Goal: Task Accomplishment & Management: Manage account settings

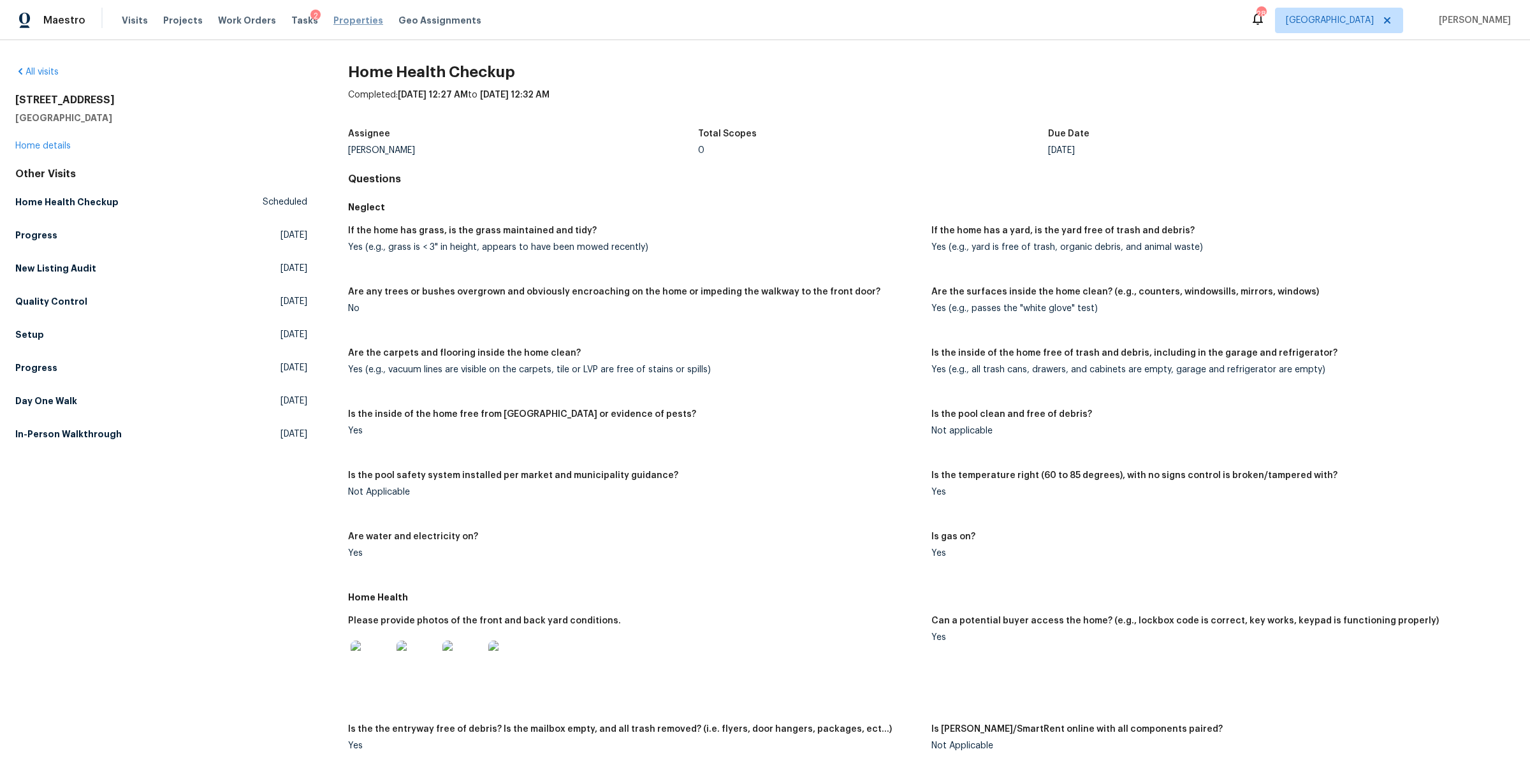
click at [336, 16] on span "Properties" at bounding box center [358, 20] width 50 height 13
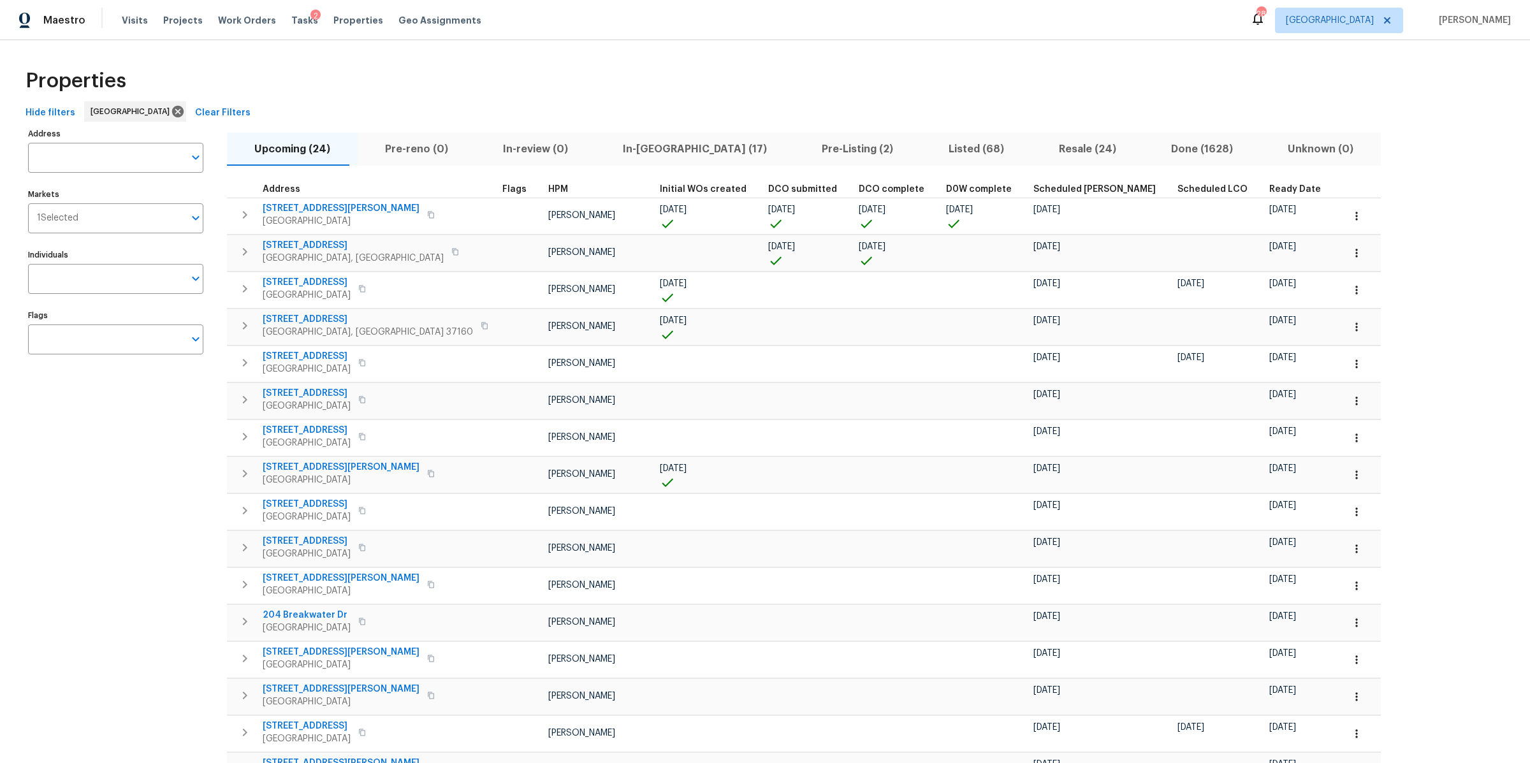
click at [622, 146] on span "In-[GEOGRAPHIC_DATA] (17)" at bounding box center [695, 149] width 184 height 18
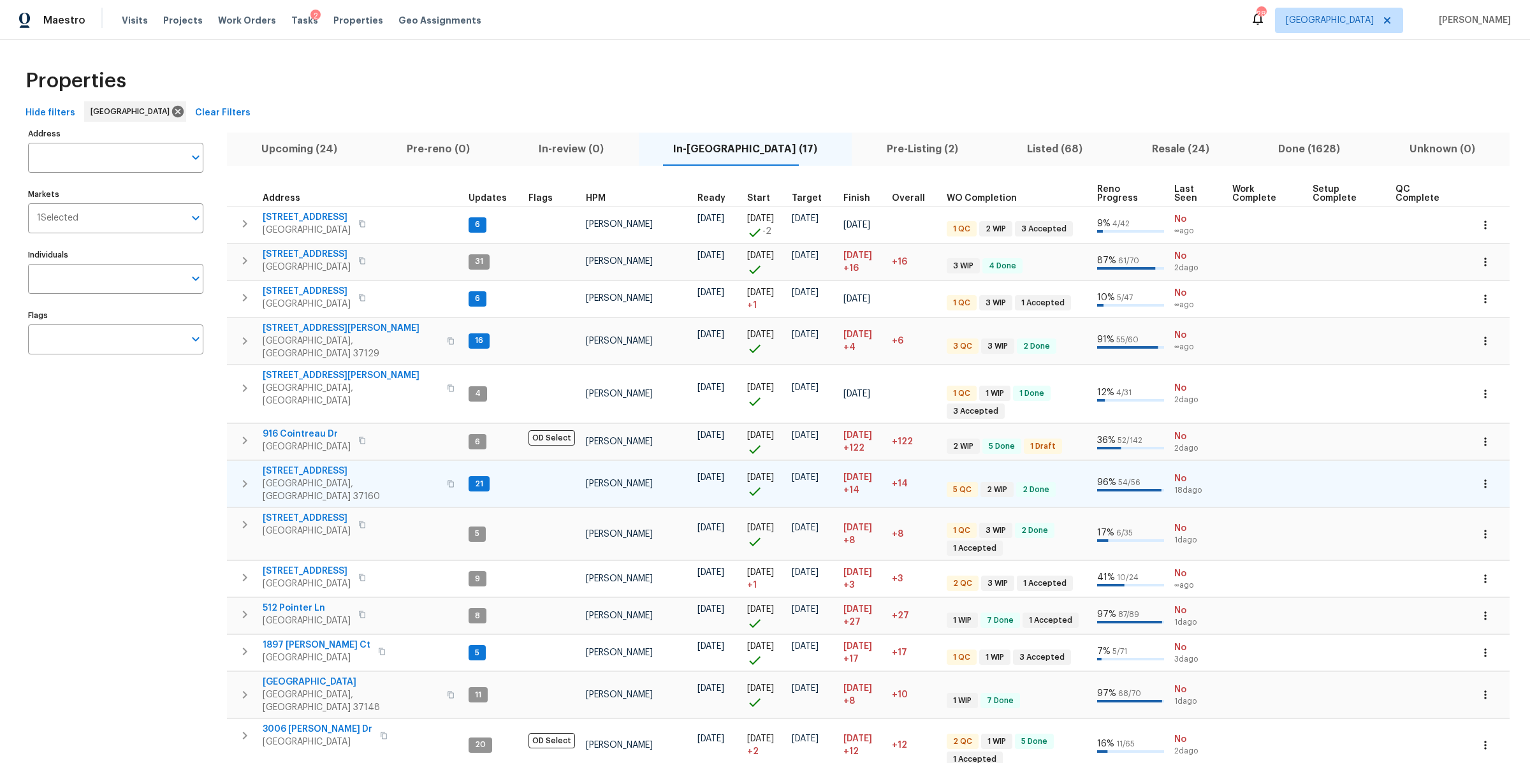
scroll to position [3, 0]
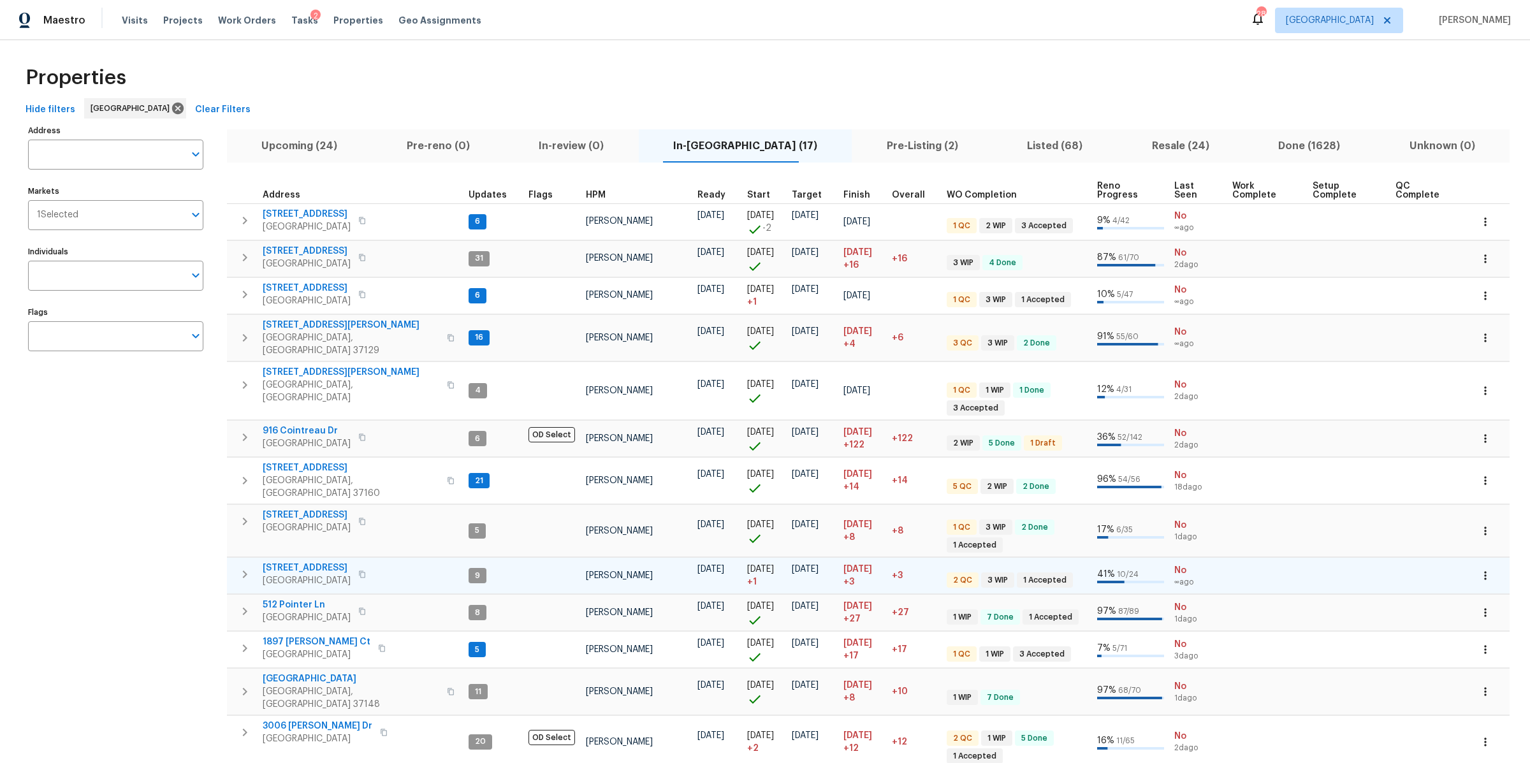
click at [365, 571] on icon "button" at bounding box center [362, 574] width 6 height 7
click at [247, 571] on icon "button" at bounding box center [245, 575] width 4 height 8
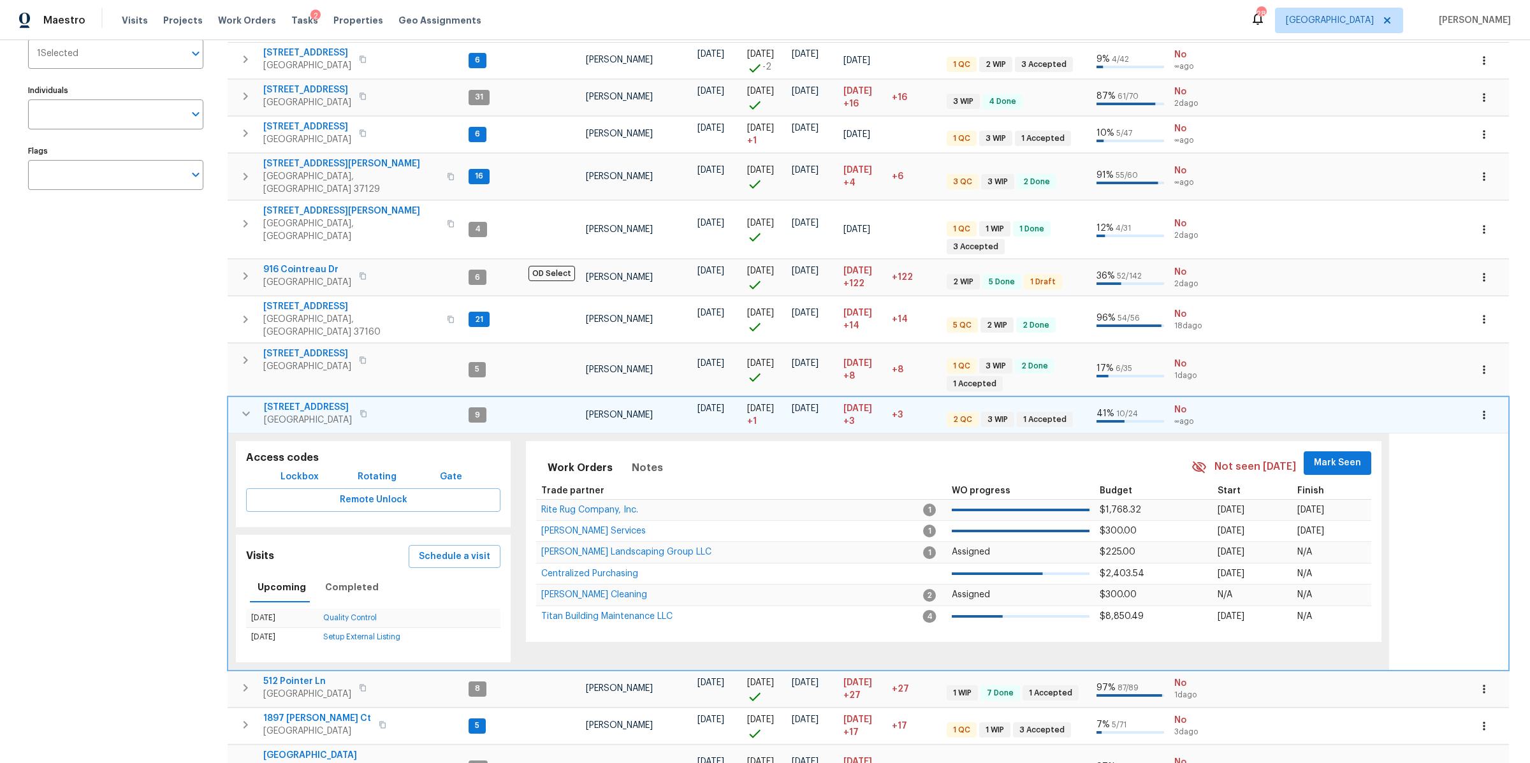
scroll to position [316, 0]
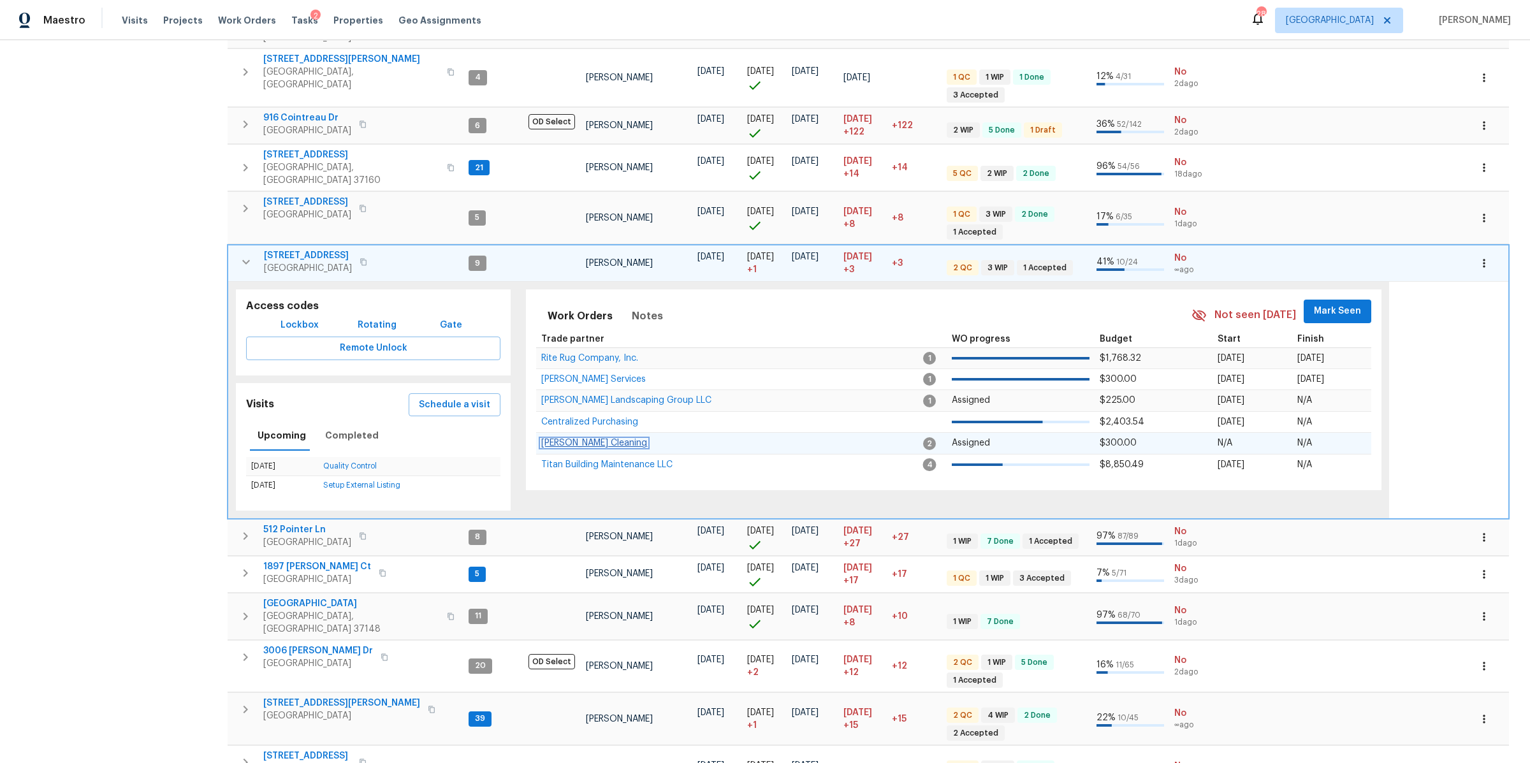
click at [544, 439] on span "Soledad Cleaning" at bounding box center [594, 443] width 106 height 9
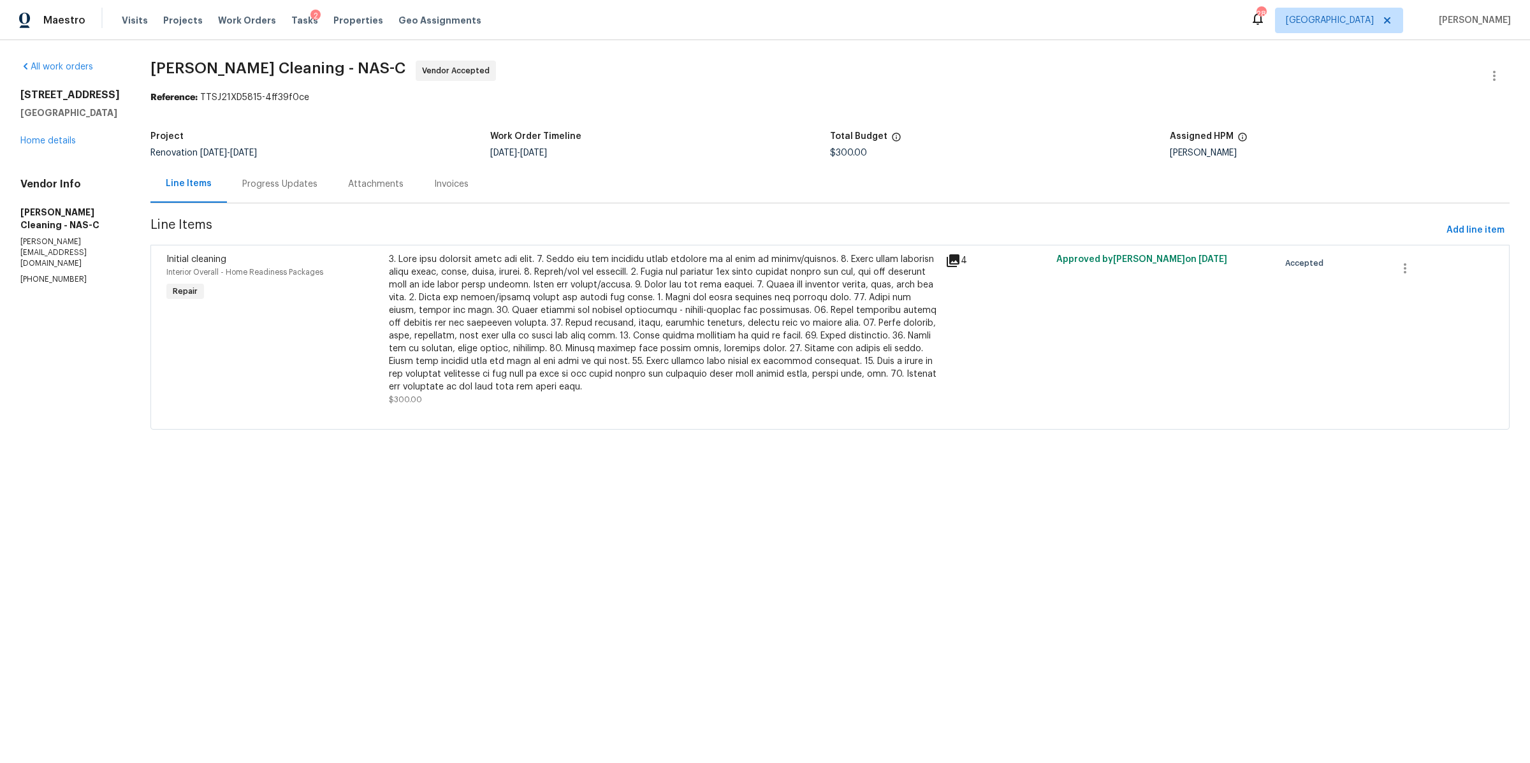
click at [310, 196] on div "Progress Updates" at bounding box center [280, 184] width 106 height 38
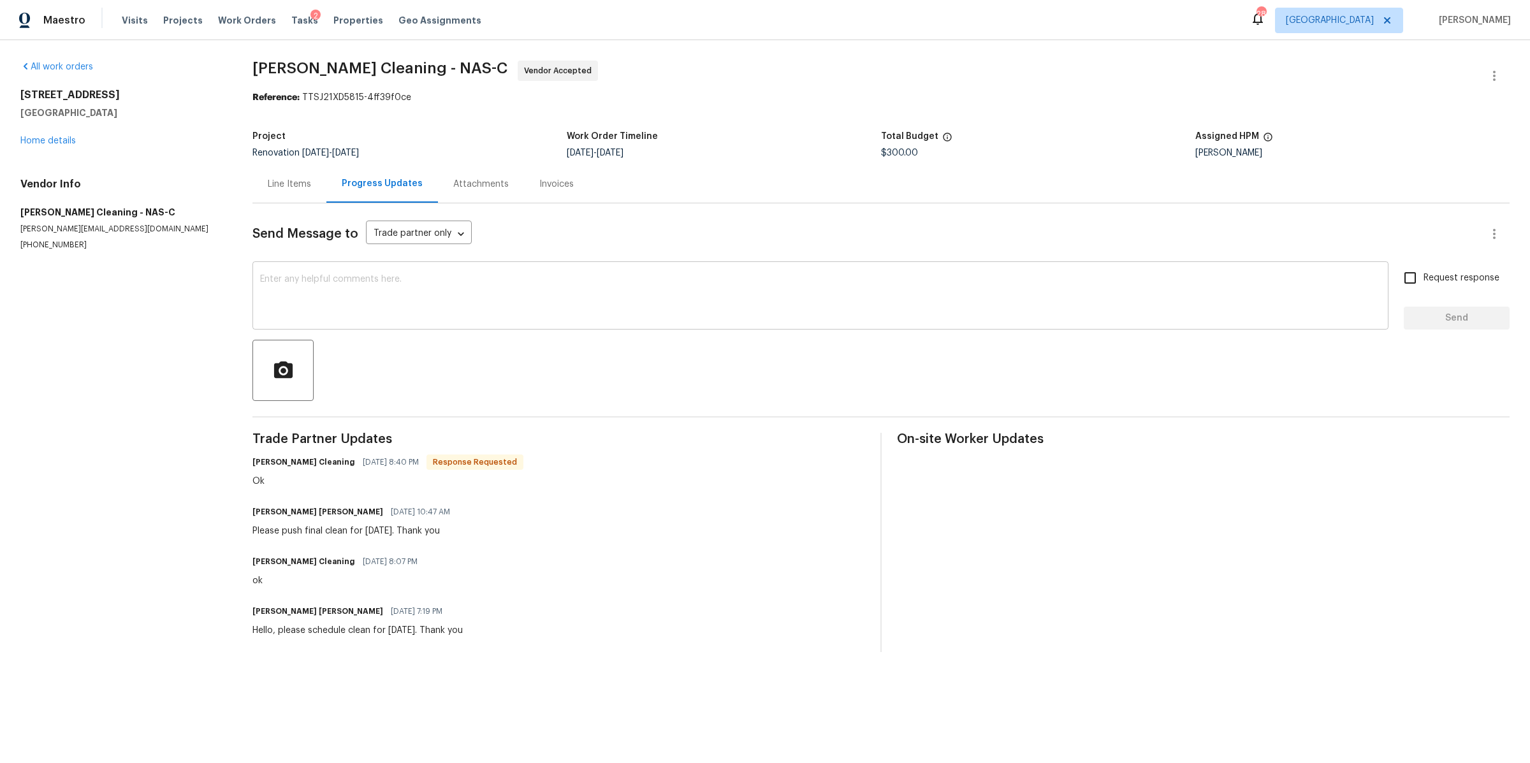
click at [514, 298] on textarea at bounding box center [820, 297] width 1121 height 45
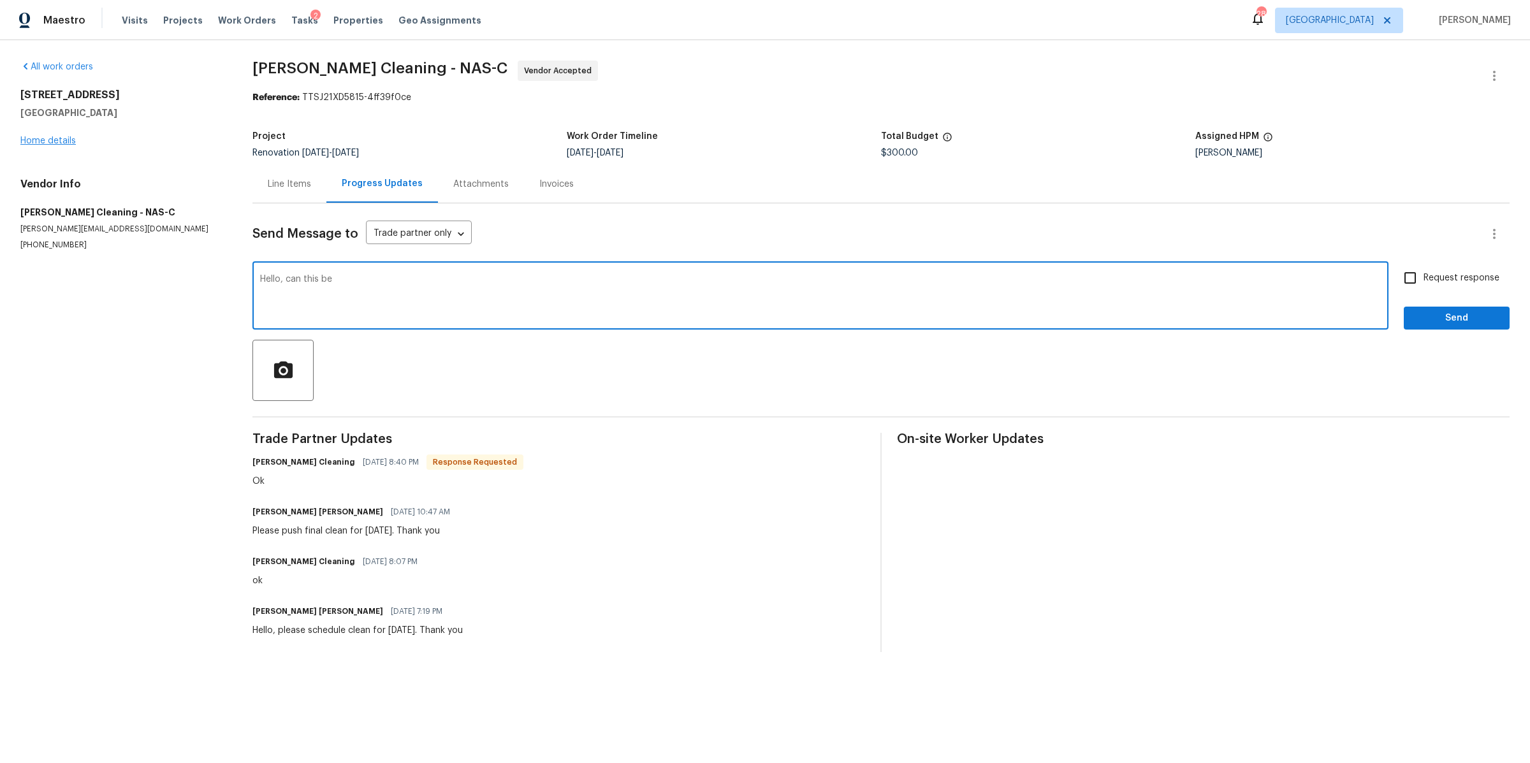
type textarea "Hello, can this be"
click at [49, 137] on link "Home details" at bounding box center [47, 140] width 55 height 9
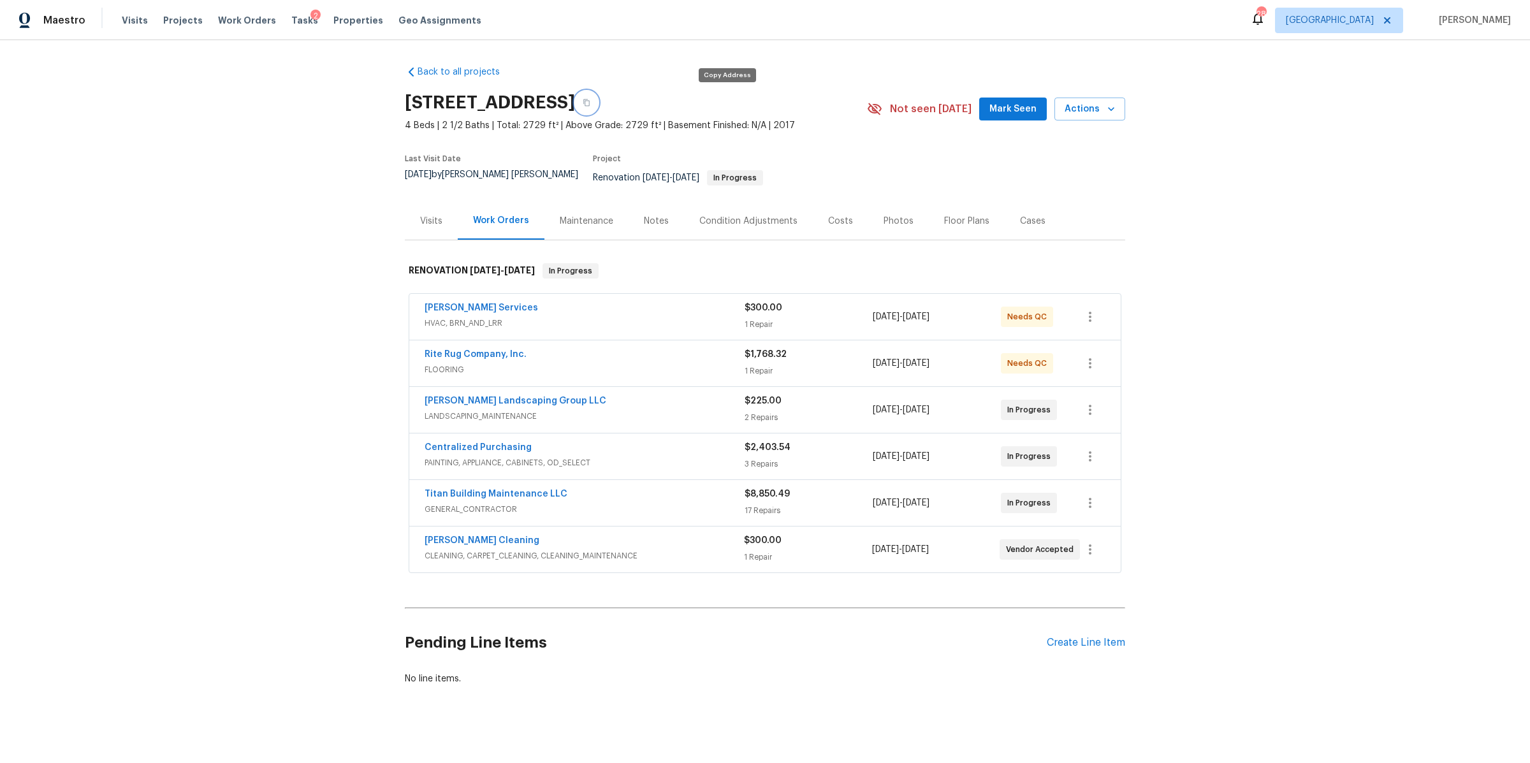
click at [590, 103] on icon "button" at bounding box center [587, 103] width 8 height 8
click at [483, 527] on div "Soledad Cleaning CLEANING, CARPET_CLEANING, CLEANING_MAINTENANCE $300.00 1 Repa…" at bounding box center [764, 550] width 711 height 46
click at [471, 536] on link "[PERSON_NAME] Cleaning" at bounding box center [482, 540] width 115 height 9
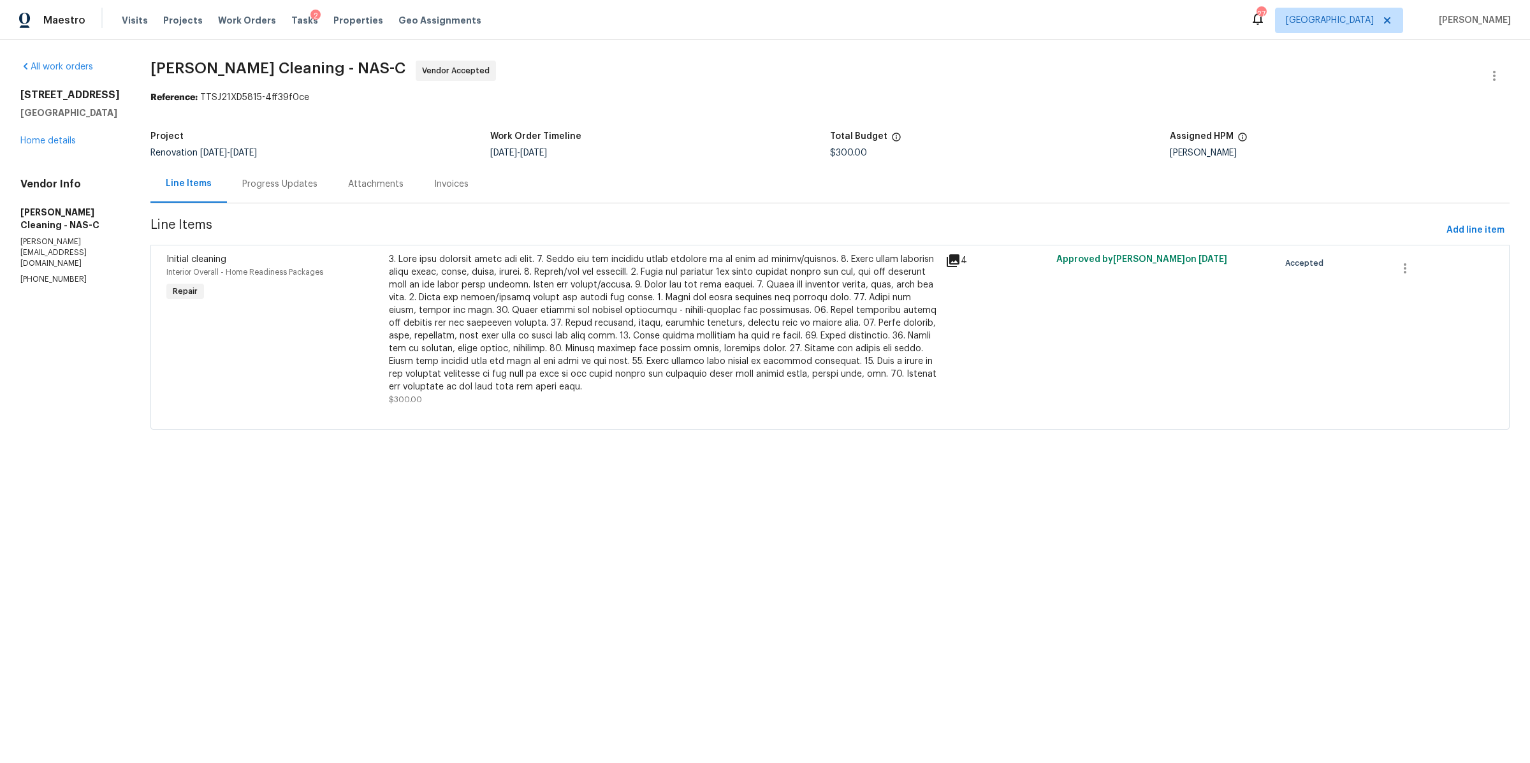
click at [301, 189] on div "Progress Updates" at bounding box center [279, 184] width 75 height 13
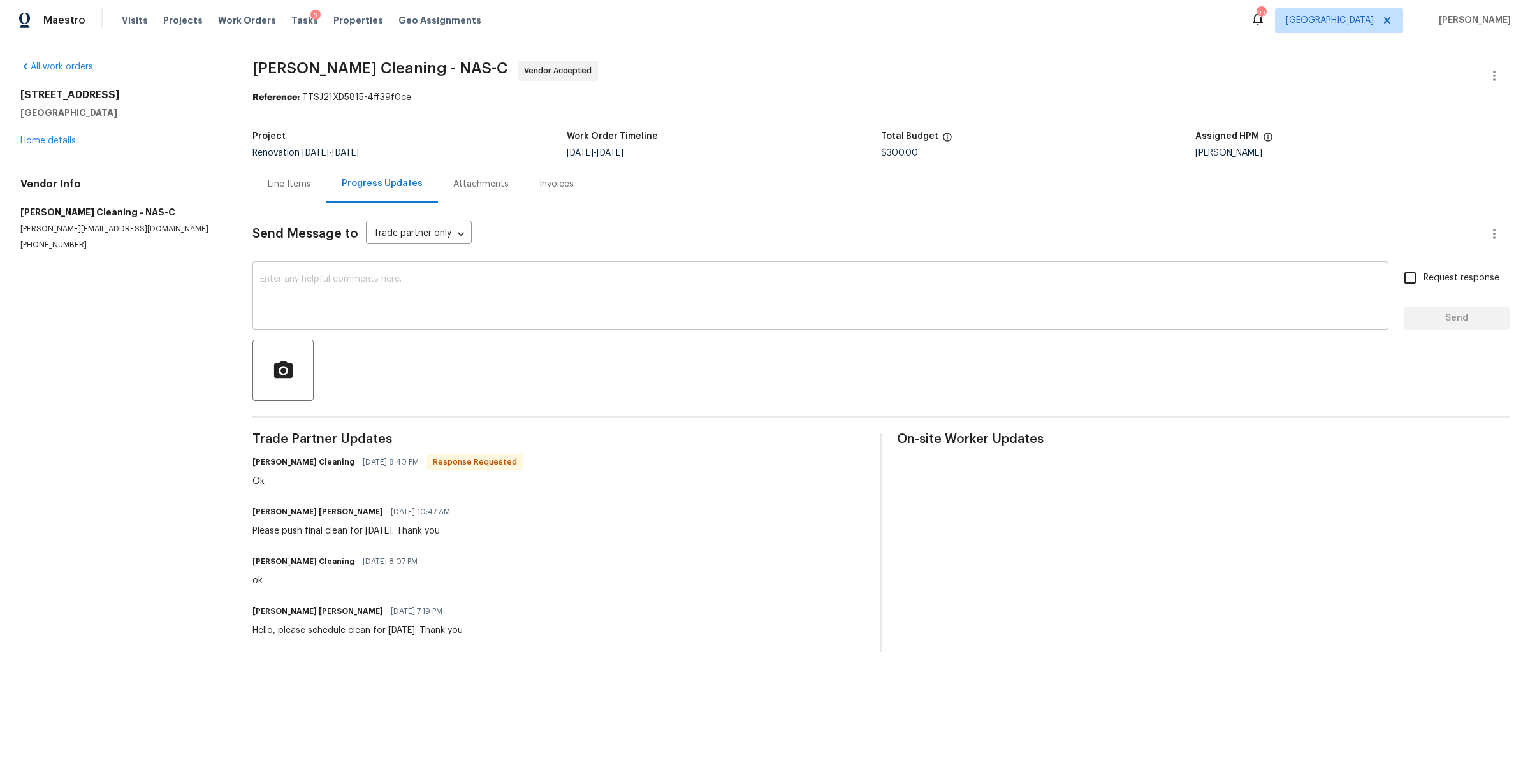
click at [386, 300] on textarea at bounding box center [820, 297] width 1121 height 45
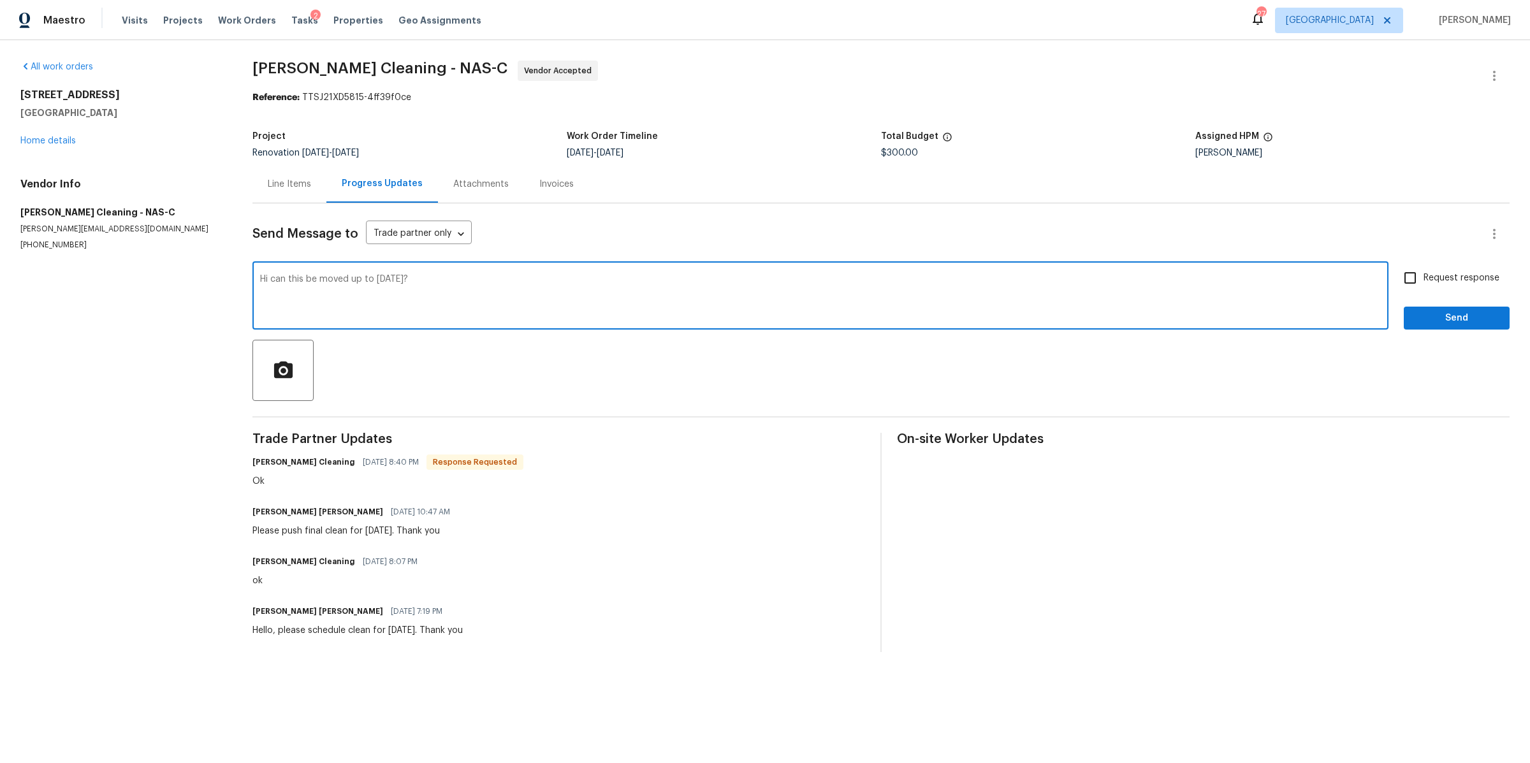
type textarea "Hi can this be moved up to Sunday?"
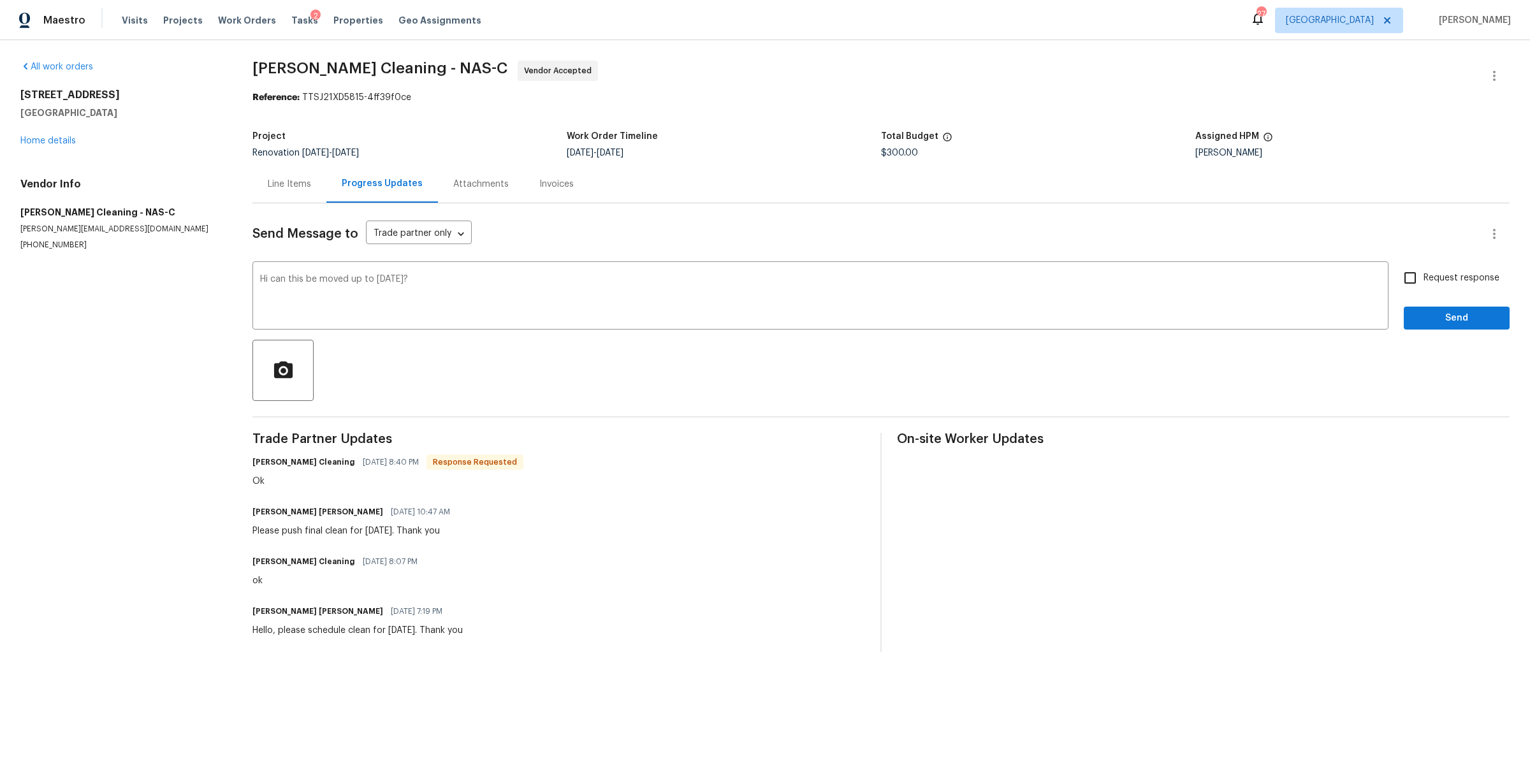
click at [1469, 274] on span "Request response" at bounding box center [1461, 278] width 76 height 13
click at [1423, 274] on input "Request response" at bounding box center [1410, 278] width 27 height 27
checkbox input "true"
click at [1414, 313] on span "Send" at bounding box center [1456, 318] width 85 height 16
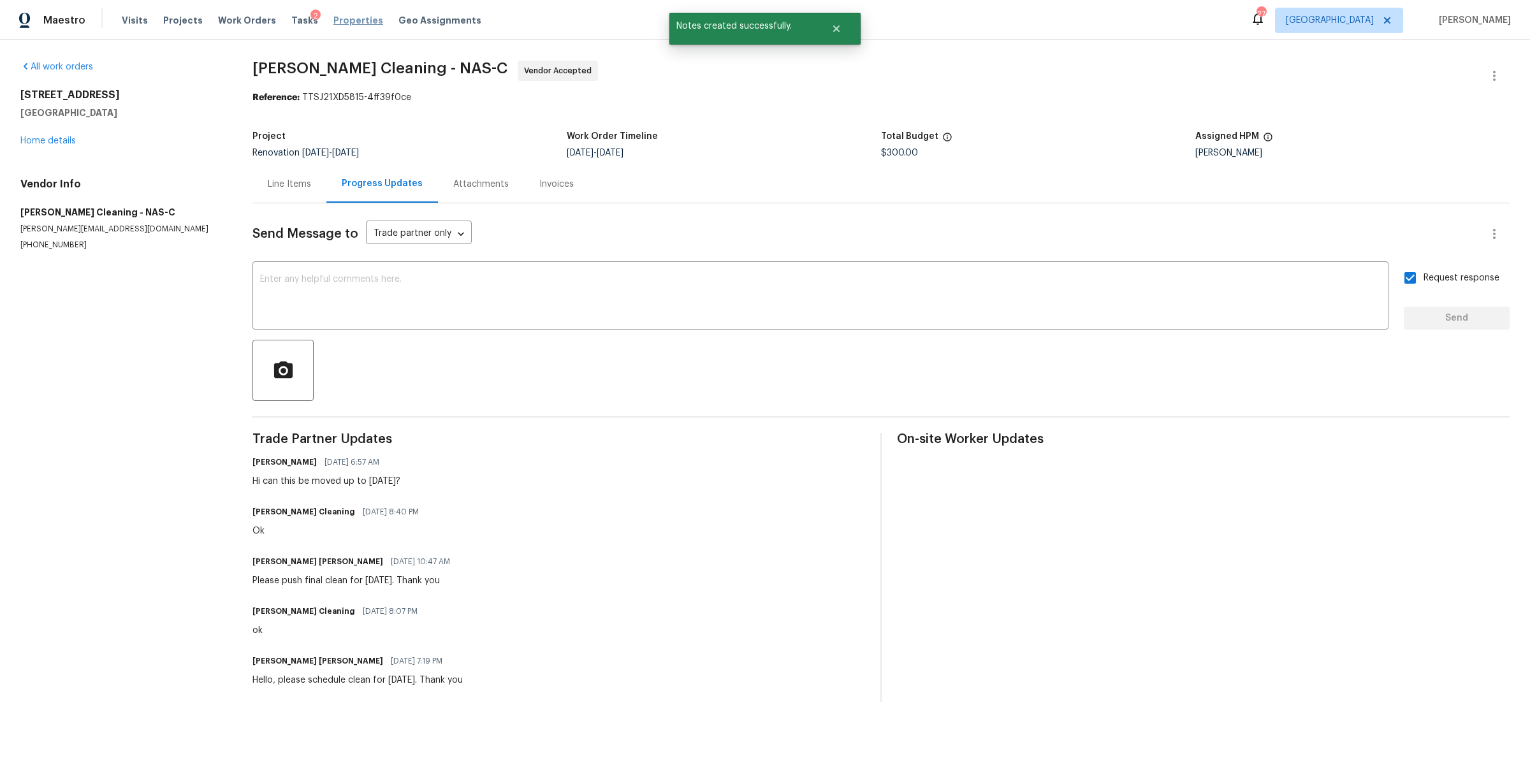
click at [340, 24] on span "Properties" at bounding box center [358, 20] width 50 height 13
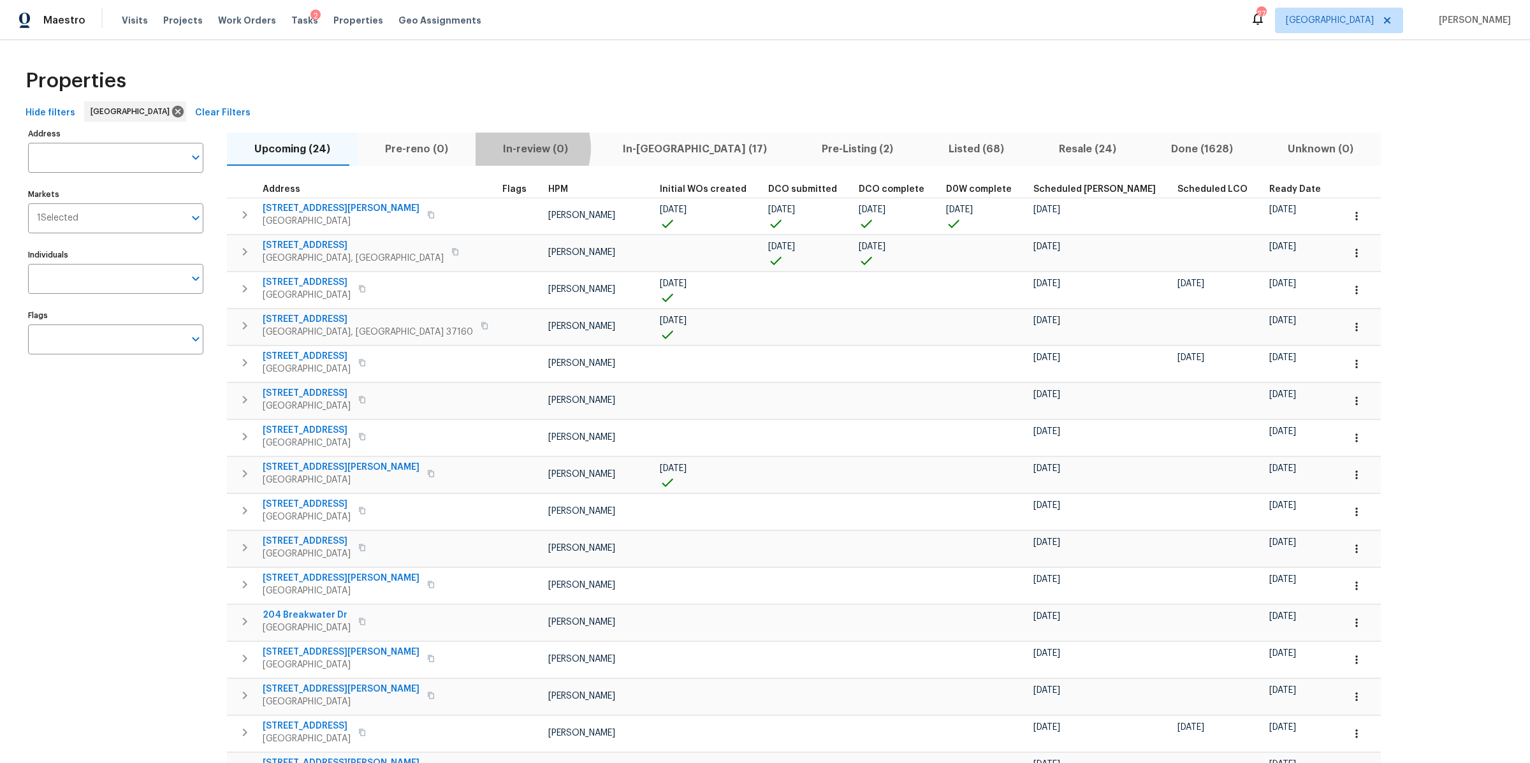
click at [504, 149] on span "In-review (0)" at bounding box center [535, 149] width 105 height 18
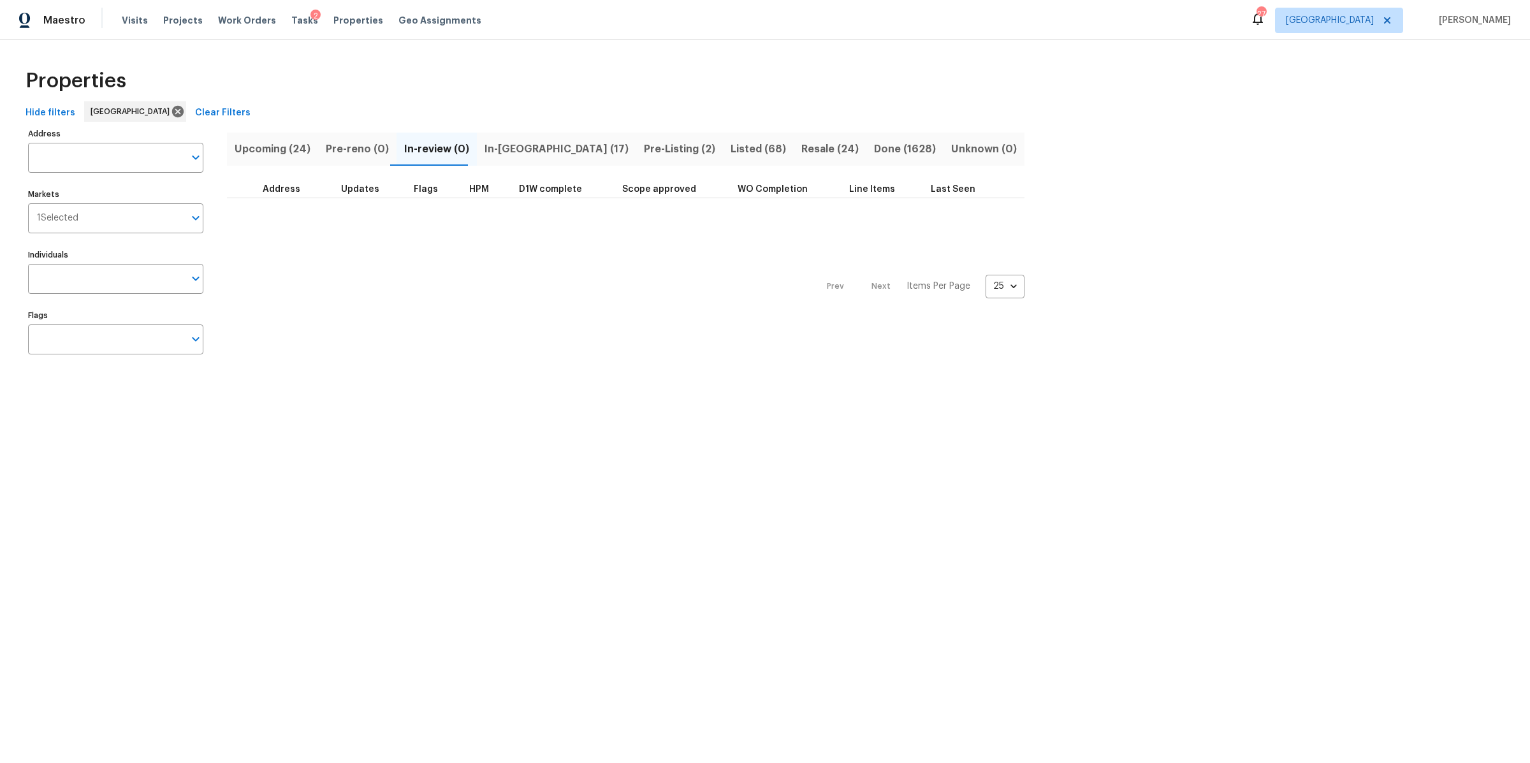
click at [505, 152] on span "In-reno (17)" at bounding box center [556, 149] width 144 height 18
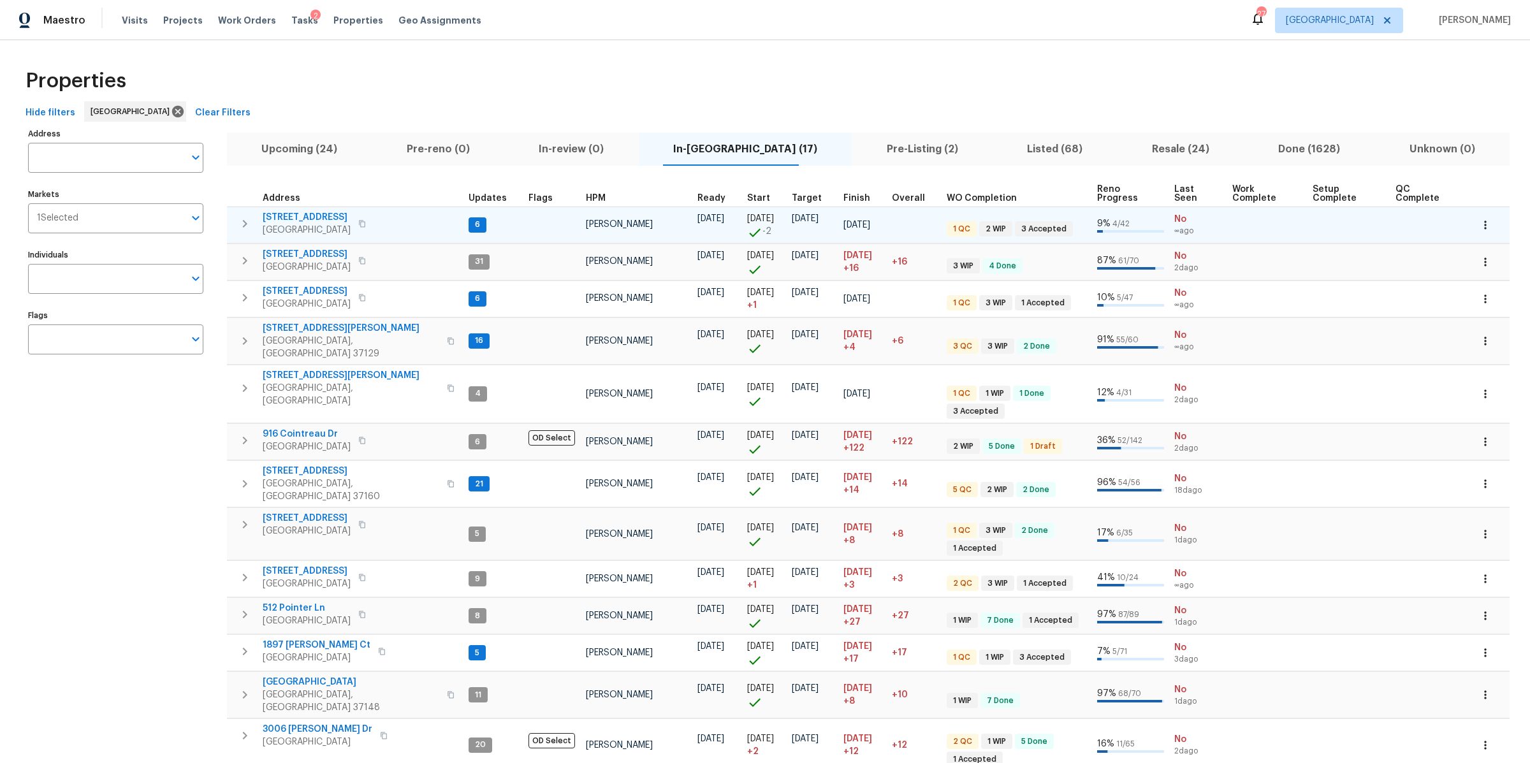
click at [247, 226] on icon "button" at bounding box center [244, 223] width 15 height 15
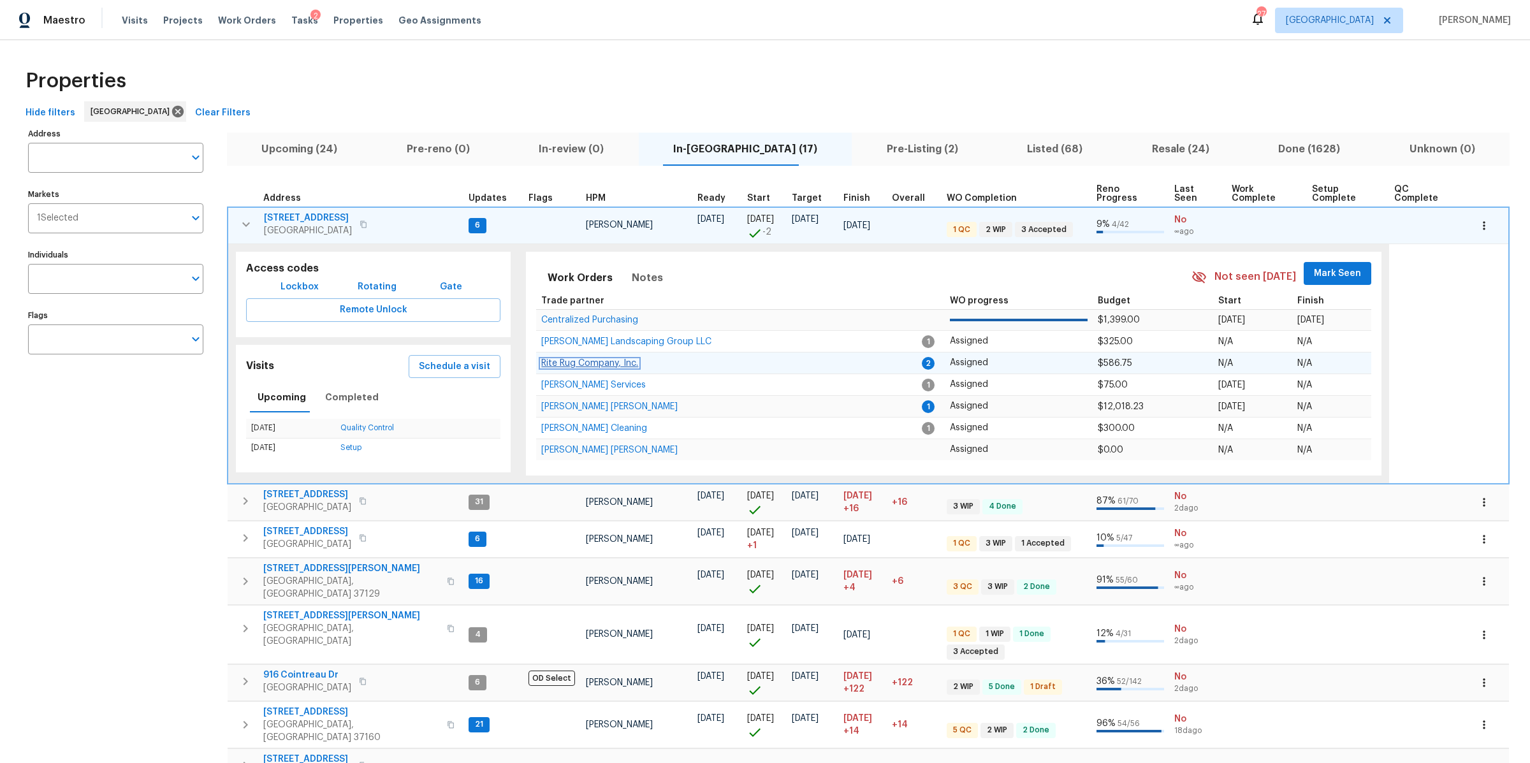
click at [601, 365] on span "Rite Rug Company, Inc." at bounding box center [589, 363] width 97 height 9
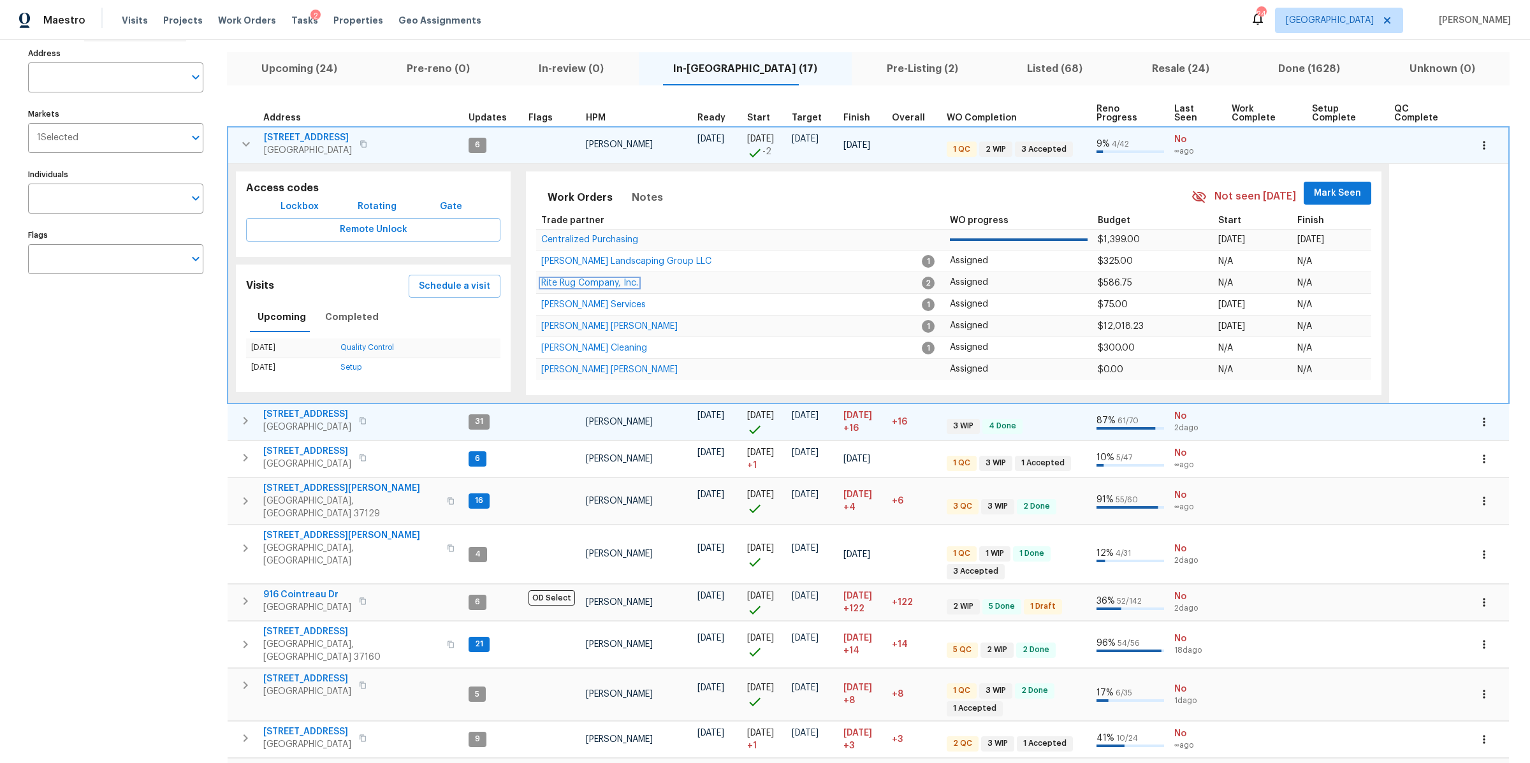
scroll to position [109, 0]
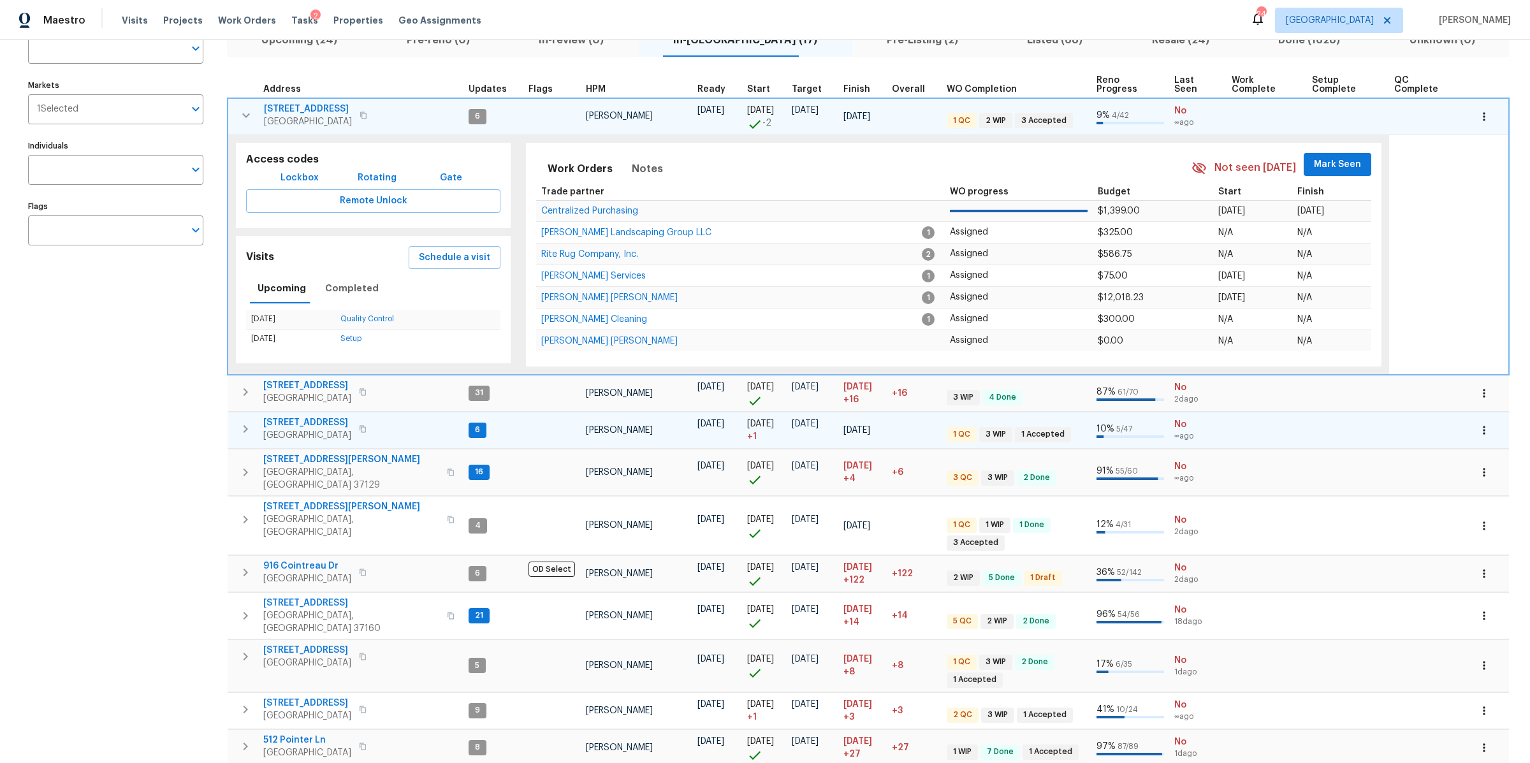
click at [293, 424] on span "630 Knollwood Dr" at bounding box center [307, 422] width 88 height 13
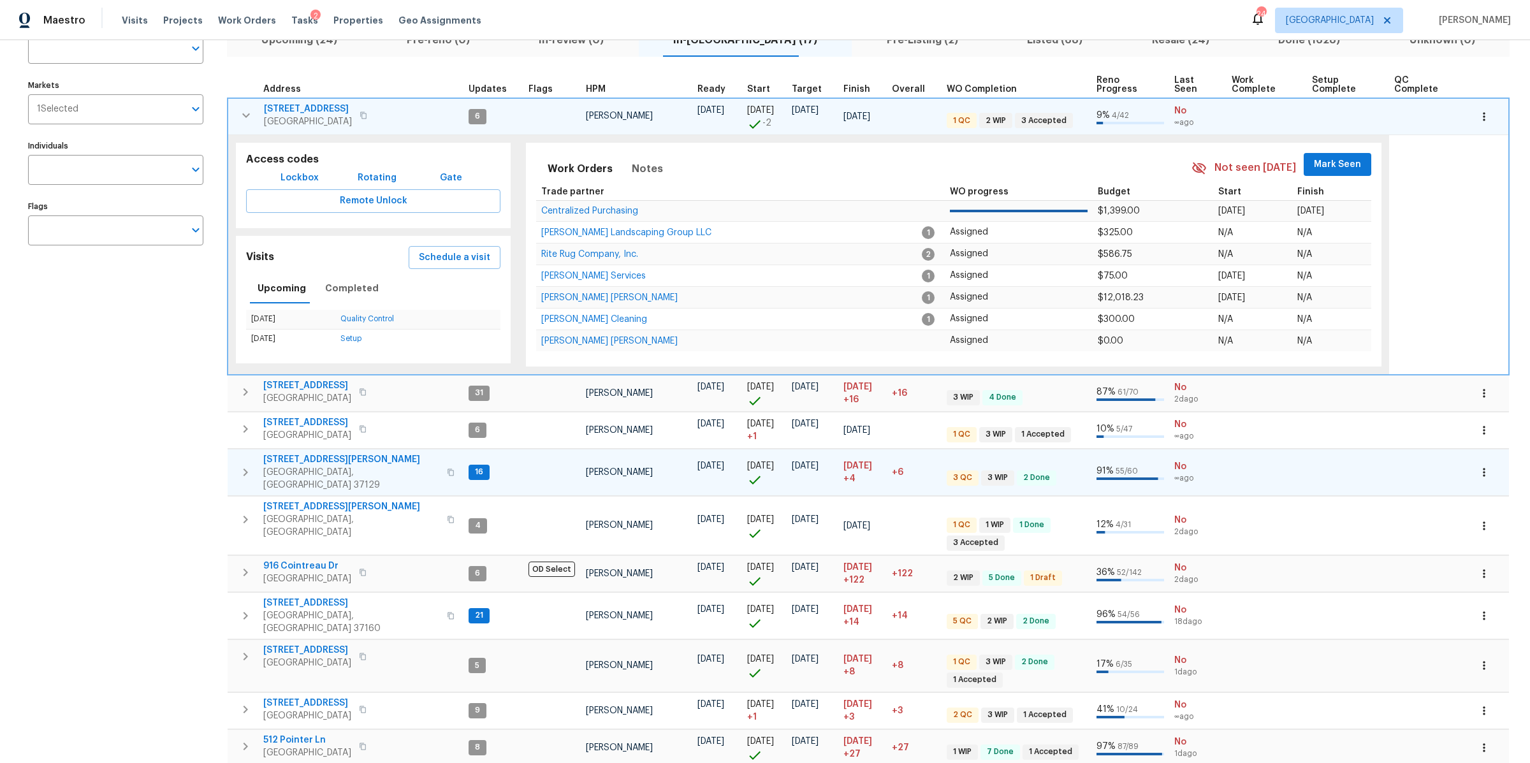
click at [312, 461] on span "8607 Hooper St" at bounding box center [351, 459] width 176 height 13
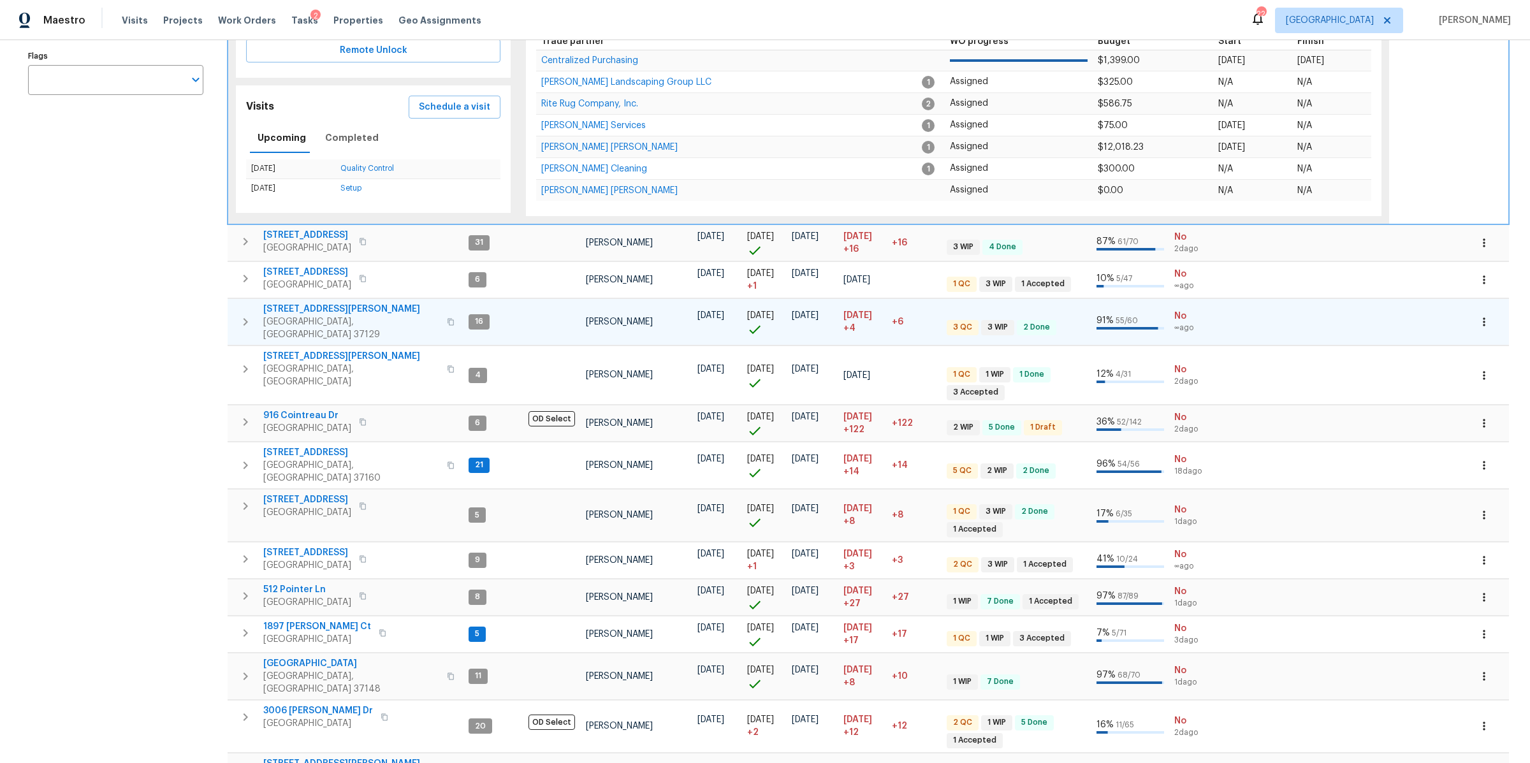
scroll to position [265, 0]
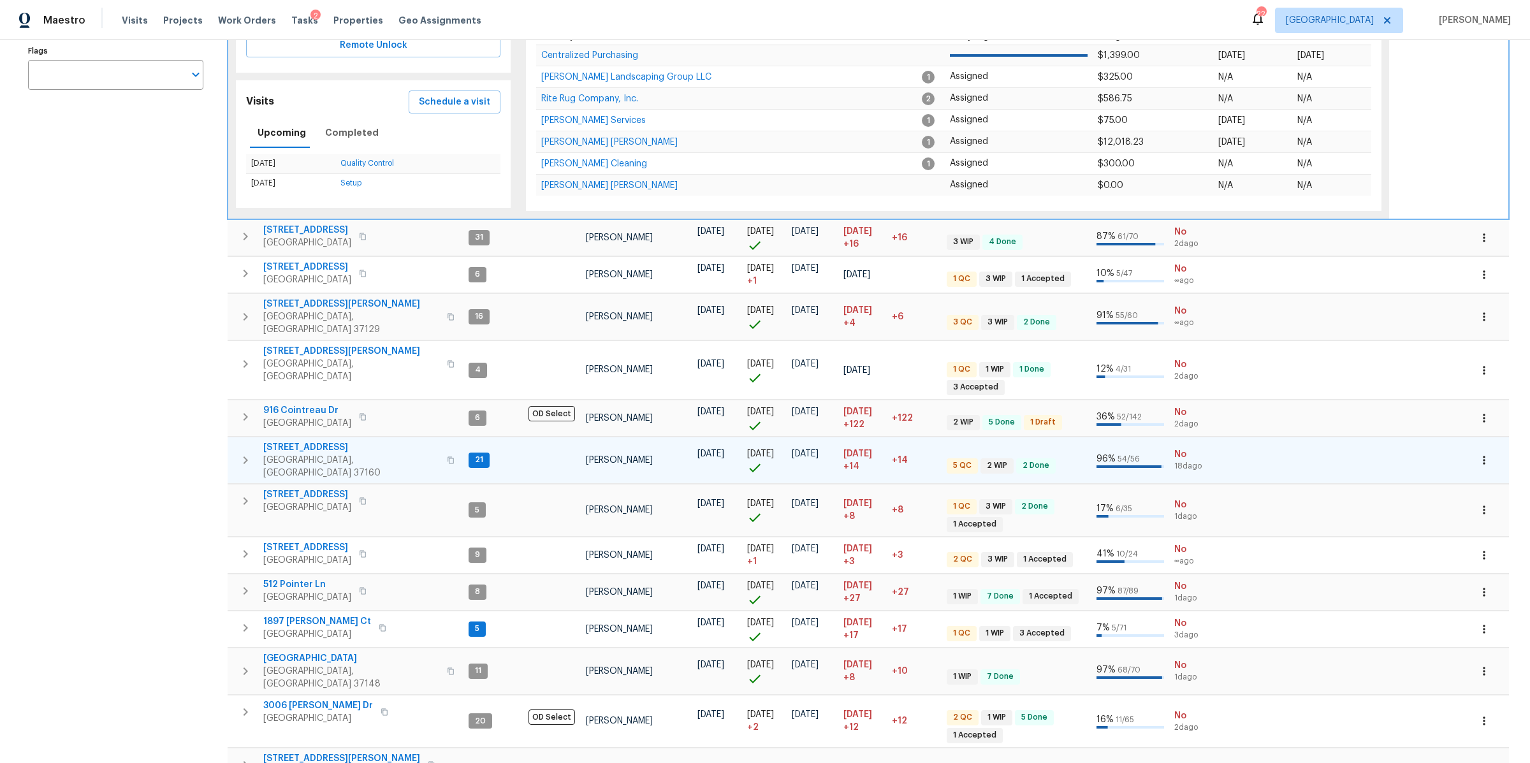
click at [302, 441] on span "130 Horseshoe Dr" at bounding box center [351, 447] width 176 height 13
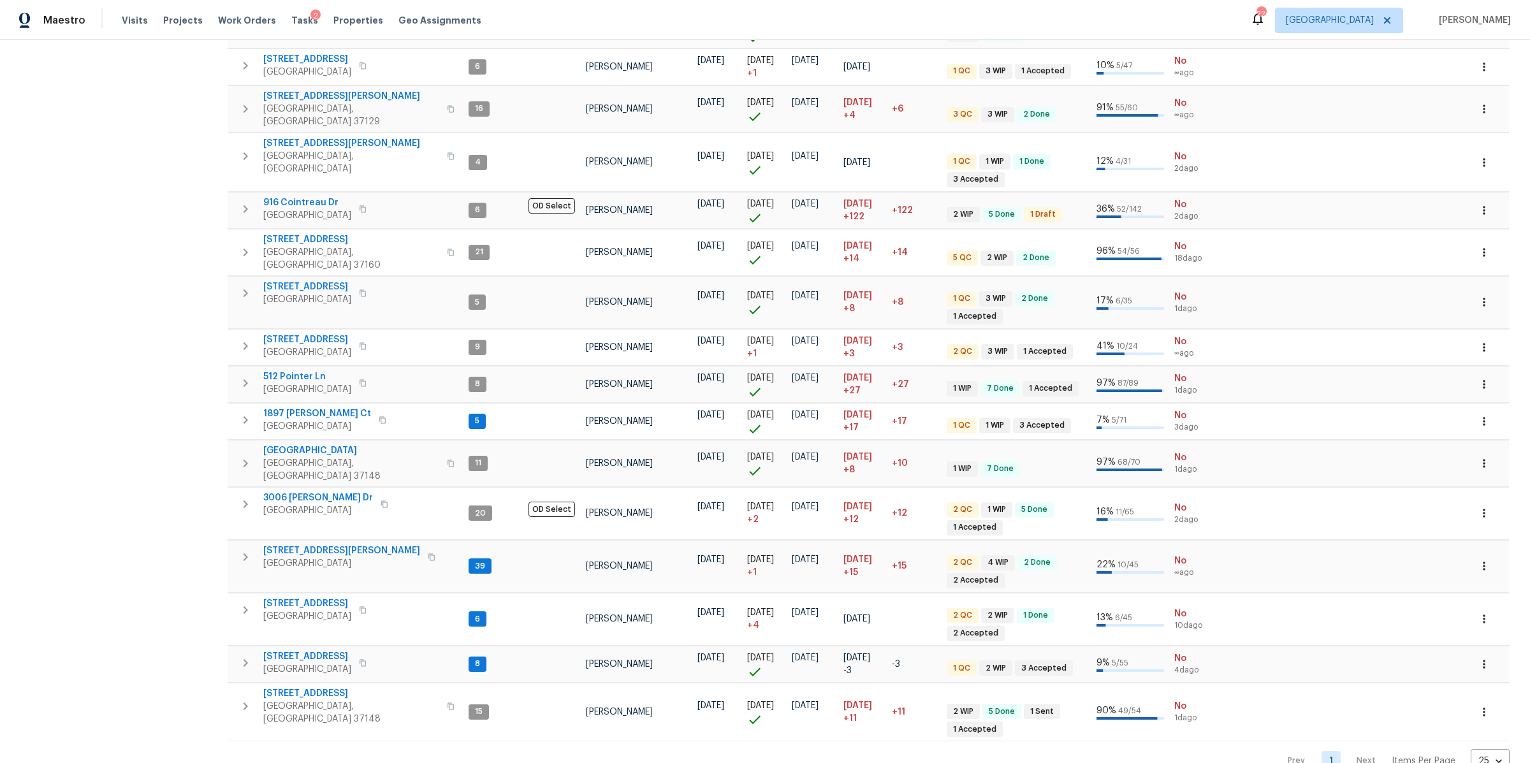
scroll to position [476, 0]
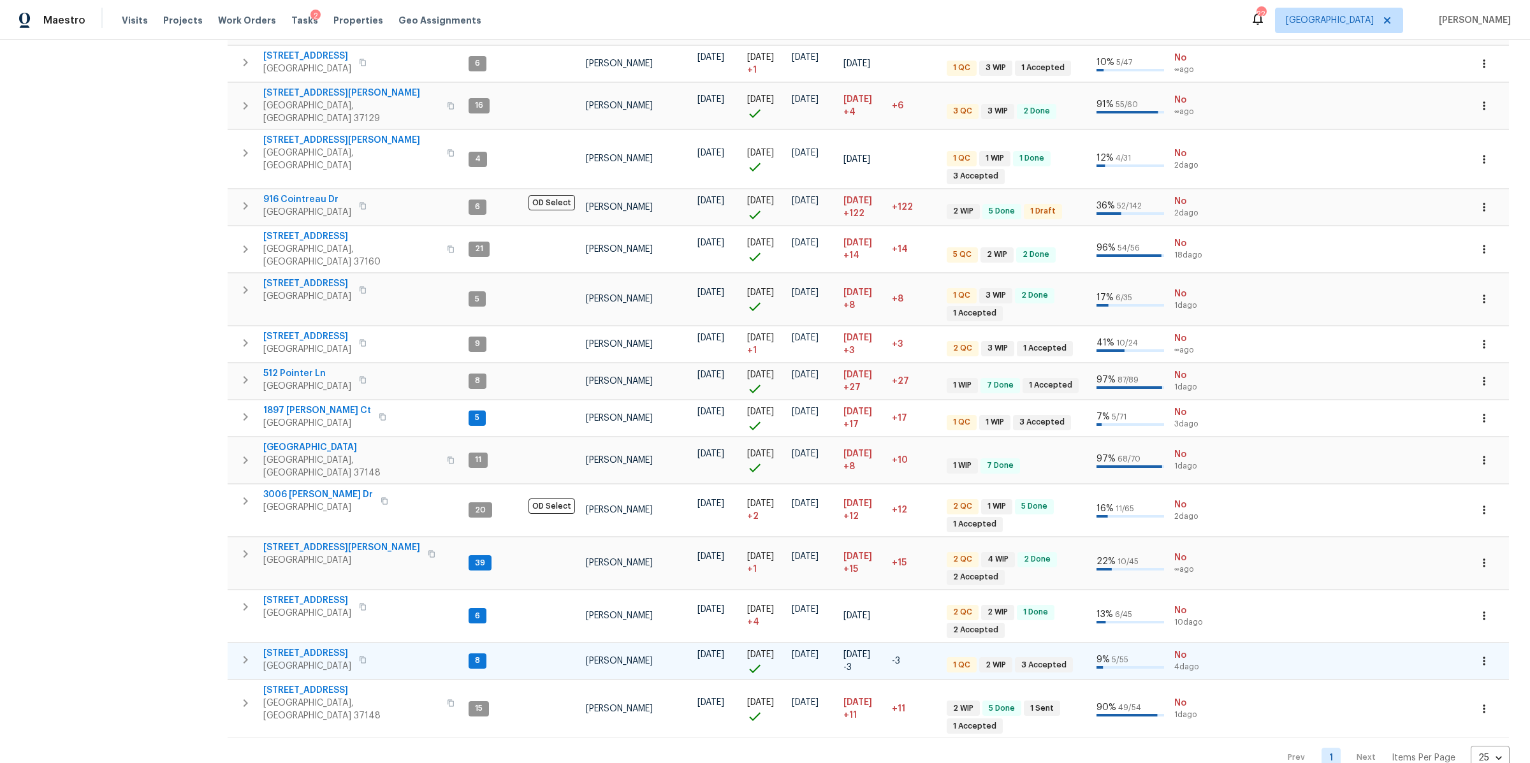
click at [301, 647] on span "5011 Preserve Blvd" at bounding box center [307, 653] width 88 height 13
click at [297, 541] on span "[STREET_ADDRESS][PERSON_NAME]" at bounding box center [341, 547] width 157 height 13
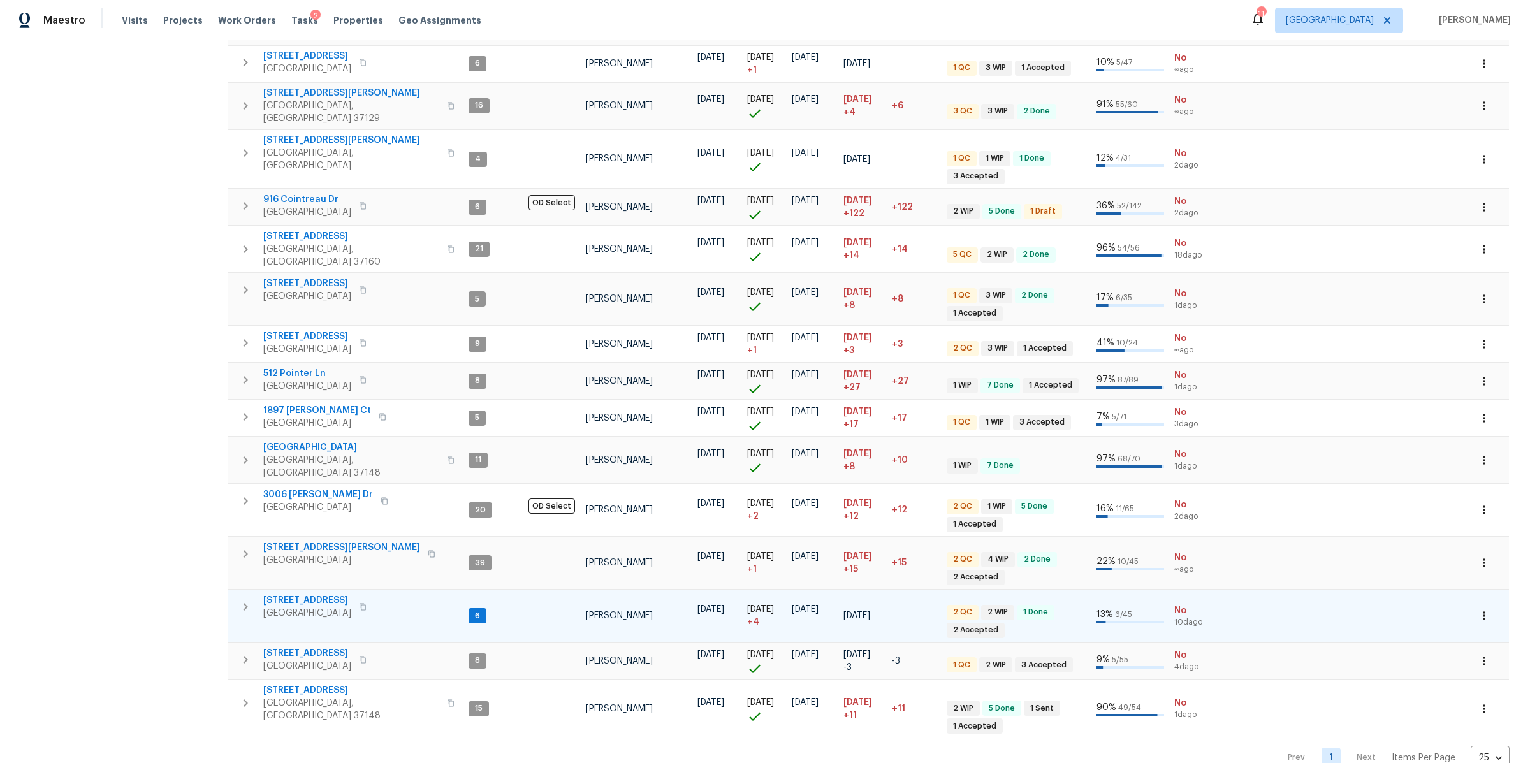
click at [277, 594] on span "513 W 5th St" at bounding box center [307, 600] width 88 height 13
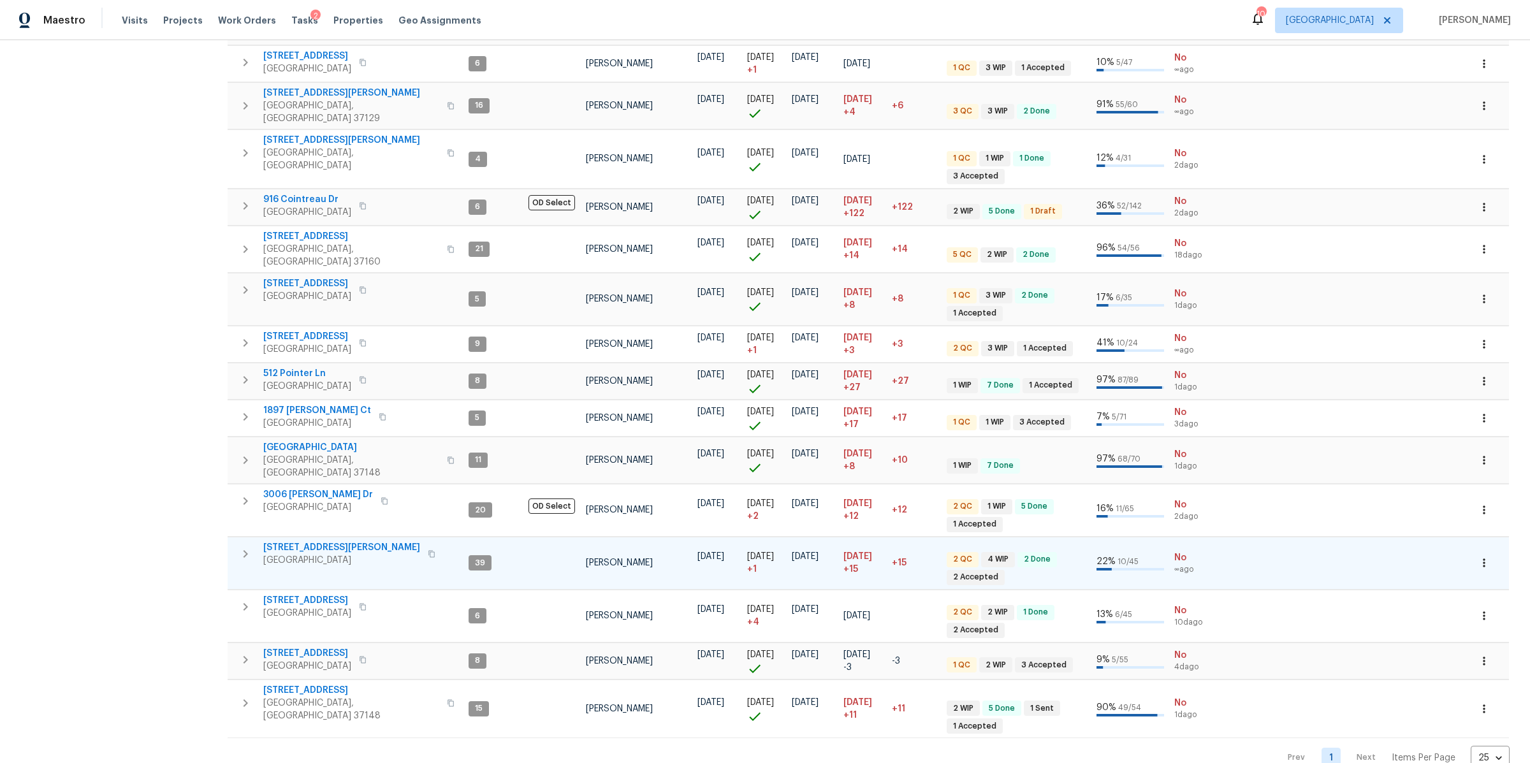
scroll to position [0, 0]
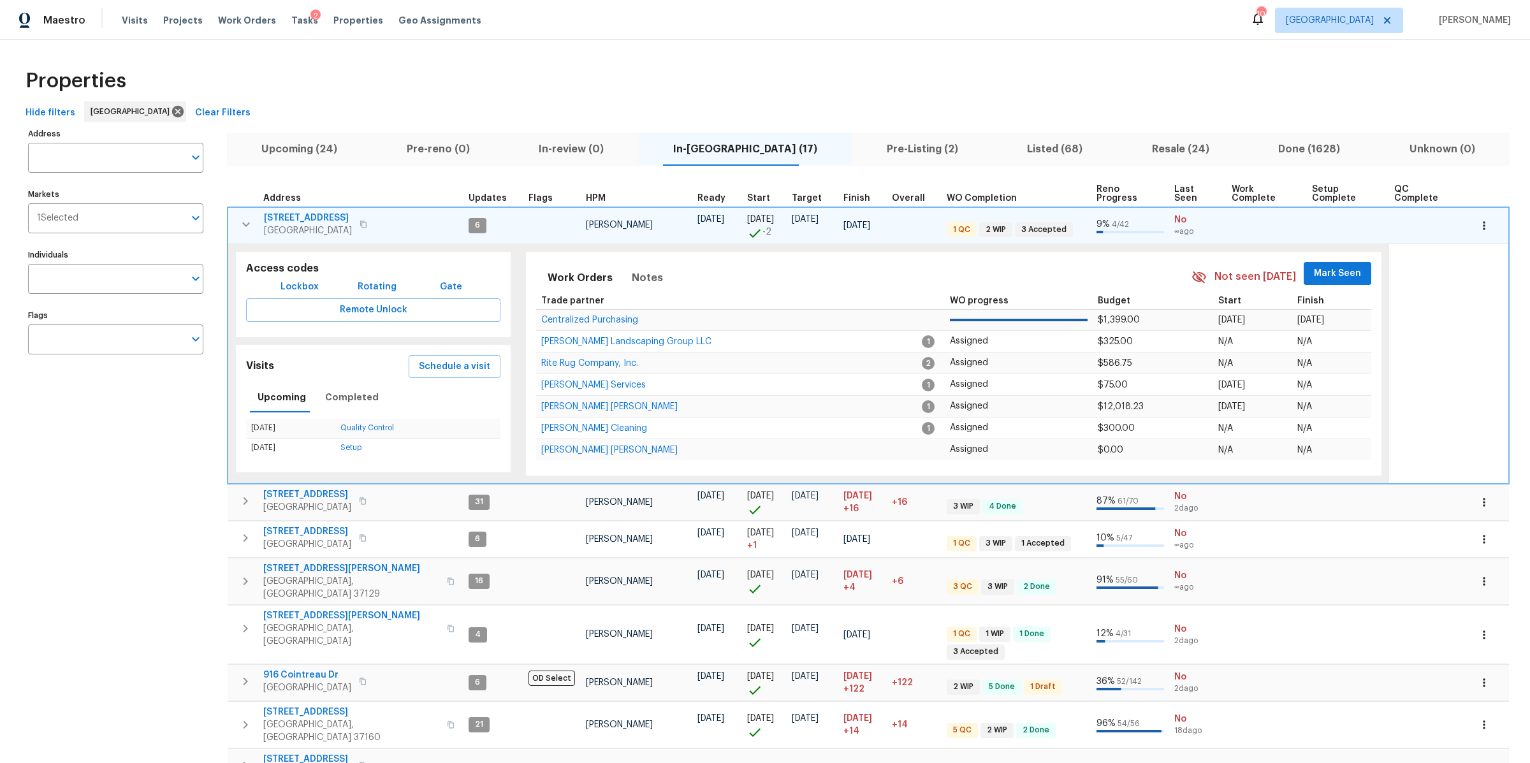
click at [321, 154] on span "Upcoming (24)" at bounding box center [300, 149] width 130 height 18
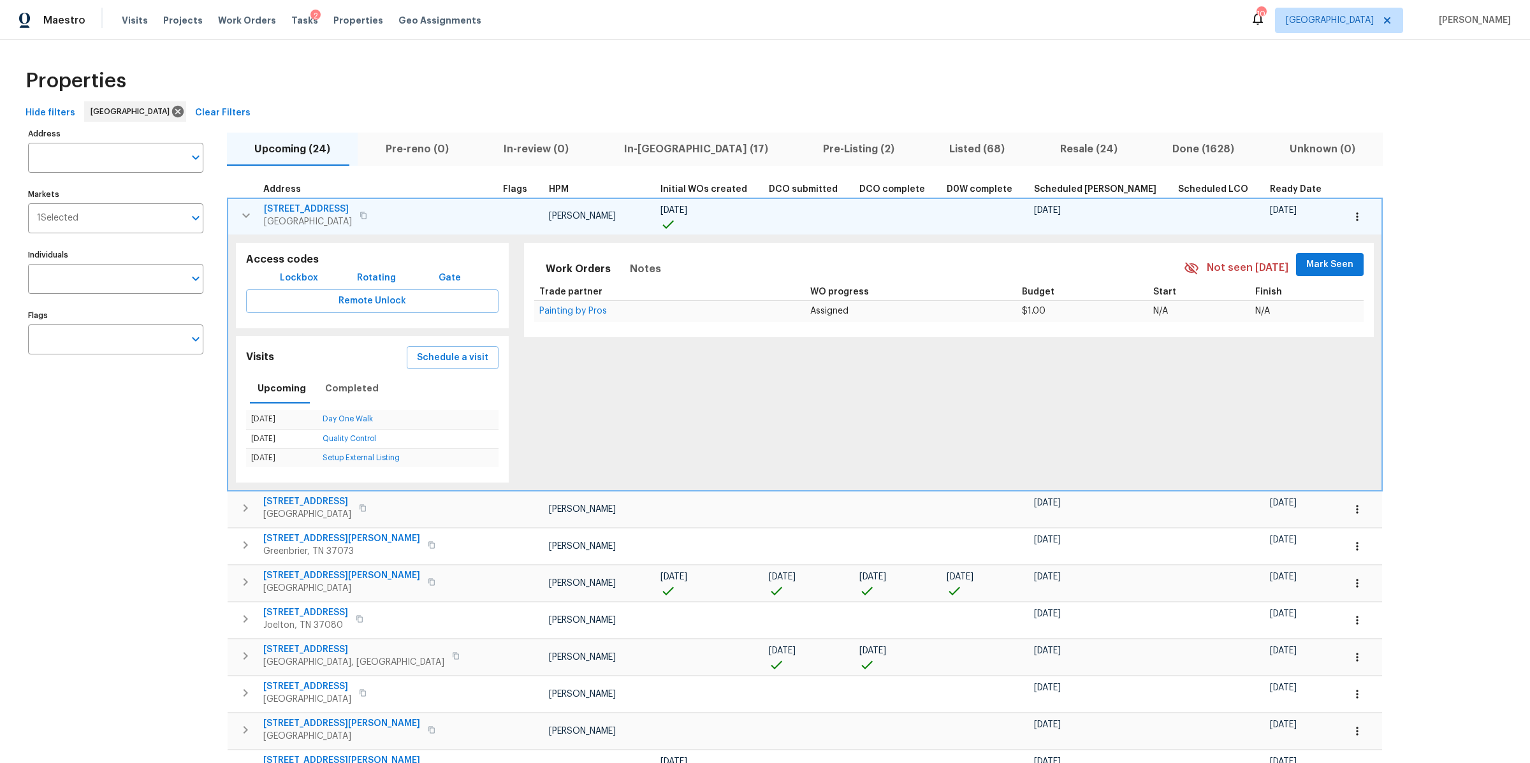
click at [238, 208] on icon "button" at bounding box center [245, 215] width 15 height 15
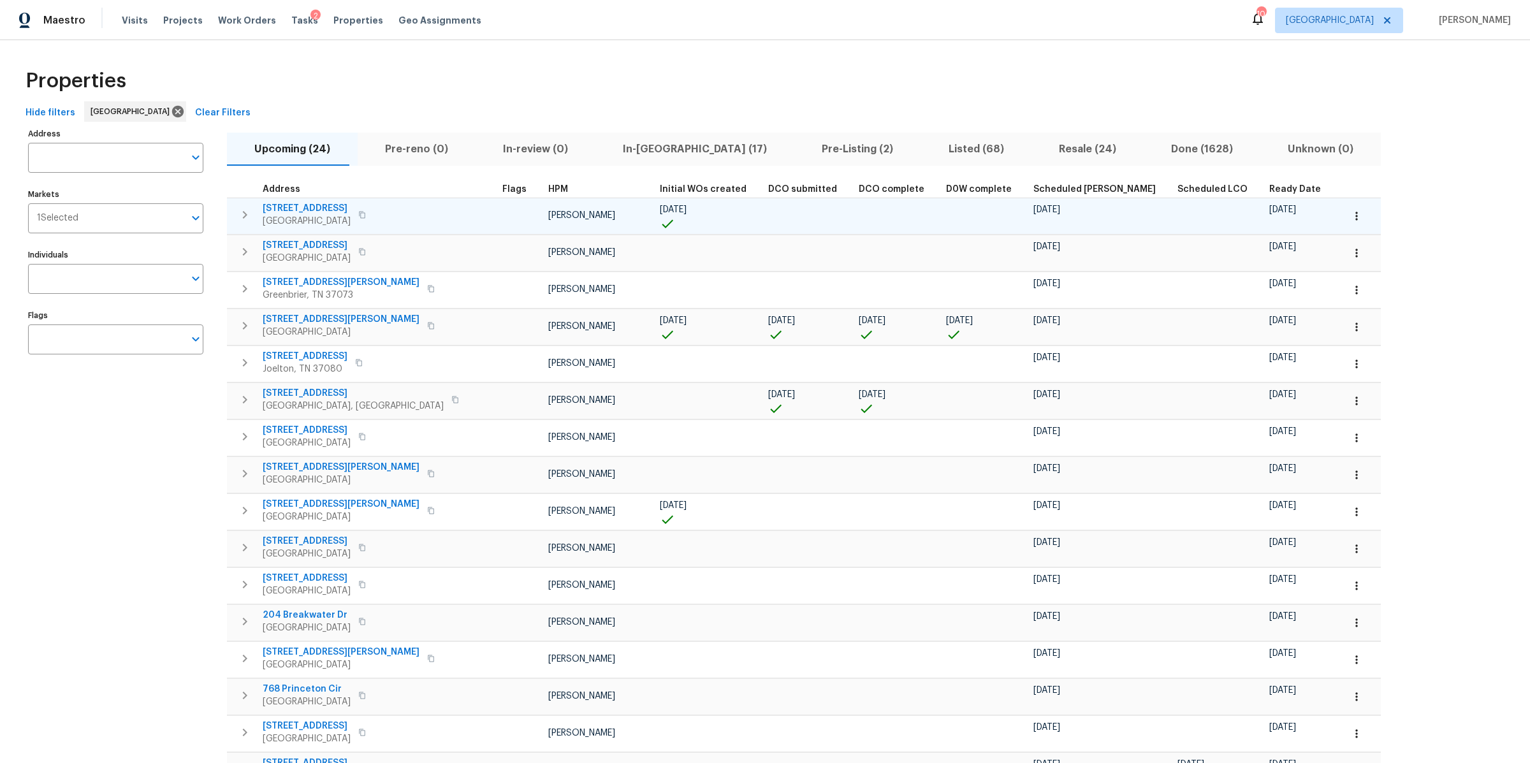
click at [1264, 183] on th "Ready Date" at bounding box center [1300, 189] width 73 height 17
click at [1269, 190] on span "Ready Date" at bounding box center [1295, 189] width 52 height 9
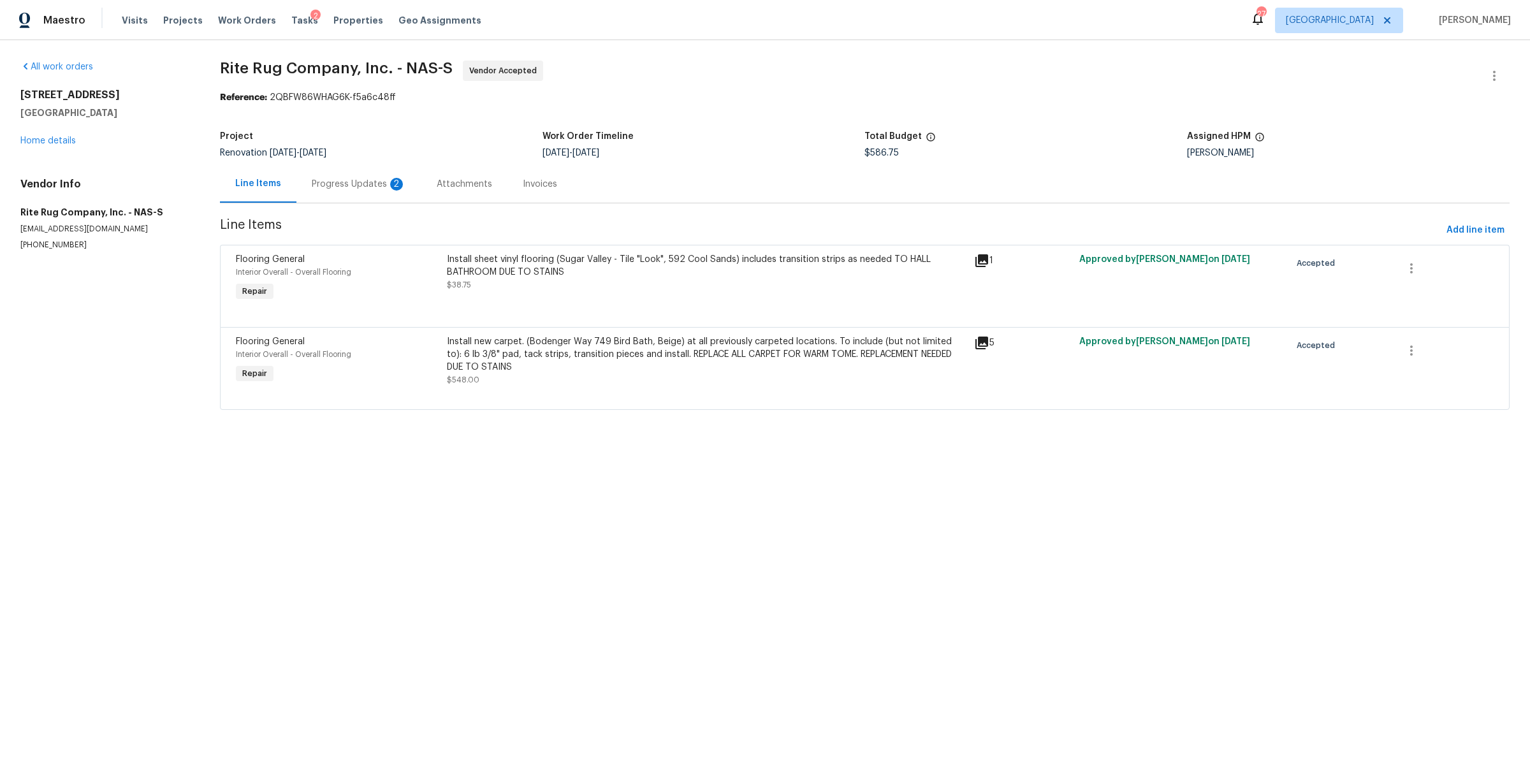
click at [358, 192] on div "Progress Updates 2" at bounding box center [358, 184] width 125 height 38
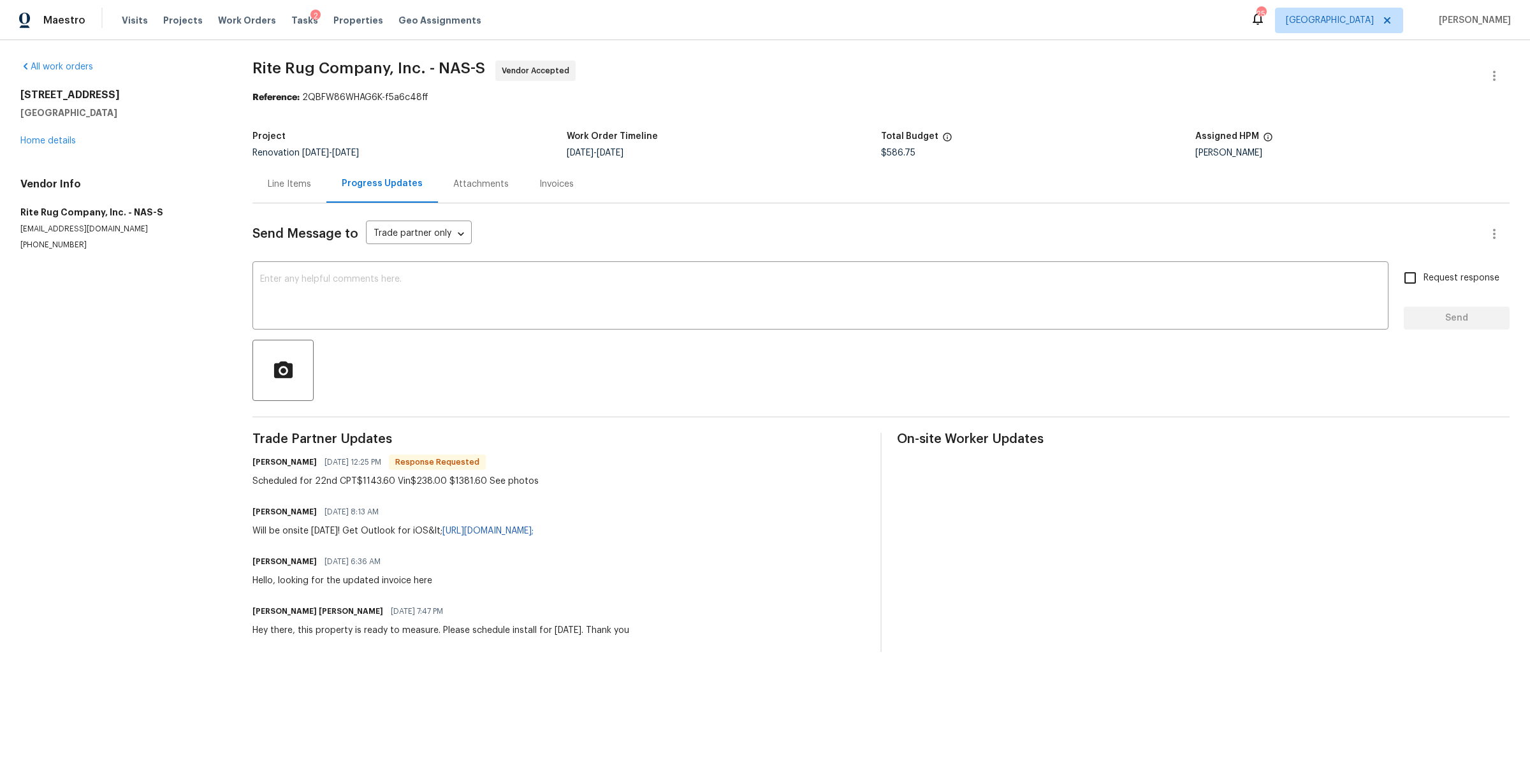
click at [287, 190] on div "Line Items" at bounding box center [289, 184] width 43 height 13
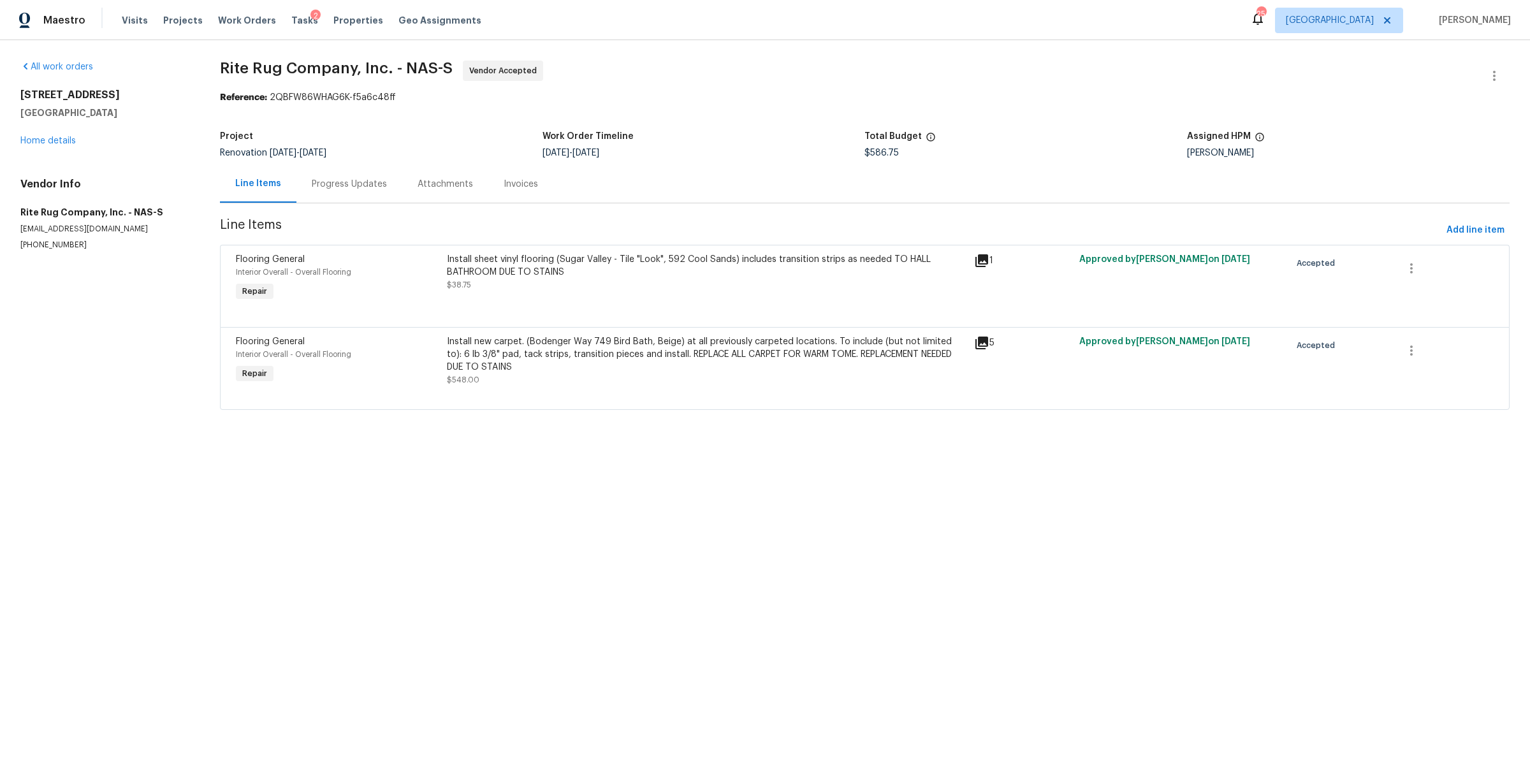
click at [648, 284] on div "Install sheet vinyl flooring (Sugar Valley - Tile "Look", 592 Cool Sands) inclu…" at bounding box center [707, 272] width 520 height 38
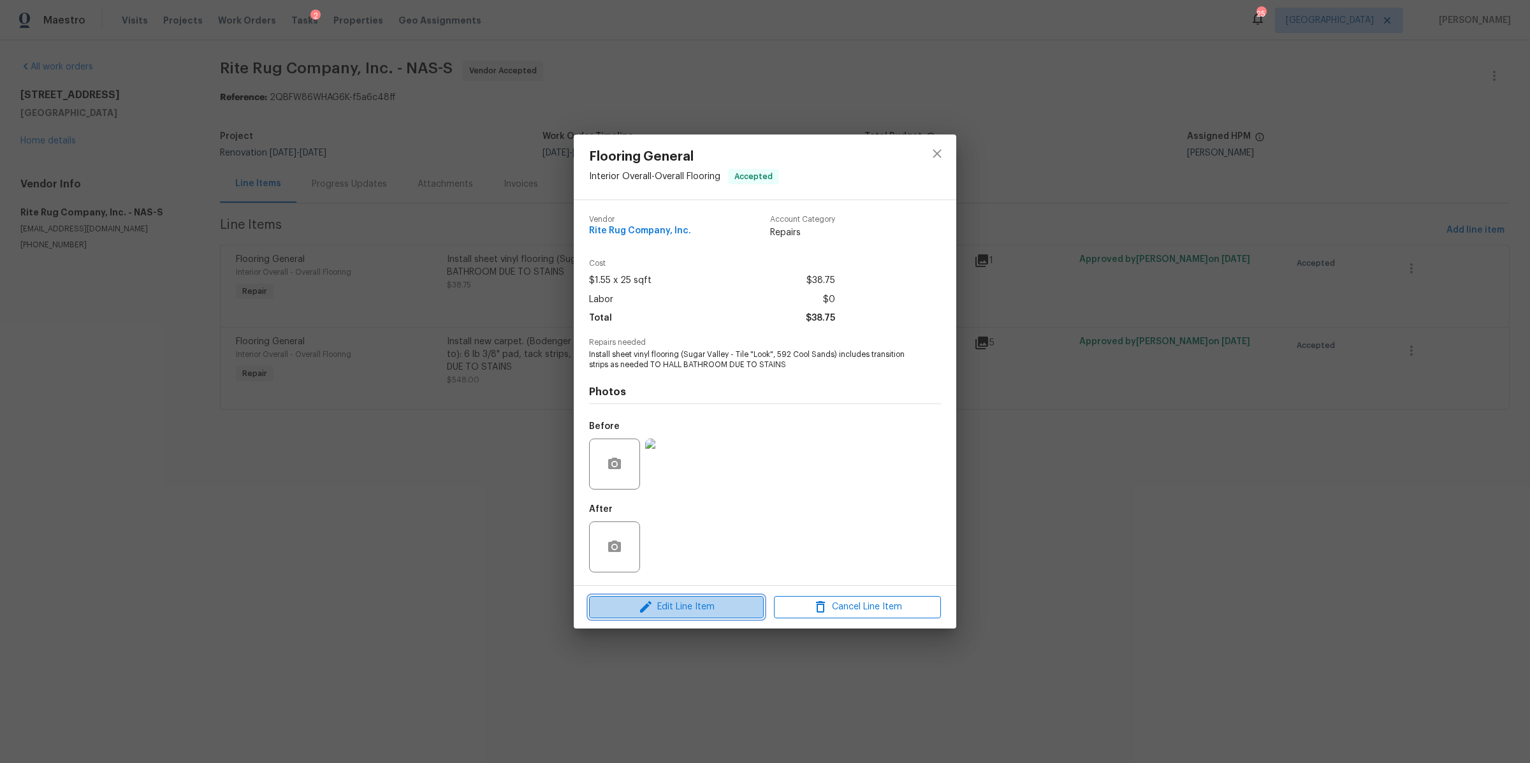
click at [667, 608] on span "Edit Line Item" at bounding box center [676, 607] width 167 height 16
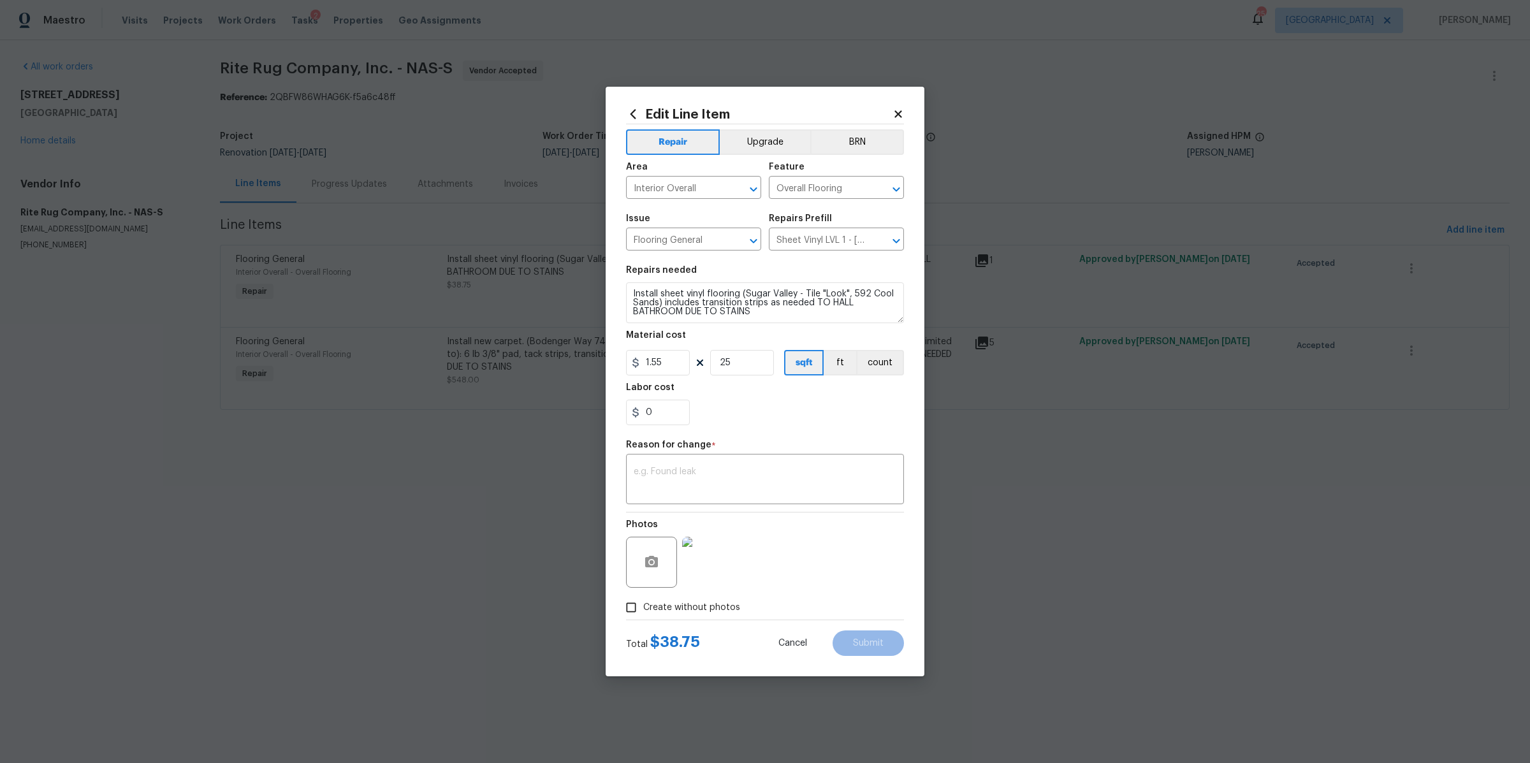
click at [714, 569] on img at bounding box center [707, 562] width 51 height 51
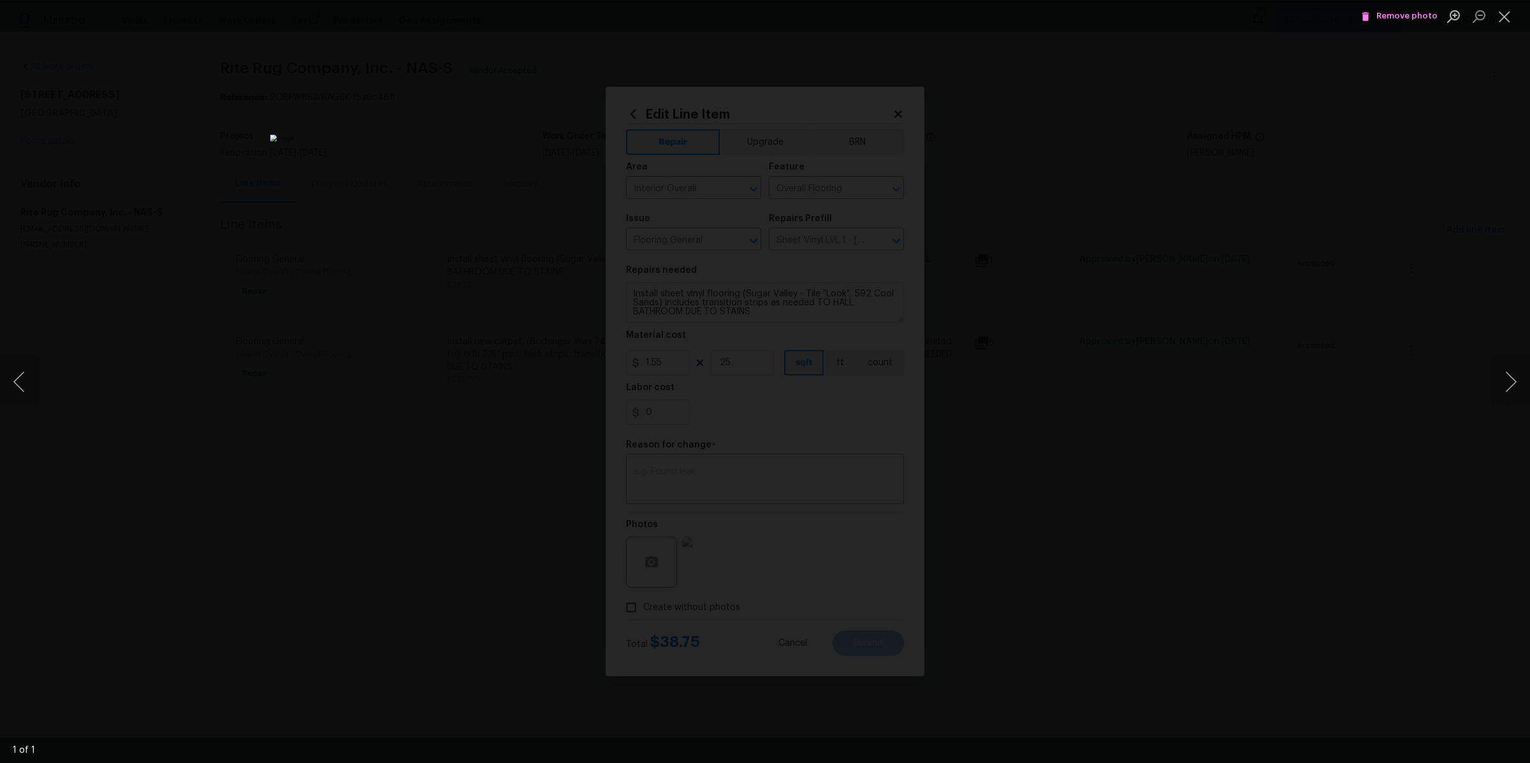
click at [1073, 314] on div "Lightbox" at bounding box center [765, 381] width 1530 height 763
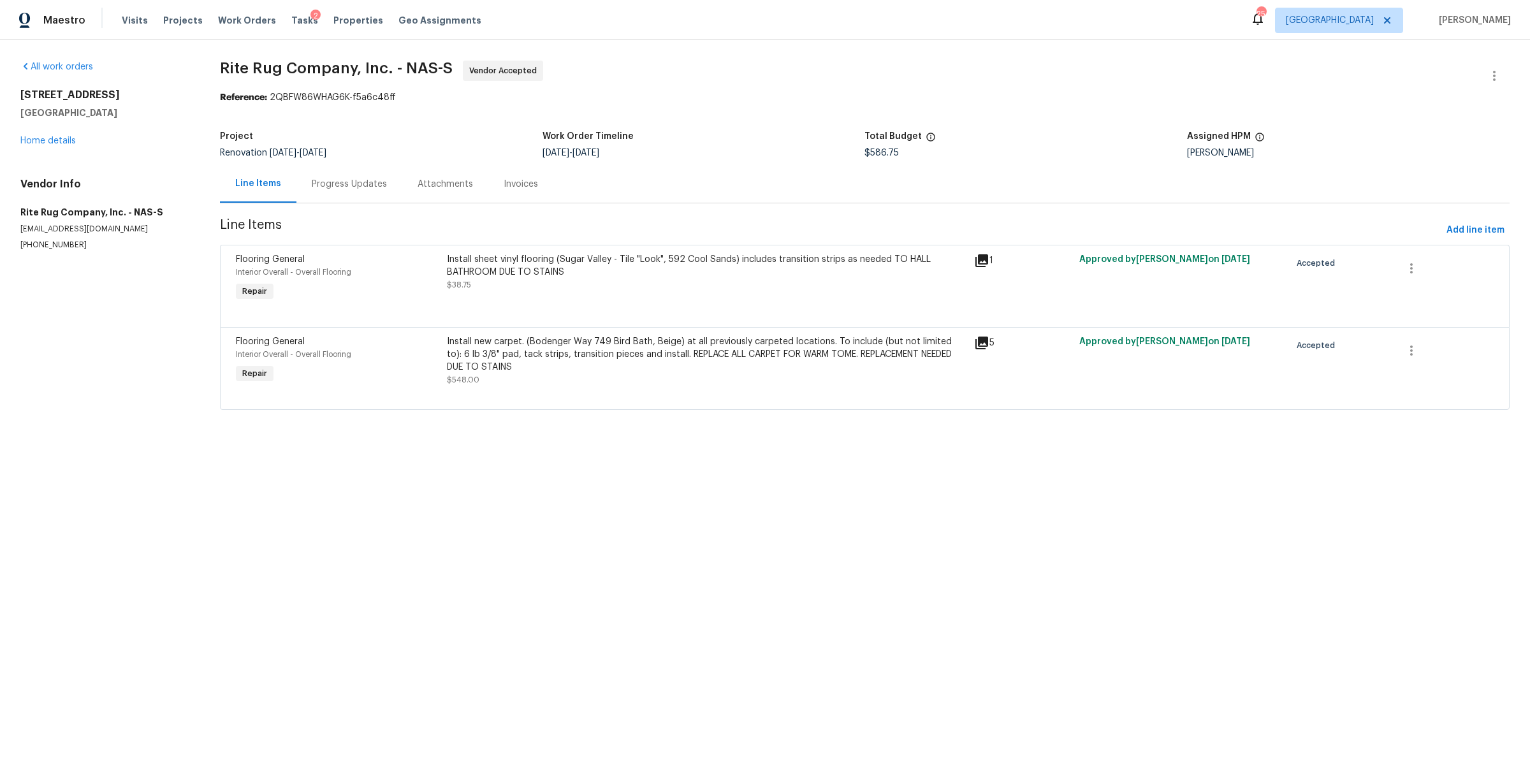
click at [1064, 314] on body "Maestro Visits Projects Work Orders Tasks 2 Properties Geo Assignments 25 Nashv…" at bounding box center [765, 223] width 1530 height 446
click at [368, 191] on div "Progress Updates" at bounding box center [349, 184] width 106 height 38
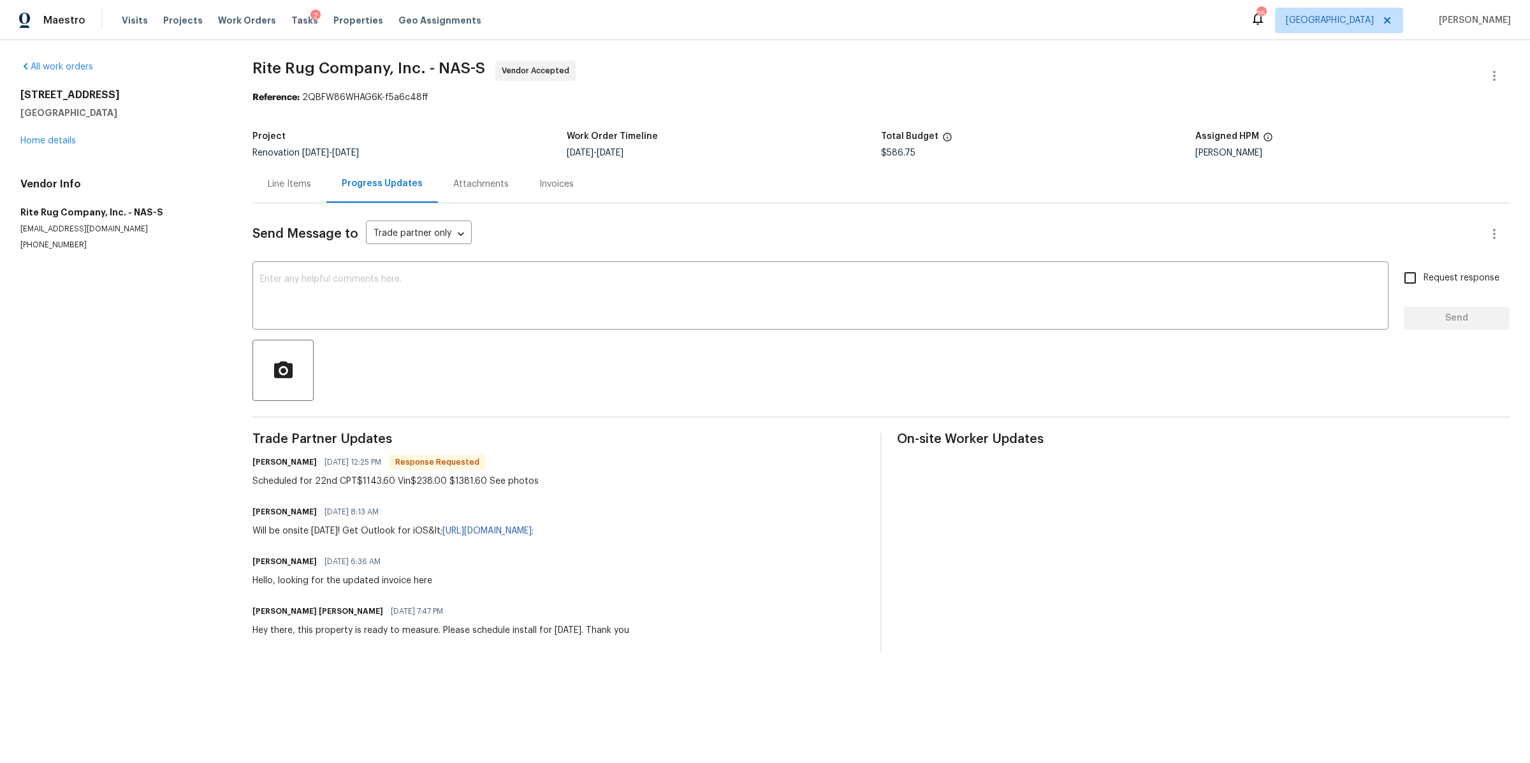
click at [282, 185] on div "Line Items" at bounding box center [289, 184] width 43 height 13
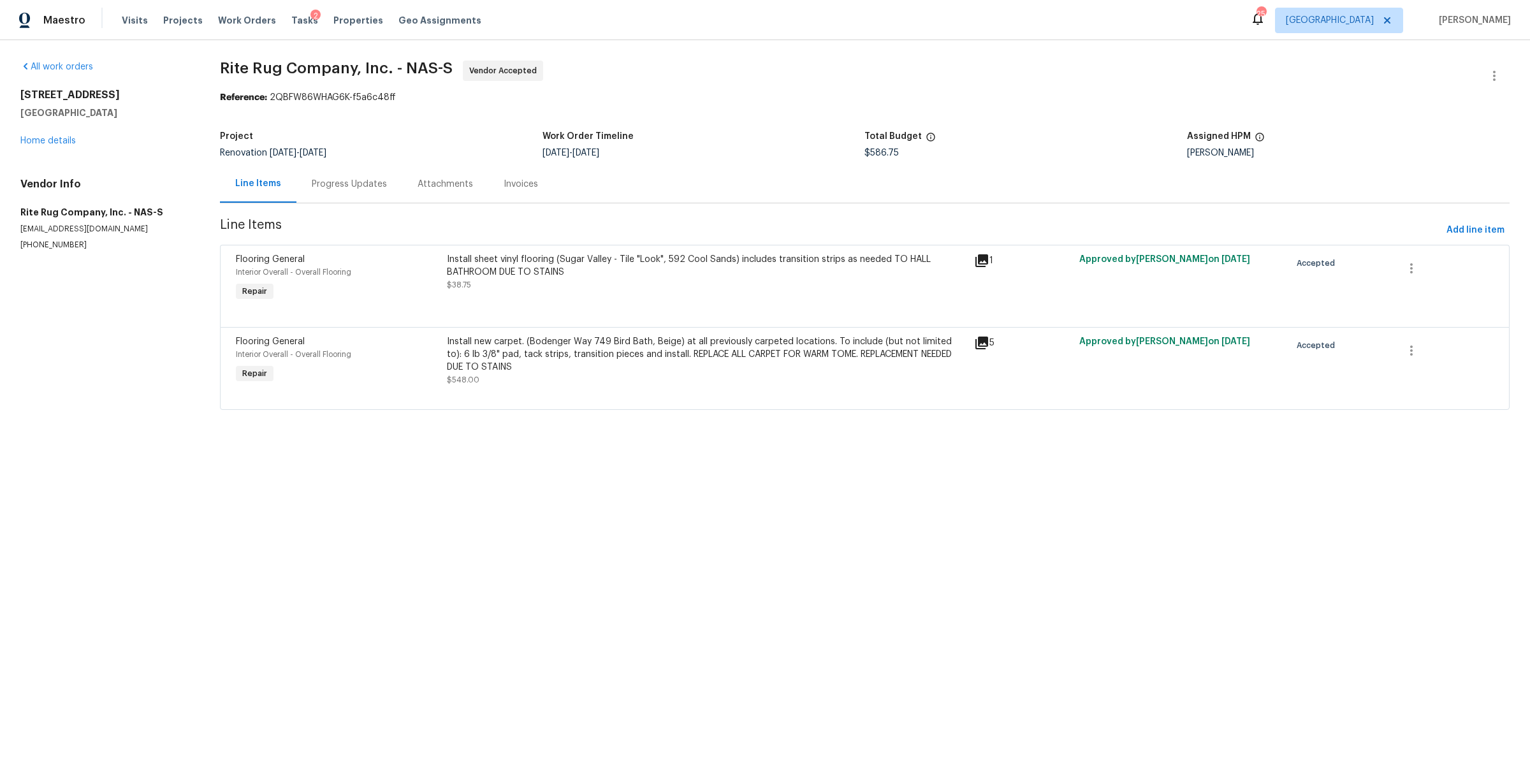
click at [685, 294] on div "Install sheet vinyl flooring (Sugar Valley - Tile "Look", 592 Cool Sands) inclu…" at bounding box center [706, 278] width 527 height 59
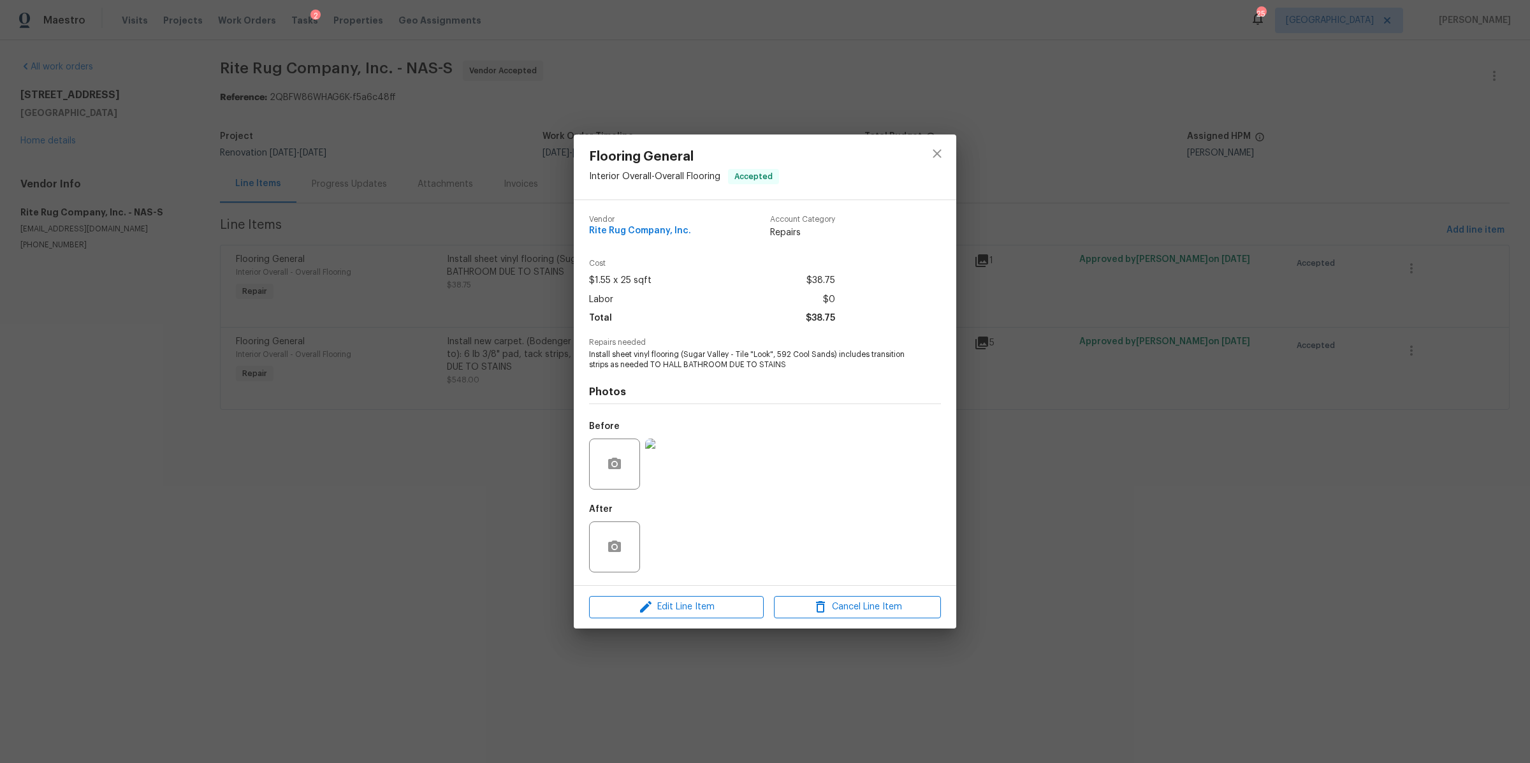
click at [476, 337] on div "Flooring General Interior Overall - Overall Flooring Accepted Vendor Rite Rug C…" at bounding box center [765, 381] width 1530 height 763
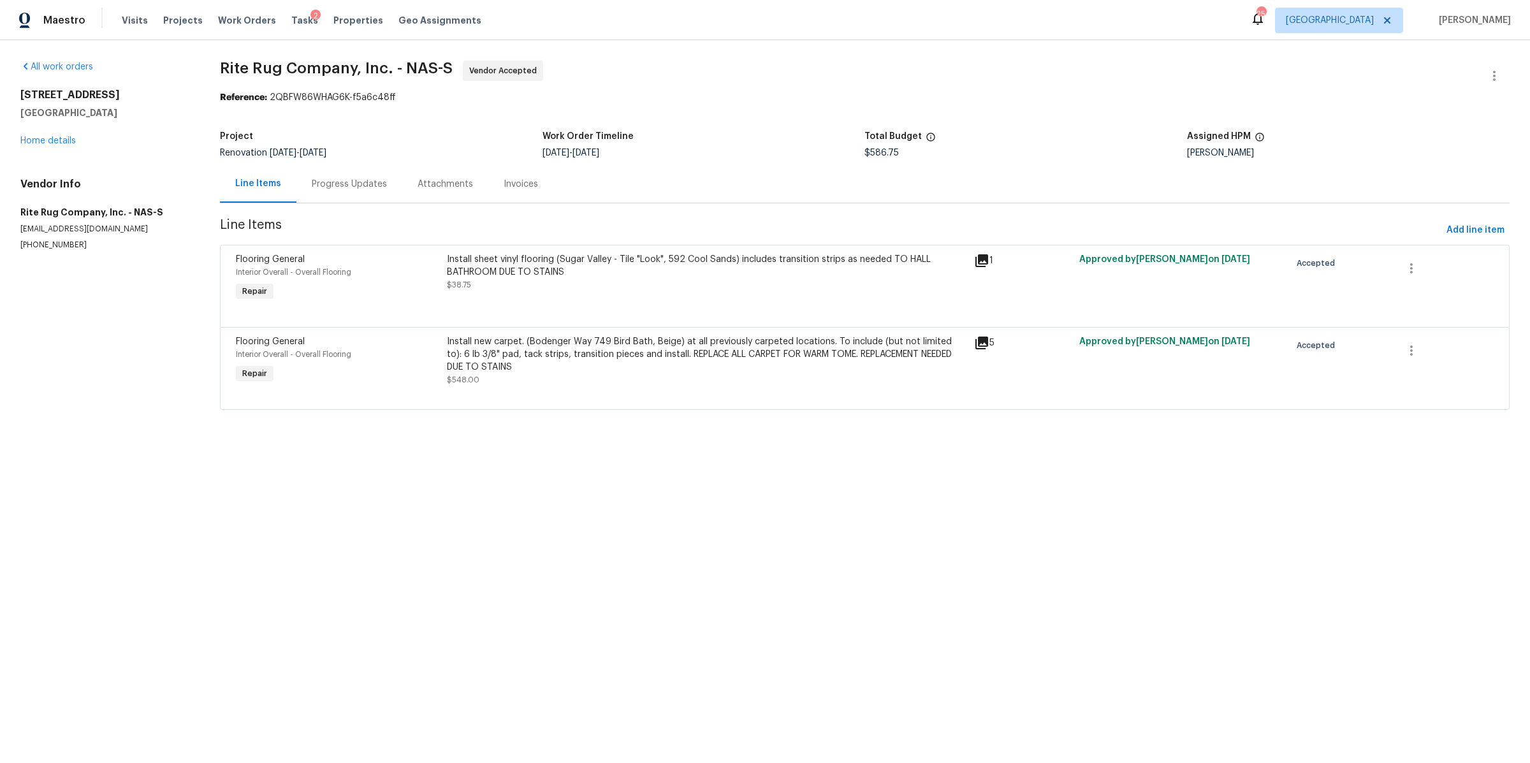
click at [521, 365] on div "Install new carpet. (Bodenger Way 749 Bird Bath, Beige) at all previously carpe…" at bounding box center [707, 354] width 520 height 38
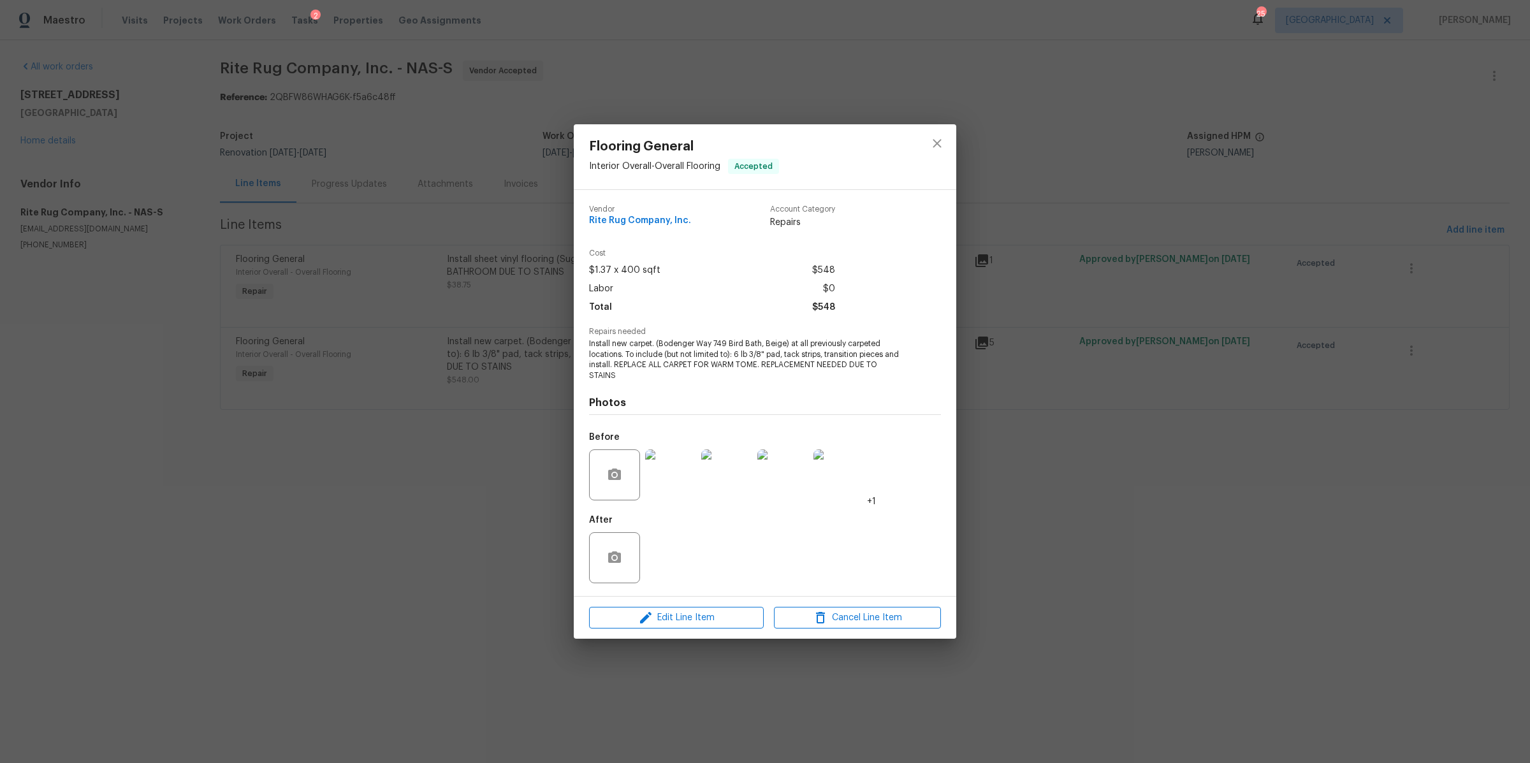
click at [669, 488] on img at bounding box center [670, 474] width 51 height 51
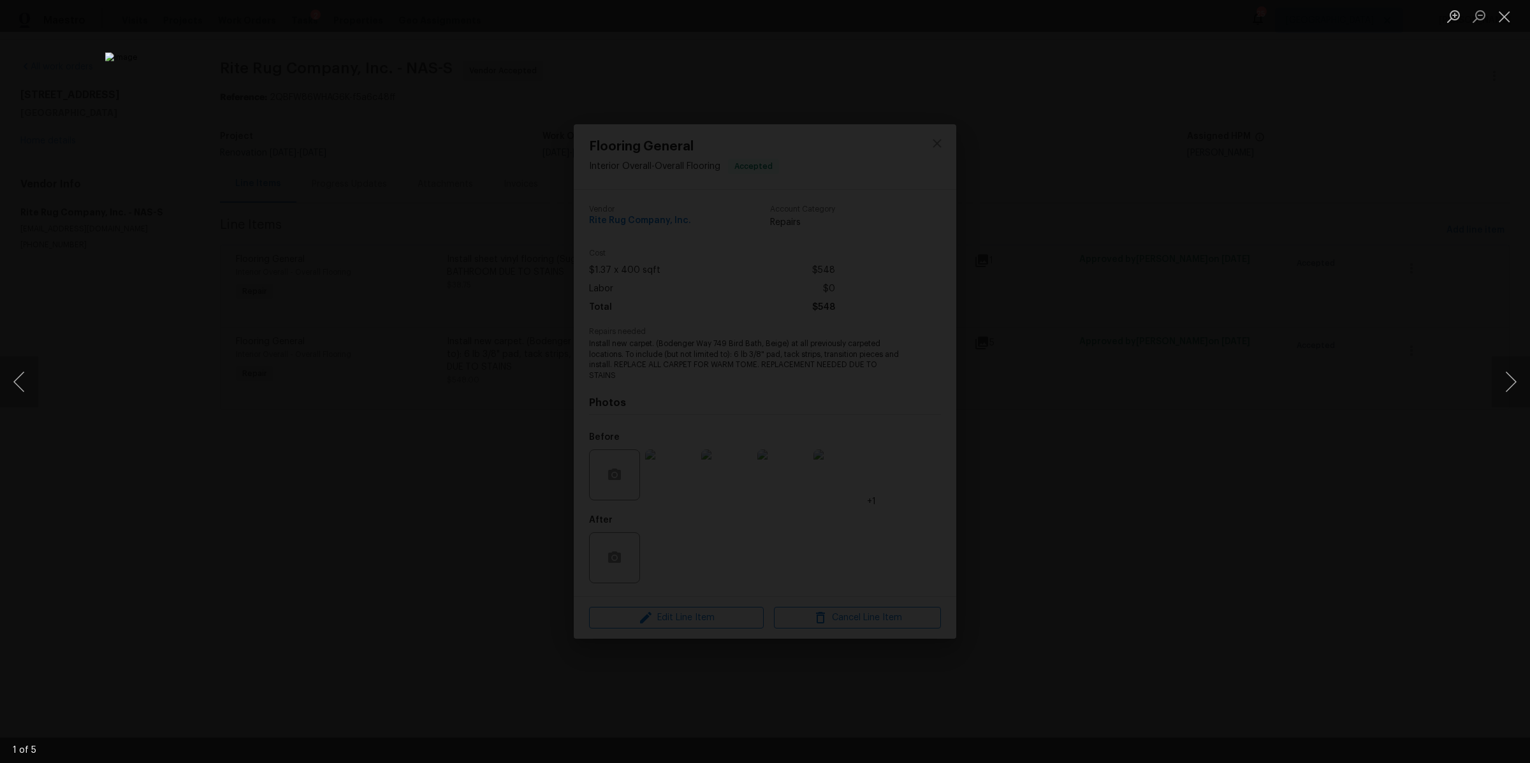
click at [1209, 447] on div "Lightbox" at bounding box center [765, 381] width 1530 height 763
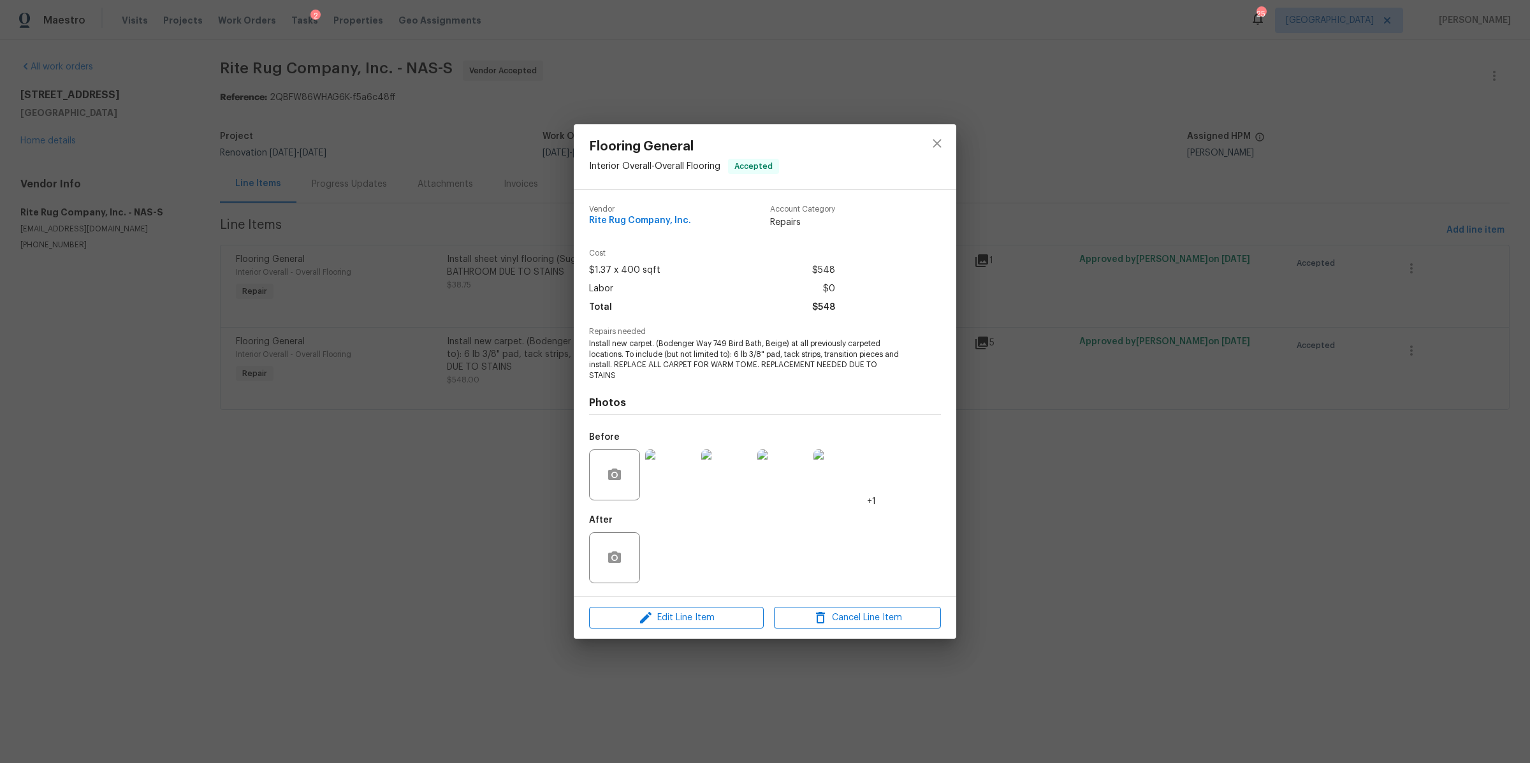
click at [1209, 447] on div "Flooring General Interior Overall - Overall Flooring Accepted Vendor Rite Rug C…" at bounding box center [765, 381] width 1530 height 763
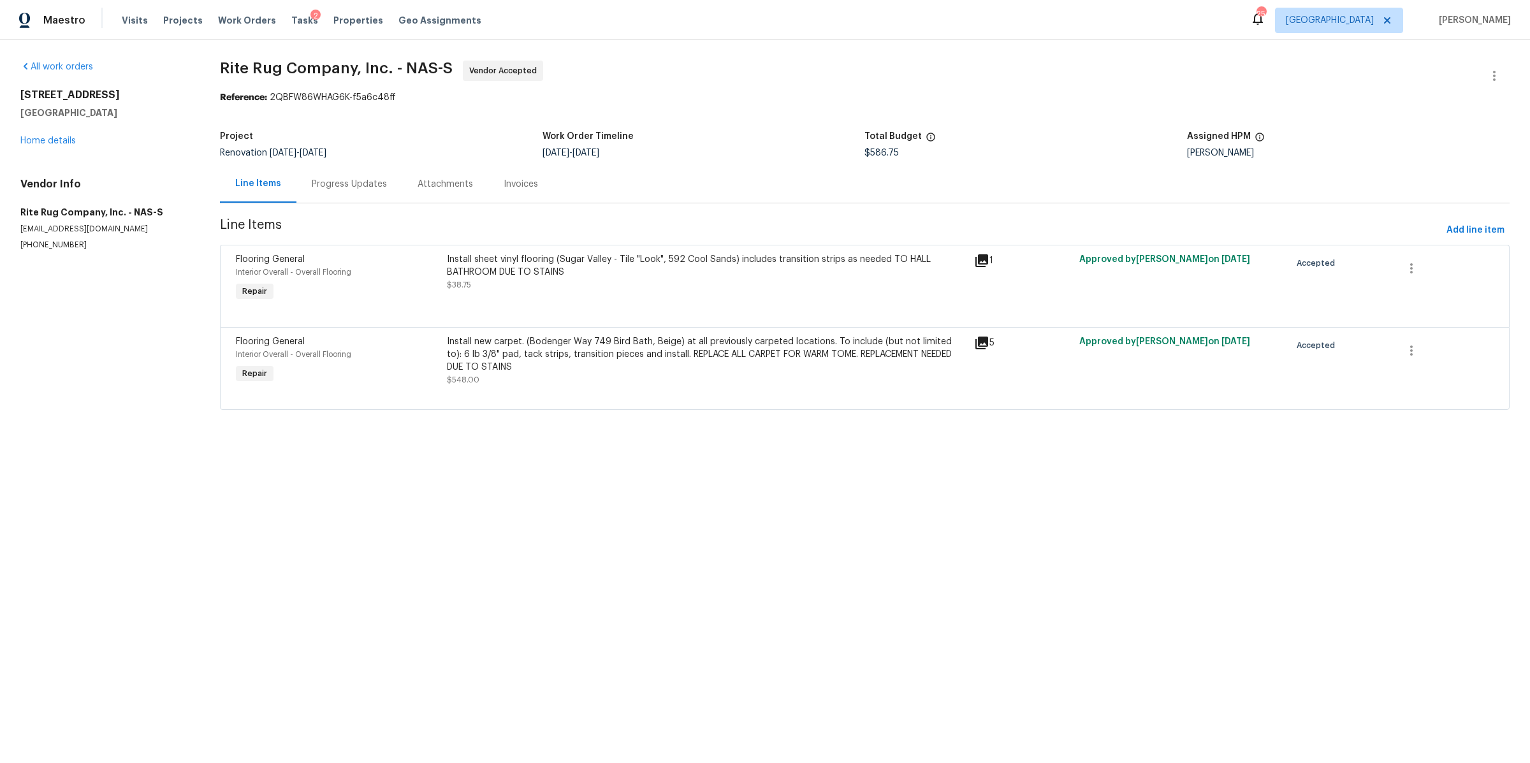
click at [667, 281] on div "Install sheet vinyl flooring (Sugar Valley - Tile "Look", 592 Cool Sands) inclu…" at bounding box center [707, 272] width 520 height 38
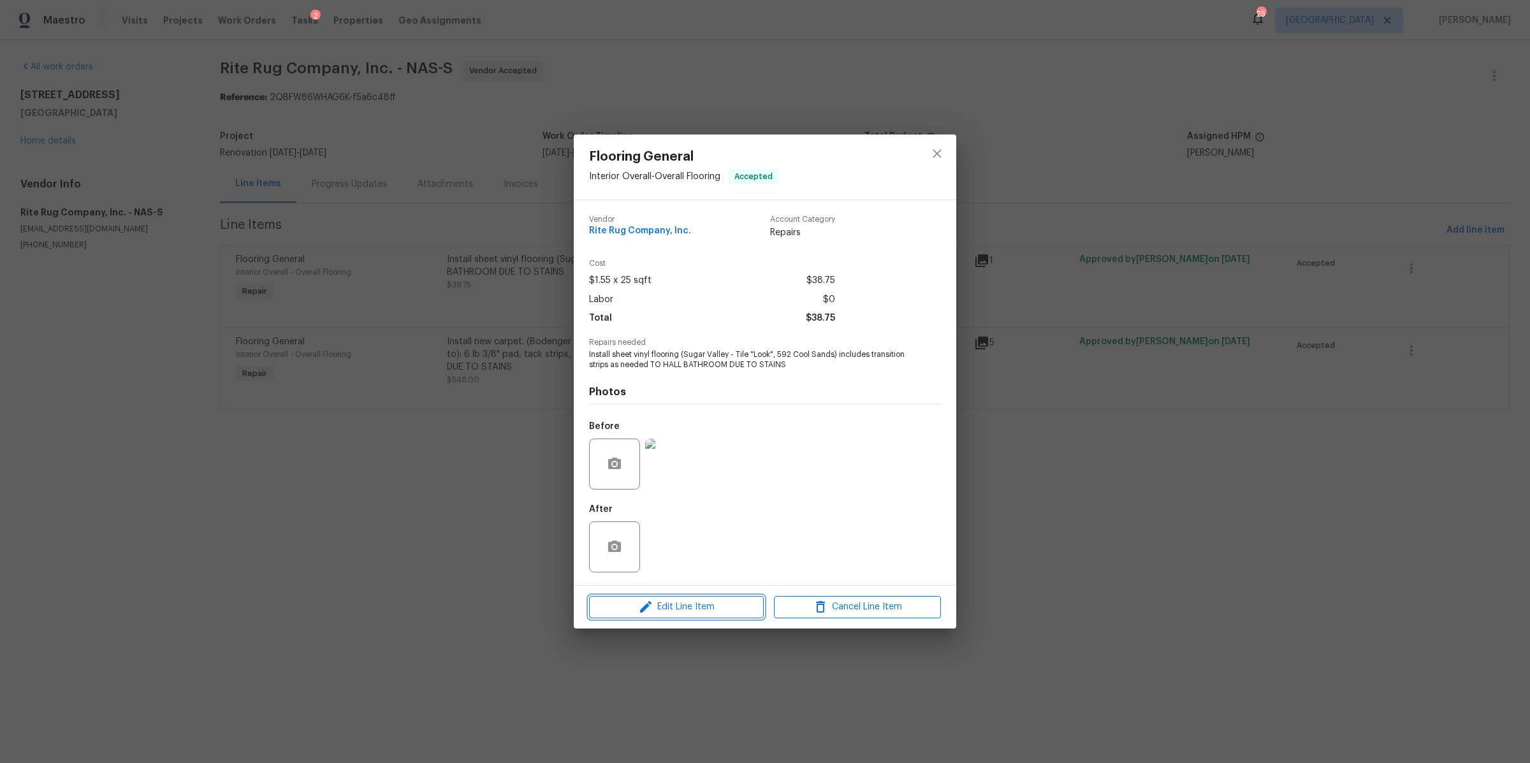
click at [716, 604] on span "Edit Line Item" at bounding box center [676, 607] width 167 height 16
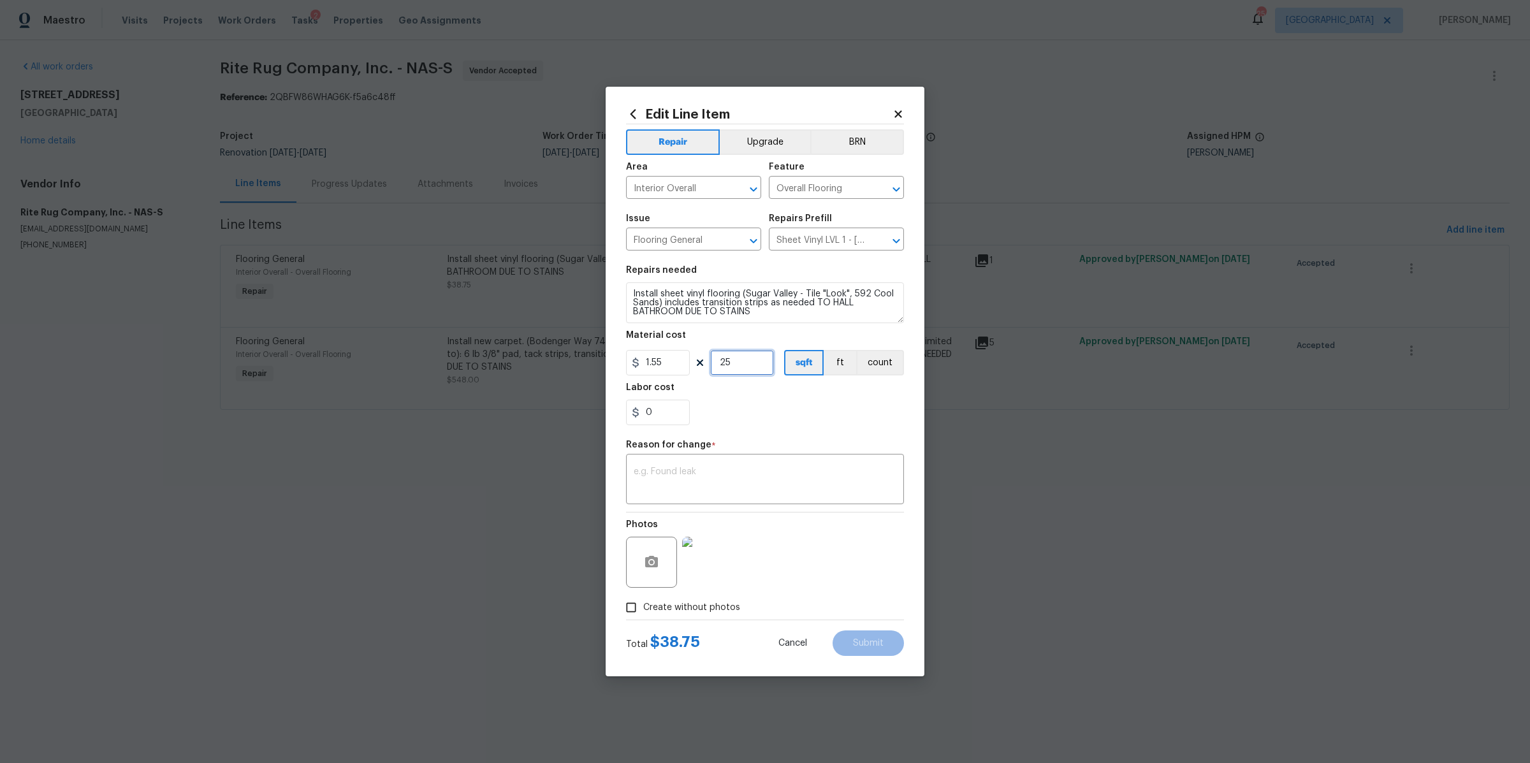
click at [736, 365] on input "25" at bounding box center [742, 362] width 64 height 25
type input "153"
click at [669, 411] on input "0" at bounding box center [658, 412] width 64 height 25
type input "0.85"
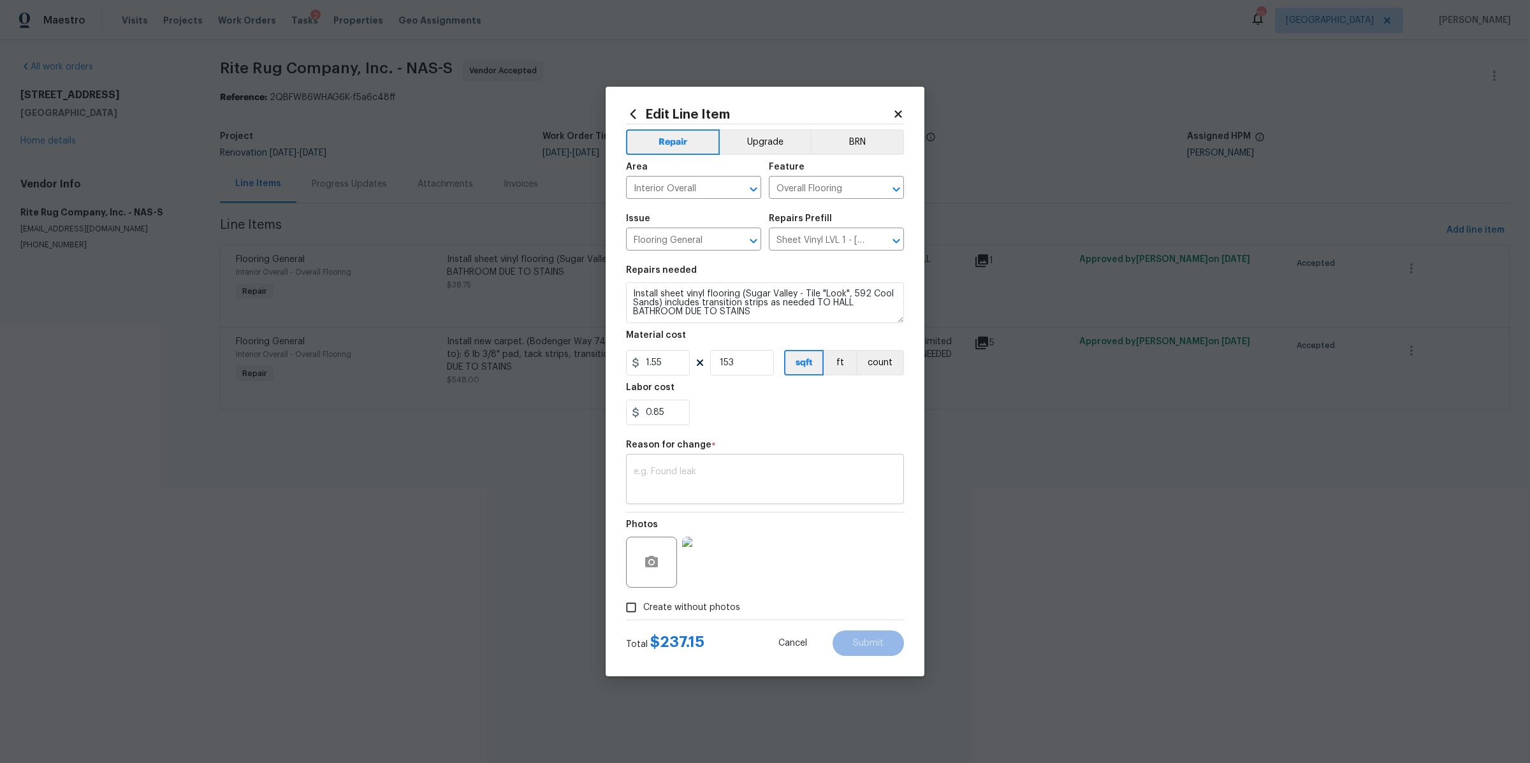
click at [696, 477] on textarea at bounding box center [765, 480] width 263 height 27
type textarea "cost"
click at [874, 650] on button "Submit" at bounding box center [867, 642] width 71 height 25
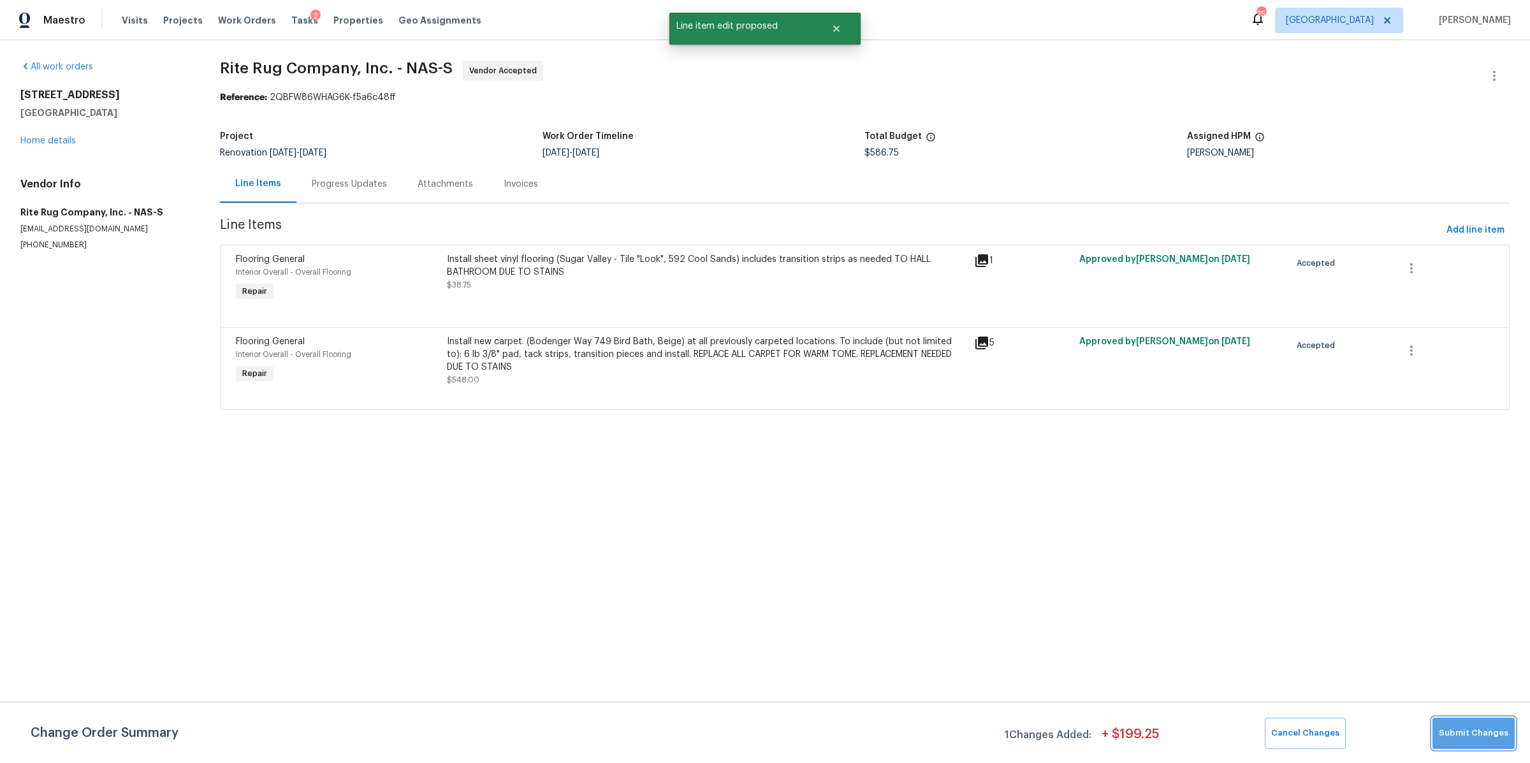
click at [1492, 741] on button "Submit Changes" at bounding box center [1473, 733] width 82 height 31
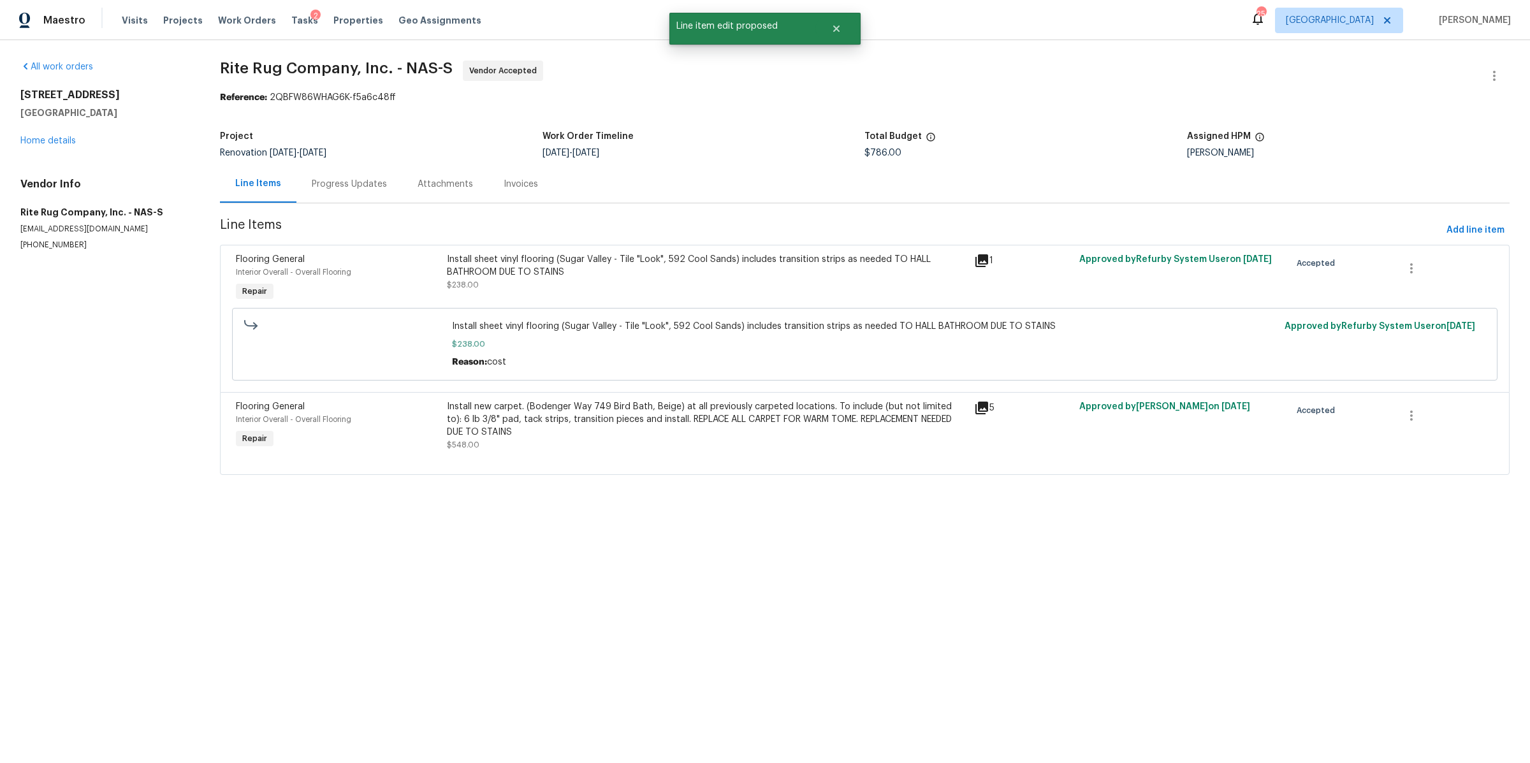
click at [626, 423] on div "Install new carpet. (Bodenger Way 749 Bird Bath, Beige) at all previously carpe…" at bounding box center [707, 419] width 520 height 38
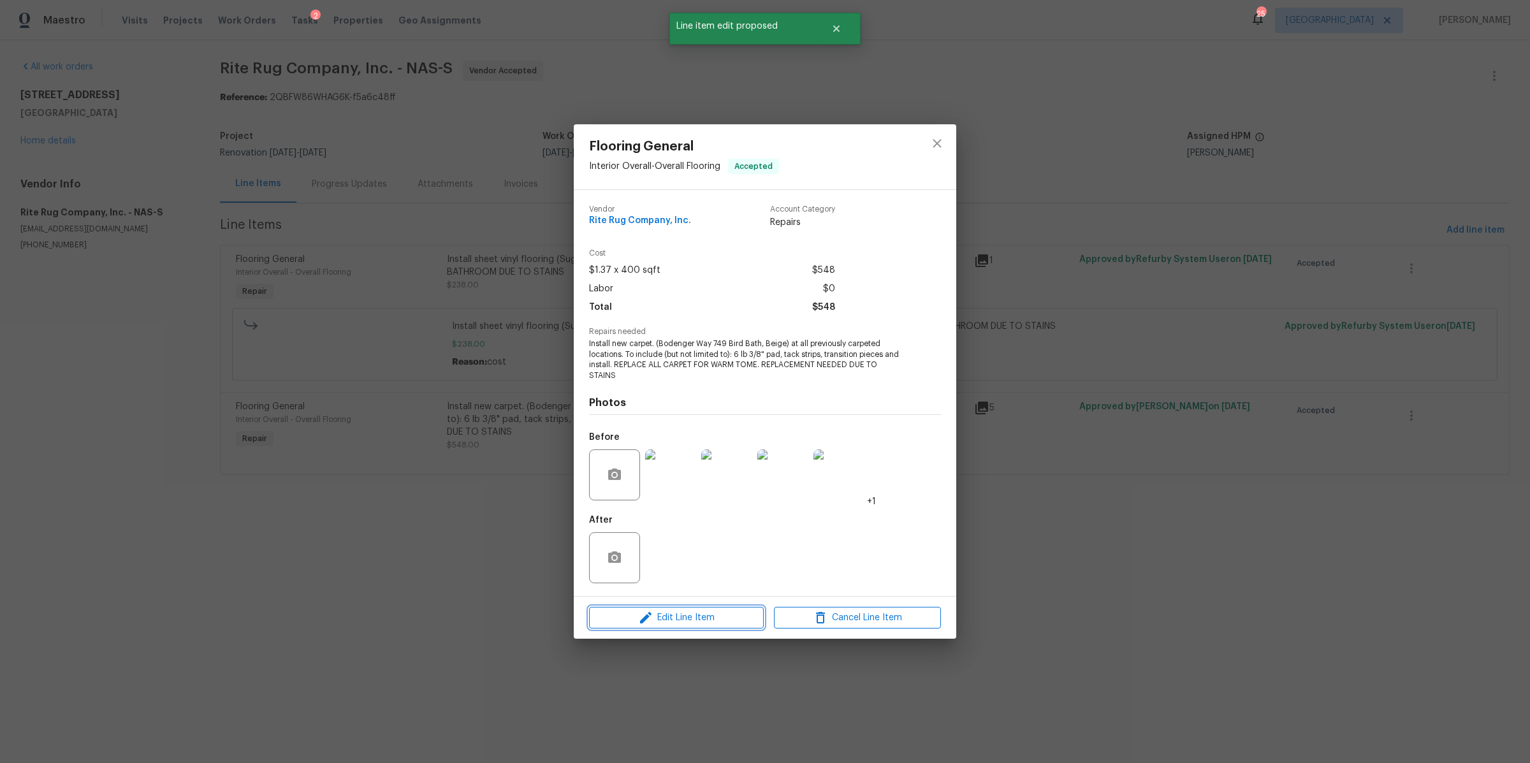
click at [696, 610] on span "Edit Line Item" at bounding box center [676, 618] width 167 height 16
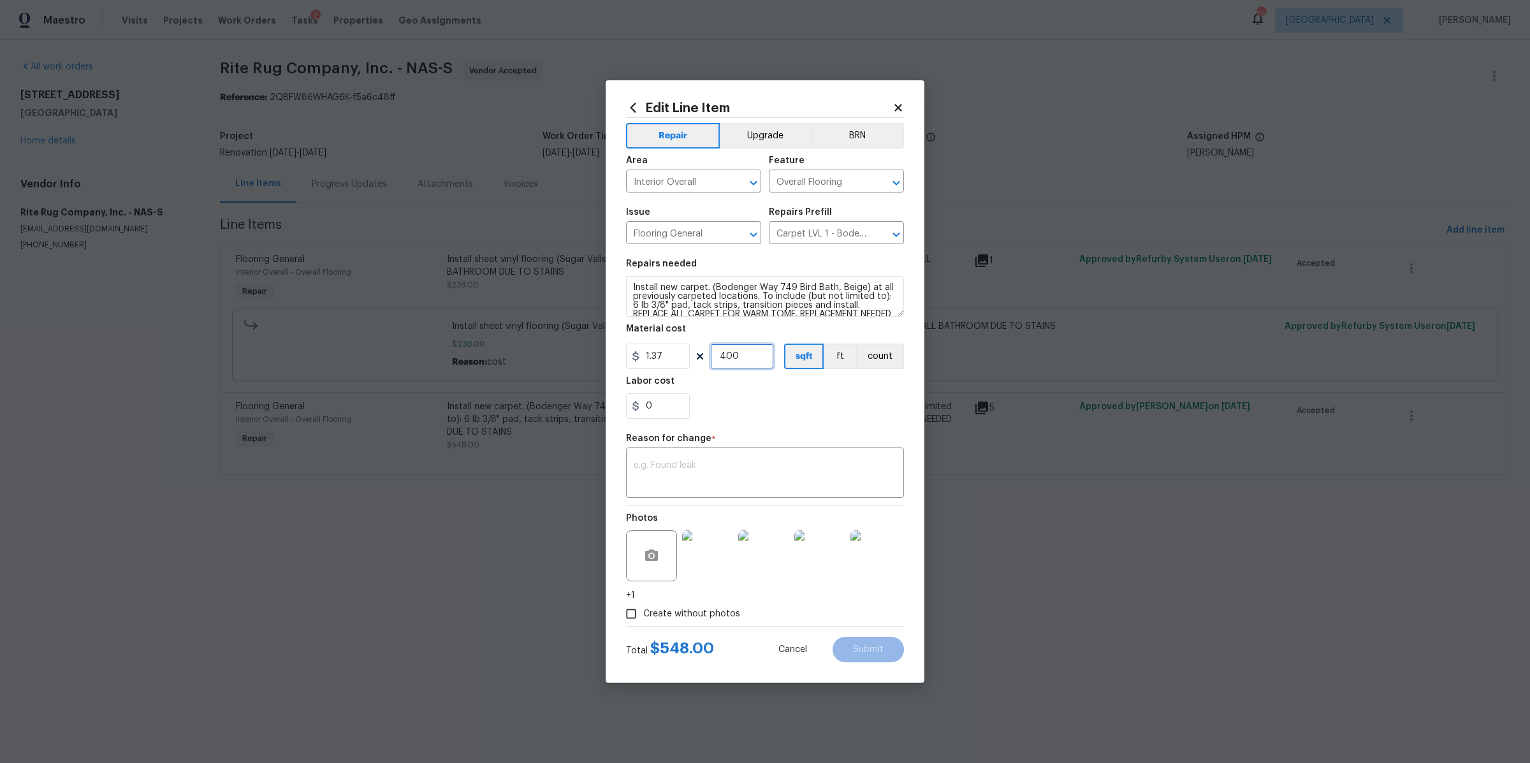
click at [745, 356] on input "400" at bounding box center [742, 356] width 64 height 25
type input "780"
click at [676, 400] on input "0" at bounding box center [658, 405] width 64 height 25
type input "75"
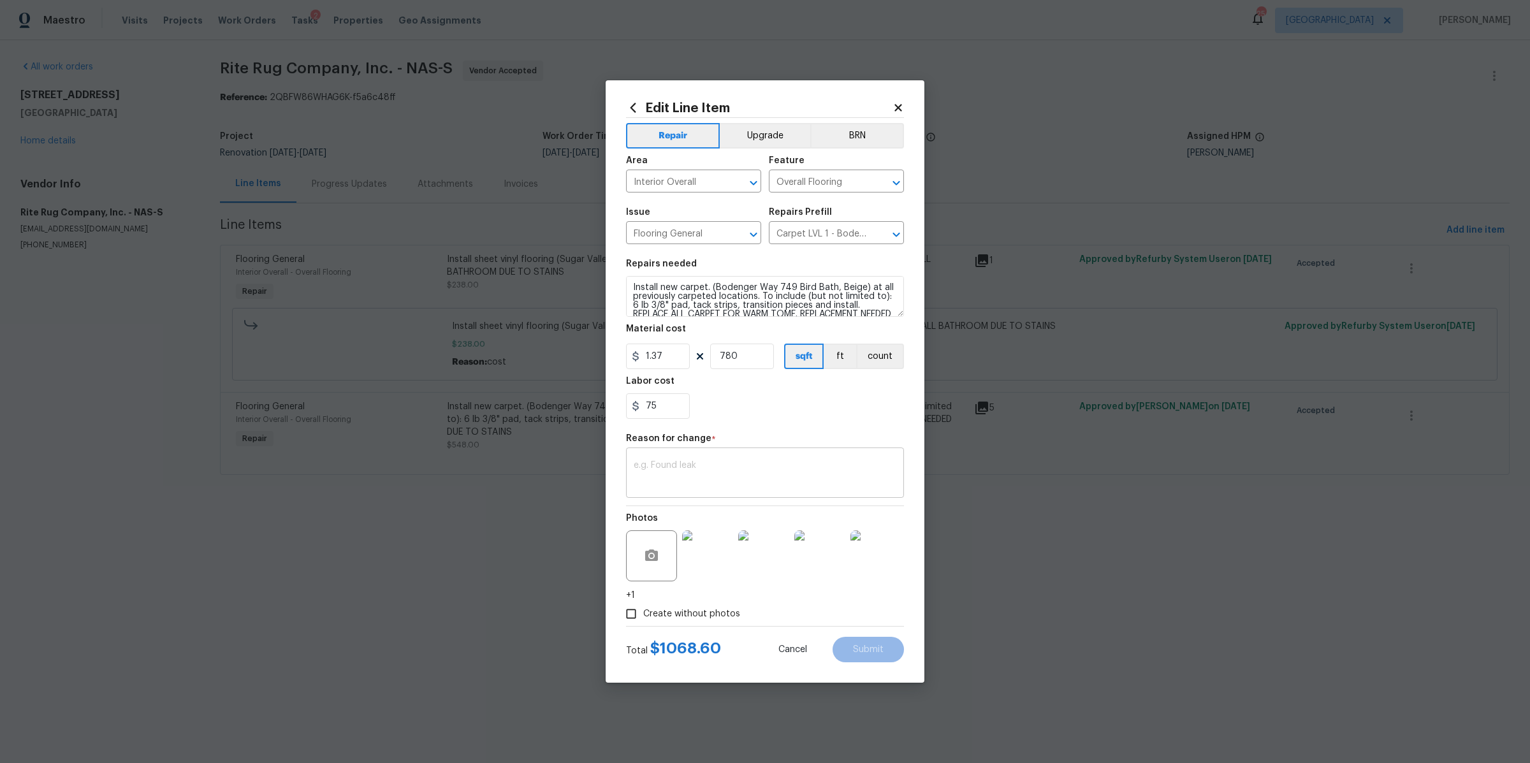
click at [677, 462] on textarea at bounding box center [765, 474] width 263 height 27
type textarea "stair labor"
click at [866, 646] on span "Submit" at bounding box center [868, 650] width 31 height 10
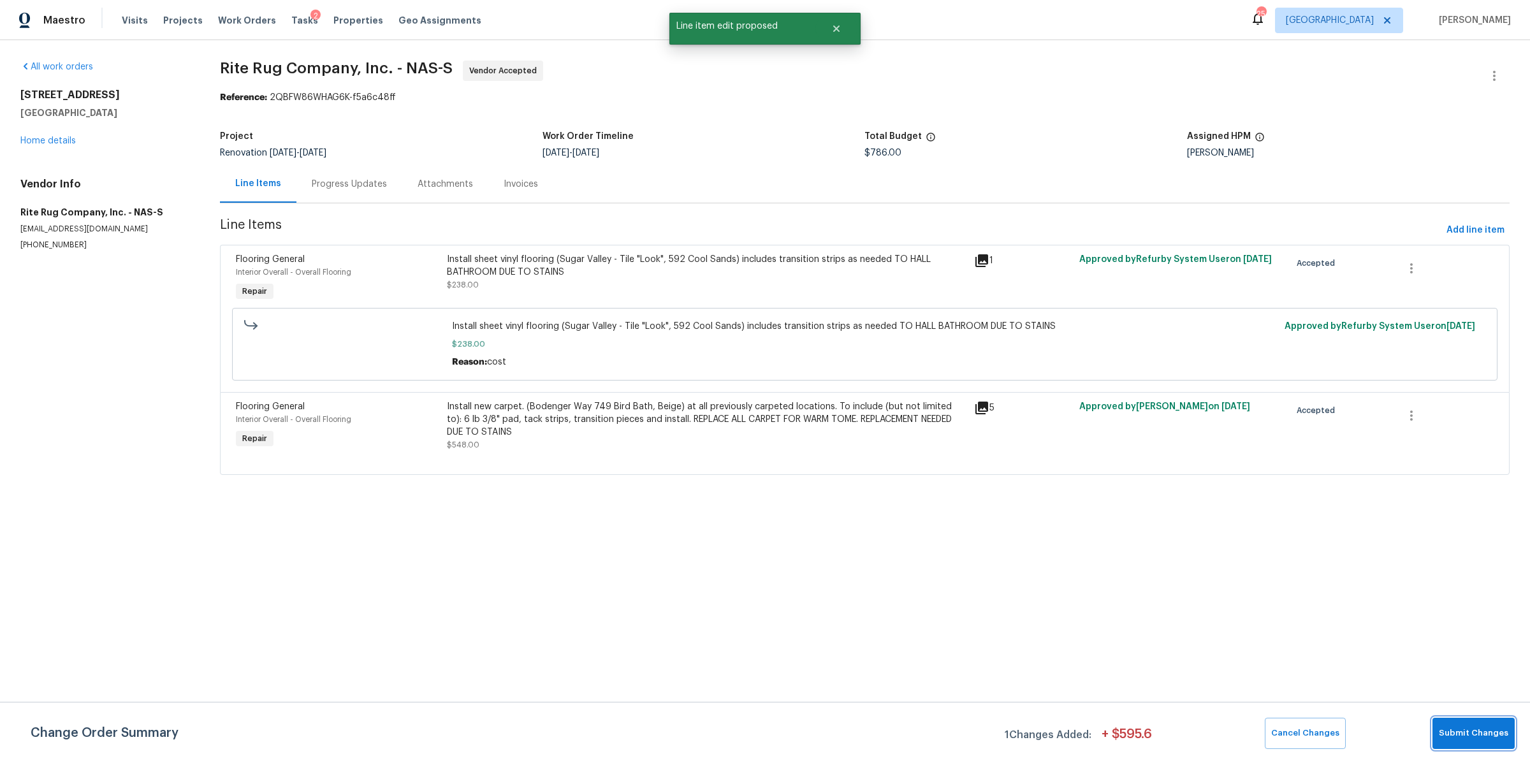
click at [1466, 736] on span "Submit Changes" at bounding box center [1473, 733] width 69 height 15
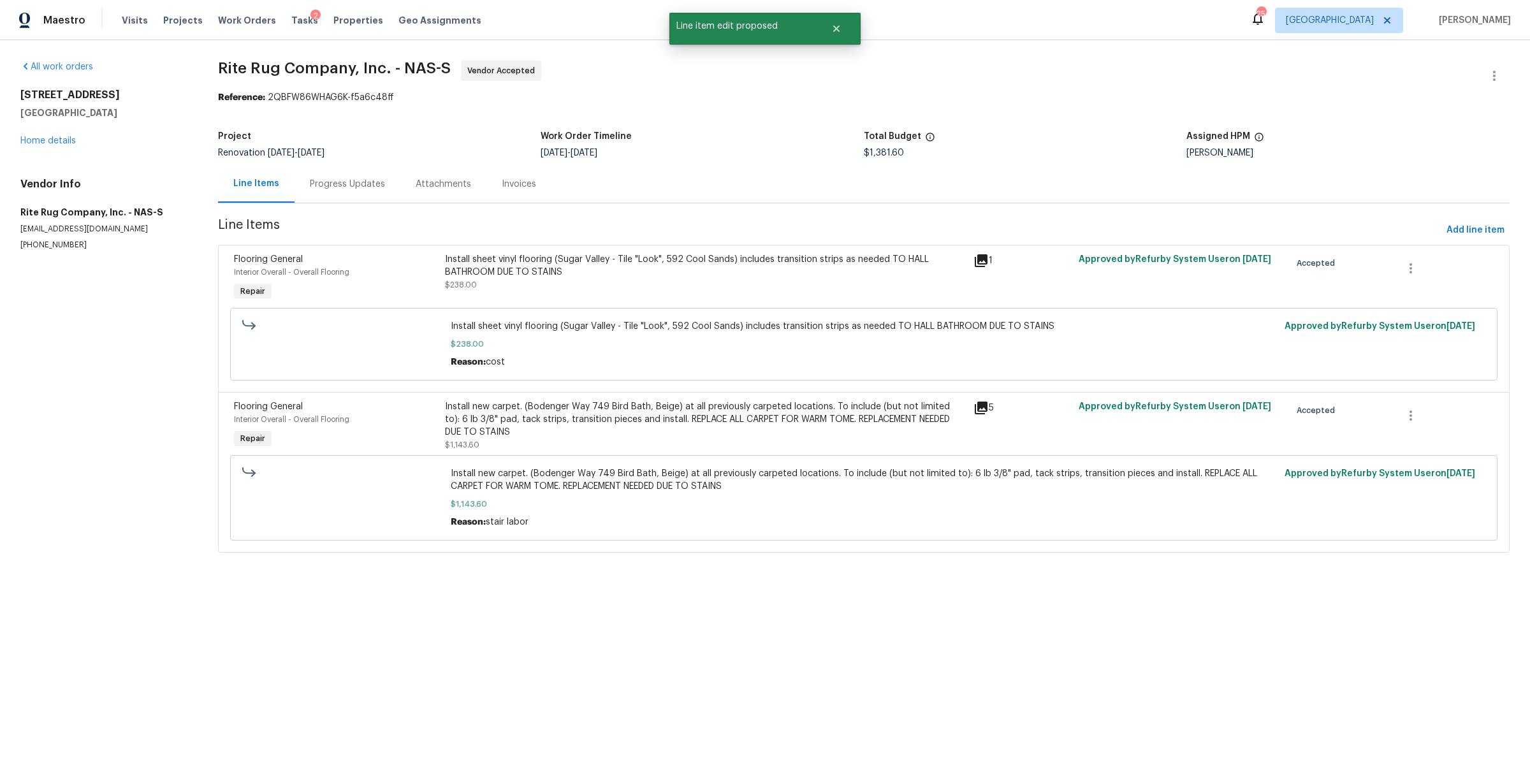
click at [335, 178] on div "Progress Updates" at bounding box center [347, 184] width 75 height 13
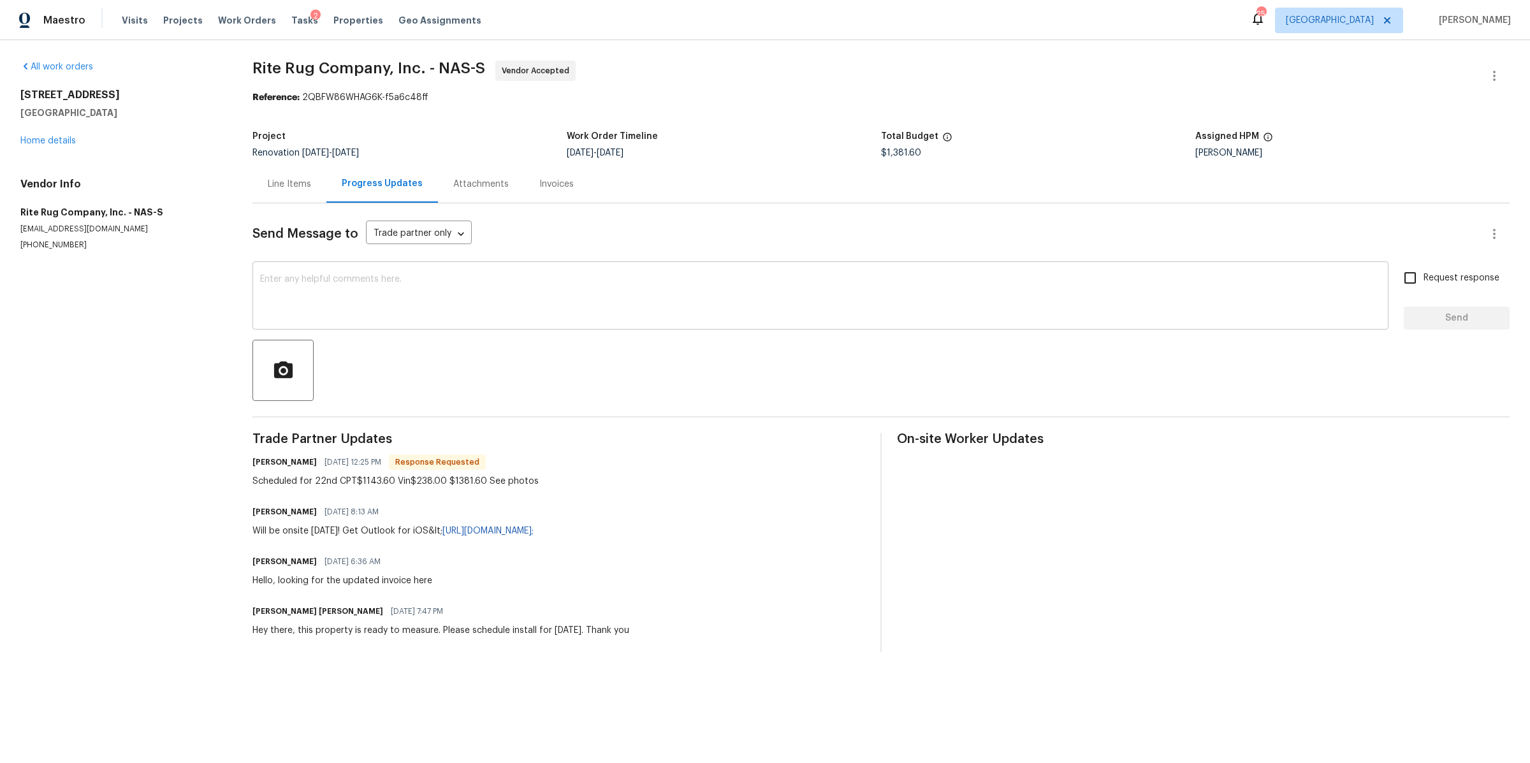
click at [398, 297] on textarea at bounding box center [820, 297] width 1121 height 45
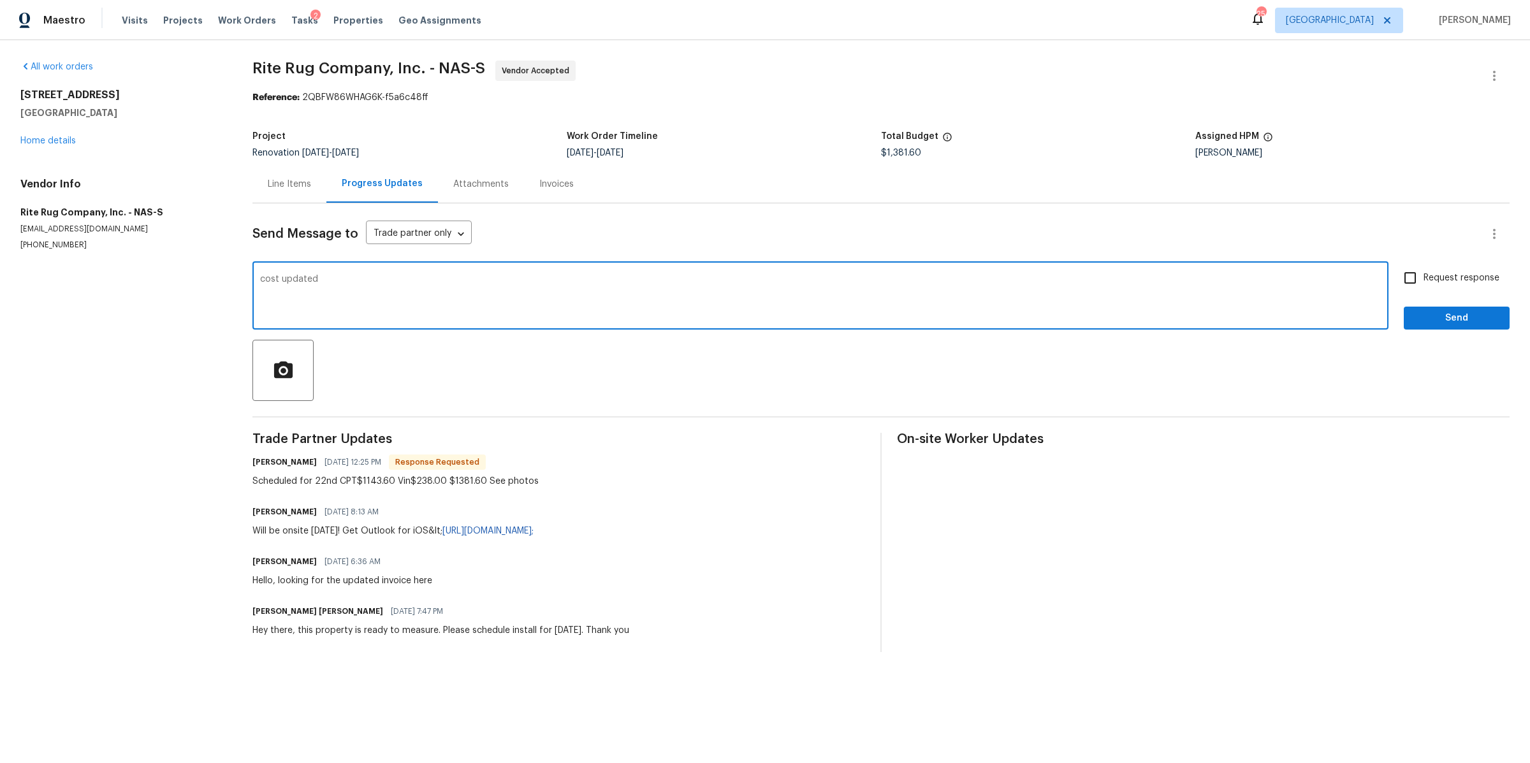
type textarea "cost updated"
click at [1434, 283] on span "Request response" at bounding box center [1461, 278] width 76 height 13
click at [1423, 283] on input "Request response" at bounding box center [1410, 278] width 27 height 27
checkbox input "true"
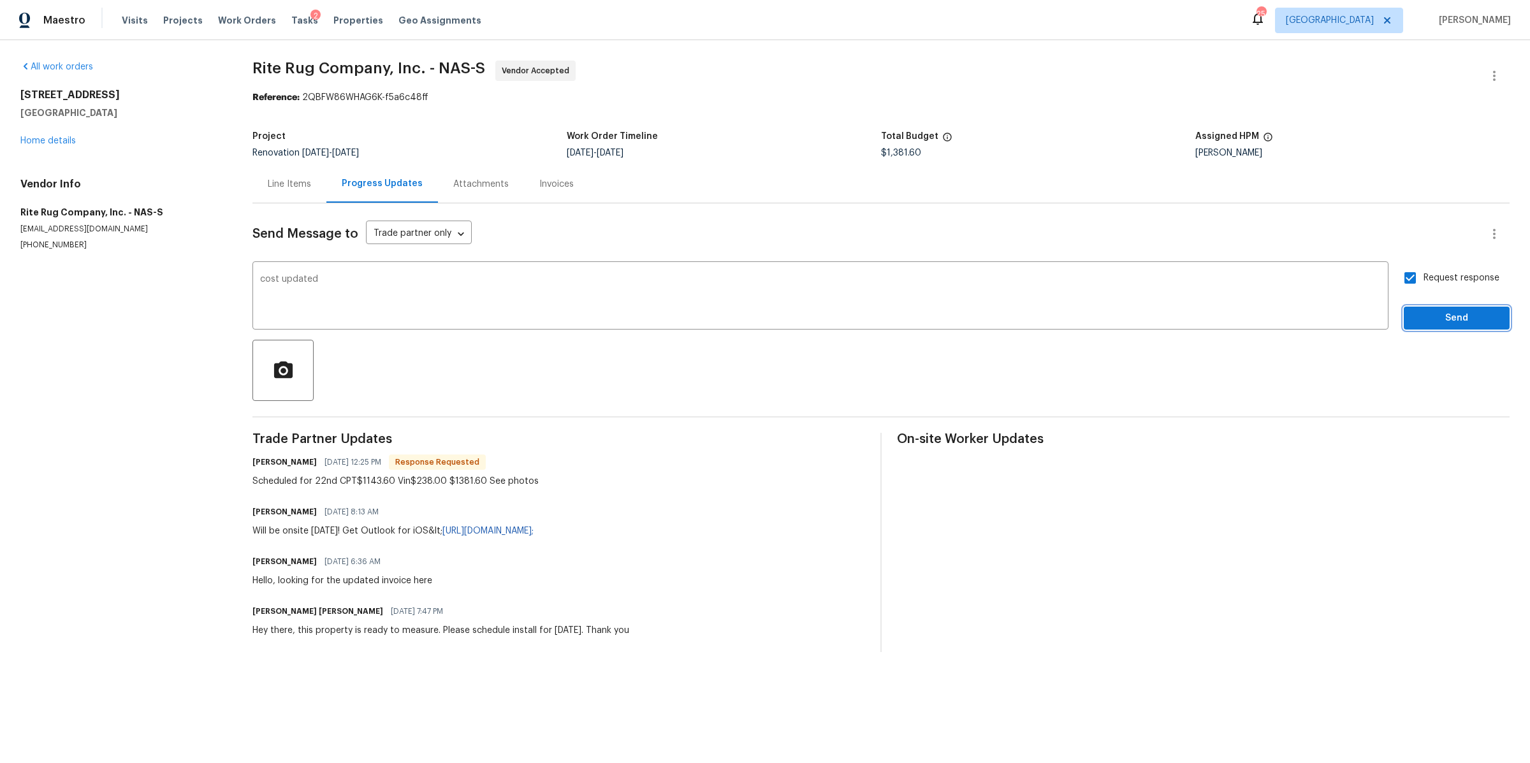
click at [1424, 317] on span "Send" at bounding box center [1456, 318] width 85 height 16
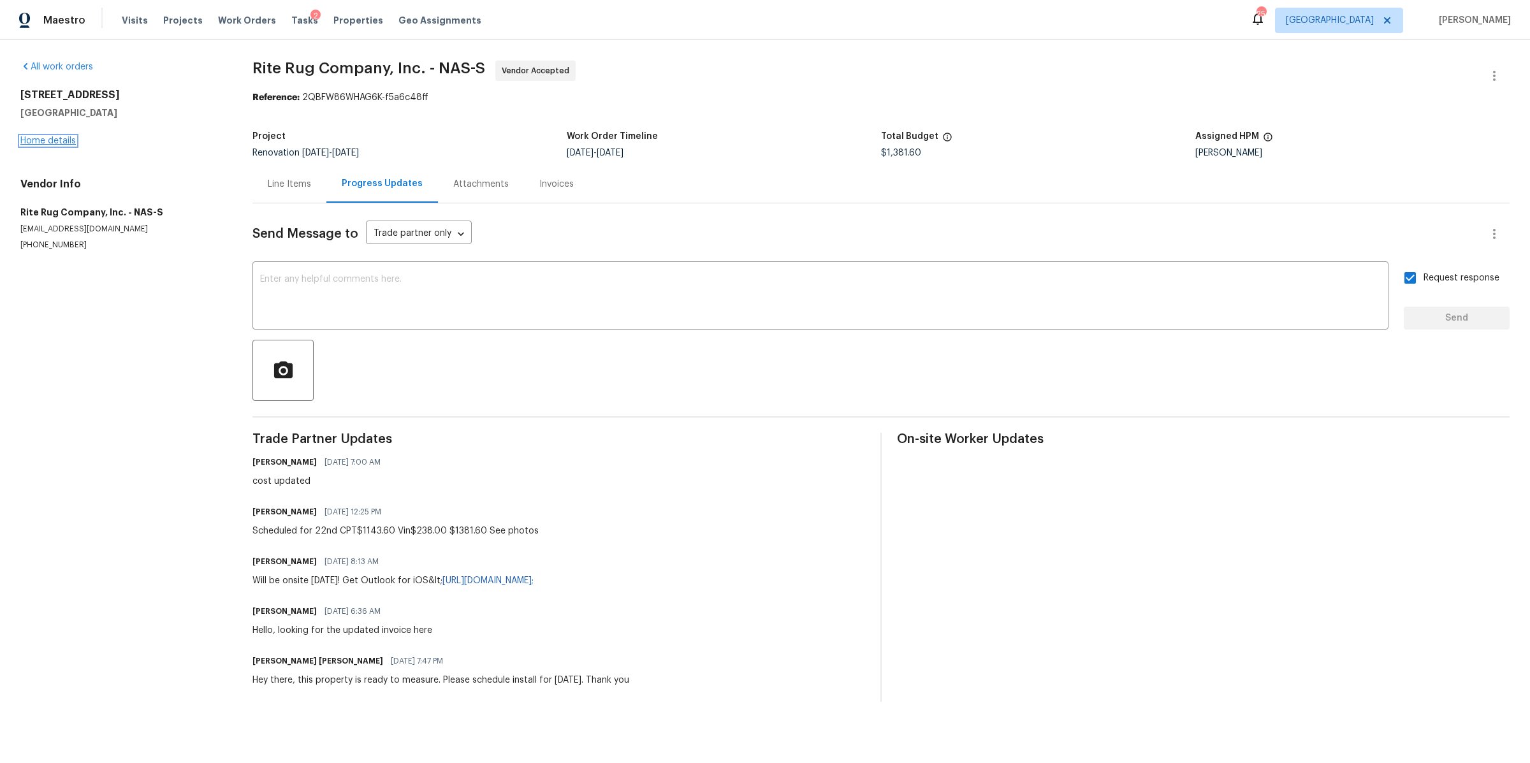
click at [35, 137] on link "Home details" at bounding box center [47, 140] width 55 height 9
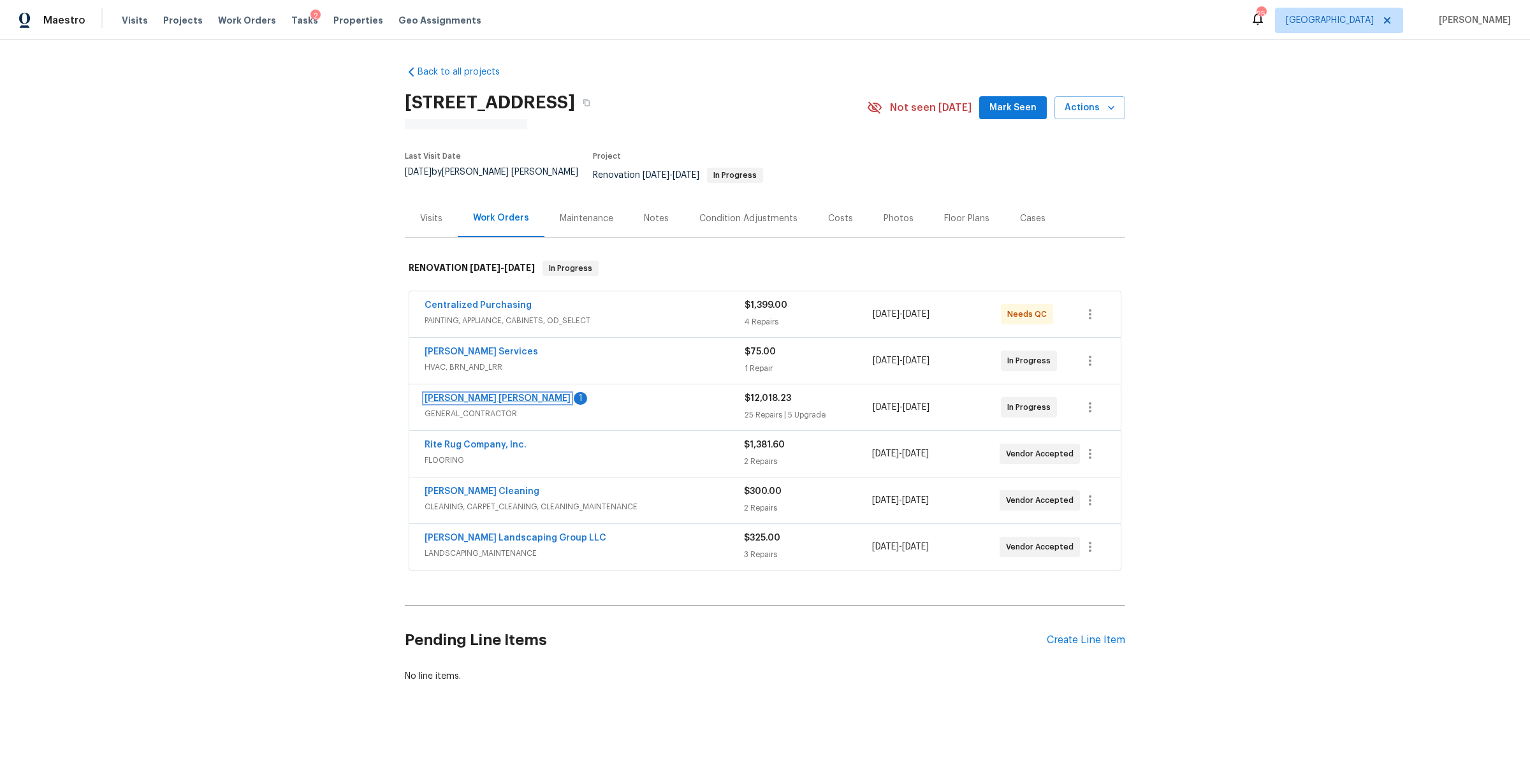
click at [467, 394] on link "Fernando Ruiz Hernandez" at bounding box center [498, 398] width 146 height 9
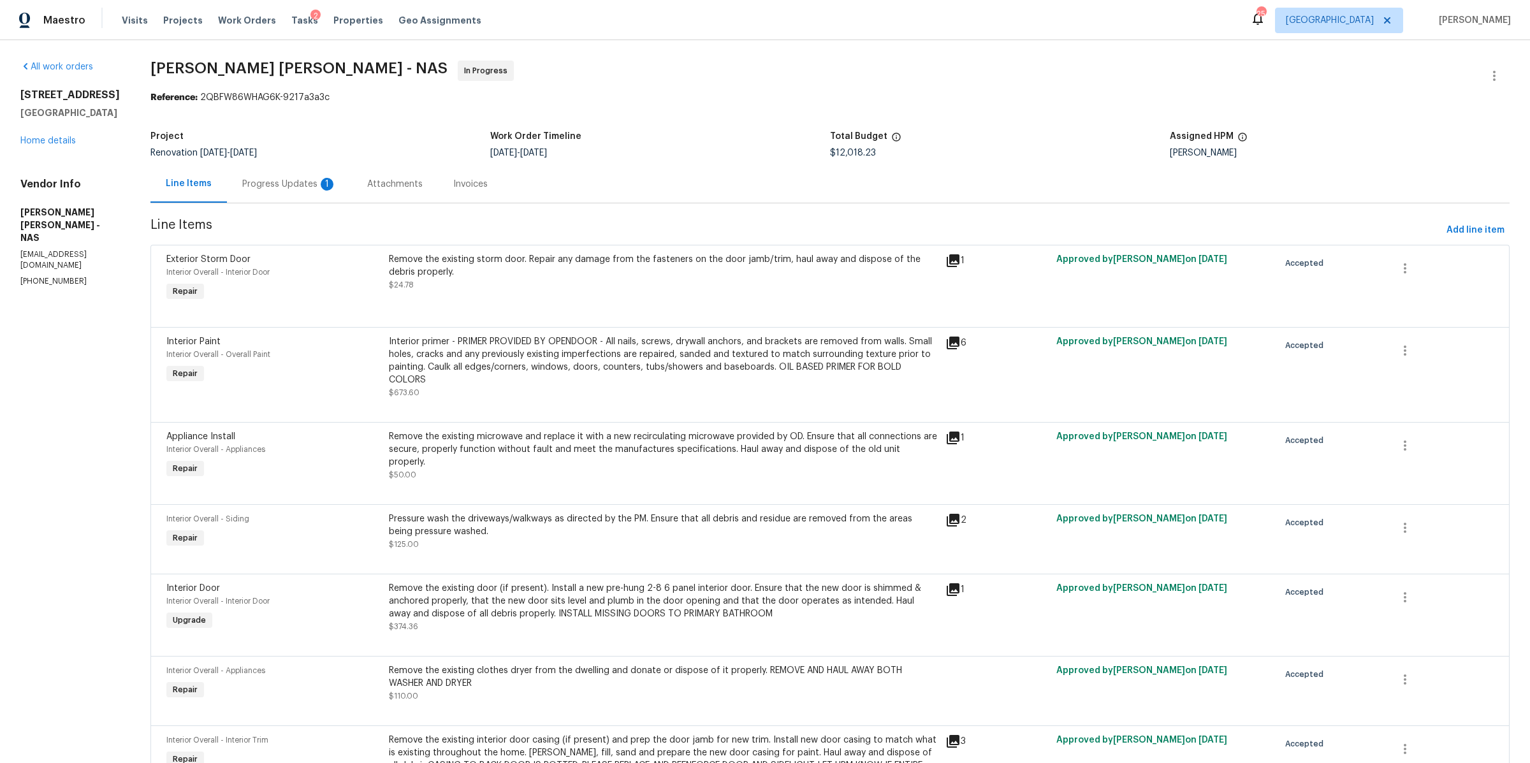
click at [294, 181] on div "Progress Updates 1" at bounding box center [289, 184] width 94 height 13
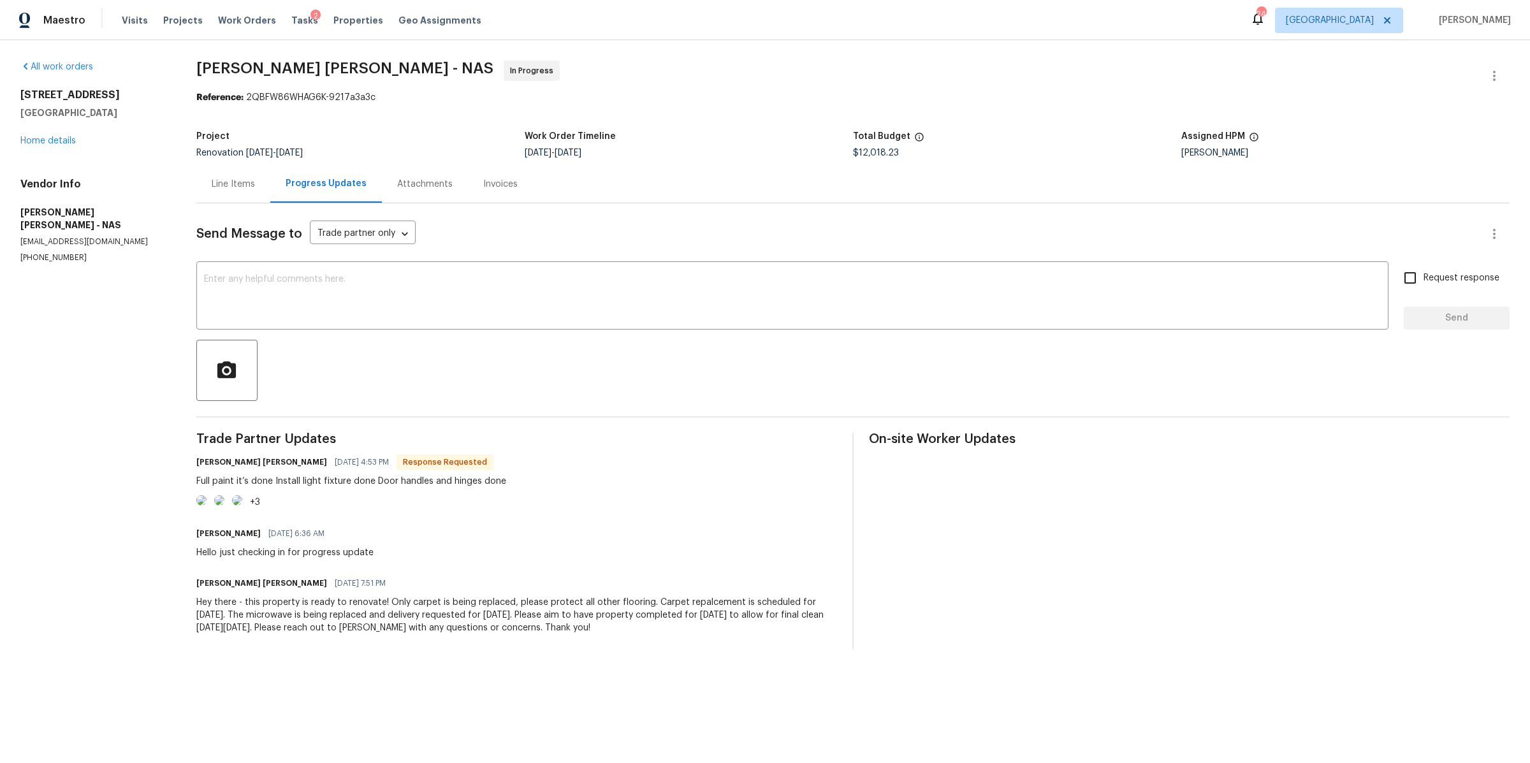
click at [196, 505] on img at bounding box center [201, 500] width 10 height 10
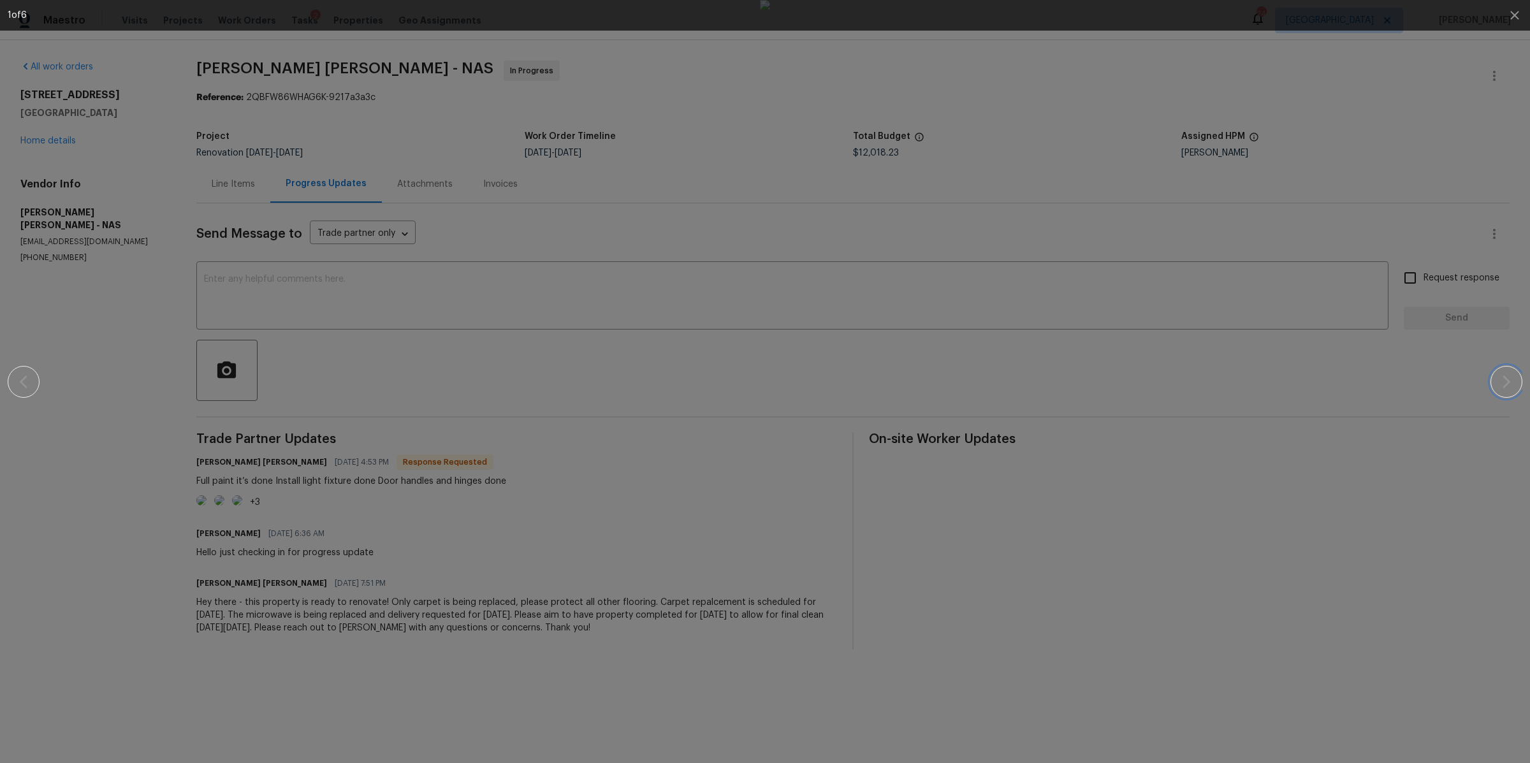
click at [1507, 380] on icon "button" at bounding box center [1506, 381] width 8 height 13
click at [1506, 380] on icon "button" at bounding box center [1506, 381] width 8 height 13
click at [1506, 380] on icon "button" at bounding box center [1506, 381] width 15 height 15
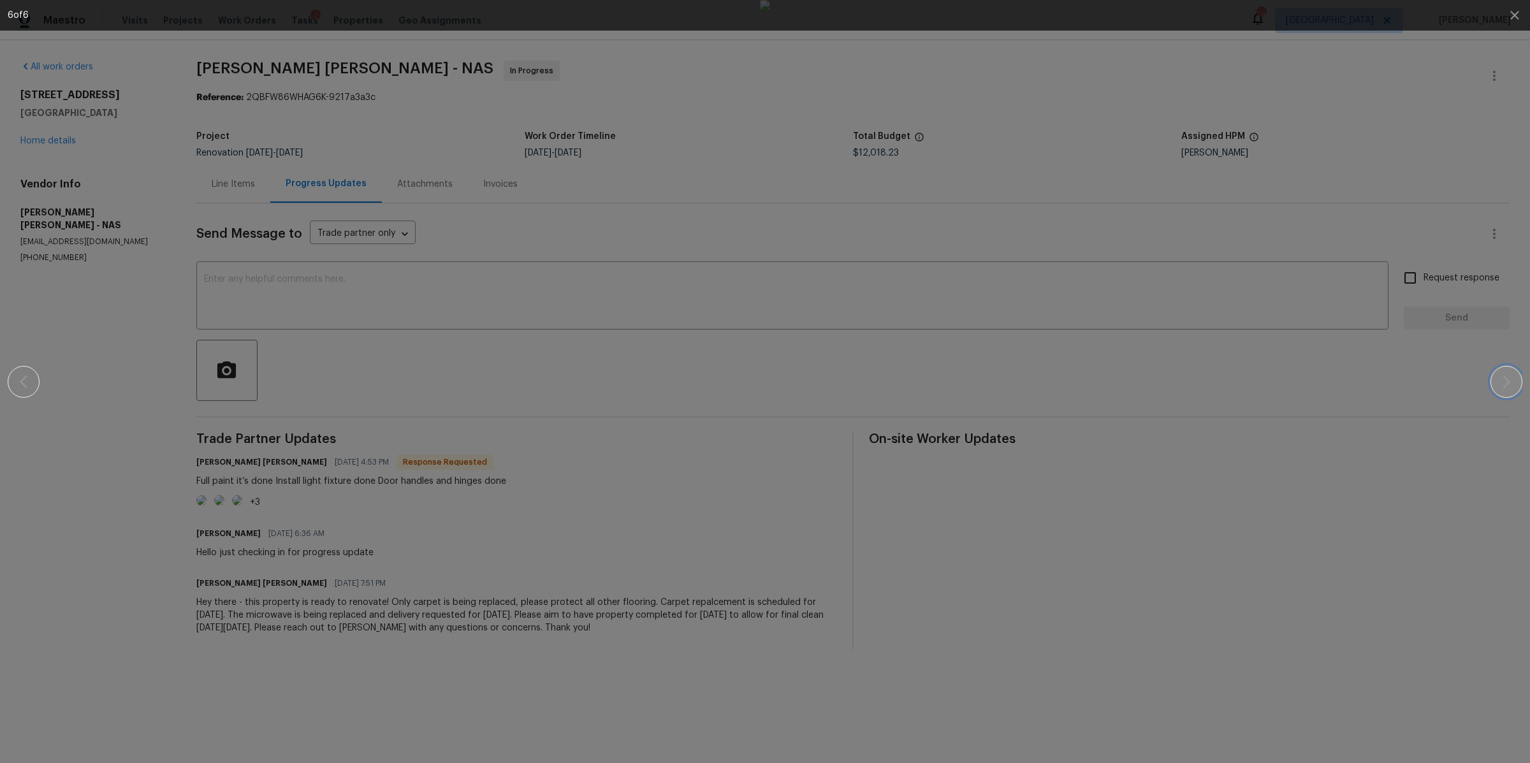
click at [1506, 380] on icon "button" at bounding box center [1506, 381] width 15 height 15
click at [1207, 459] on div at bounding box center [765, 381] width 1420 height 763
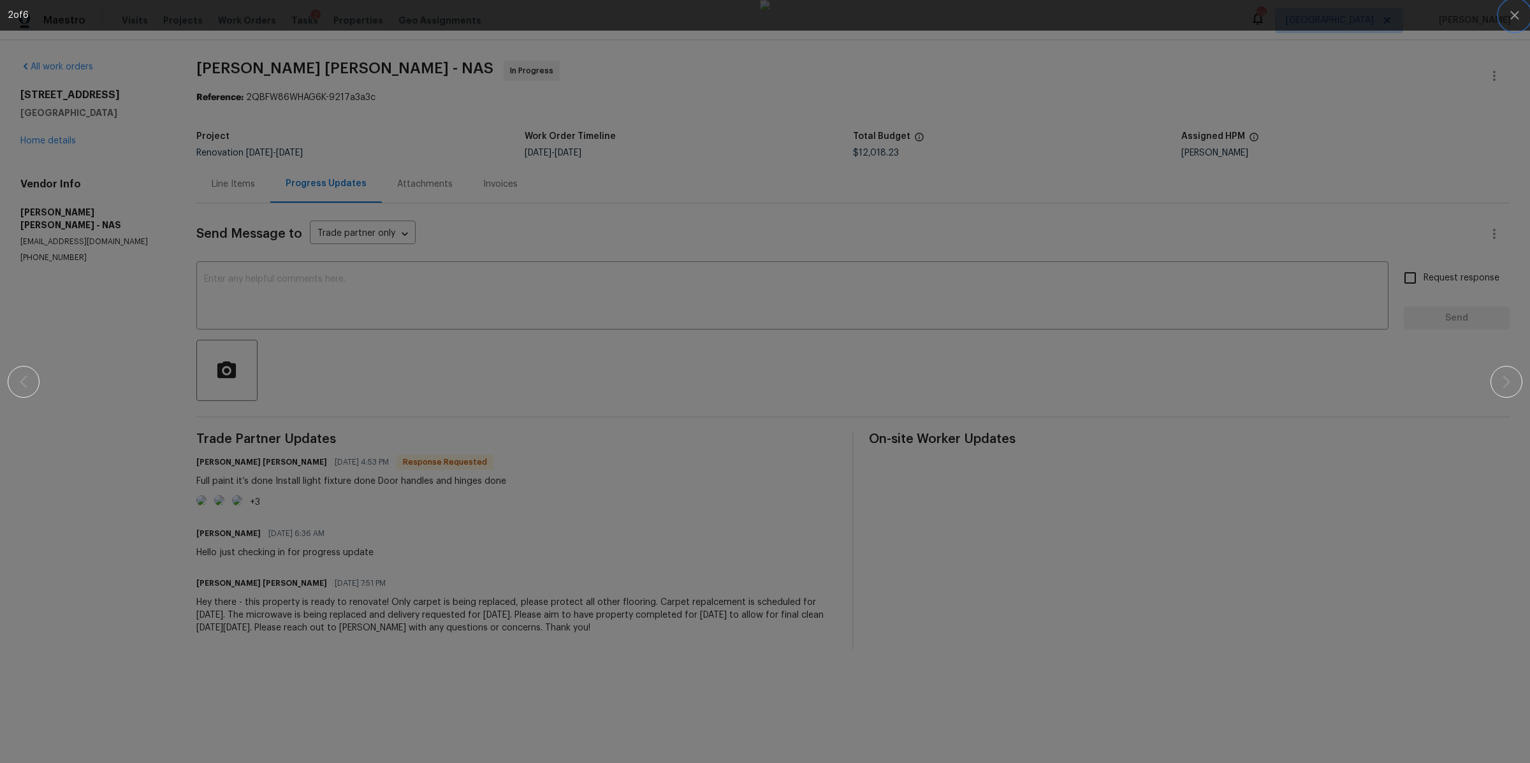
click at [1513, 18] on icon "button" at bounding box center [1514, 15] width 15 height 15
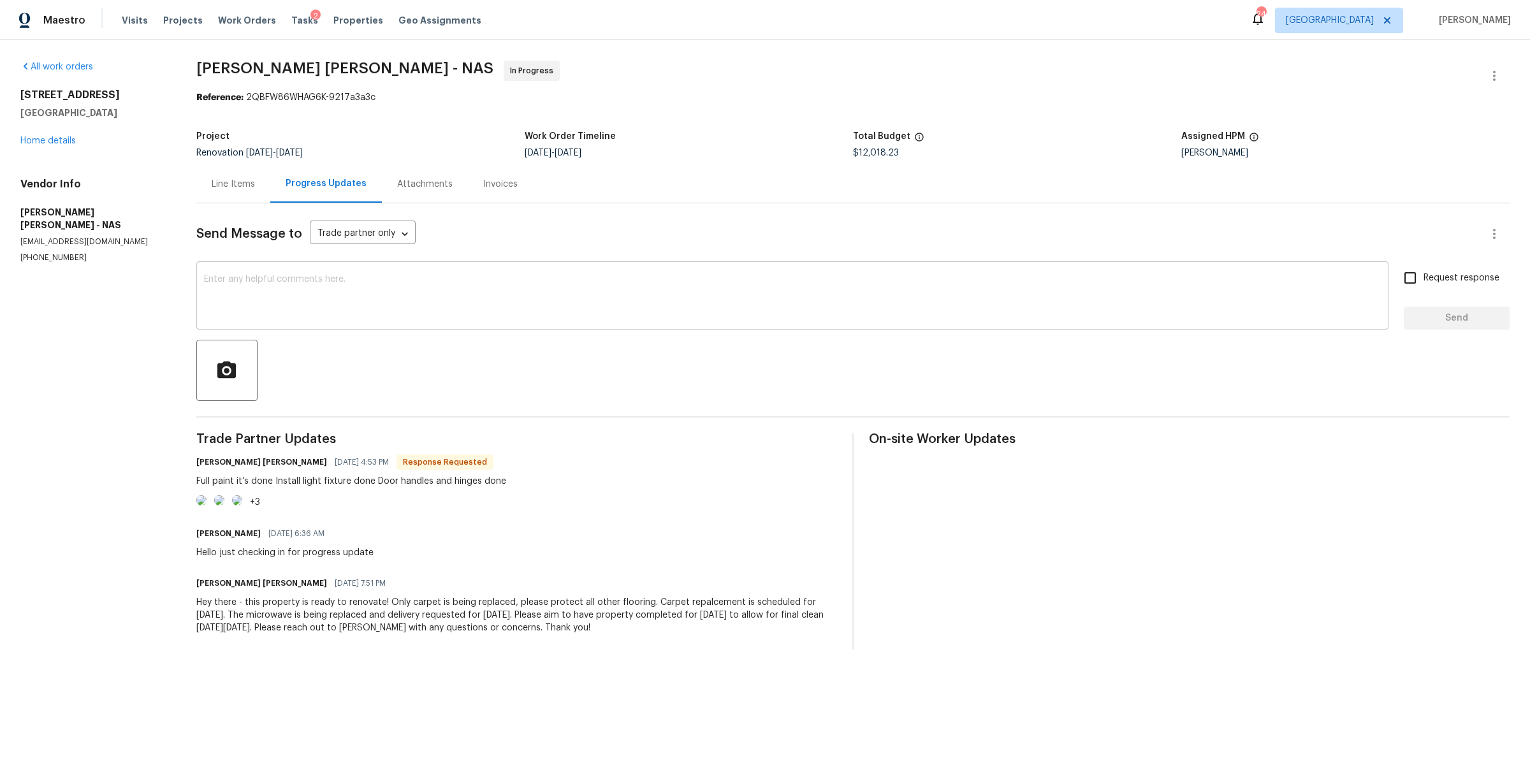
click at [611, 289] on textarea at bounding box center [792, 297] width 1177 height 45
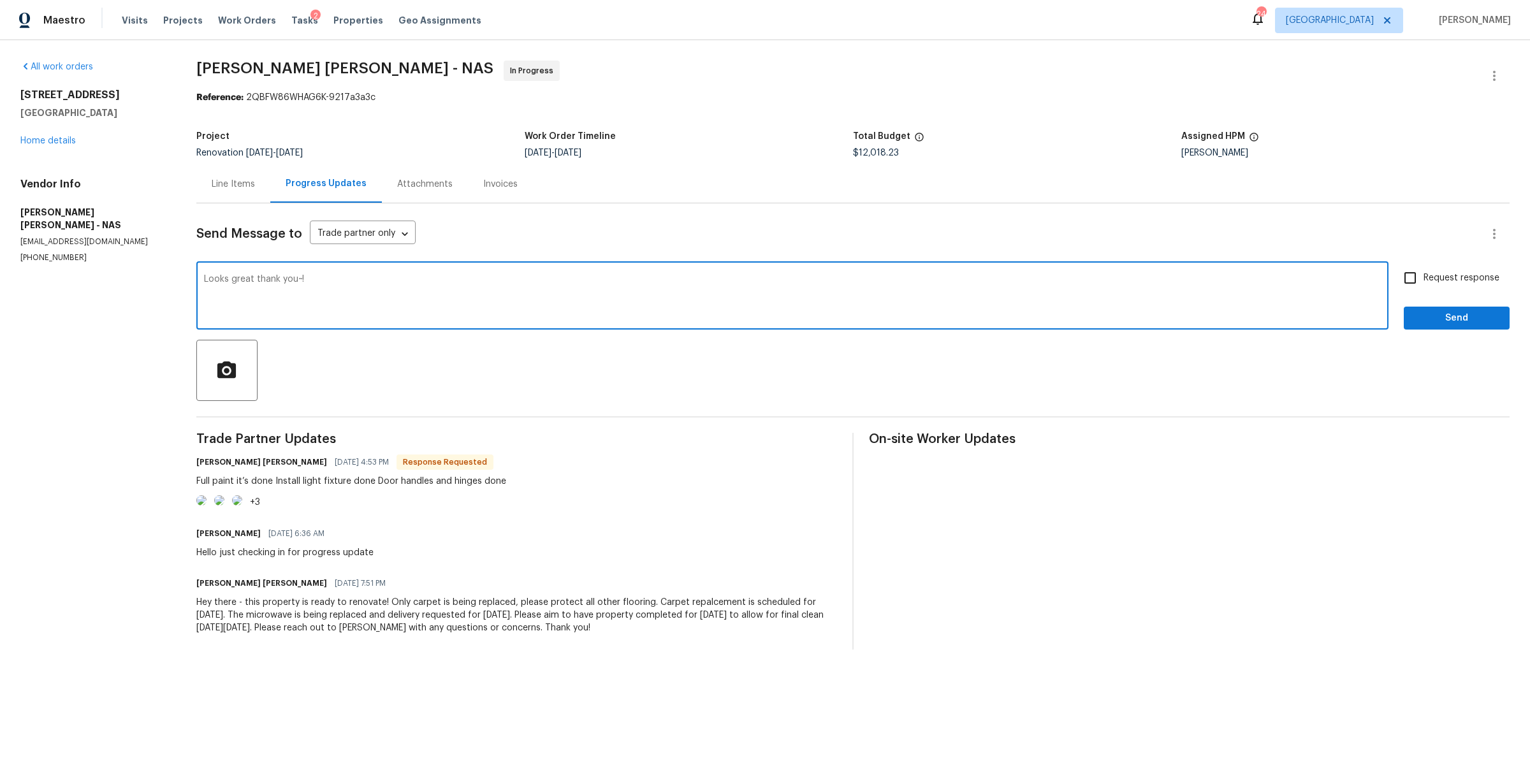
type textarea "Looks great thank you~!"
click at [1423, 279] on span "Request response" at bounding box center [1461, 278] width 76 height 13
click at [1420, 279] on input "Request response" at bounding box center [1410, 278] width 27 height 27
checkbox input "true"
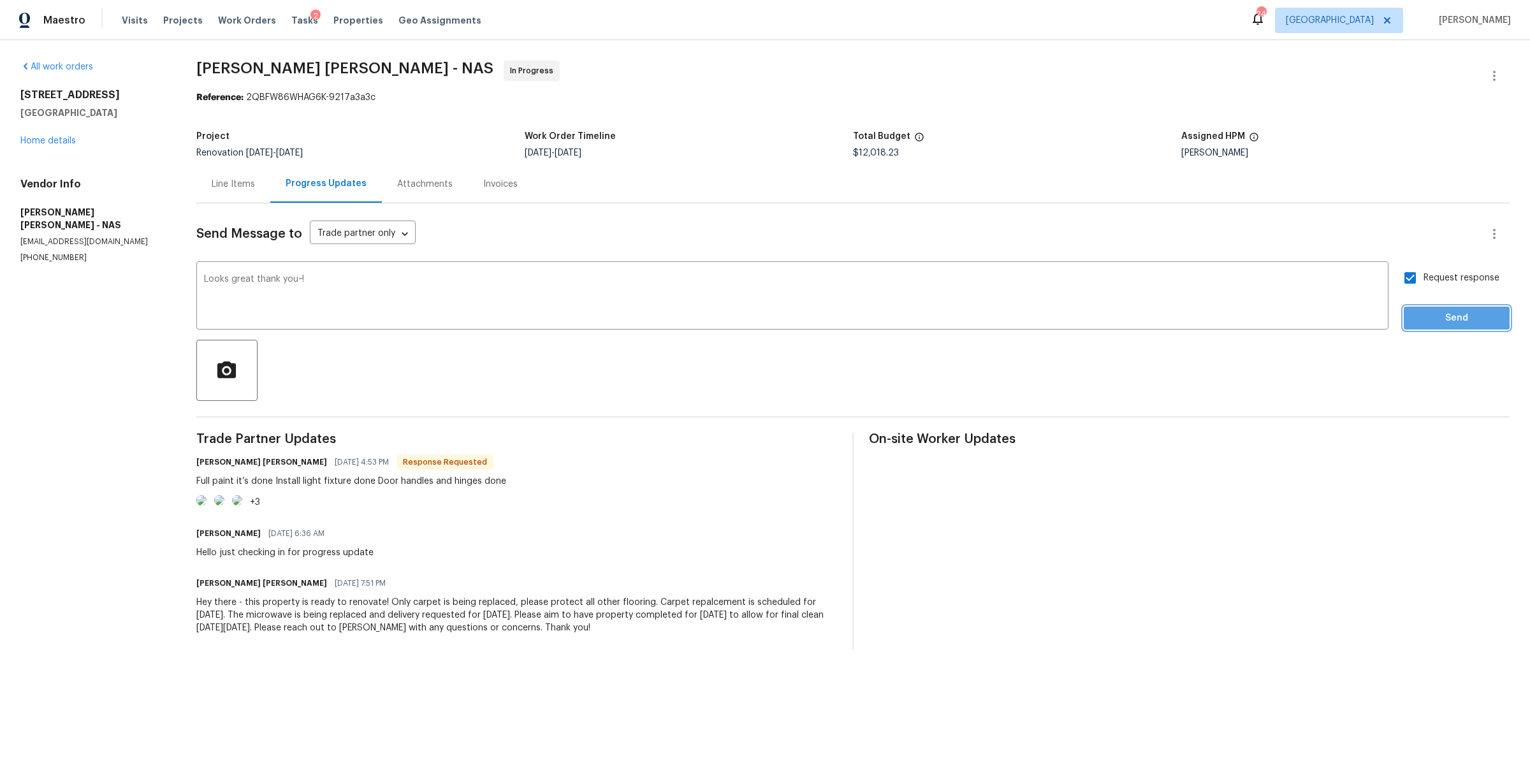
click at [1420, 317] on span "Send" at bounding box center [1456, 318] width 85 height 16
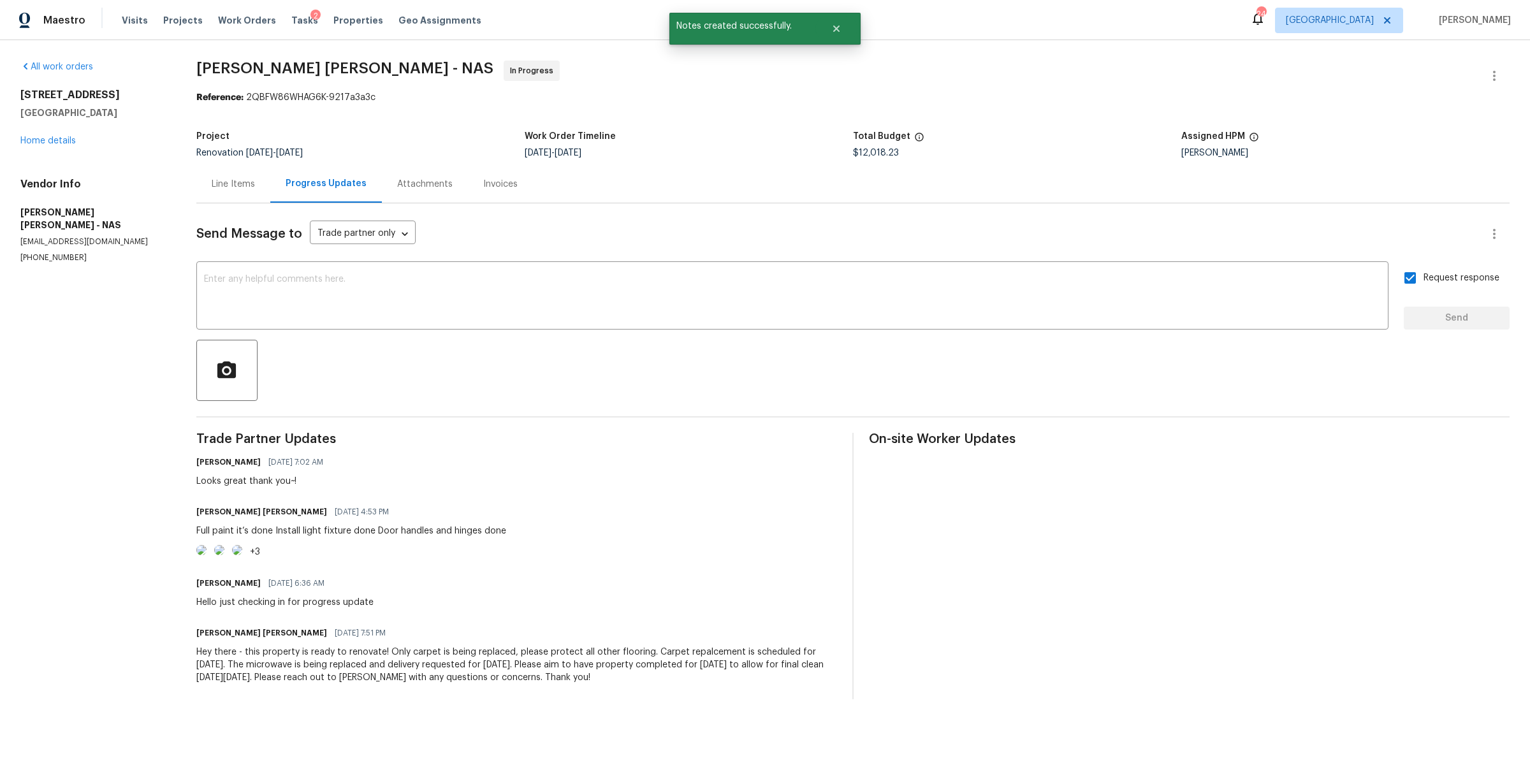
click at [39, 134] on div "206 Cross Valley Dr Columbia, TN 38401 Home details" at bounding box center [92, 118] width 145 height 59
click at [39, 140] on link "Home details" at bounding box center [47, 140] width 55 height 9
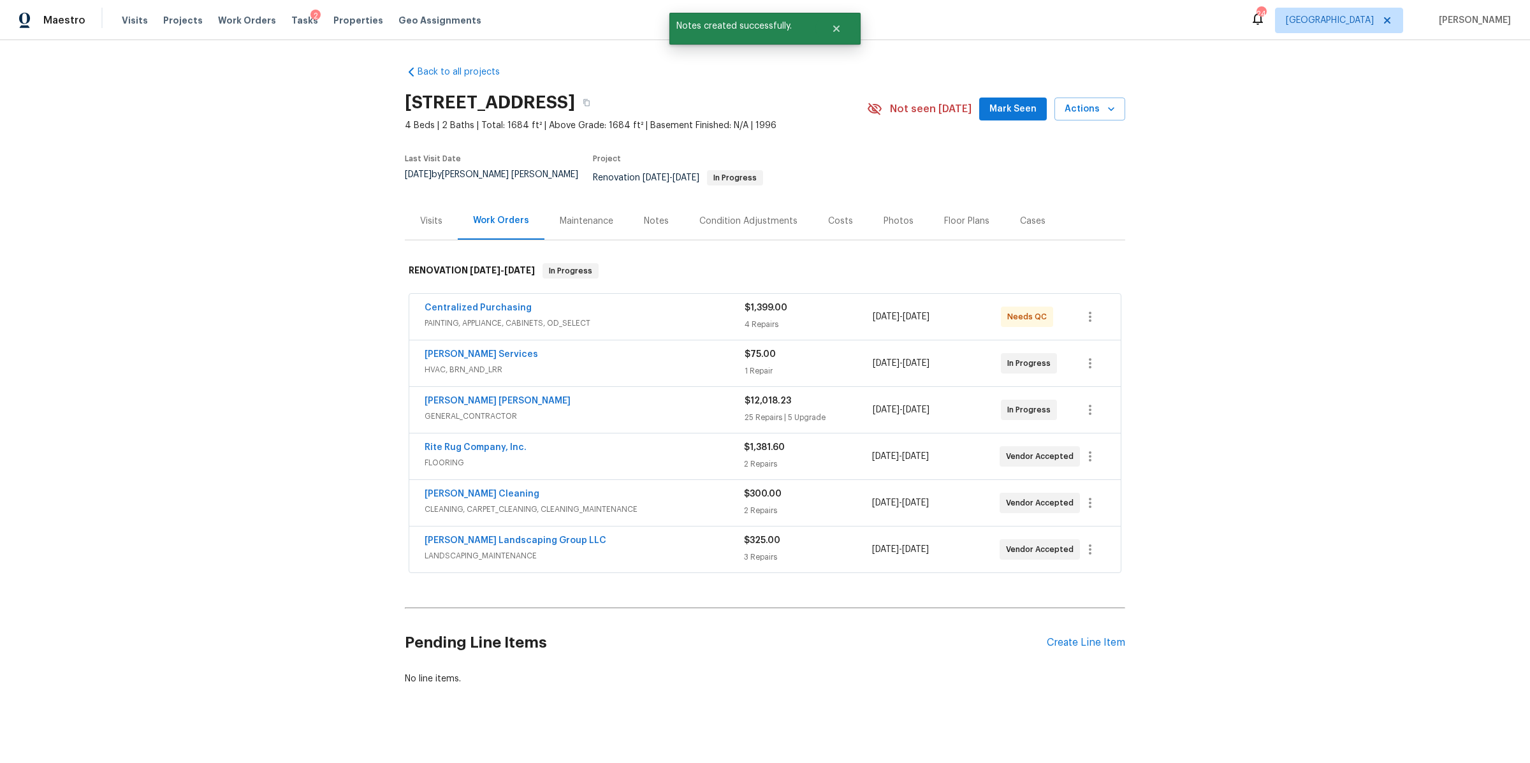
click at [644, 217] on div "Notes" at bounding box center [656, 221] width 25 height 13
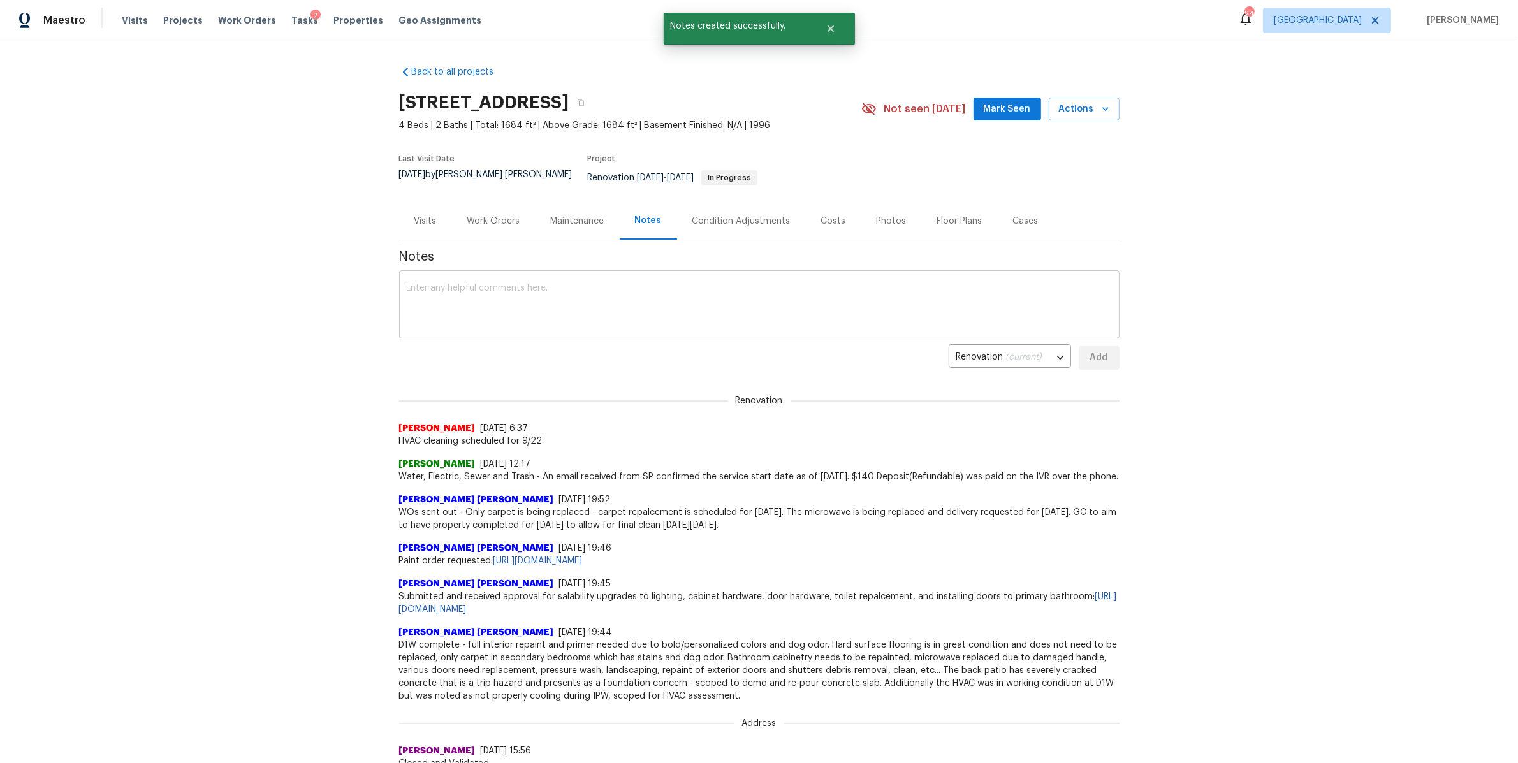
click at [614, 290] on textarea at bounding box center [759, 306] width 705 height 45
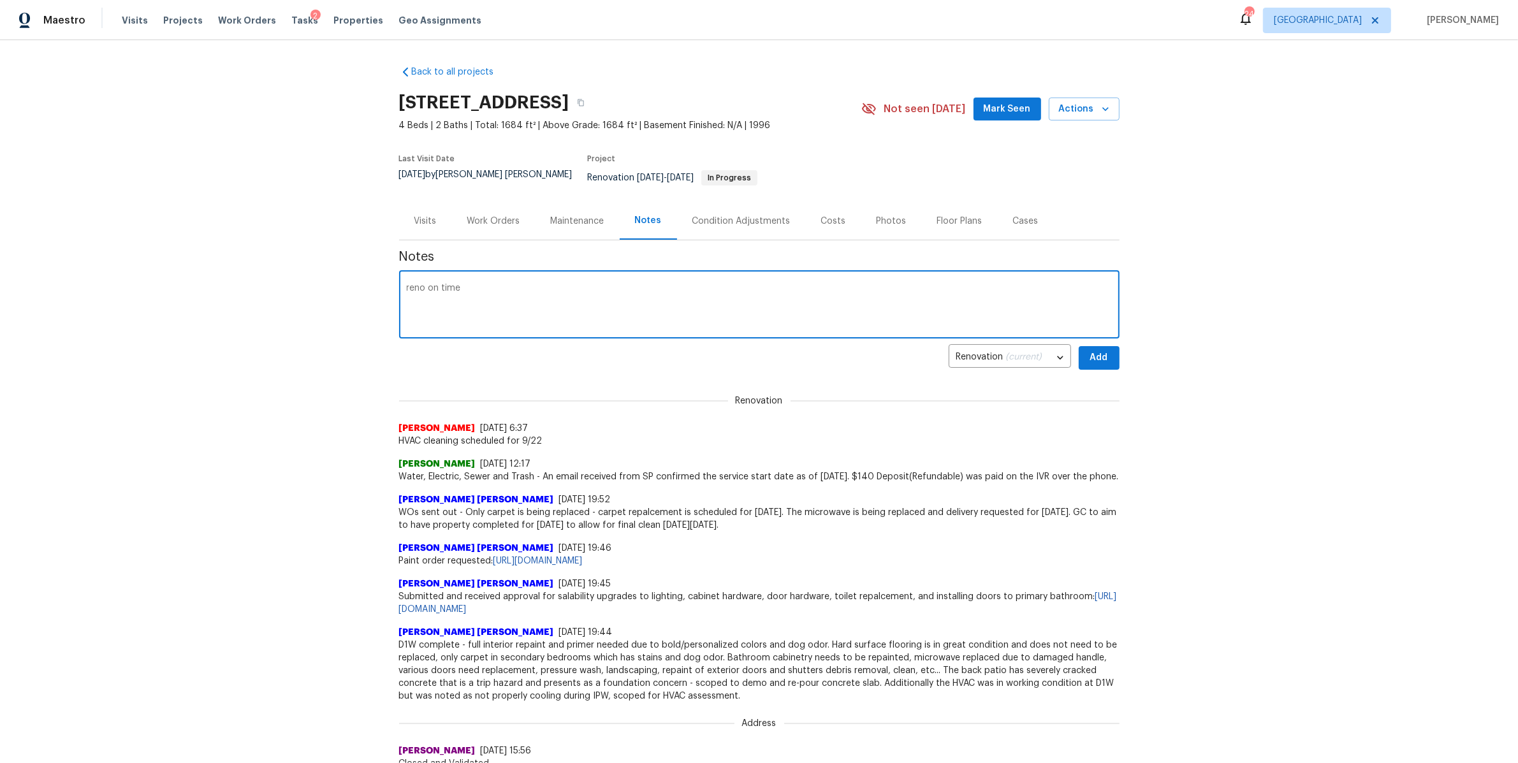
type textarea "reno on time"
click at [1105, 349] on button "Add" at bounding box center [1099, 358] width 41 height 24
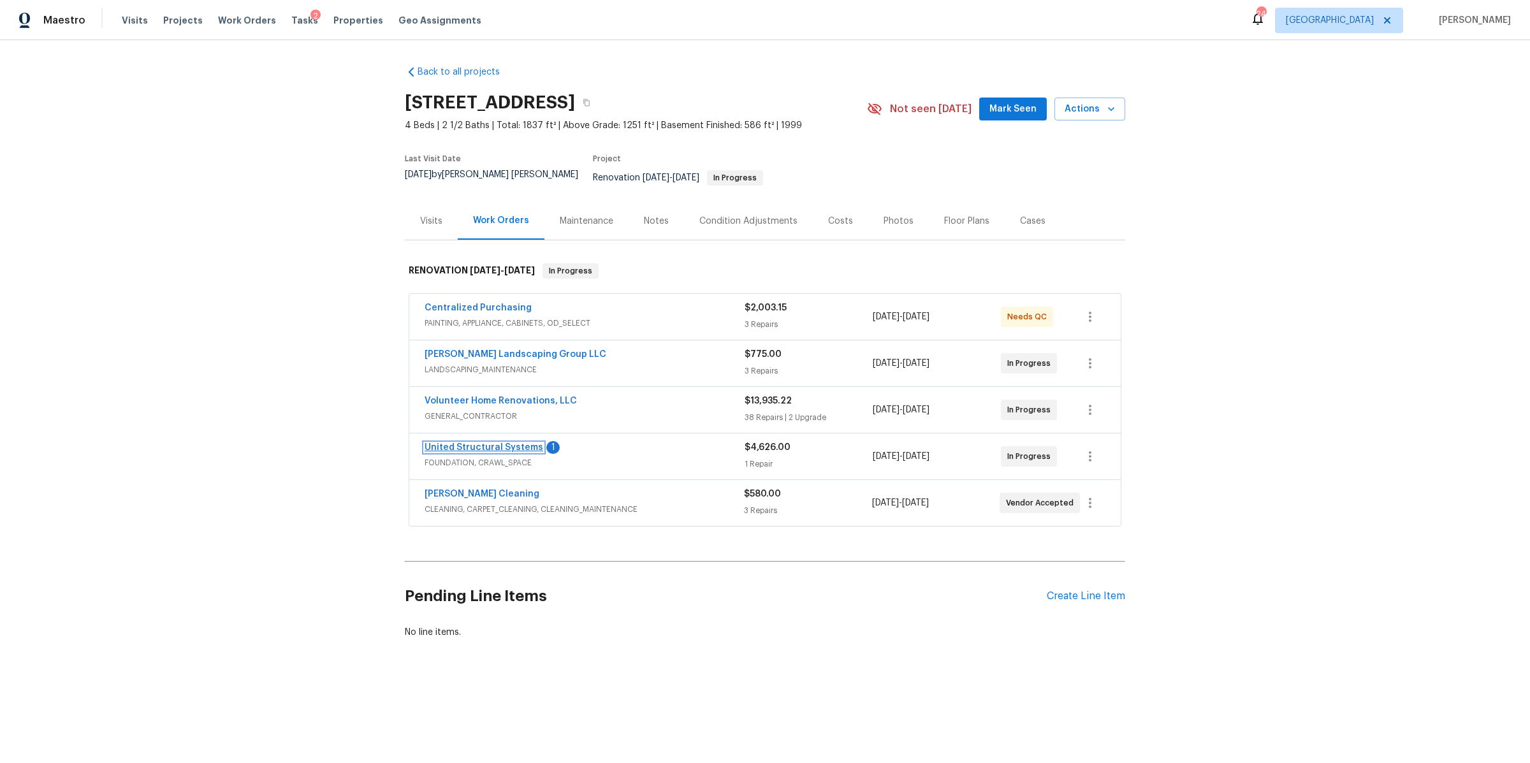
click at [481, 443] on link "United Structural Systems" at bounding box center [484, 447] width 119 height 9
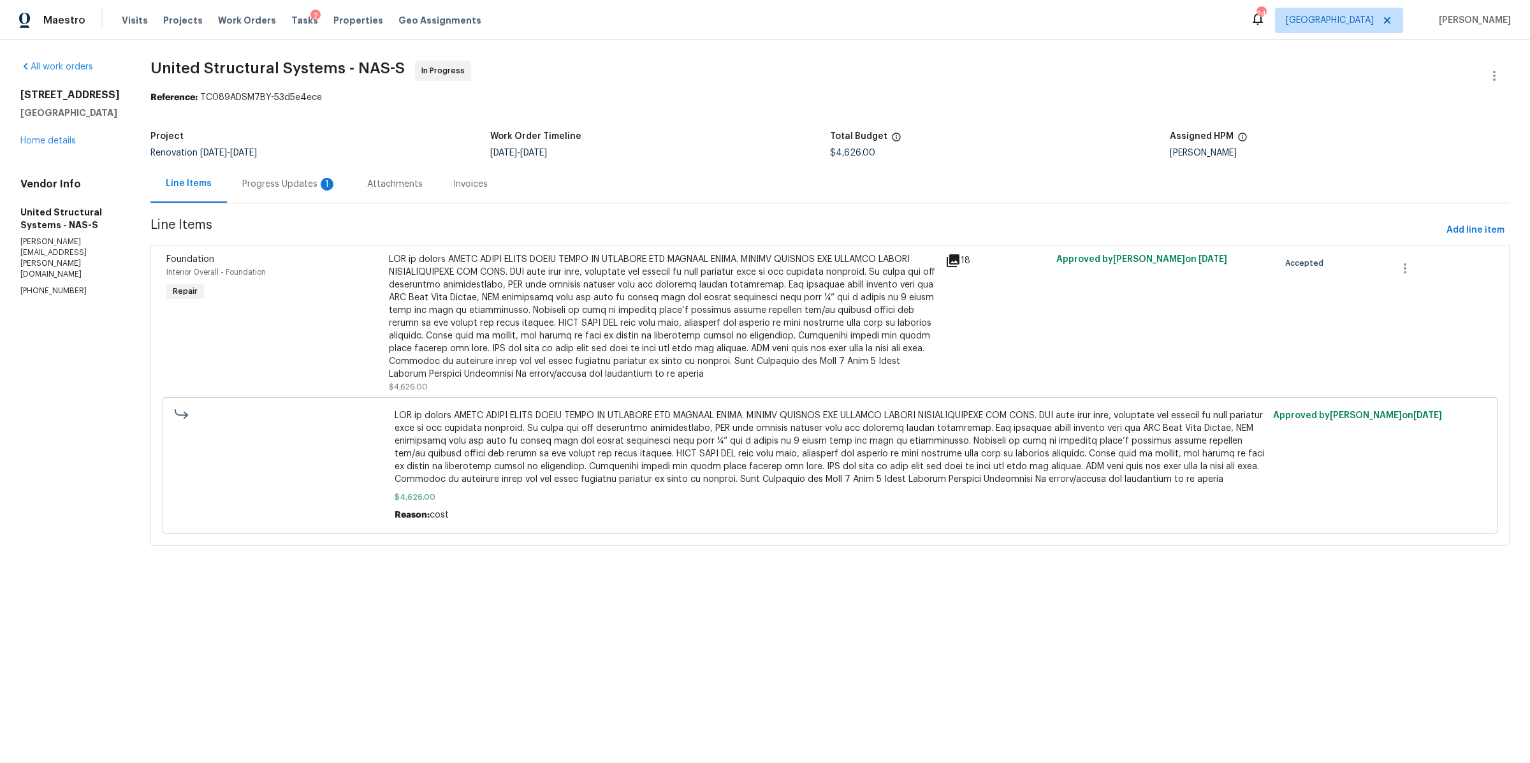
click at [278, 190] on div "Progress Updates 1" at bounding box center [289, 184] width 94 height 13
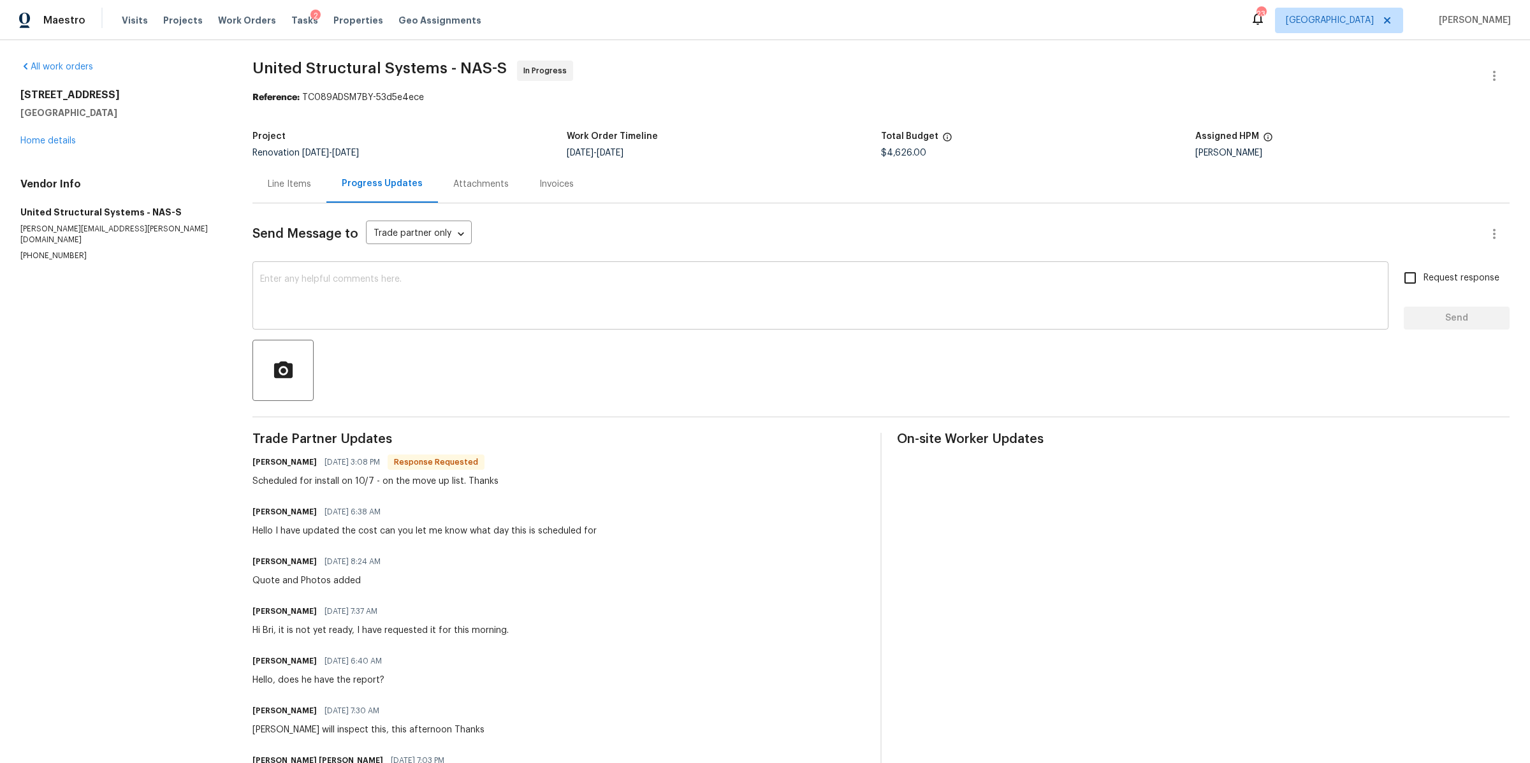
click at [364, 266] on div "x ​" at bounding box center [820, 297] width 1136 height 65
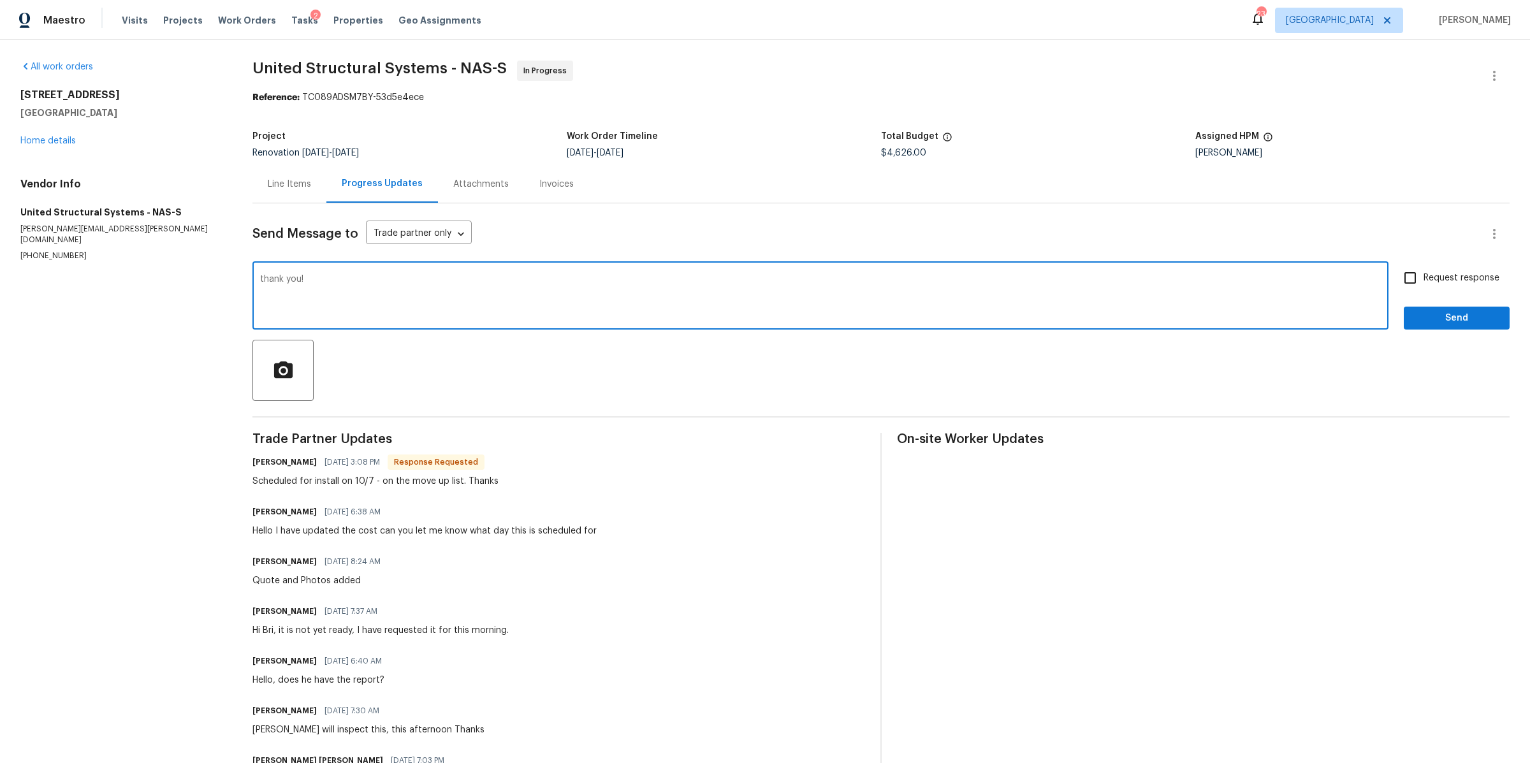
type textarea "thank you!"
click at [1397, 287] on input "Request response" at bounding box center [1410, 278] width 27 height 27
checkbox input "true"
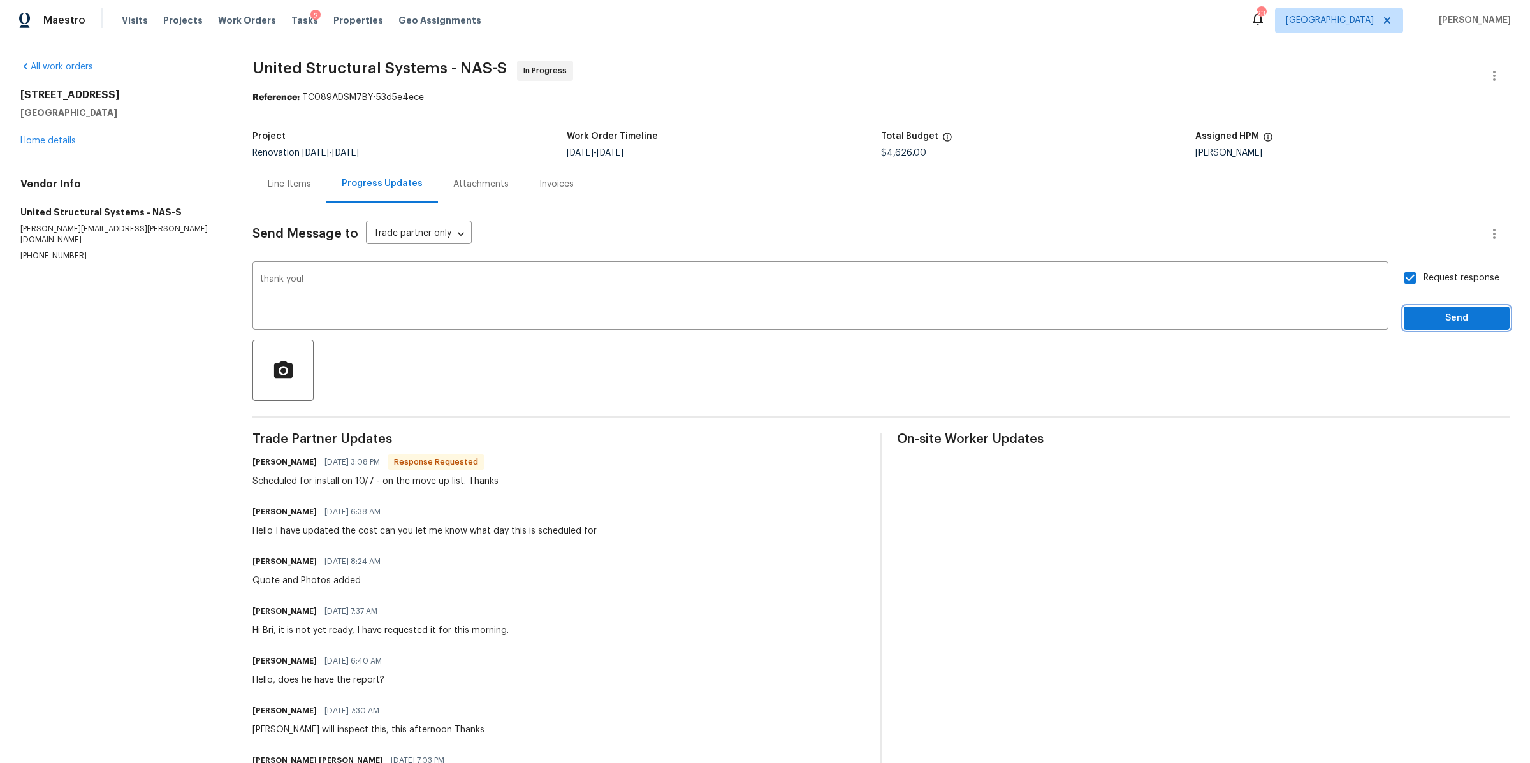
click at [1404, 319] on button "Send" at bounding box center [1457, 319] width 106 height 24
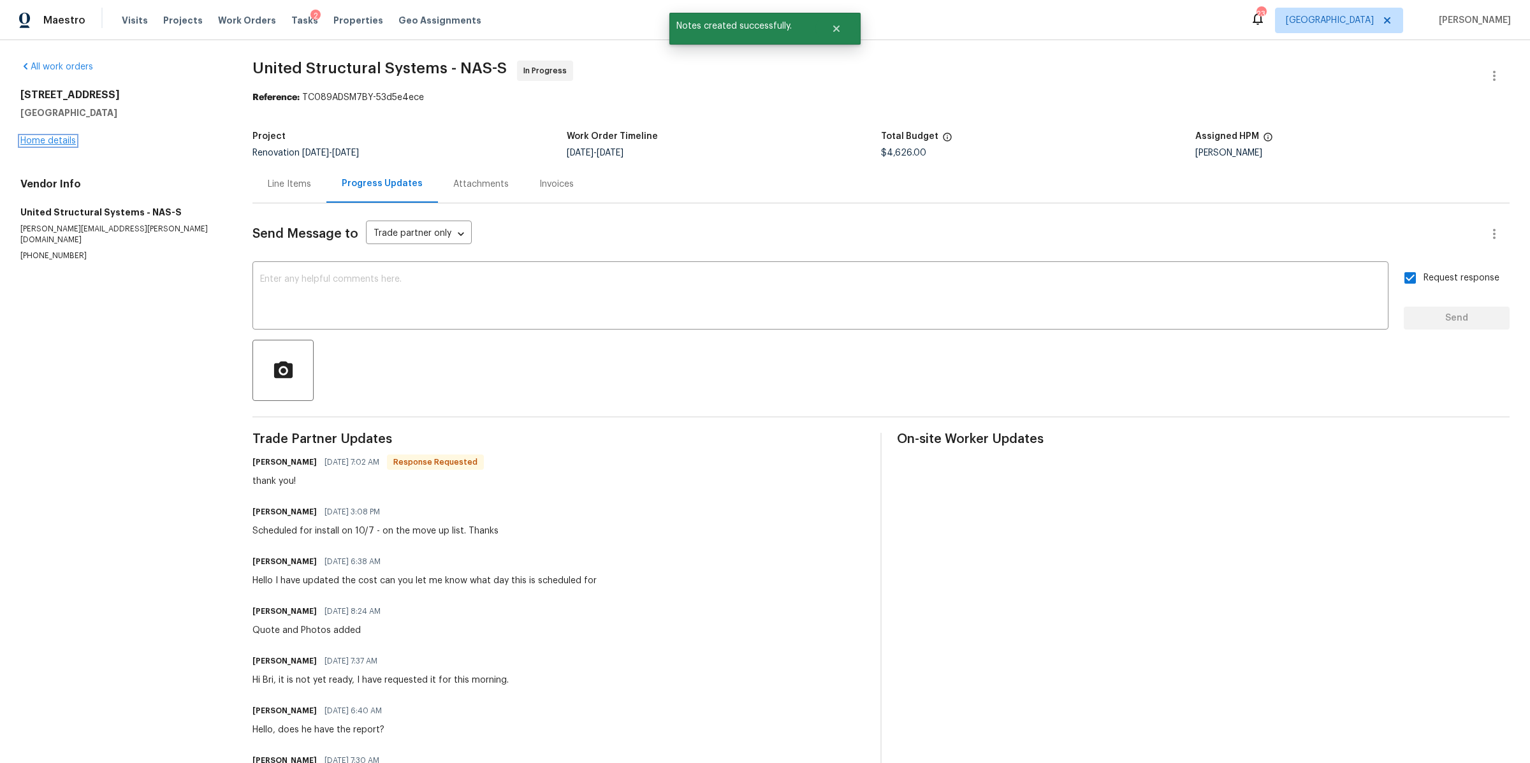
click at [64, 141] on link "Home details" at bounding box center [47, 140] width 55 height 9
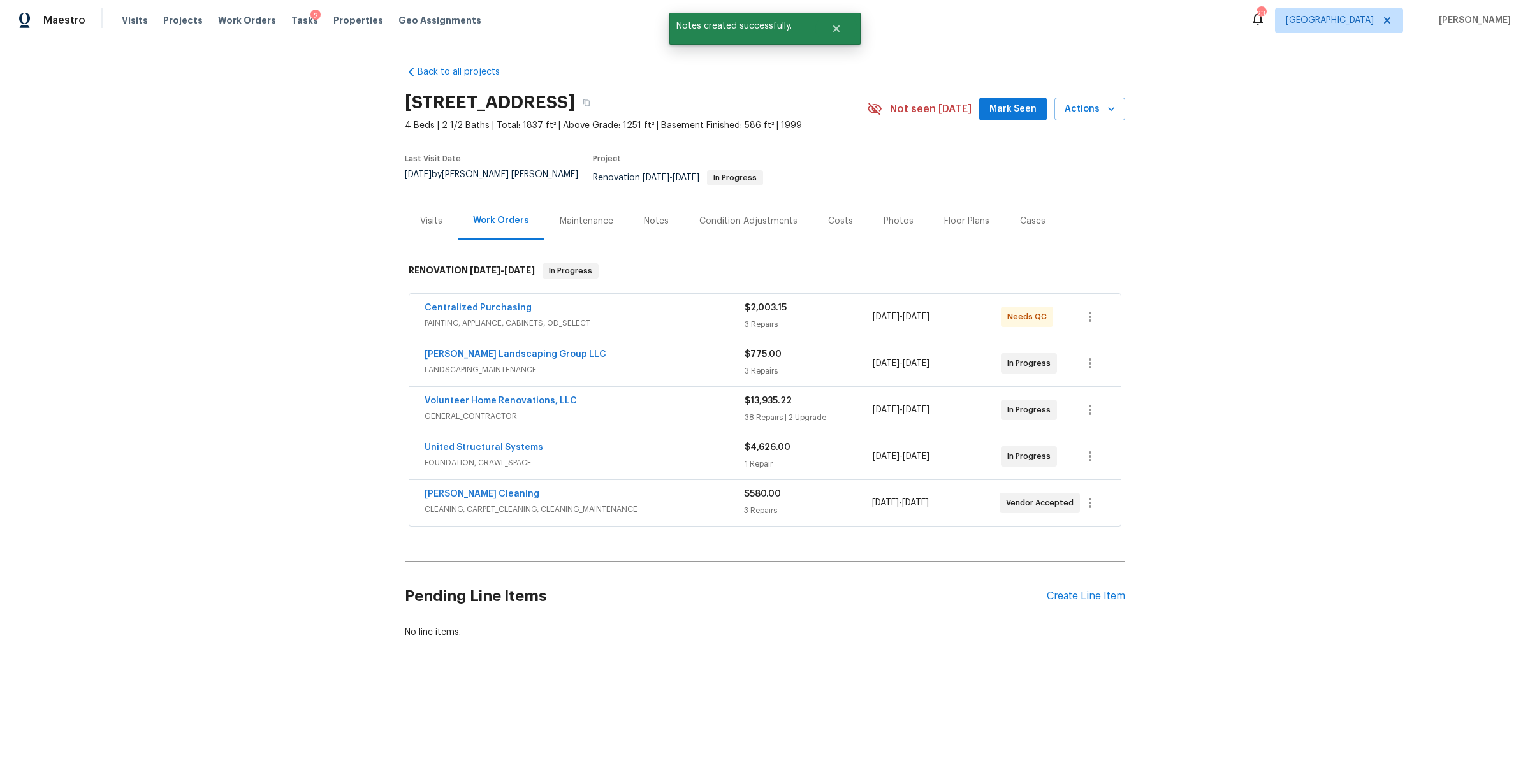
click at [658, 203] on div "Notes" at bounding box center [656, 221] width 55 height 38
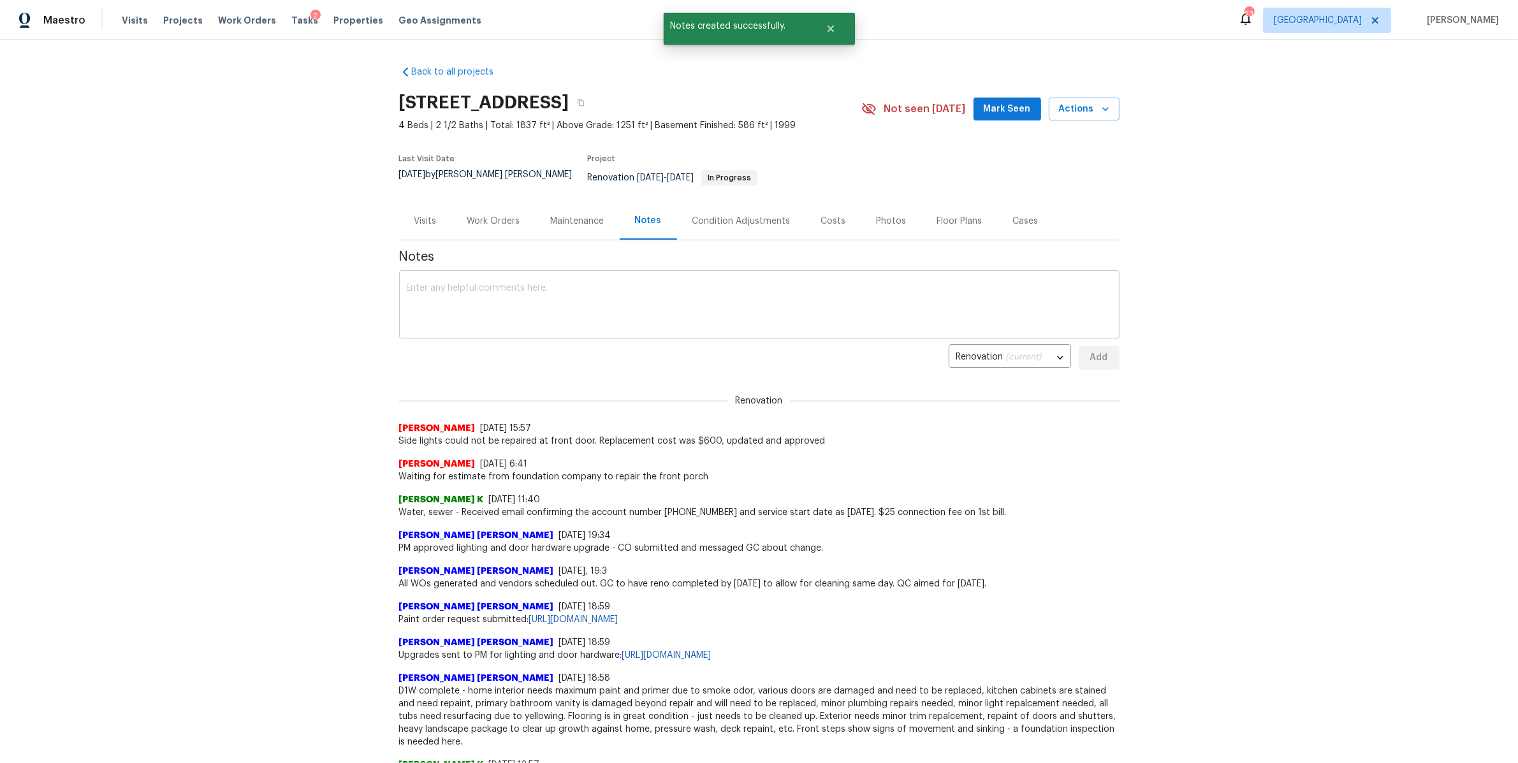
click at [557, 297] on textarea at bounding box center [759, 306] width 705 height 45
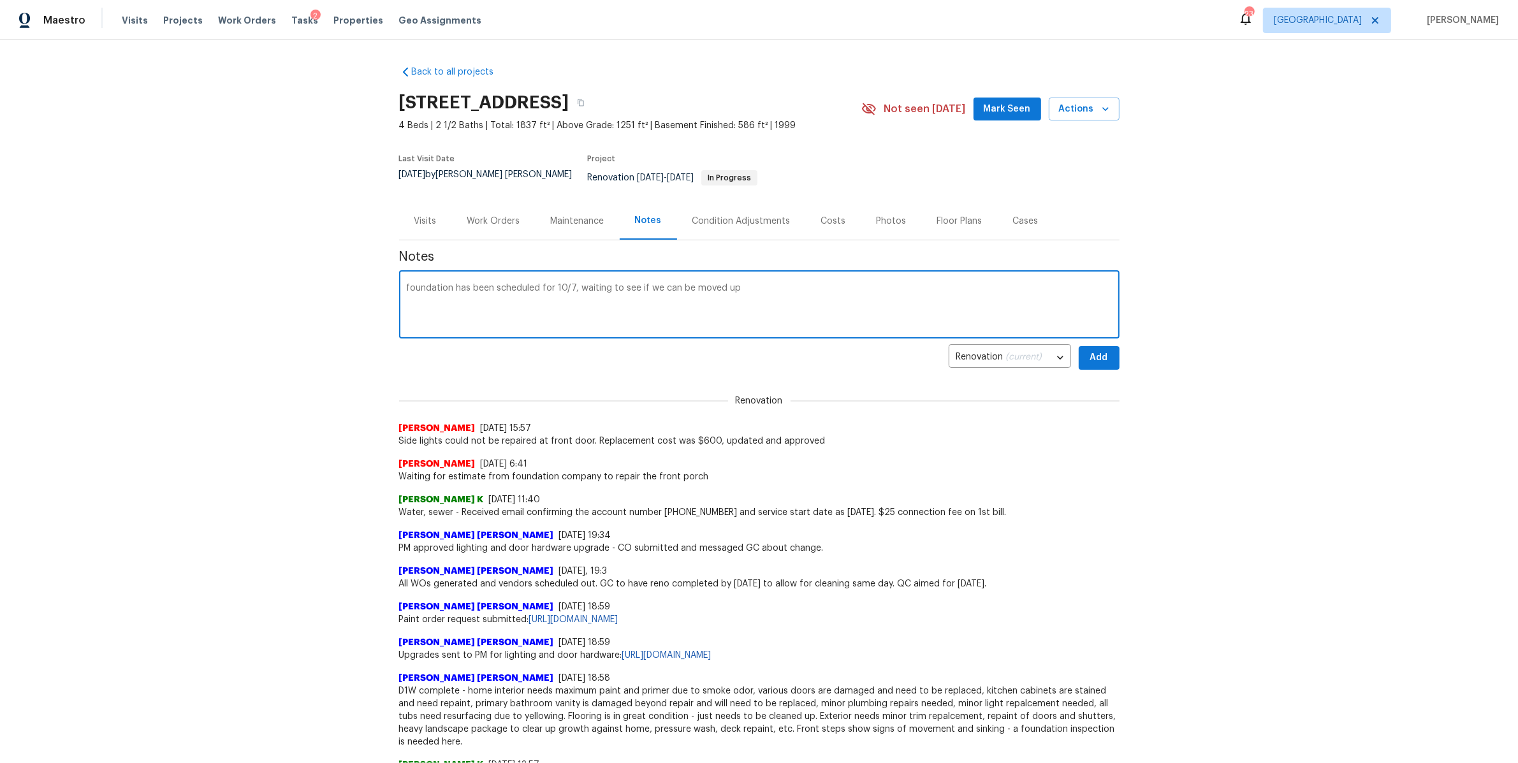
type textarea "foundation has been scheduled for 10/7, waiting to see if we can be moved up"
click at [1103, 351] on button "Add" at bounding box center [1099, 358] width 41 height 24
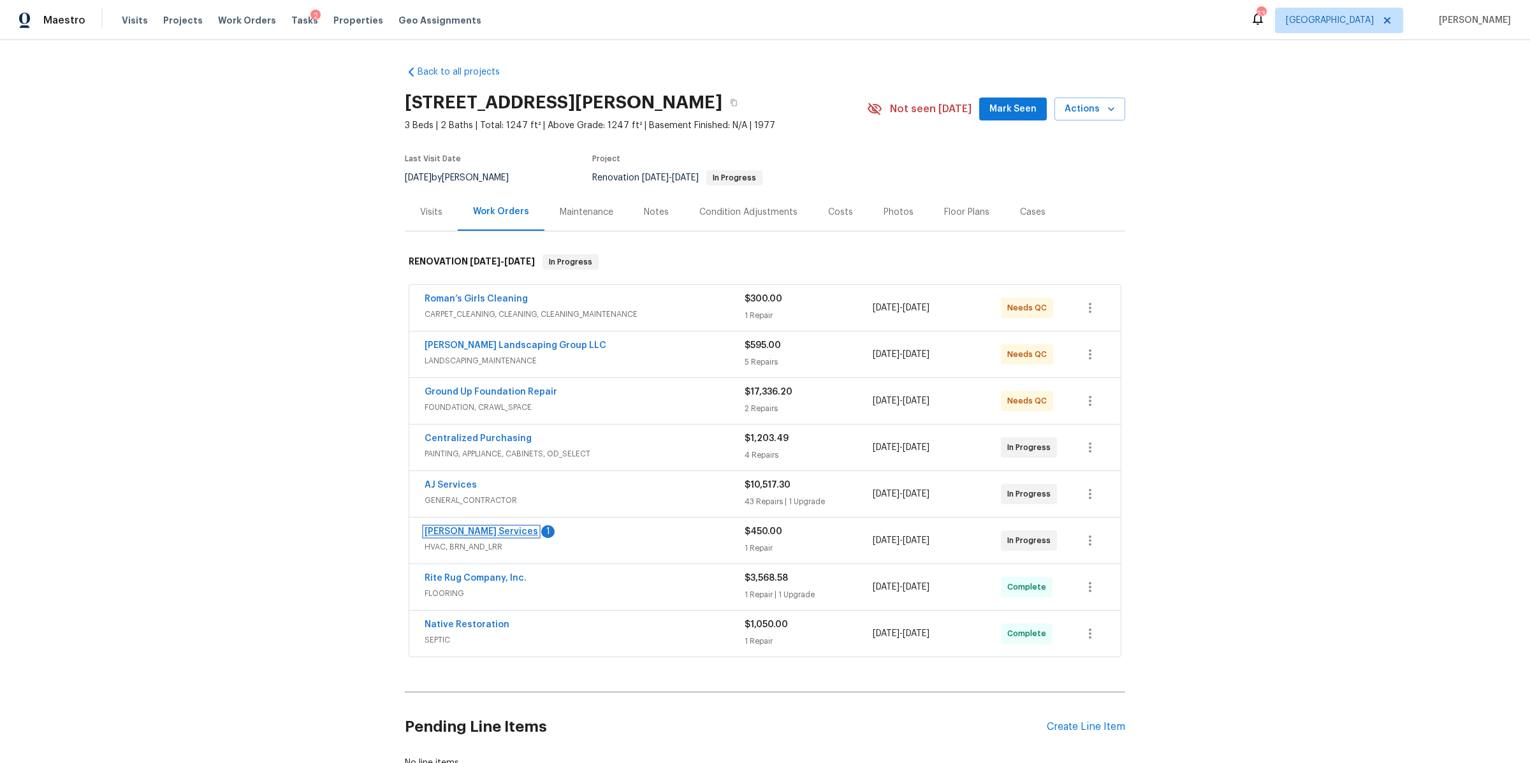
click at [451, 531] on link "[PERSON_NAME] Services" at bounding box center [481, 531] width 113 height 9
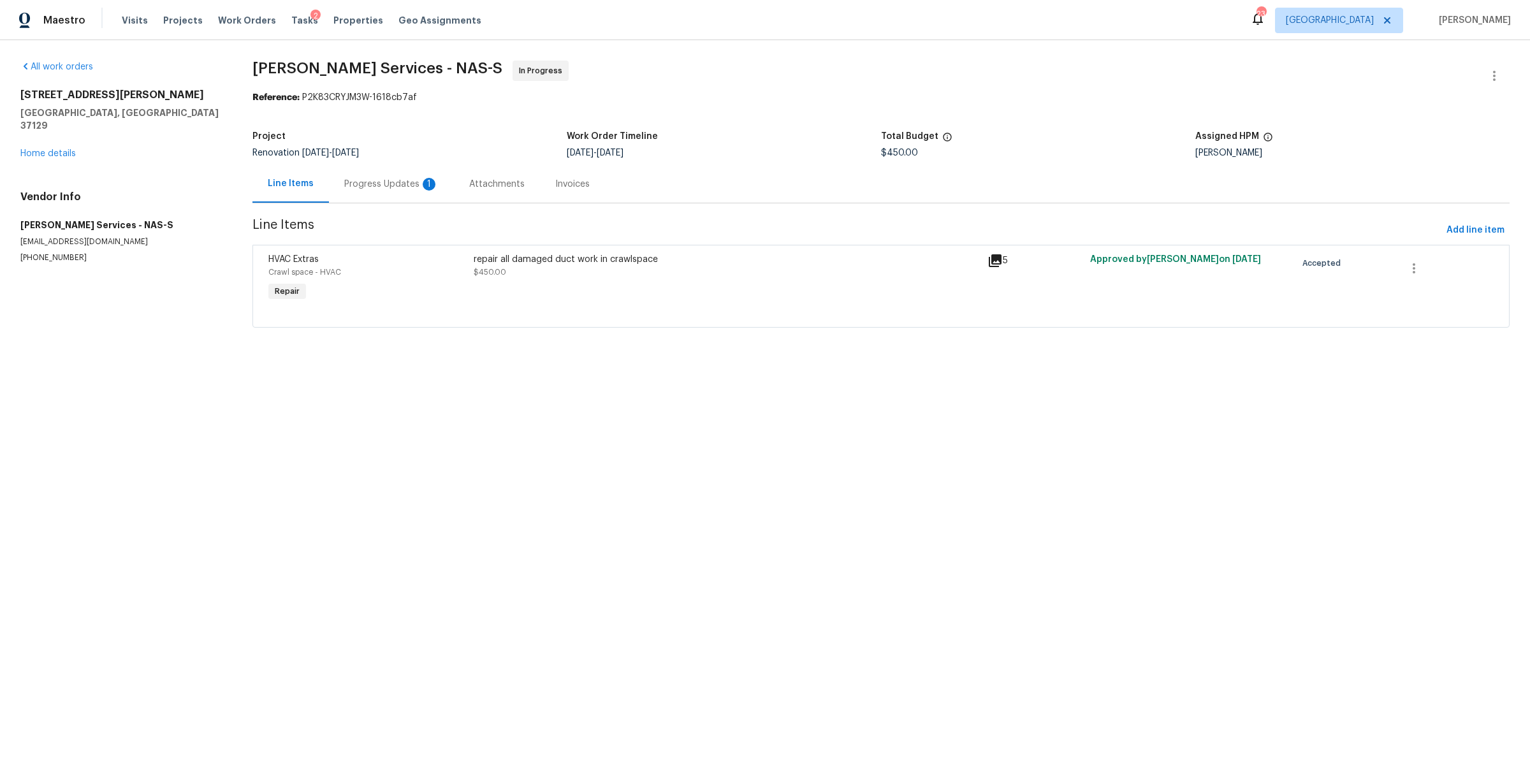
click at [381, 183] on div "Progress Updates 1" at bounding box center [391, 184] width 94 height 13
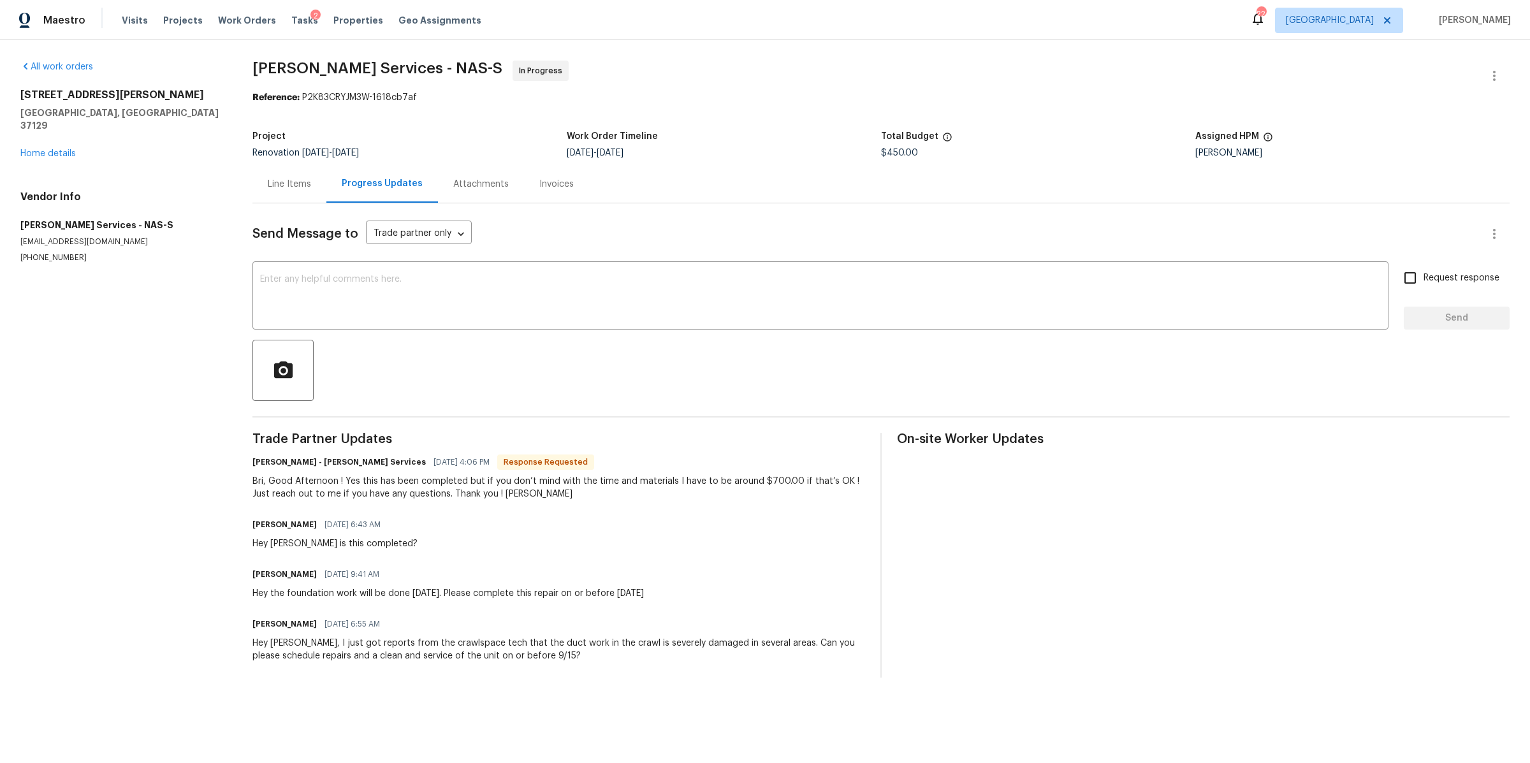
click at [303, 187] on div "Line Items" at bounding box center [289, 184] width 43 height 13
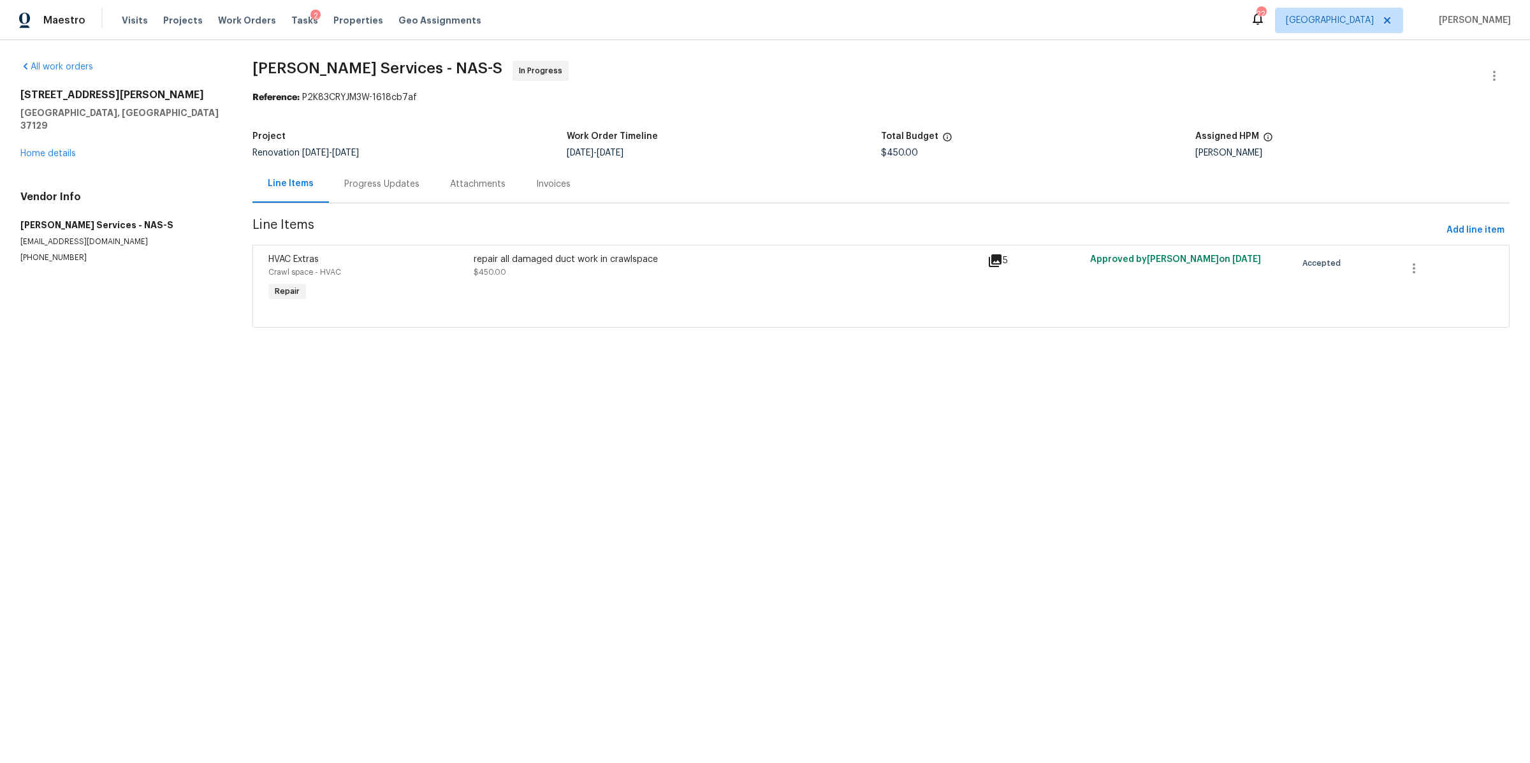
click at [597, 284] on div "repair all damaged duct work in crawlspace $450.00" at bounding box center [727, 278] width 514 height 59
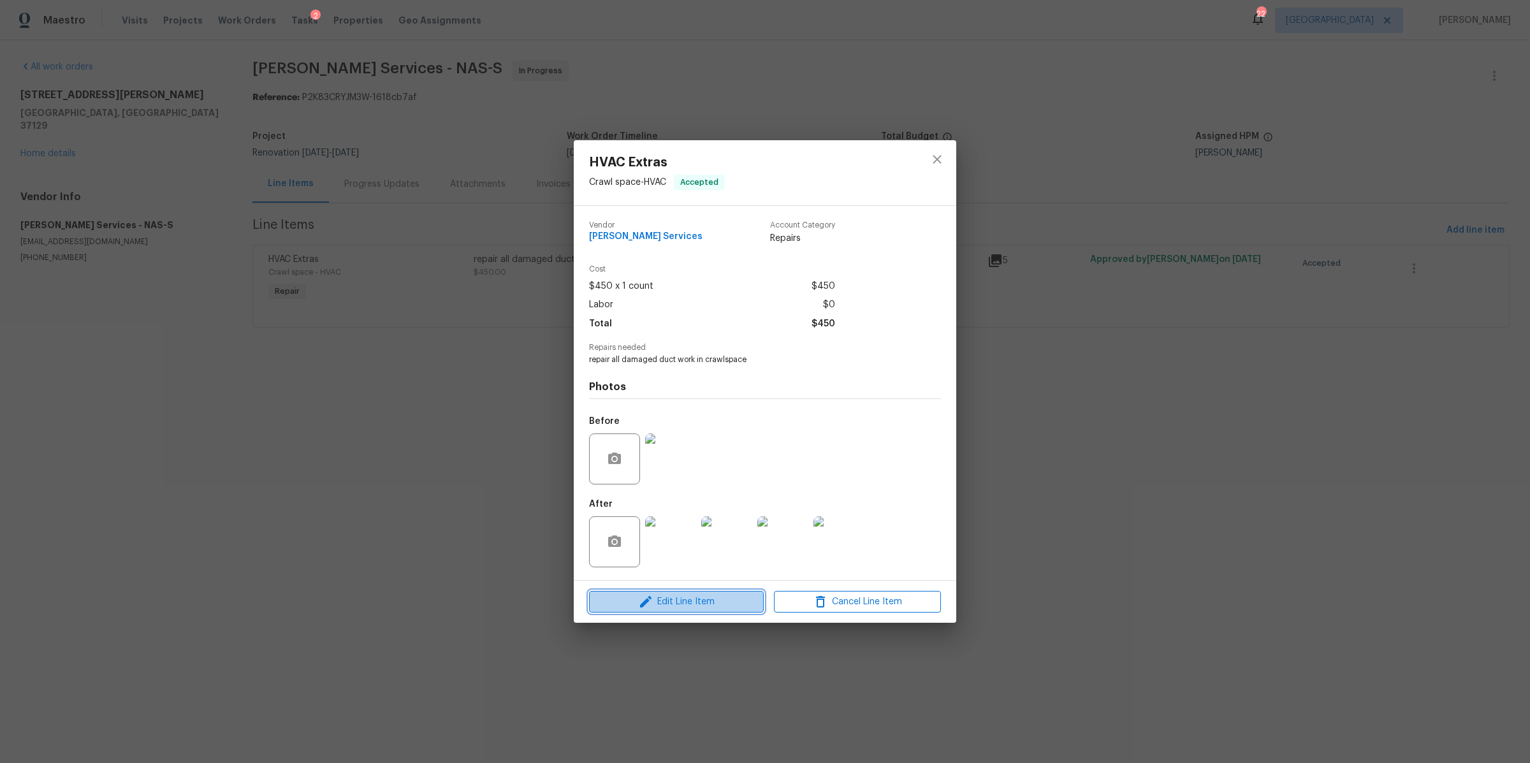
click at [655, 599] on span "Edit Line Item" at bounding box center [676, 602] width 167 height 16
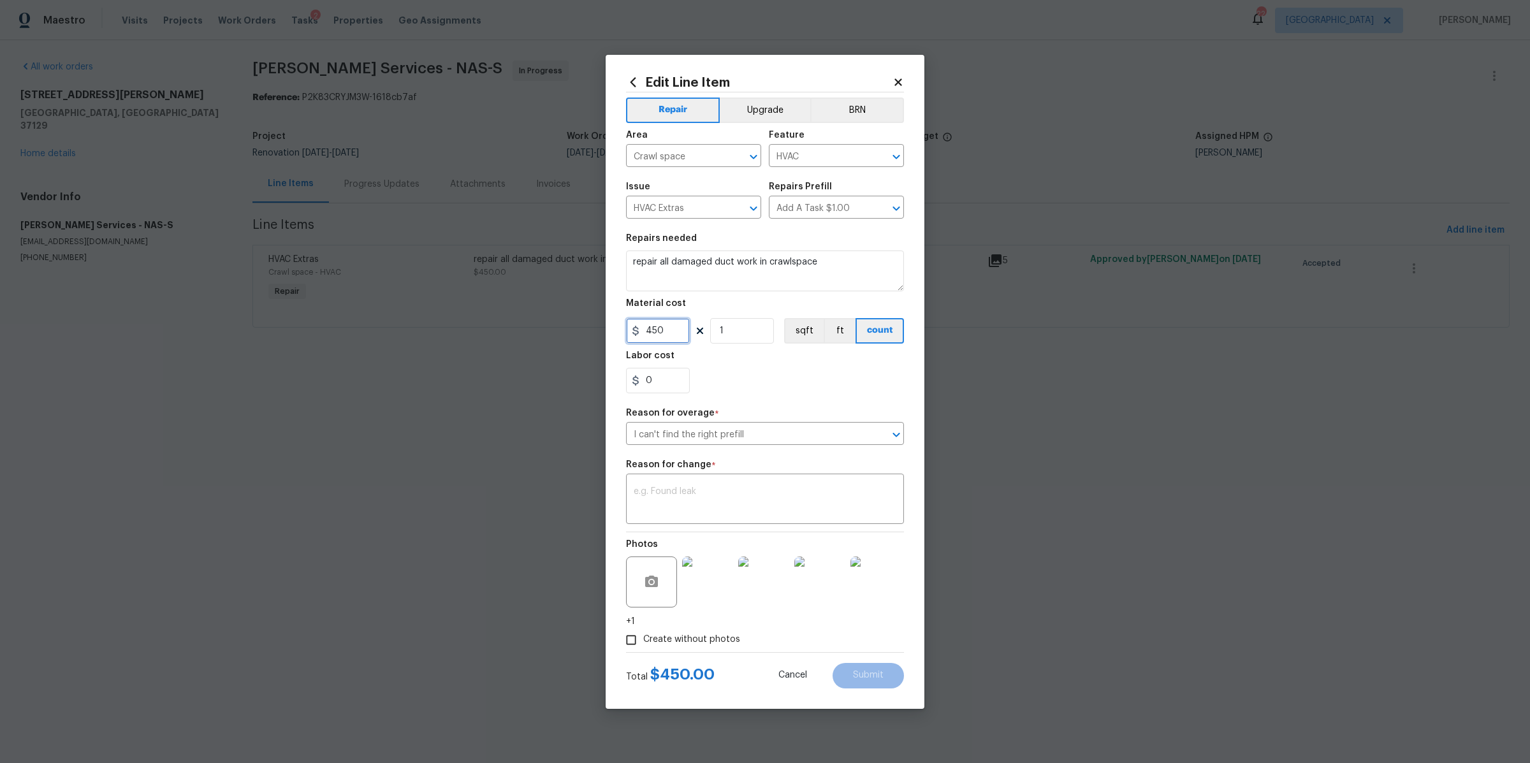
click at [659, 333] on input "450" at bounding box center [658, 330] width 64 height 25
type input "700"
click at [677, 492] on textarea at bounding box center [765, 500] width 263 height 27
type textarea "cost"
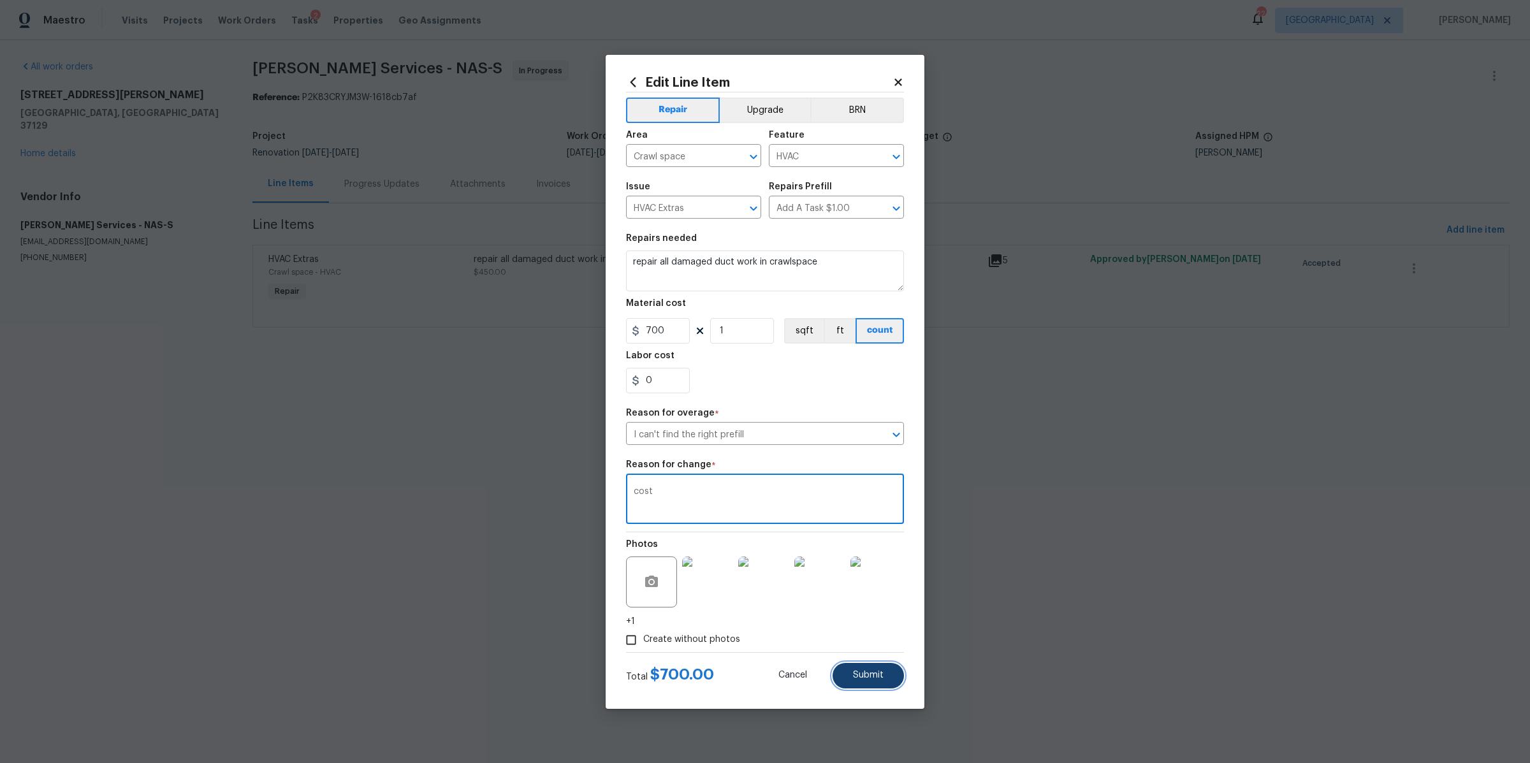
click at [862, 683] on button "Submit" at bounding box center [867, 675] width 71 height 25
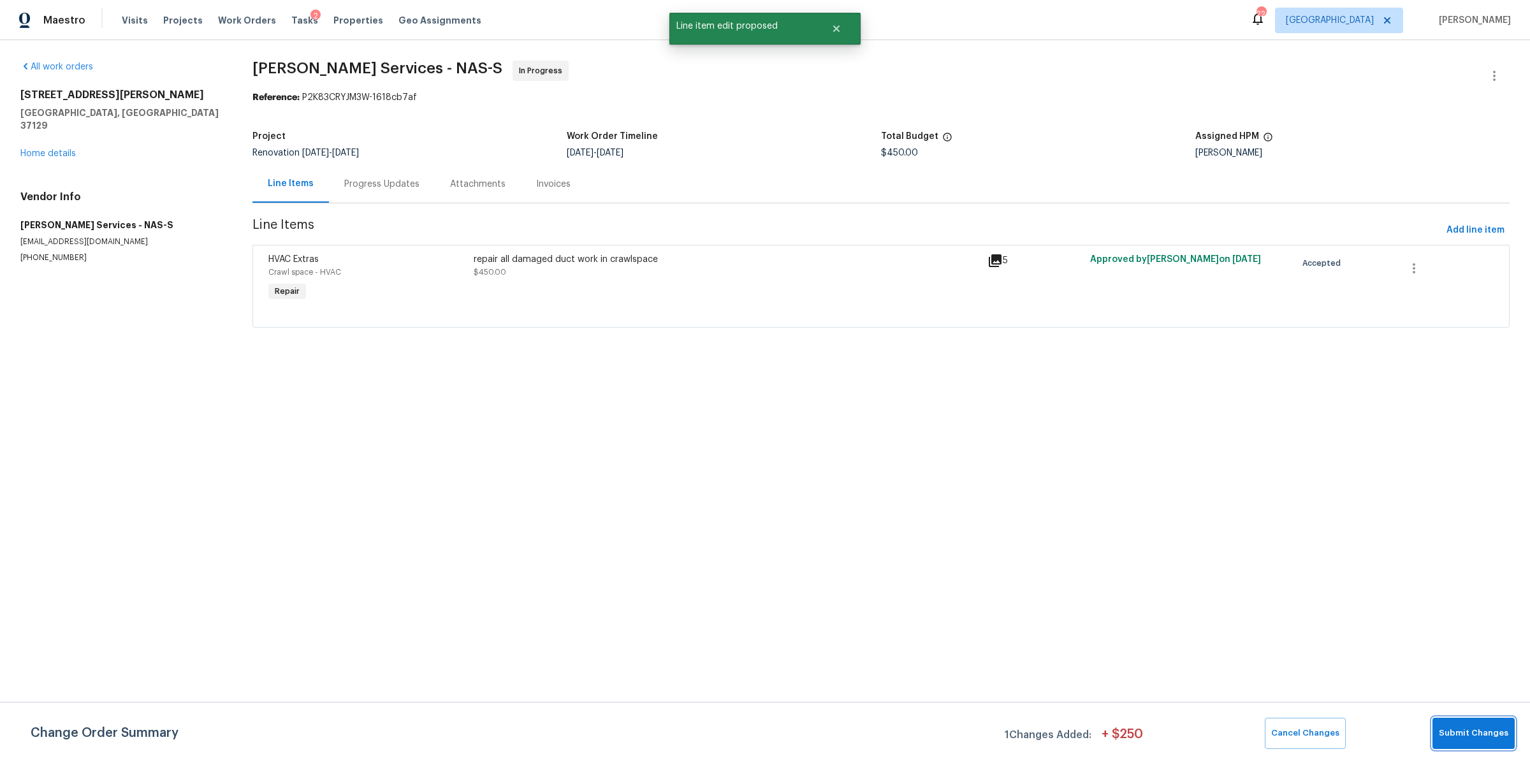
click at [1458, 722] on button "Submit Changes" at bounding box center [1473, 733] width 82 height 31
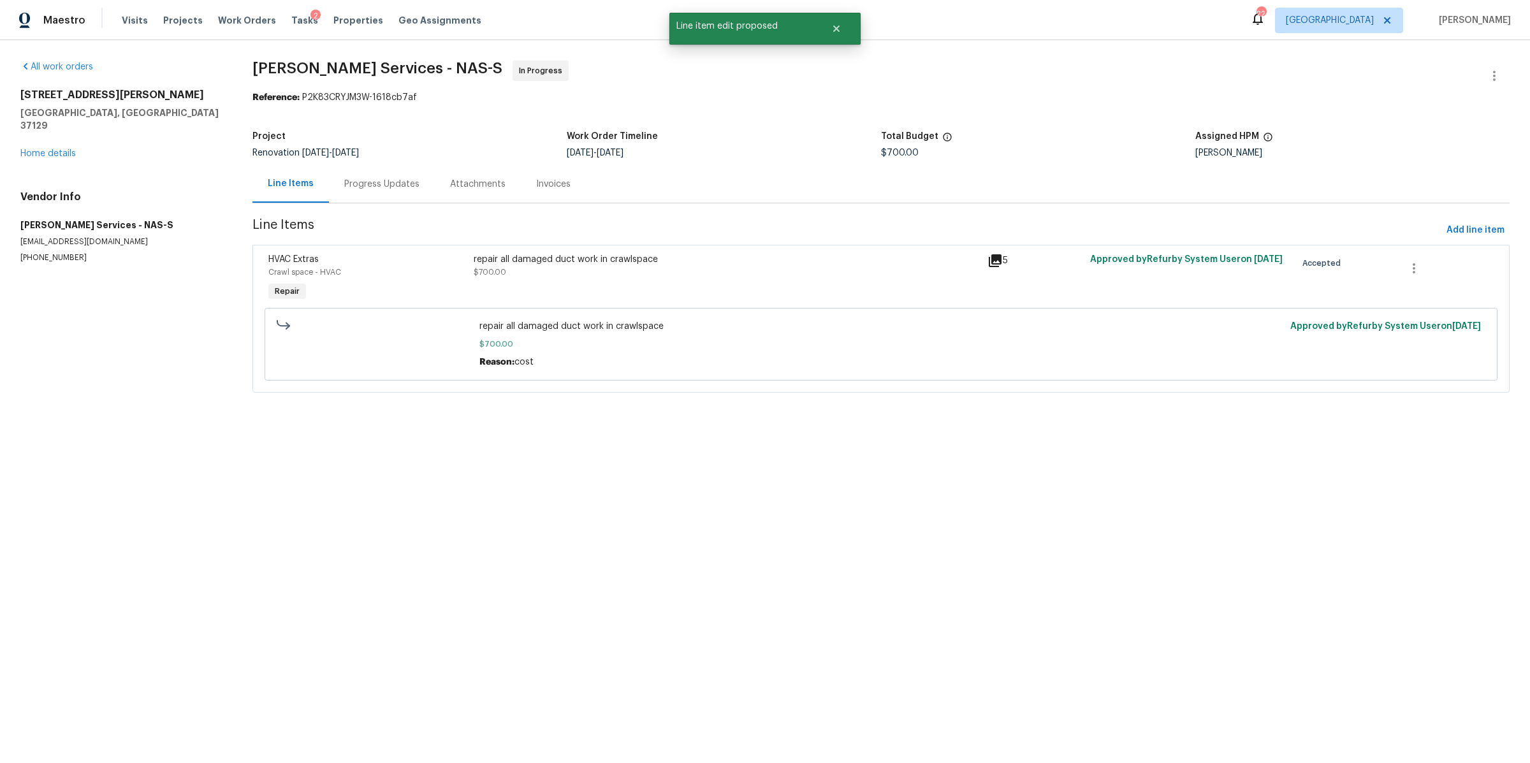
click at [377, 187] on div "Progress Updates" at bounding box center [381, 184] width 75 height 13
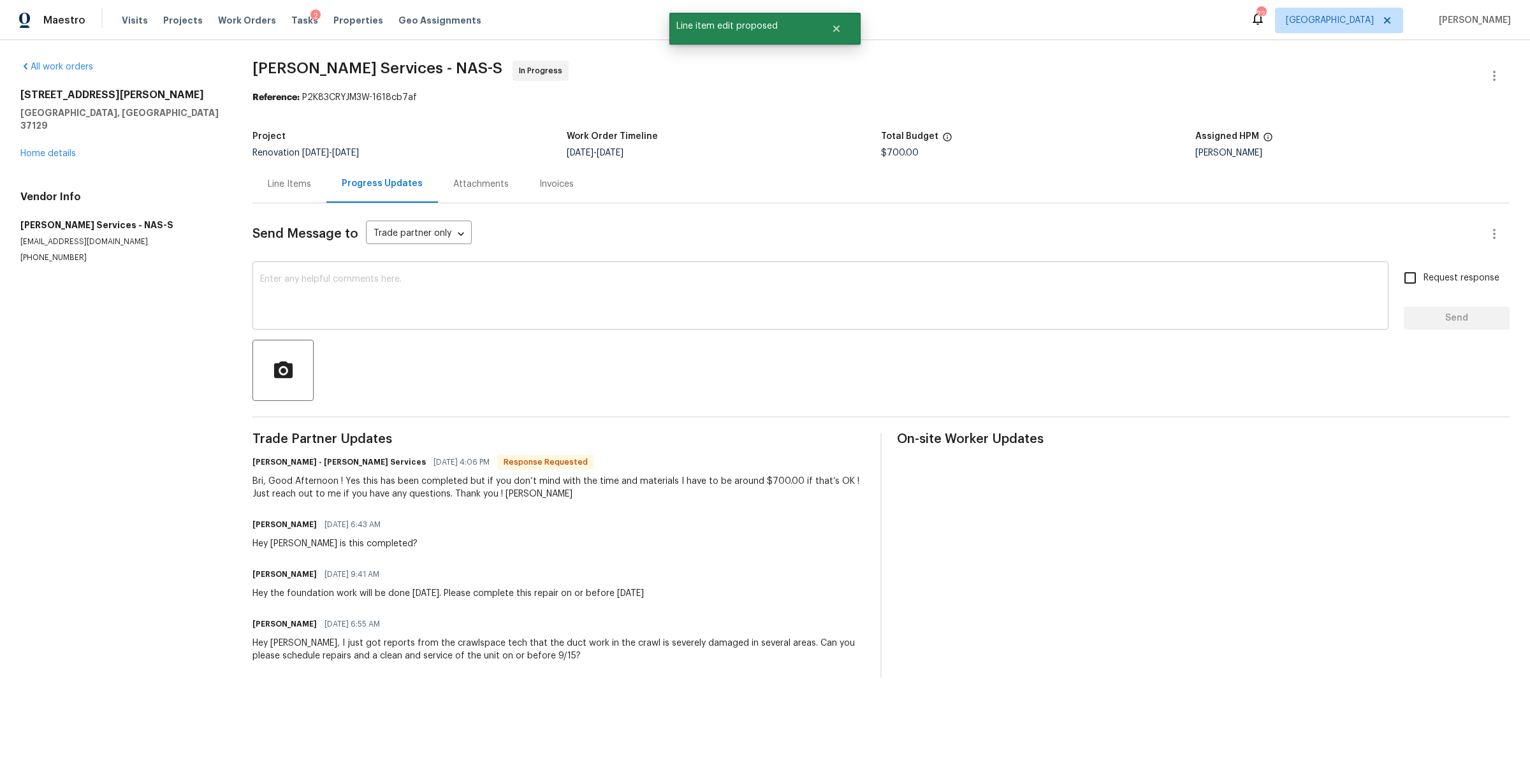
click at [452, 291] on textarea at bounding box center [820, 297] width 1121 height 45
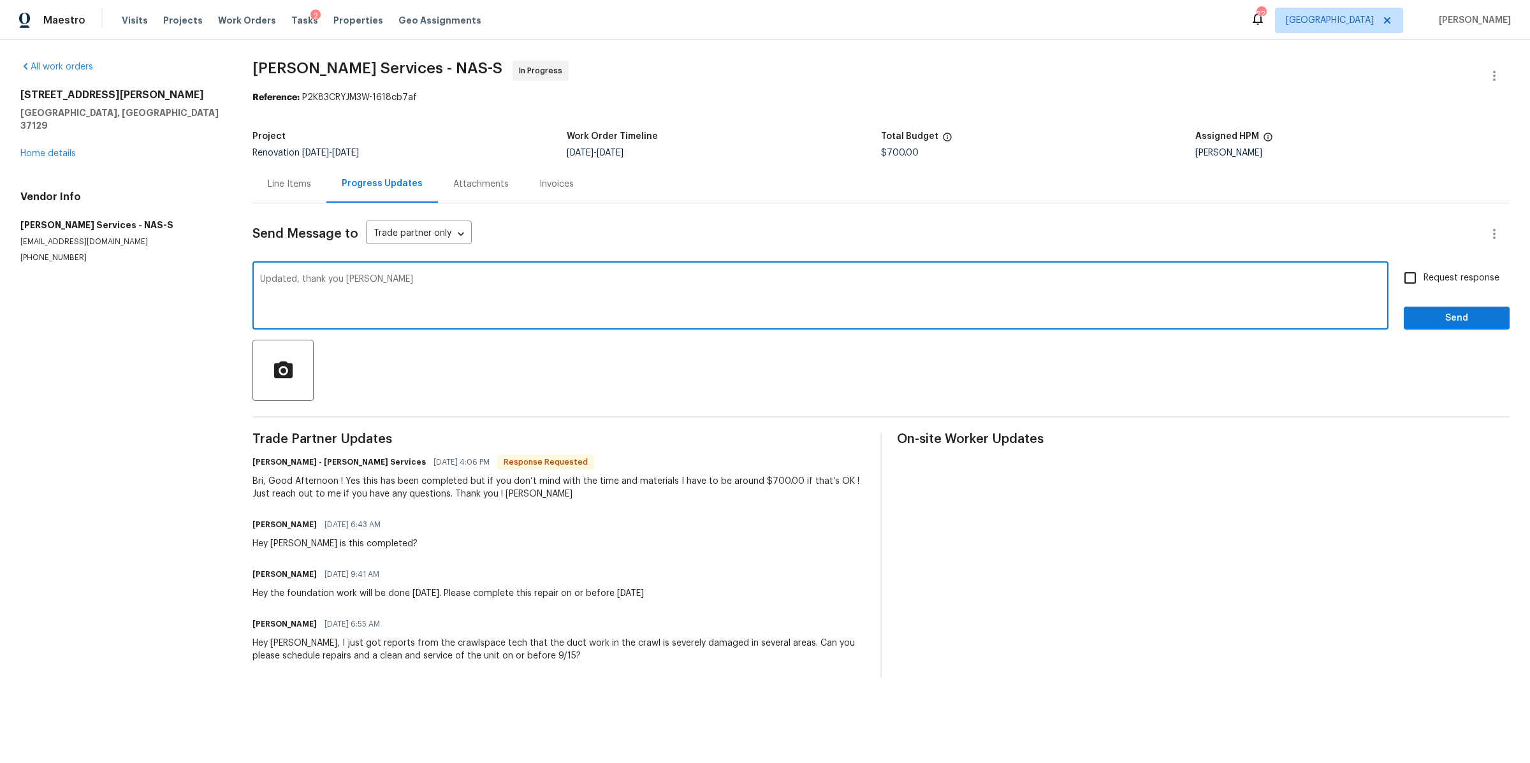
type textarea "Updated, thank you [PERSON_NAME]"
click at [1409, 277] on input "Request response" at bounding box center [1410, 278] width 27 height 27
checkbox input "true"
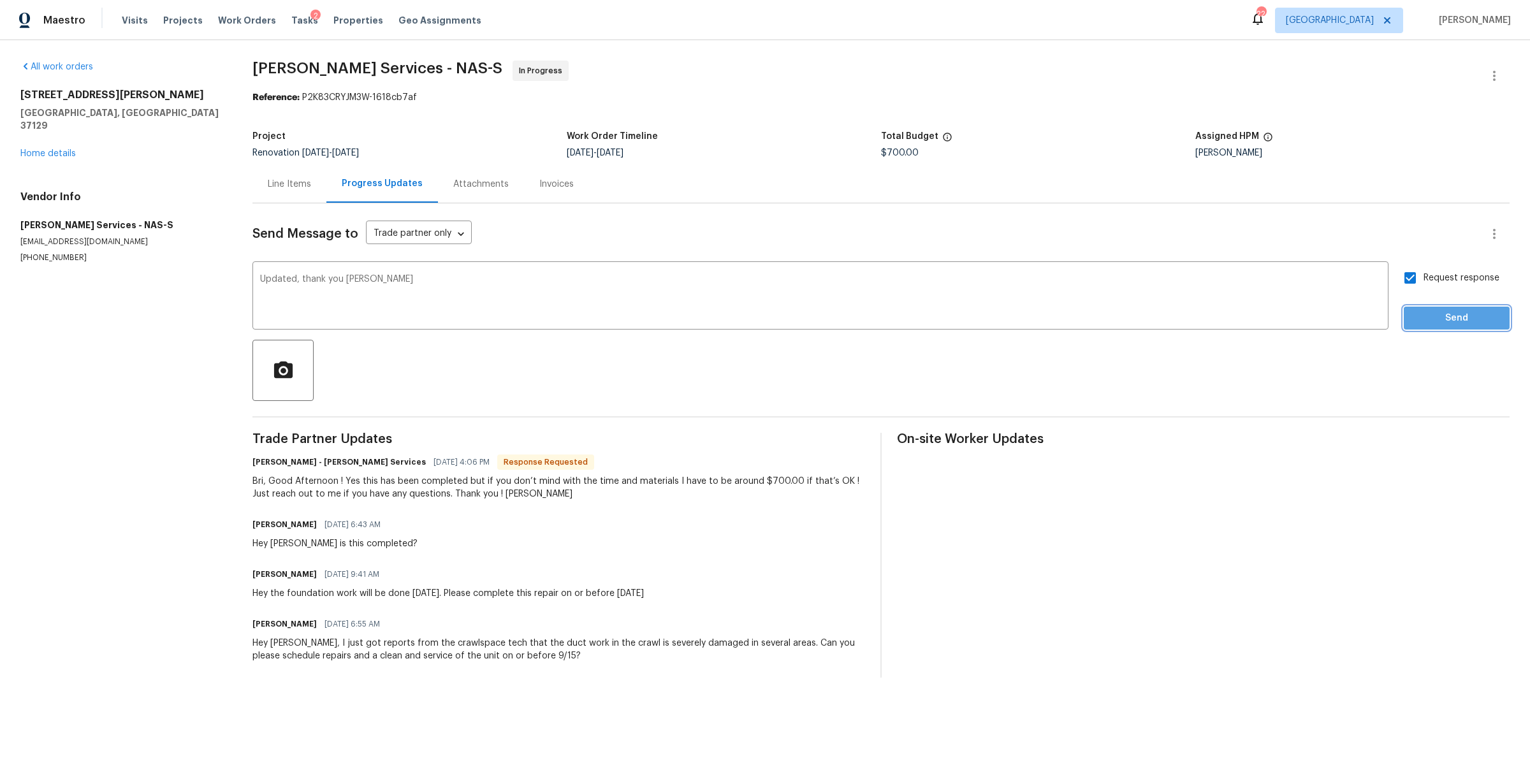
click at [1414, 310] on span "Send" at bounding box center [1456, 318] width 85 height 16
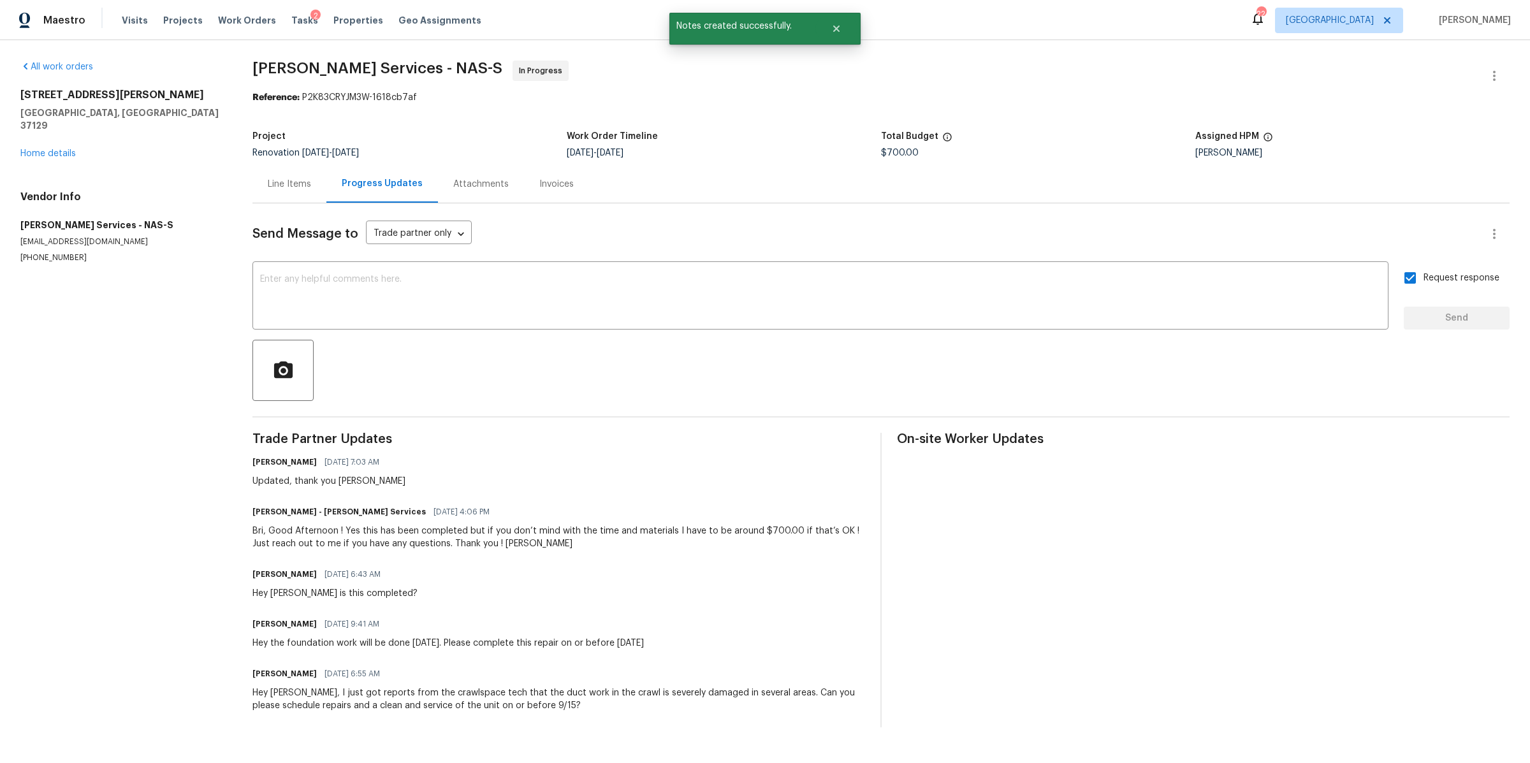
click at [68, 146] on div "[STREET_ADDRESS][PERSON_NAME] Home details" at bounding box center [120, 124] width 201 height 71
click at [62, 149] on link "Home details" at bounding box center [47, 153] width 55 height 9
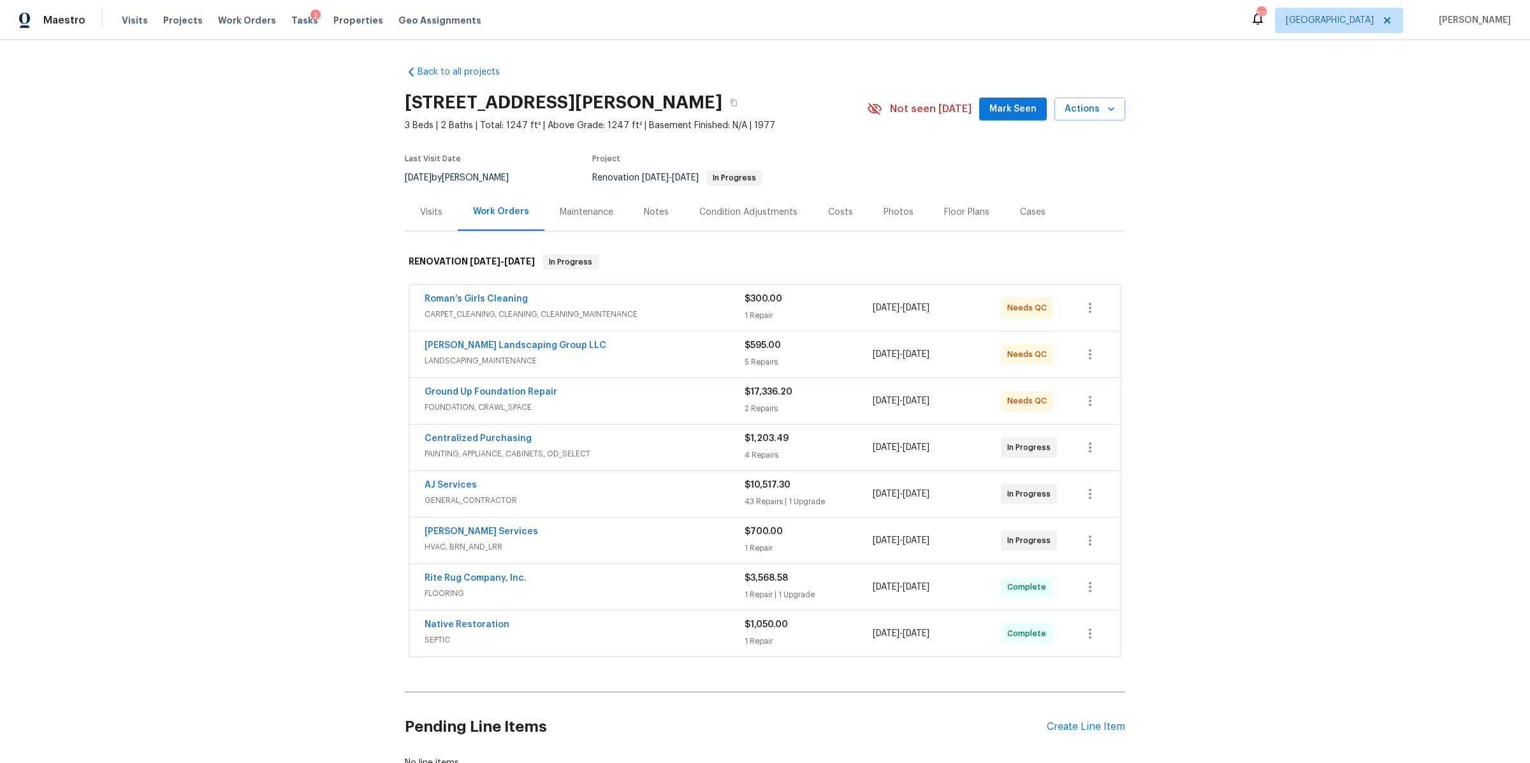
click at [661, 214] on div "Notes" at bounding box center [656, 212] width 55 height 38
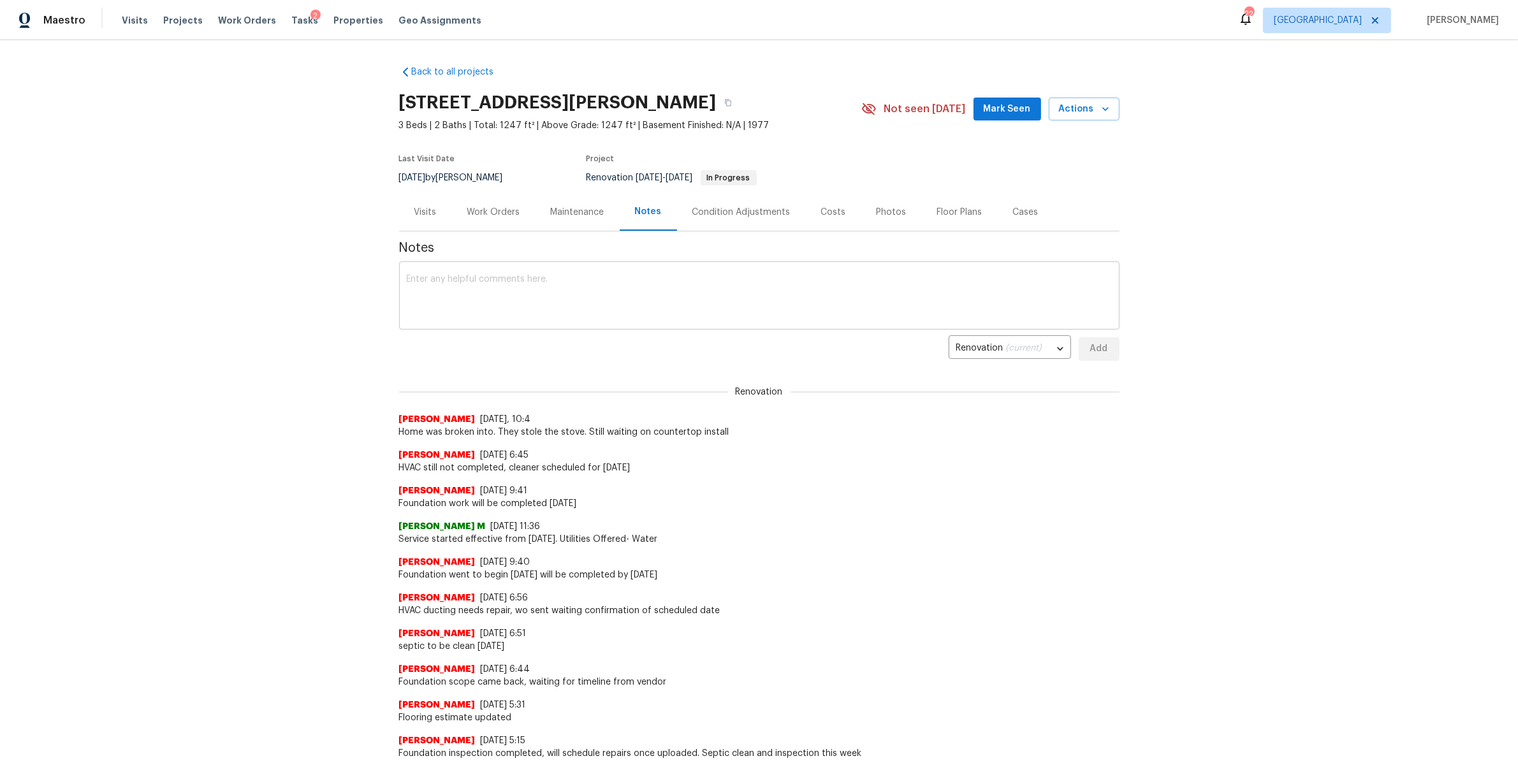
click at [617, 295] on textarea at bounding box center [759, 297] width 705 height 45
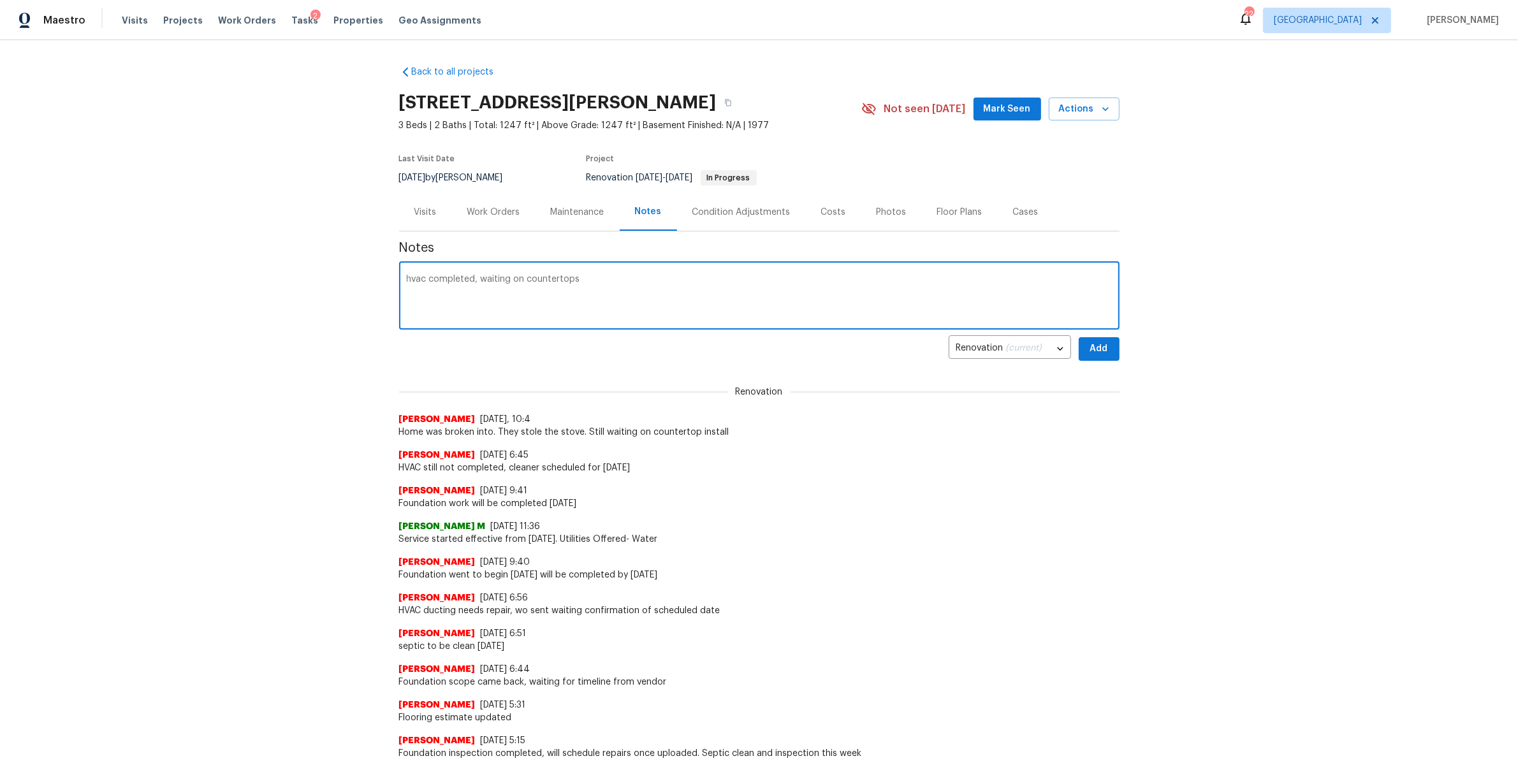
type textarea "hvac completed, waiting on countertops"
click at [1094, 354] on span "Add" at bounding box center [1099, 349] width 20 height 16
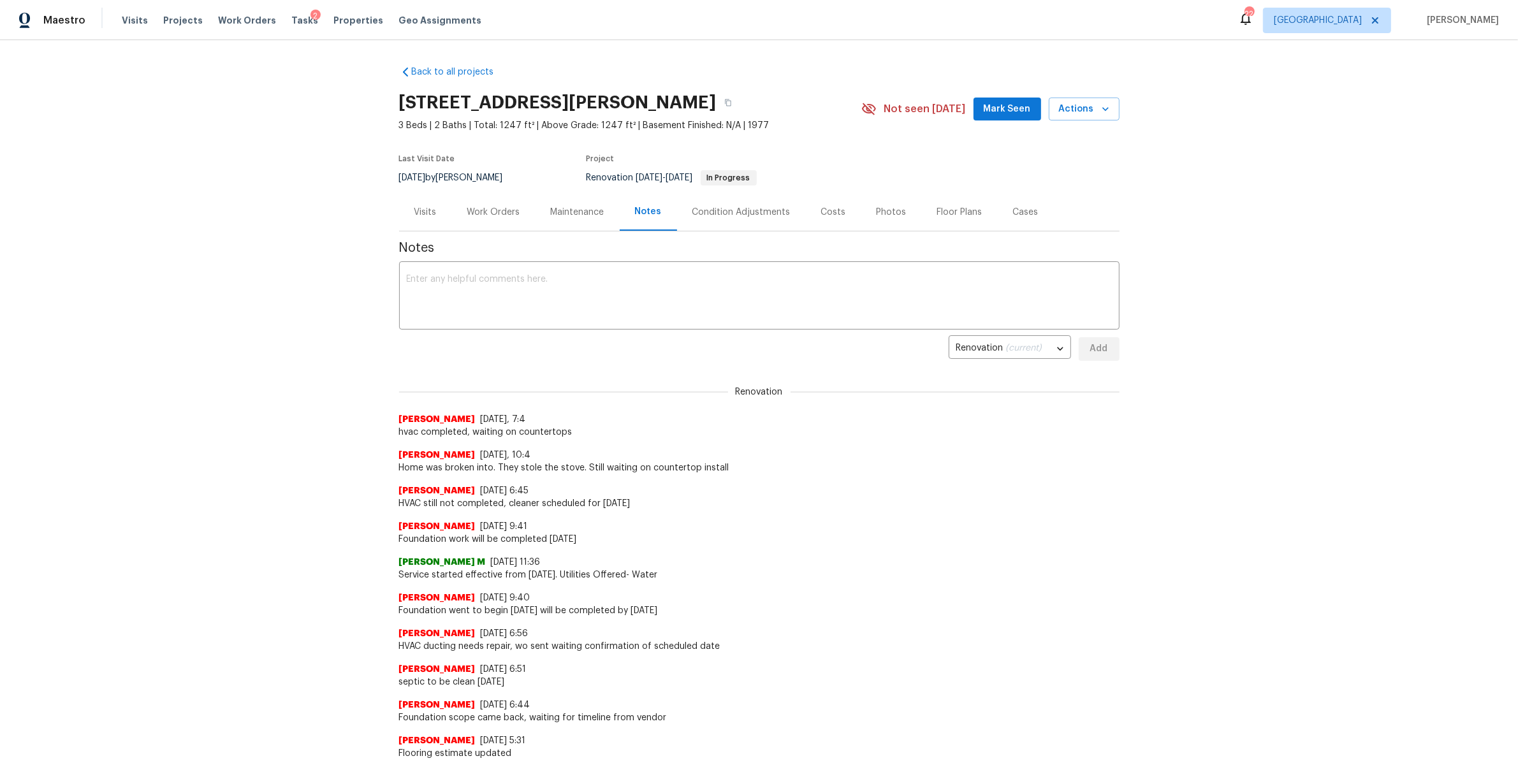
click at [502, 219] on div "Work Orders" at bounding box center [494, 212] width 84 height 38
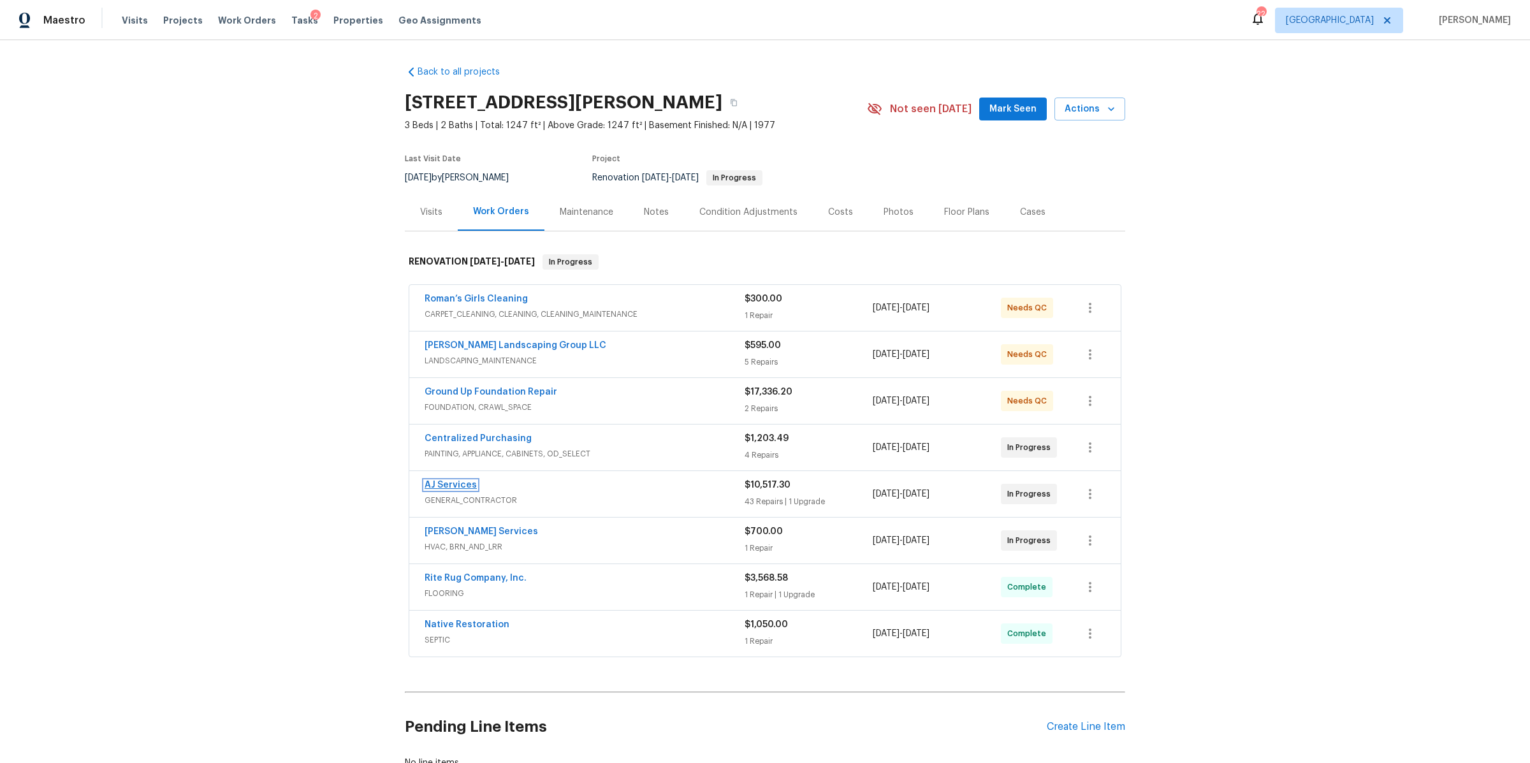
click at [459, 486] on link "AJ Services" at bounding box center [451, 485] width 52 height 9
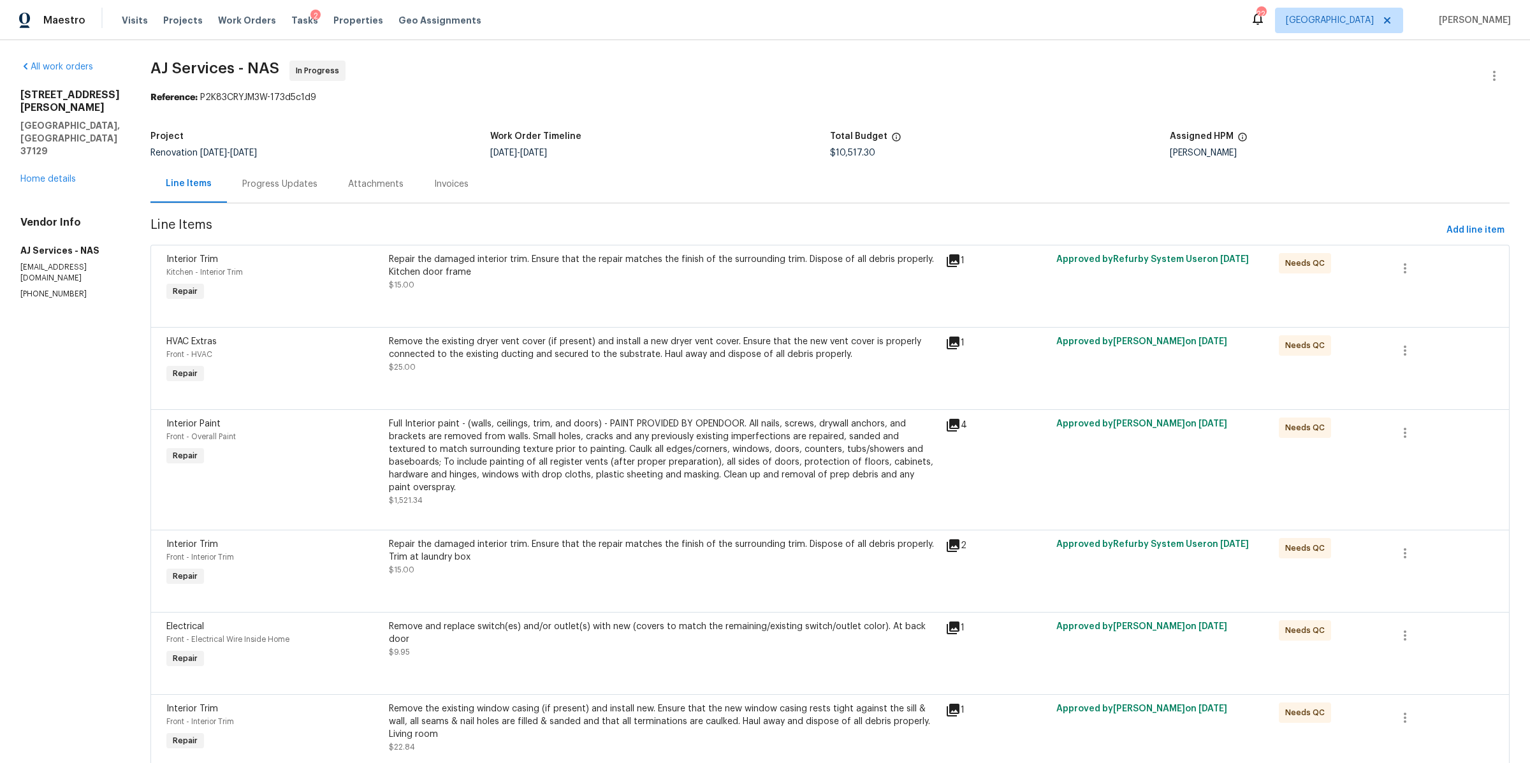
click at [293, 190] on div "Progress Updates" at bounding box center [279, 184] width 75 height 13
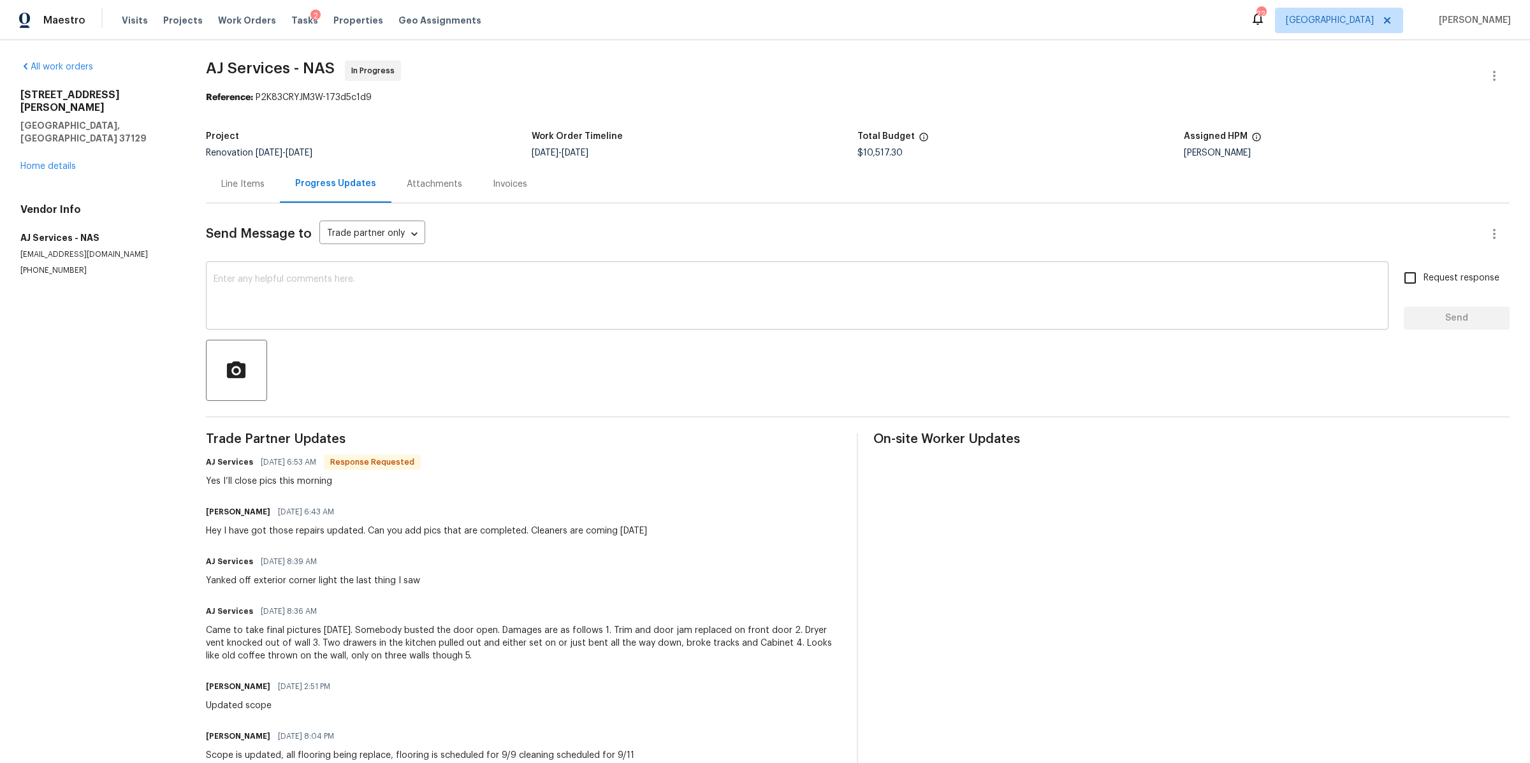
click at [343, 290] on textarea at bounding box center [797, 297] width 1167 height 45
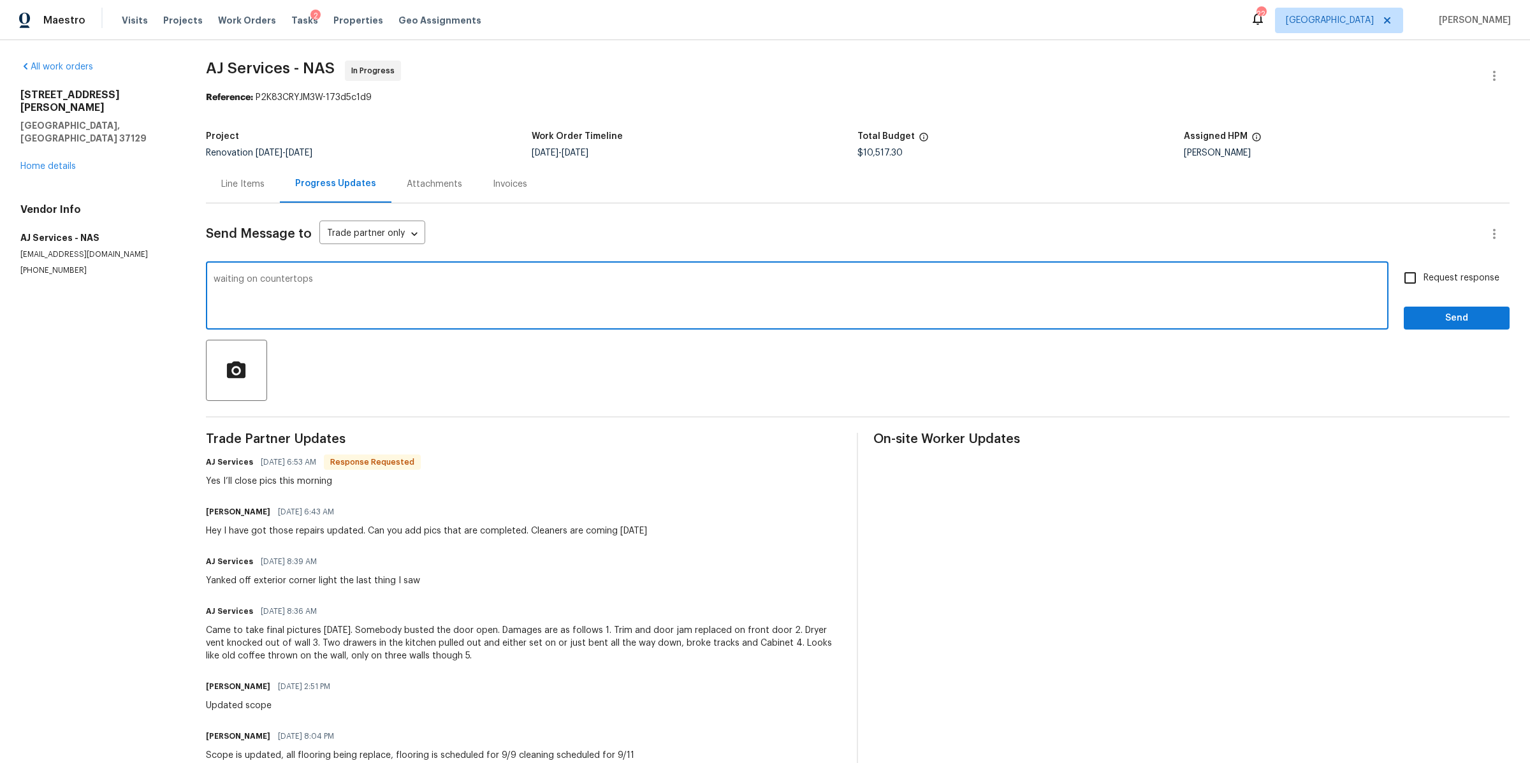
type textarea "waiting on countertops"
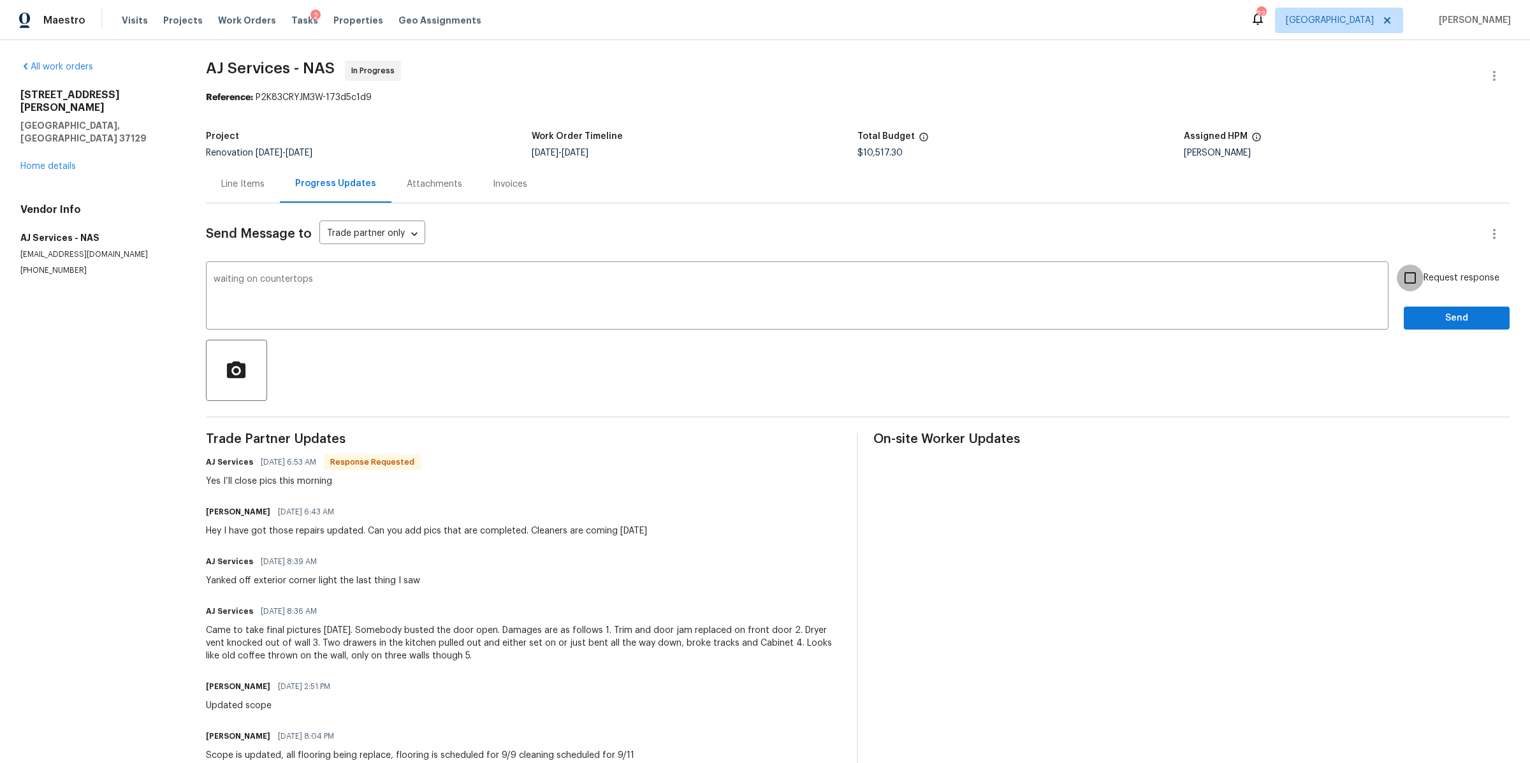
click at [1397, 278] on input "Request response" at bounding box center [1410, 278] width 27 height 27
checkbox input "true"
click at [1414, 325] on span "Send" at bounding box center [1456, 318] width 85 height 16
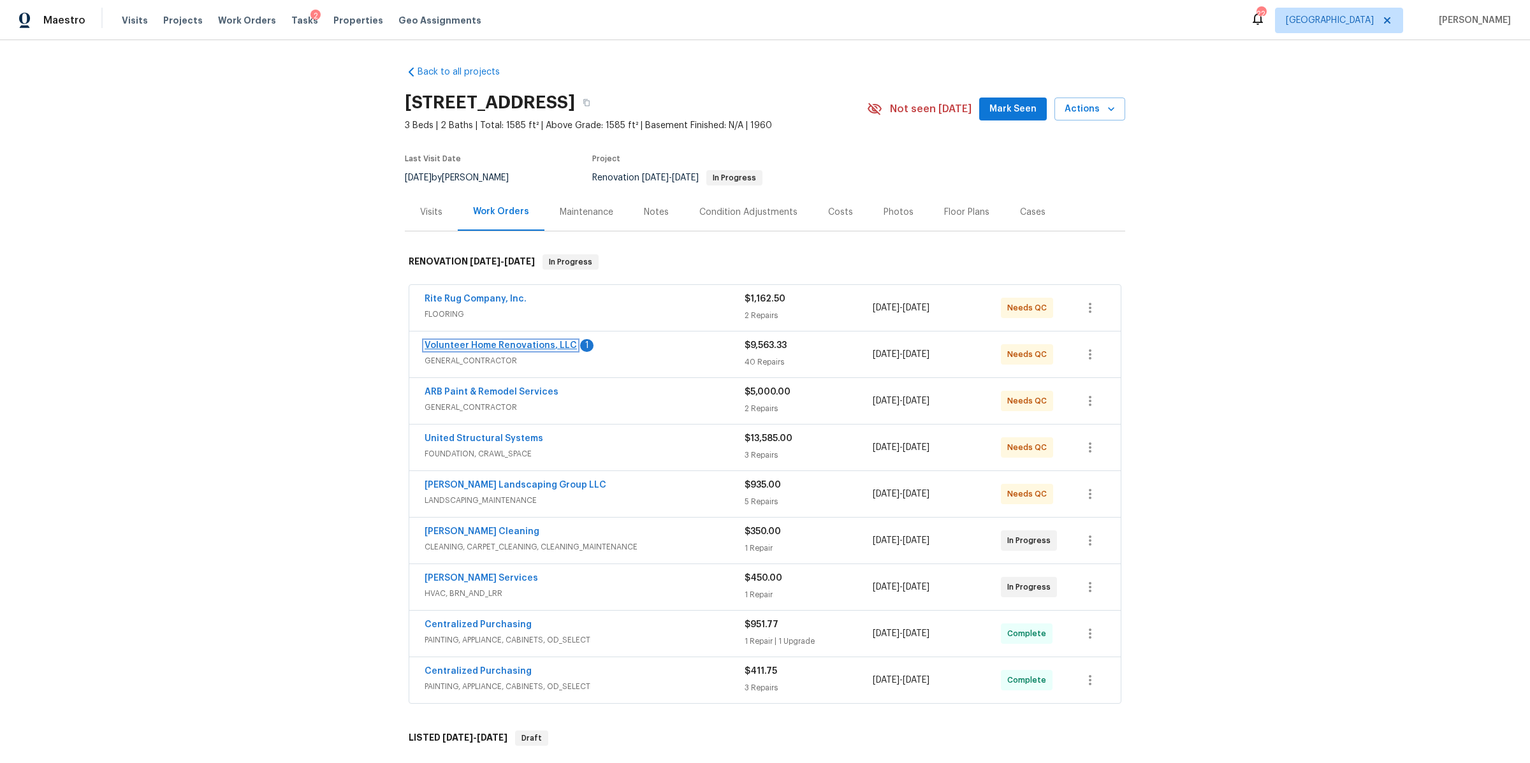
click at [508, 341] on link "Volunteer Home Renovations, LLC" at bounding box center [501, 345] width 152 height 9
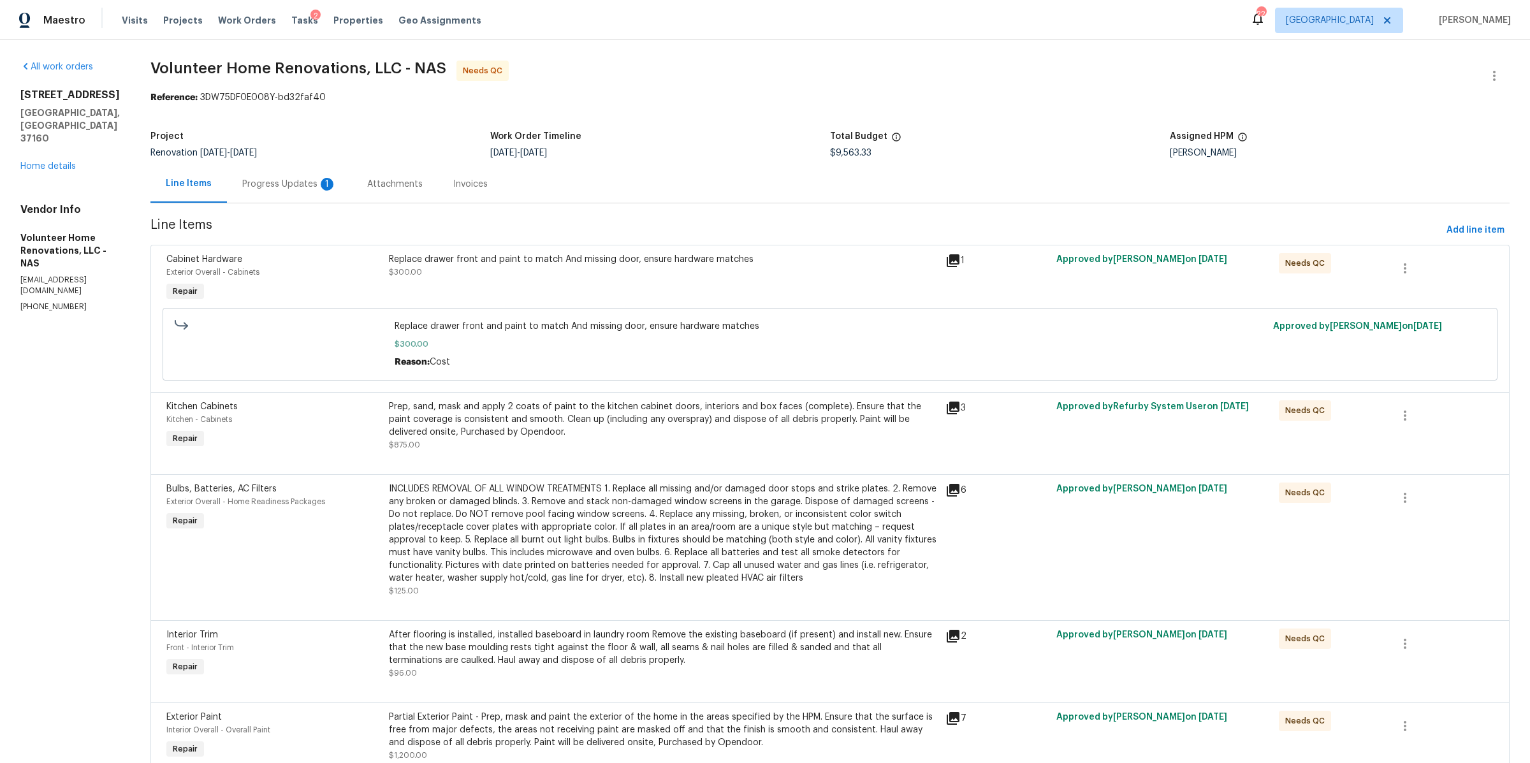
click at [303, 189] on div "Progress Updates 1" at bounding box center [289, 184] width 94 height 13
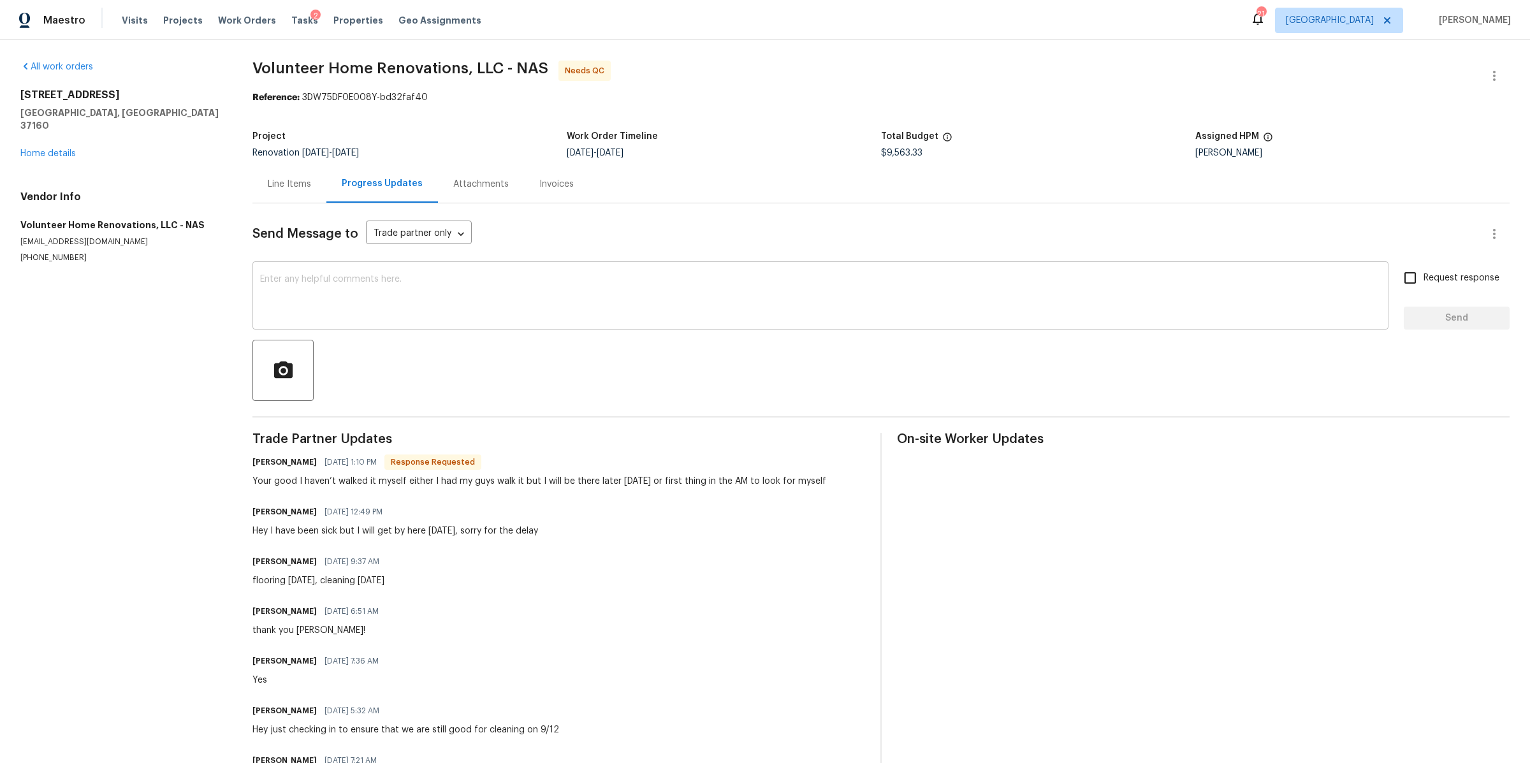
click at [330, 293] on textarea at bounding box center [820, 297] width 1121 height 45
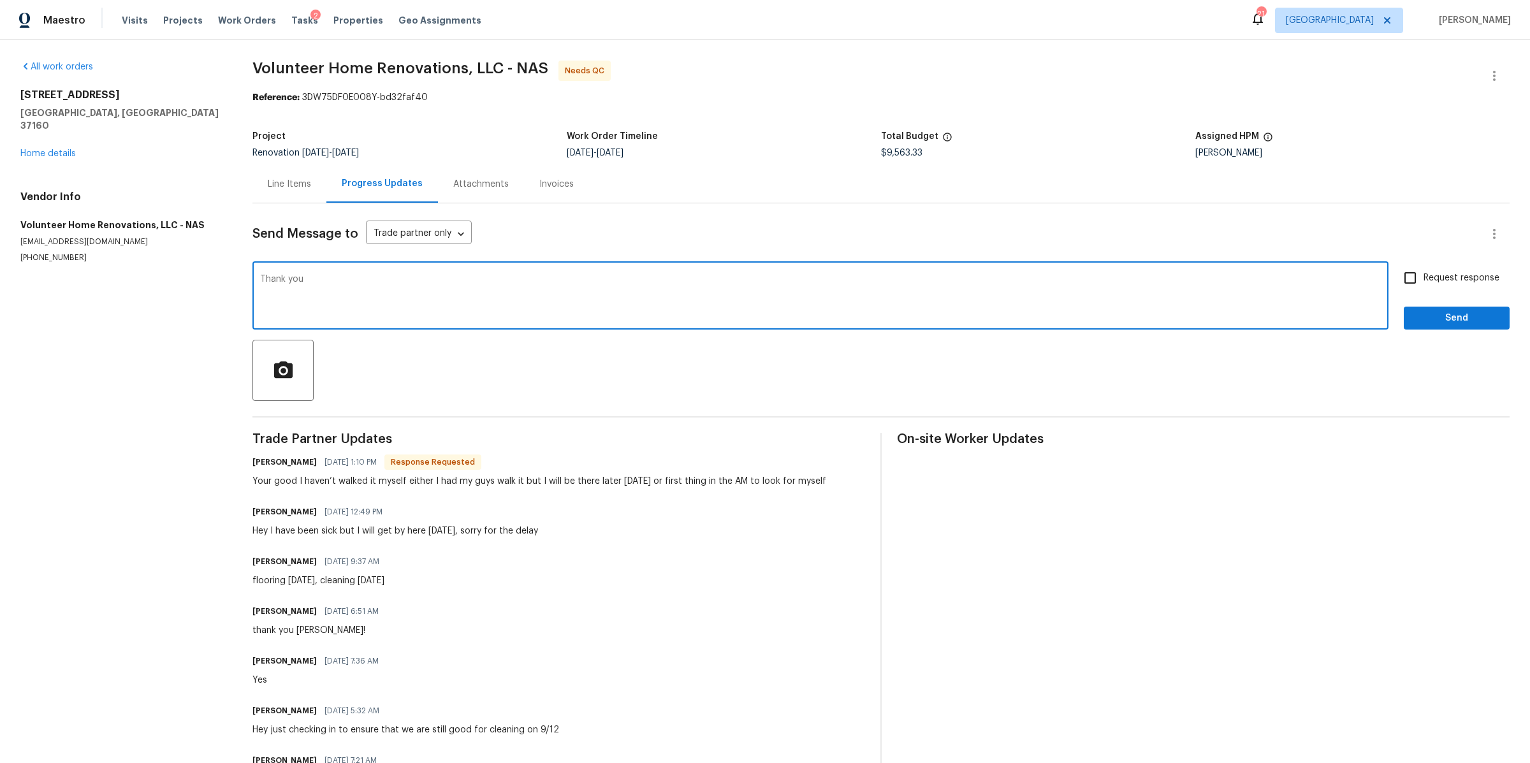
type textarea "Thank you"
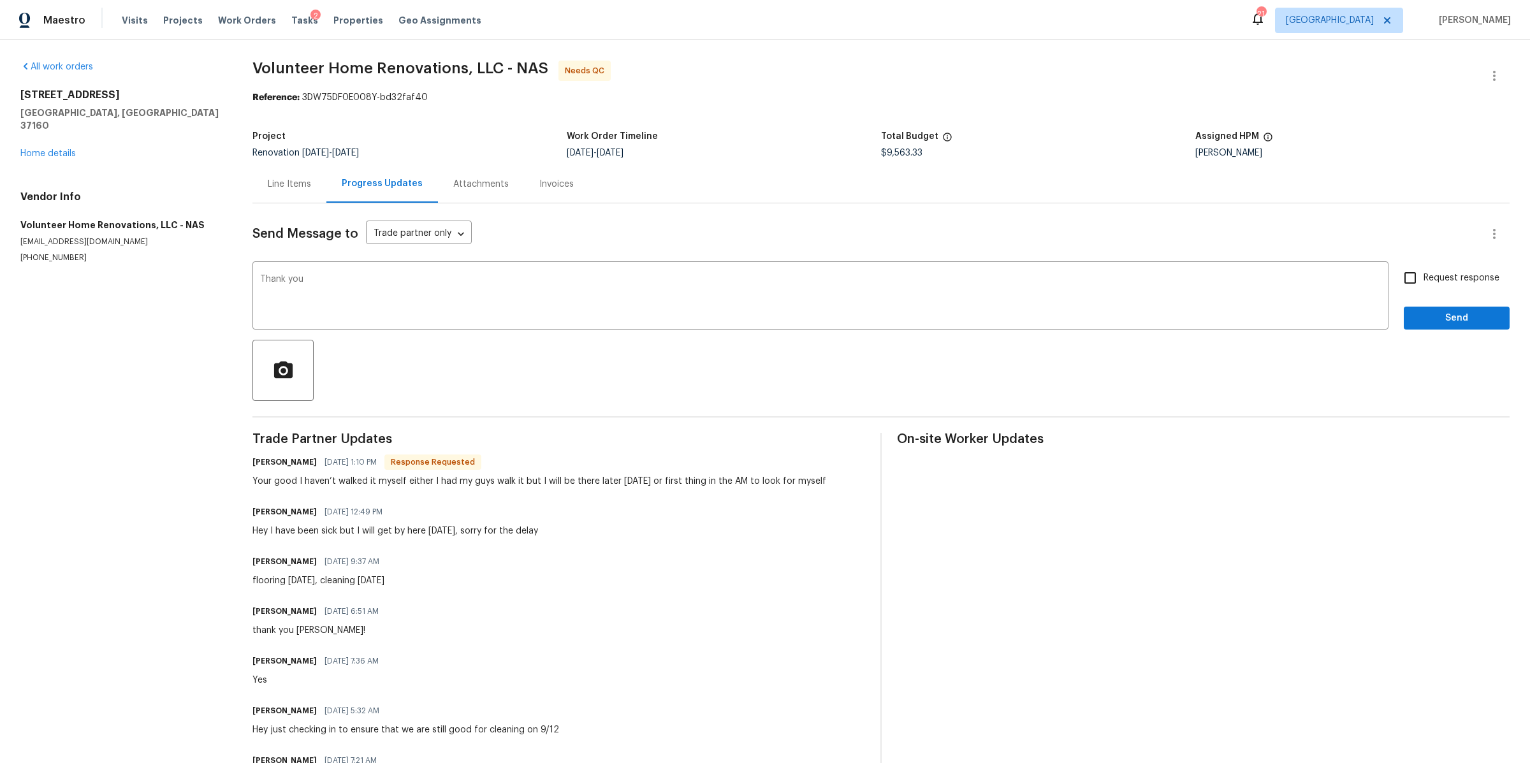
click at [1423, 272] on span "Request response" at bounding box center [1461, 278] width 76 height 13
click at [1421, 271] on input "Request response" at bounding box center [1410, 278] width 27 height 27
checkbox input "true"
click at [1425, 313] on span "Send" at bounding box center [1456, 318] width 85 height 16
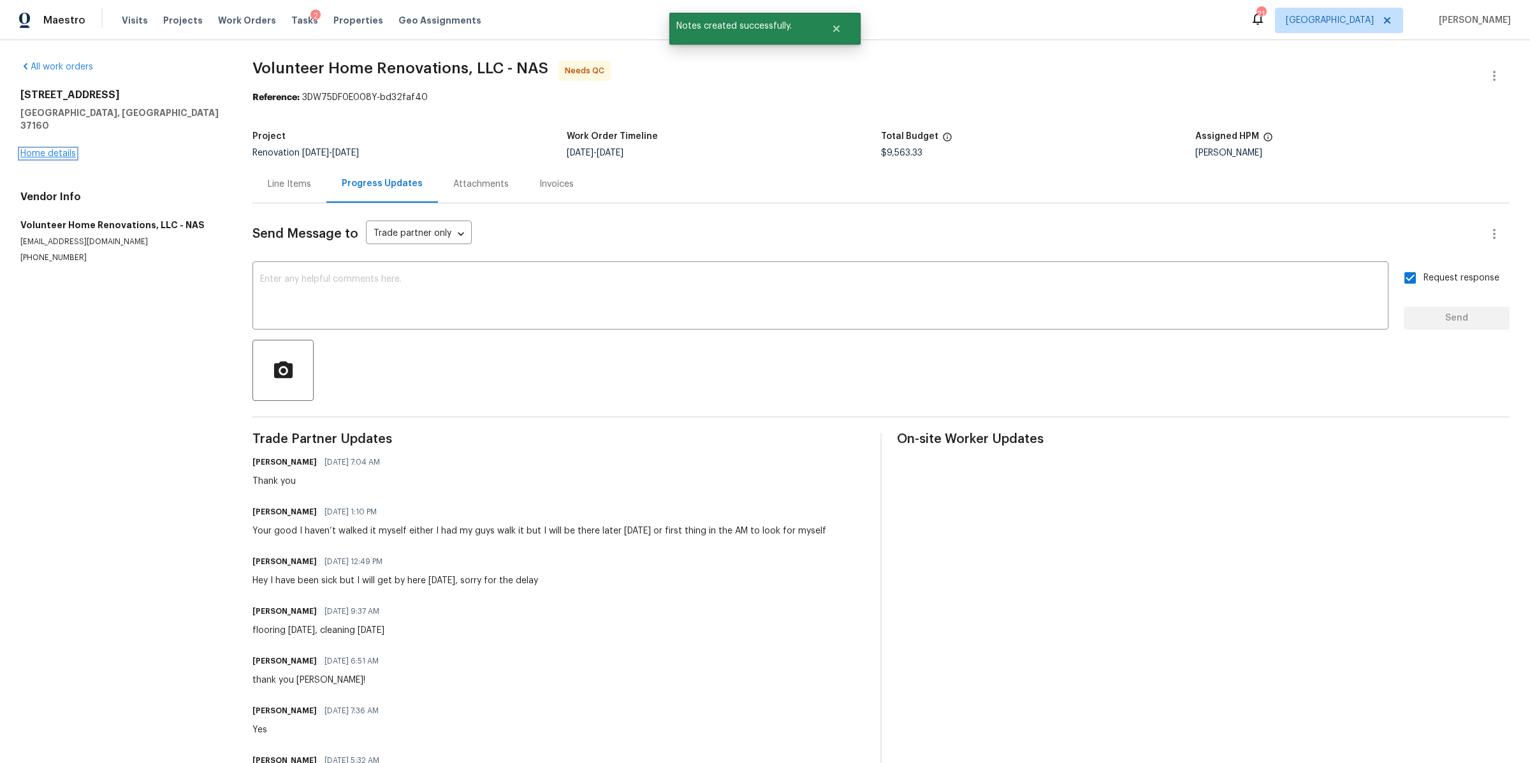
click at [55, 149] on link "Home details" at bounding box center [47, 153] width 55 height 9
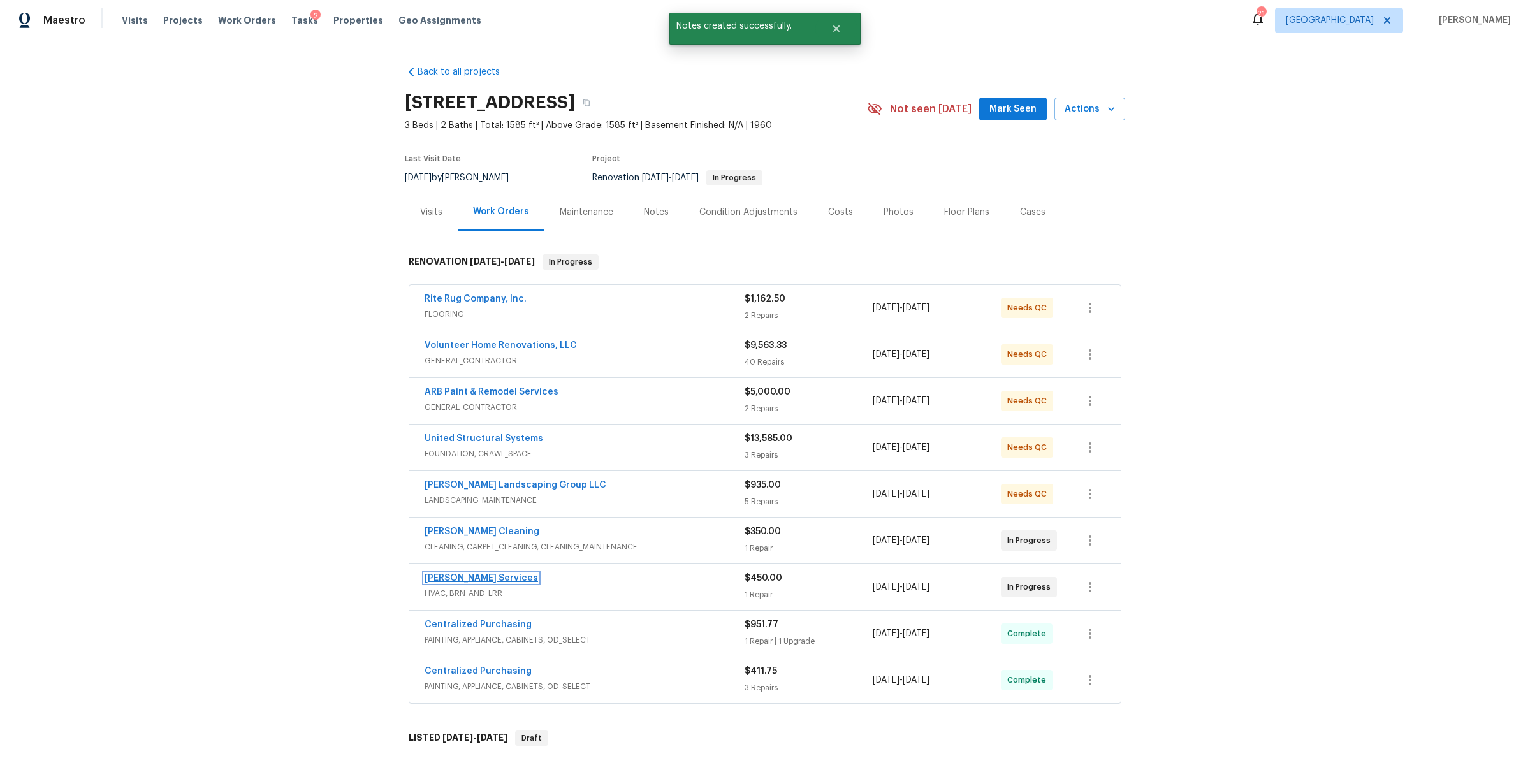
click at [451, 578] on link "Tony Barrett Services" at bounding box center [481, 578] width 113 height 9
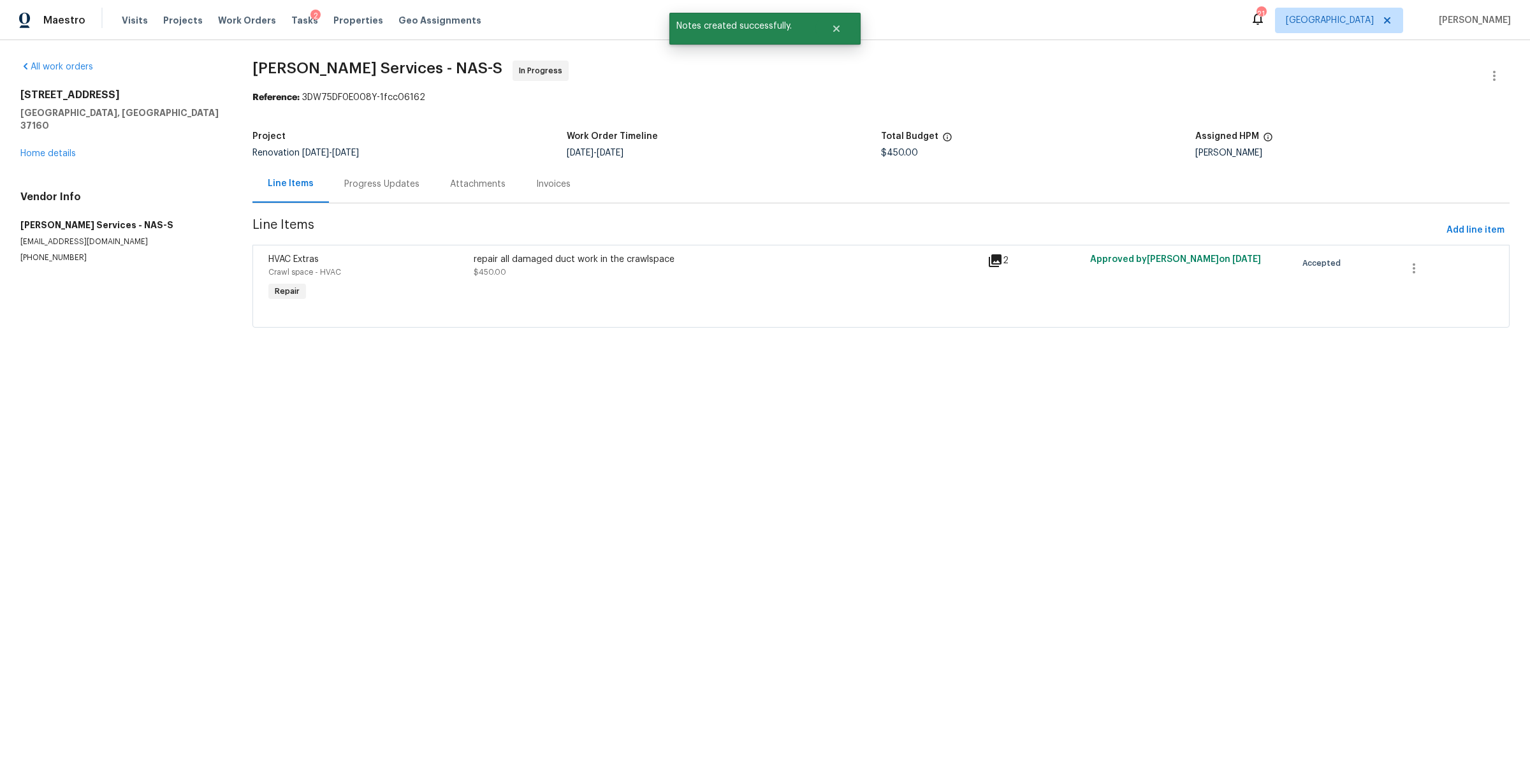
click at [353, 183] on div "Progress Updates" at bounding box center [381, 184] width 75 height 13
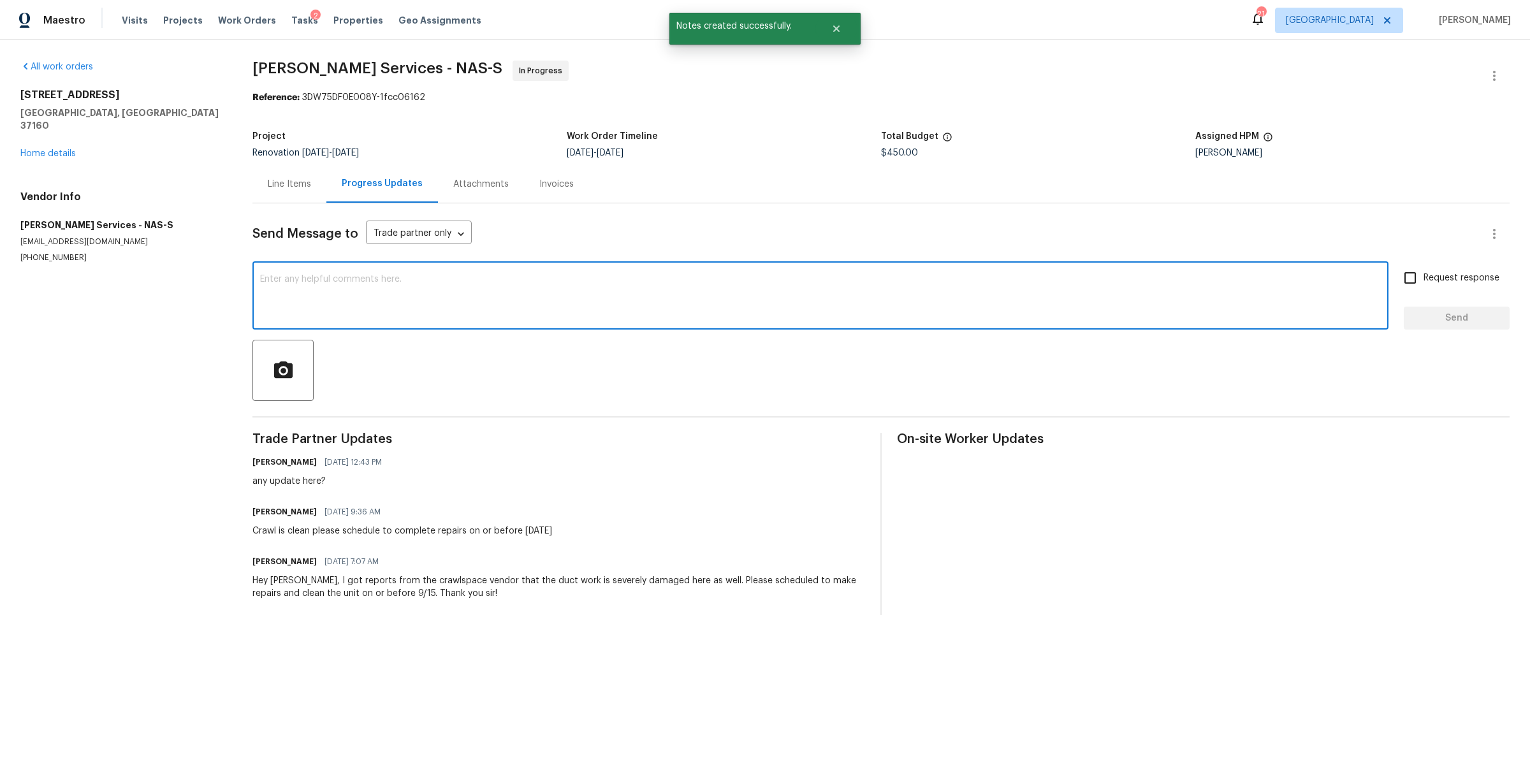
click at [388, 307] on textarea at bounding box center [820, 297] width 1121 height 45
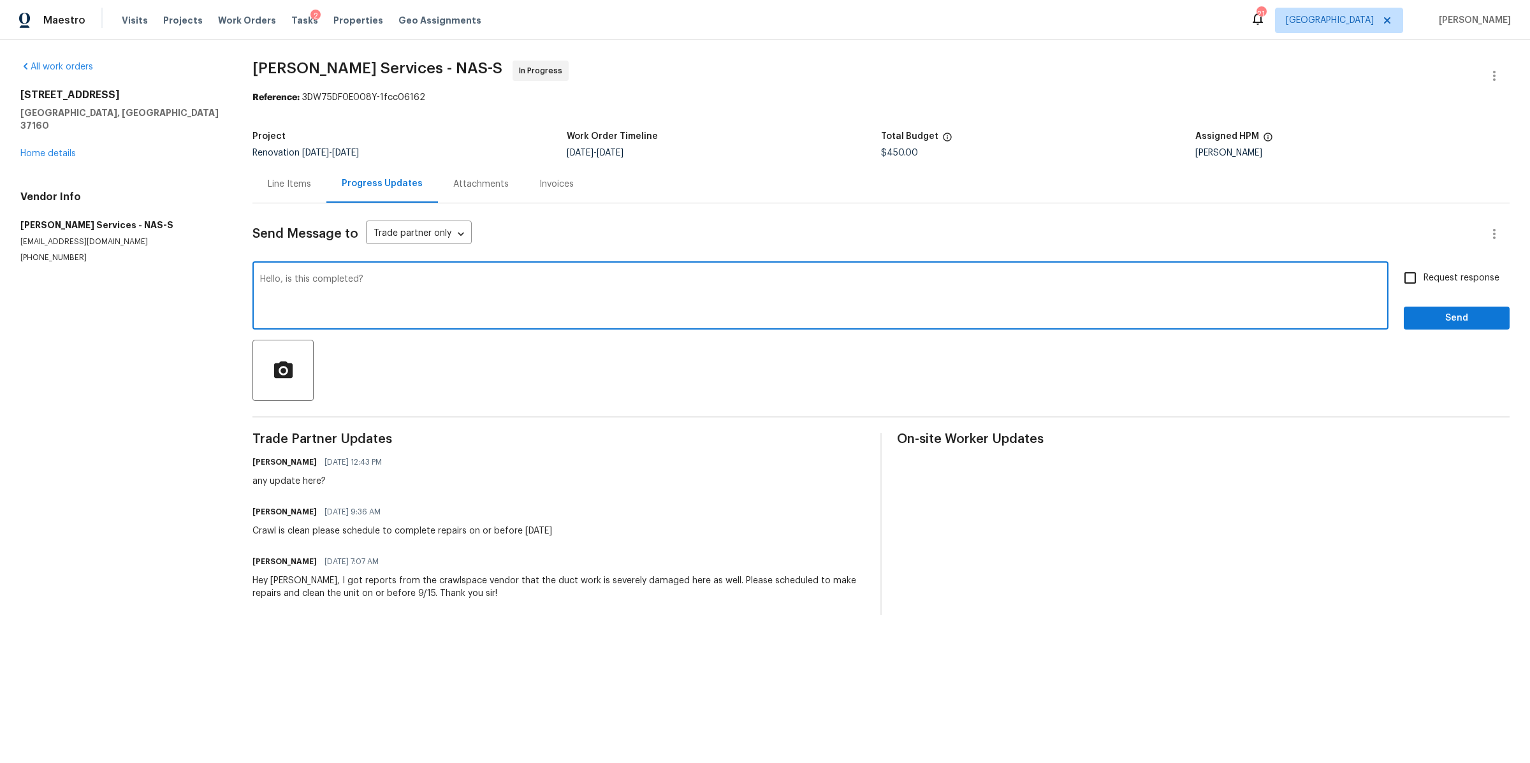
type textarea "Hello, is this completed?"
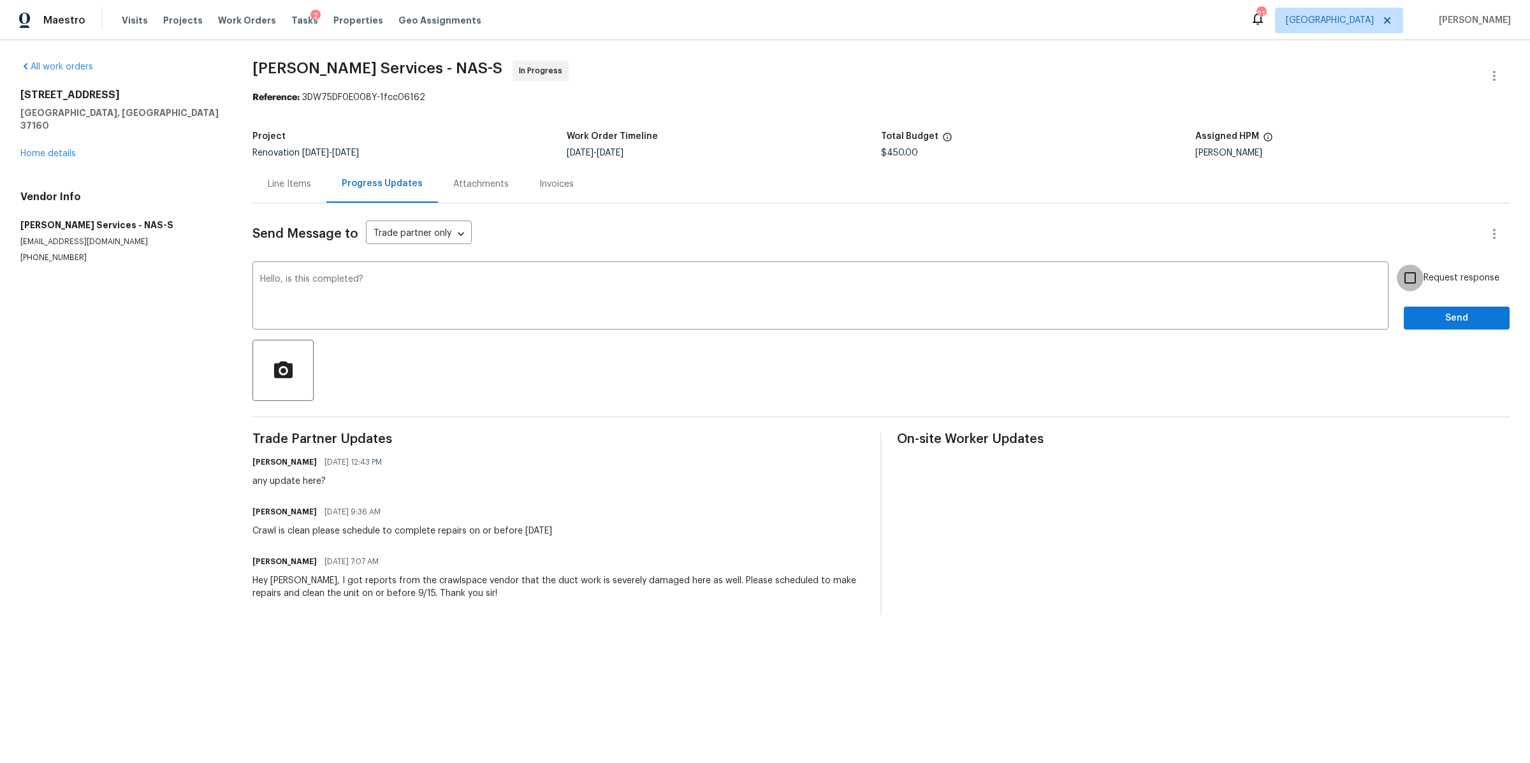
click at [1411, 287] on input "Request response" at bounding box center [1410, 278] width 27 height 27
checkbox input "true"
click at [1414, 326] on span "Send" at bounding box center [1456, 318] width 85 height 16
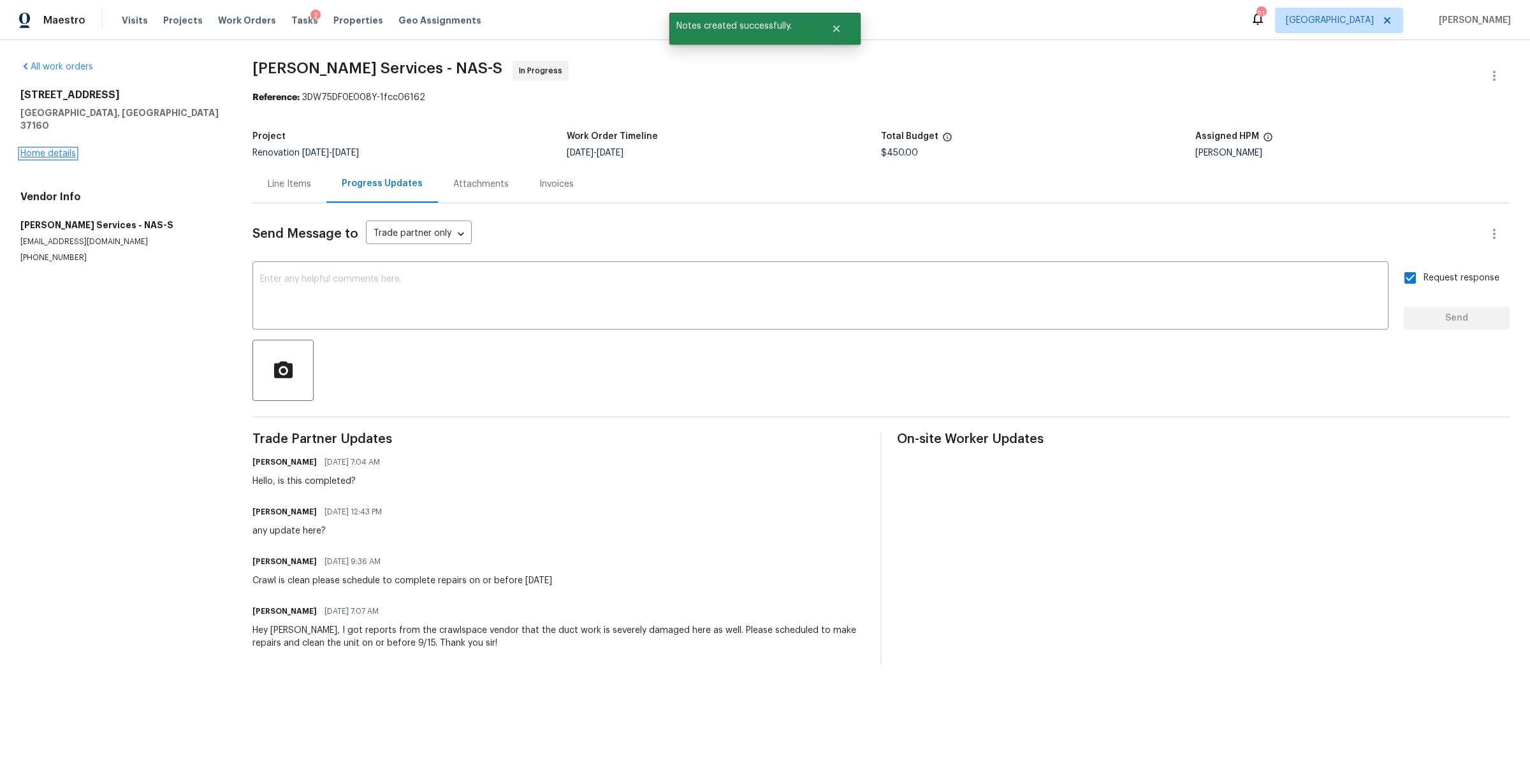
click at [41, 149] on link "Home details" at bounding box center [47, 153] width 55 height 9
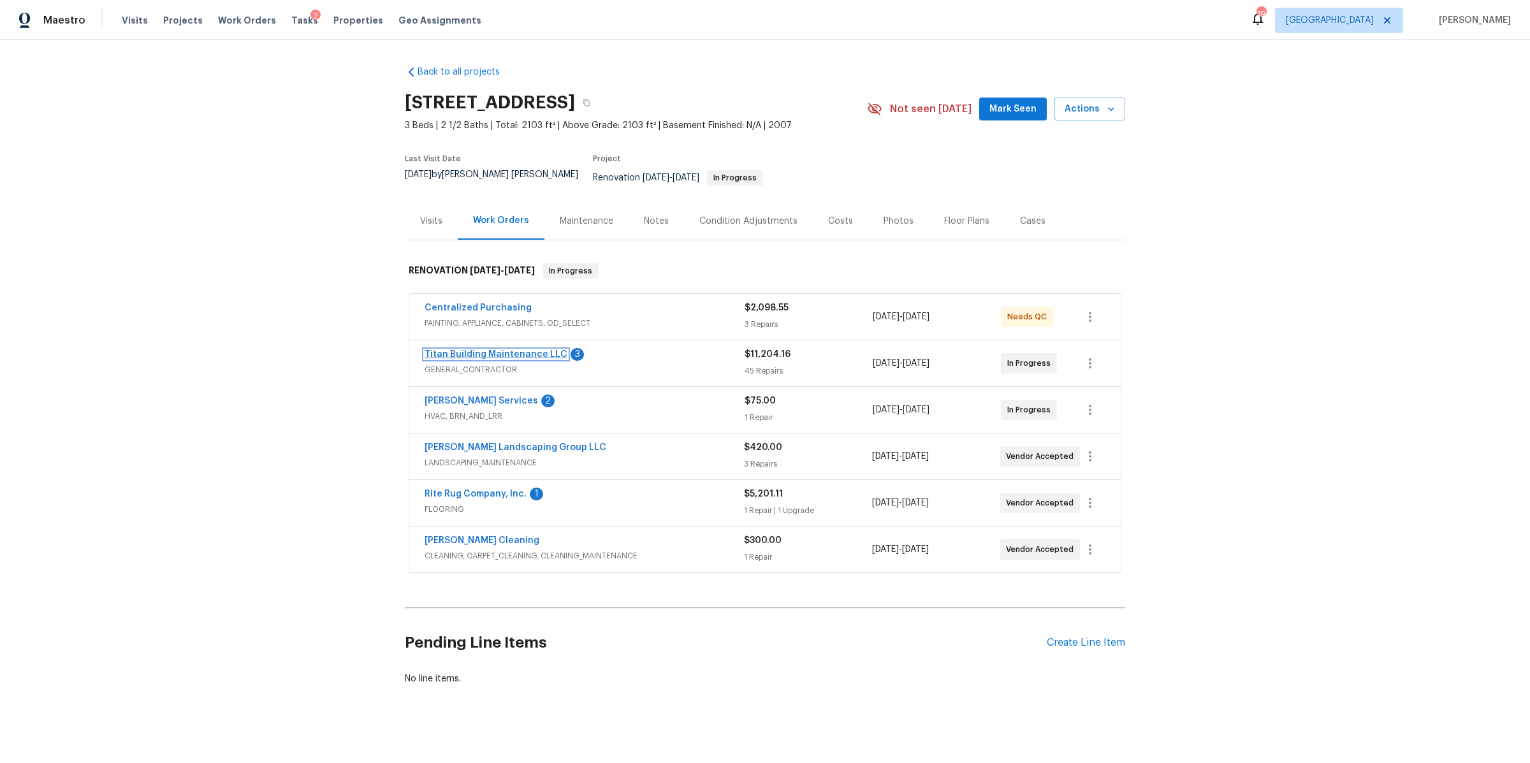
click at [490, 350] on link "Titan Building Maintenance LLC" at bounding box center [496, 354] width 143 height 9
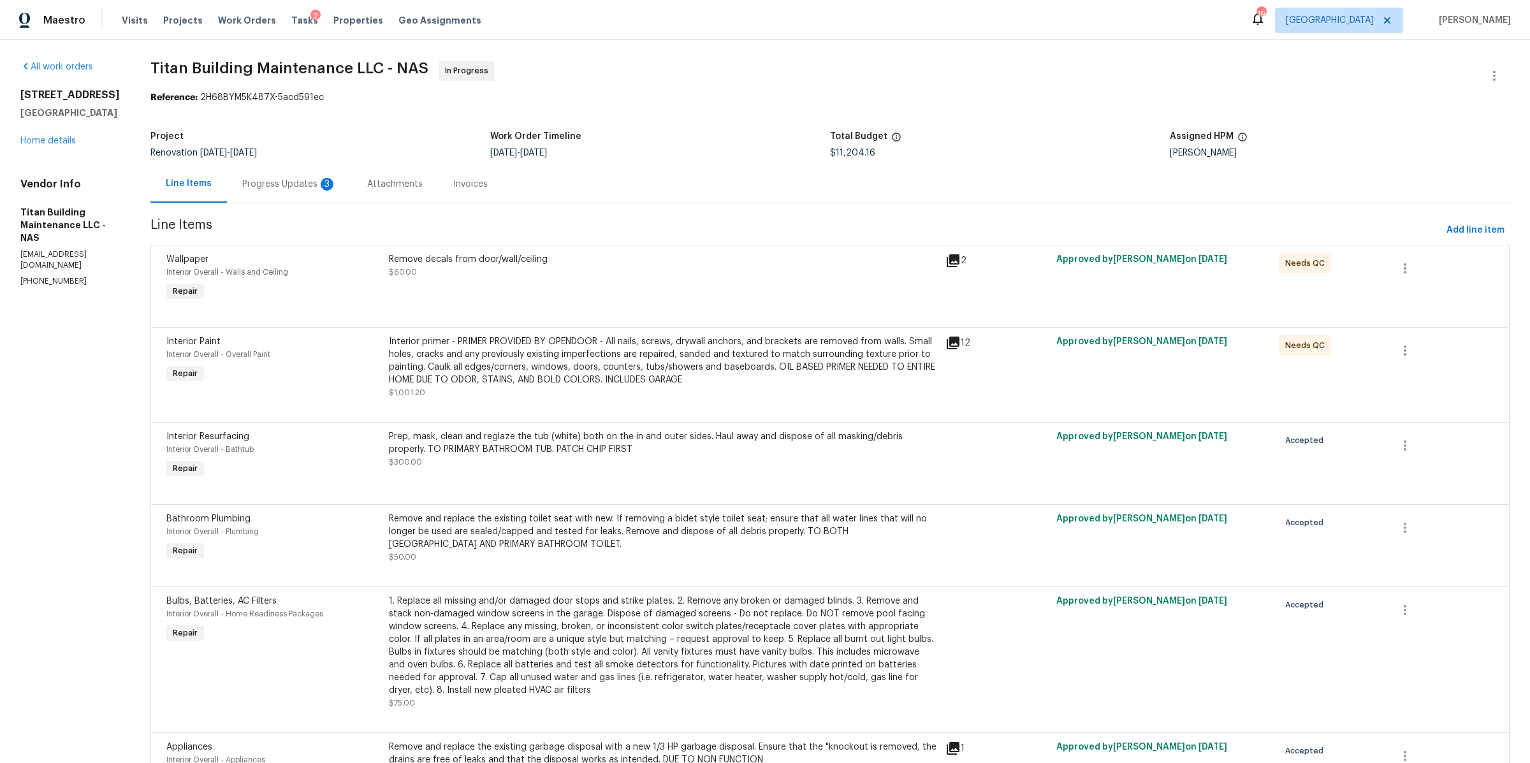
click at [273, 184] on div "Progress Updates 3" at bounding box center [289, 184] width 94 height 13
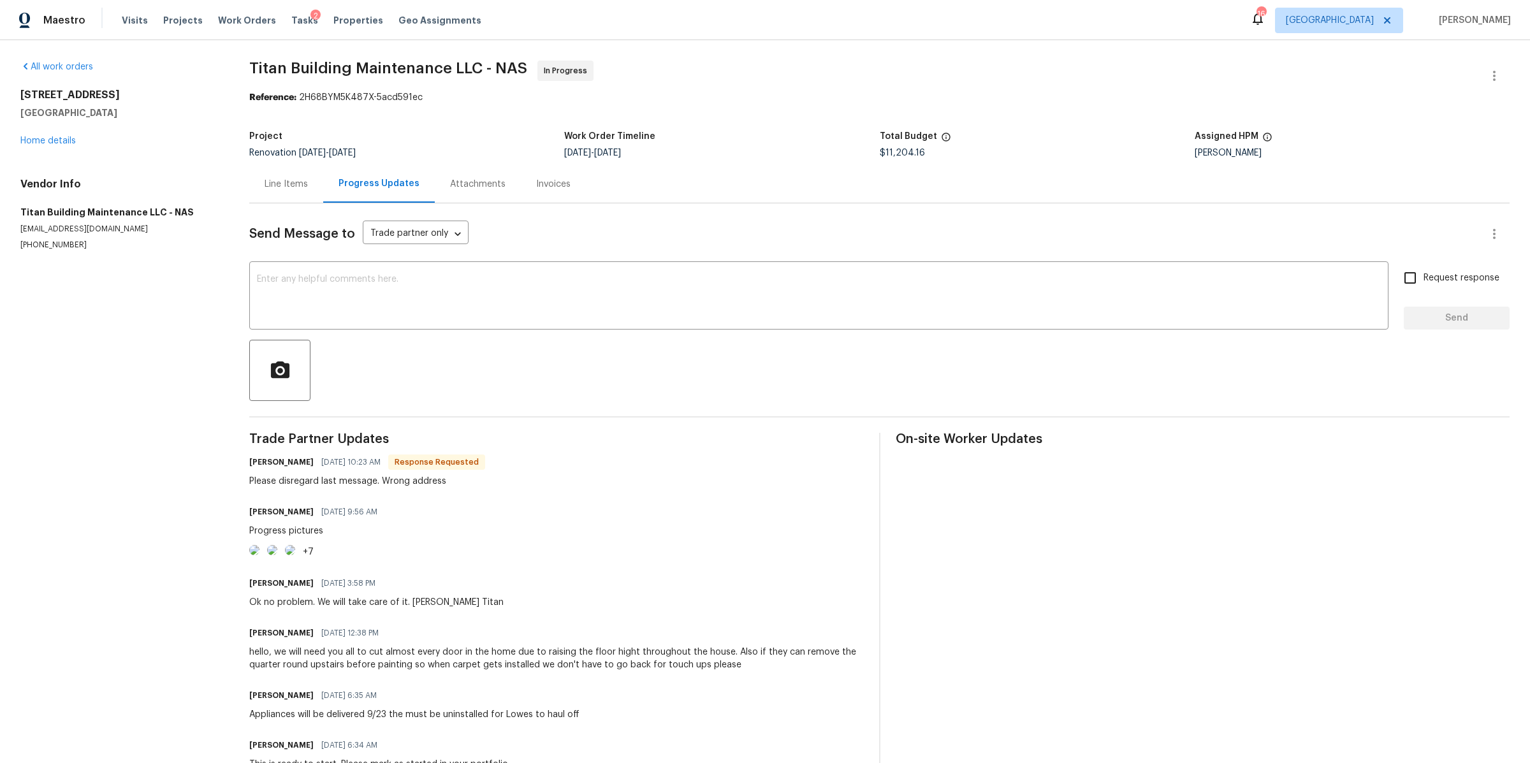
click at [300, 189] on div "Line Items" at bounding box center [286, 184] width 43 height 13
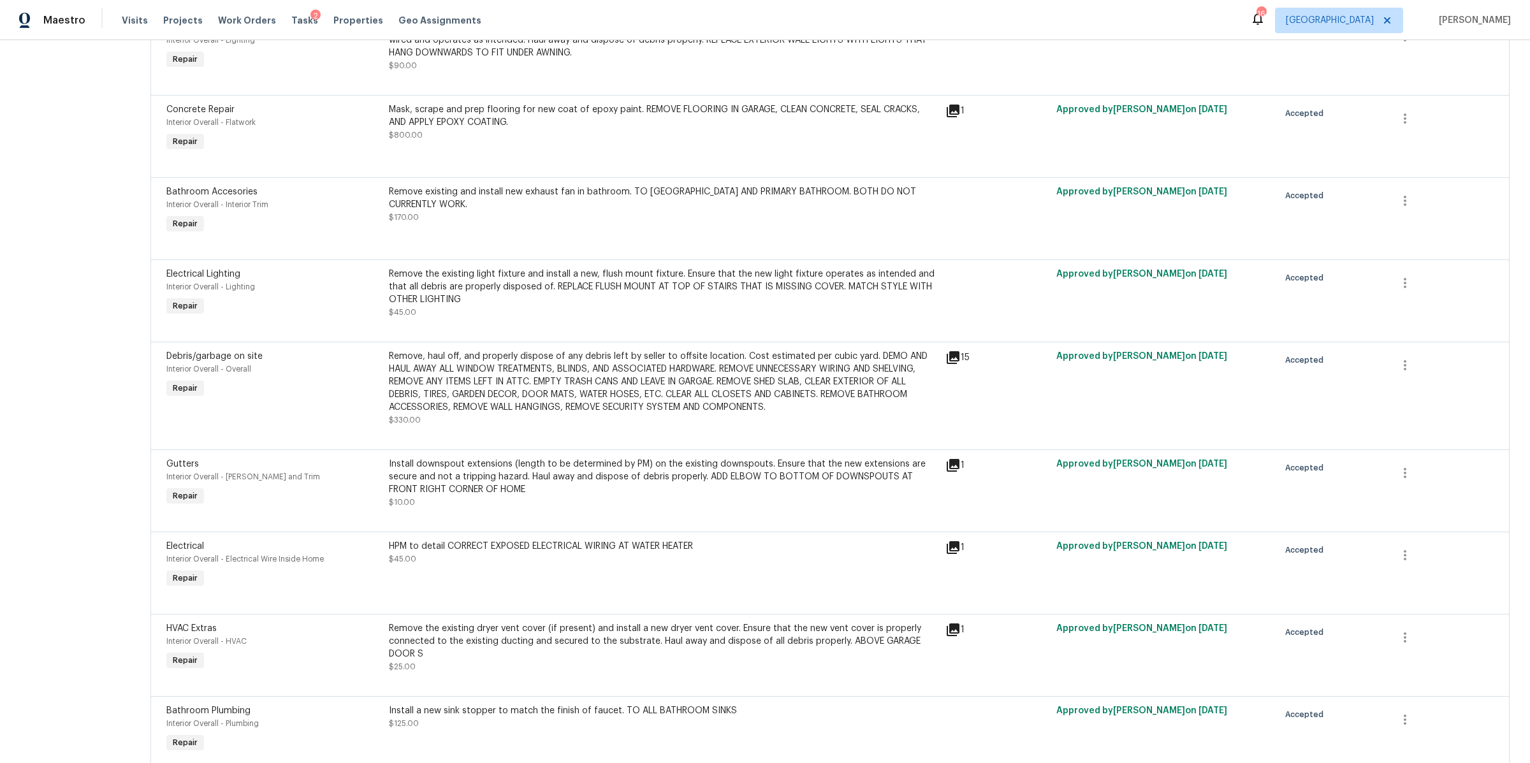
scroll to position [1543, 0]
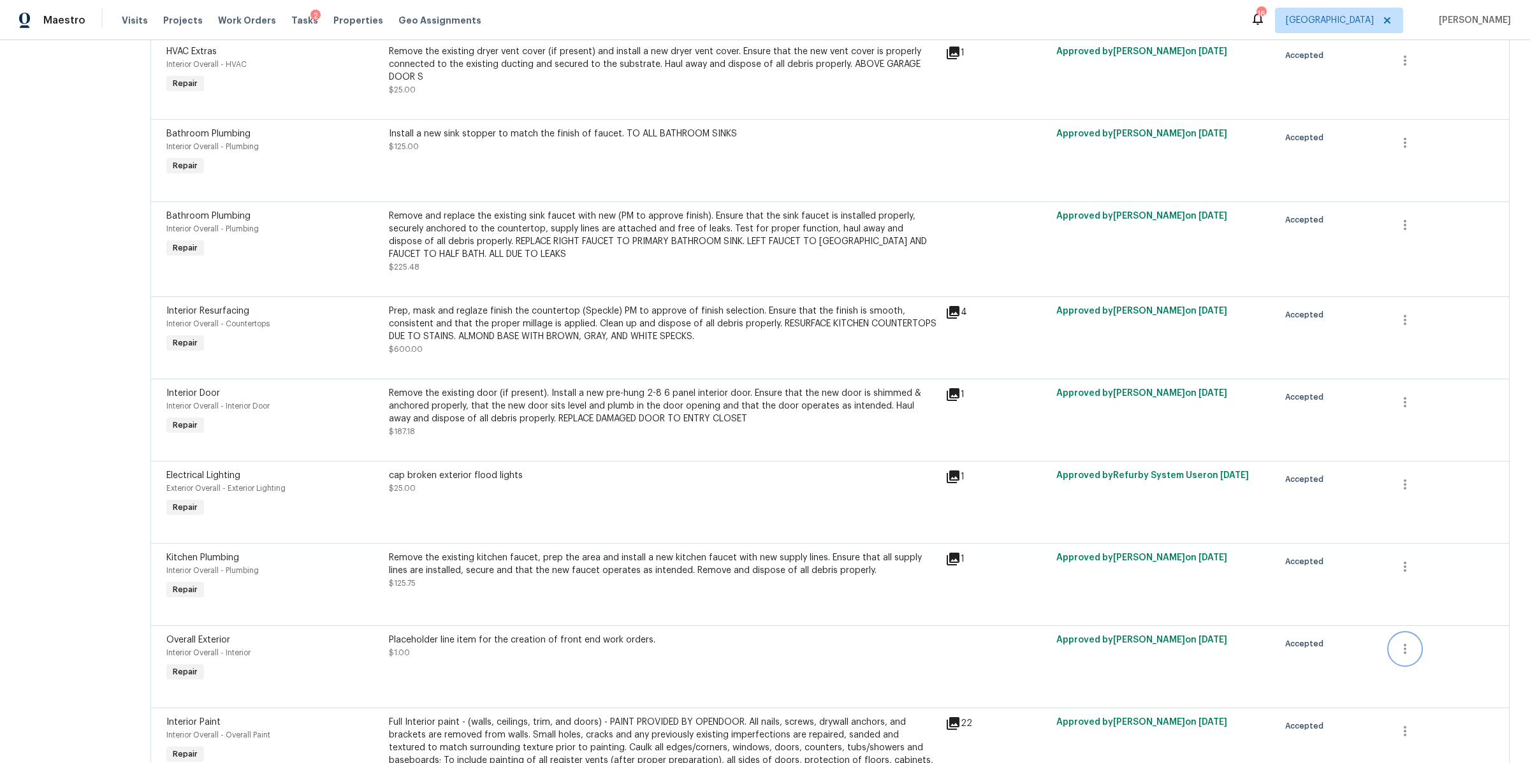
click at [1397, 651] on icon "button" at bounding box center [1404, 648] width 15 height 15
click at [1395, 652] on li "Cancel" at bounding box center [1402, 652] width 49 height 21
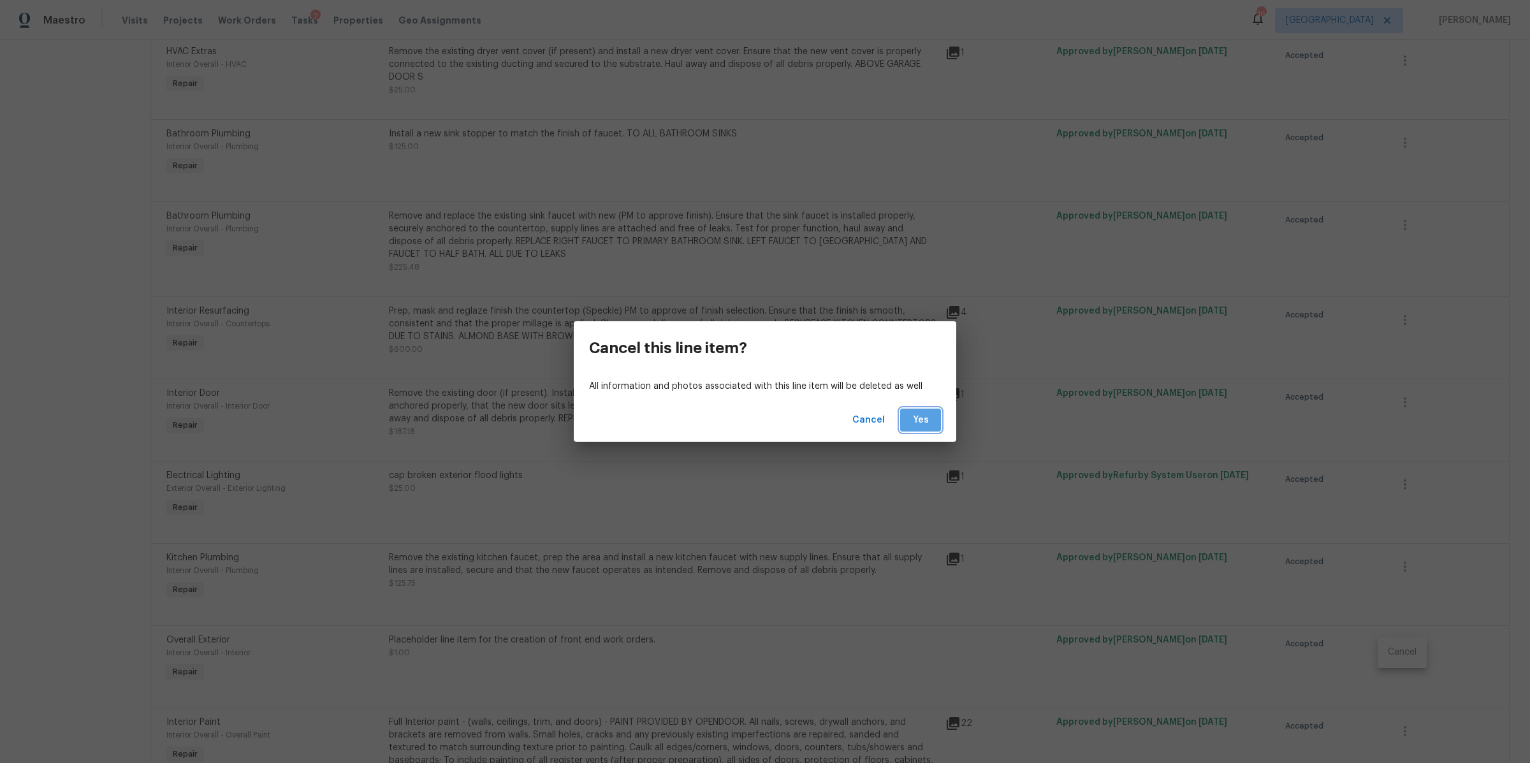
click at [926, 425] on span "Yes" at bounding box center [920, 420] width 20 height 16
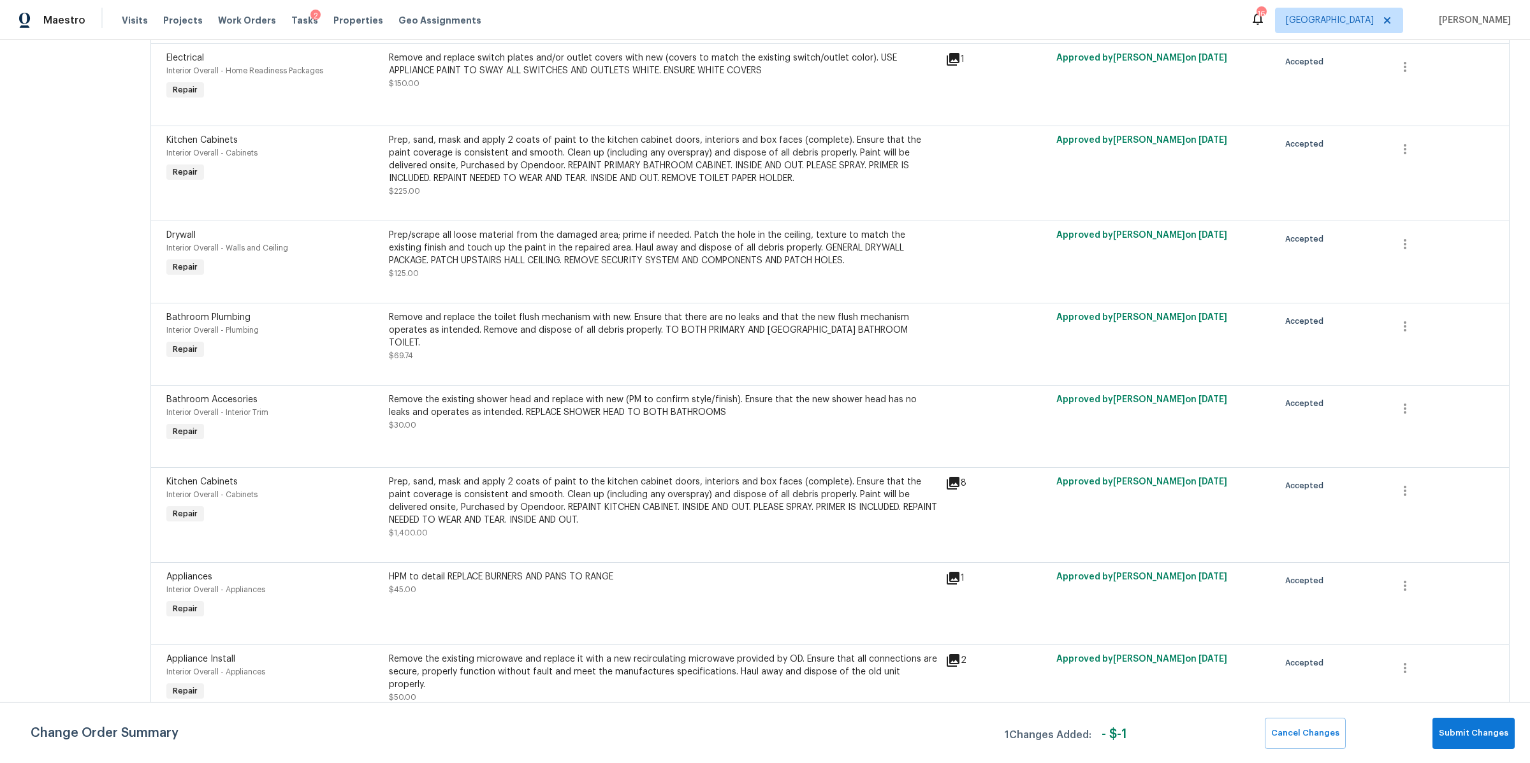
scroll to position [0, 0]
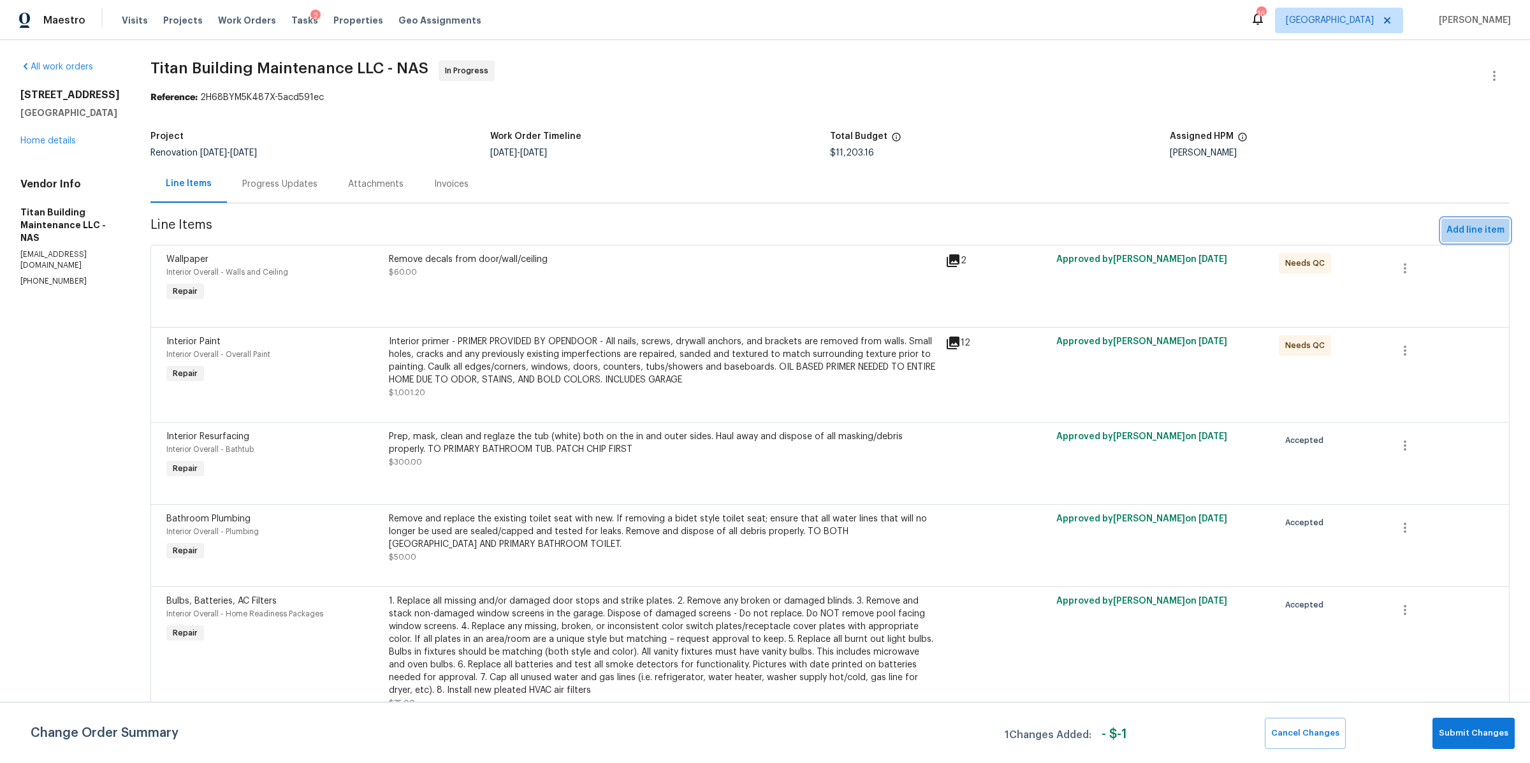
click at [1453, 229] on span "Add line item" at bounding box center [1475, 230] width 58 height 16
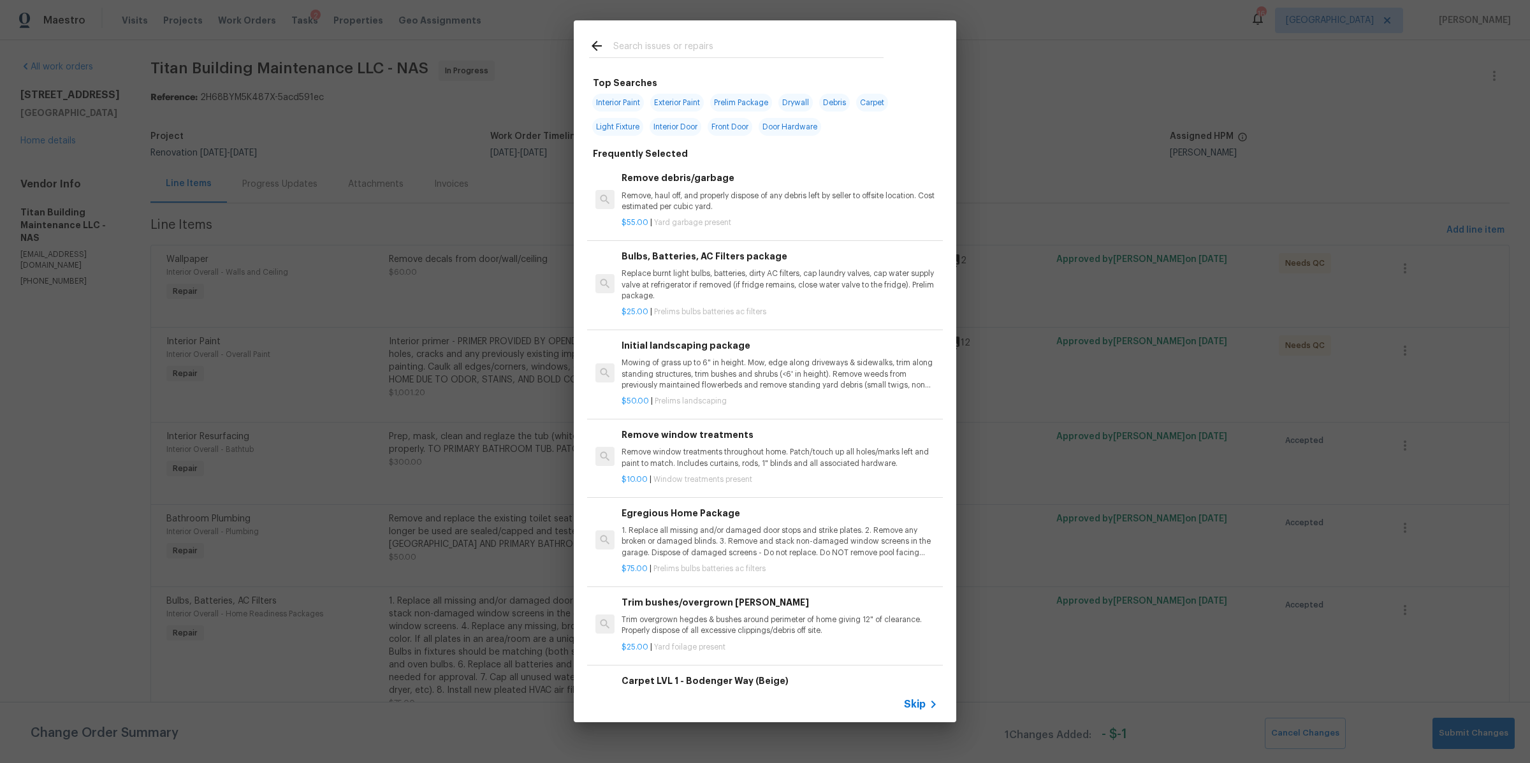
click at [914, 699] on span "Skip" at bounding box center [915, 704] width 22 height 13
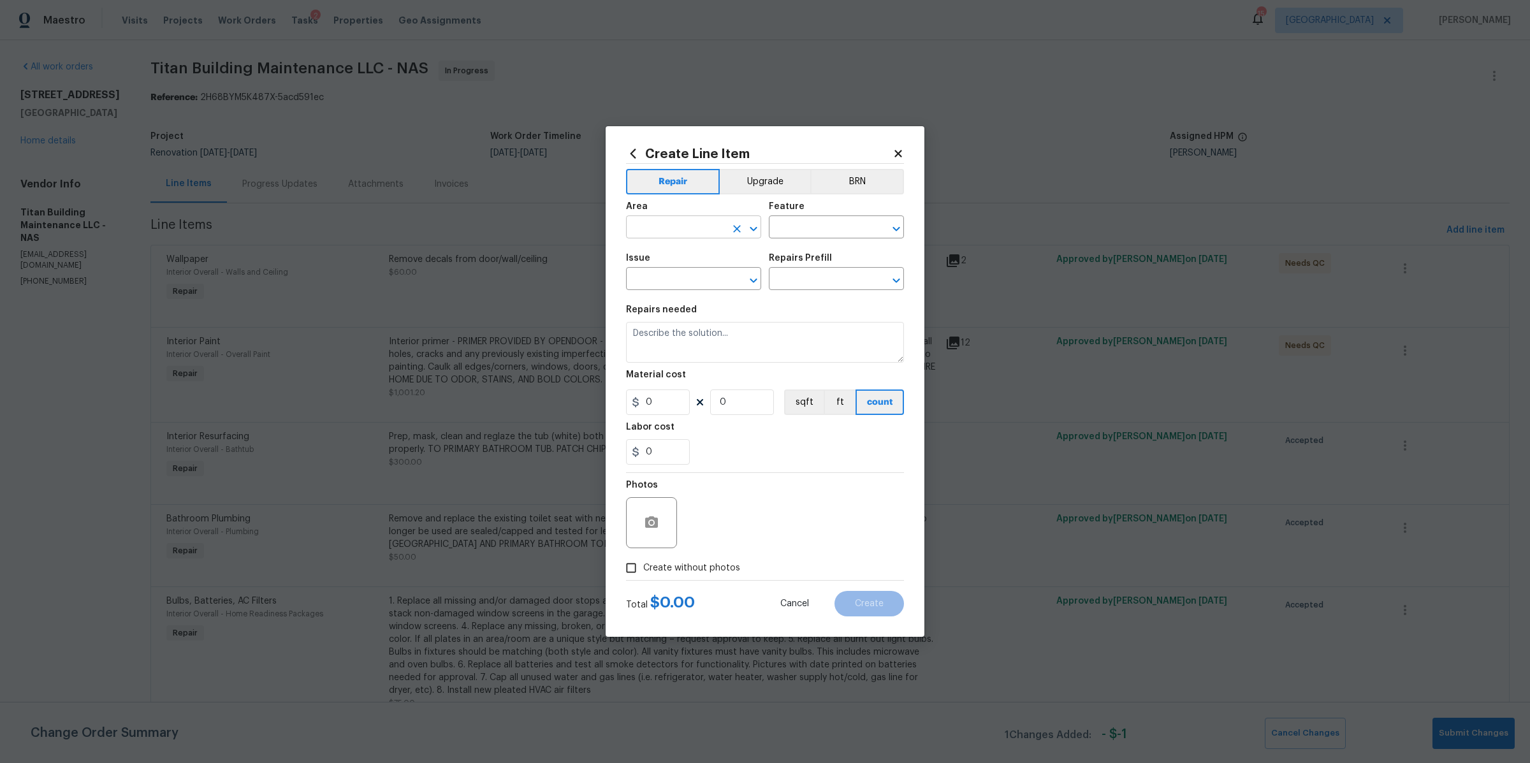
click at [713, 232] on input "text" at bounding box center [675, 229] width 99 height 20
click at [686, 280] on li "Interior Overall" at bounding box center [693, 277] width 135 height 21
type input "Interior Overall"
click at [809, 226] on input "text" at bounding box center [818, 229] width 99 height 20
click at [787, 280] on li "Doors" at bounding box center [836, 287] width 135 height 21
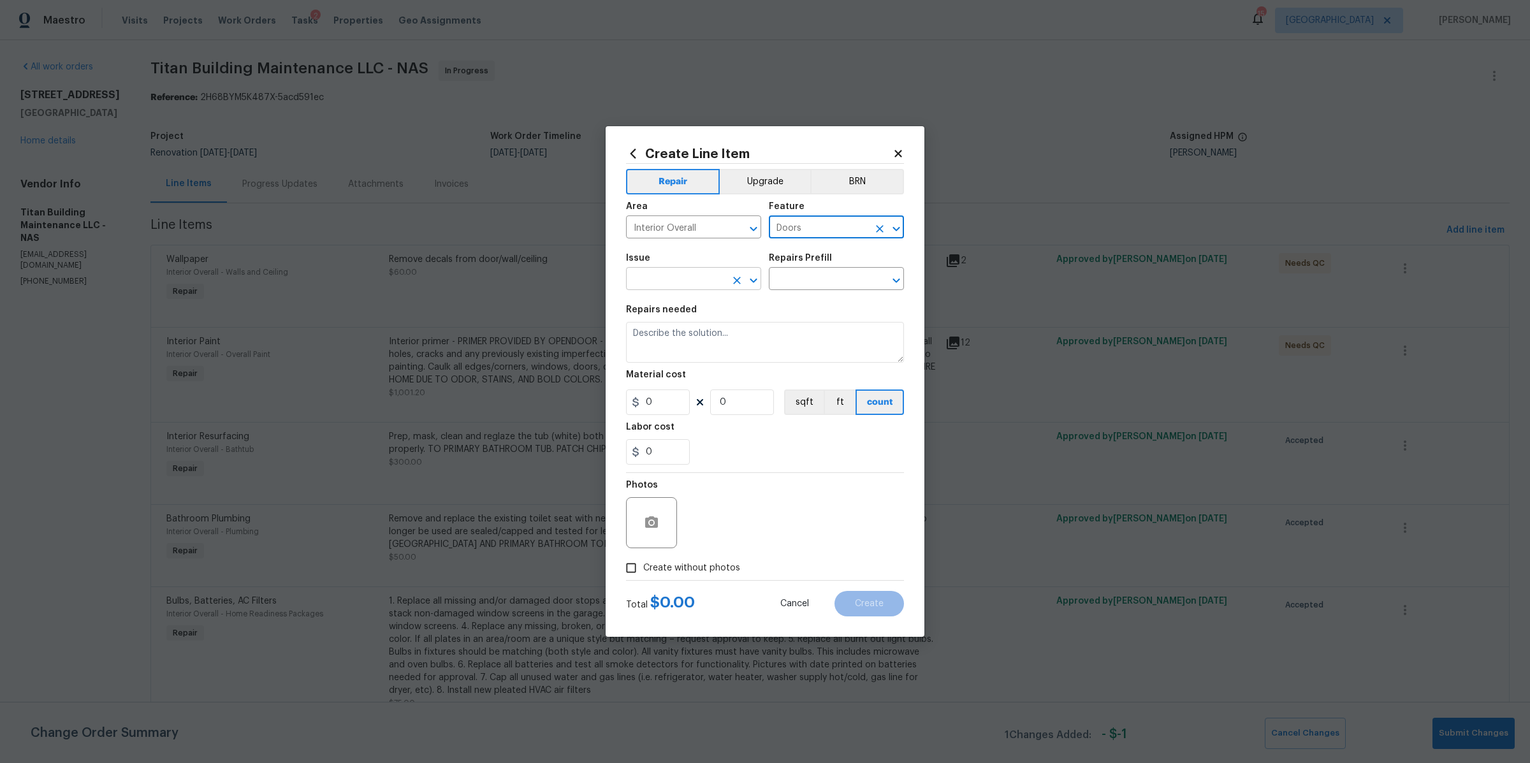
type input "Doors"
click at [704, 282] on input "text" at bounding box center [675, 280] width 99 height 20
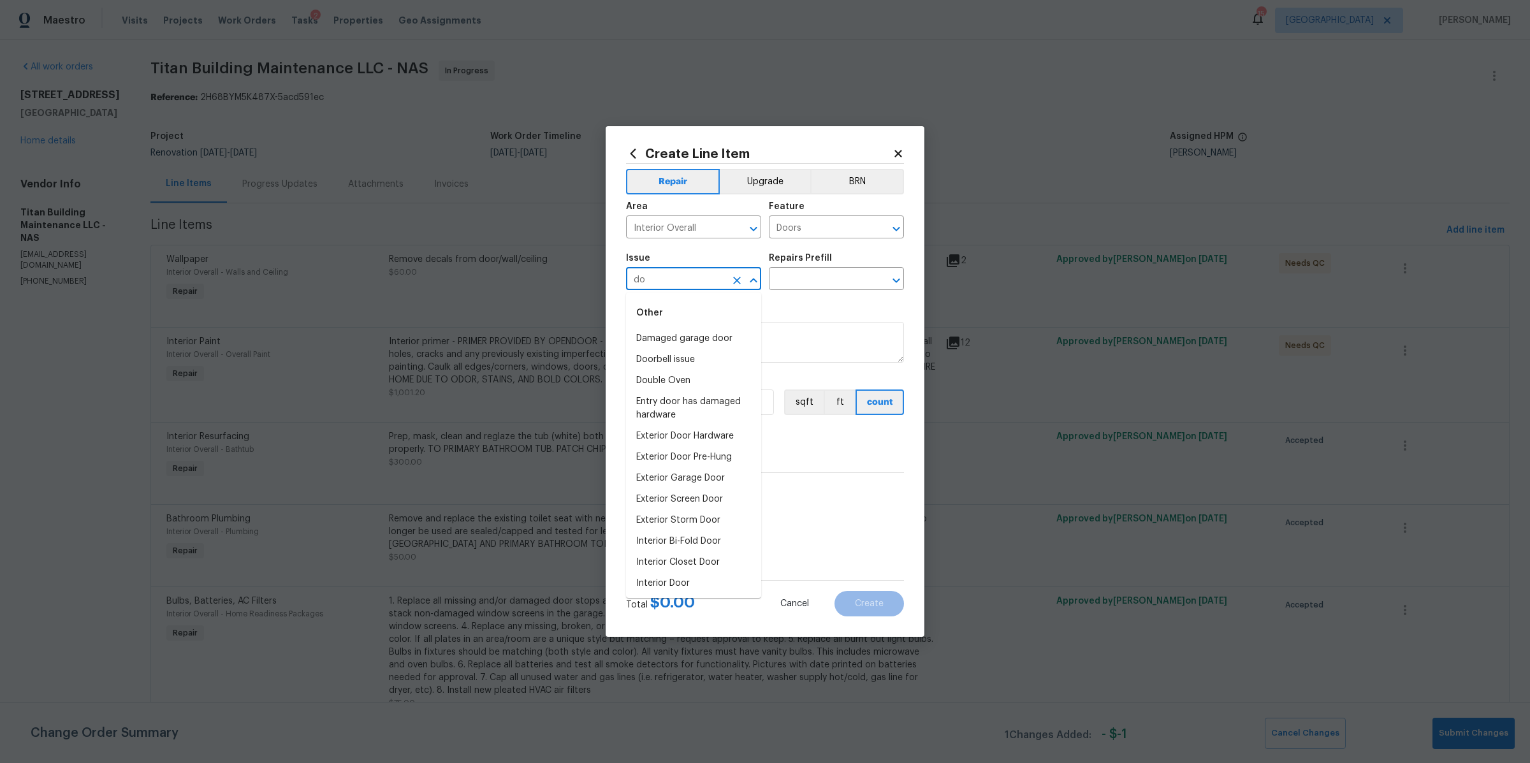
type input "d"
type input "r"
click at [677, 563] on li "Interior Door" at bounding box center [693, 562] width 135 height 21
type input "Interior Door"
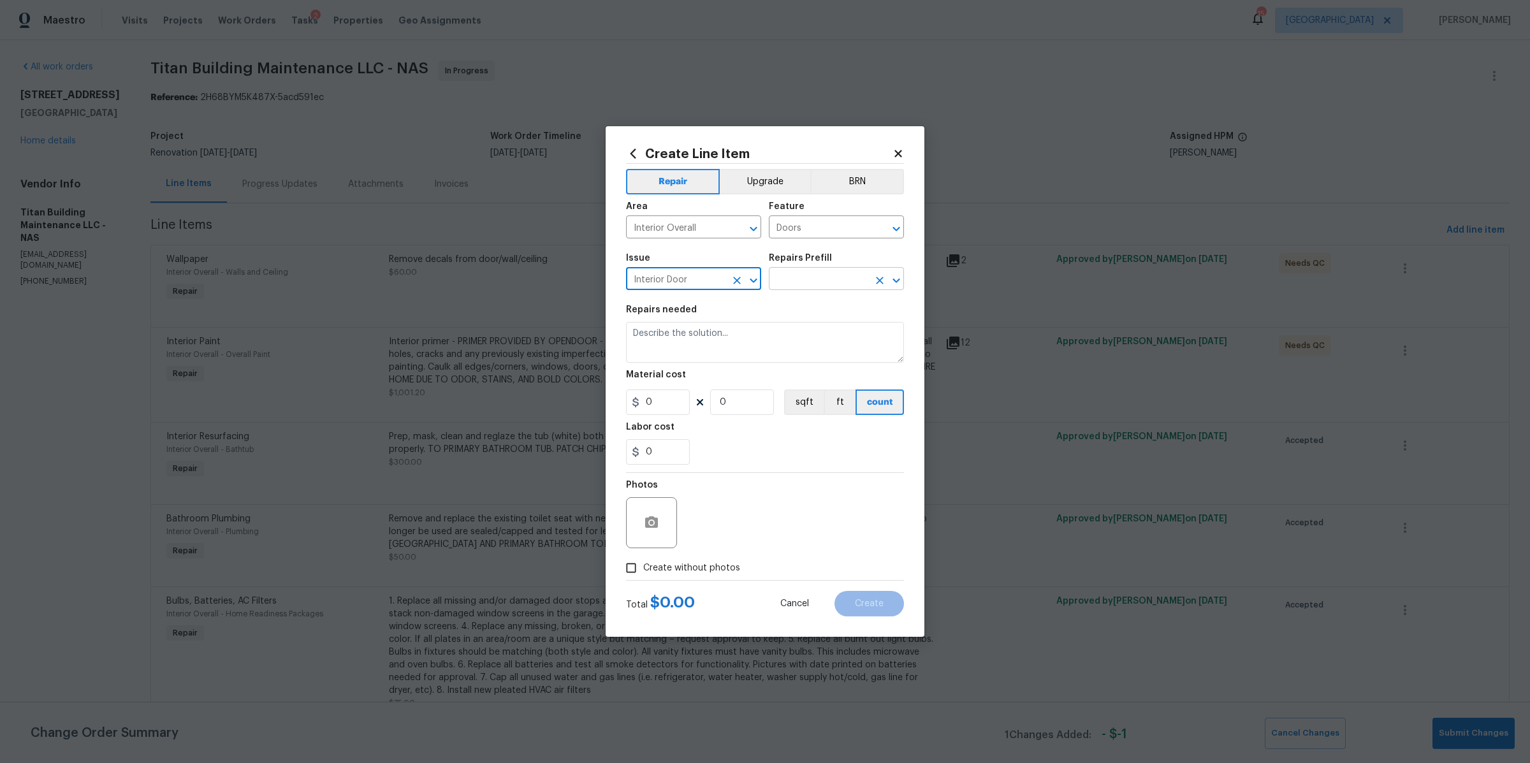
click at [820, 287] on input "text" at bounding box center [818, 280] width 99 height 20
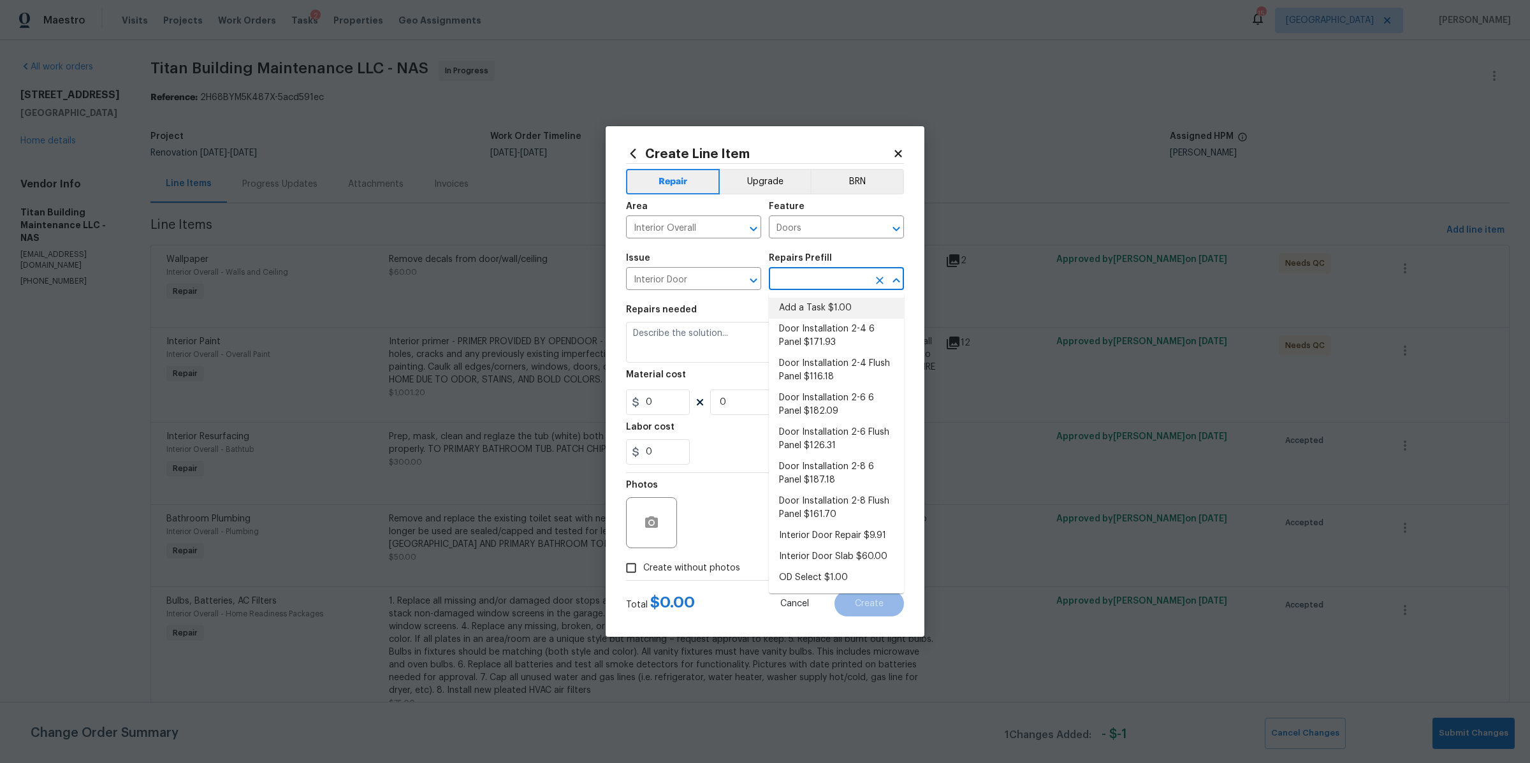
click at [827, 300] on li "Add a Task $1.00" at bounding box center [836, 308] width 135 height 21
type input "Interior Door"
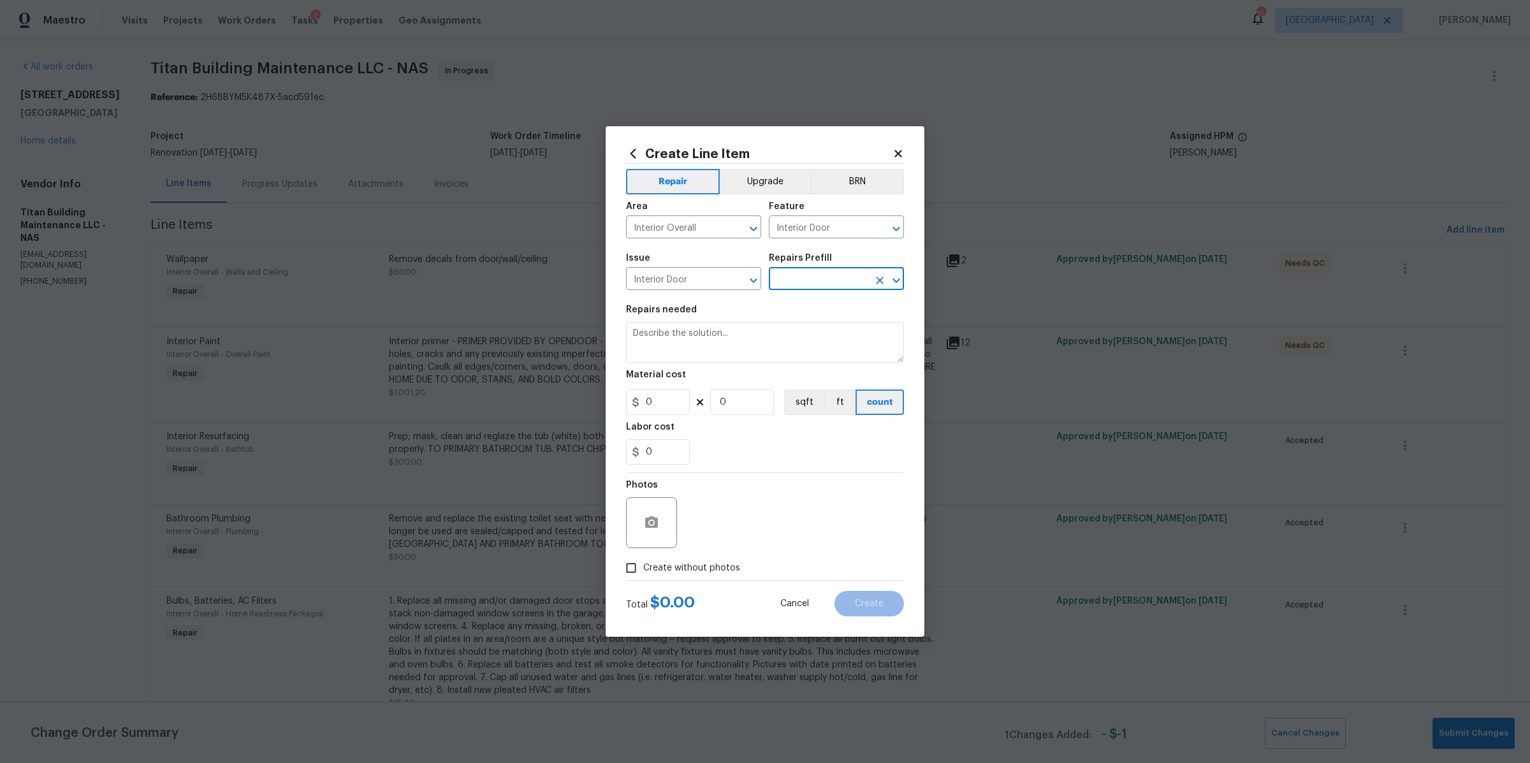
type textarea "HPM to detail"
type input "1"
type input "Add a Task $1.00"
type input "1"
click at [680, 344] on textarea "HPM to detail" at bounding box center [765, 342] width 278 height 41
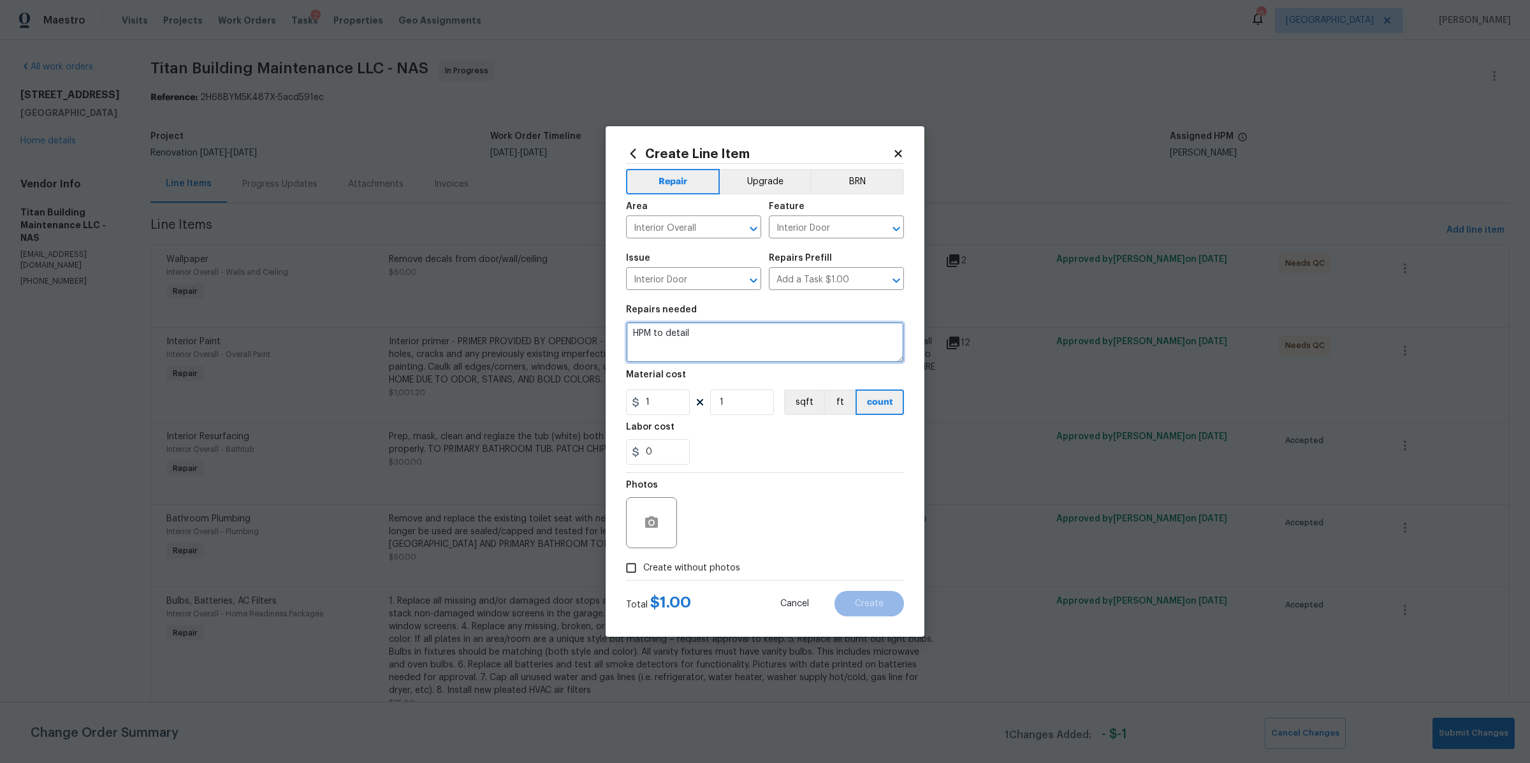
click at [680, 344] on textarea "HPM to detail" at bounding box center [765, 342] width 278 height 41
type textarea "trim all doors as needed after flooring install"
click at [665, 409] on input "1" at bounding box center [658, 401] width 64 height 25
type input "50"
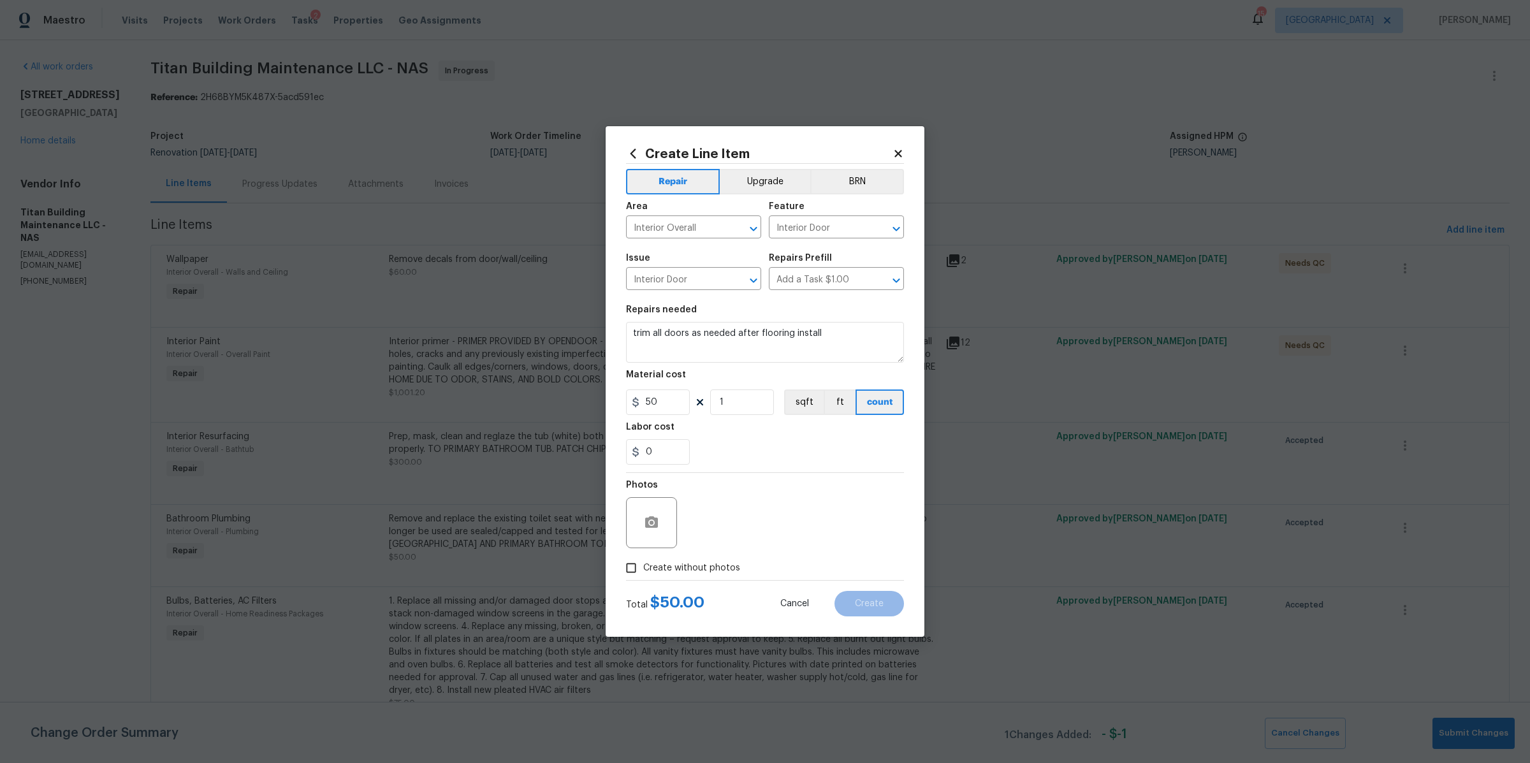
click at [710, 562] on span "Create without photos" at bounding box center [691, 568] width 97 height 13
click at [643, 561] on input "Create without photos" at bounding box center [631, 568] width 24 height 24
checkbox input "true"
click at [735, 540] on textarea at bounding box center [795, 522] width 217 height 51
type textarea "na"
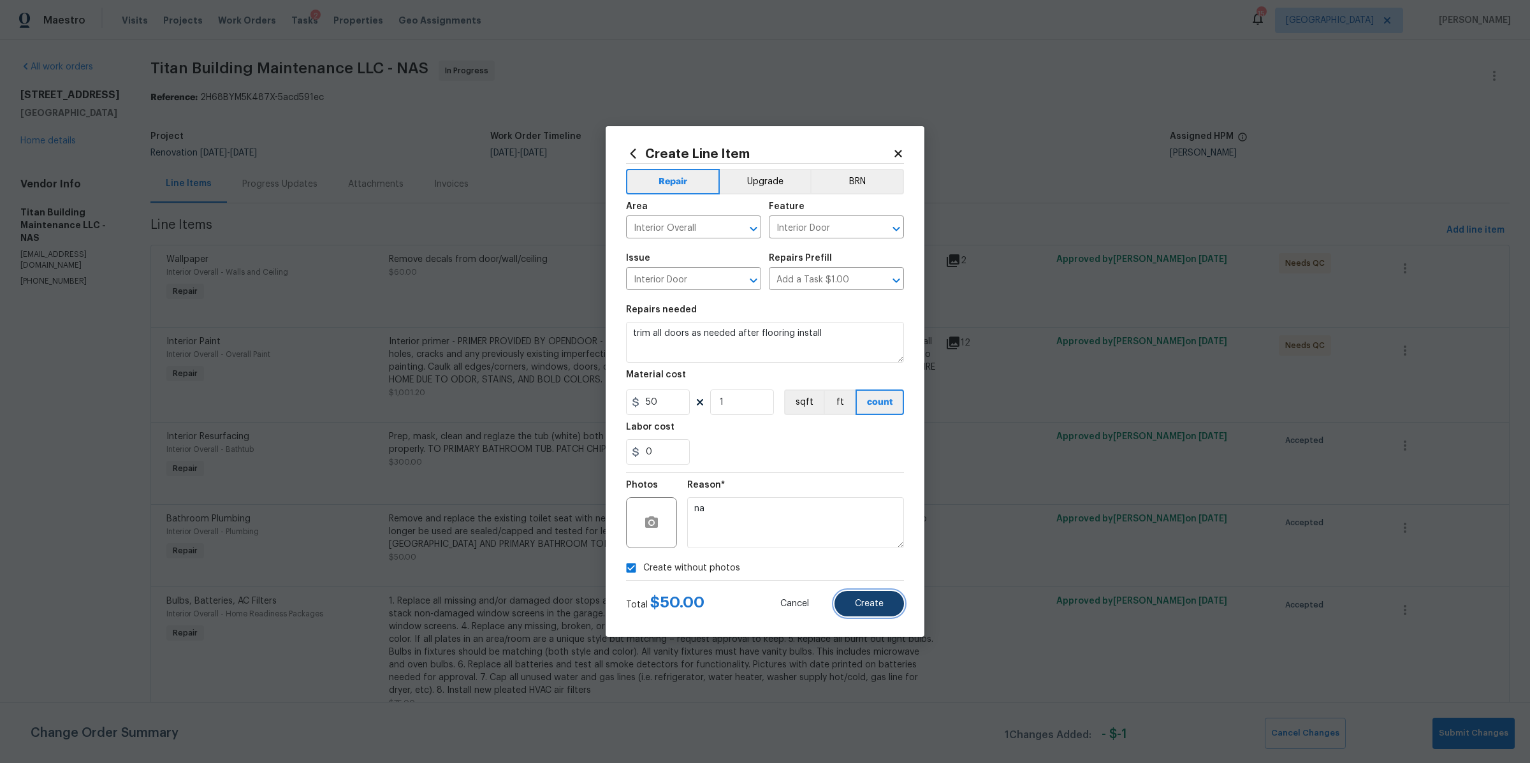
click at [858, 599] on span "Create" at bounding box center [869, 604] width 29 height 10
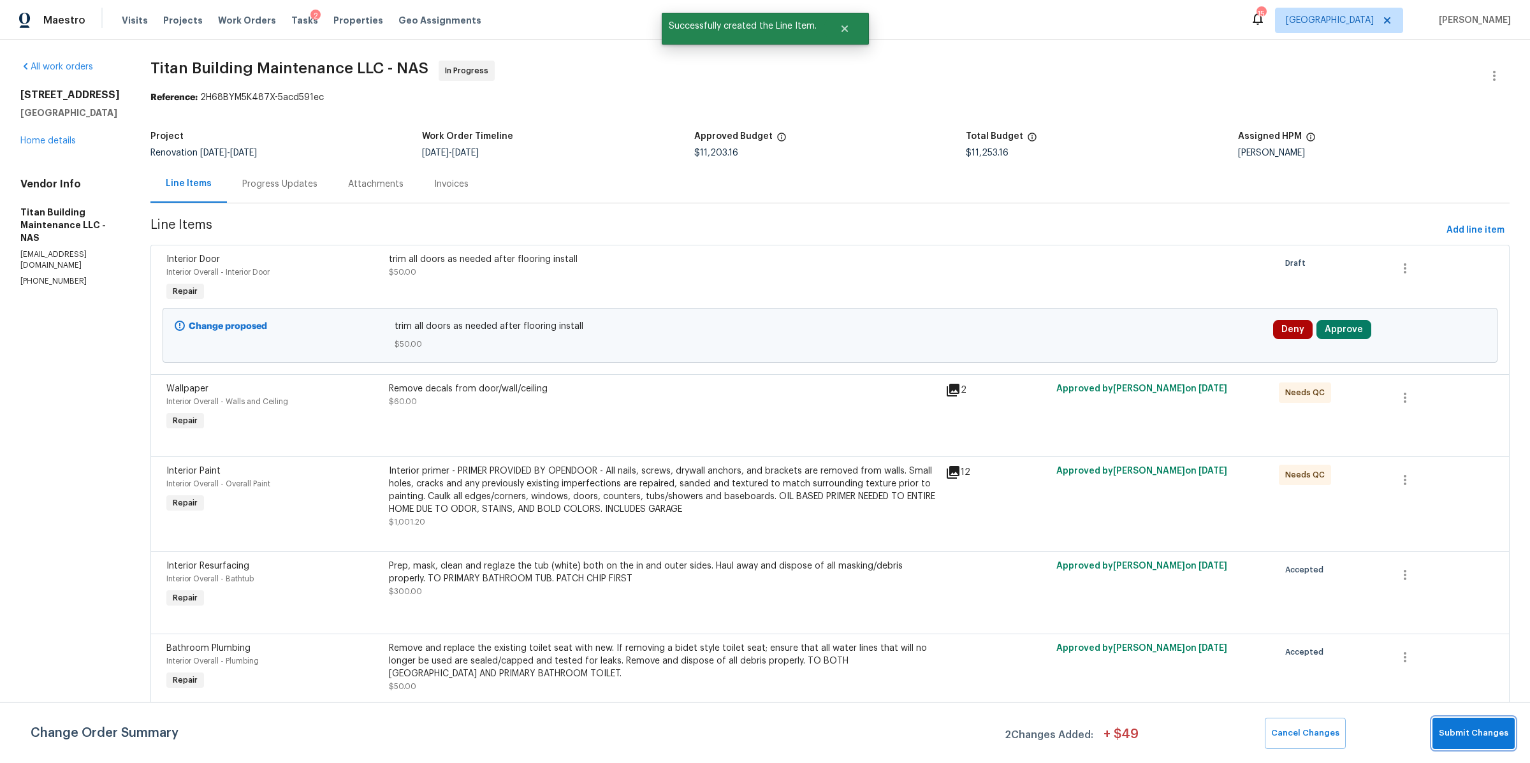
click at [1477, 729] on span "Submit Changes" at bounding box center [1473, 733] width 69 height 15
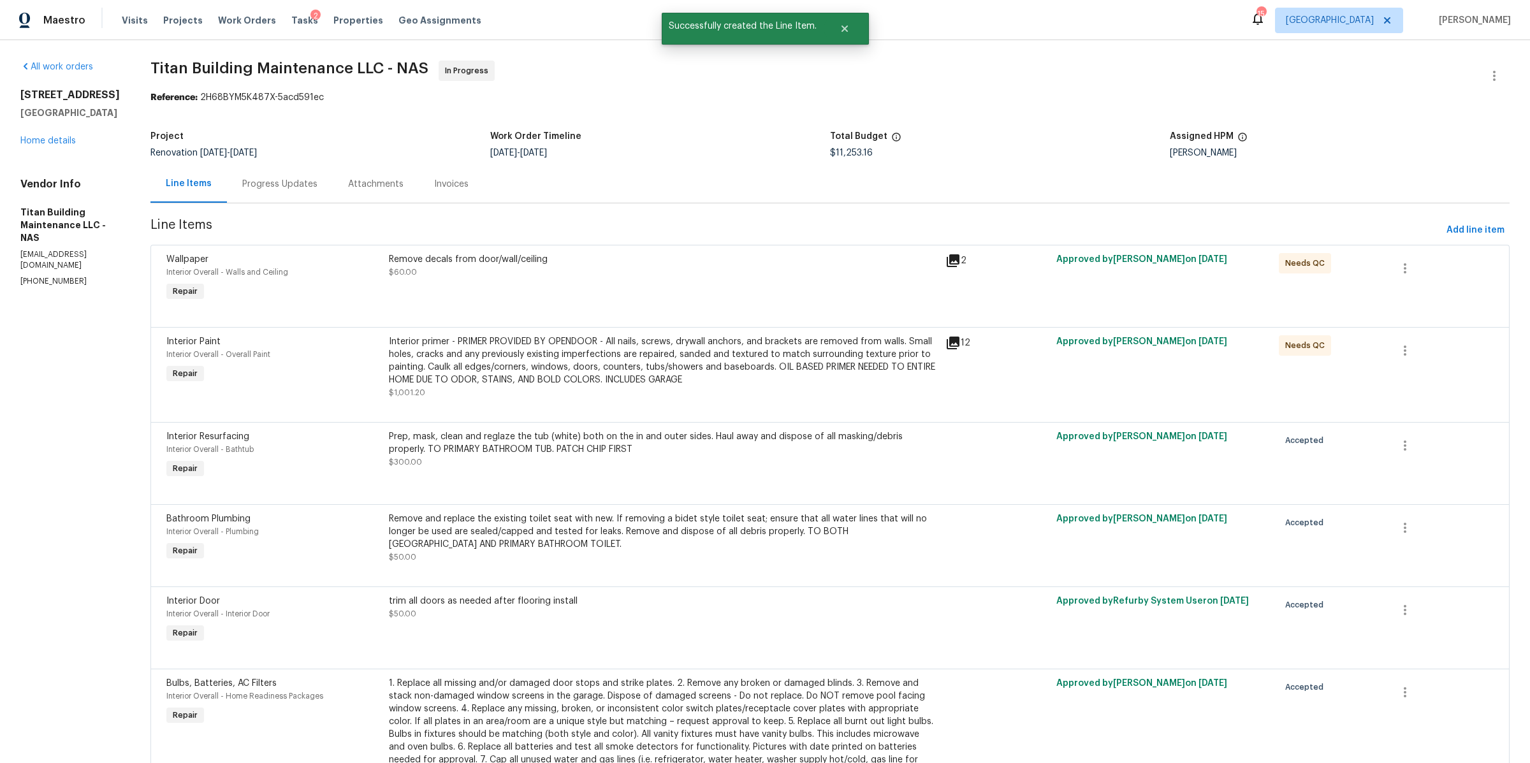
click at [242, 184] on div "Progress Updates" at bounding box center [279, 184] width 75 height 13
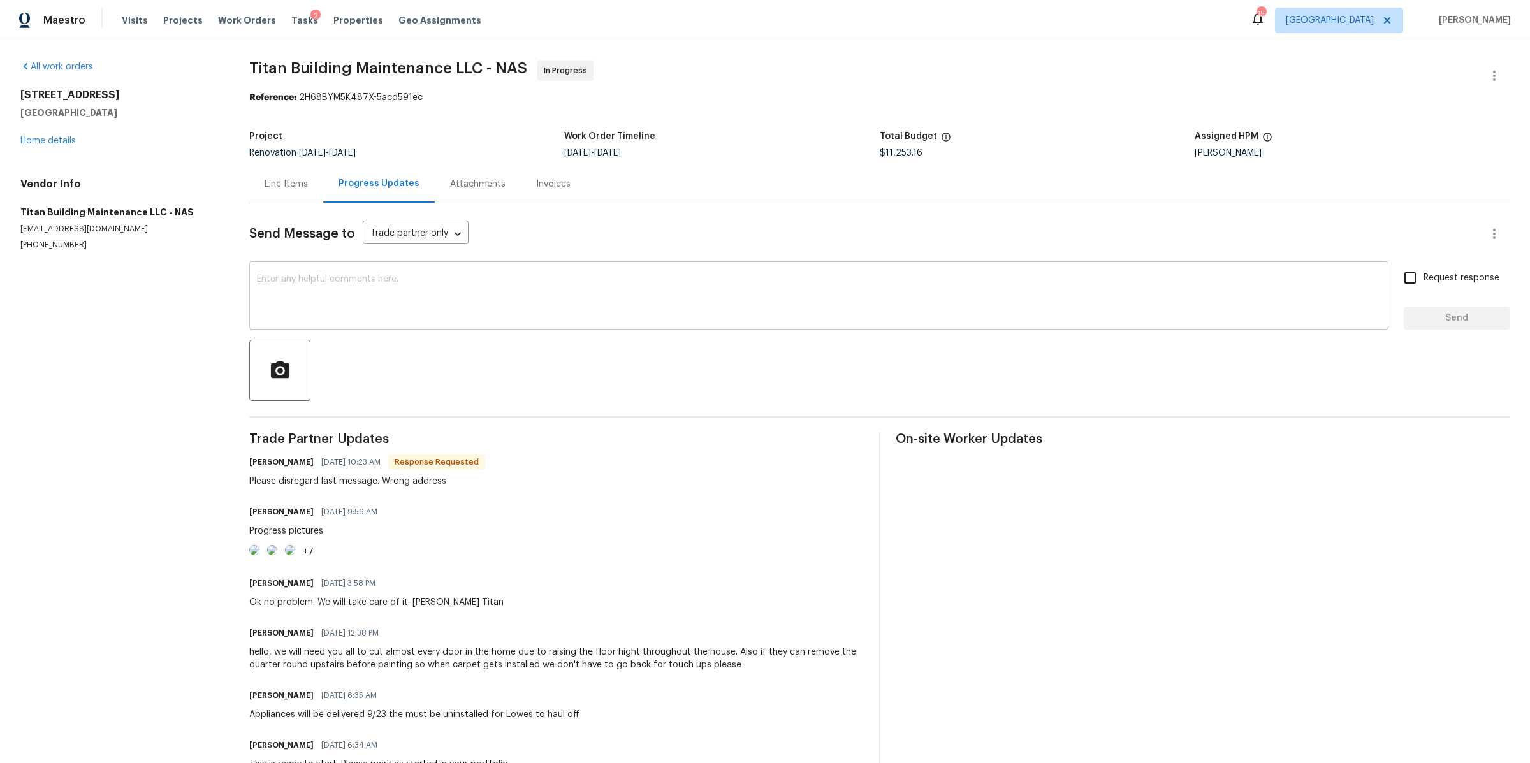
click at [358, 325] on div "x ​" at bounding box center [818, 297] width 1139 height 65
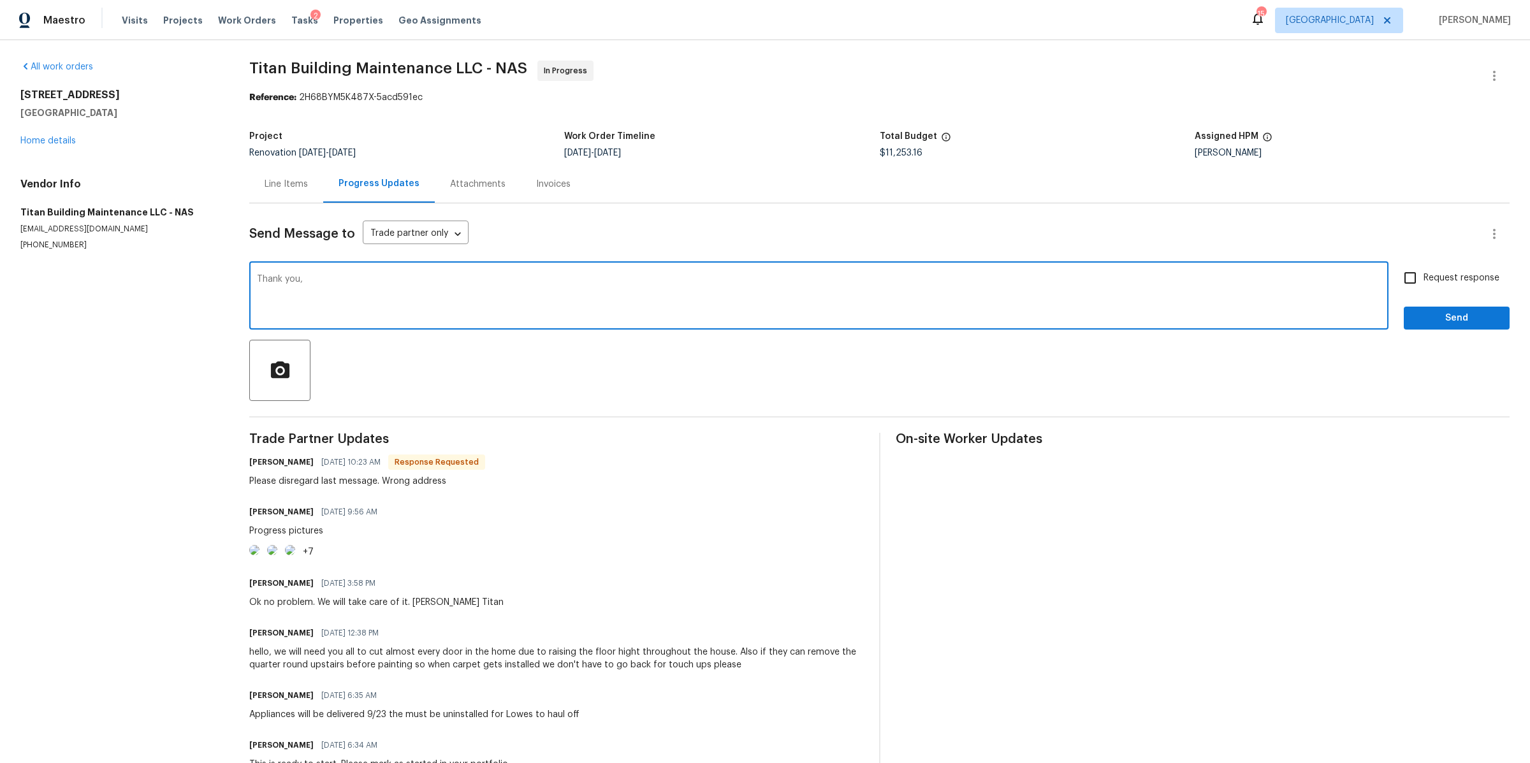
type textarea "Thank you,"
click at [1407, 275] on input "Request response" at bounding box center [1410, 278] width 27 height 27
checkbox input "true"
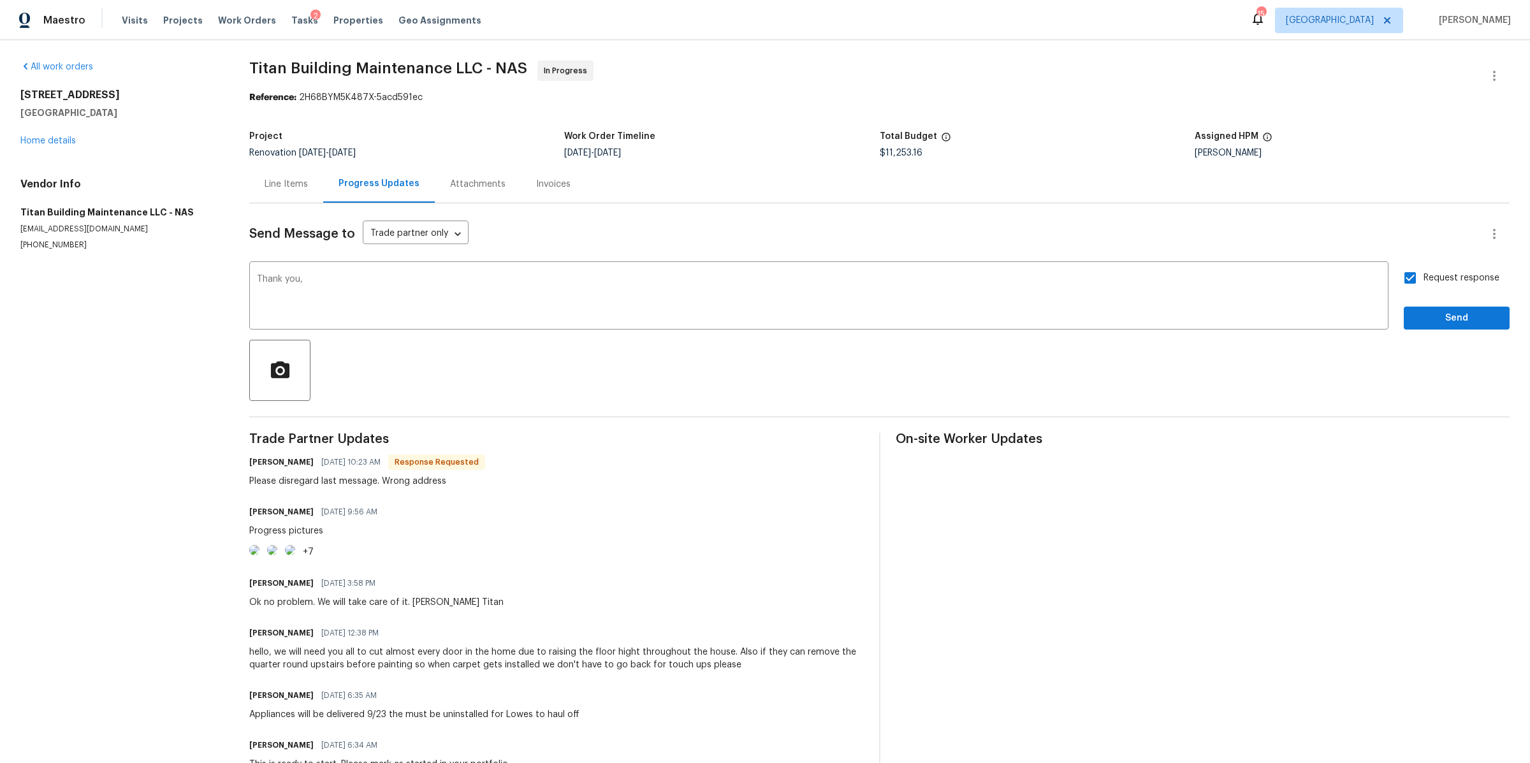
click at [1407, 306] on div "Request response Send" at bounding box center [1457, 297] width 106 height 65
click at [1414, 314] on span "Send" at bounding box center [1456, 318] width 85 height 16
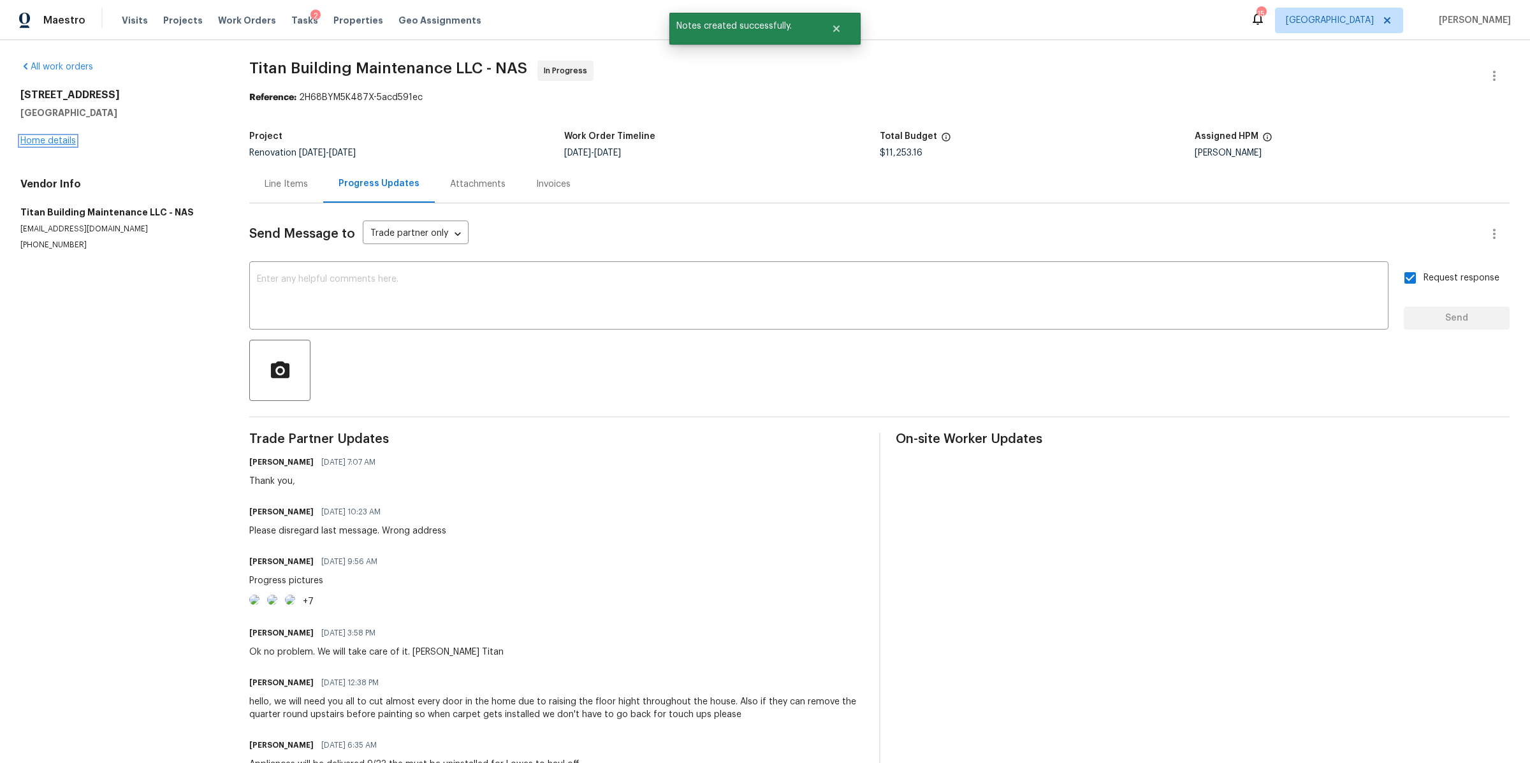
click at [40, 140] on link "Home details" at bounding box center [47, 140] width 55 height 9
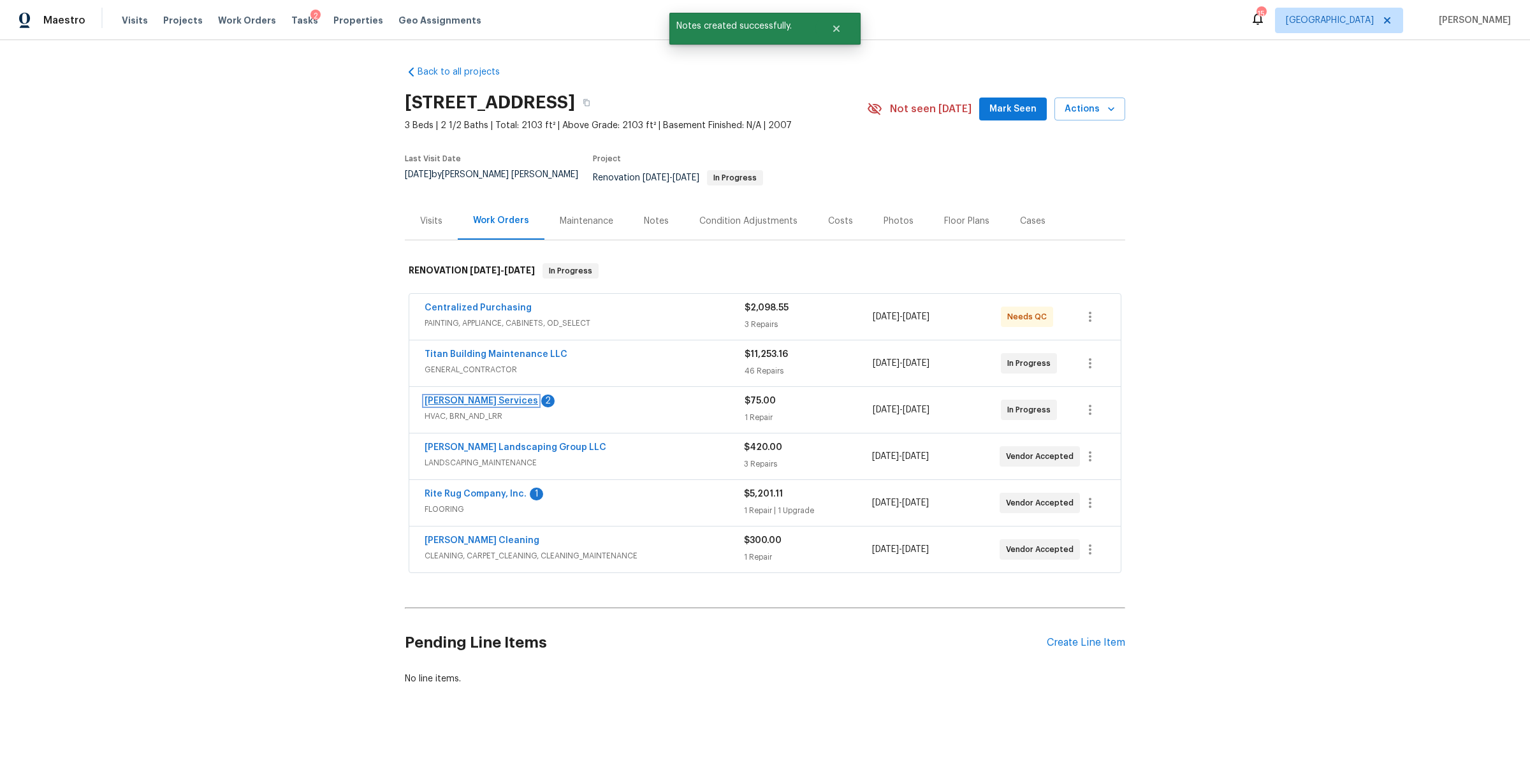
click at [476, 396] on link "Tony Barrett Services" at bounding box center [481, 400] width 113 height 9
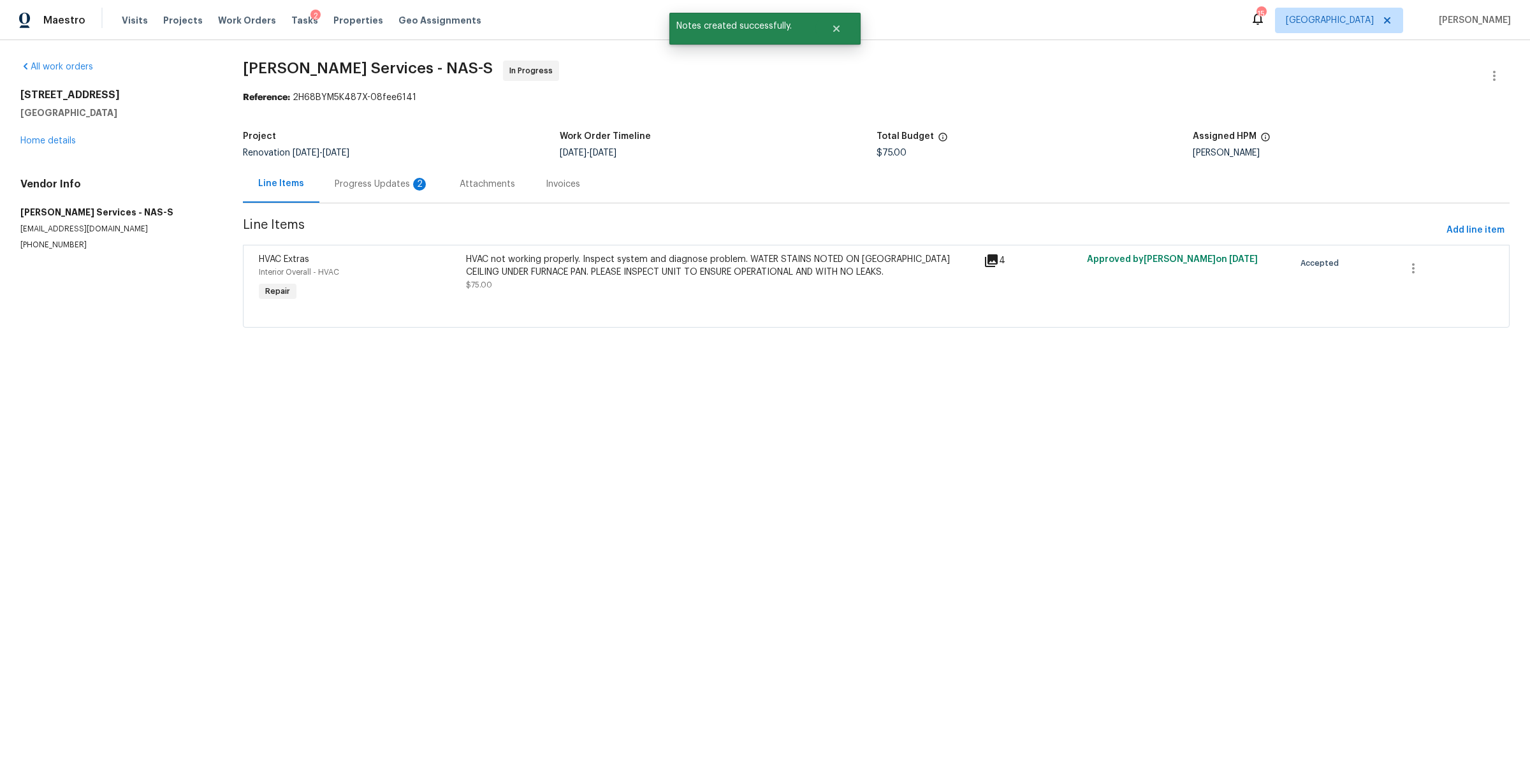
click at [376, 193] on div "Progress Updates 2" at bounding box center [381, 184] width 125 height 38
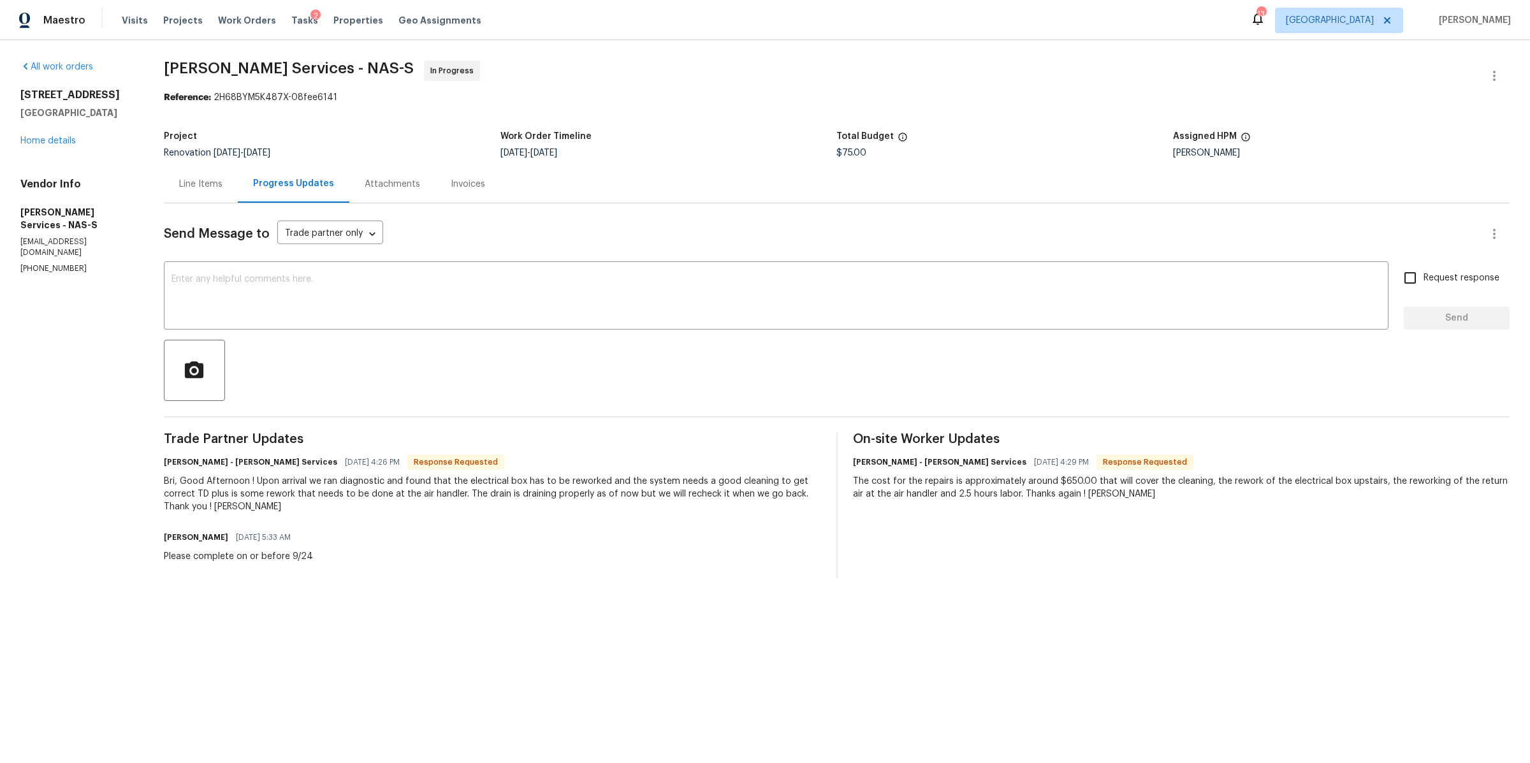
click at [1125, 495] on div "The cost for the repairs is approximately around $650.00 that will cover the cl…" at bounding box center [1181, 487] width 657 height 25
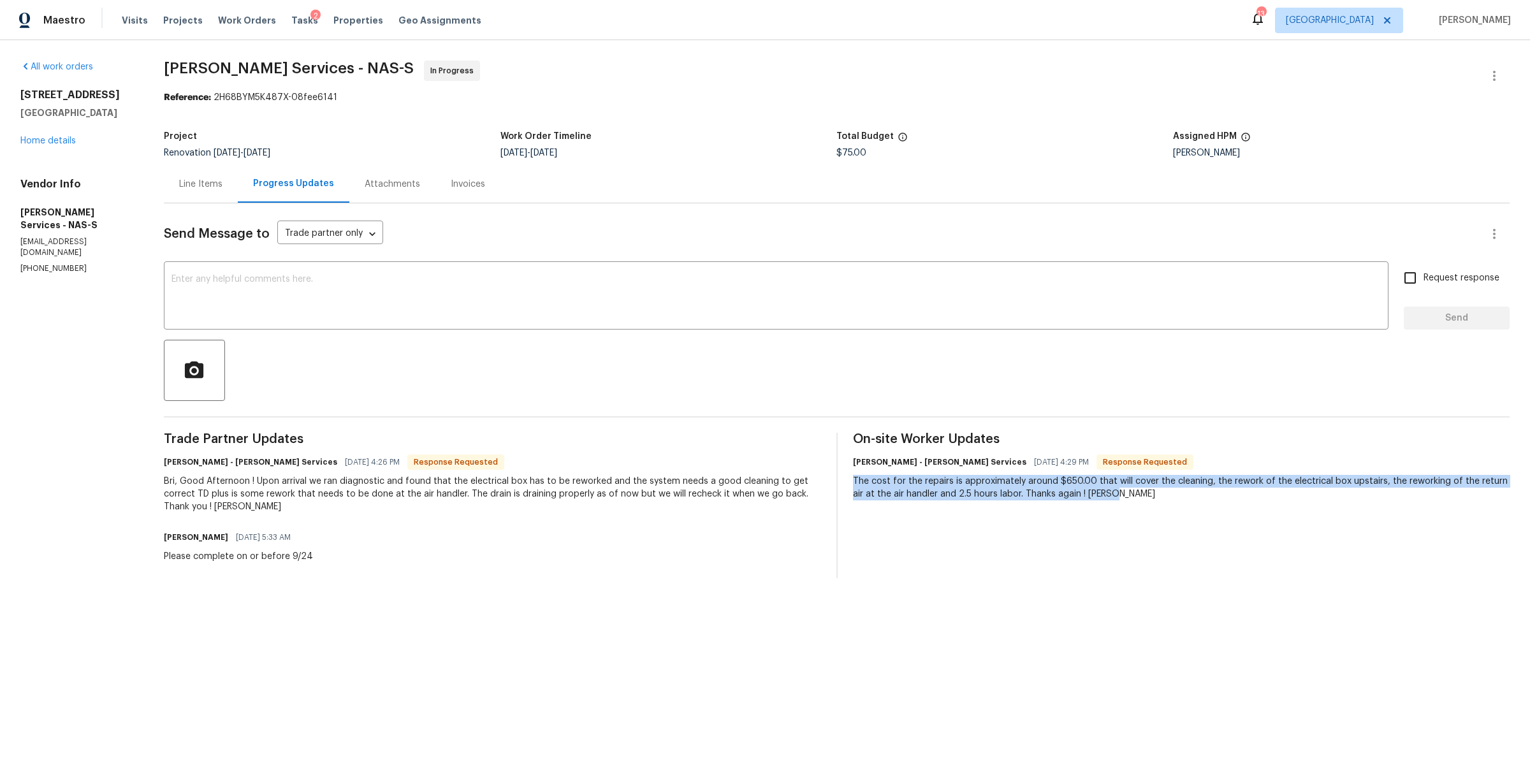
drag, startPoint x: 1109, startPoint y: 494, endPoint x: 847, endPoint y: 482, distance: 262.3
click at [847, 482] on div "Trade Partner Updates Tony Barrett - Tony Barrett Services 09/18/2025 4:26 PM R…" at bounding box center [837, 505] width 1346 height 145
copy div "The cost for the repairs is approximately around $650.00 that will cover the cl…"
click at [208, 185] on div "Line Items" at bounding box center [200, 184] width 43 height 13
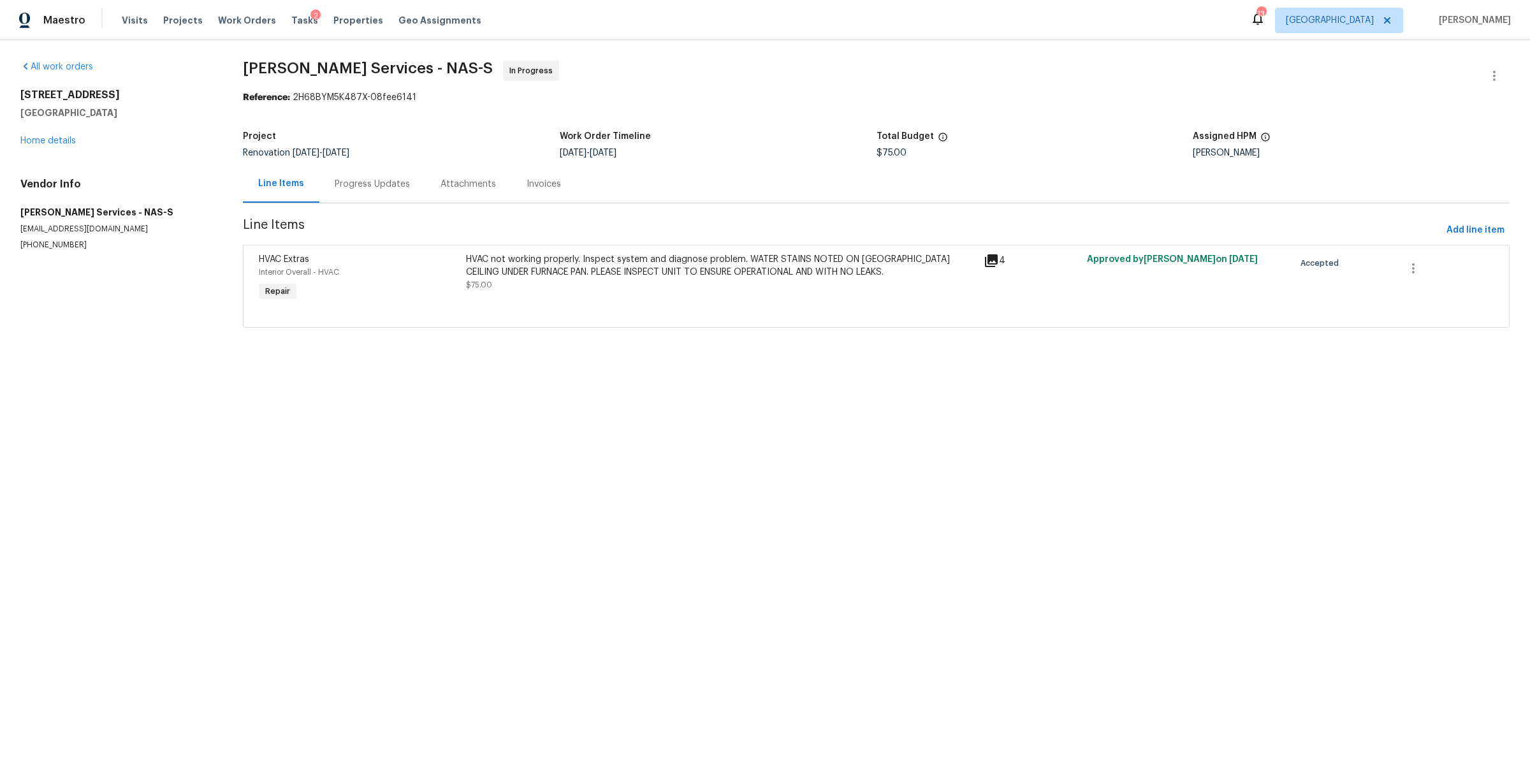
click at [530, 277] on div "HVAC not working properly. Inspect system and diagnose problem. WATER STAINS NO…" at bounding box center [721, 265] width 510 height 25
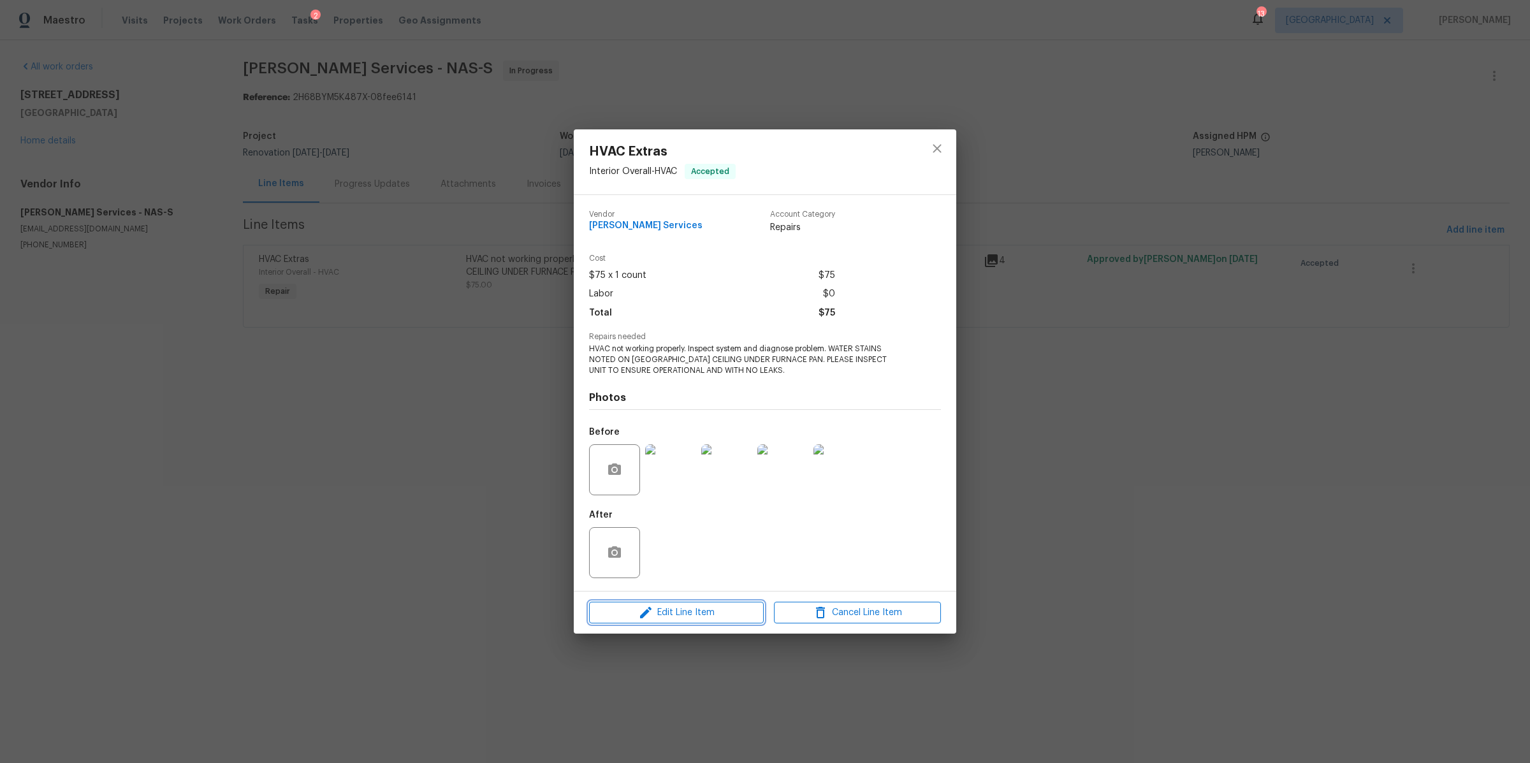
click at [722, 623] on button "Edit Line Item" at bounding box center [676, 613] width 175 height 22
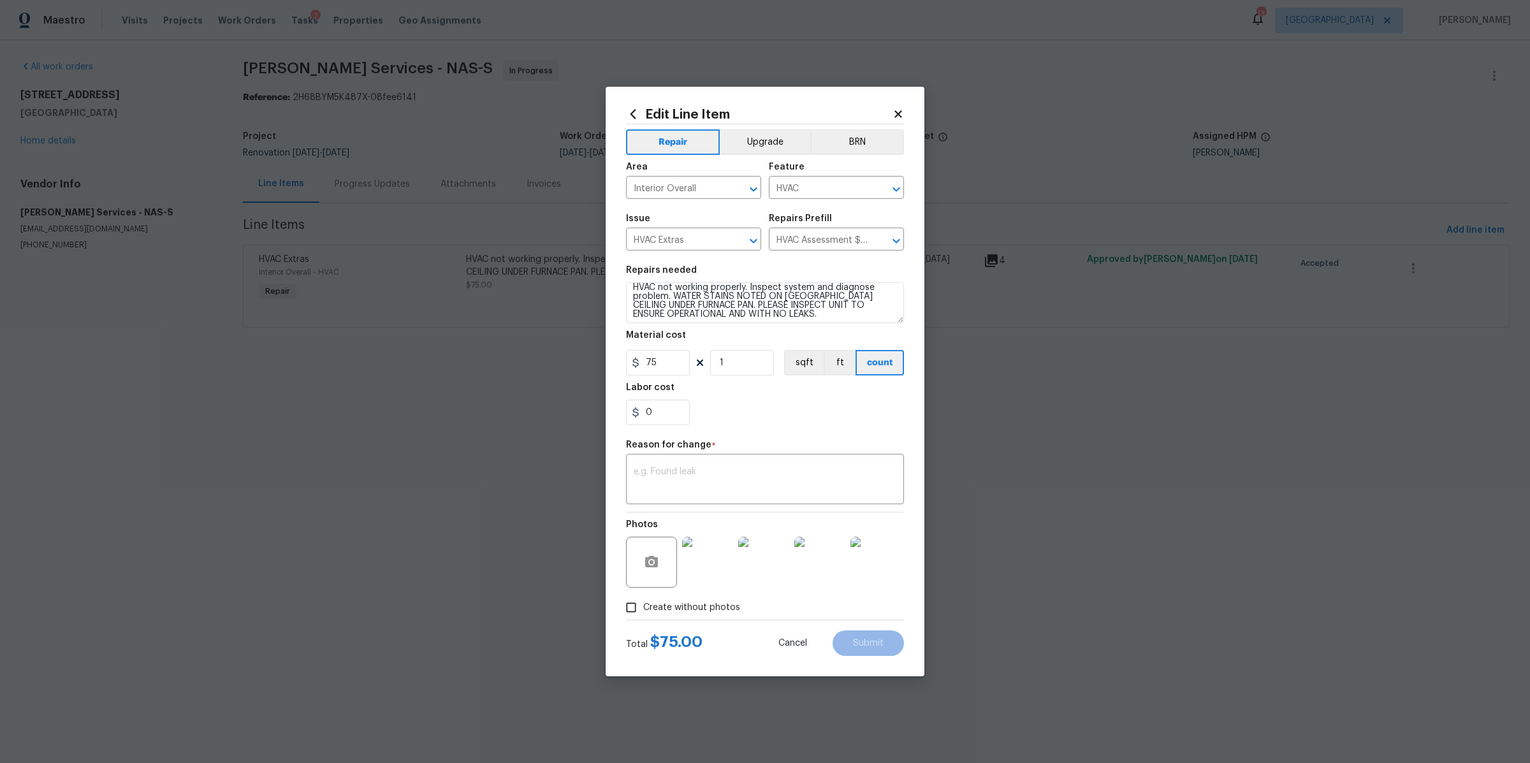
scroll to position [8, 0]
click at [838, 313] on textarea "HVAC not working properly. Inspect system and diagnose problem. WATER STAINS NO…" at bounding box center [765, 302] width 278 height 41
paste textarea "The cost for the repairs is approximately around $650.00 that will cover the cl…"
type textarea "HVAC not working properly. Inspect system and diagnose problem. WATER STAINS NO…"
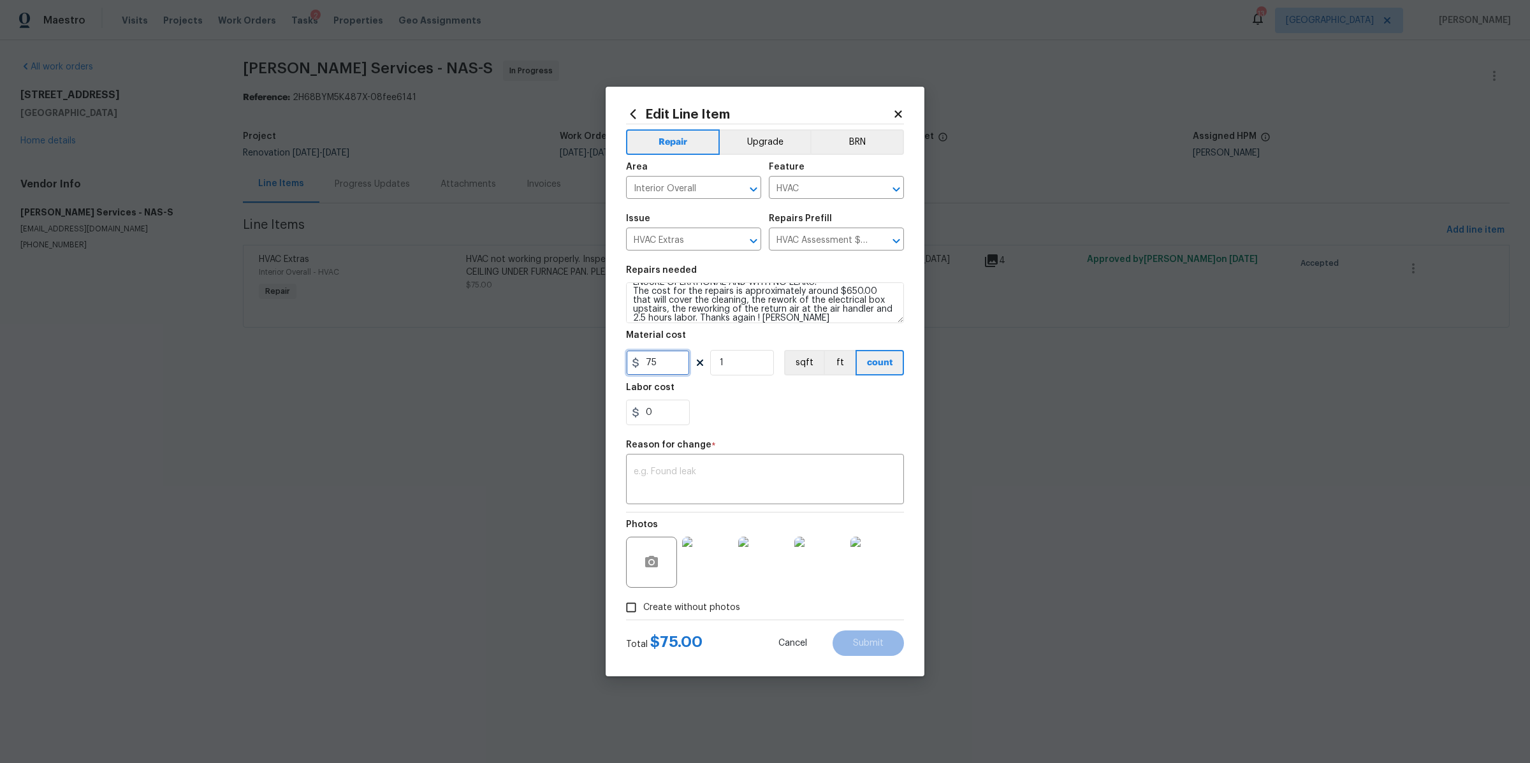
click at [665, 359] on input "75" at bounding box center [658, 362] width 64 height 25
type input "650"
click at [673, 483] on div "x ​" at bounding box center [765, 480] width 278 height 47
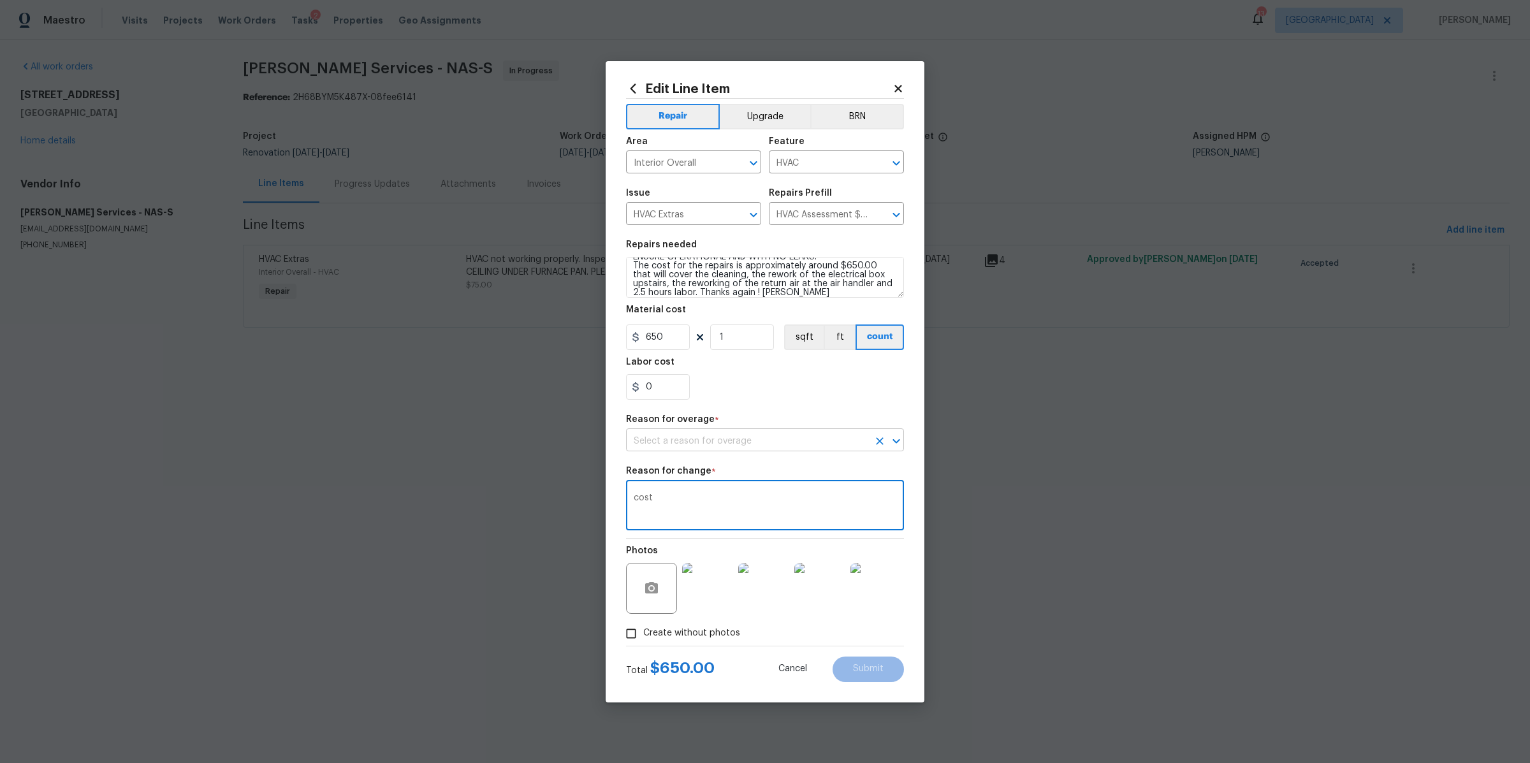
type textarea "cost"
click at [729, 433] on input "text" at bounding box center [747, 442] width 242 height 20
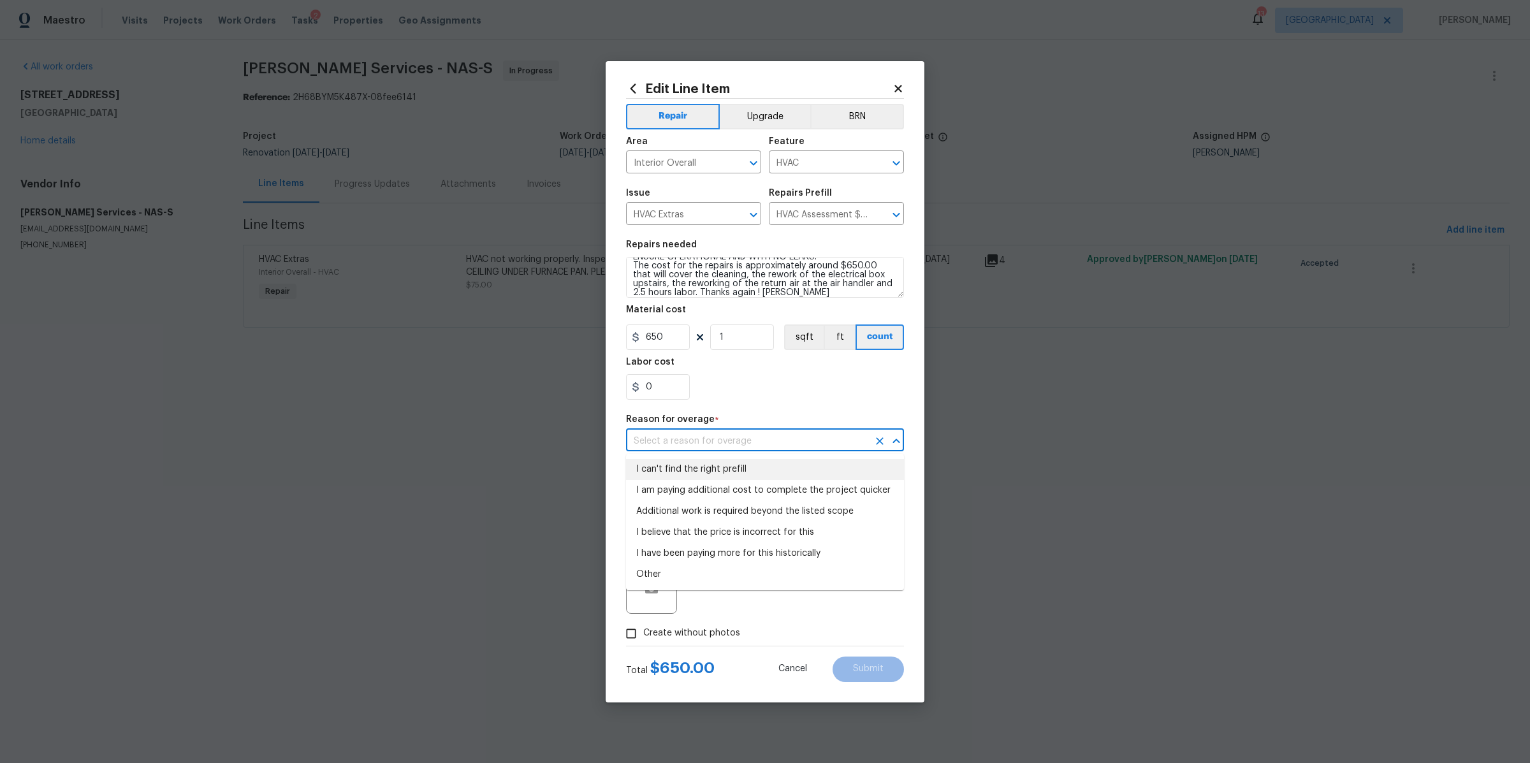
click at [704, 466] on li "I can't find the right prefill" at bounding box center [765, 469] width 278 height 21
type input "I can't find the right prefill"
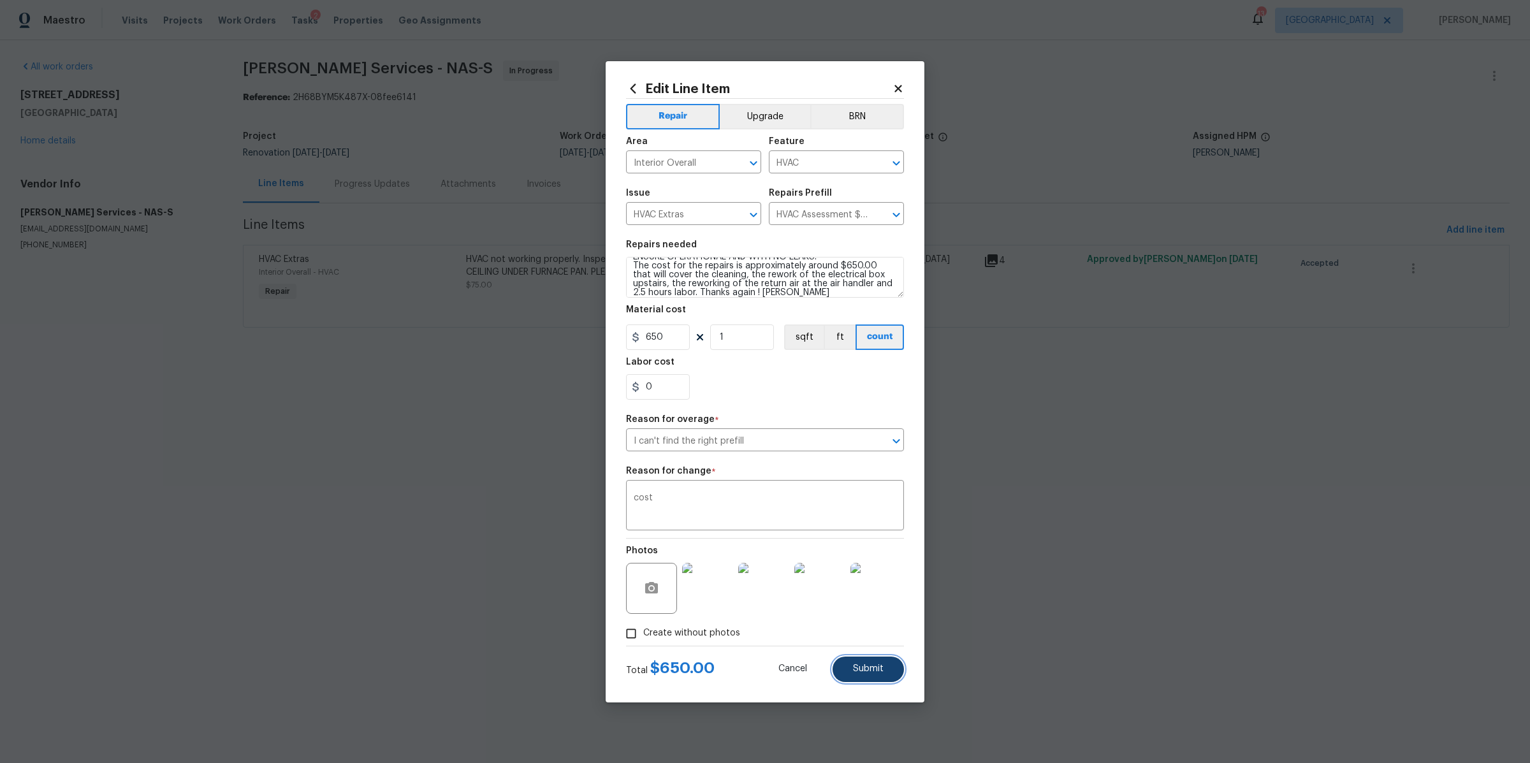
click at [862, 670] on span "Submit" at bounding box center [868, 669] width 31 height 10
type textarea "HVAC not working properly. Inspect system and diagnose problem. WATER STAINS NO…"
type input "75"
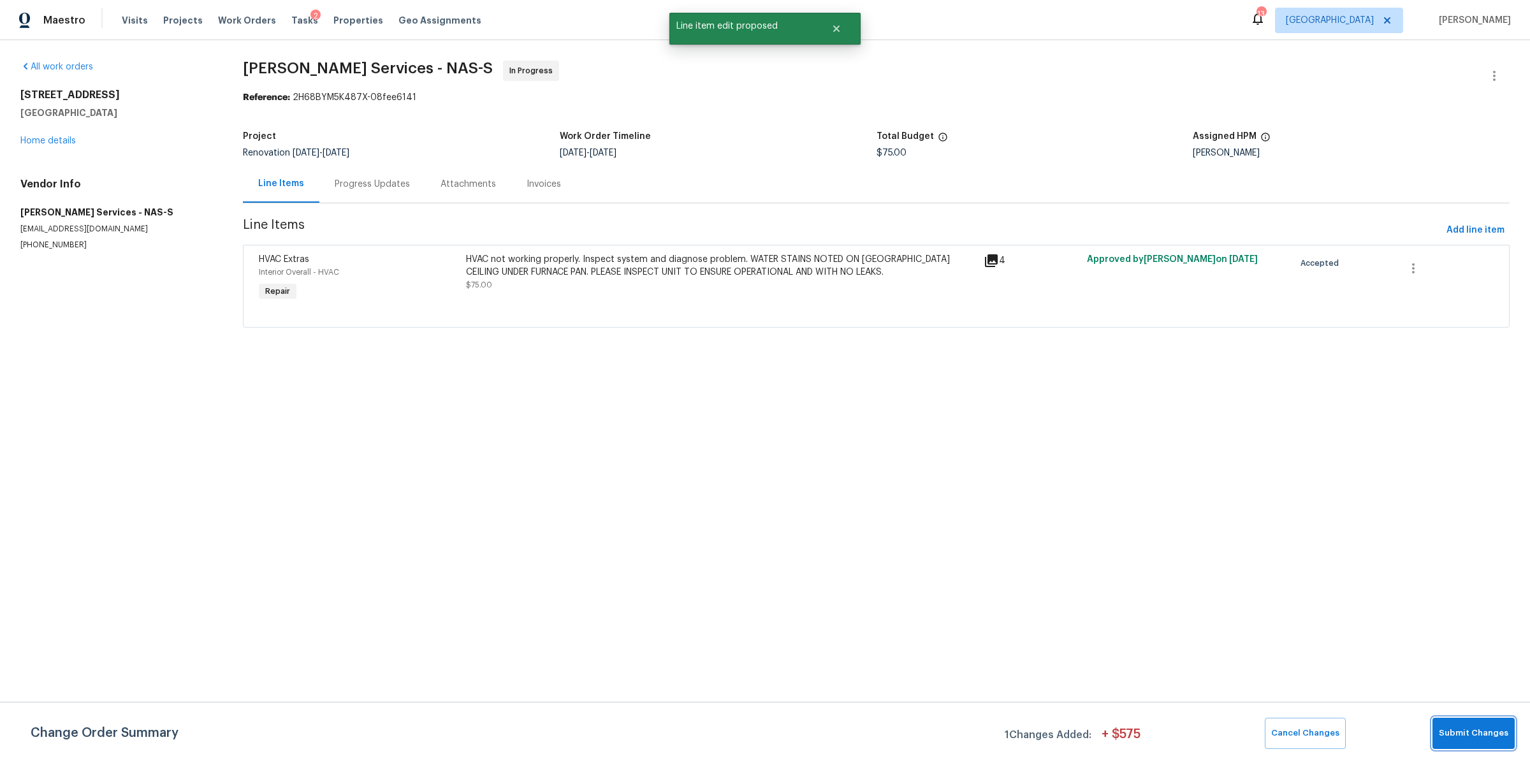
click at [1462, 730] on span "Submit Changes" at bounding box center [1473, 733] width 69 height 15
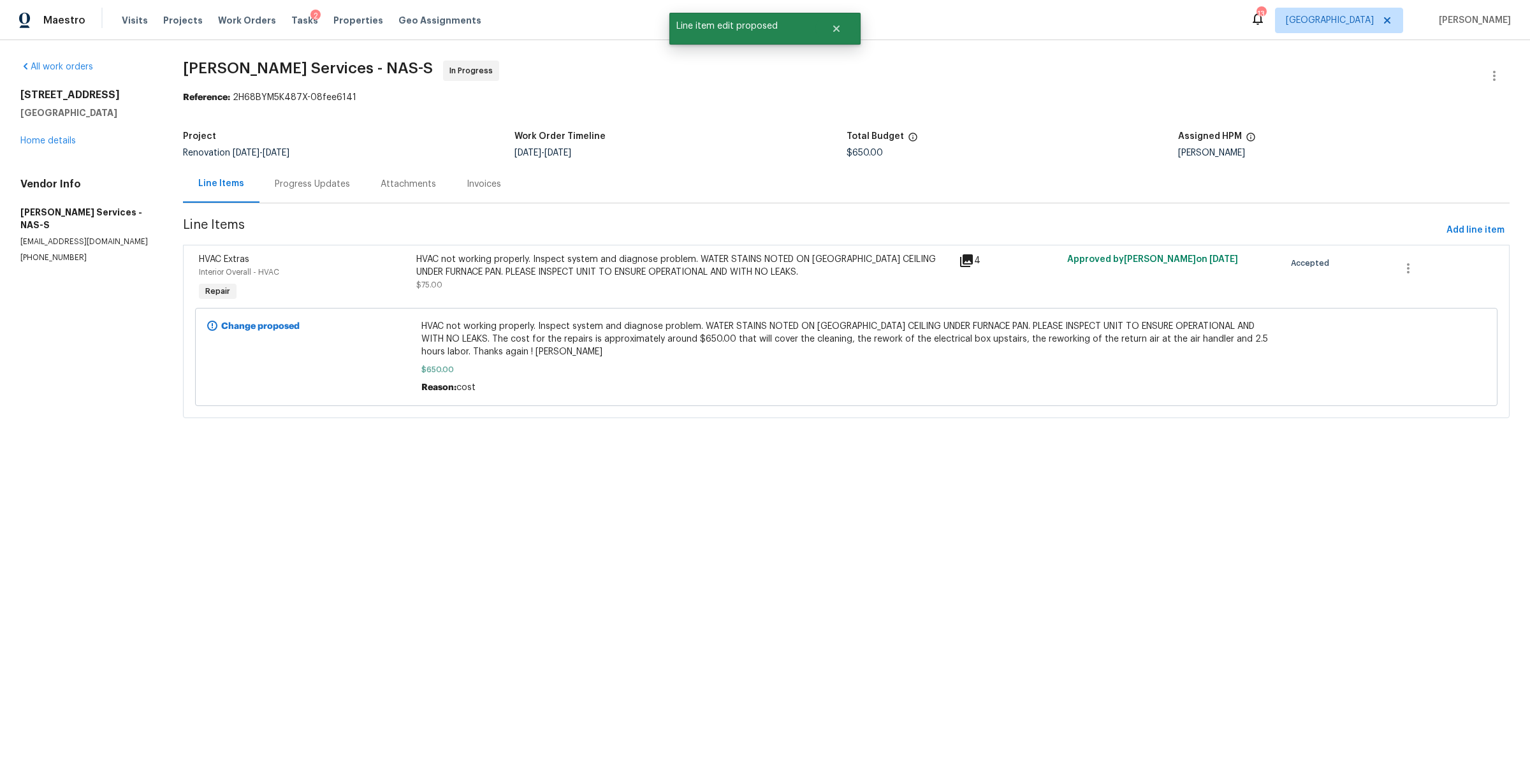
click at [1344, 324] on div at bounding box center [1382, 357] width 214 height 82
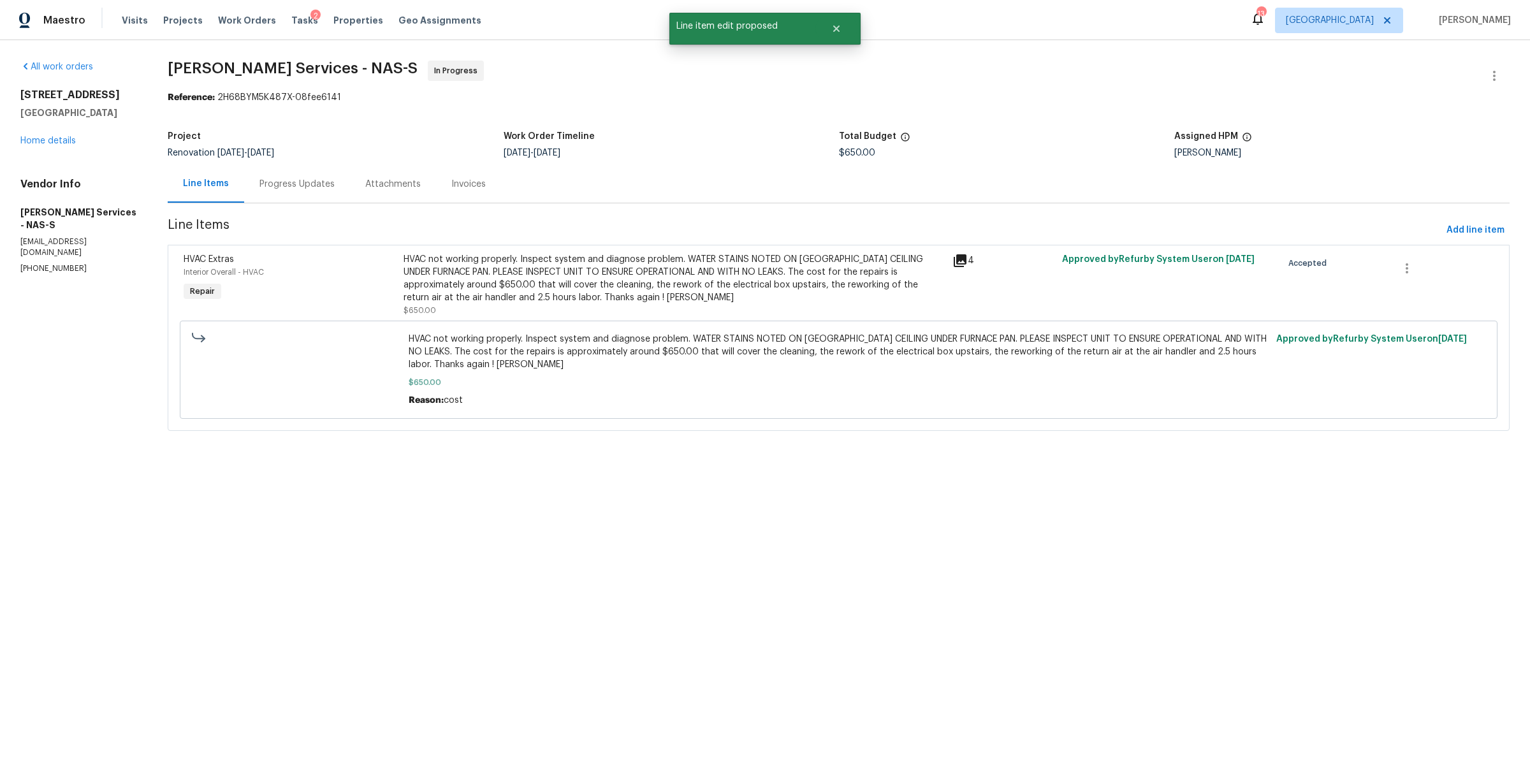
click at [312, 184] on div "Progress Updates" at bounding box center [296, 184] width 75 height 13
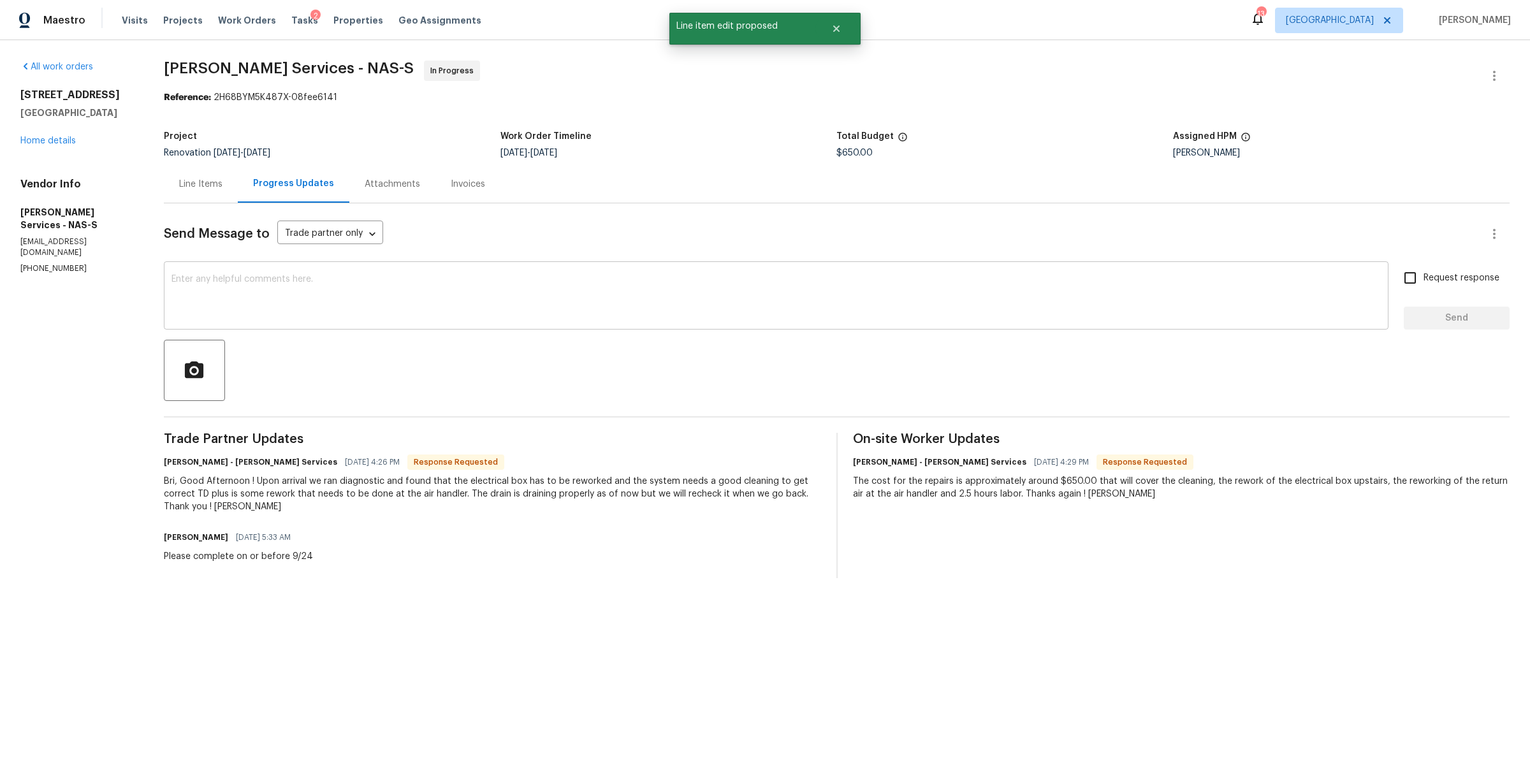
click at [609, 280] on textarea at bounding box center [775, 297] width 1209 height 45
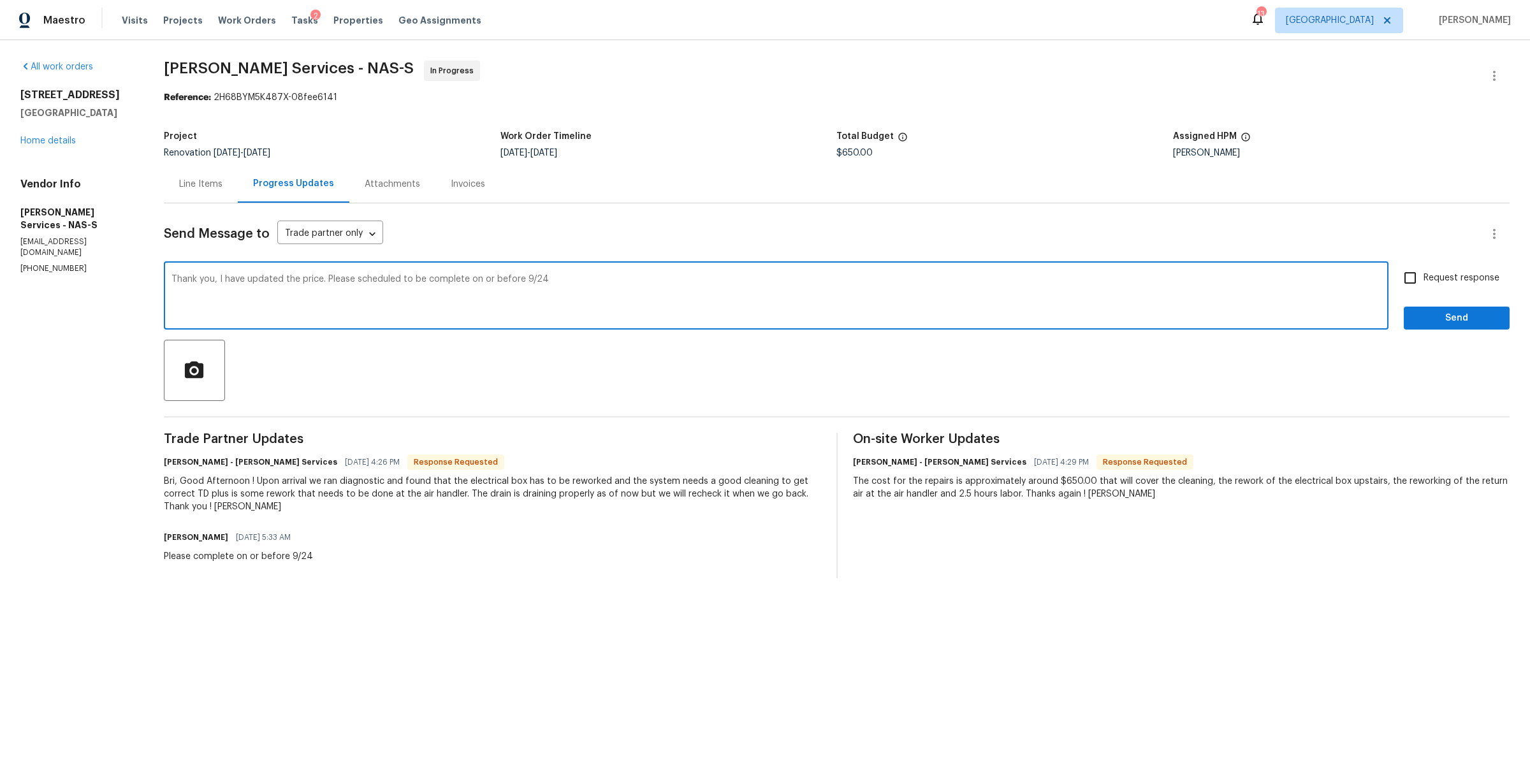
type textarea "Thank you, I have updated the price. Please scheduled to be complete on or befo…"
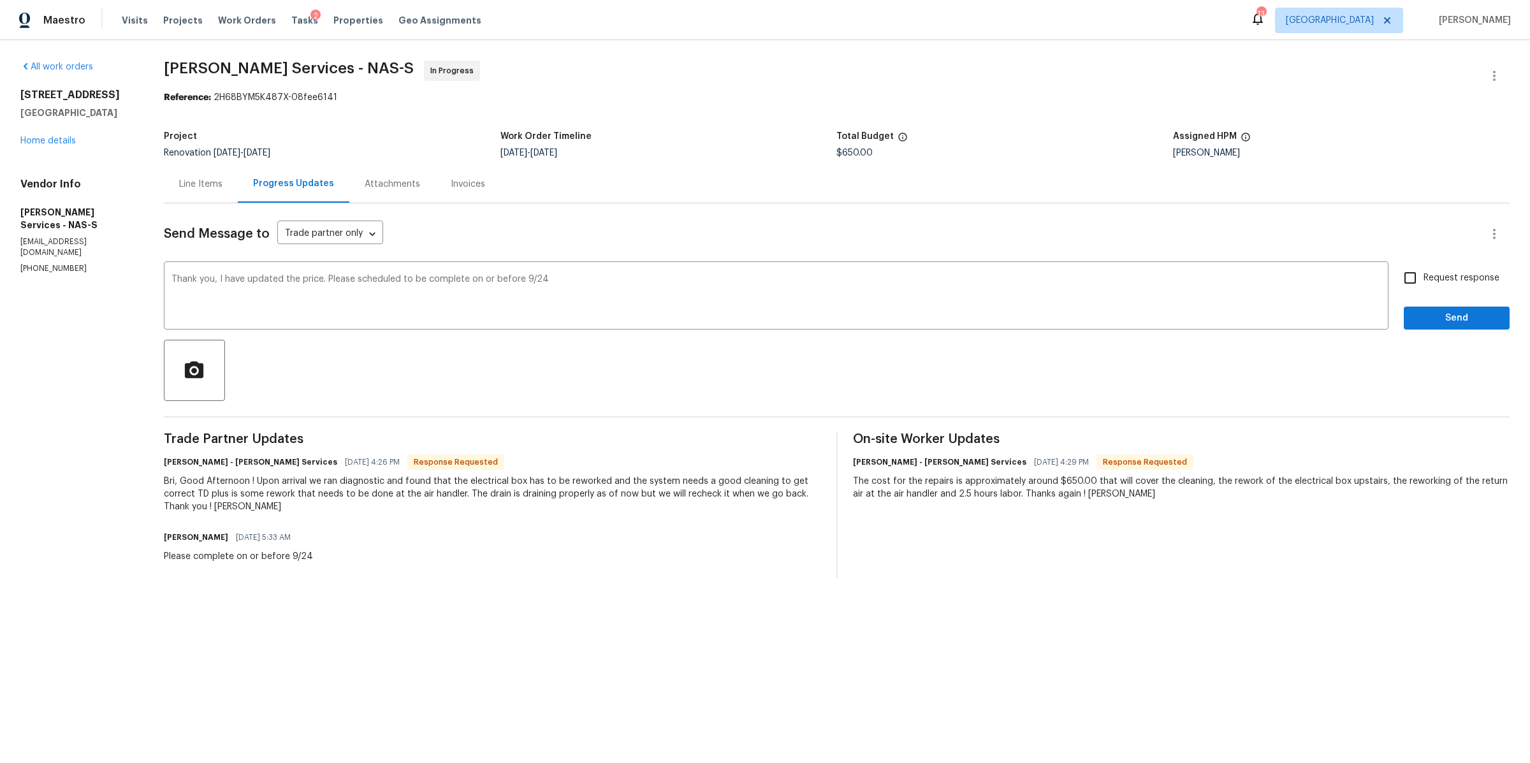
click at [1434, 278] on span "Request response" at bounding box center [1461, 278] width 76 height 13
click at [1423, 278] on input "Request response" at bounding box center [1410, 278] width 27 height 27
checkbox input "true"
click at [1434, 319] on span "Send" at bounding box center [1456, 318] width 85 height 16
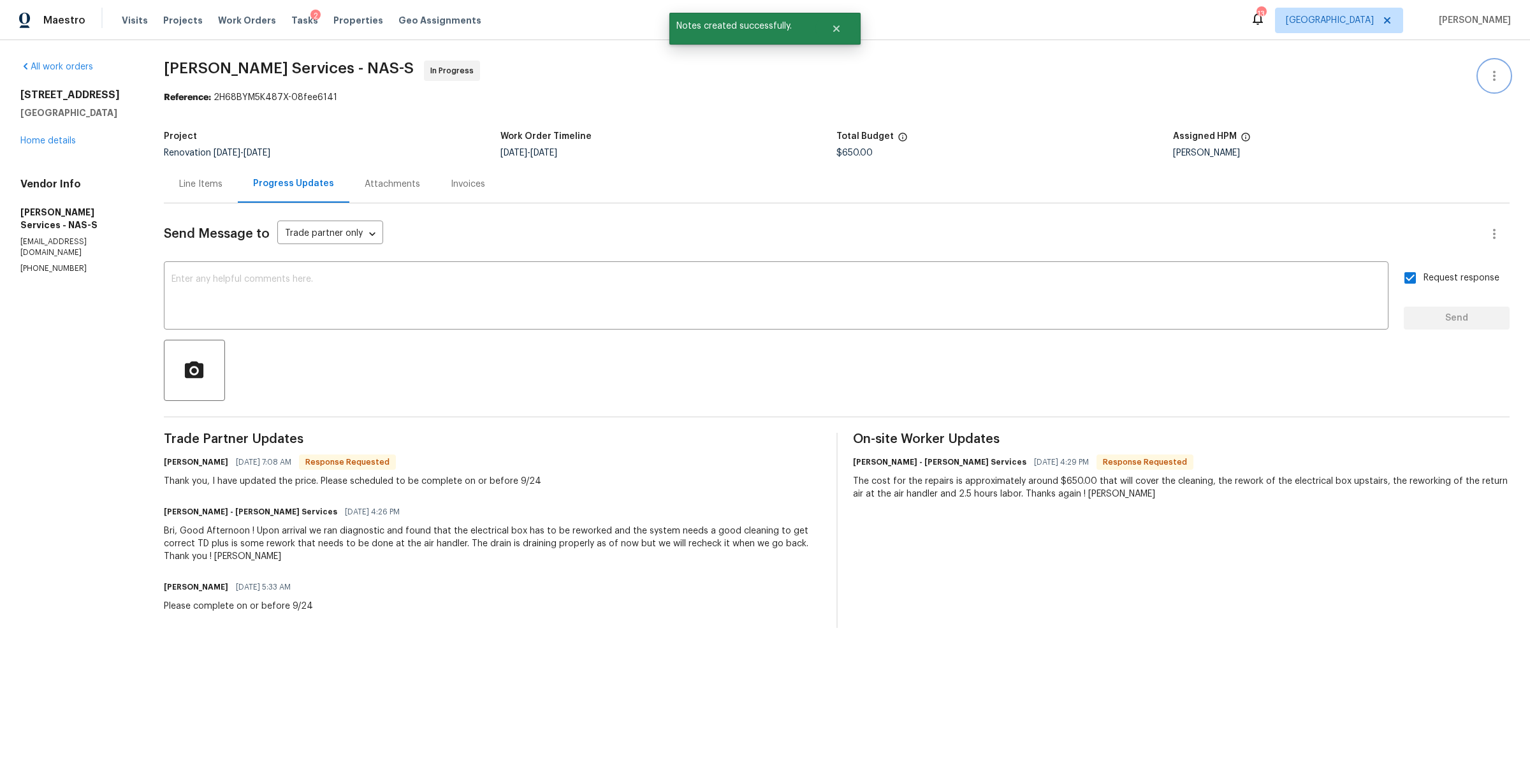
click at [1493, 75] on icon "button" at bounding box center [1494, 76] width 3 height 10
click at [1450, 74] on li "Edit" at bounding box center [1453, 76] width 138 height 21
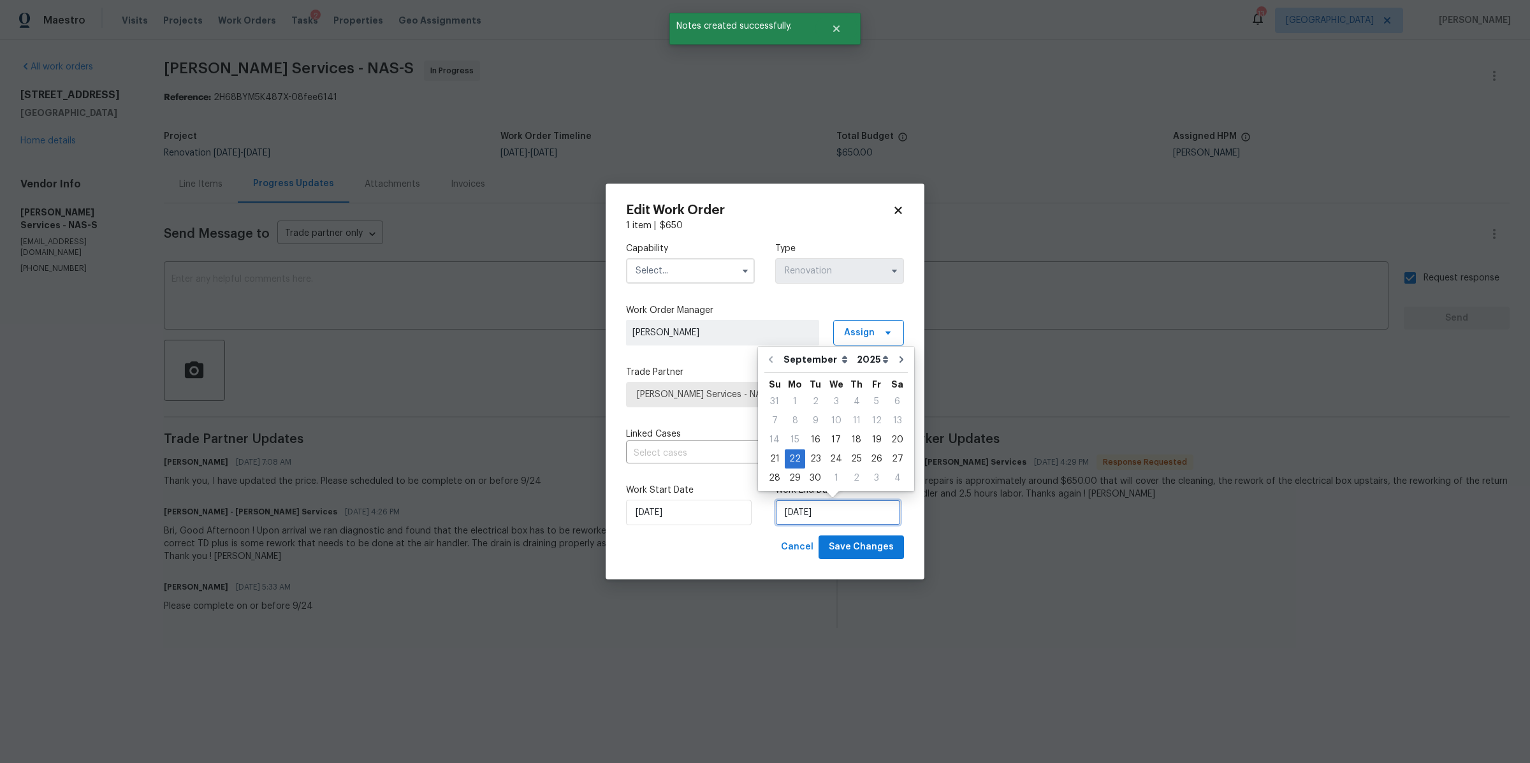
click at [821, 514] on input "[DATE]" at bounding box center [838, 512] width 126 height 25
click at [834, 453] on div "24" at bounding box center [835, 459] width 21 height 18
type input "9/24/2025"
click at [715, 272] on input "text" at bounding box center [690, 270] width 129 height 25
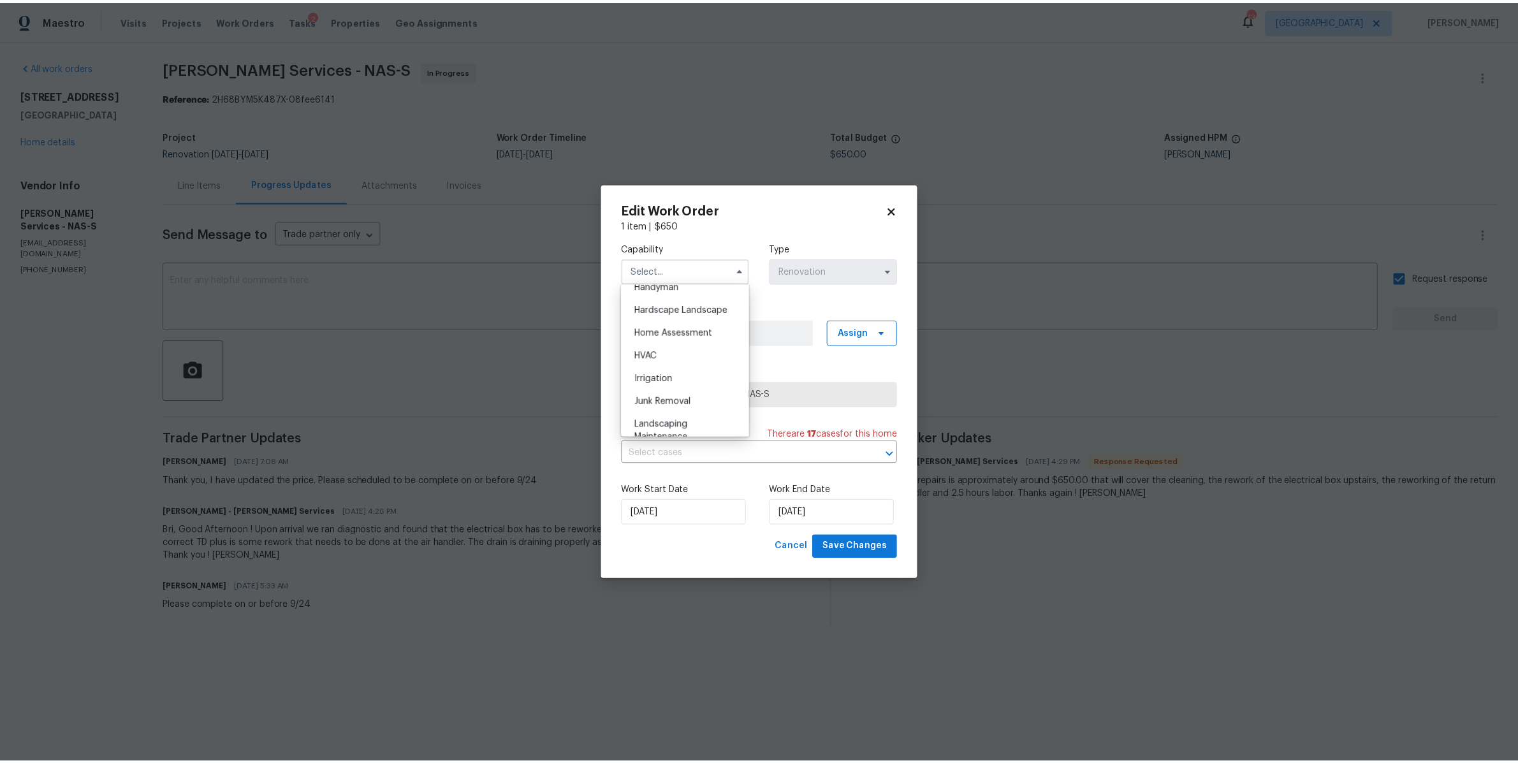
scroll to position [713, 0]
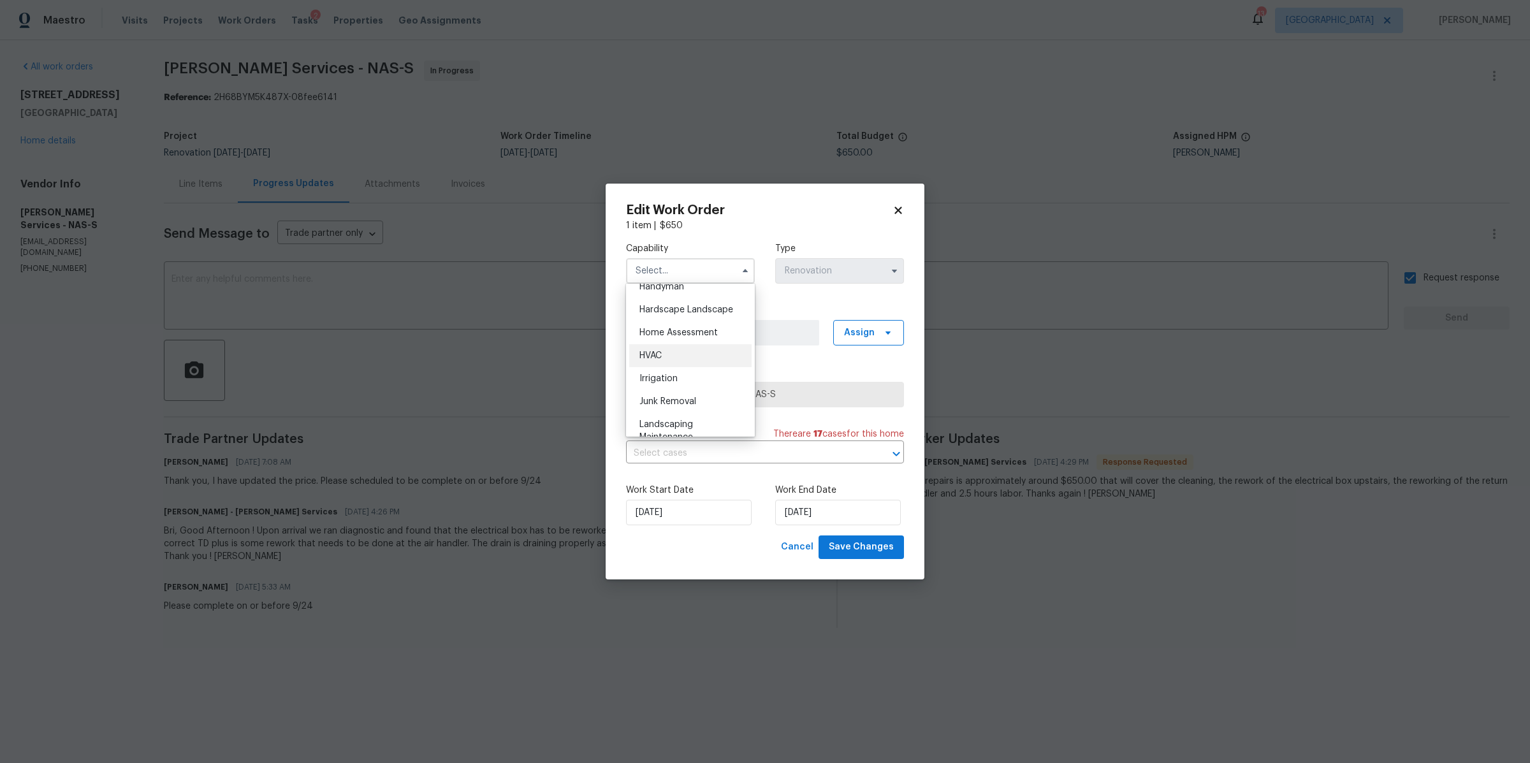
click at [678, 367] on div "HVAC" at bounding box center [690, 355] width 122 height 23
type input "HVAC"
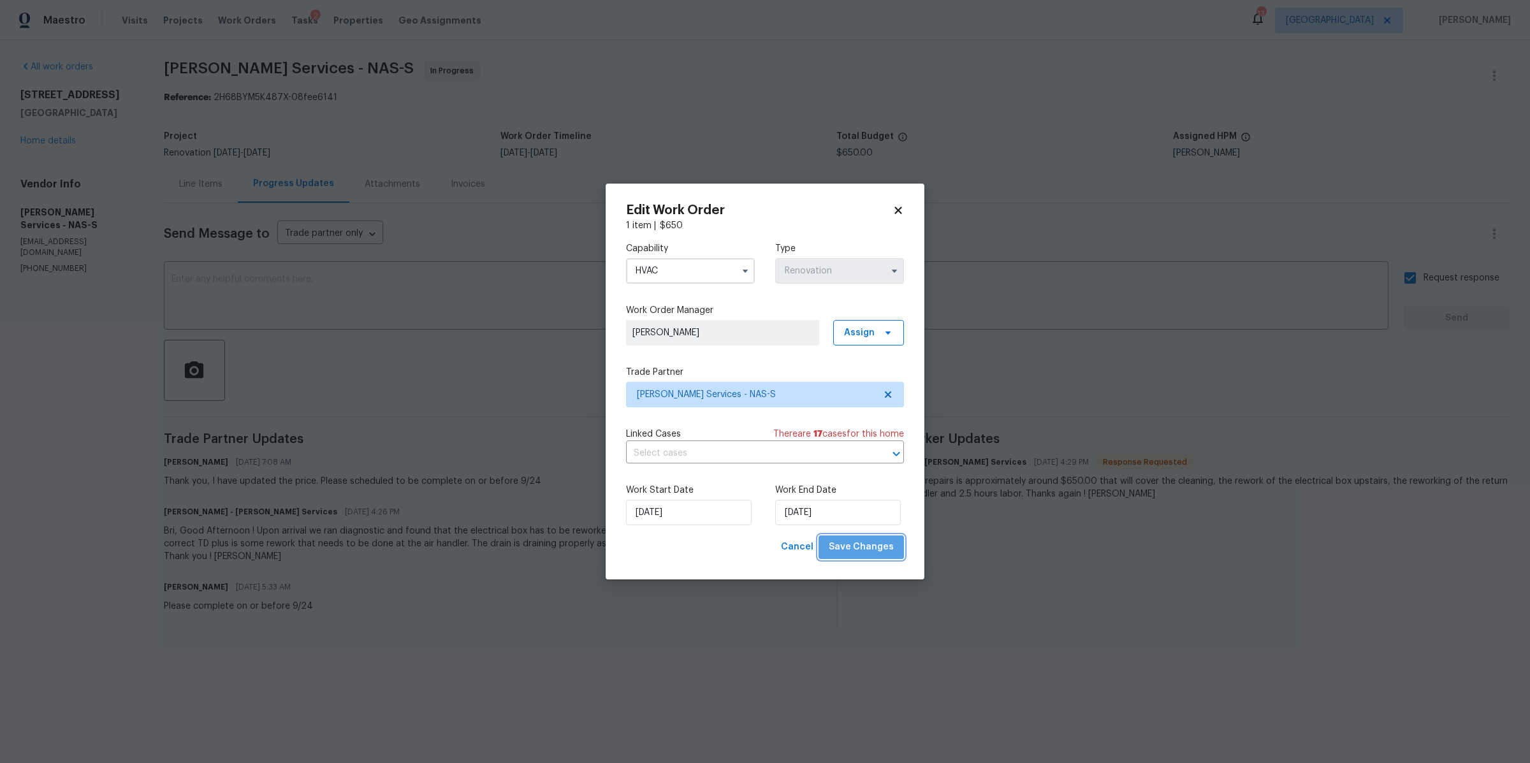
click at [866, 544] on span "Save Changes" at bounding box center [861, 547] width 65 height 16
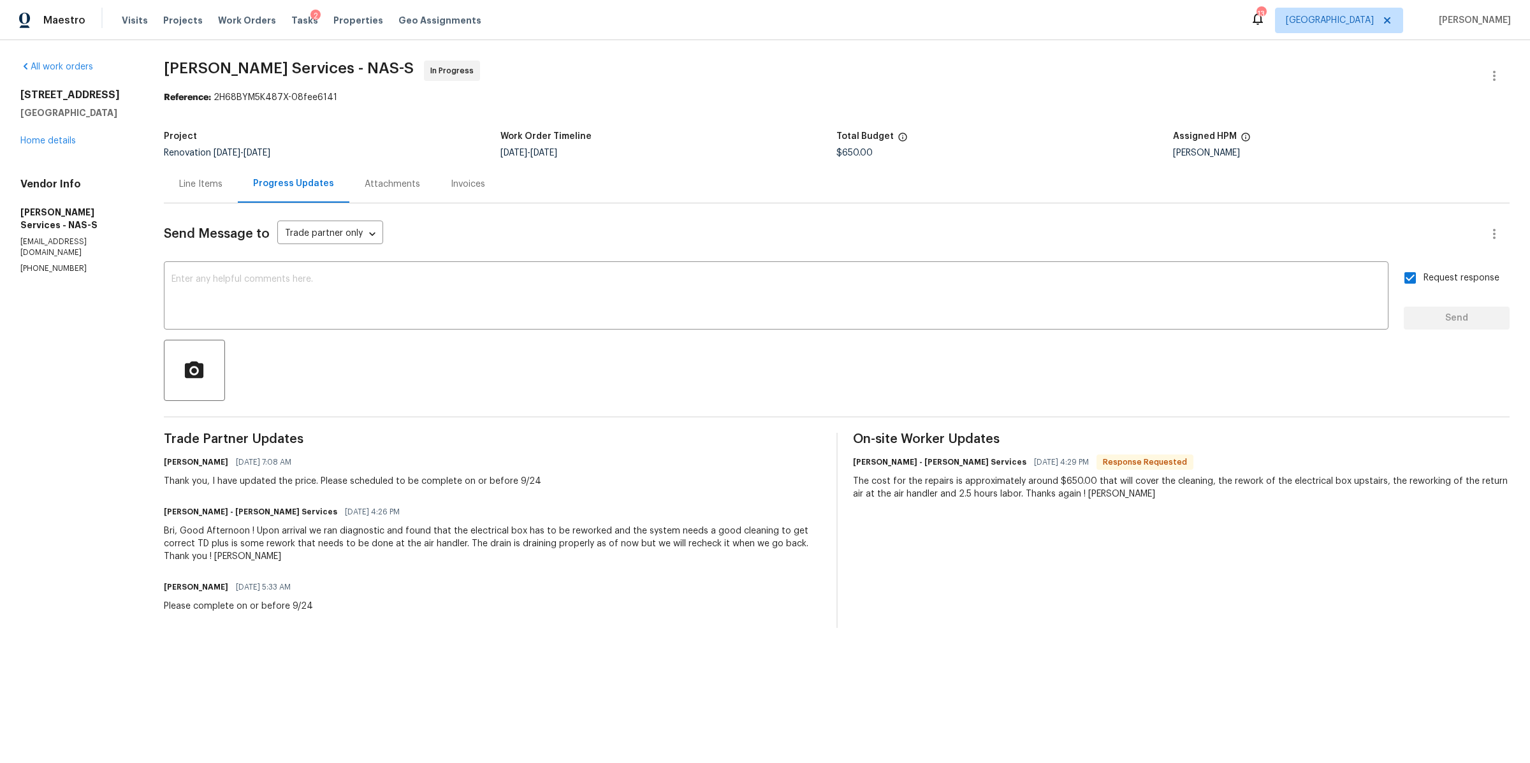
click at [54, 131] on div "5011 Preserve Blvd Antioch, TN 37013 Home details" at bounding box center [76, 118] width 113 height 59
click at [55, 139] on link "Home details" at bounding box center [47, 140] width 55 height 9
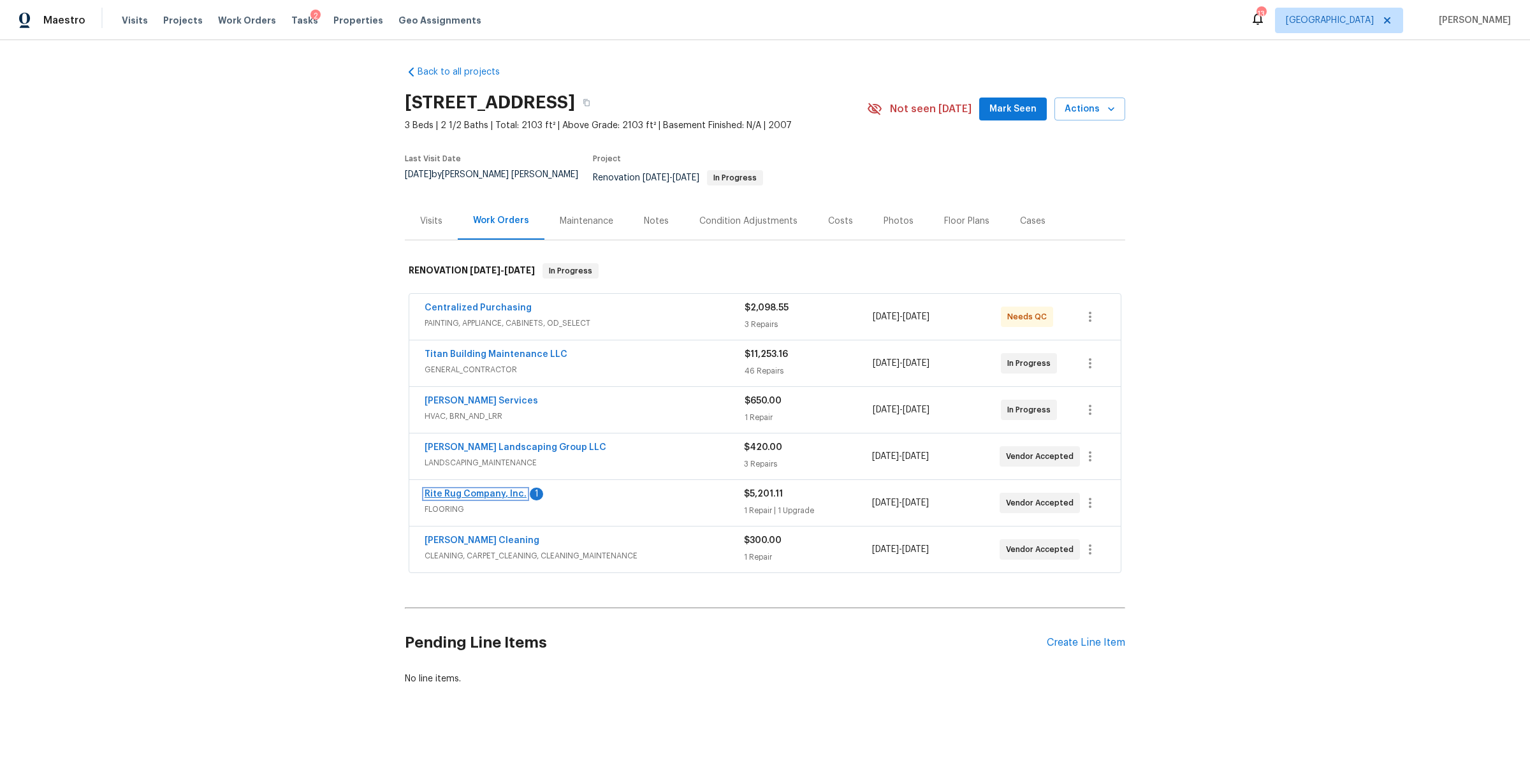
click at [493, 490] on link "Rite Rug Company, Inc." at bounding box center [476, 494] width 102 height 9
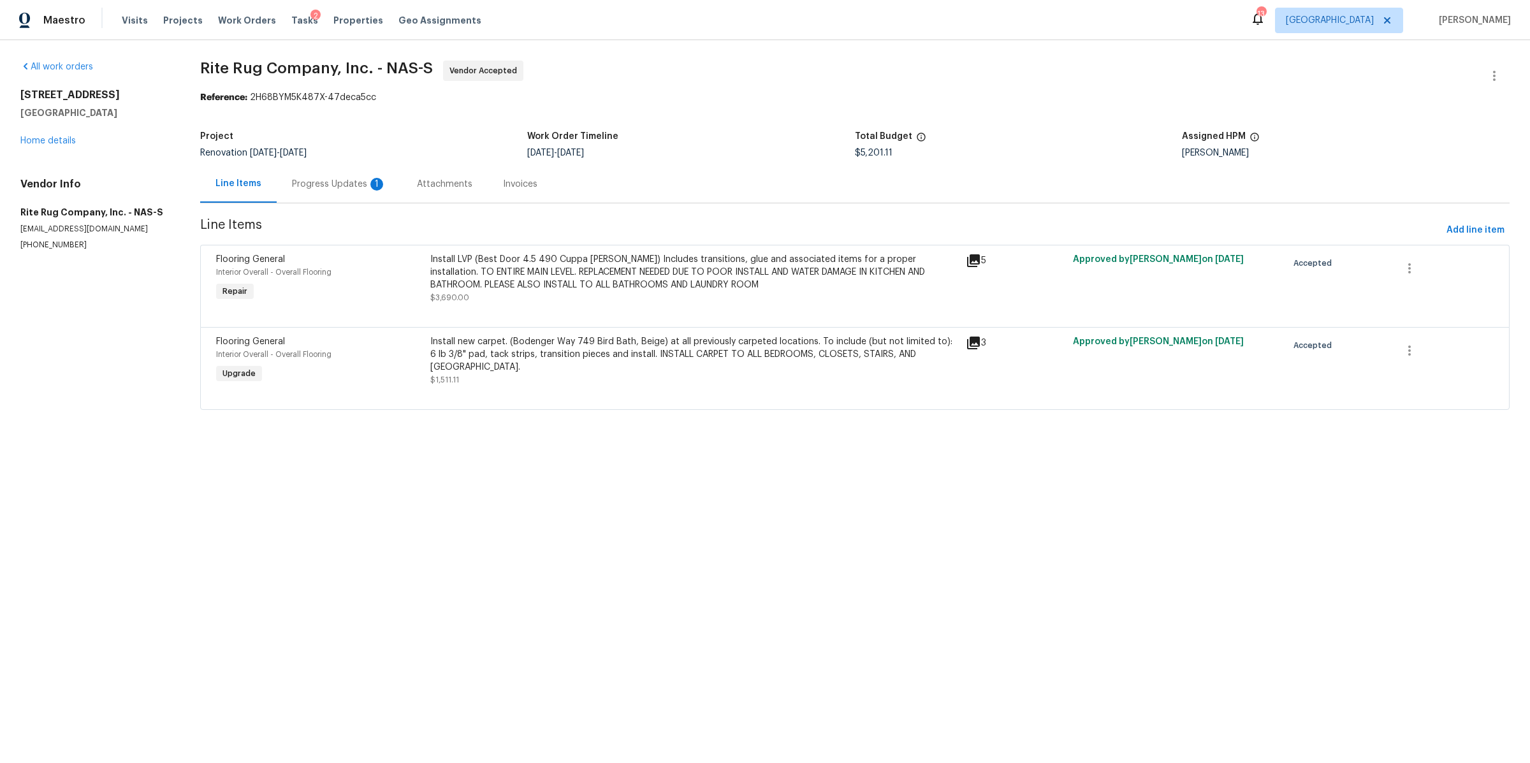
click at [324, 194] on div "Progress Updates 1" at bounding box center [339, 184] width 125 height 38
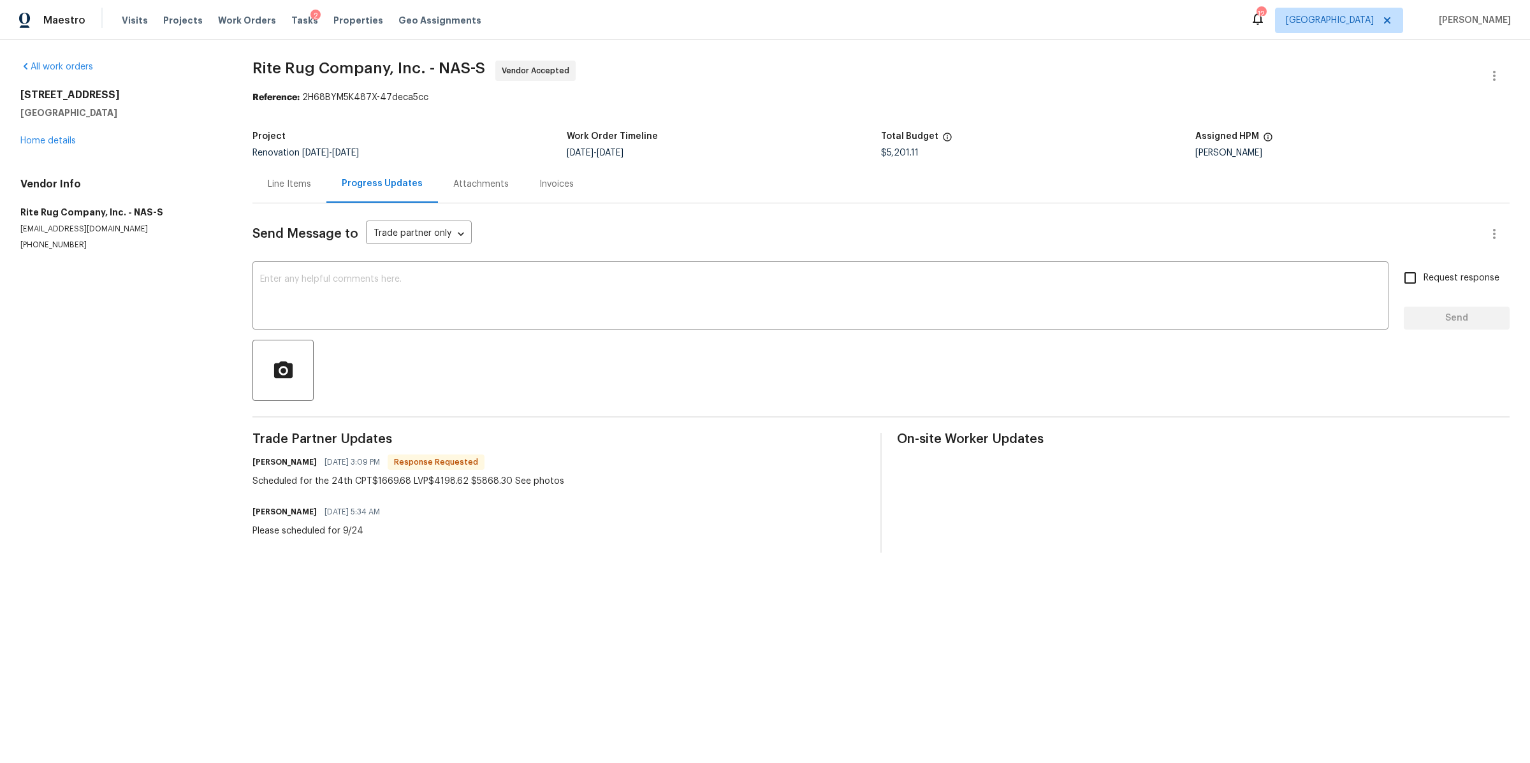
click at [304, 187] on div "Line Items" at bounding box center [289, 184] width 43 height 13
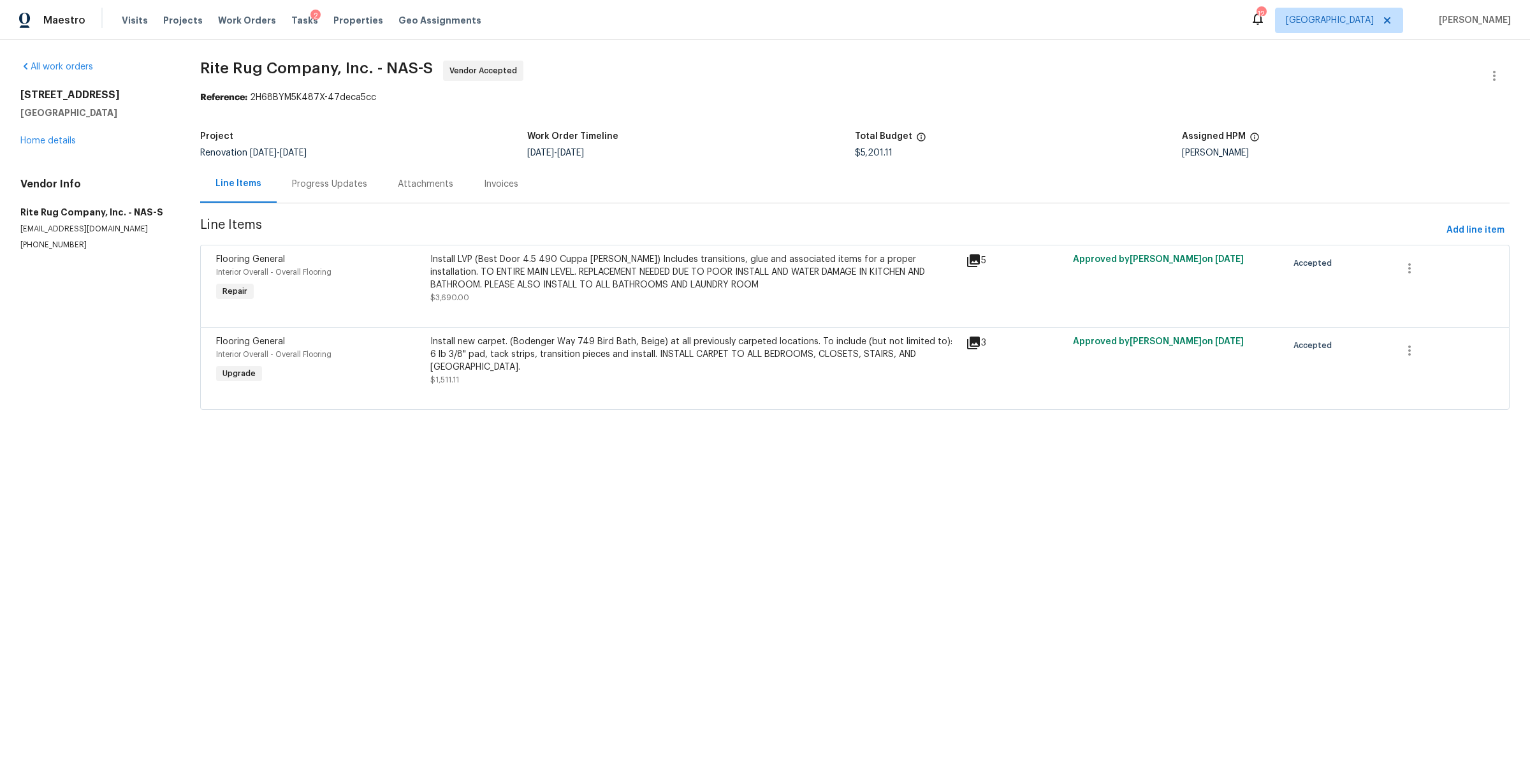
click at [588, 379] on div "Install new carpet. (Bodenger Way 749 Bird Bath, Beige) at all previously carpe…" at bounding box center [694, 360] width 528 height 51
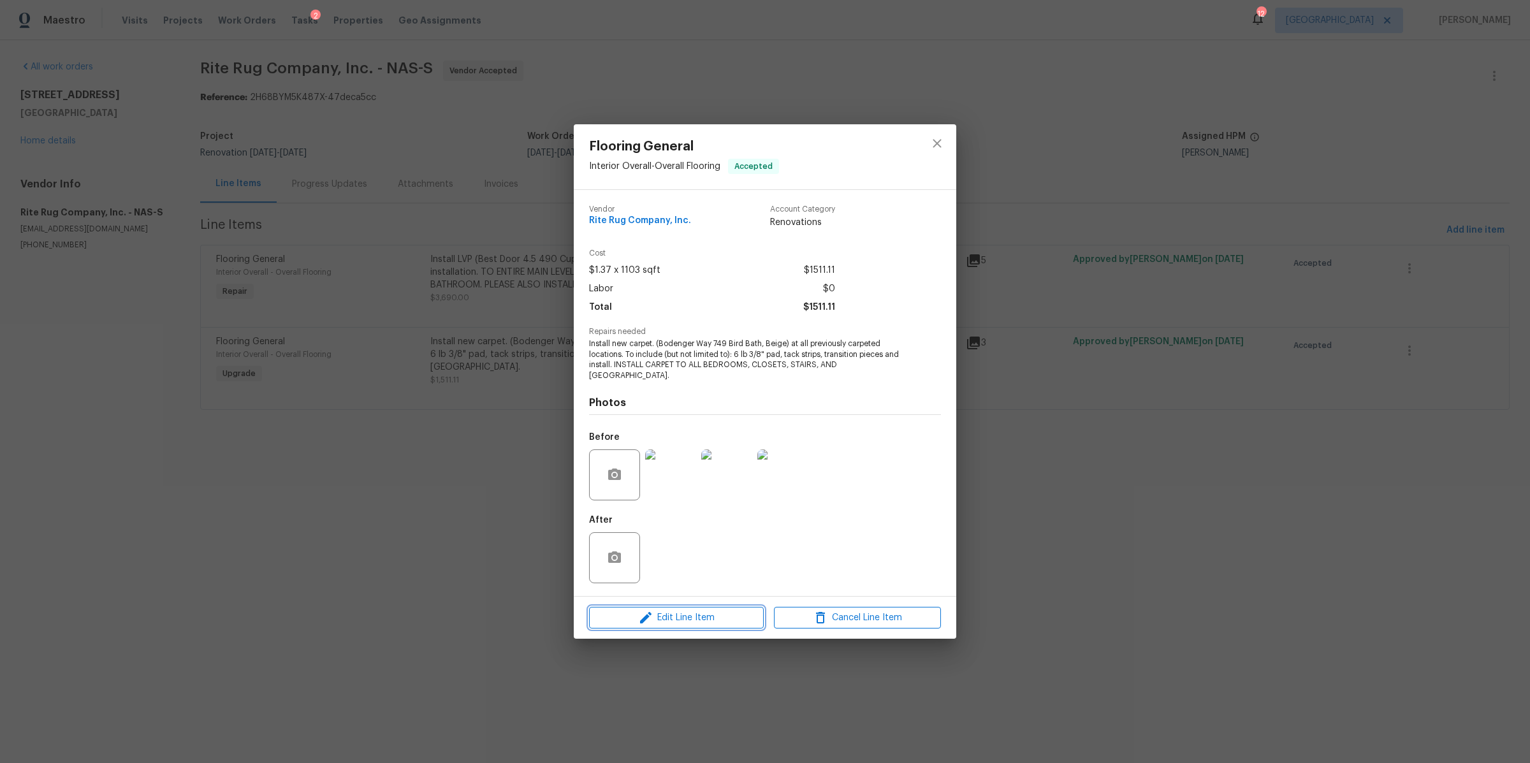
click at [712, 624] on span "Edit Line Item" at bounding box center [676, 618] width 167 height 16
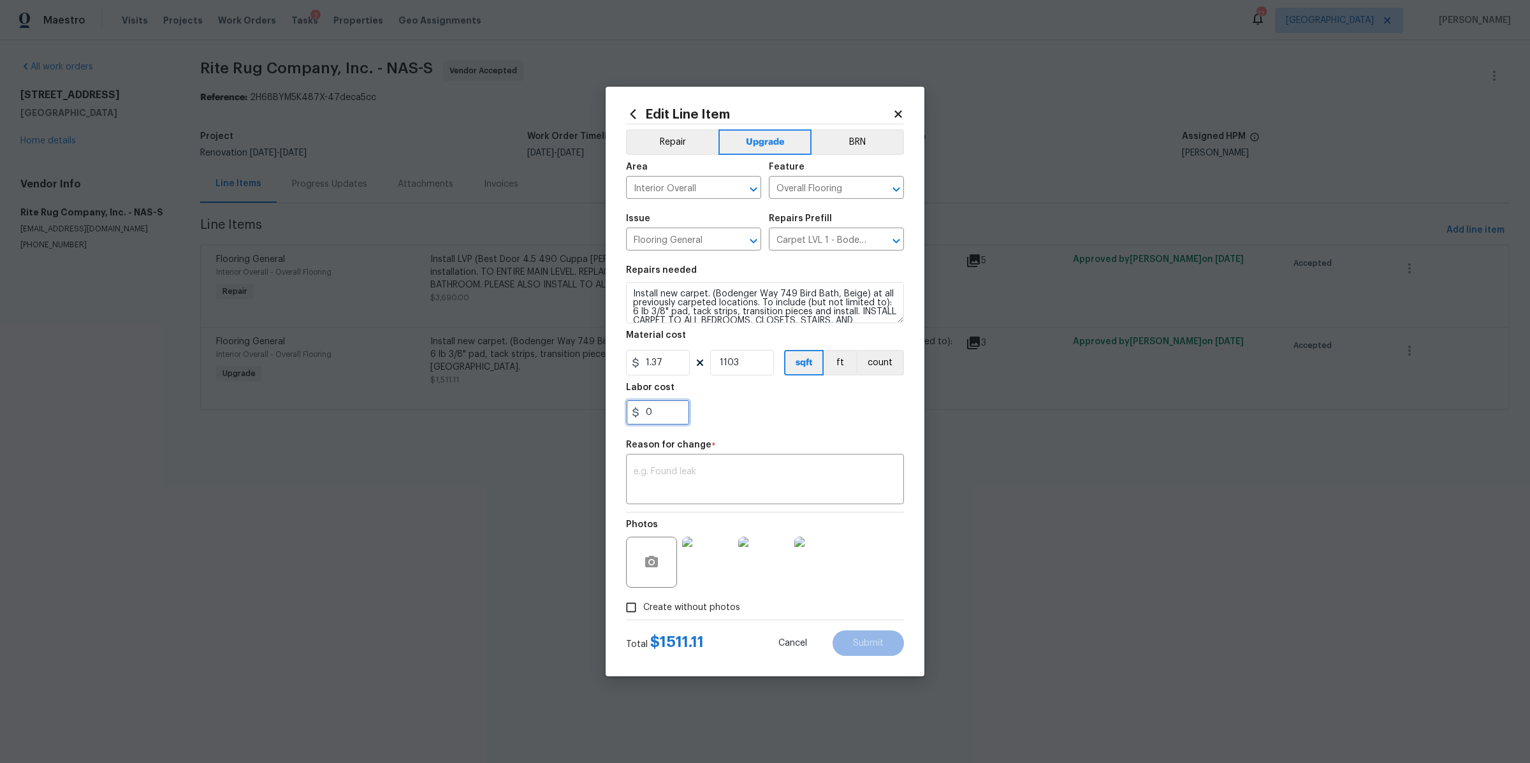
click at [656, 413] on input "0" at bounding box center [658, 412] width 64 height 25
type input "158.57"
click at [678, 500] on div "x ​" at bounding box center [765, 480] width 278 height 47
type textarea "cost"
click at [885, 650] on button "Submit" at bounding box center [867, 642] width 71 height 25
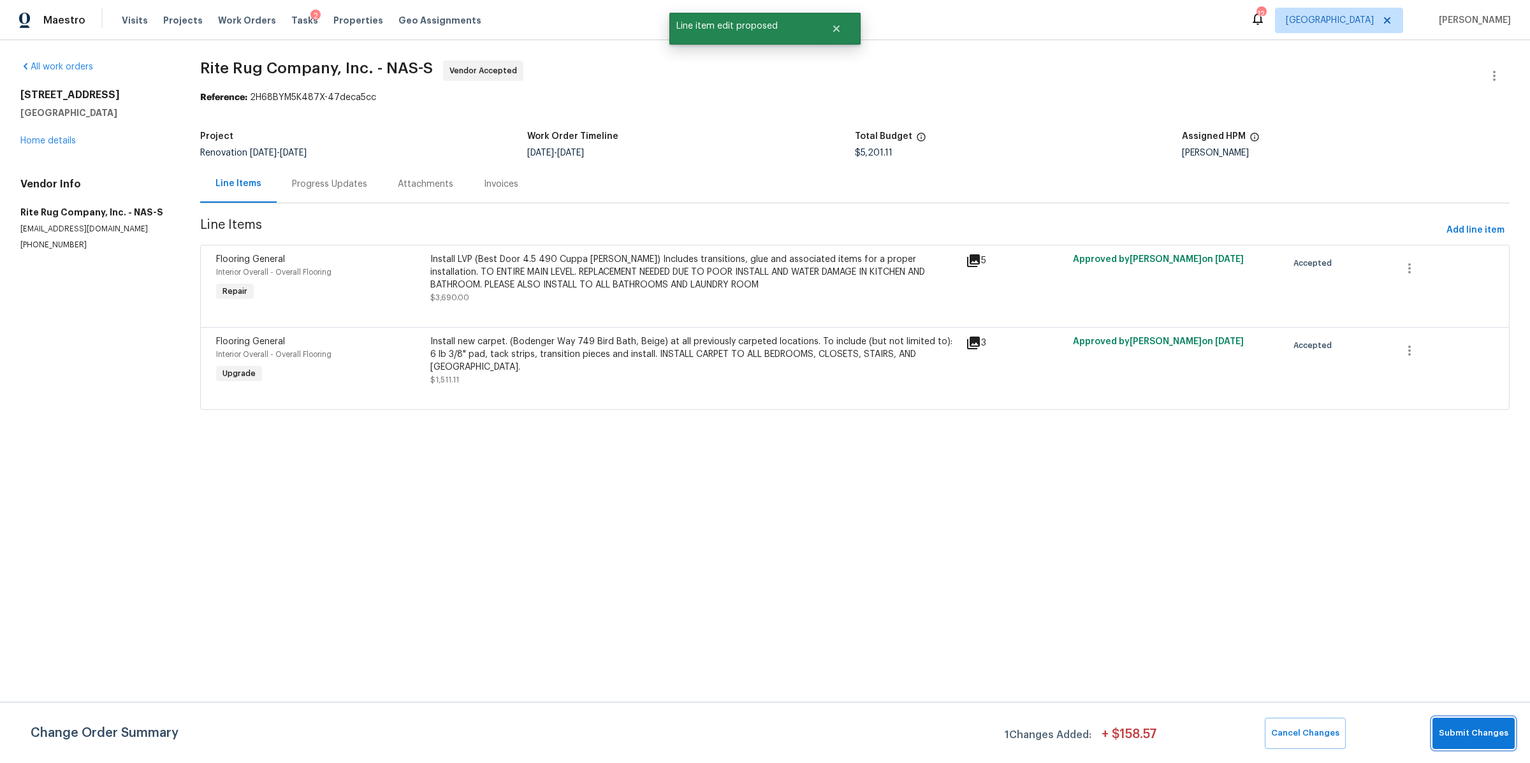
click at [1483, 727] on span "Submit Changes" at bounding box center [1473, 733] width 69 height 15
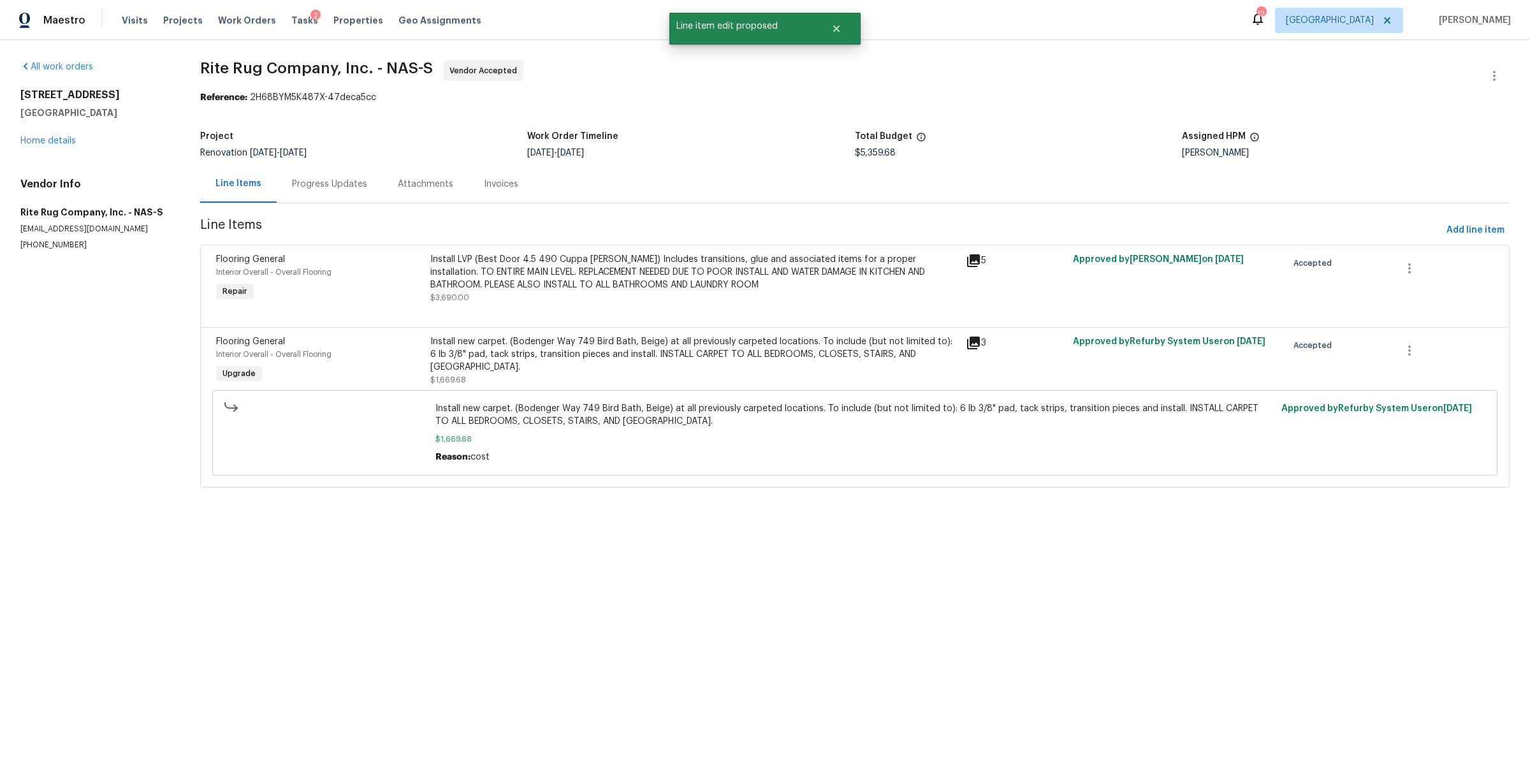
click at [601, 302] on div "Install LVP (Best Door 4.5 490 Cuppa Joe) Includes transitions, glue and associ…" at bounding box center [694, 278] width 528 height 51
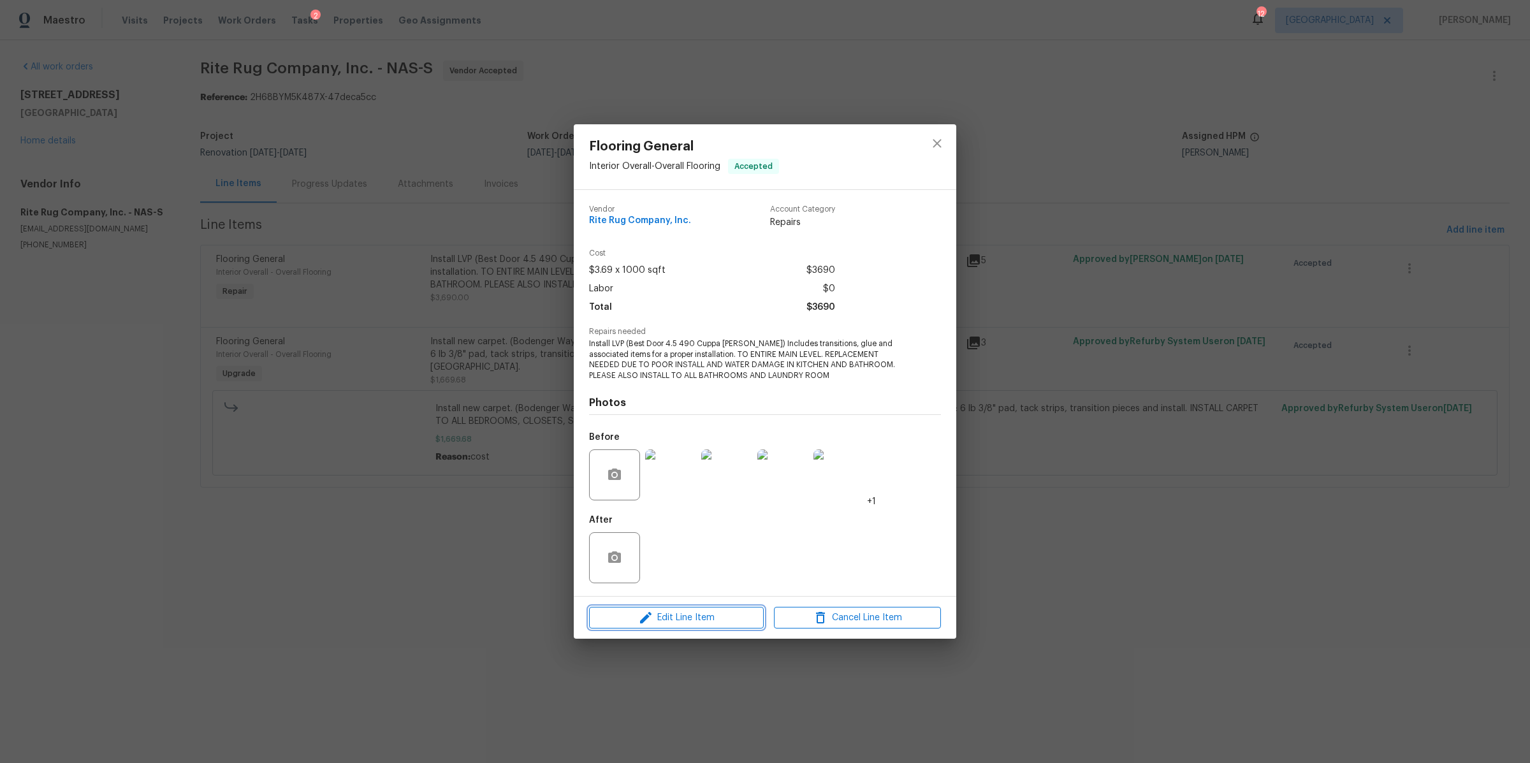
click at [711, 622] on span "Edit Line Item" at bounding box center [676, 618] width 167 height 16
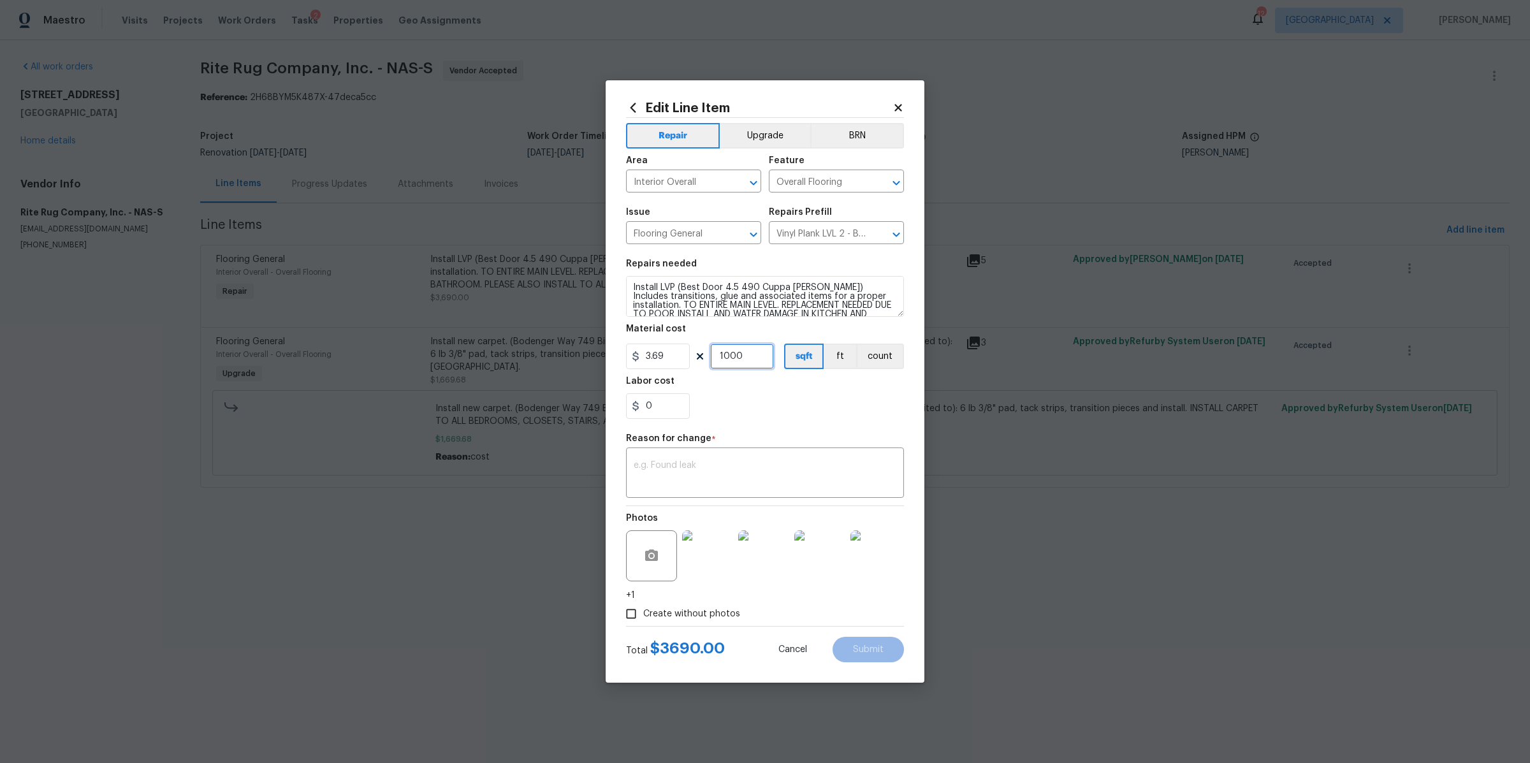
click at [749, 348] on input "1000" at bounding box center [742, 356] width 64 height 25
type input "1137"
click at [786, 392] on div "Labor cost" at bounding box center [765, 385] width 278 height 17
click at [676, 400] on input "0" at bounding box center [658, 405] width 64 height 25
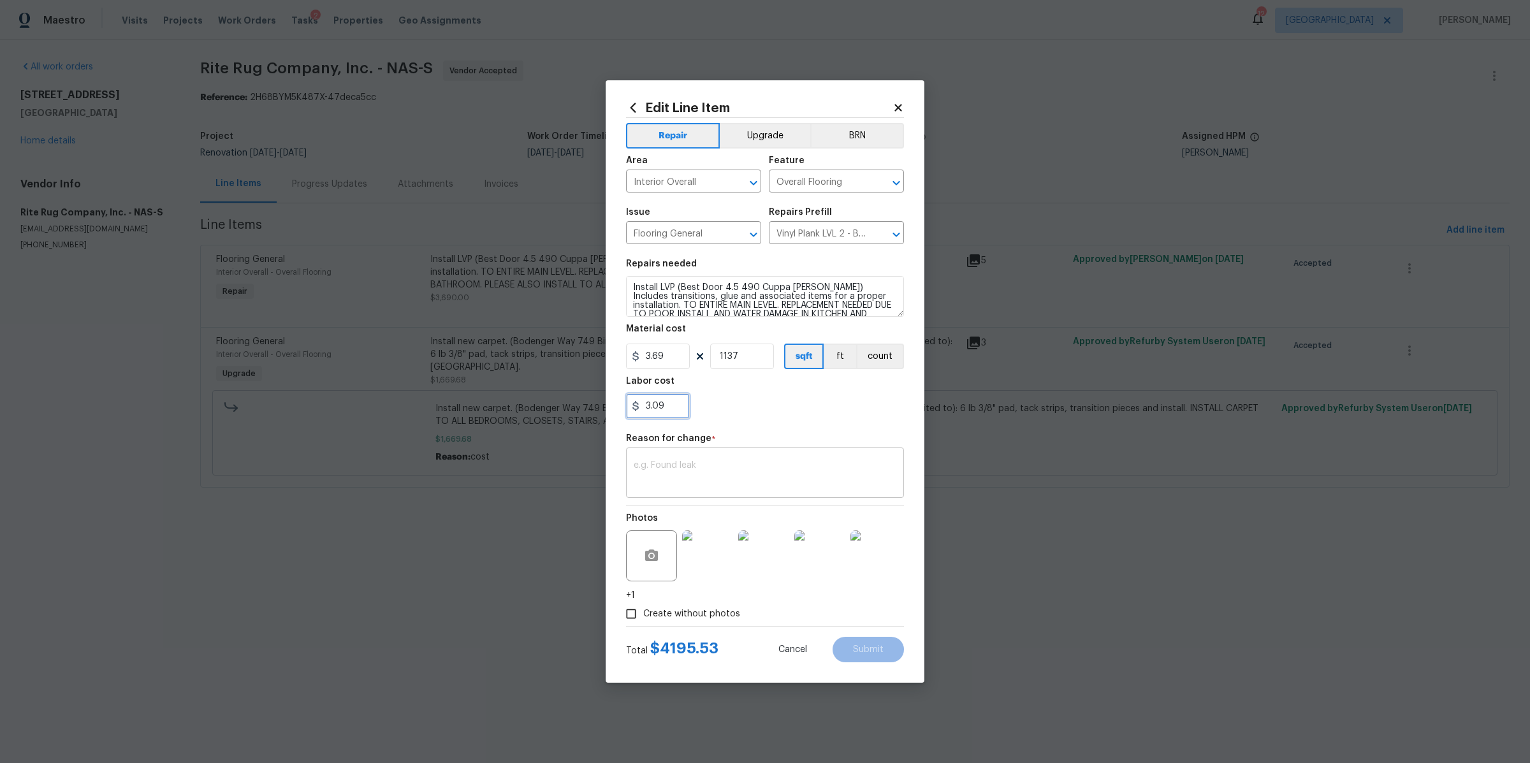
type input "3.09"
click at [686, 472] on textarea at bounding box center [765, 474] width 263 height 27
type textarea "cost"
click at [894, 650] on button "Submit" at bounding box center [867, 649] width 71 height 25
type input "1000"
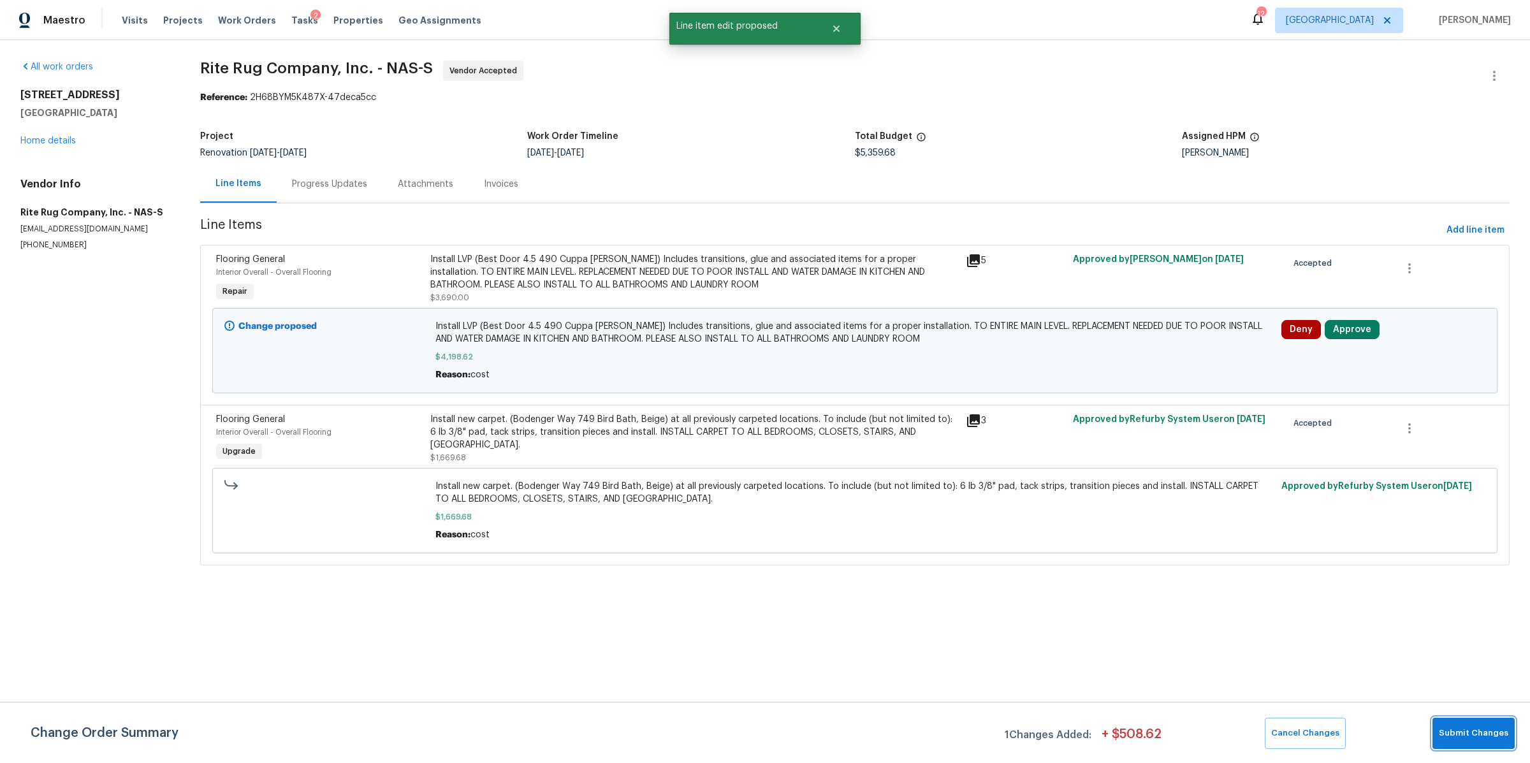
click at [1479, 746] on button "Submit Changes" at bounding box center [1473, 733] width 82 height 31
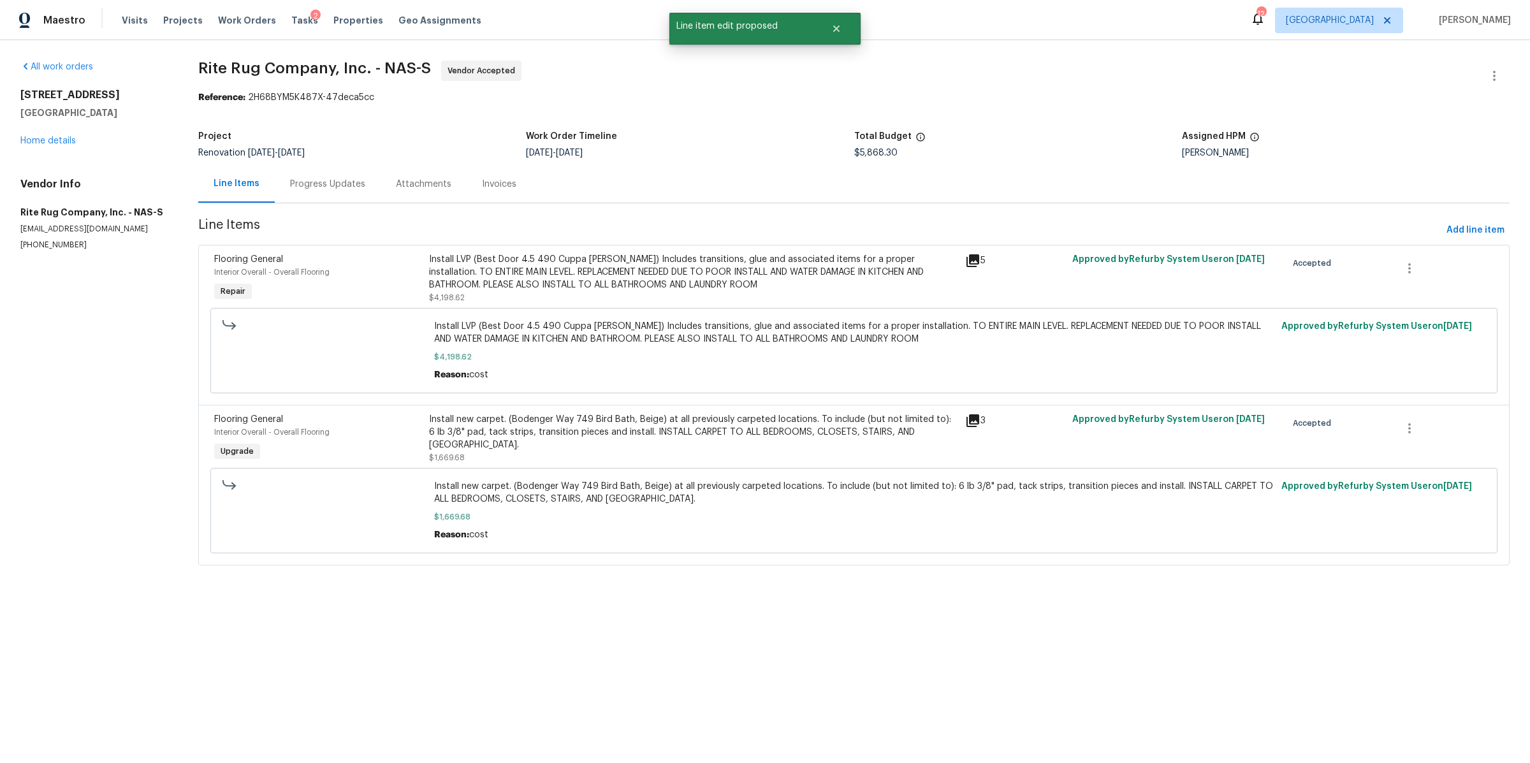
click at [335, 186] on div "Progress Updates" at bounding box center [327, 184] width 75 height 13
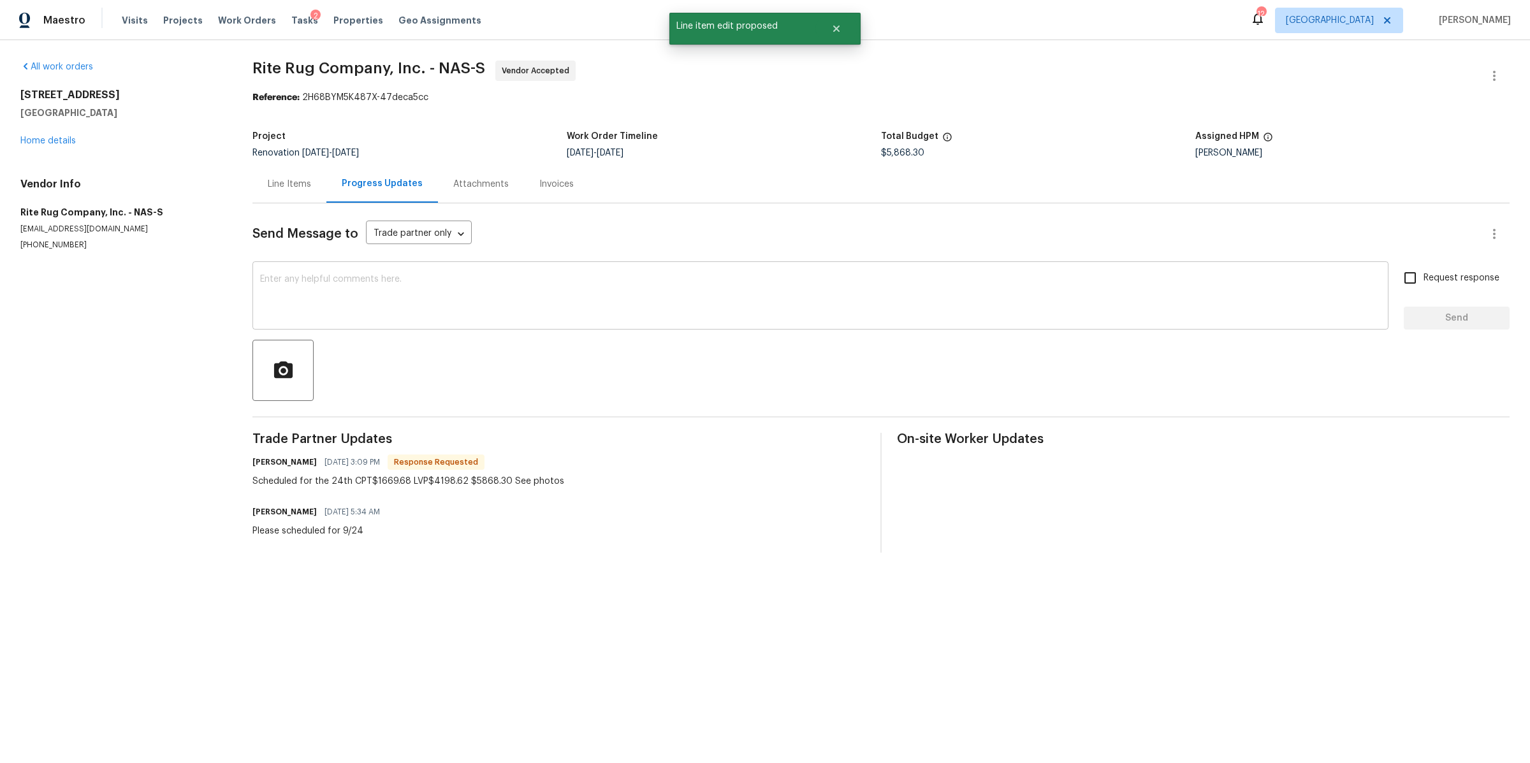
click at [405, 284] on textarea at bounding box center [820, 297] width 1121 height 45
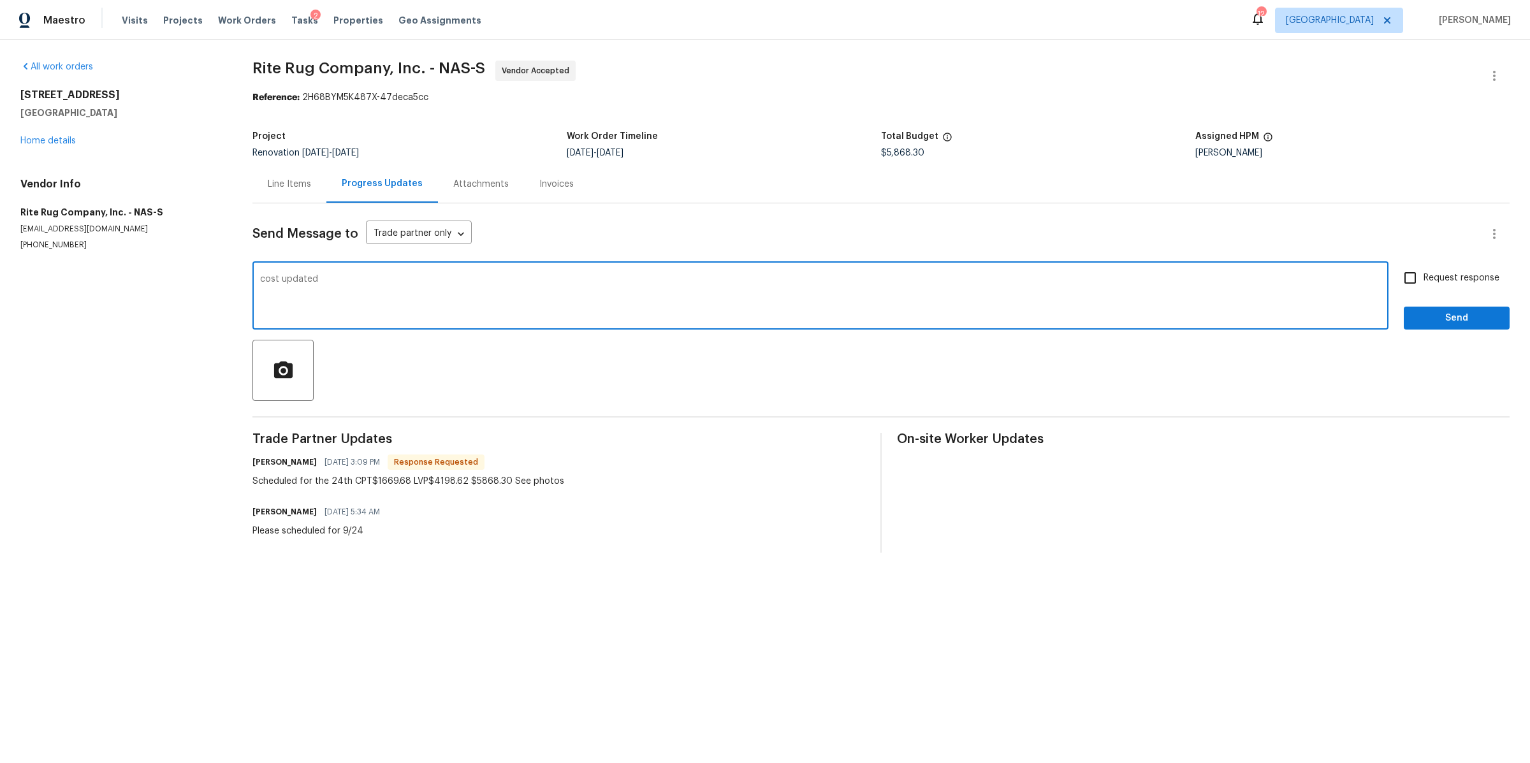
type textarea "cost updated"
click at [1413, 270] on label "Request response" at bounding box center [1448, 278] width 103 height 27
click at [1413, 270] on input "Request response" at bounding box center [1410, 278] width 27 height 27
checkbox input "true"
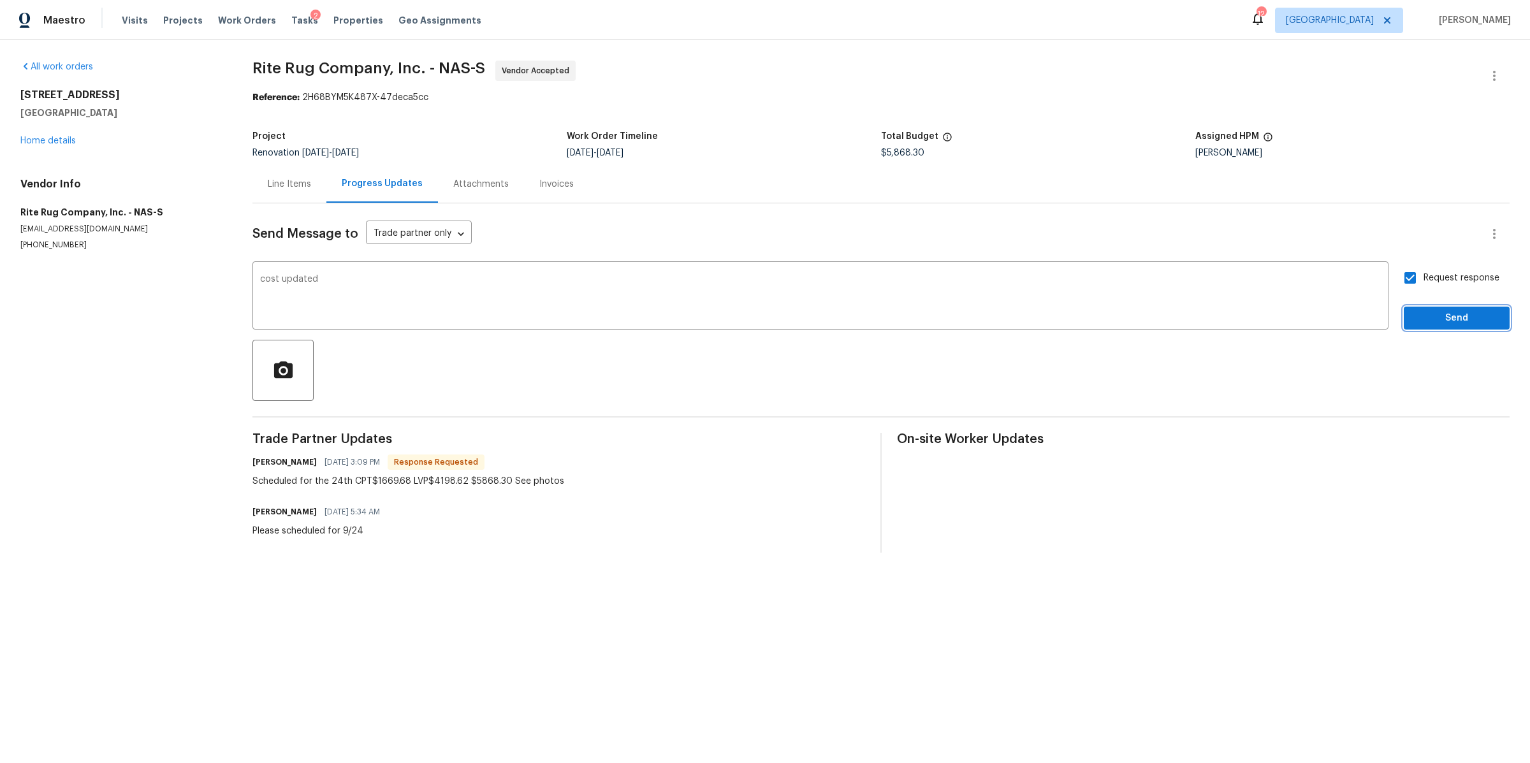
click at [1414, 310] on span "Send" at bounding box center [1456, 318] width 85 height 16
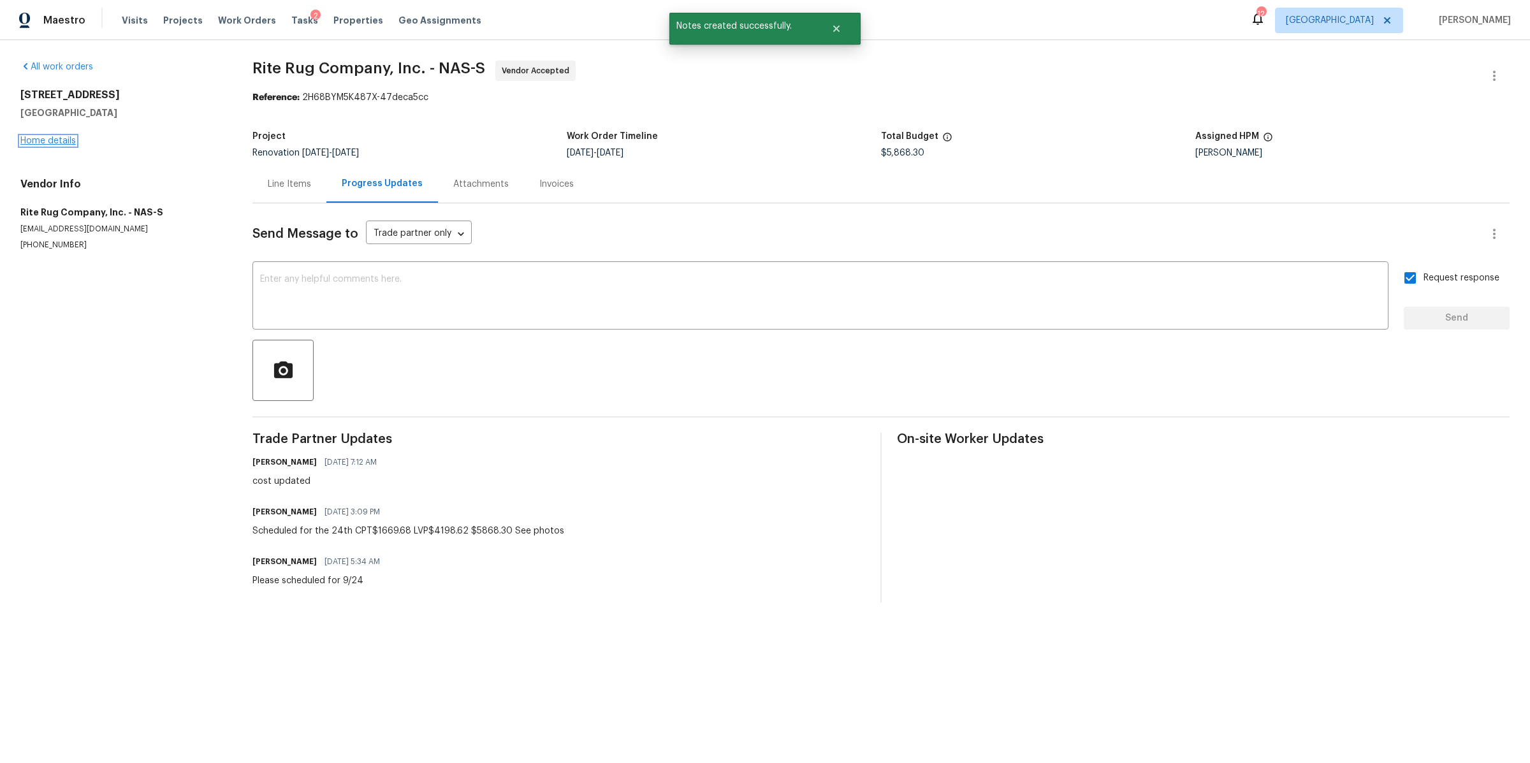
click at [62, 139] on link "Home details" at bounding box center [47, 140] width 55 height 9
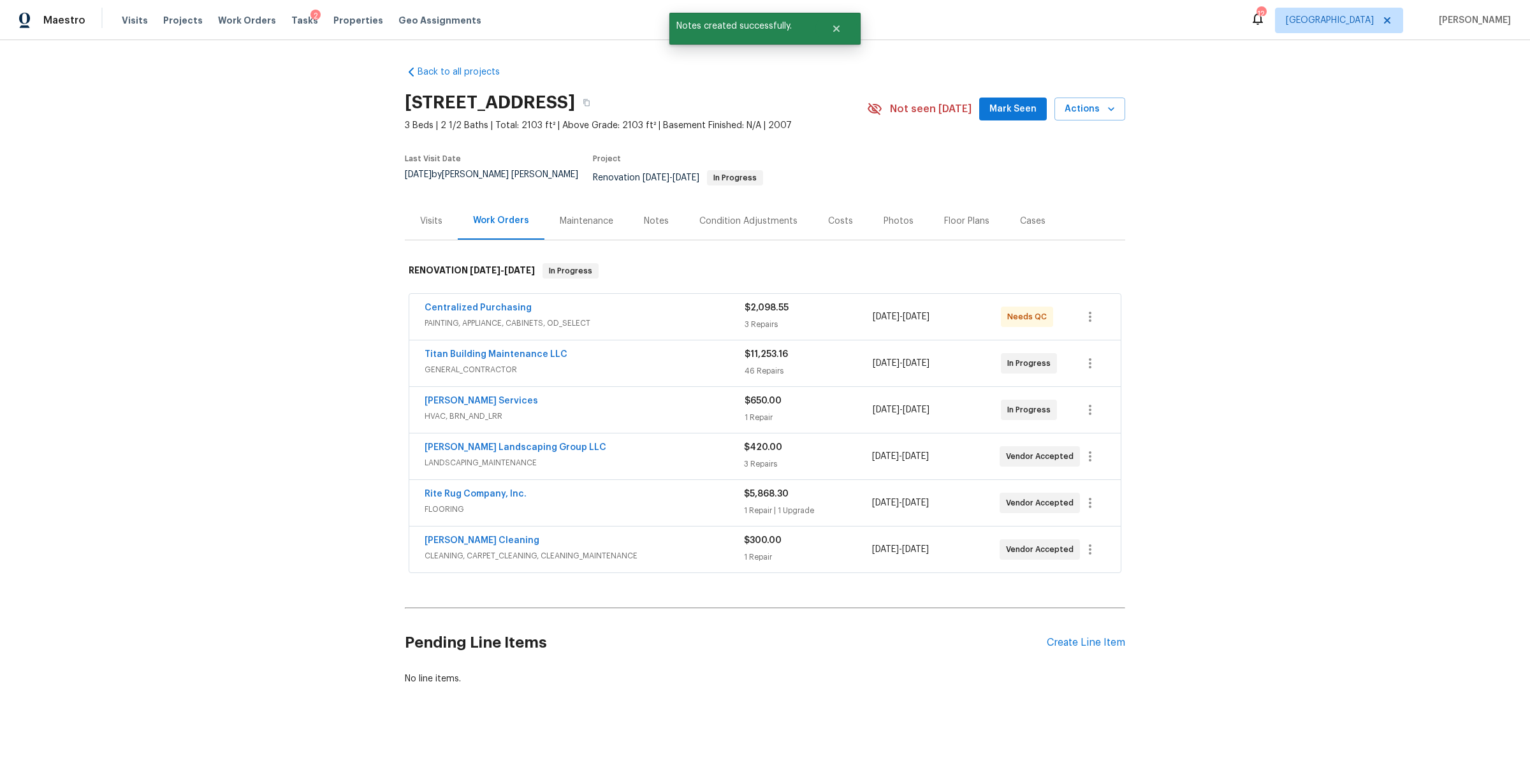
click at [630, 211] on div "Notes" at bounding box center [656, 221] width 55 height 38
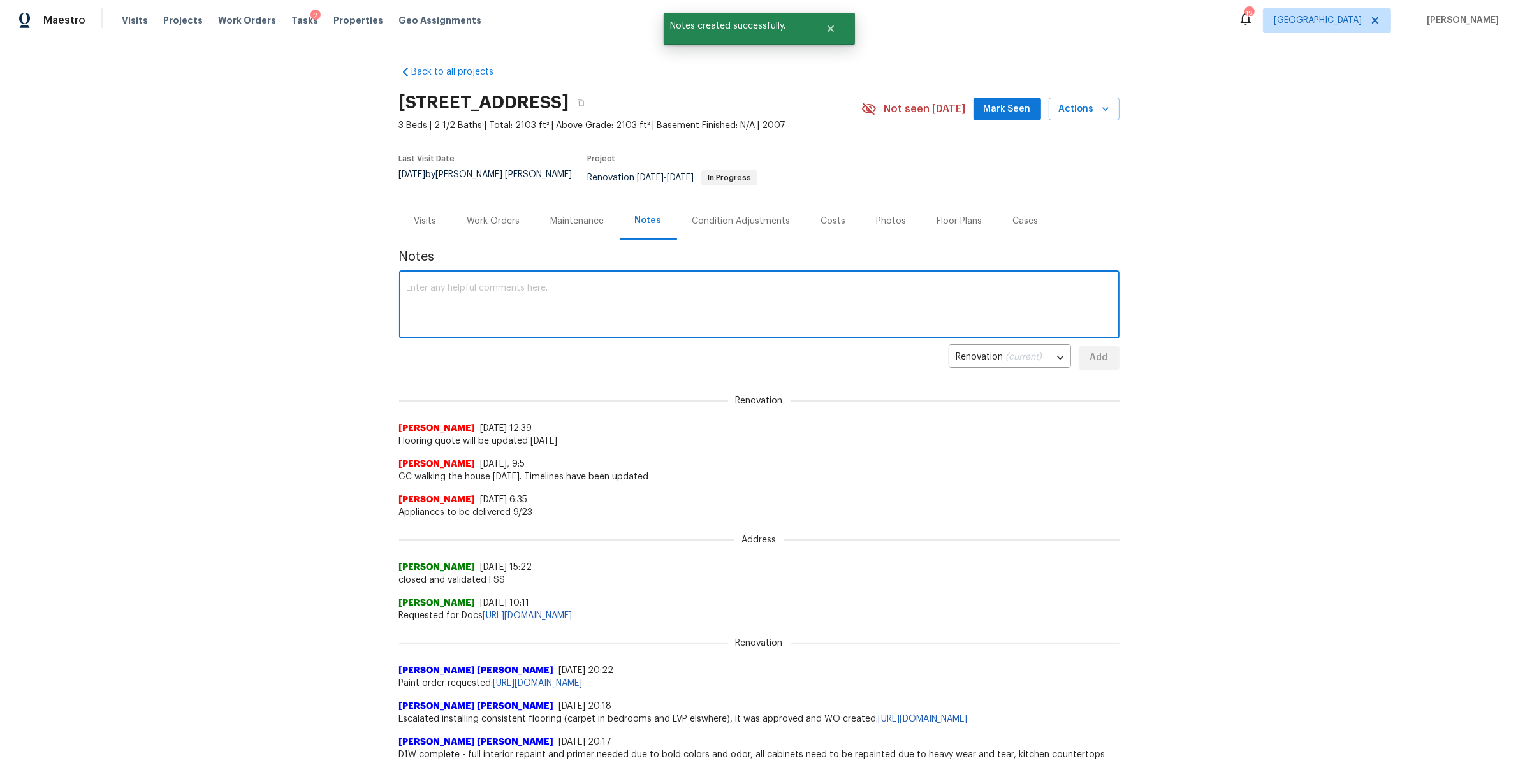
click at [560, 289] on textarea at bounding box center [759, 306] width 705 height 45
type textarea "flooring scheduled for 9/24"
click at [1094, 350] on span "Add" at bounding box center [1099, 358] width 20 height 16
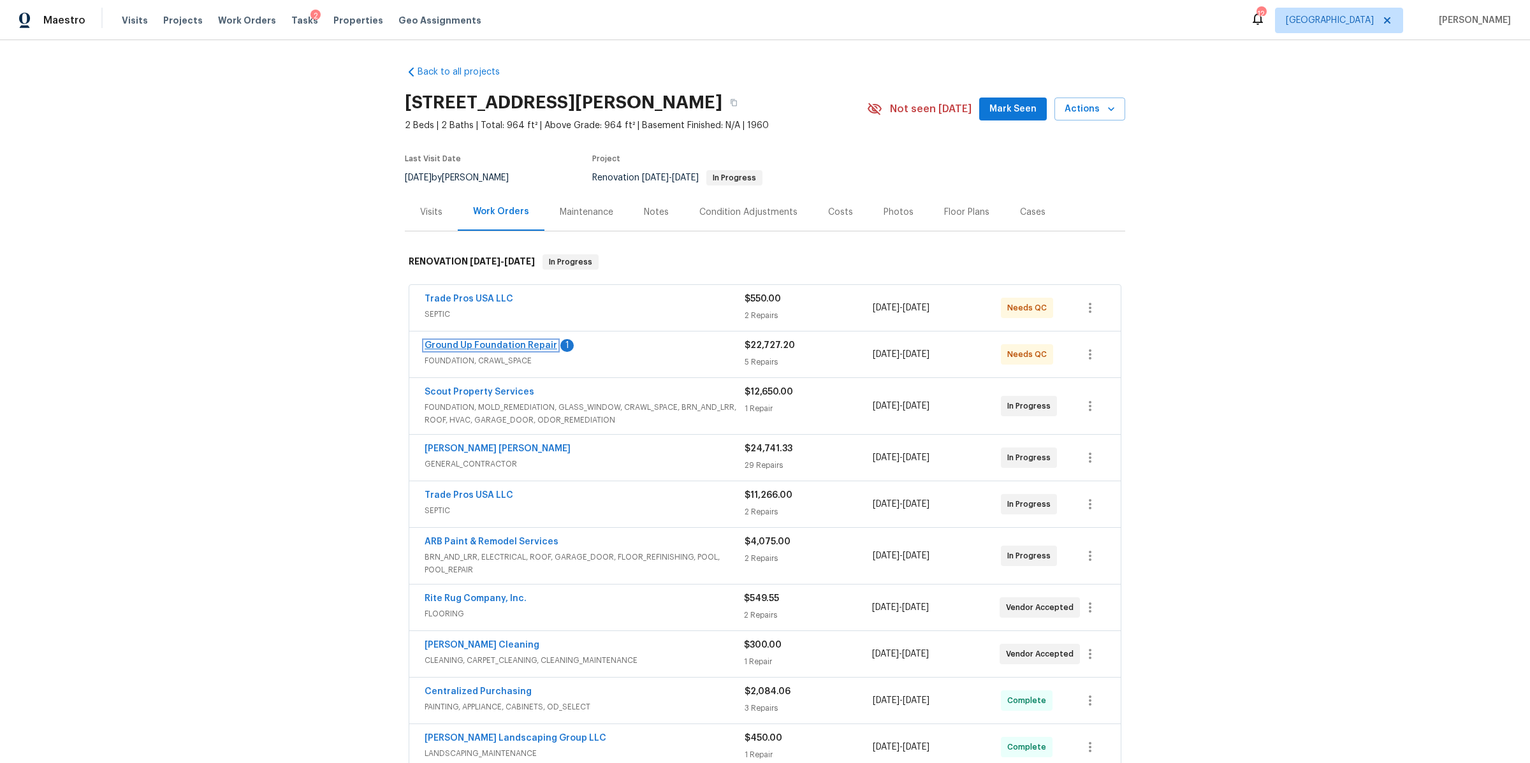
click at [507, 342] on link "Ground Up Foundation Repair" at bounding box center [491, 345] width 133 height 9
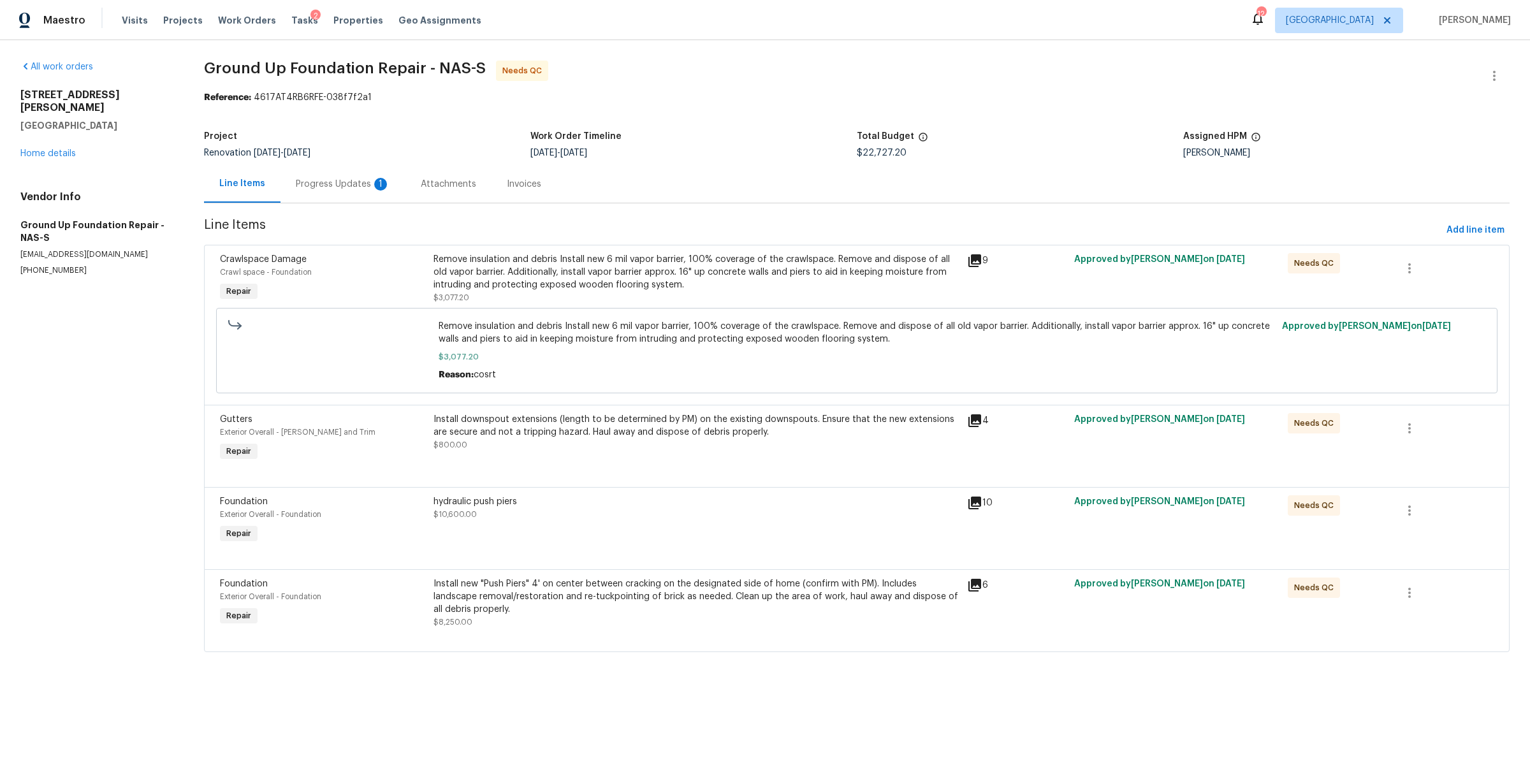
click at [328, 199] on div "Progress Updates 1" at bounding box center [342, 184] width 125 height 38
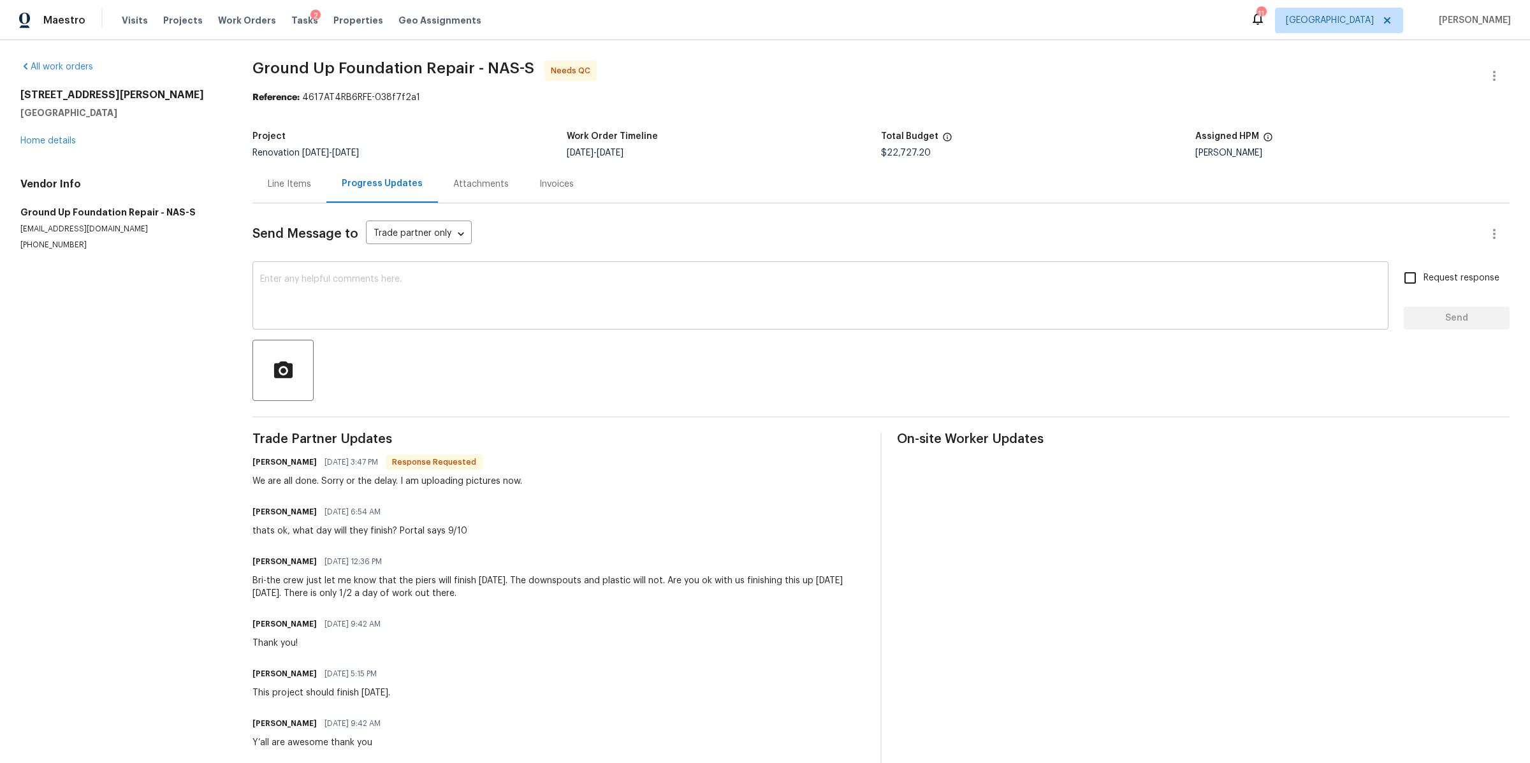
click at [479, 321] on div "x ​" at bounding box center [820, 297] width 1136 height 65
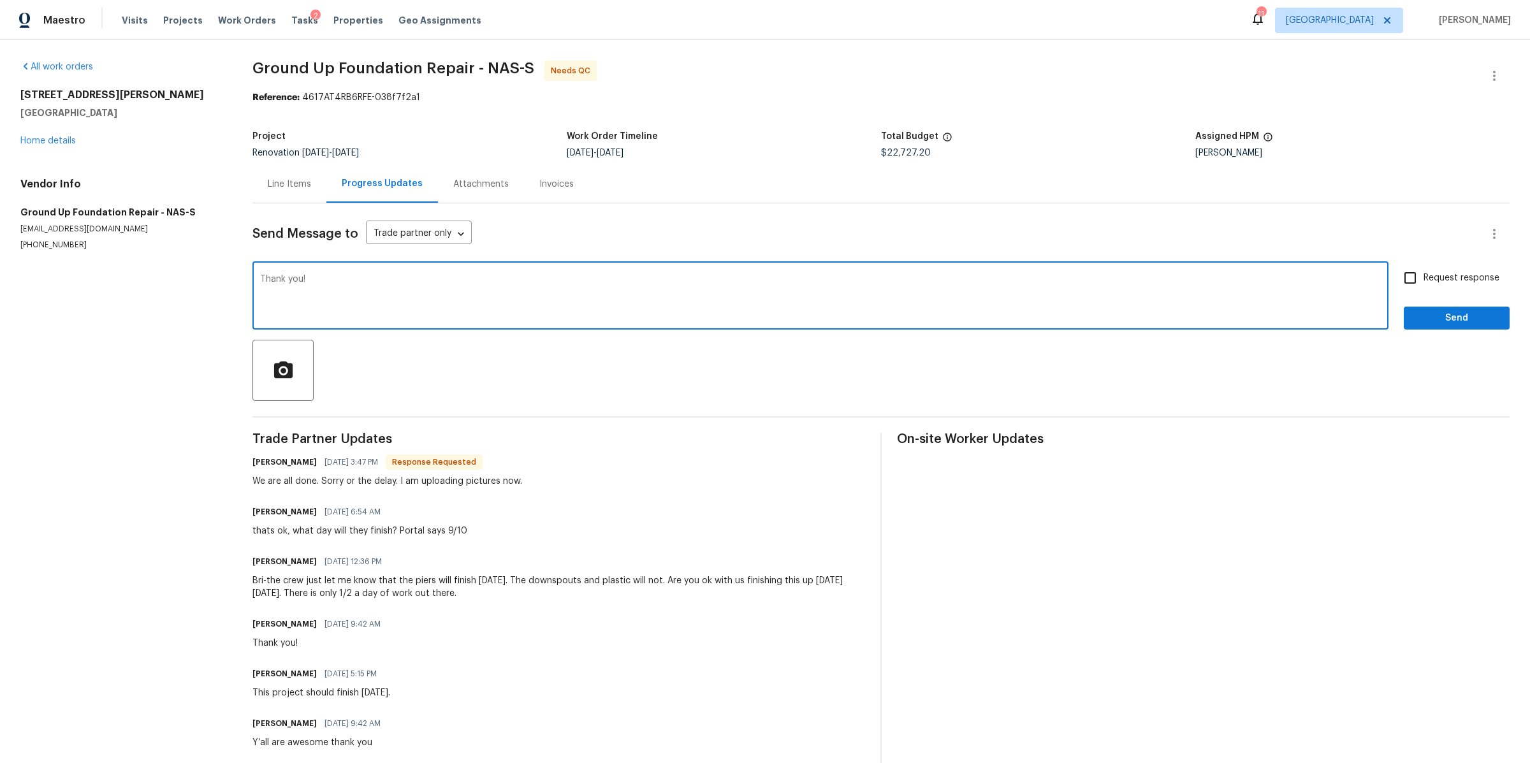
type textarea "Thank you!"
click at [1400, 277] on input "Request response" at bounding box center [1410, 278] width 27 height 27
checkbox input "true"
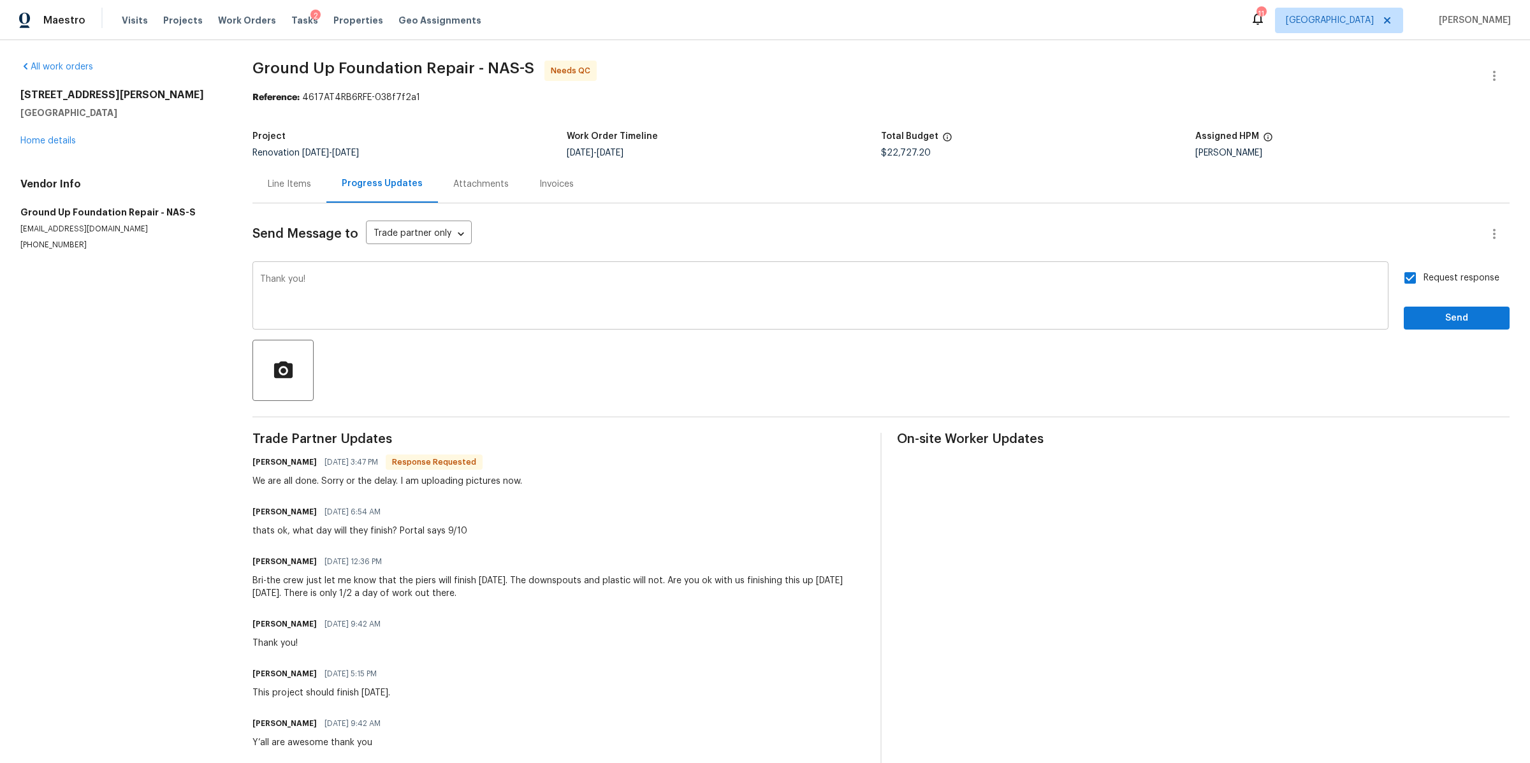
click at [1254, 283] on textarea "Thank you!" at bounding box center [820, 297] width 1121 height 45
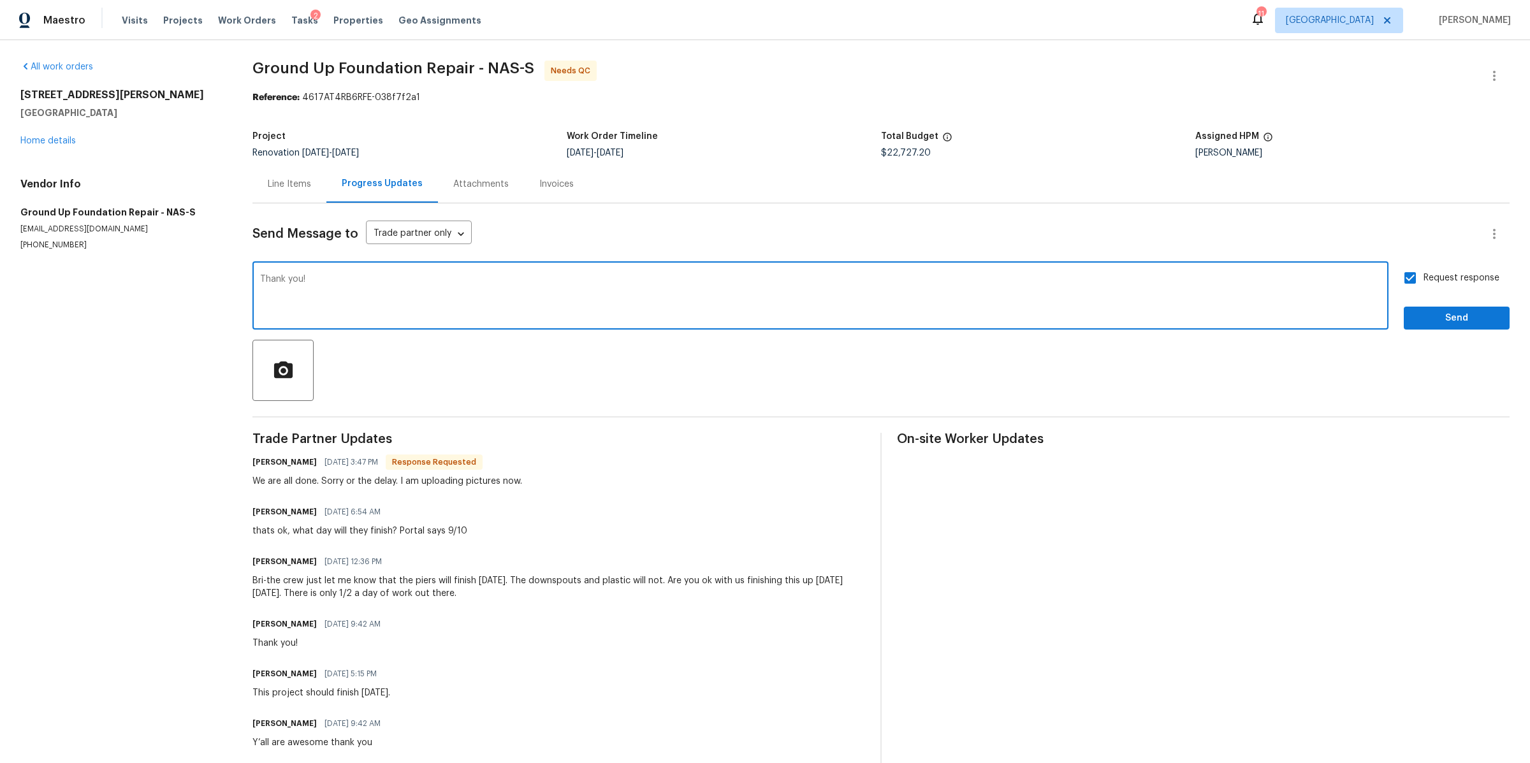
type textarea "Thank you!"
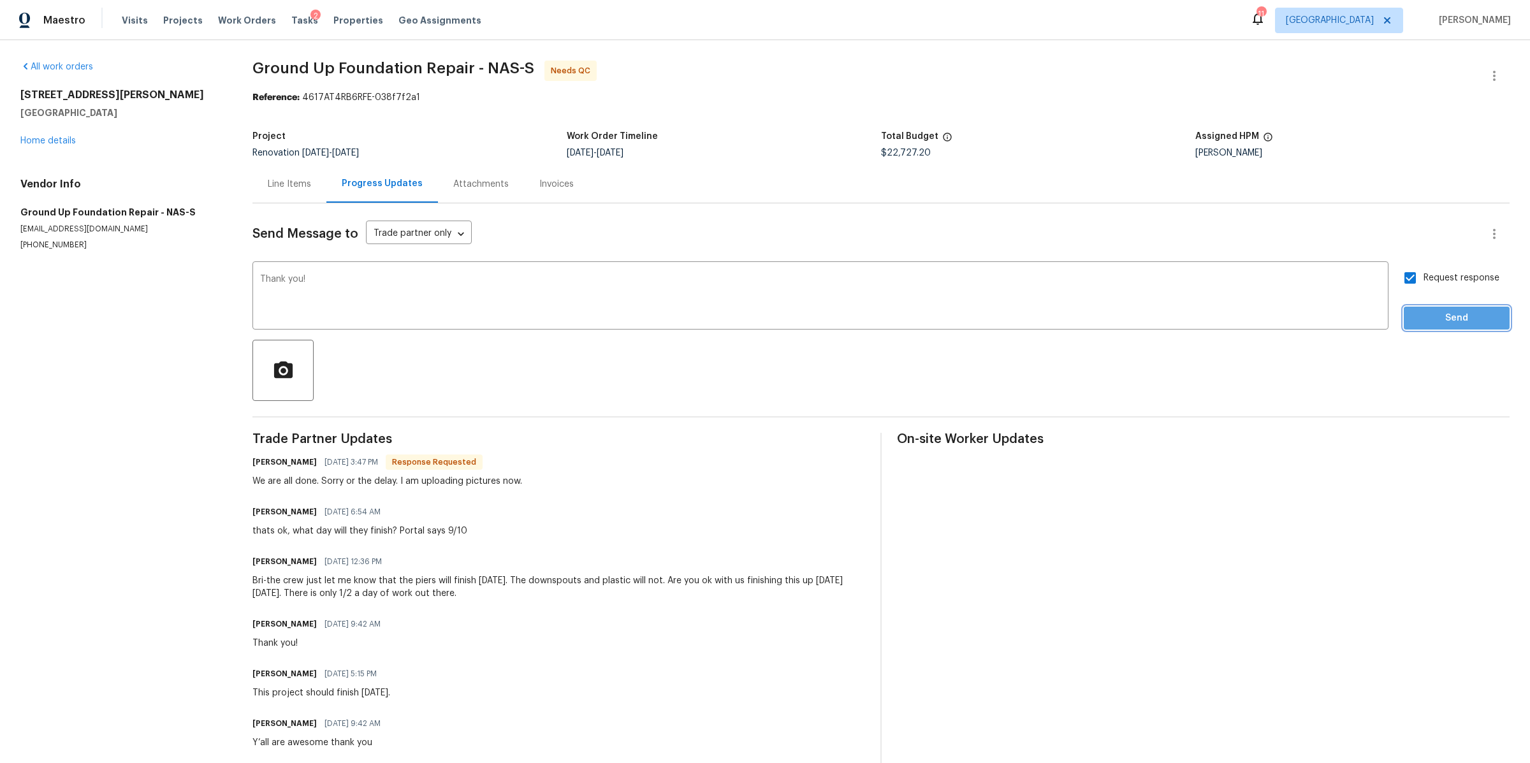
click at [1453, 317] on span "Send" at bounding box center [1456, 318] width 85 height 16
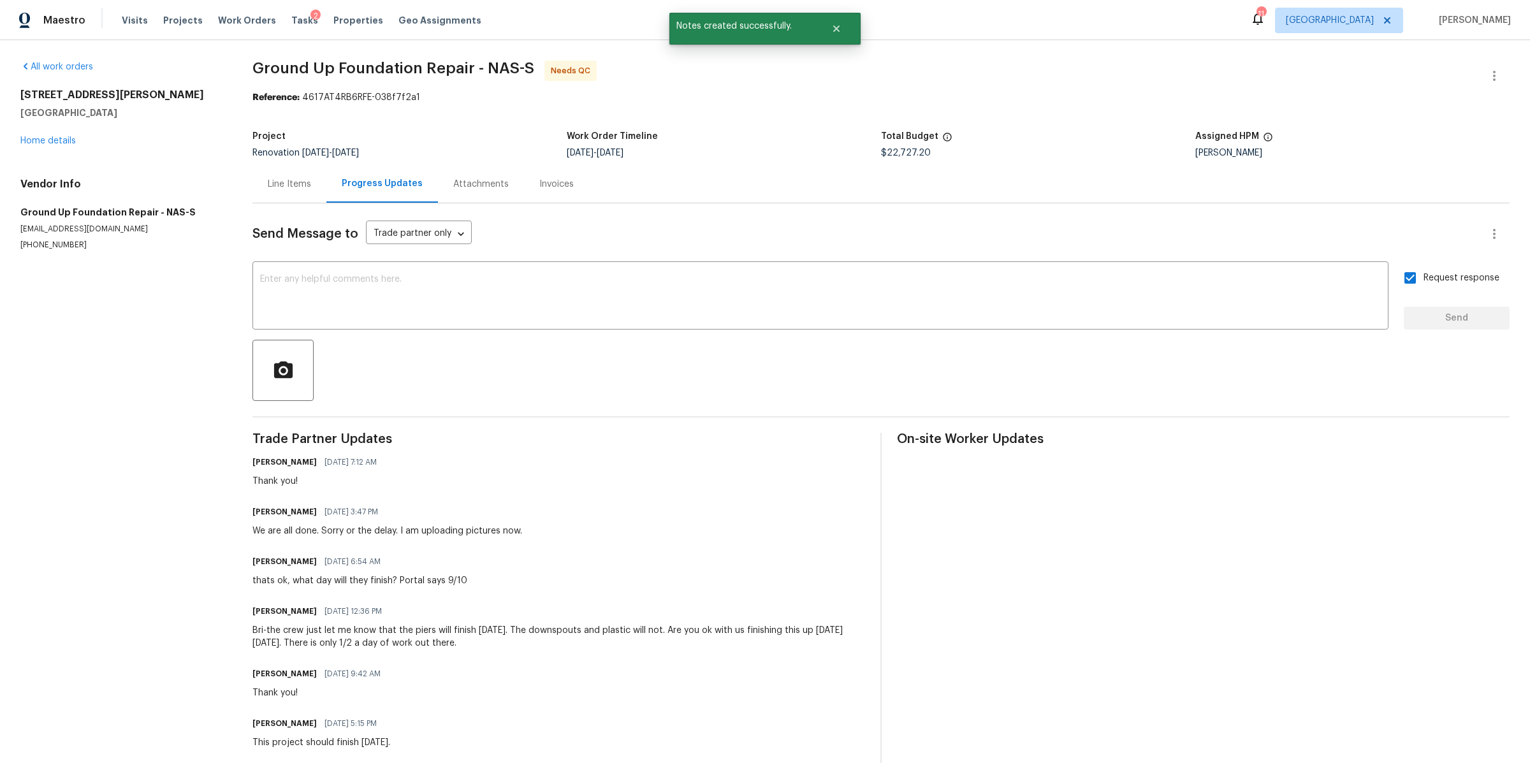
click at [286, 181] on div "Line Items" at bounding box center [289, 184] width 43 height 13
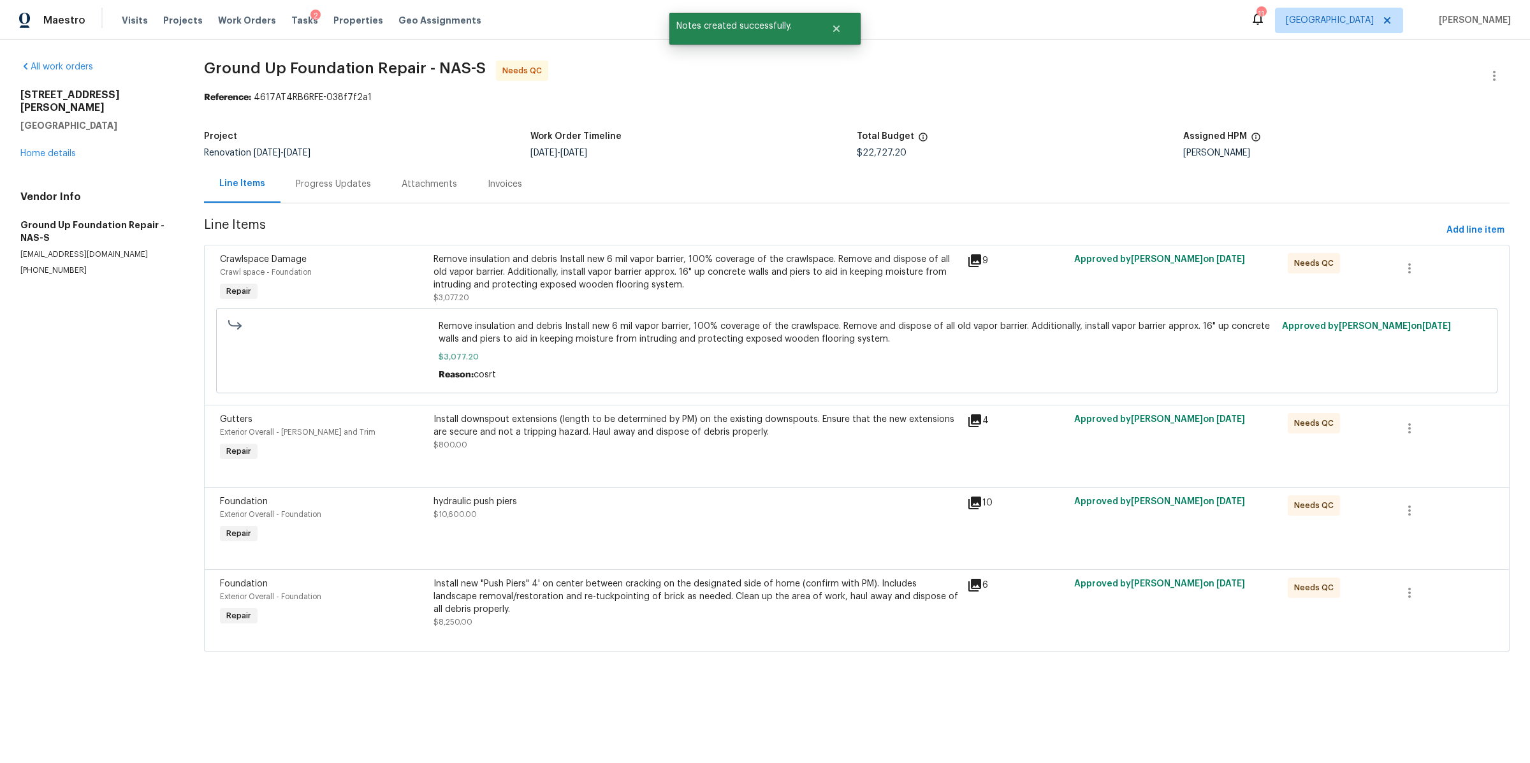
click at [564, 290] on div "Remove insulation and debris Install new 6 mil vapor barrier, 100% coverage of …" at bounding box center [696, 272] width 527 height 38
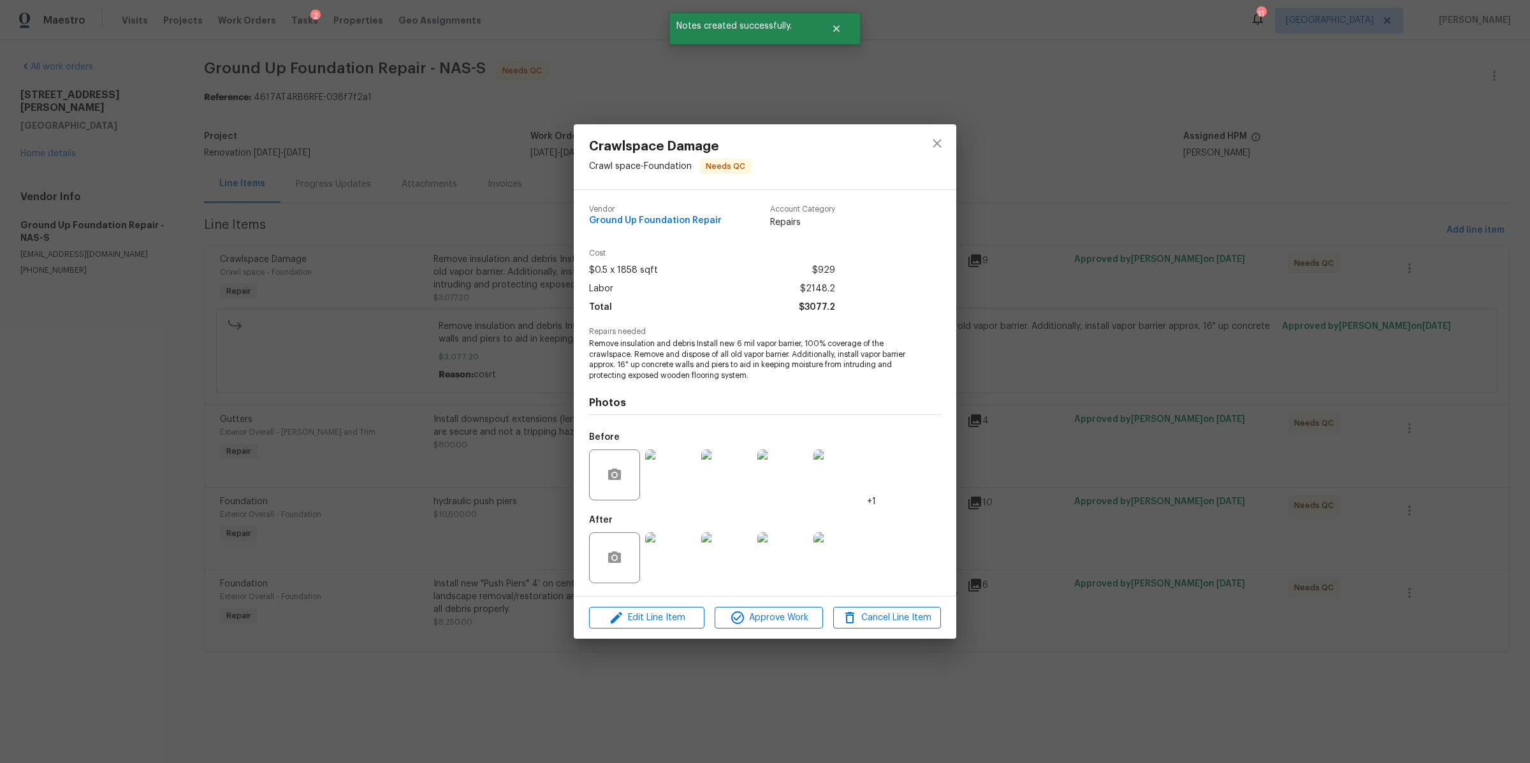
click at [662, 556] on img at bounding box center [670, 557] width 51 height 51
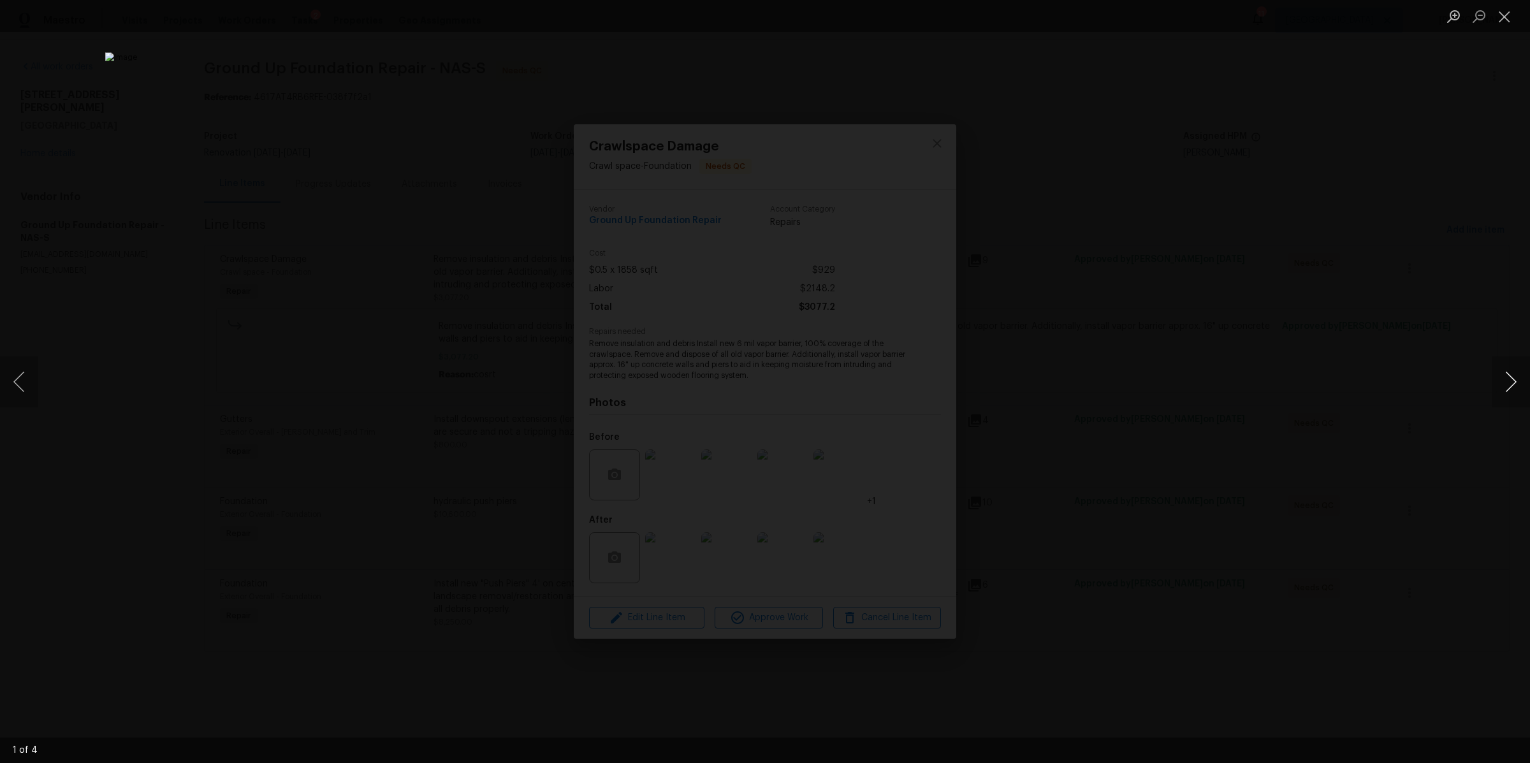
click at [1497, 365] on button "Next image" at bounding box center [1511, 381] width 38 height 51
click at [1503, 22] on button "Close lightbox" at bounding box center [1504, 16] width 25 height 22
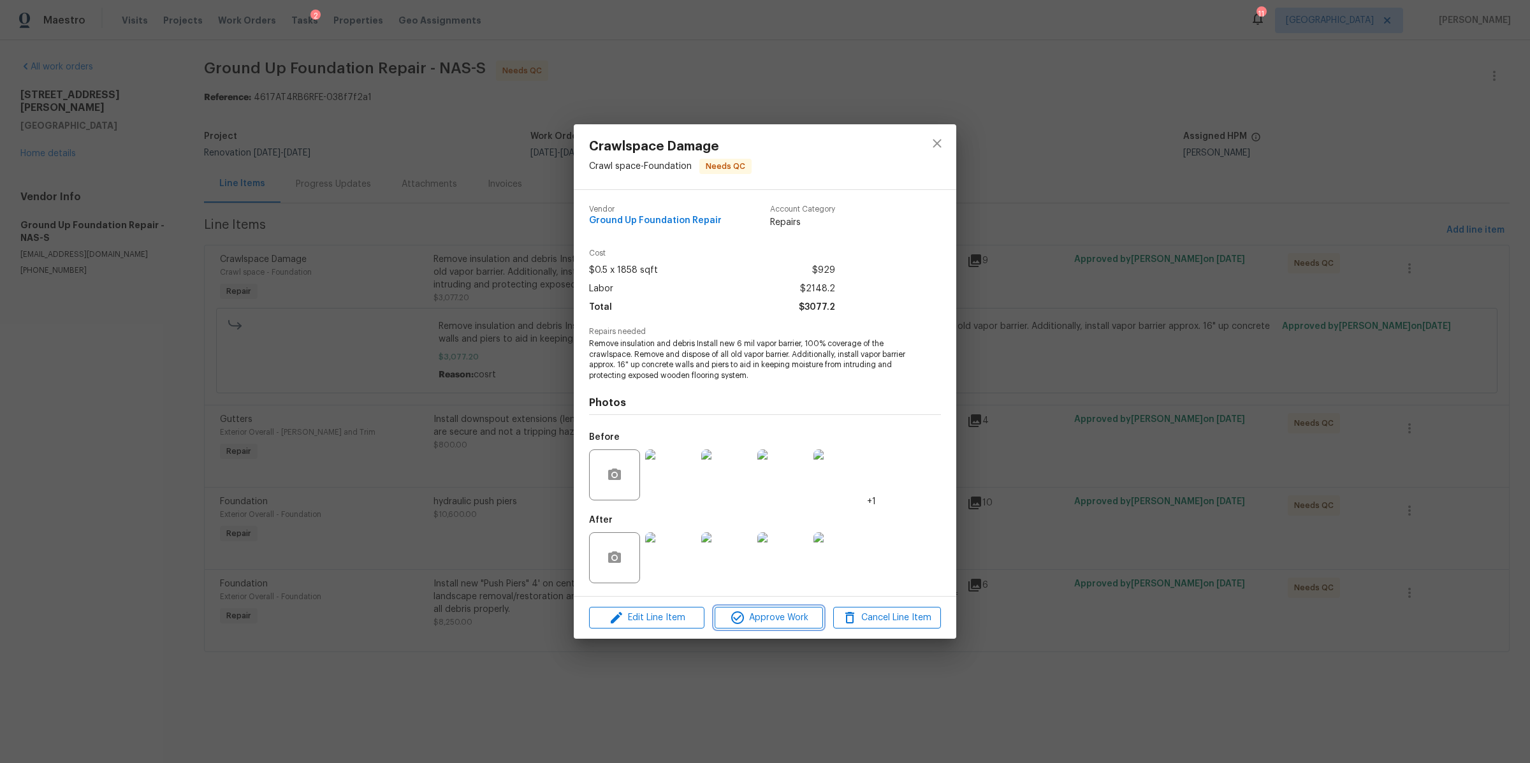
click at [774, 616] on span "Approve Work" at bounding box center [768, 618] width 100 height 16
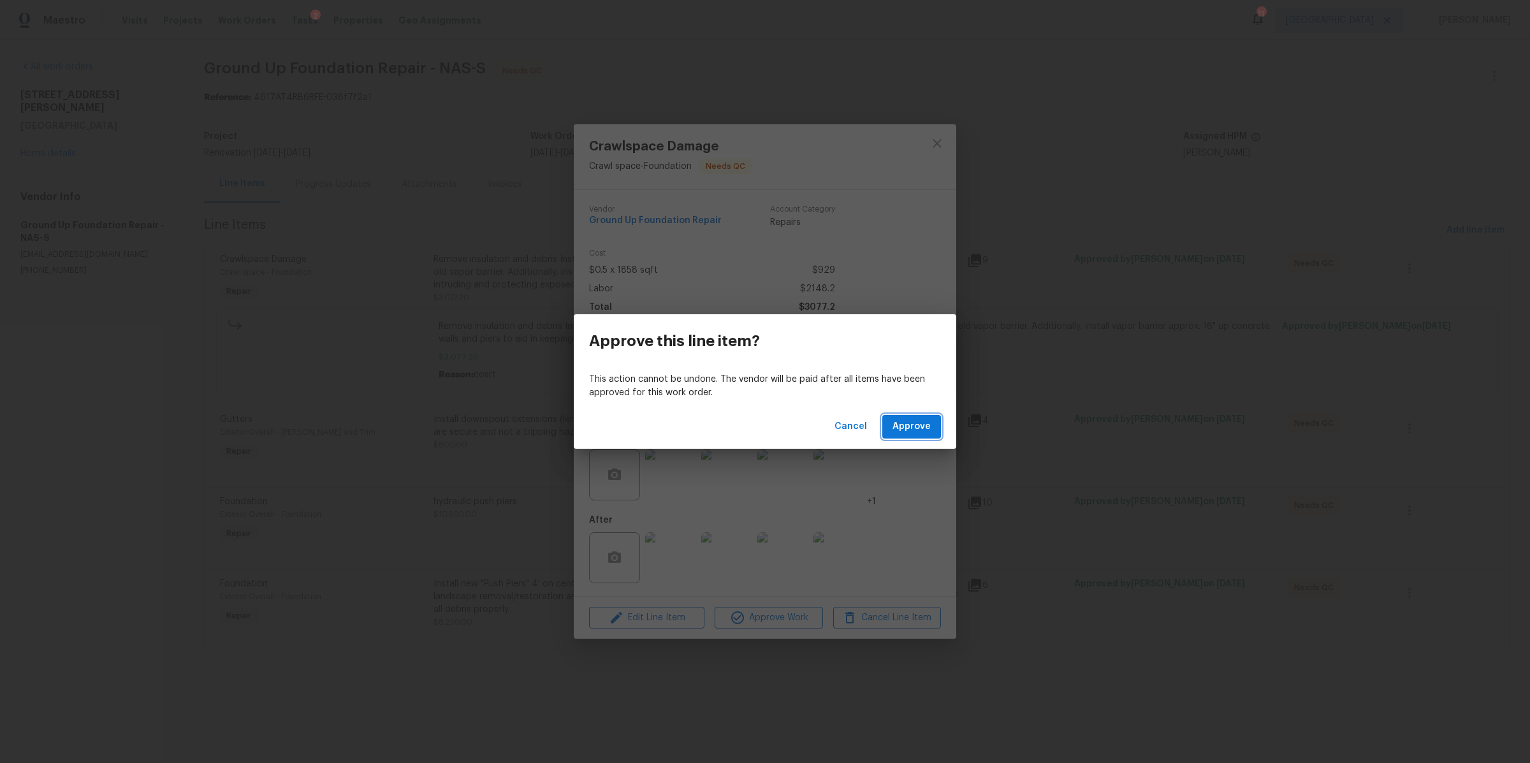
click at [904, 423] on span "Approve" at bounding box center [911, 427] width 38 height 16
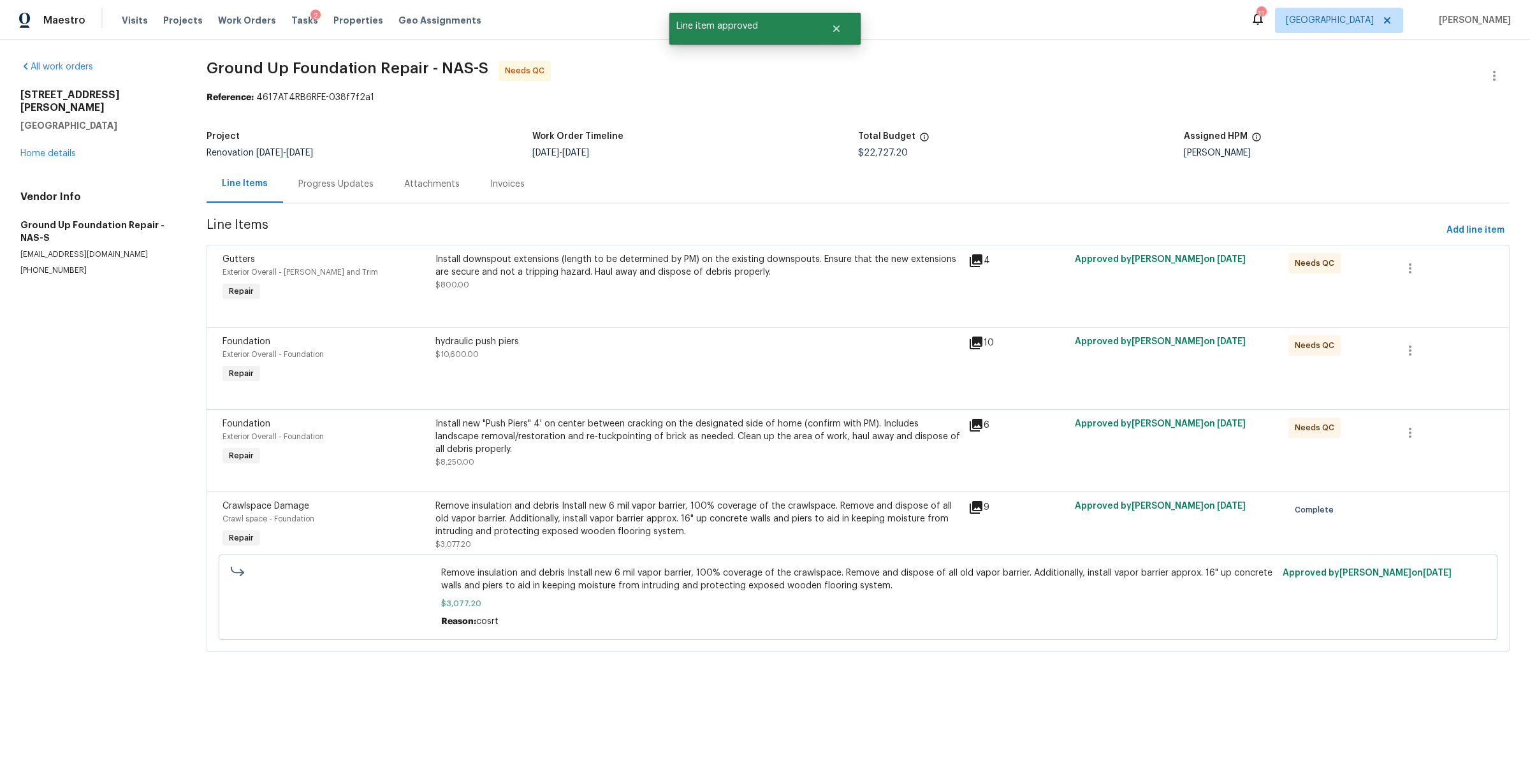
click at [651, 286] on div "Install downspout extensions (length to be determined by PM) on the existing do…" at bounding box center [697, 272] width 525 height 38
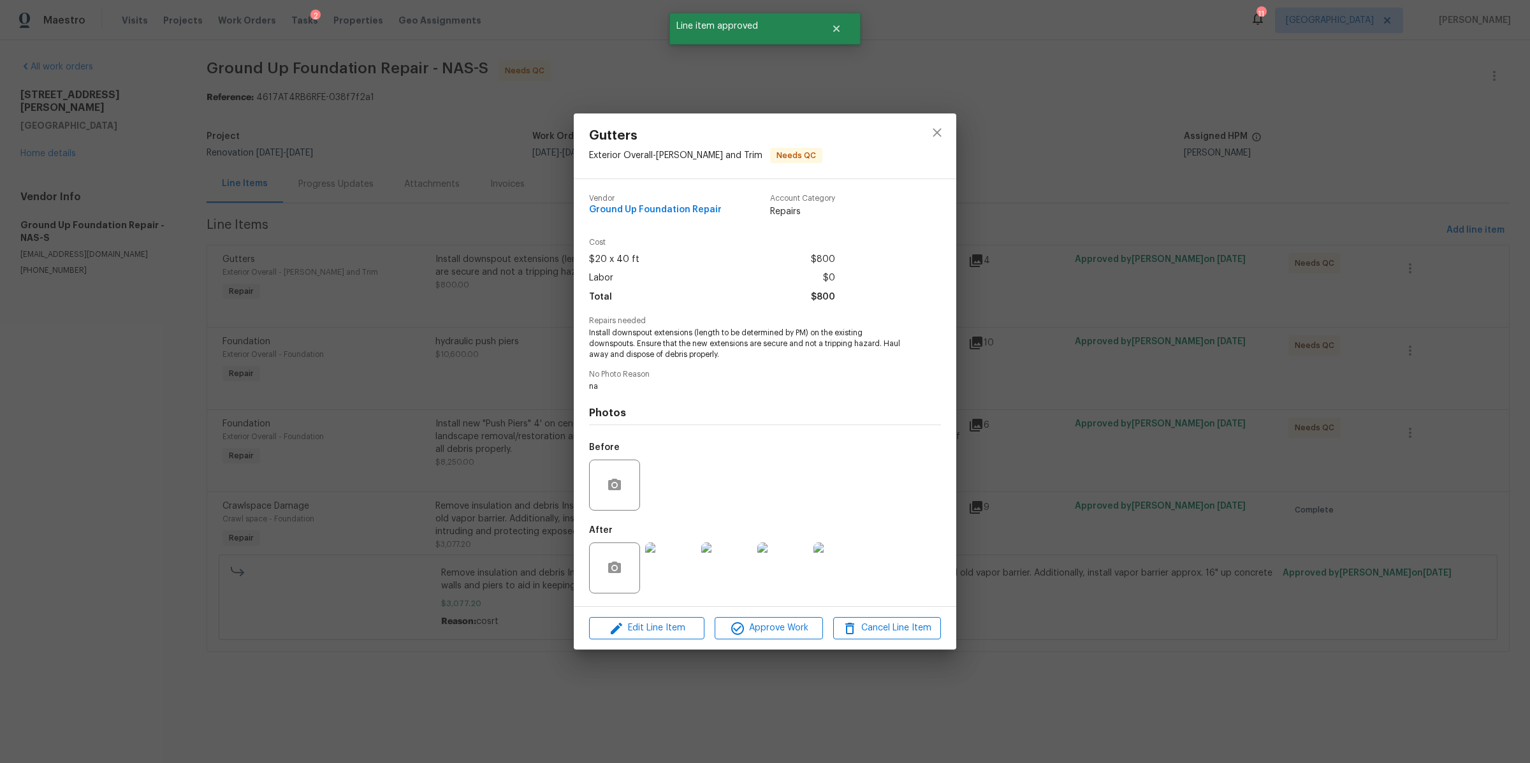
click at [668, 555] on img at bounding box center [670, 567] width 51 height 51
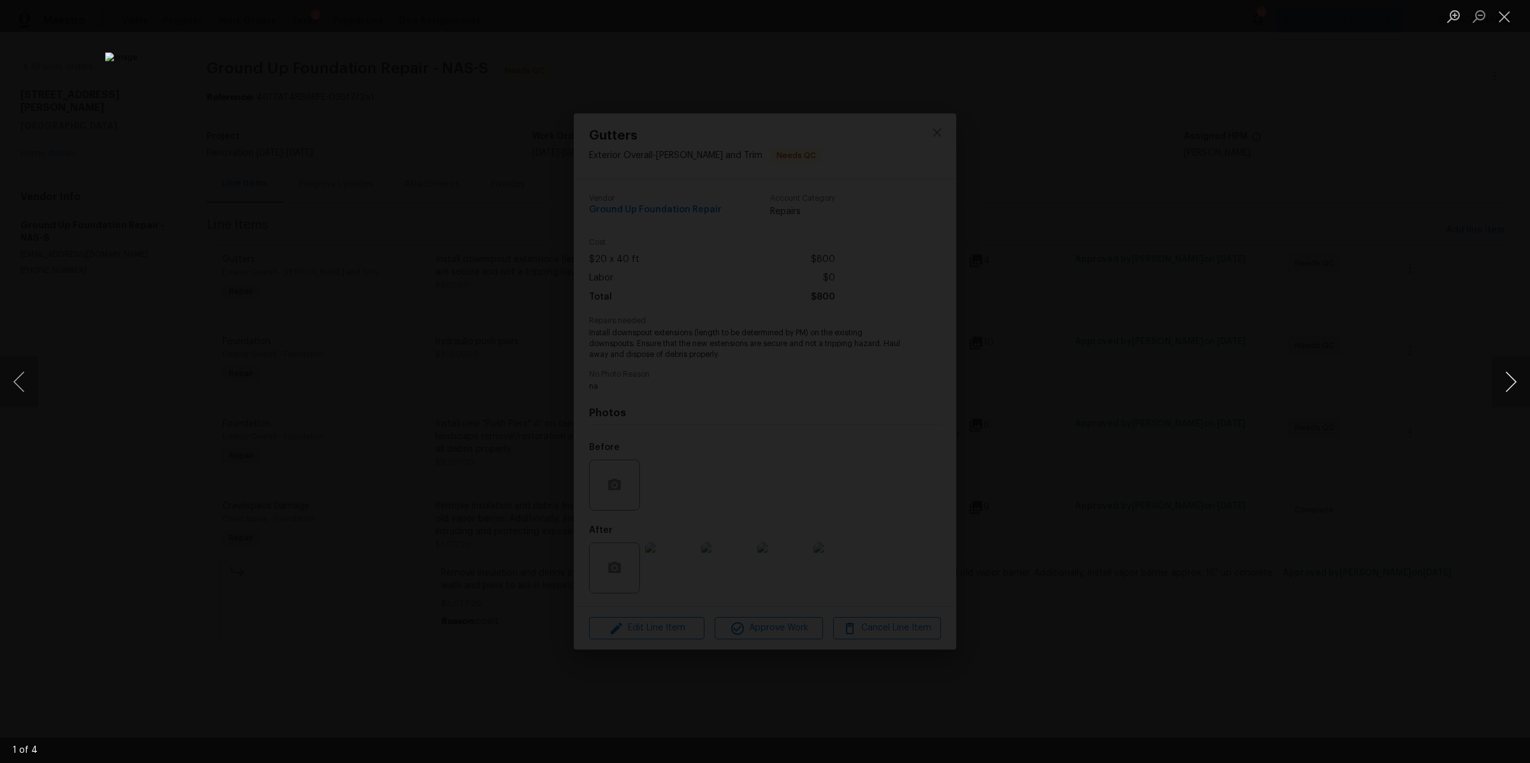
click at [1508, 384] on button "Next image" at bounding box center [1511, 381] width 38 height 51
click at [1499, 21] on button "Close lightbox" at bounding box center [1504, 16] width 25 height 22
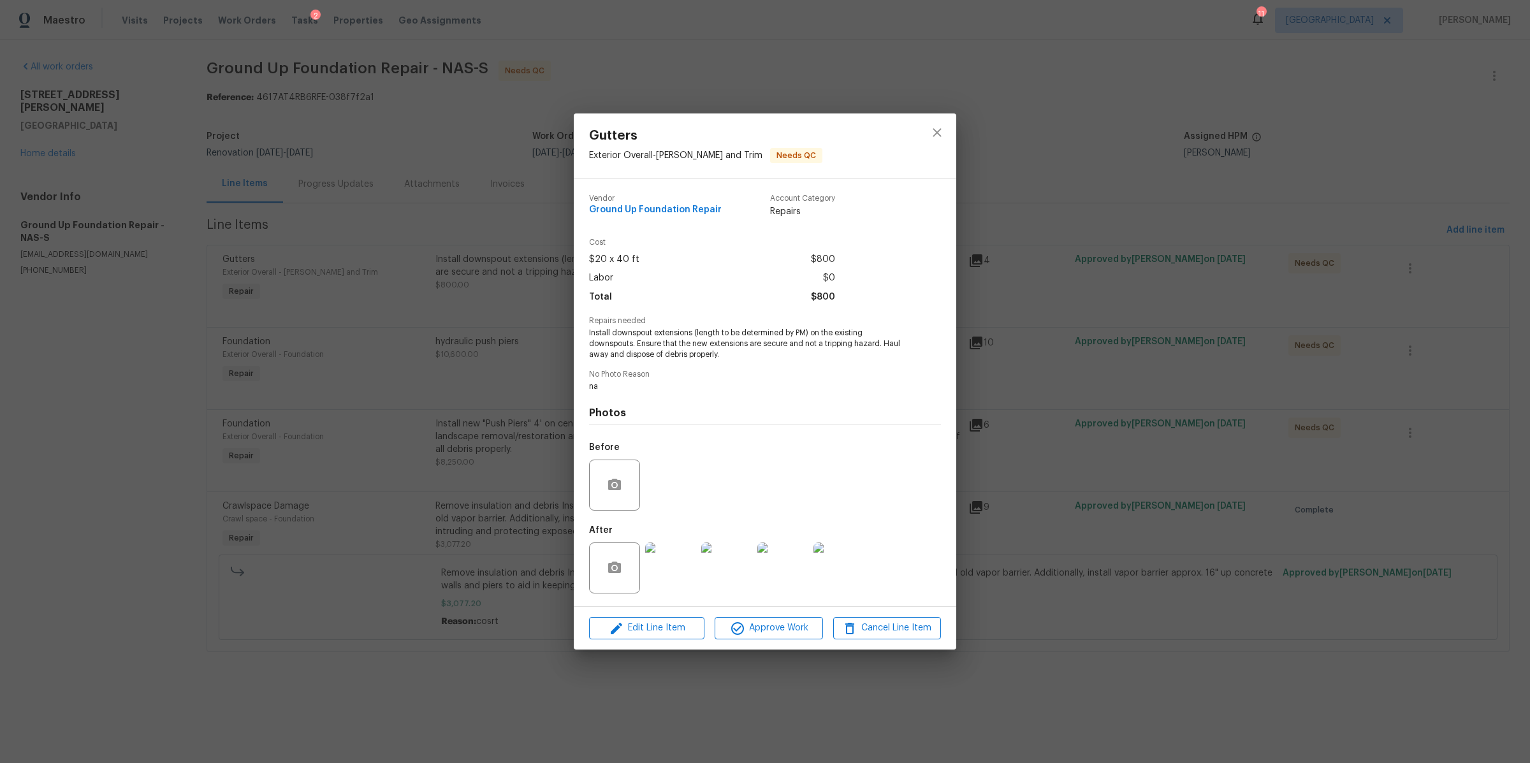
click at [1031, 265] on div "Gutters Exterior Overall - Eaves and Trim Needs QC Vendor Ground Up Foundation …" at bounding box center [765, 381] width 1530 height 763
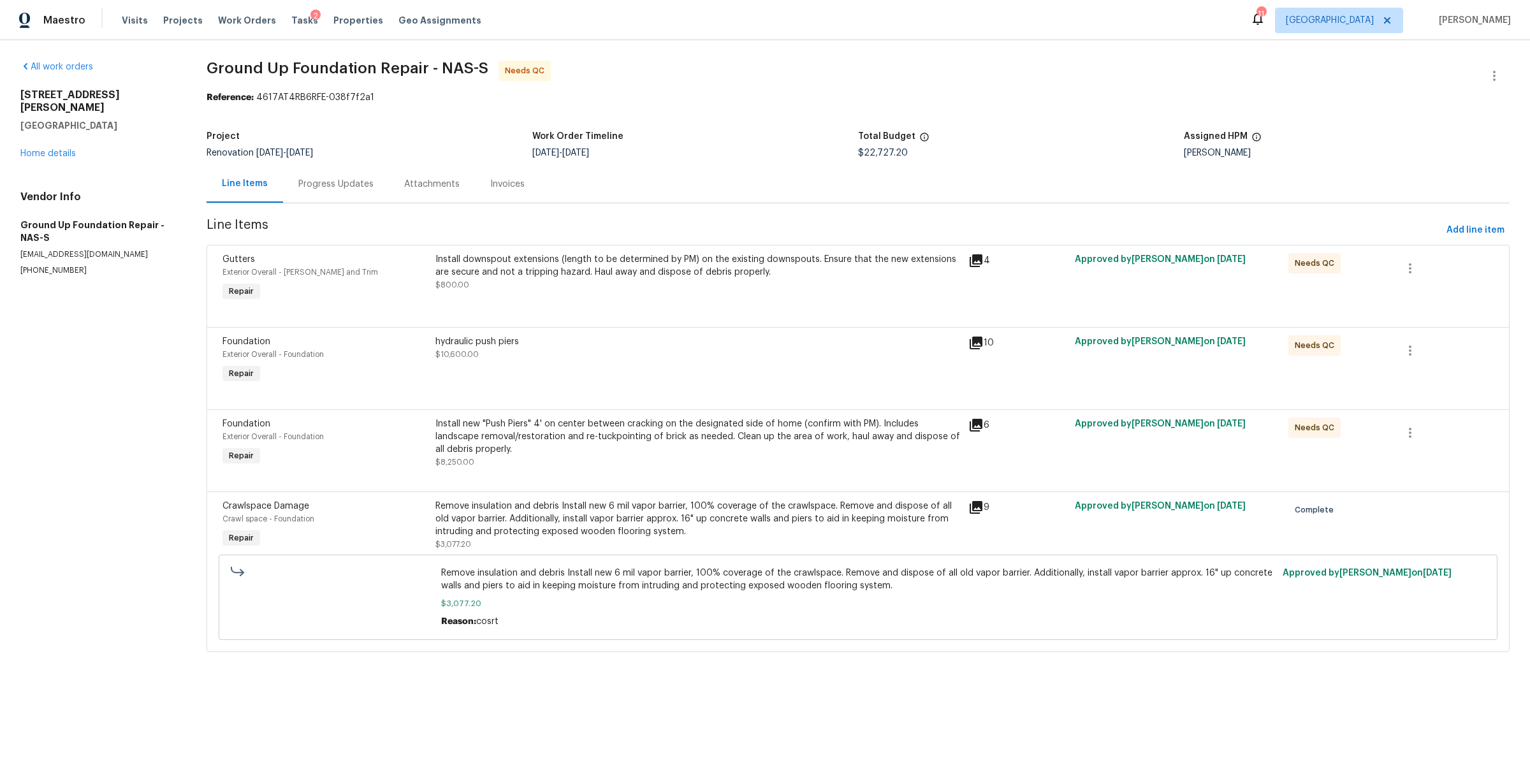
click at [656, 297] on div "Install downspout extensions (length to be determined by PM) on the existing do…" at bounding box center [698, 278] width 533 height 59
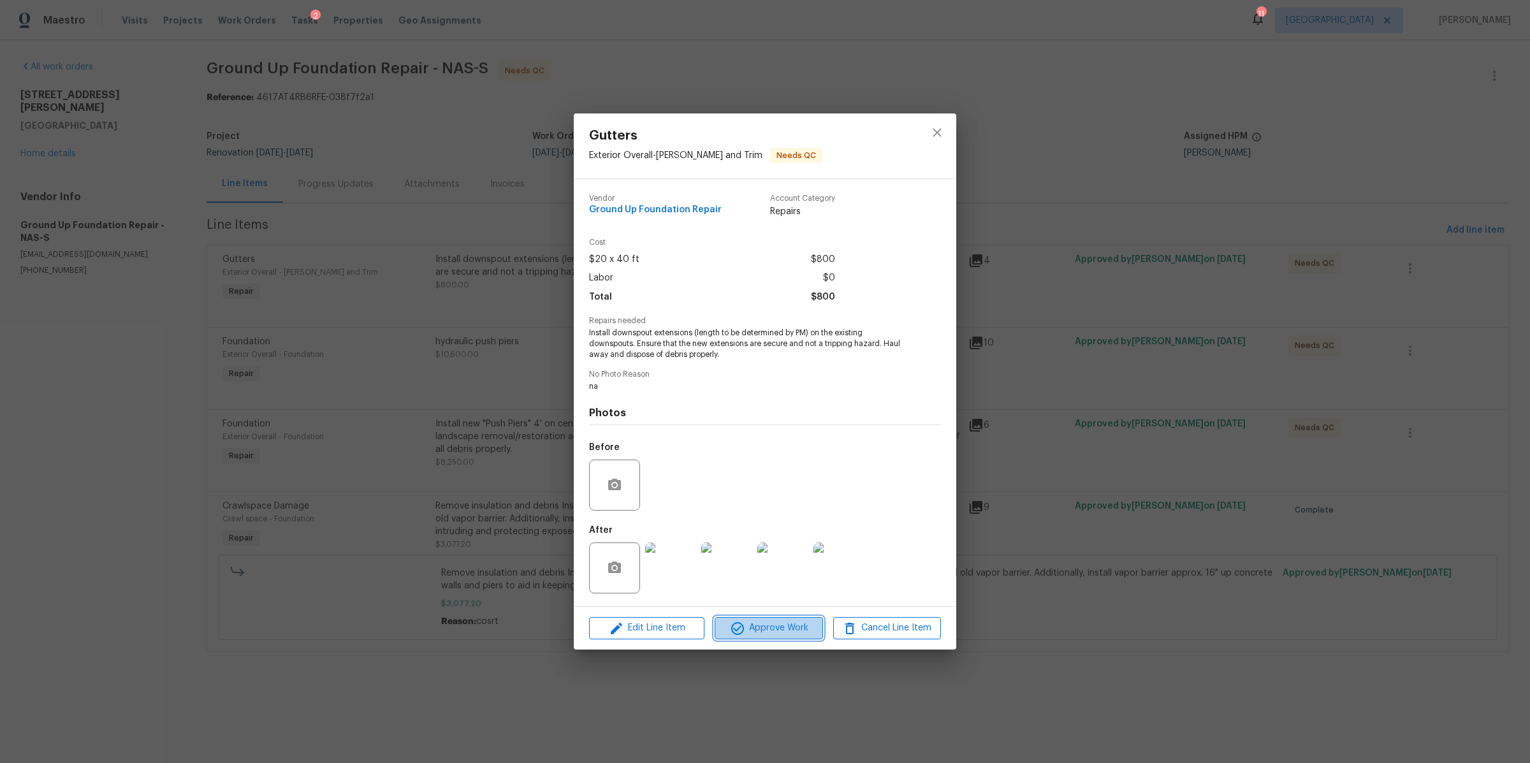
click at [762, 620] on button "Approve Work" at bounding box center [769, 628] width 108 height 22
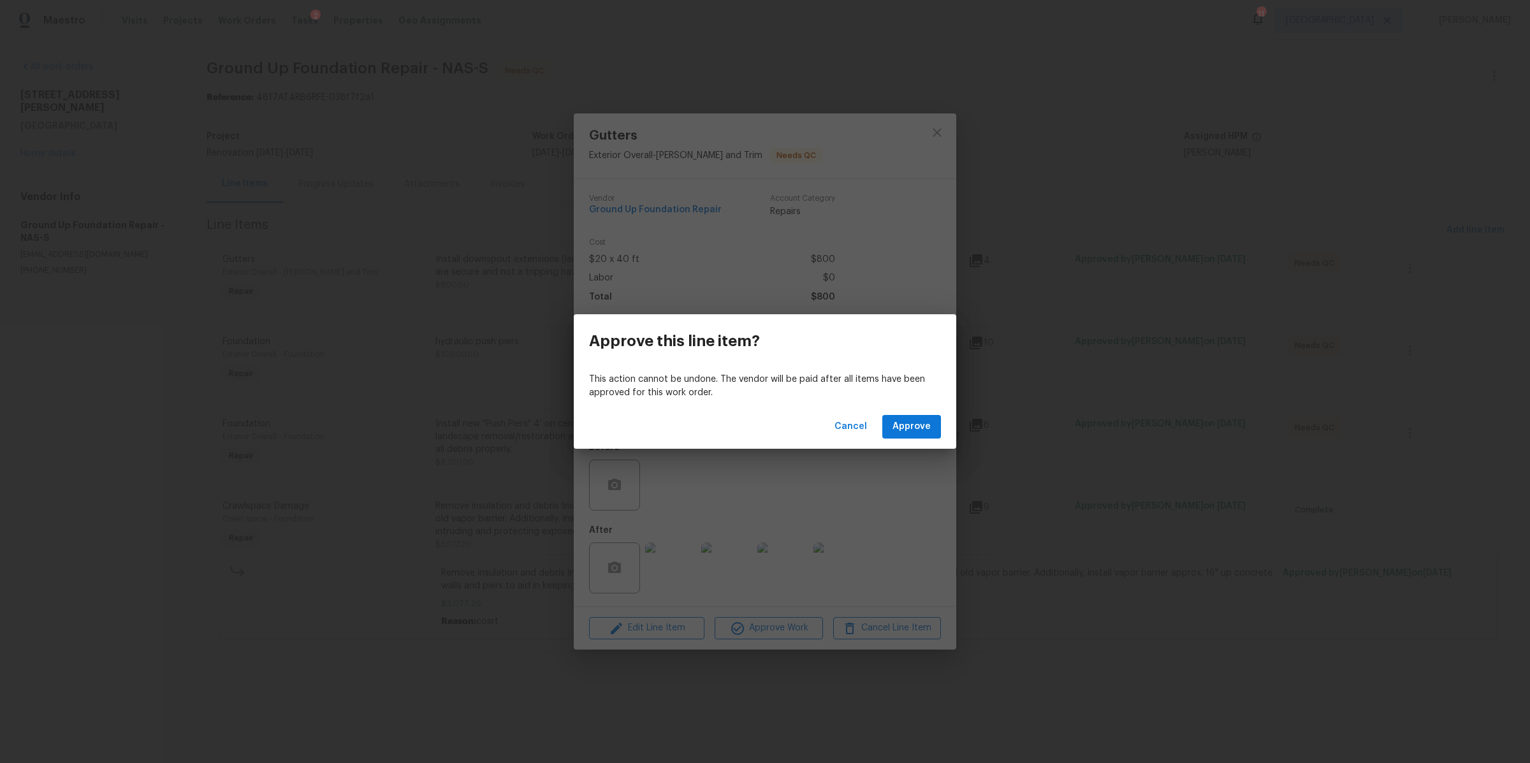
click at [911, 412] on div "Cancel Approve" at bounding box center [765, 427] width 382 height 44
click at [911, 425] on span "Approve" at bounding box center [911, 427] width 38 height 16
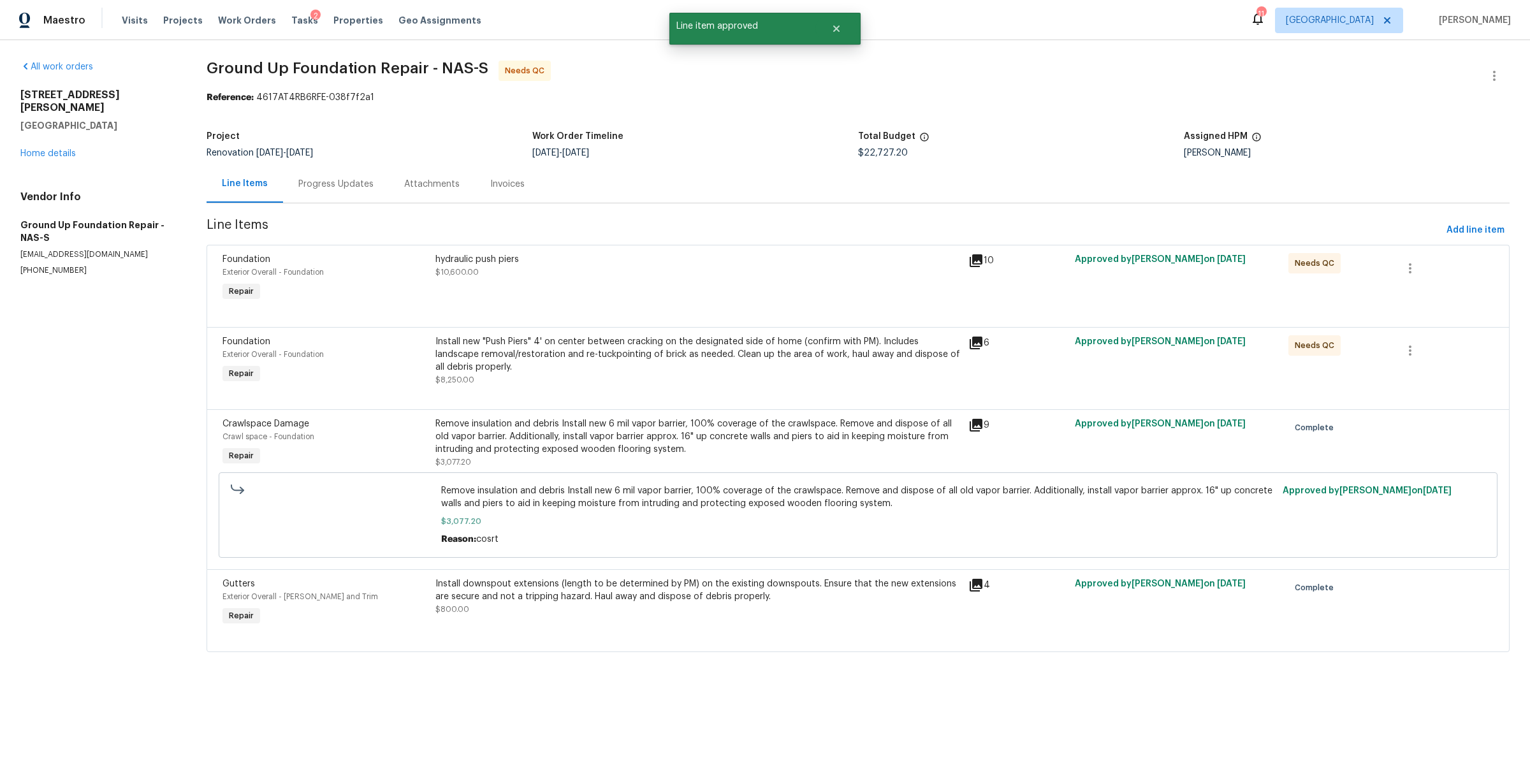
click at [597, 289] on div "hydraulic push piers $10,600.00" at bounding box center [698, 278] width 533 height 59
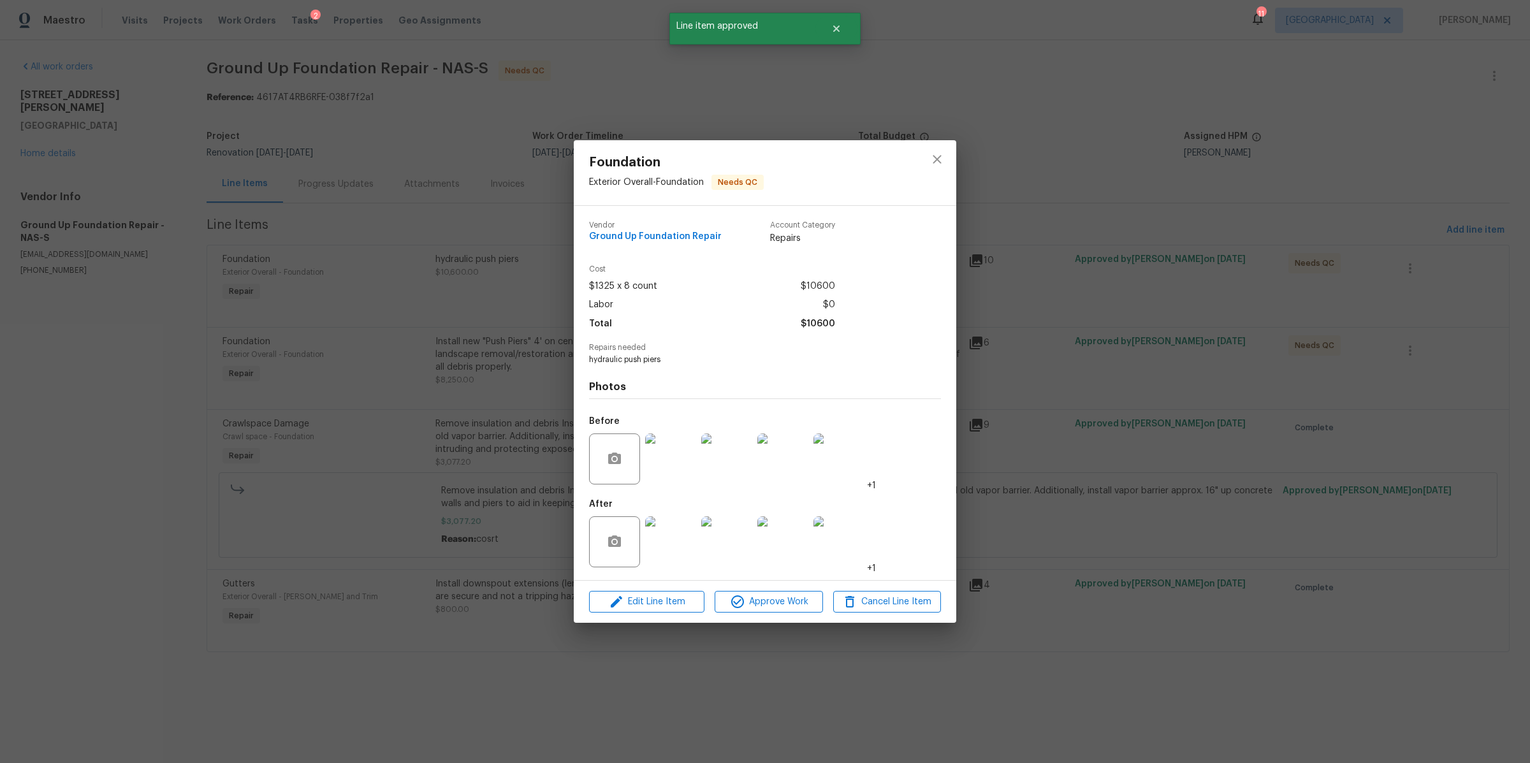
click at [673, 534] on img at bounding box center [670, 541] width 51 height 51
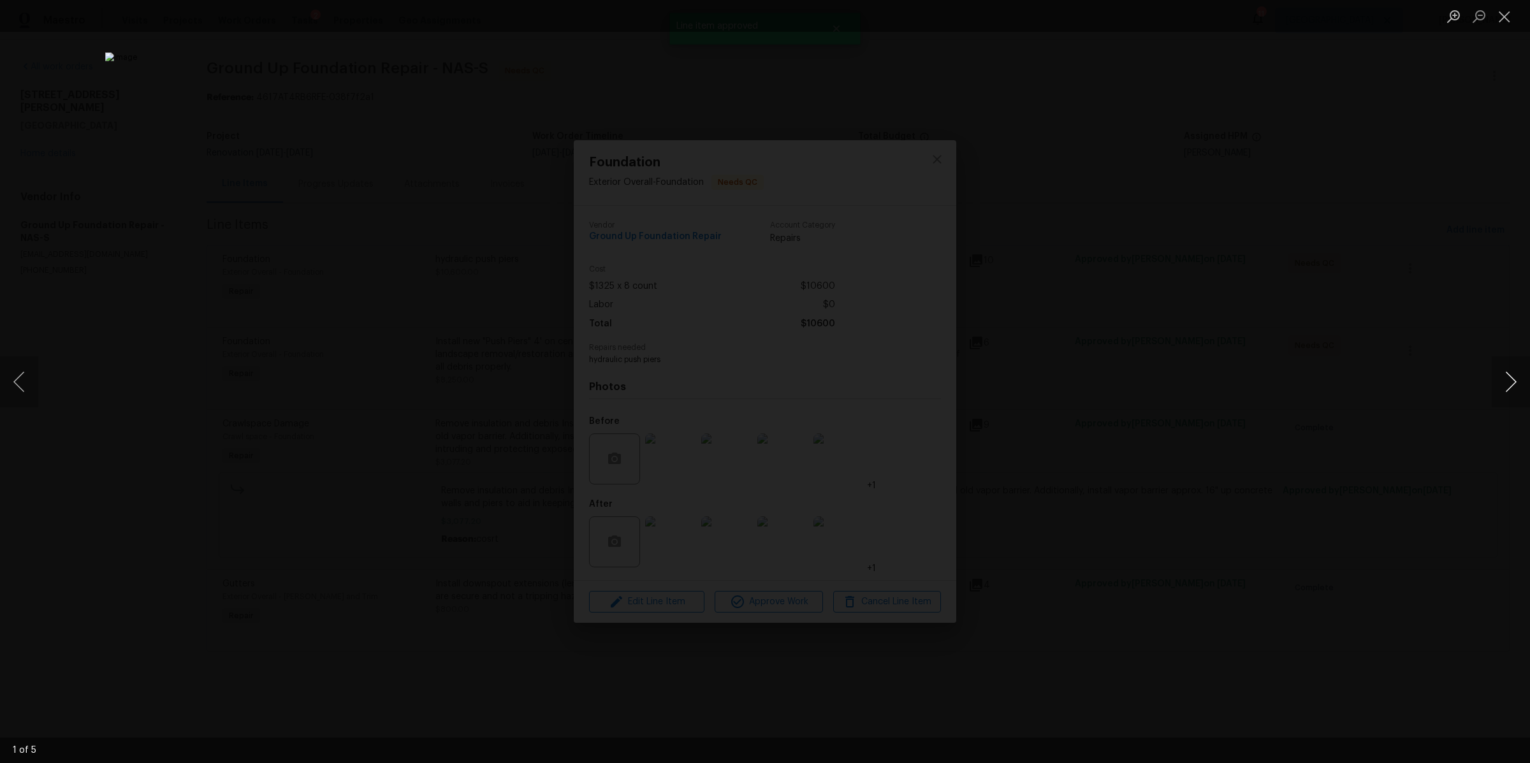
click at [1505, 381] on button "Next image" at bounding box center [1511, 381] width 38 height 51
click at [1509, 9] on button "Close lightbox" at bounding box center [1504, 16] width 25 height 22
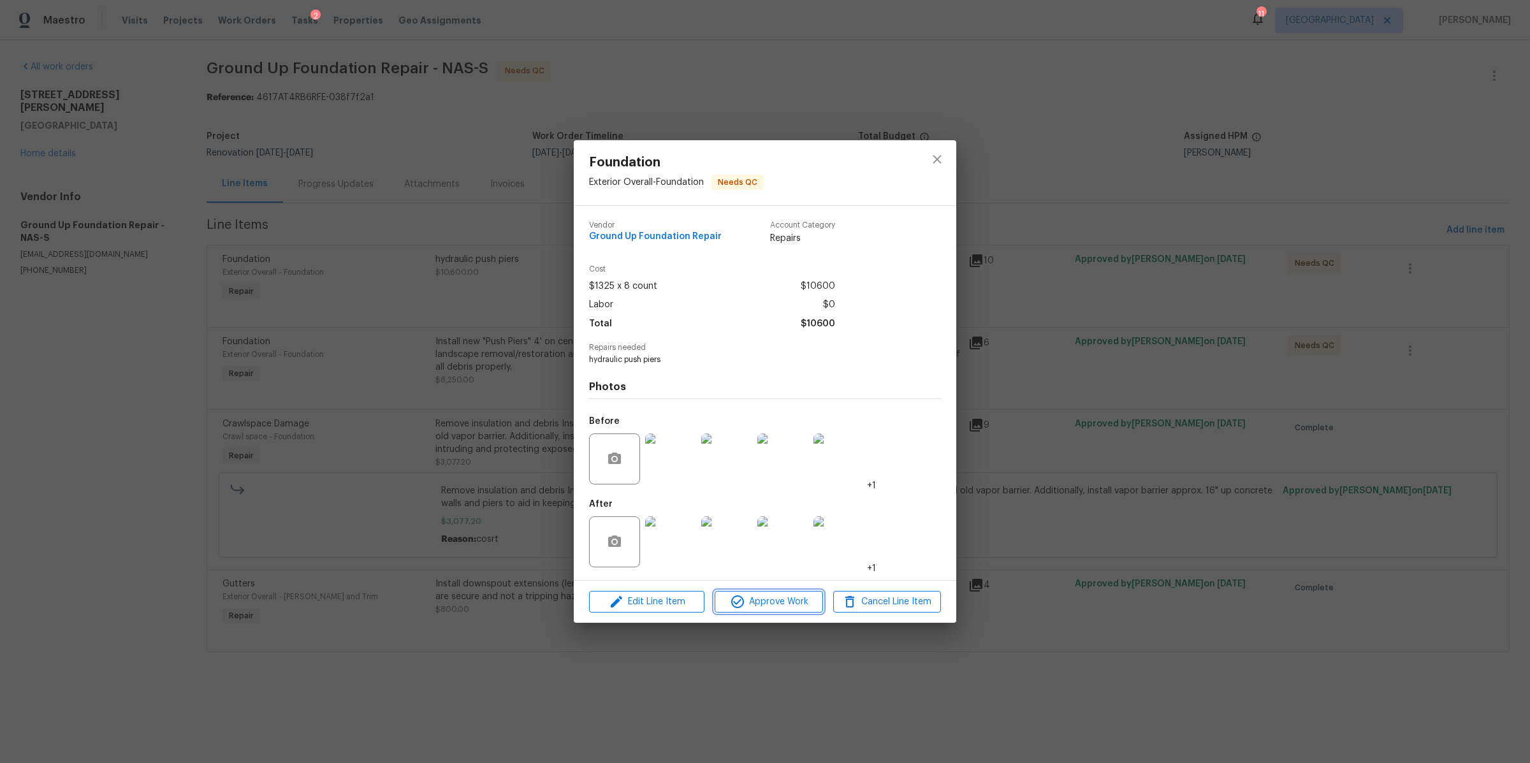
click at [765, 600] on span "Approve Work" at bounding box center [768, 602] width 100 height 16
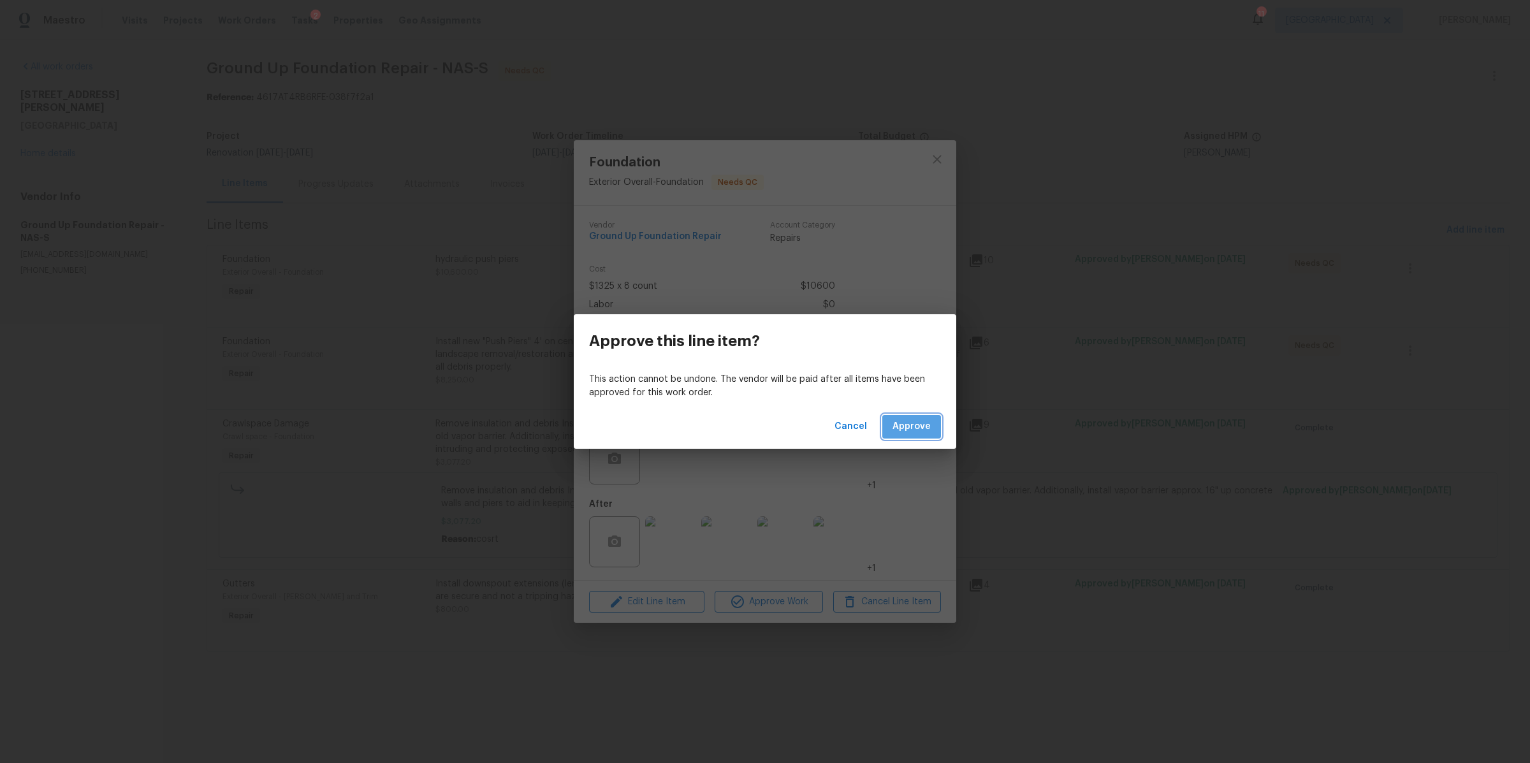
click at [913, 435] on button "Approve" at bounding box center [911, 427] width 59 height 24
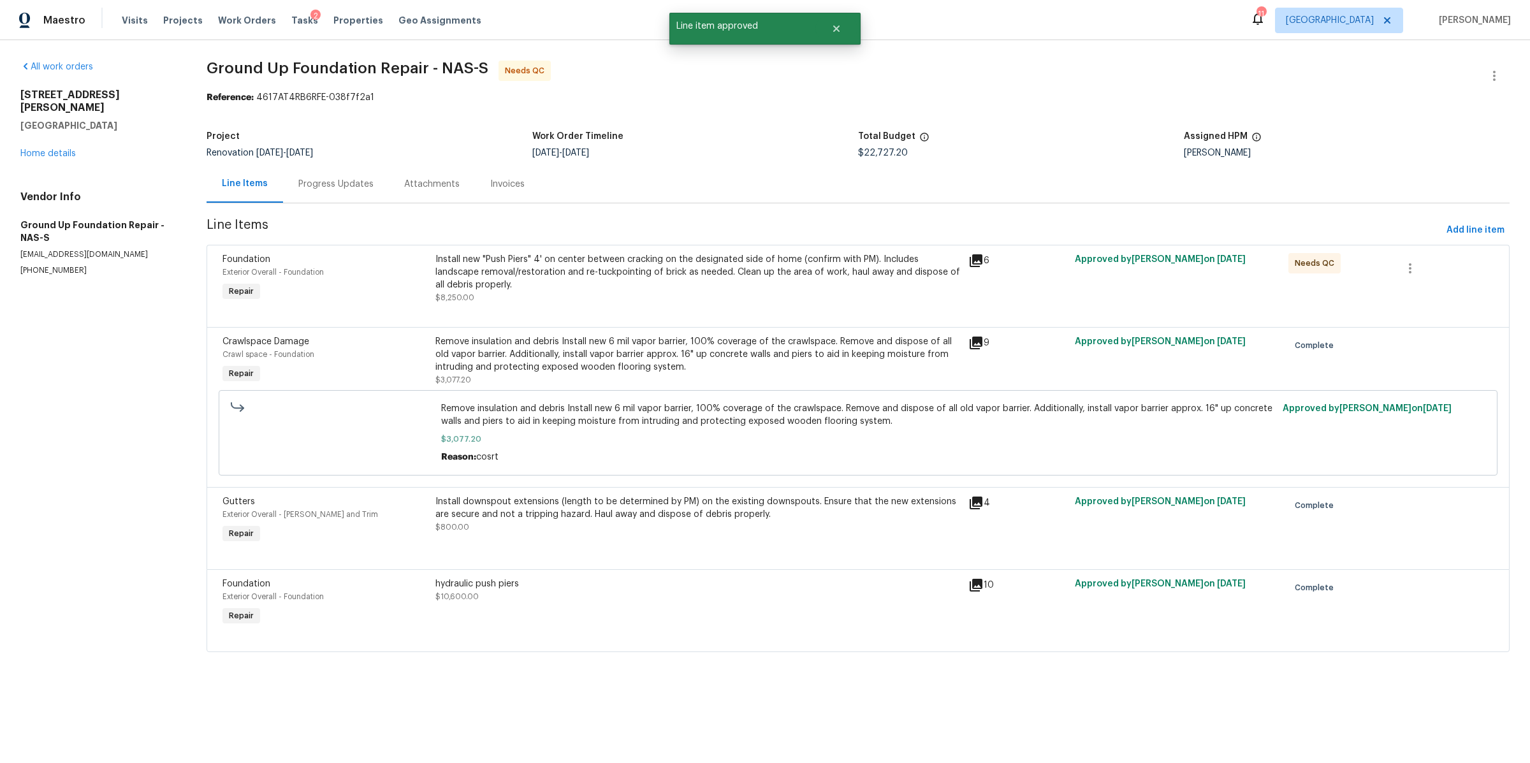
click at [636, 301] on div "Install new "Push Piers" 4' on center between cracking on the designated side o…" at bounding box center [697, 278] width 525 height 51
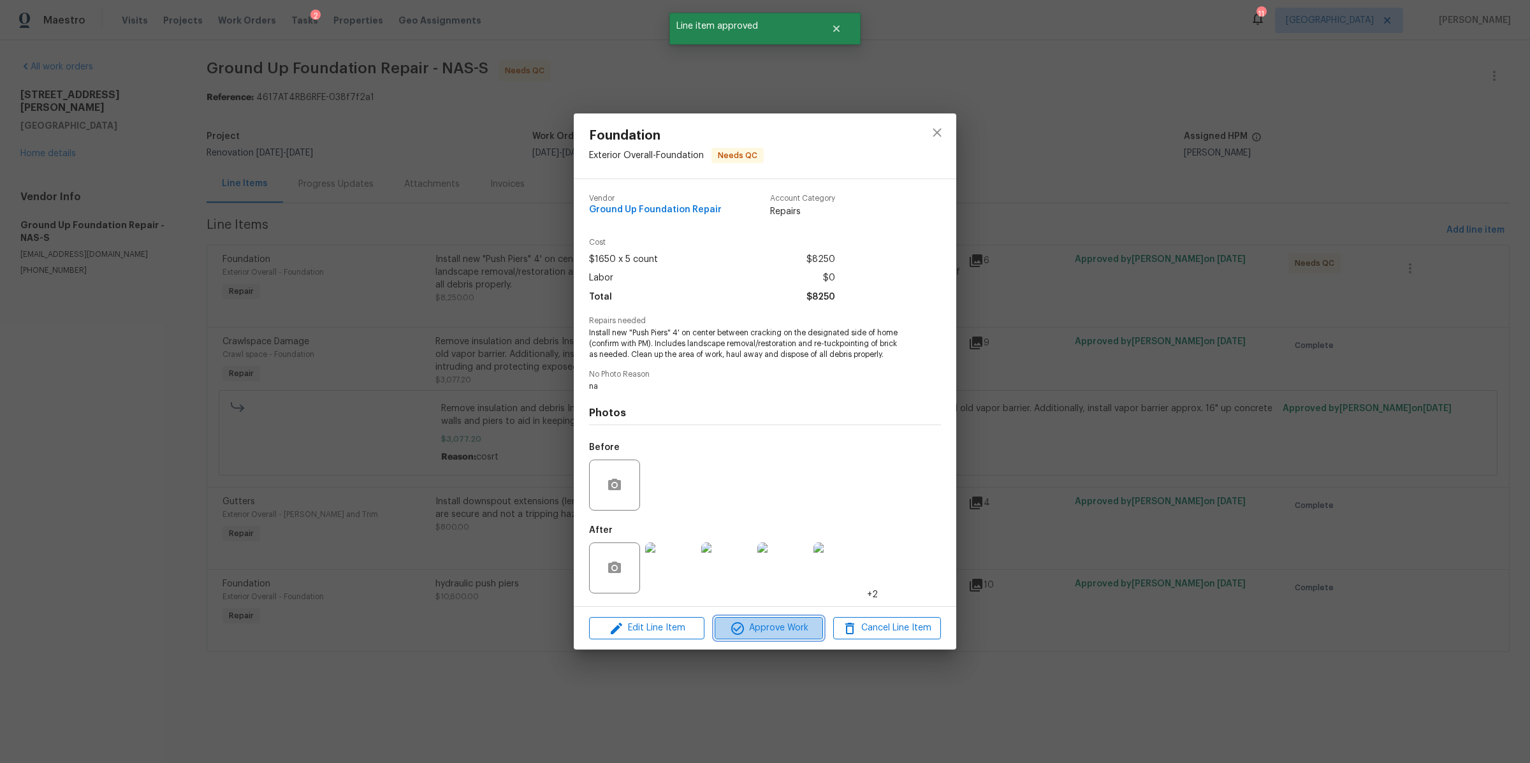
click at [787, 631] on span "Approve Work" at bounding box center [768, 628] width 100 height 16
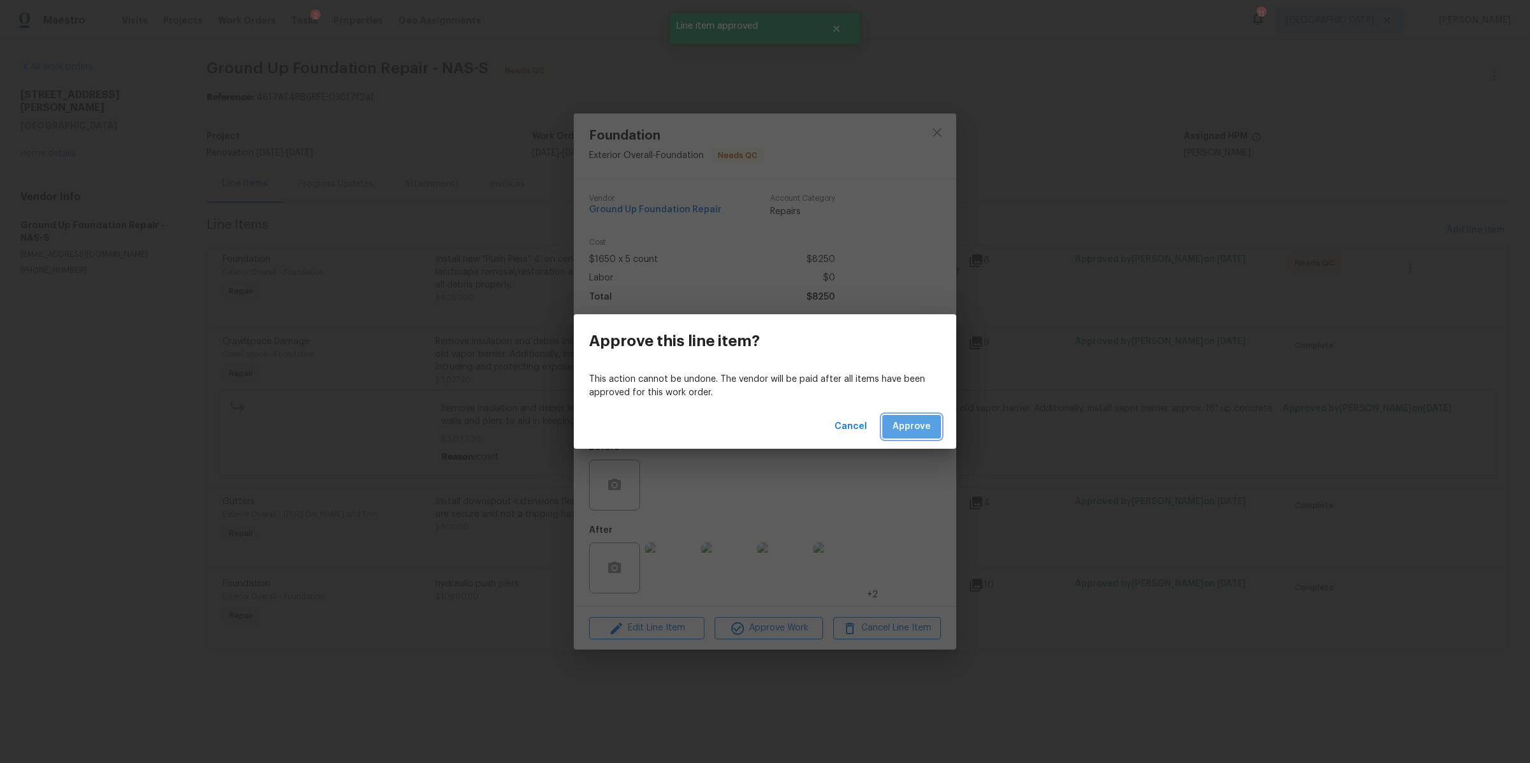
click at [928, 426] on span "Approve" at bounding box center [911, 427] width 38 height 16
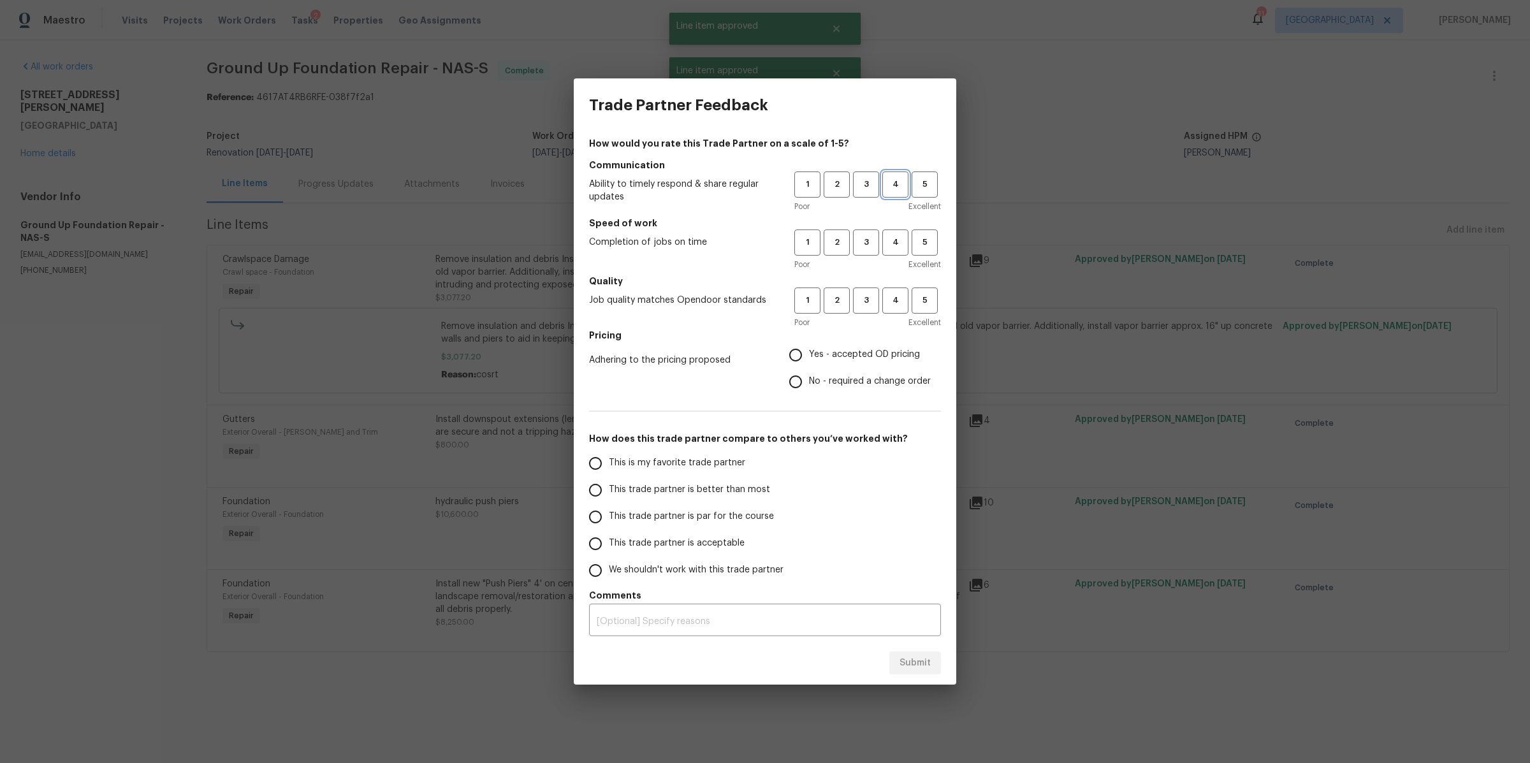
click at [906, 185] on span "4" at bounding box center [895, 184] width 24 height 15
click at [901, 252] on button "4" at bounding box center [895, 242] width 26 height 26
click at [900, 294] on span "4" at bounding box center [895, 300] width 24 height 15
click at [858, 354] on span "Yes - accepted OD pricing" at bounding box center [864, 354] width 111 height 13
click at [809, 354] on input "Yes - accepted OD pricing" at bounding box center [795, 355] width 27 height 27
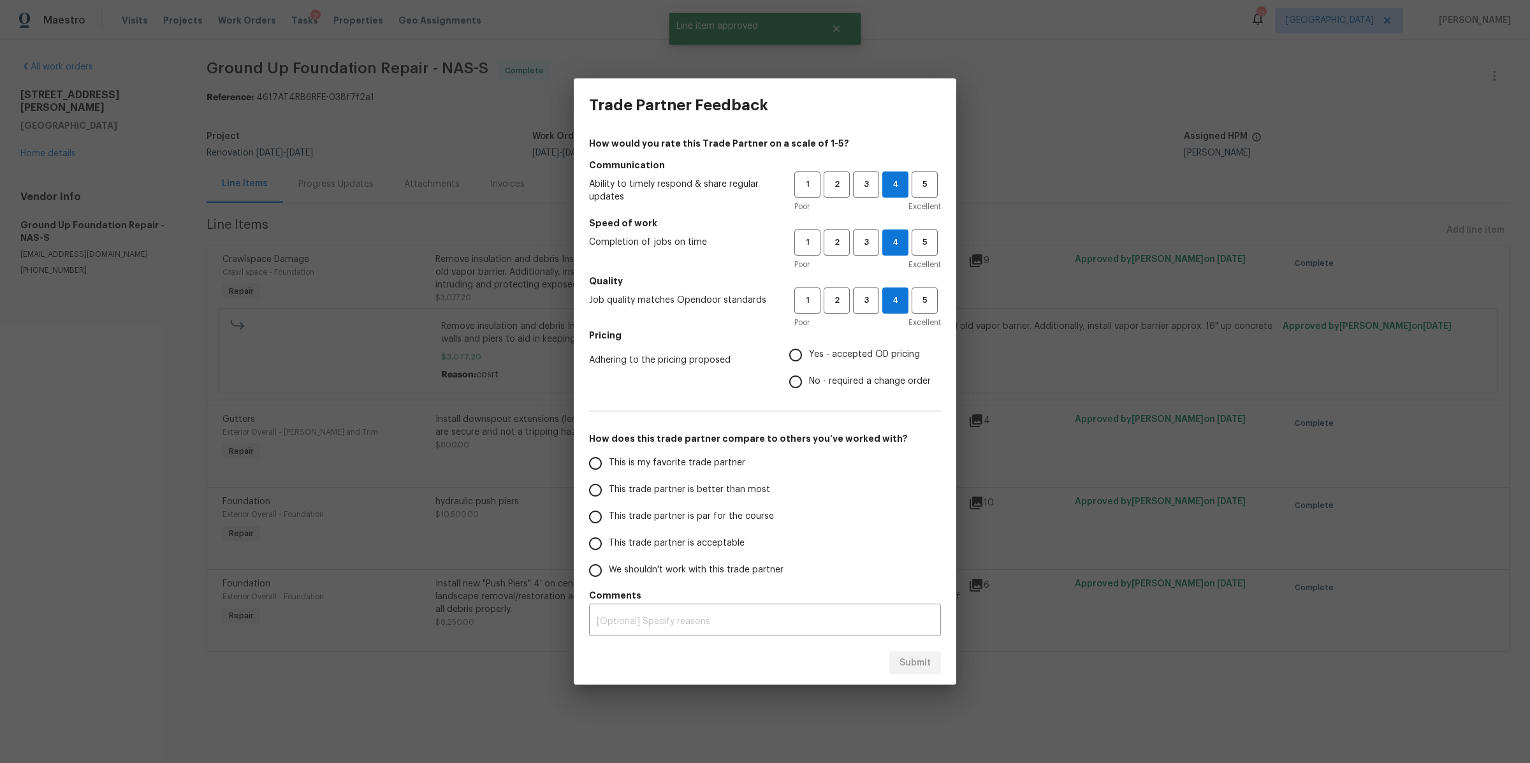
radio input "true"
click at [724, 507] on label "This trade partner is par for the course" at bounding box center [682, 517] width 201 height 27
click at [609, 507] on input "This trade partner is par for the course" at bounding box center [595, 517] width 27 height 27
click at [916, 660] on span "Submit" at bounding box center [914, 663] width 31 height 16
radio input "true"
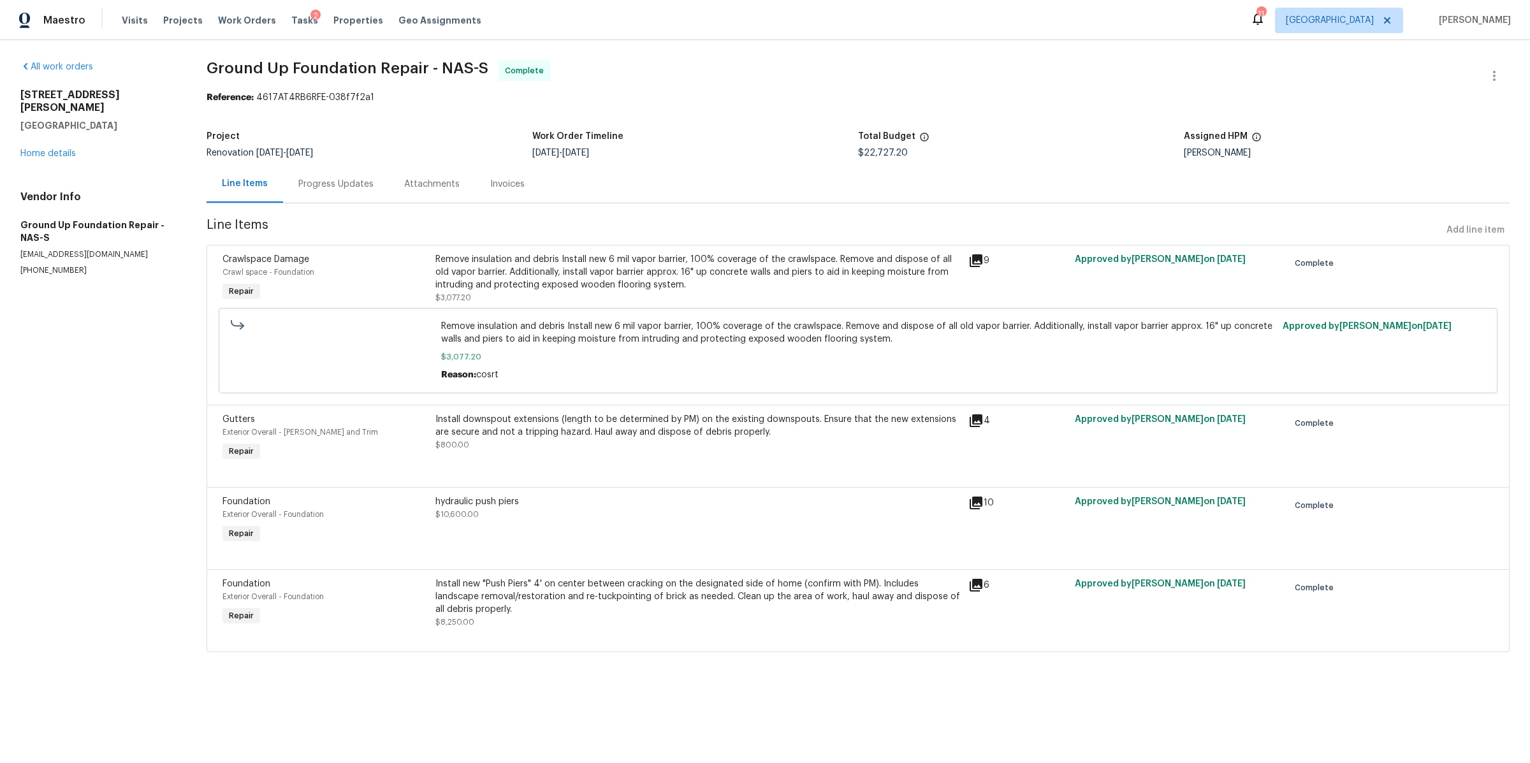
radio input "false"
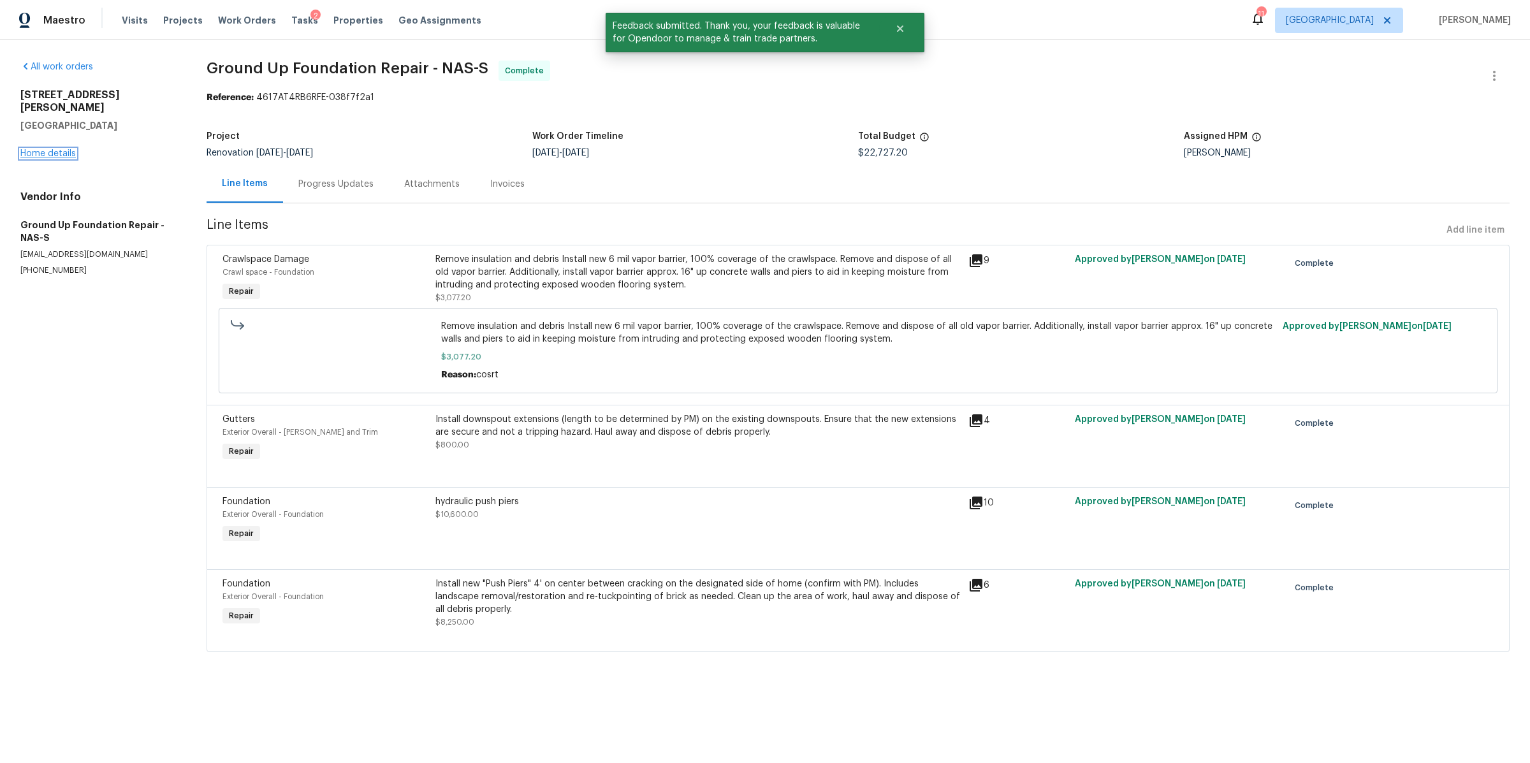
click at [66, 149] on link "Home details" at bounding box center [47, 153] width 55 height 9
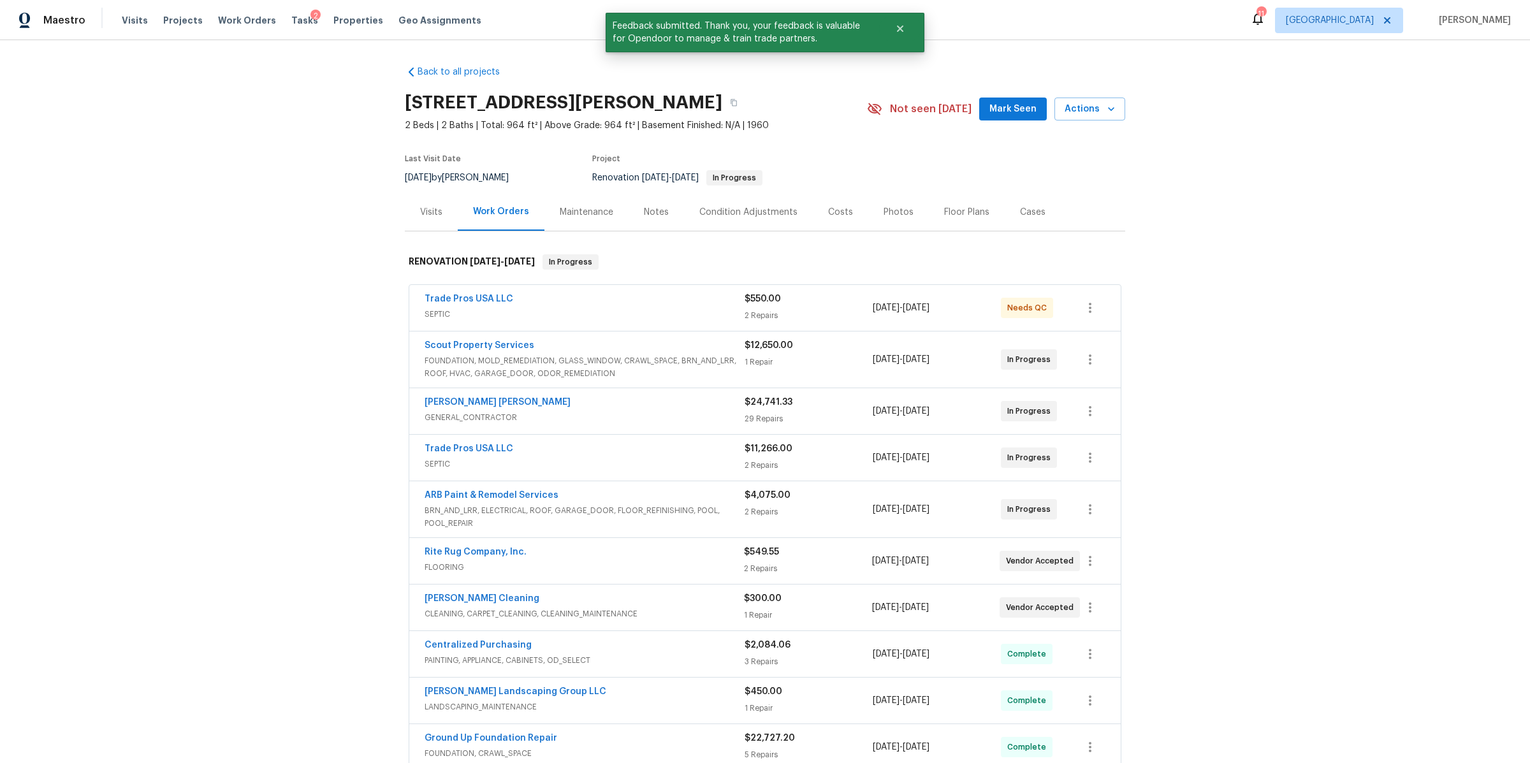
scroll to position [14, 0]
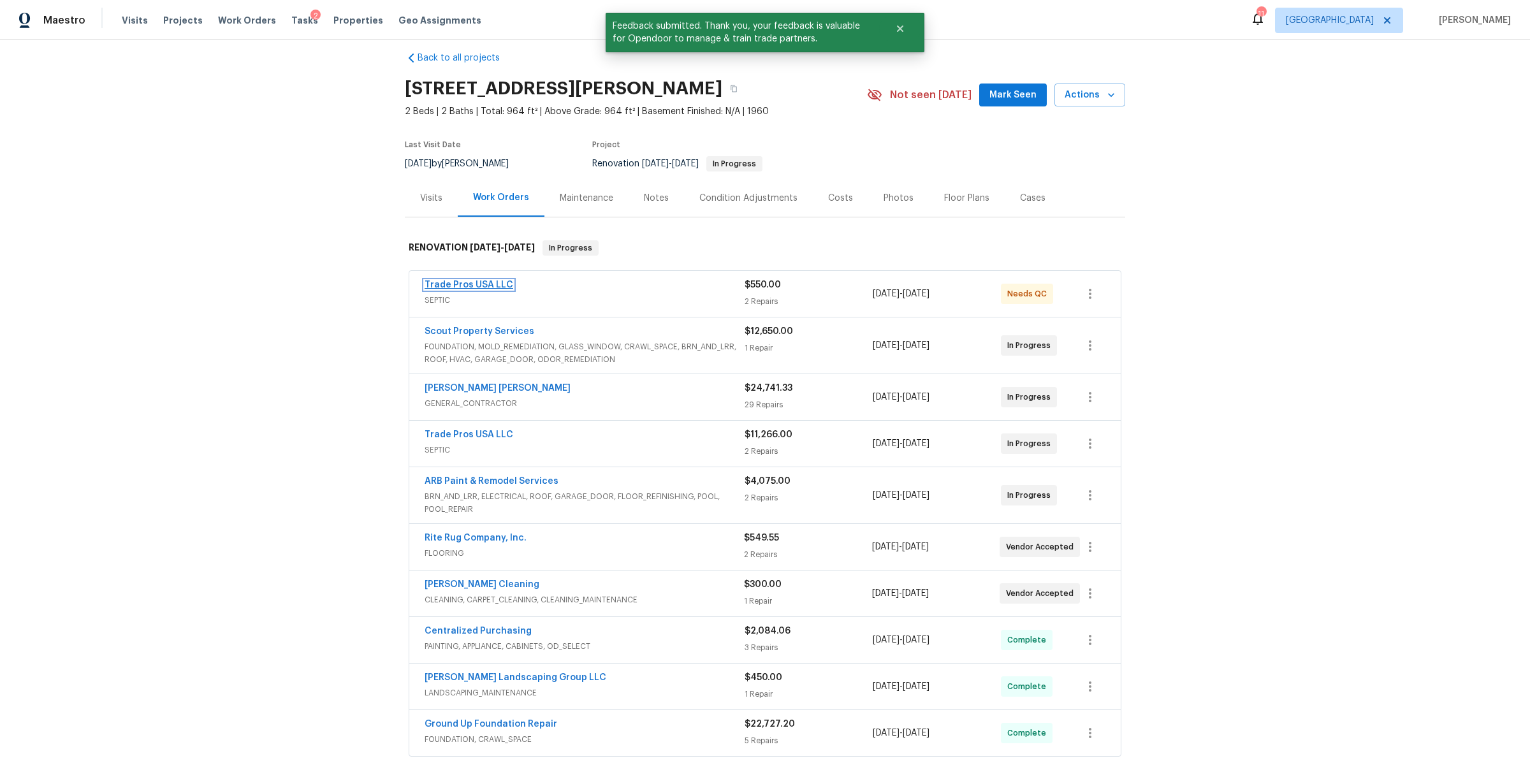
click at [491, 283] on link "Trade Pros USA LLC" at bounding box center [469, 284] width 89 height 9
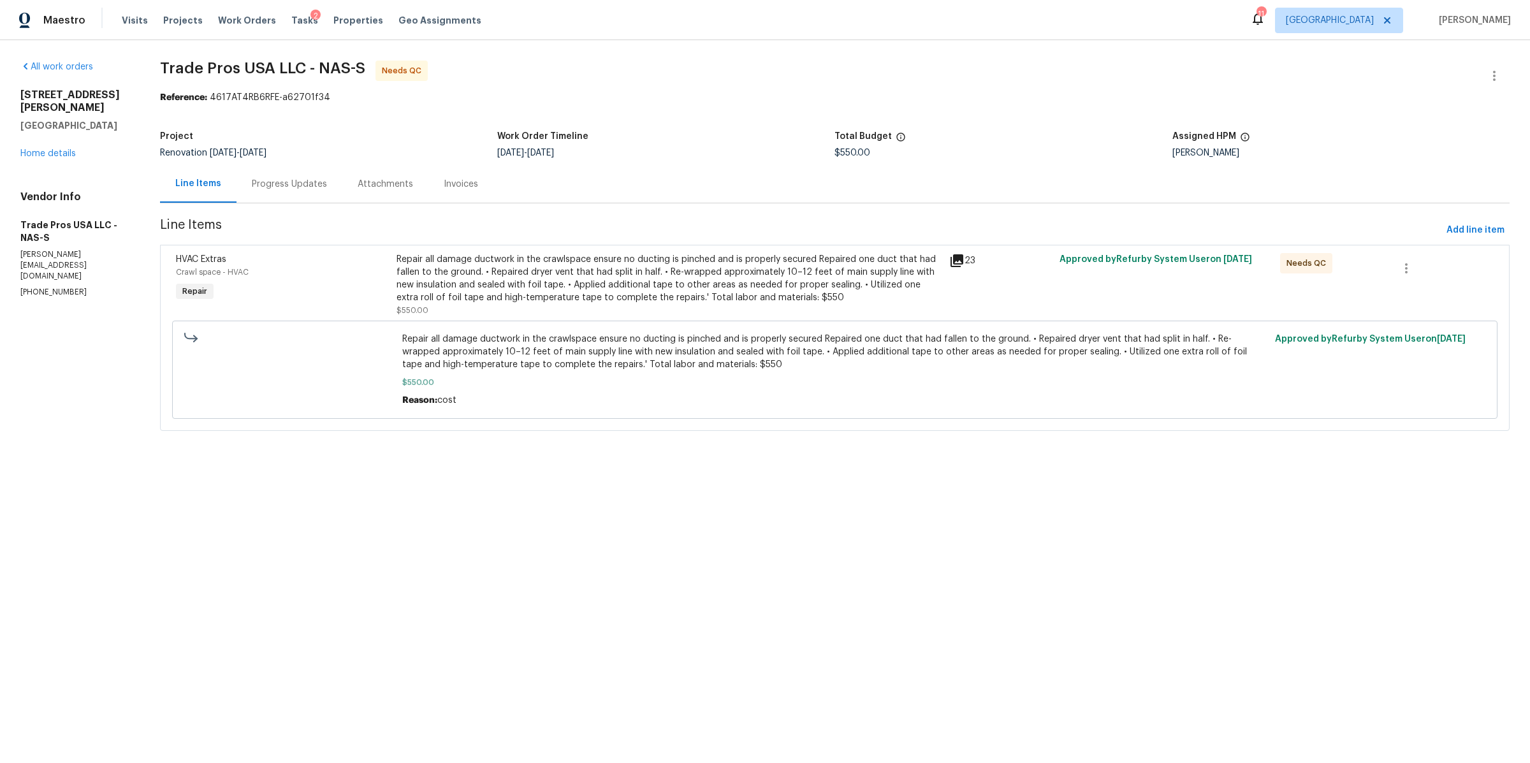
click at [300, 188] on div "Progress Updates" at bounding box center [289, 184] width 75 height 13
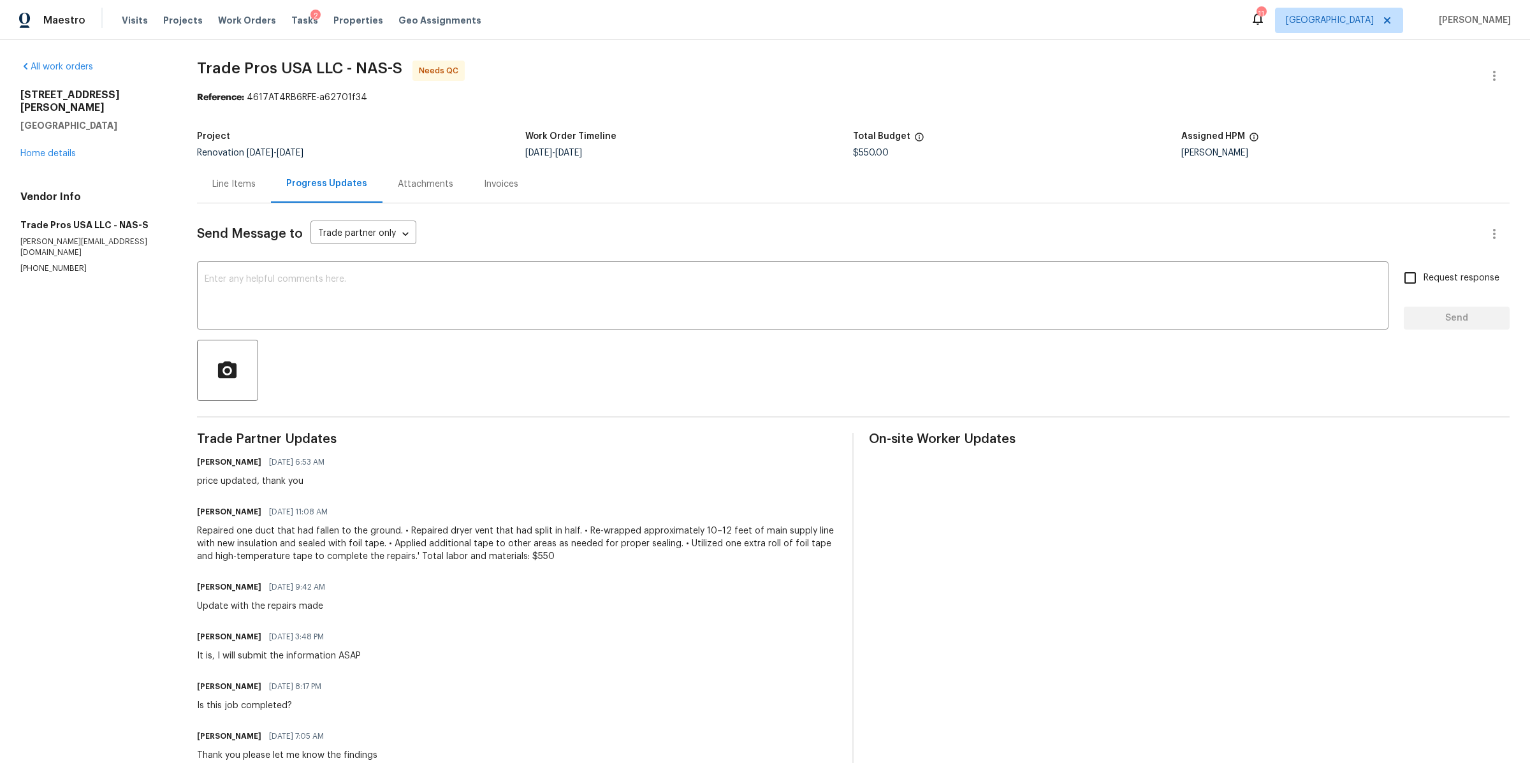
click at [243, 191] on div "Line Items" at bounding box center [234, 184] width 74 height 38
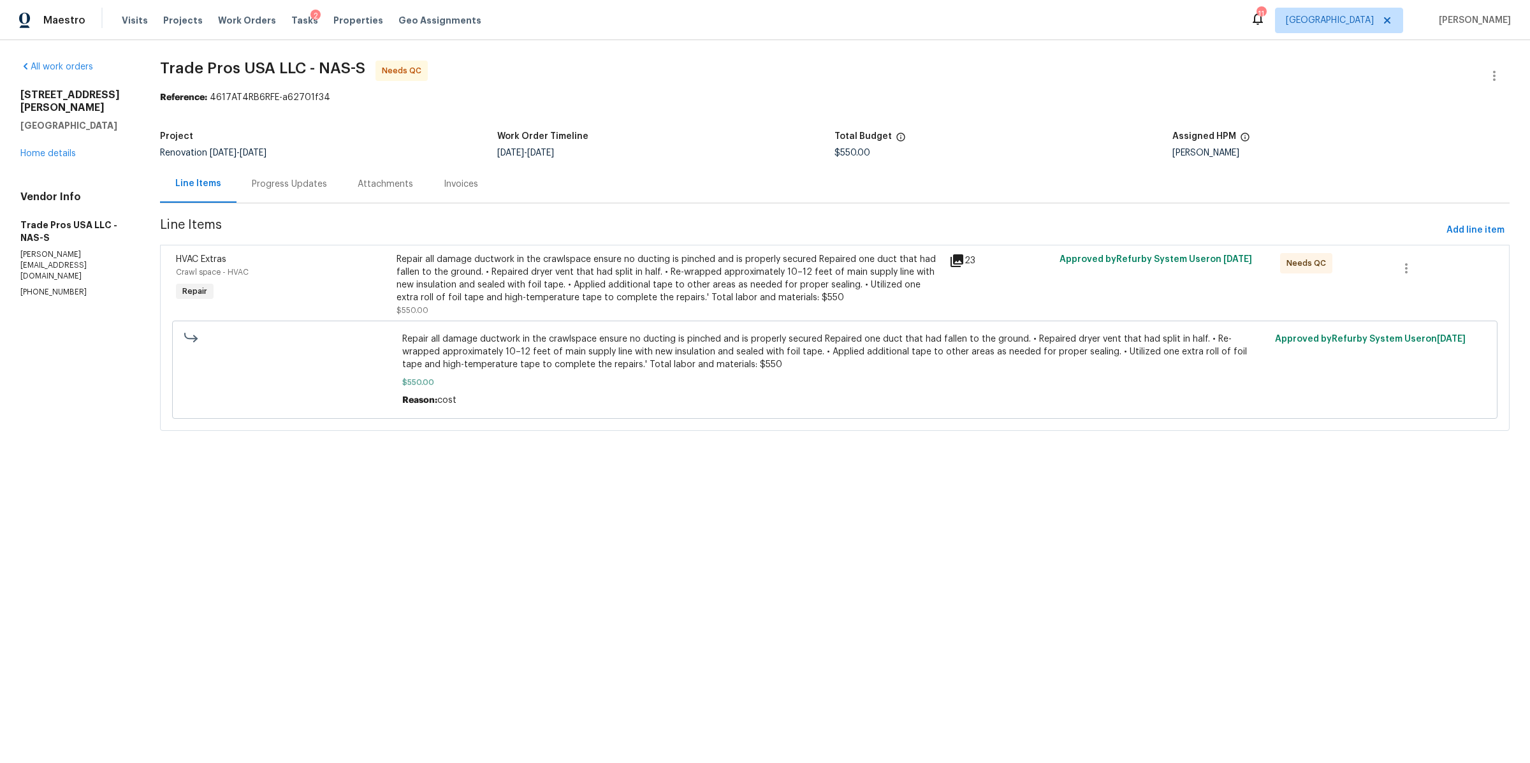
click at [474, 277] on div "Repair all damage ductwork in the crawlspace ensure no ducting is pinched and i…" at bounding box center [668, 278] width 544 height 51
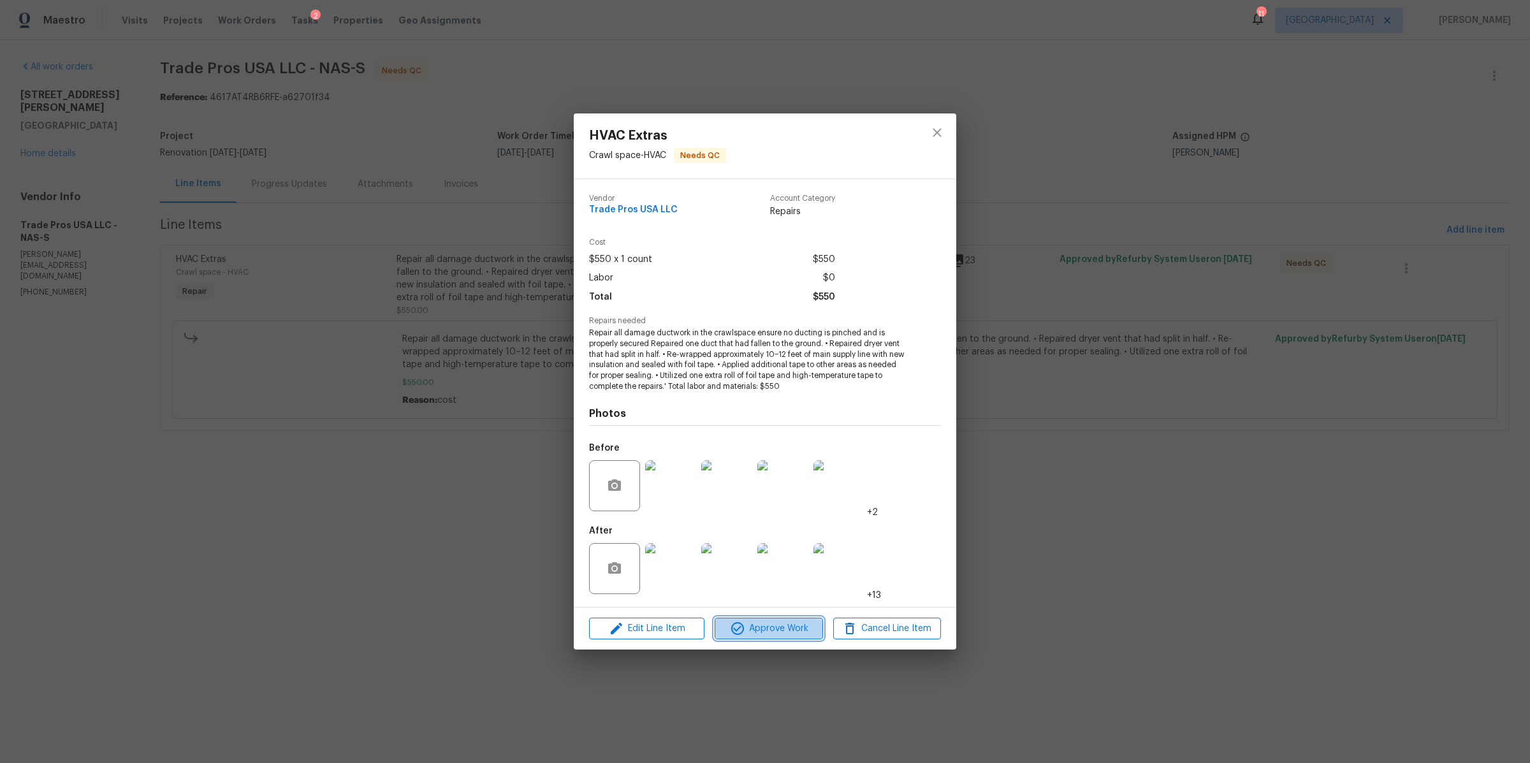
click at [750, 632] on span "Approve Work" at bounding box center [768, 629] width 100 height 16
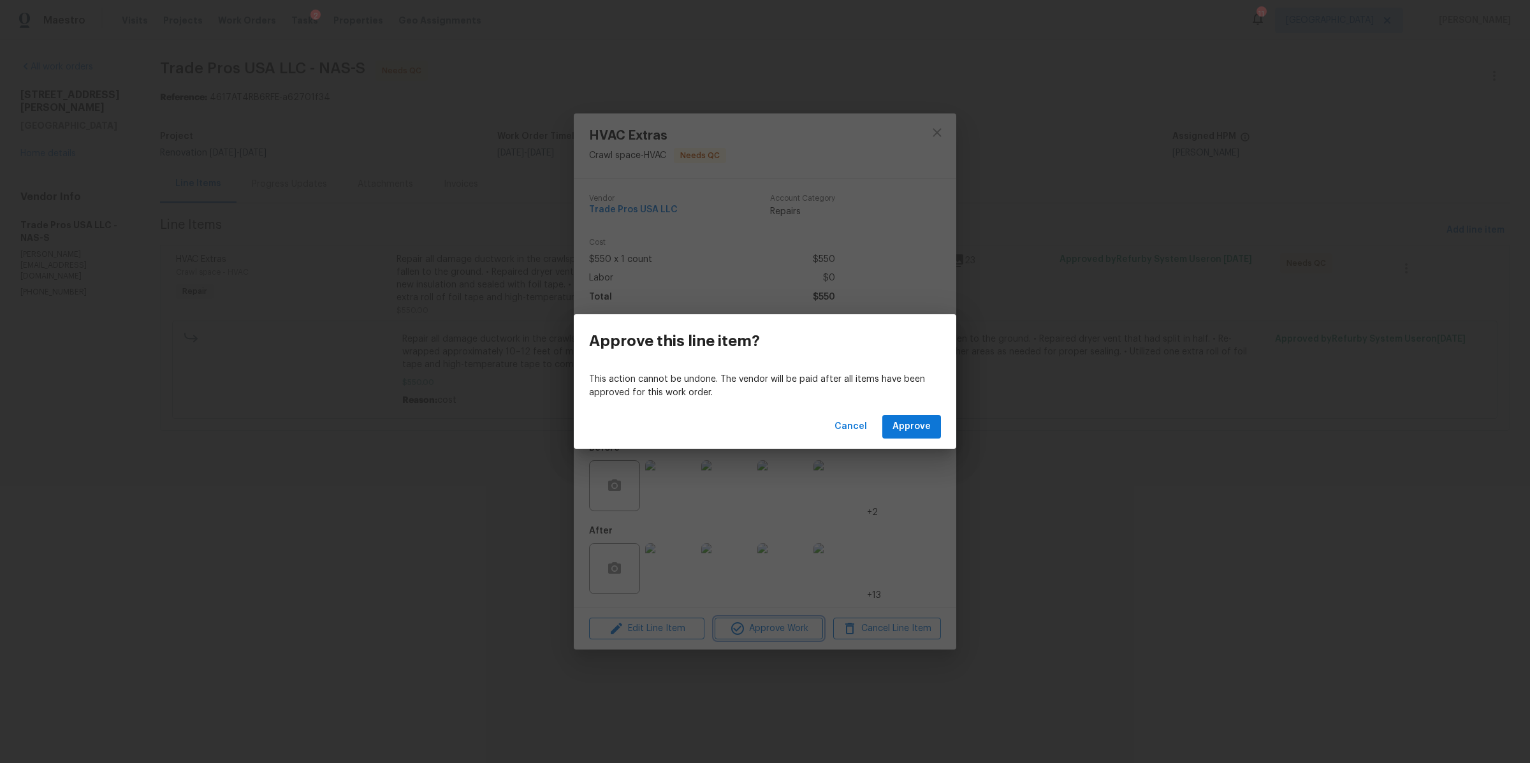
click at [961, 514] on div "Approve this line item? This action cannot be undone. The vendor will be paid a…" at bounding box center [765, 381] width 1530 height 763
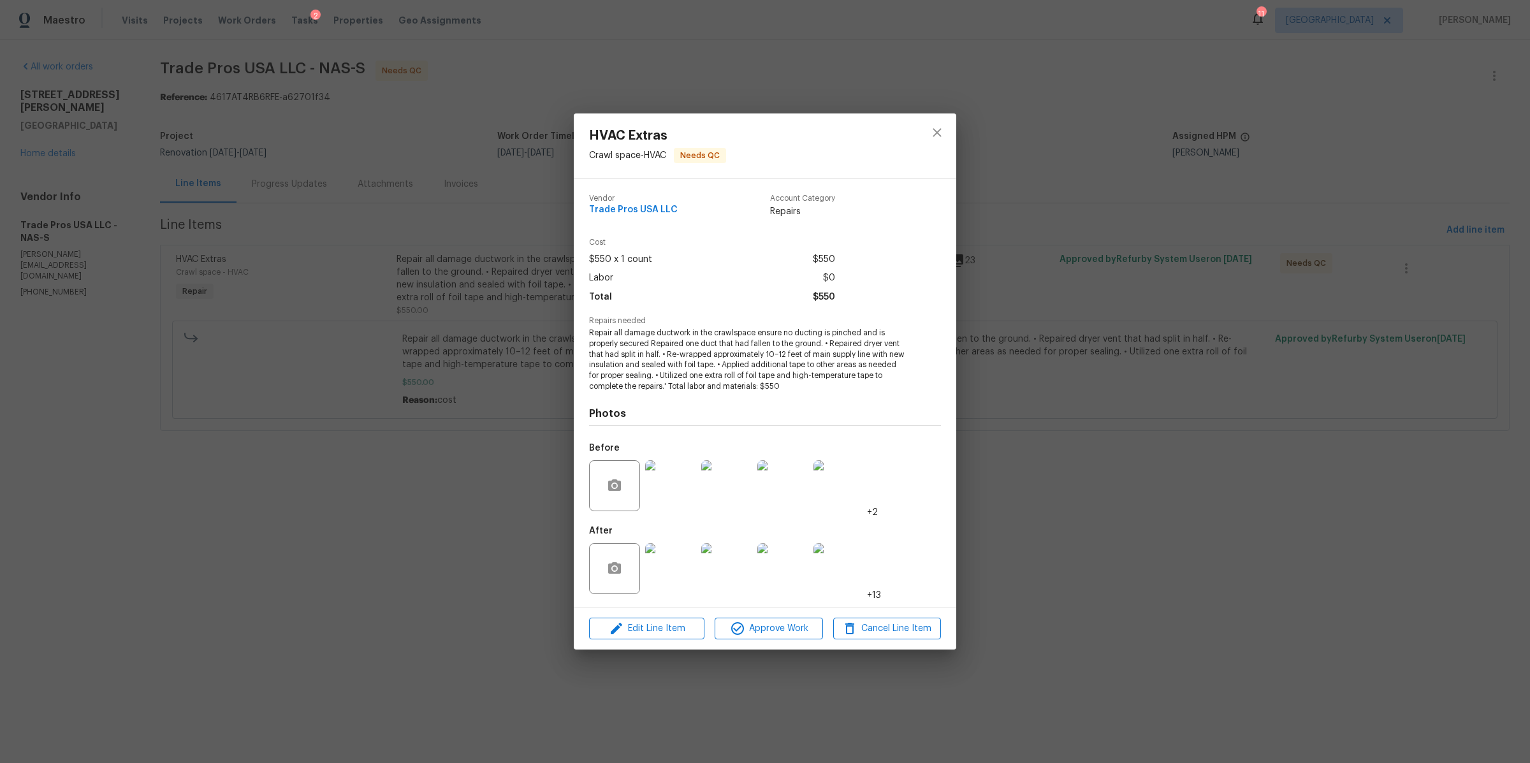
click at [675, 563] on img at bounding box center [670, 568] width 51 height 51
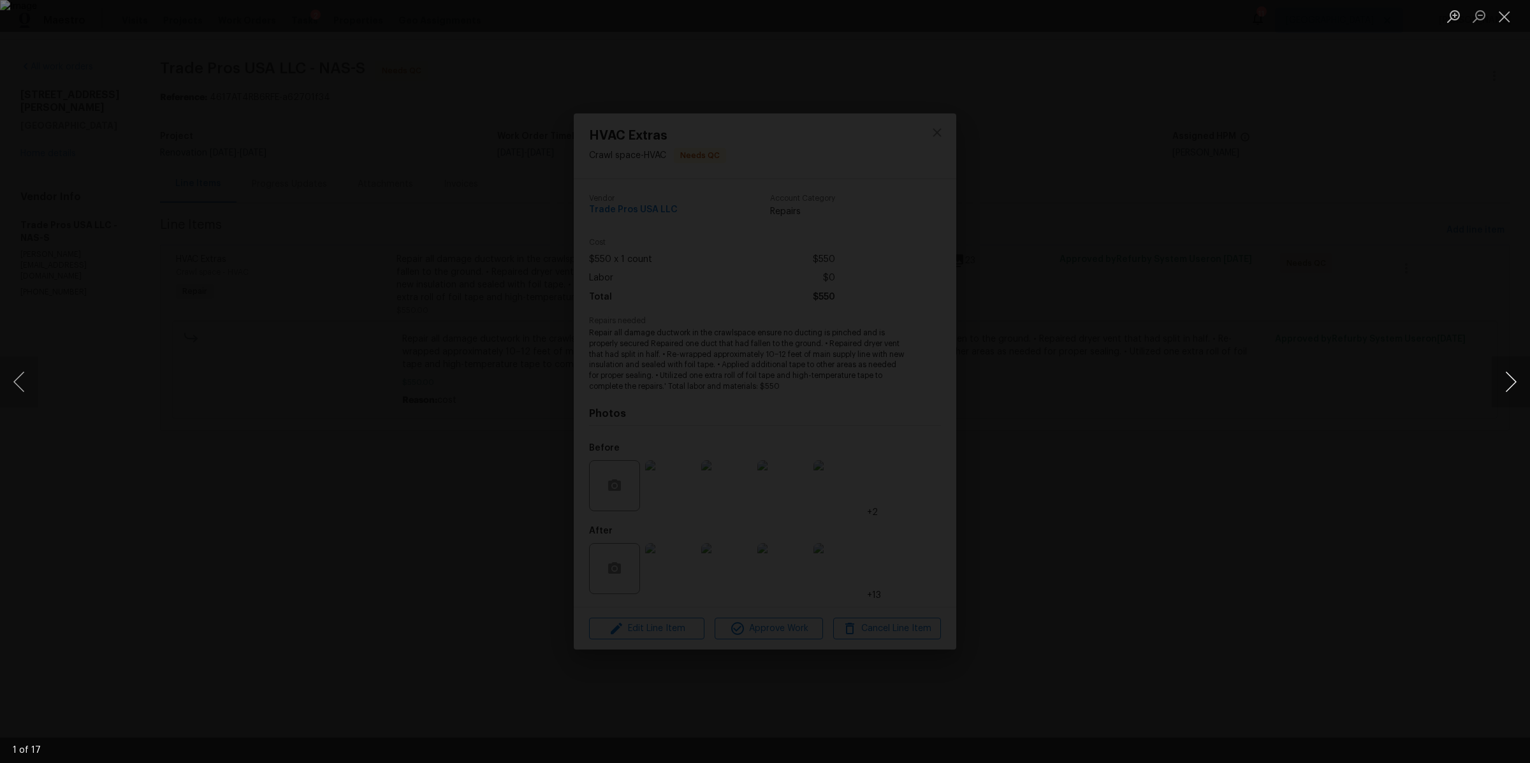
click at [1504, 379] on button "Next image" at bounding box center [1511, 381] width 38 height 51
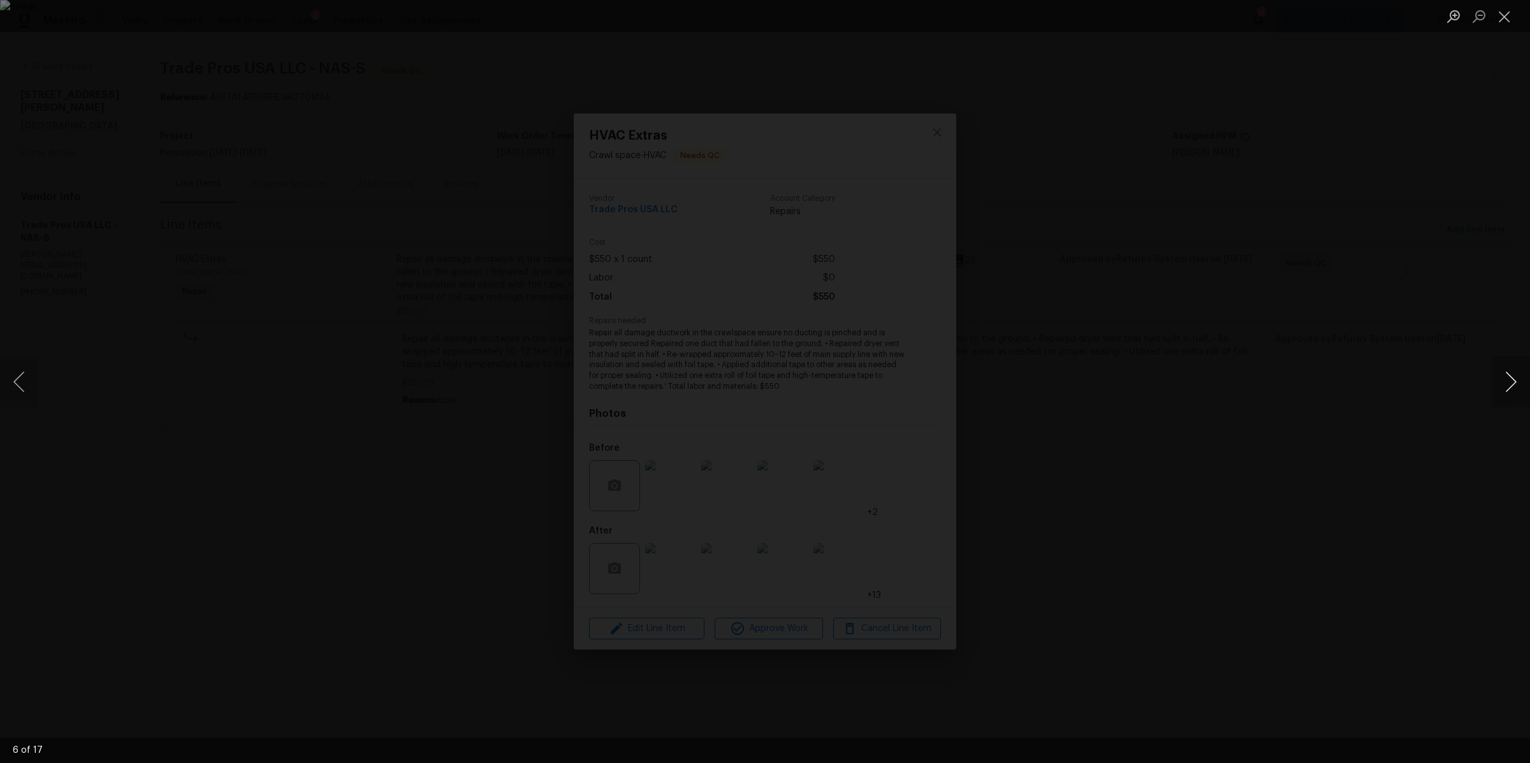
click at [1504, 379] on button "Next image" at bounding box center [1511, 381] width 38 height 51
click at [1181, 420] on div "Lightbox" at bounding box center [765, 381] width 1530 height 763
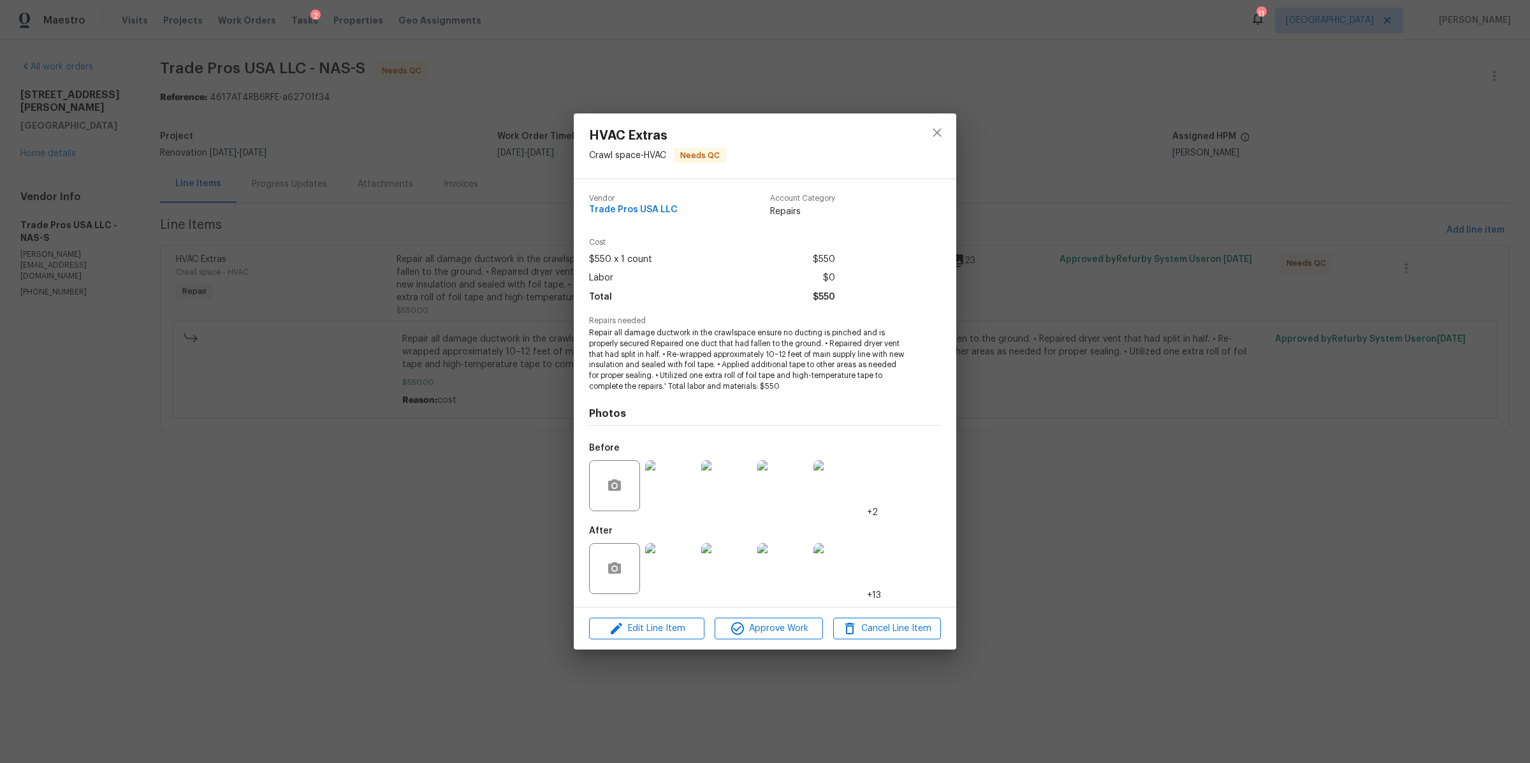
click at [1013, 454] on div "HVAC Extras Crawl space - HVAC Needs QC Vendor Trade Pros USA LLC Account Categ…" at bounding box center [765, 381] width 1530 height 763
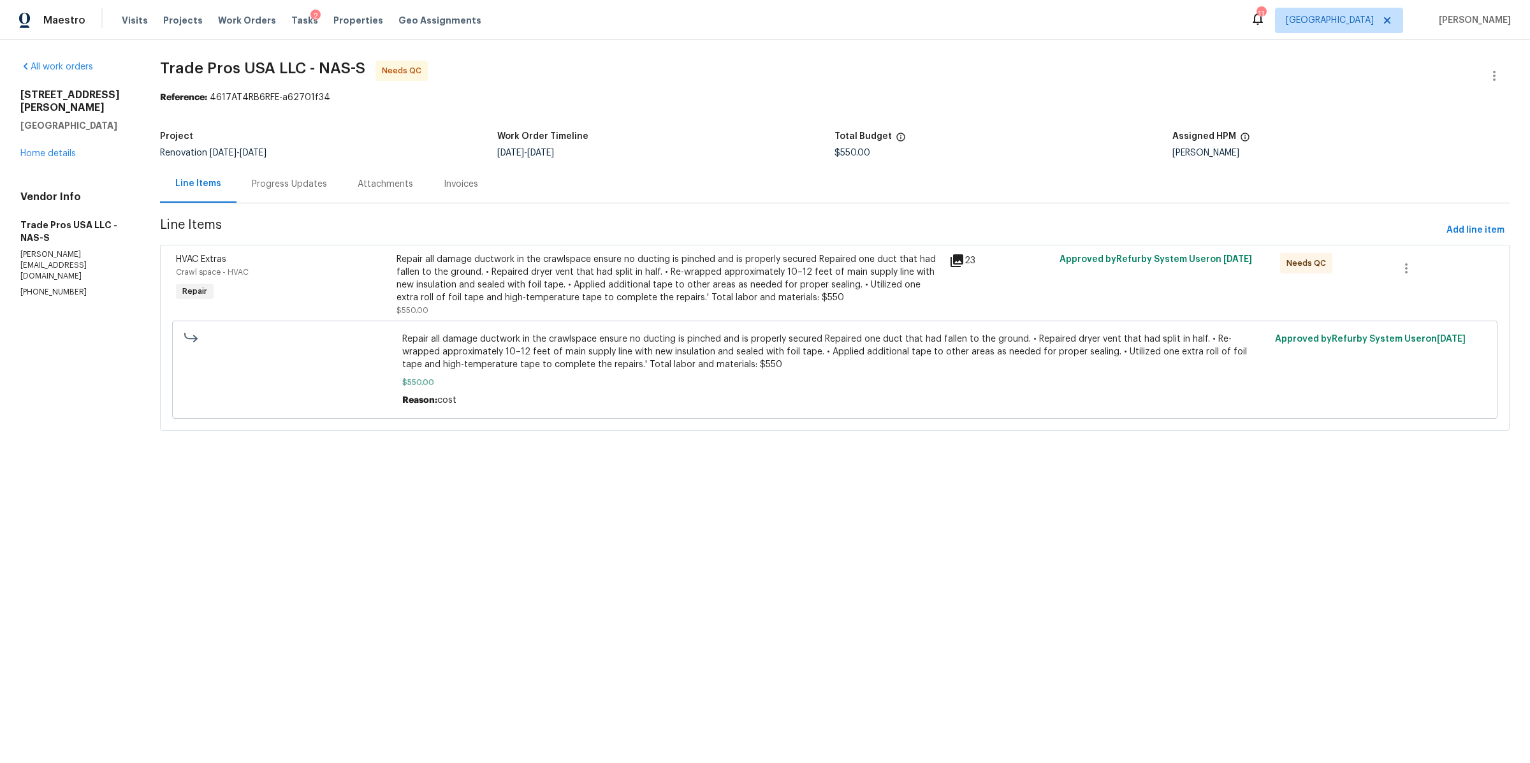
click at [730, 286] on div "Repair all damage ductwork in the crawlspace ensure no ducting is pinched and i…" at bounding box center [668, 278] width 544 height 51
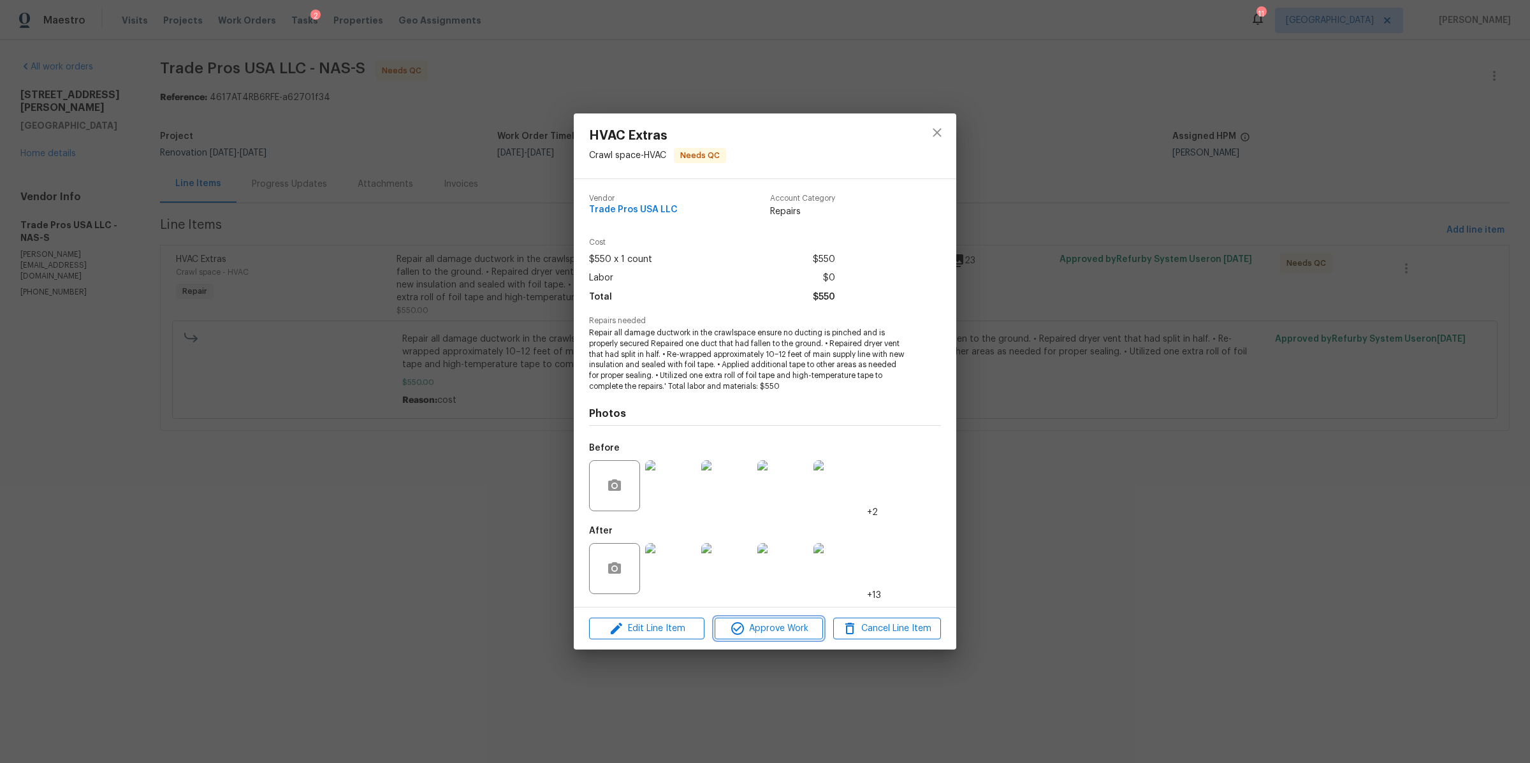
click at [775, 622] on span "Approve Work" at bounding box center [768, 629] width 100 height 16
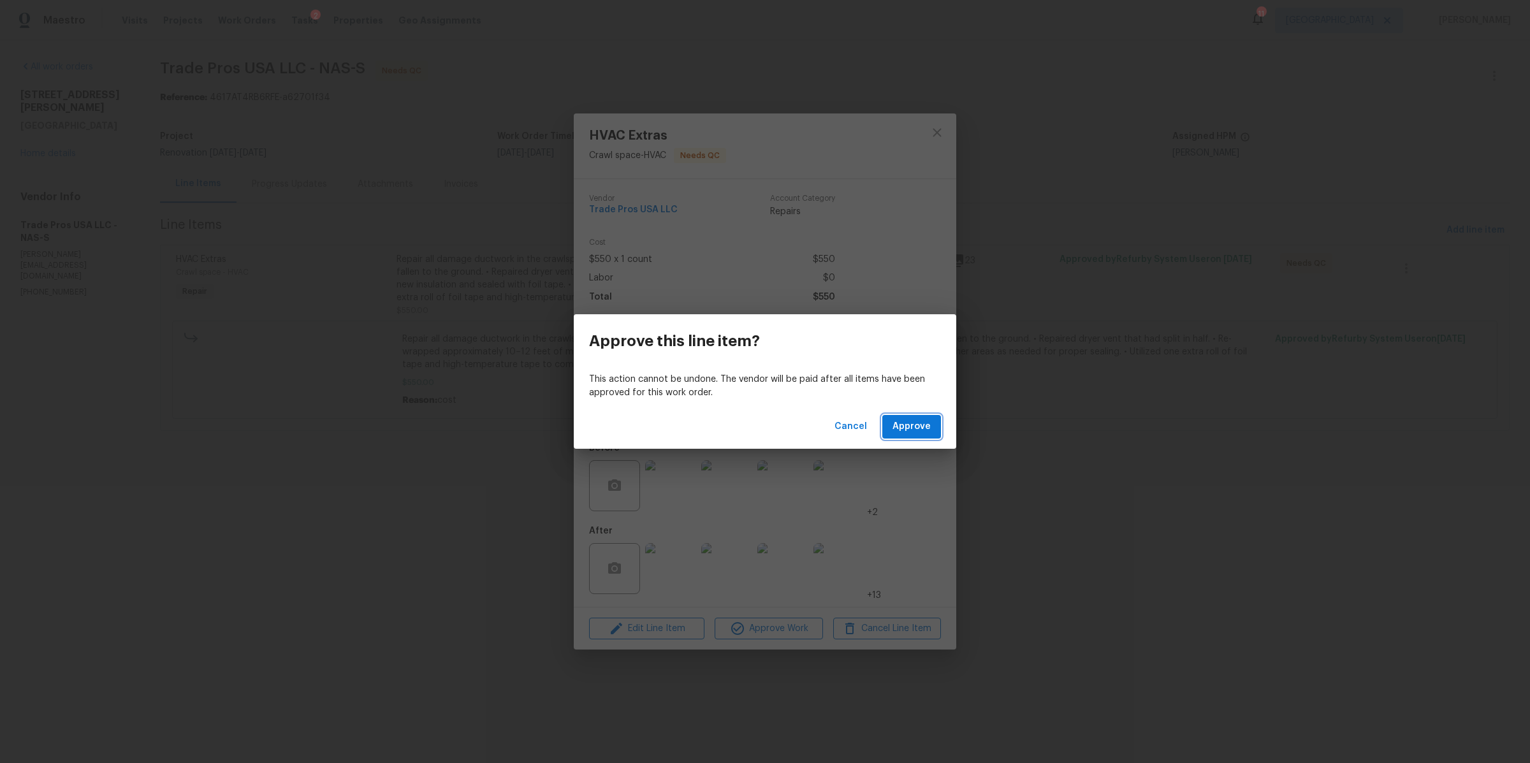
click at [919, 421] on span "Approve" at bounding box center [911, 427] width 38 height 16
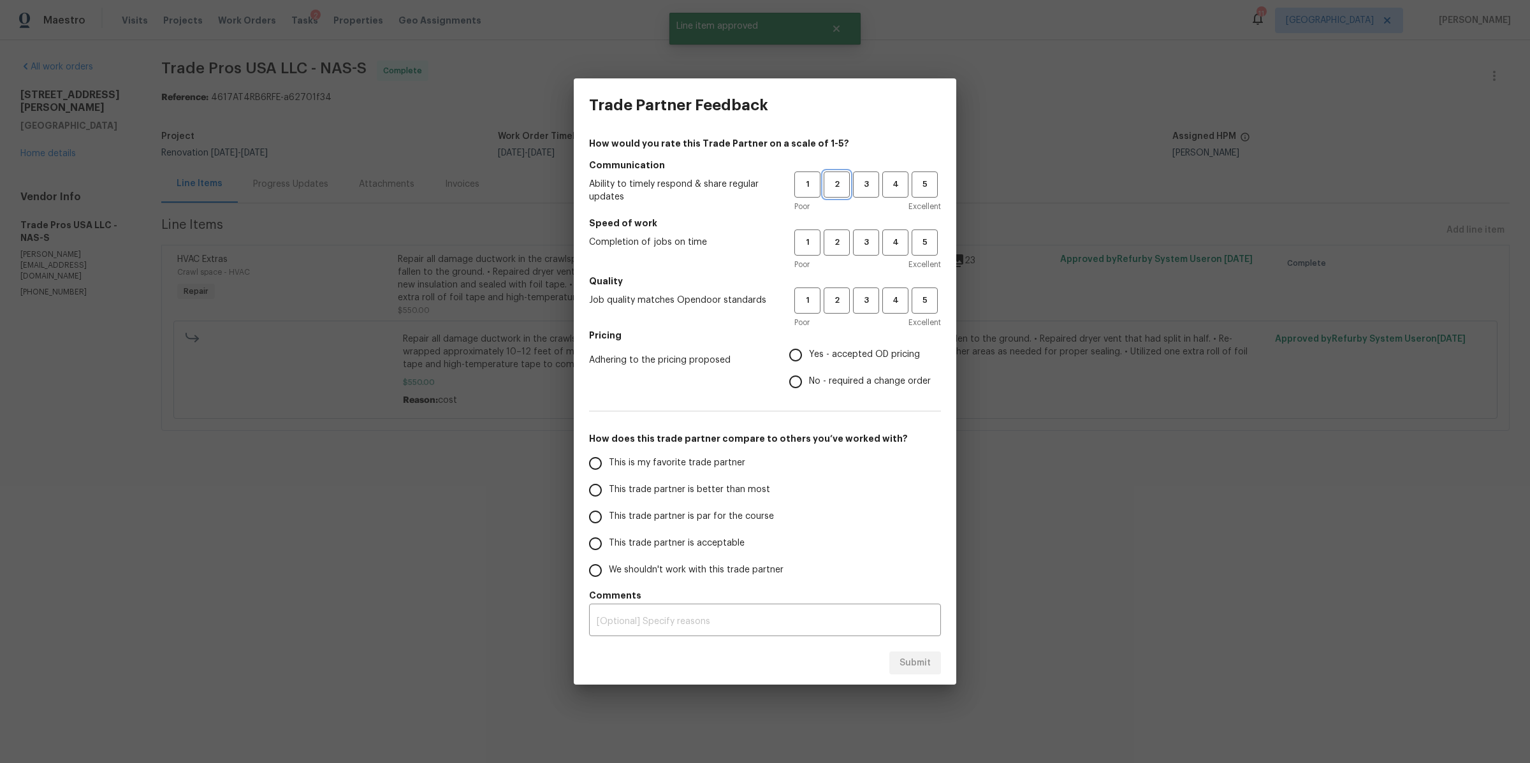
click at [841, 188] on span "2" at bounding box center [837, 184] width 24 height 15
click at [834, 242] on span "2" at bounding box center [837, 242] width 24 height 15
click at [832, 295] on span "2" at bounding box center [837, 300] width 24 height 15
click at [840, 351] on span "Yes - accepted OD pricing" at bounding box center [864, 354] width 111 height 13
click at [809, 351] on input "Yes - accepted OD pricing" at bounding box center [795, 355] width 27 height 27
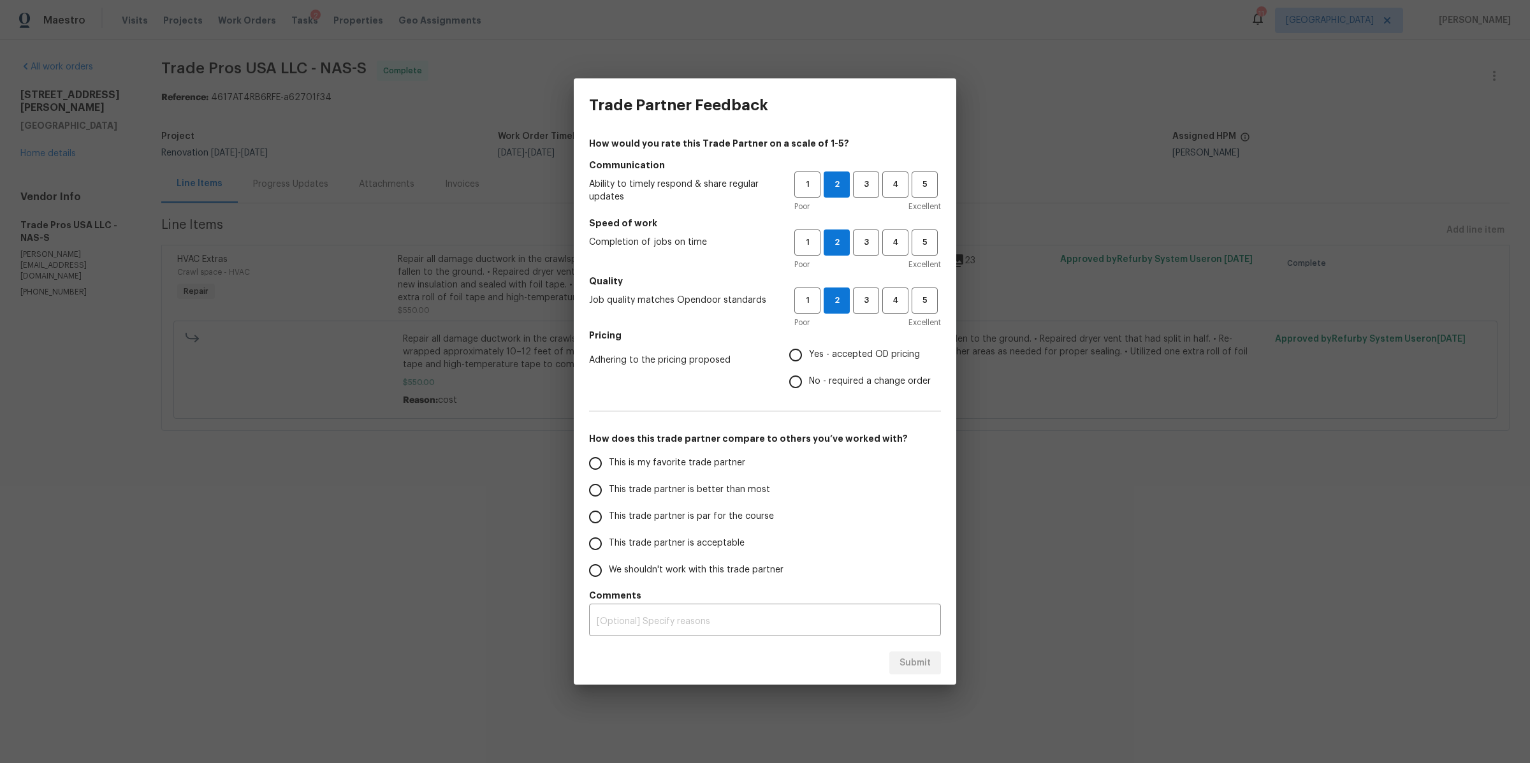
radio input "true"
click at [727, 546] on span "This trade partner is acceptable" at bounding box center [677, 543] width 136 height 13
click at [609, 546] on input "This trade partner is acceptable" at bounding box center [595, 543] width 27 height 27
click at [911, 669] on span "Submit" at bounding box center [914, 663] width 31 height 16
radio input "true"
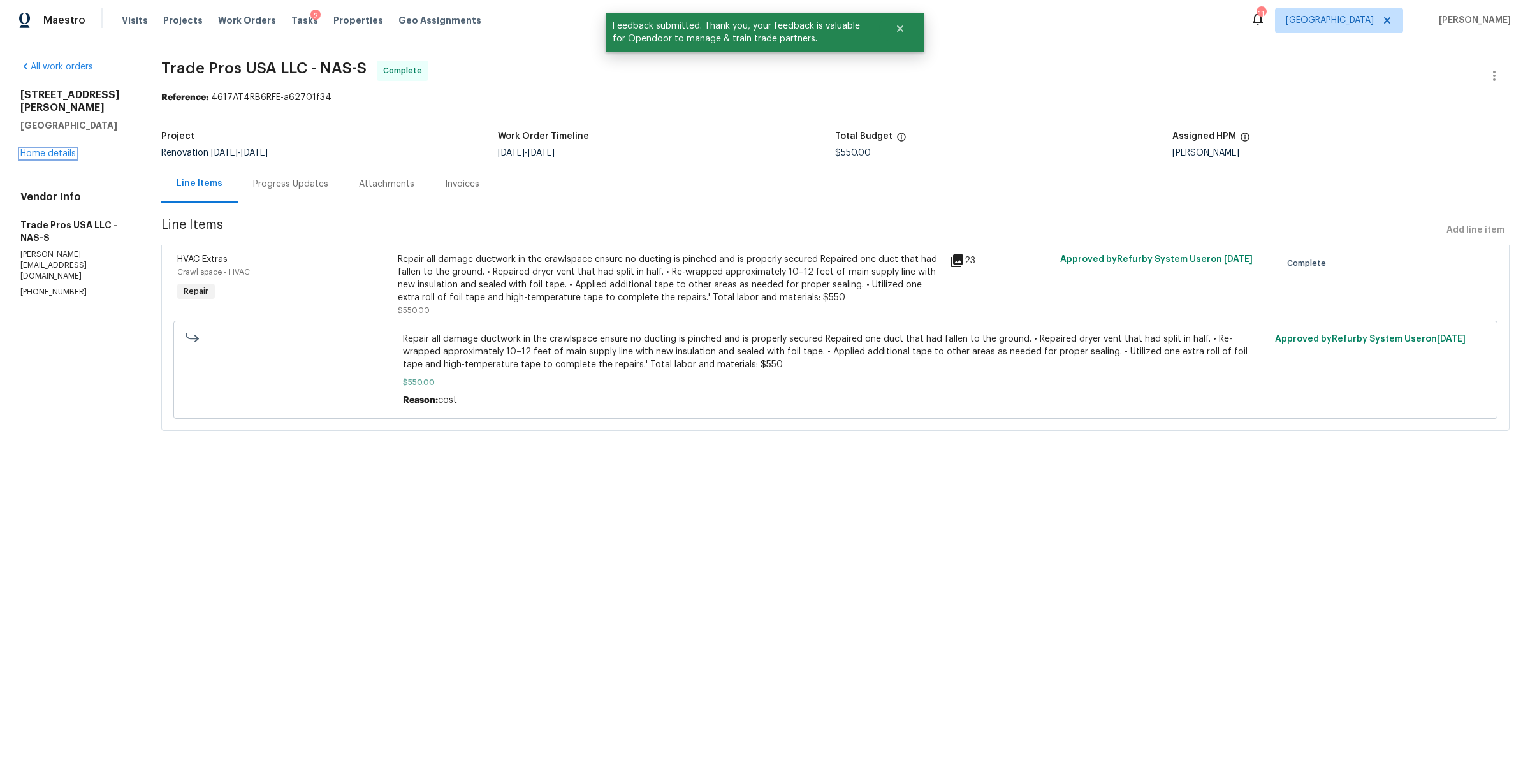
click at [66, 149] on link "Home details" at bounding box center [47, 153] width 55 height 9
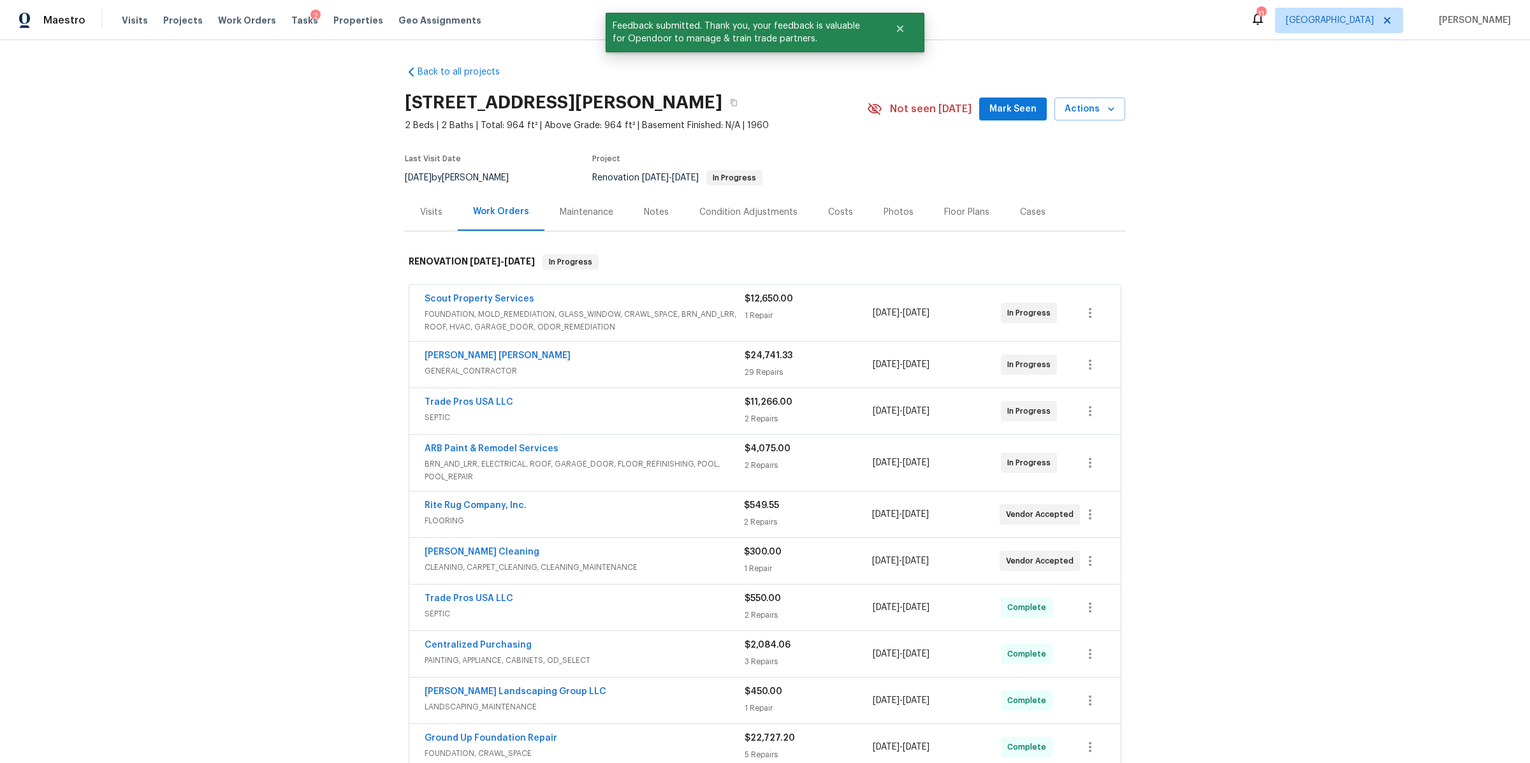
click at [657, 202] on div "Notes" at bounding box center [656, 212] width 55 height 38
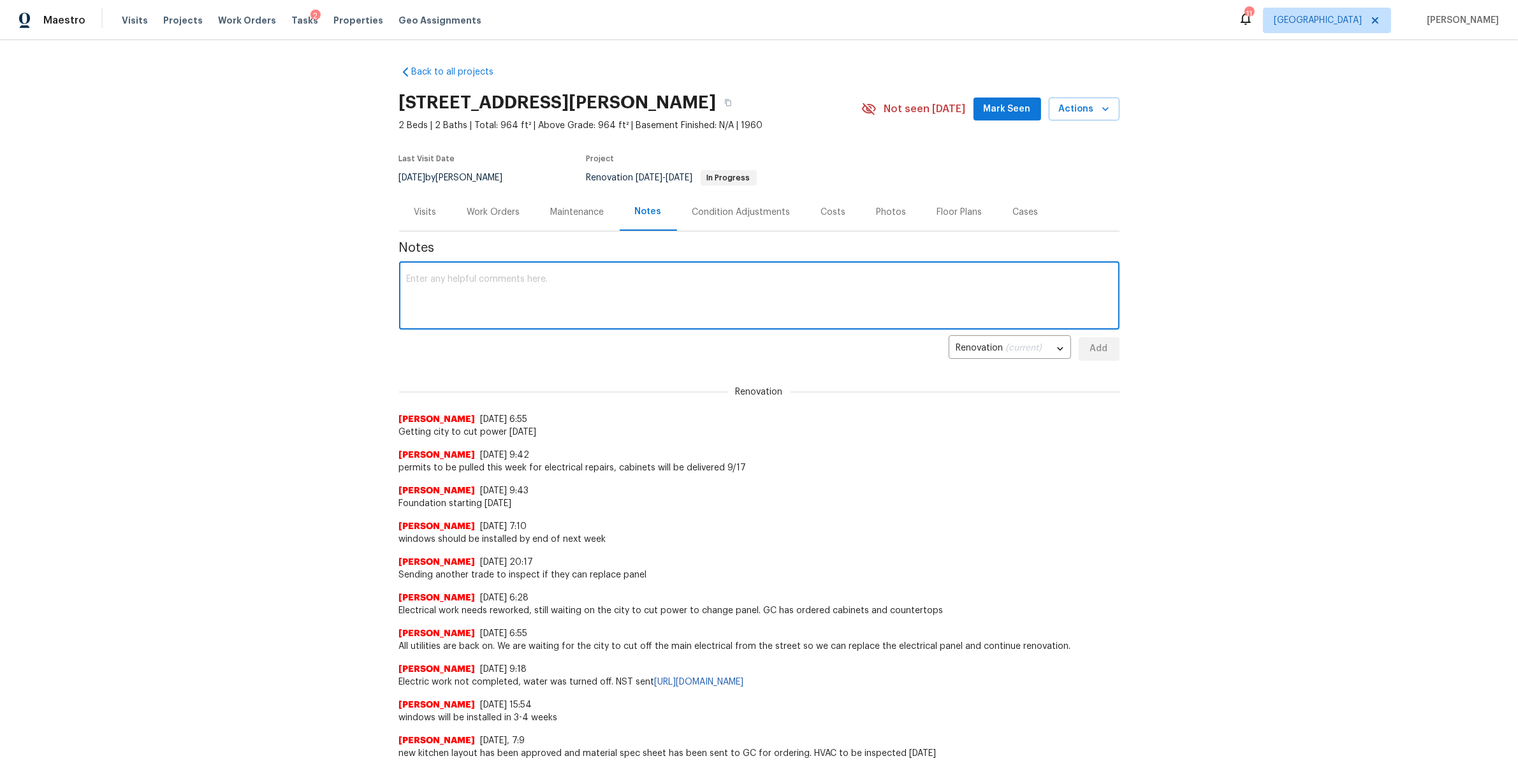
click at [568, 289] on textarea at bounding box center [759, 297] width 705 height 45
type textarea "foundation work completed, electric work to be completed over the weekend. Will…"
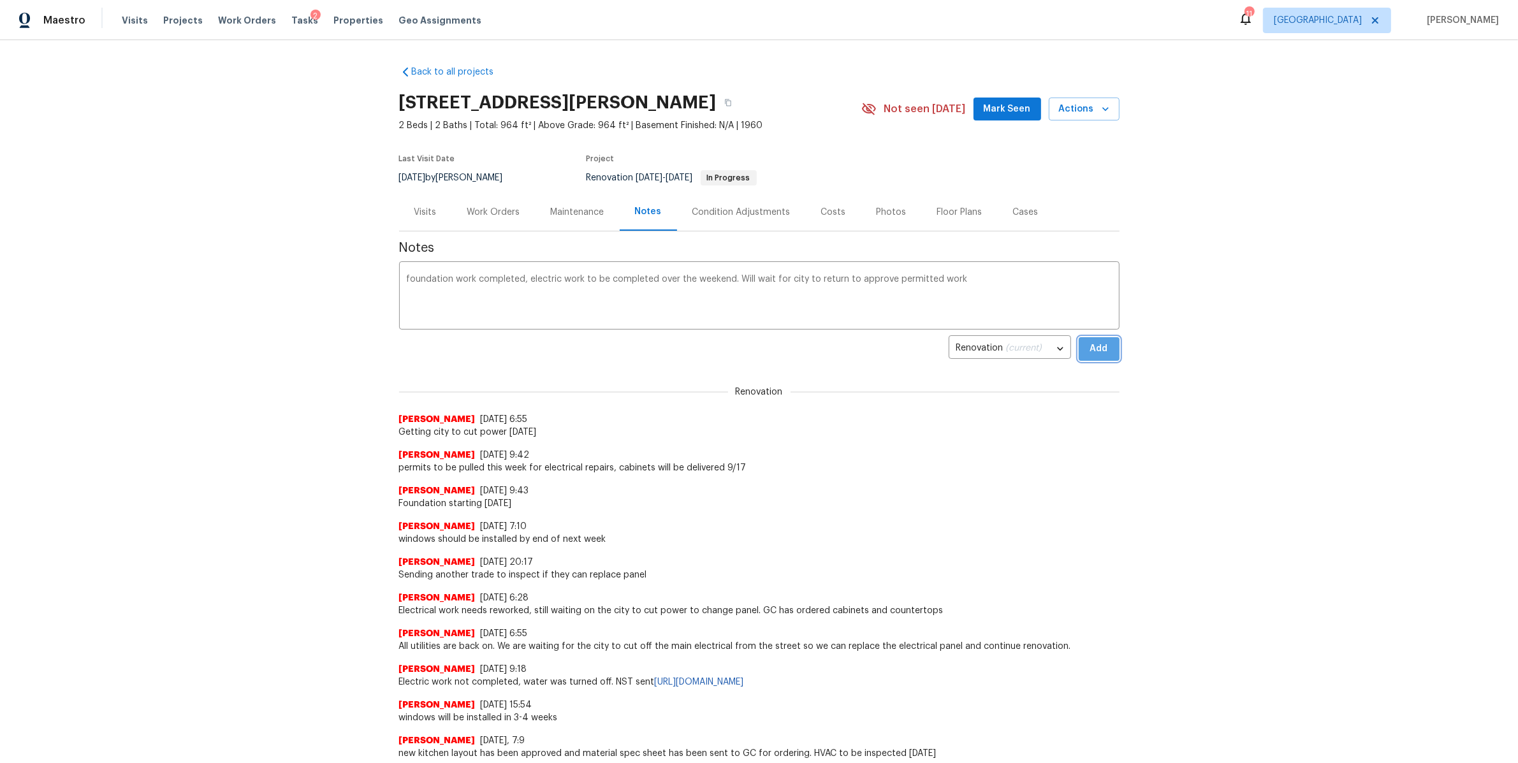
click at [1101, 342] on span "Add" at bounding box center [1099, 349] width 20 height 16
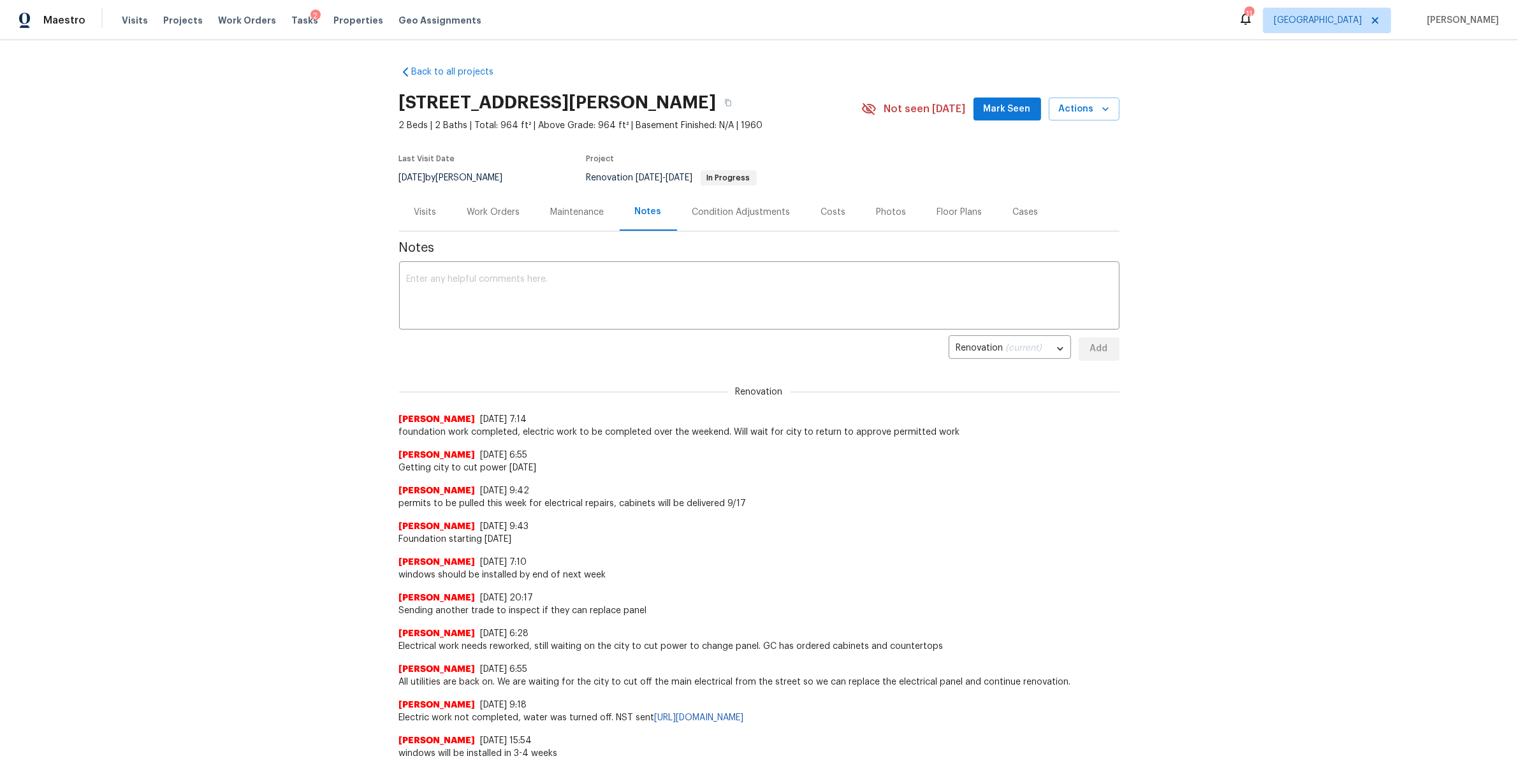
click at [479, 212] on div "Work Orders" at bounding box center [493, 212] width 53 height 13
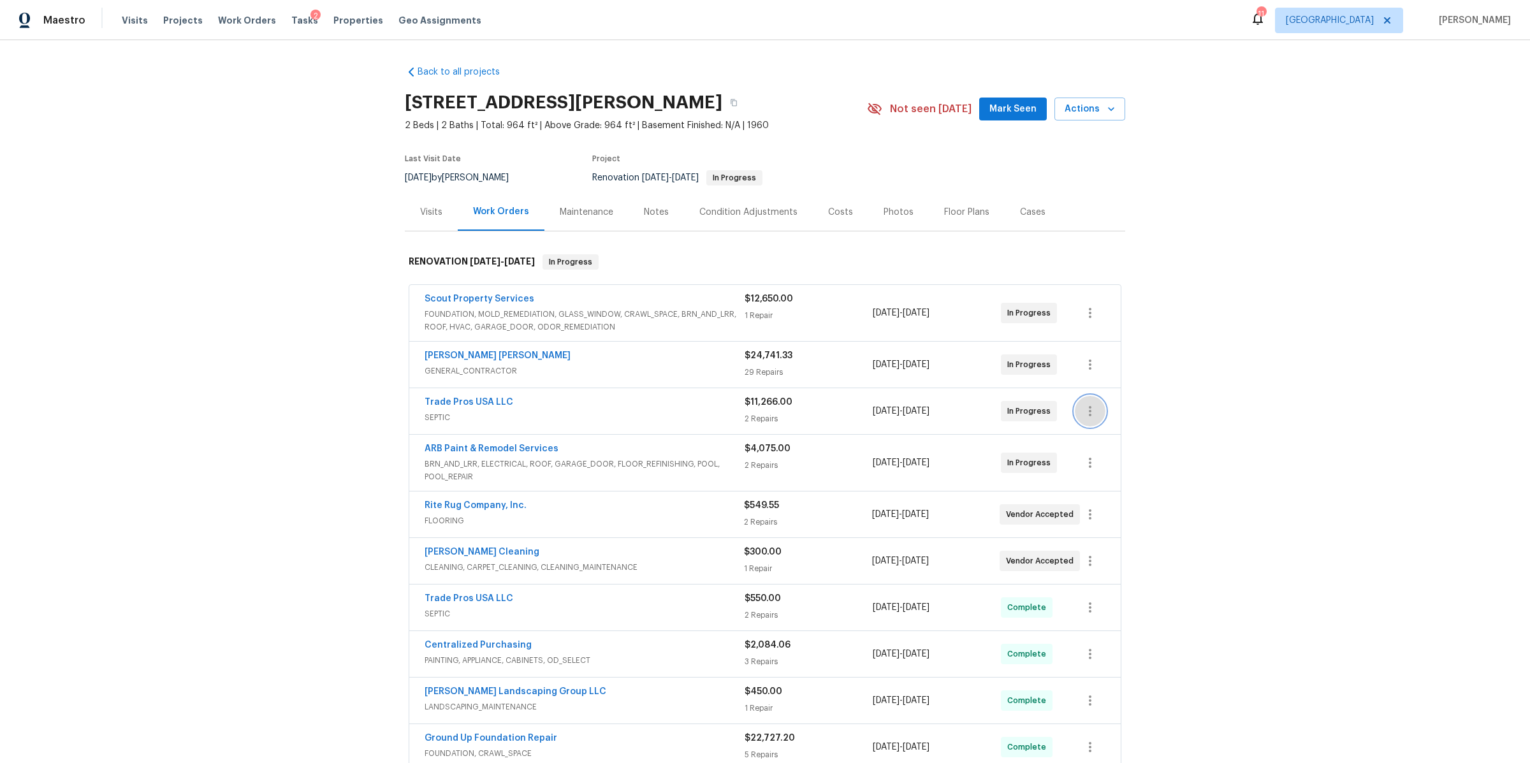
click at [1082, 407] on icon "button" at bounding box center [1089, 410] width 15 height 15
click at [1088, 413] on li "Edit" at bounding box center [1137, 412] width 138 height 21
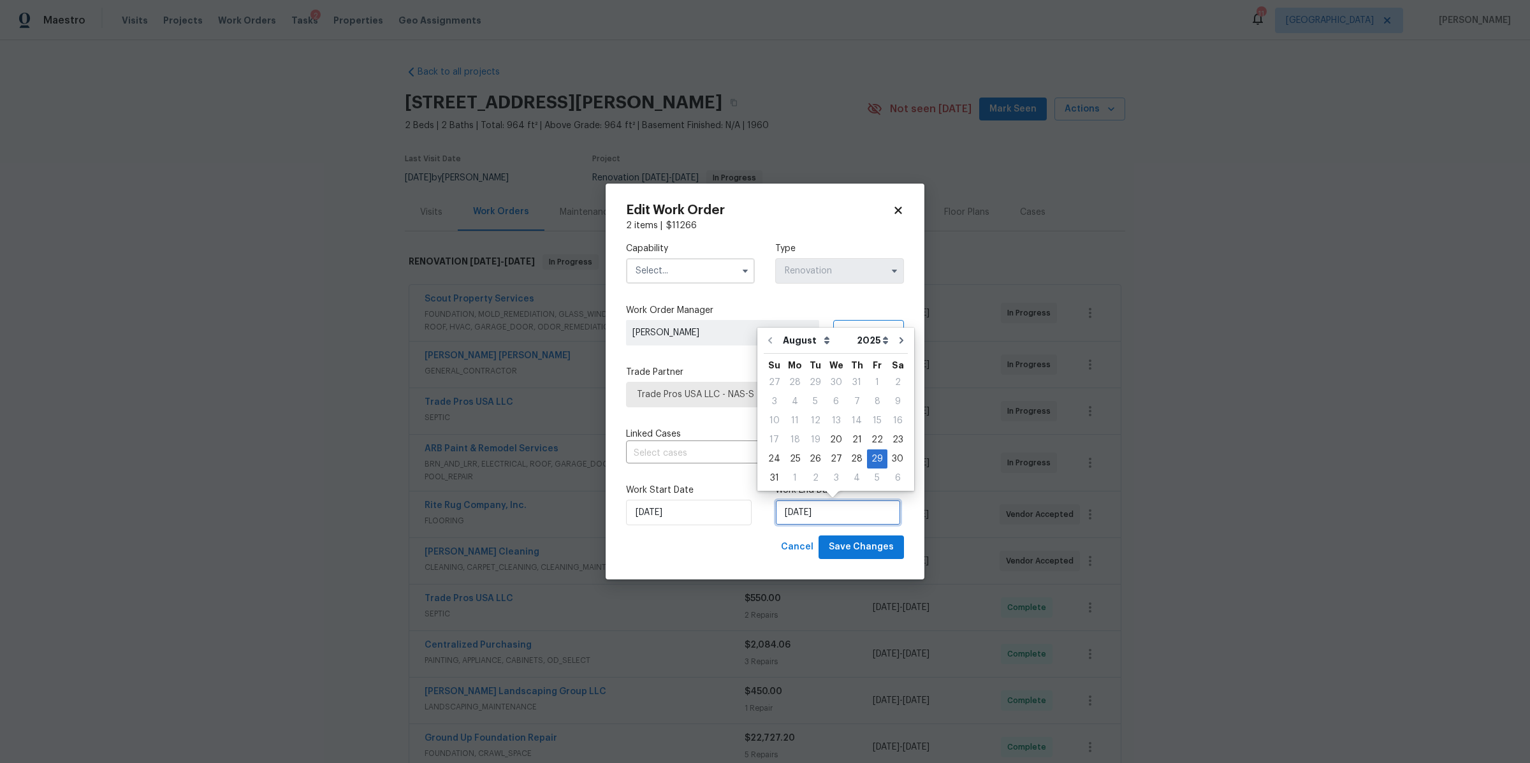
click at [813, 513] on input "8/29/2025" at bounding box center [838, 512] width 126 height 25
click at [889, 437] on div "23" at bounding box center [897, 440] width 20 height 18
click at [830, 519] on input "8/23/2025" at bounding box center [838, 512] width 126 height 25
click at [899, 342] on icon "Go to next month" at bounding box center [901, 340] width 4 height 6
type input "9/23/2025"
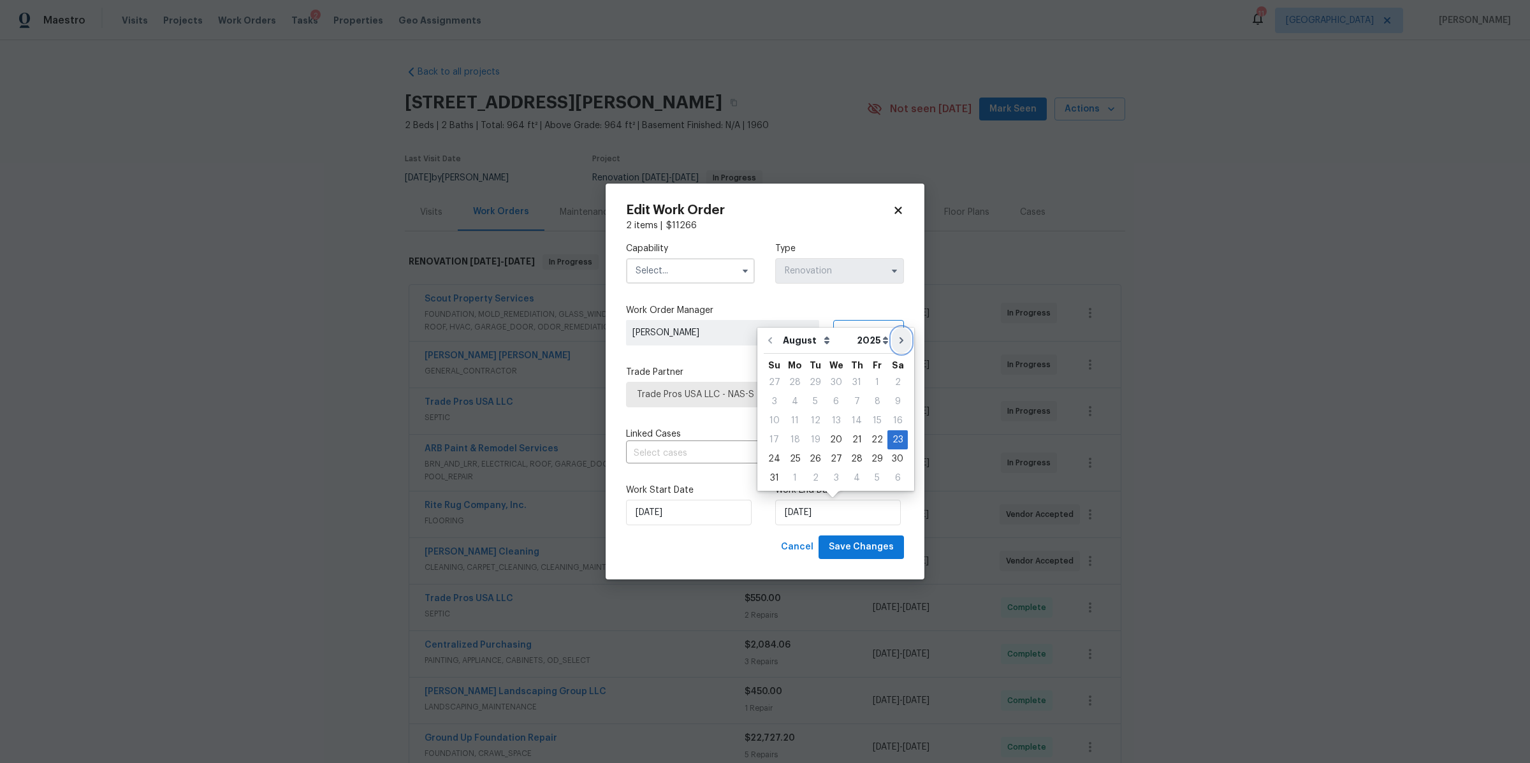
select select "8"
click at [892, 439] on div "20" at bounding box center [897, 440] width 21 height 18
type input "9/20/2025"
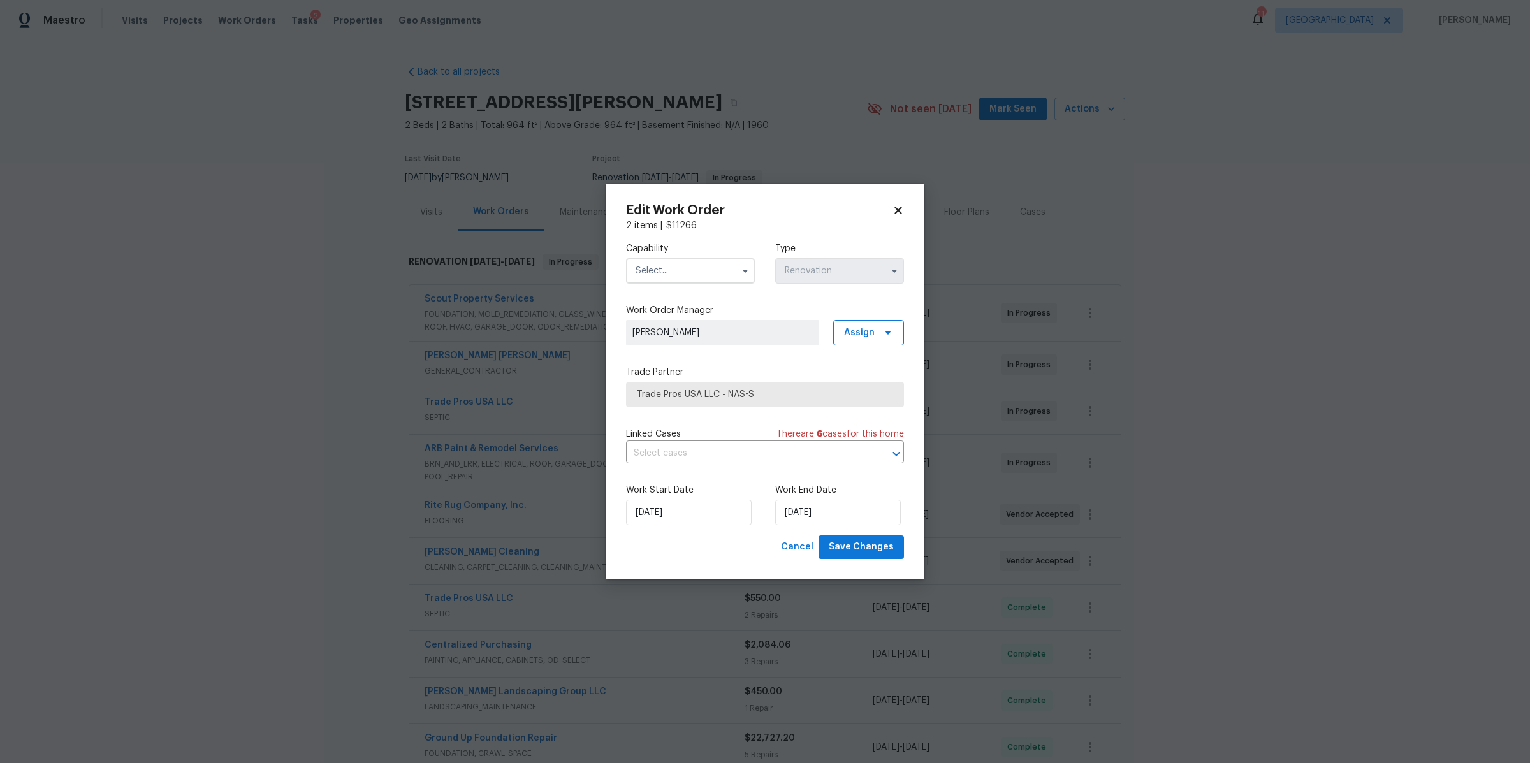
click at [681, 275] on input "text" at bounding box center [690, 270] width 129 height 25
click at [680, 302] on div "Electrical" at bounding box center [690, 290] width 122 height 23
type input "Electrical"
click at [869, 548] on span "Save Changes" at bounding box center [861, 547] width 65 height 16
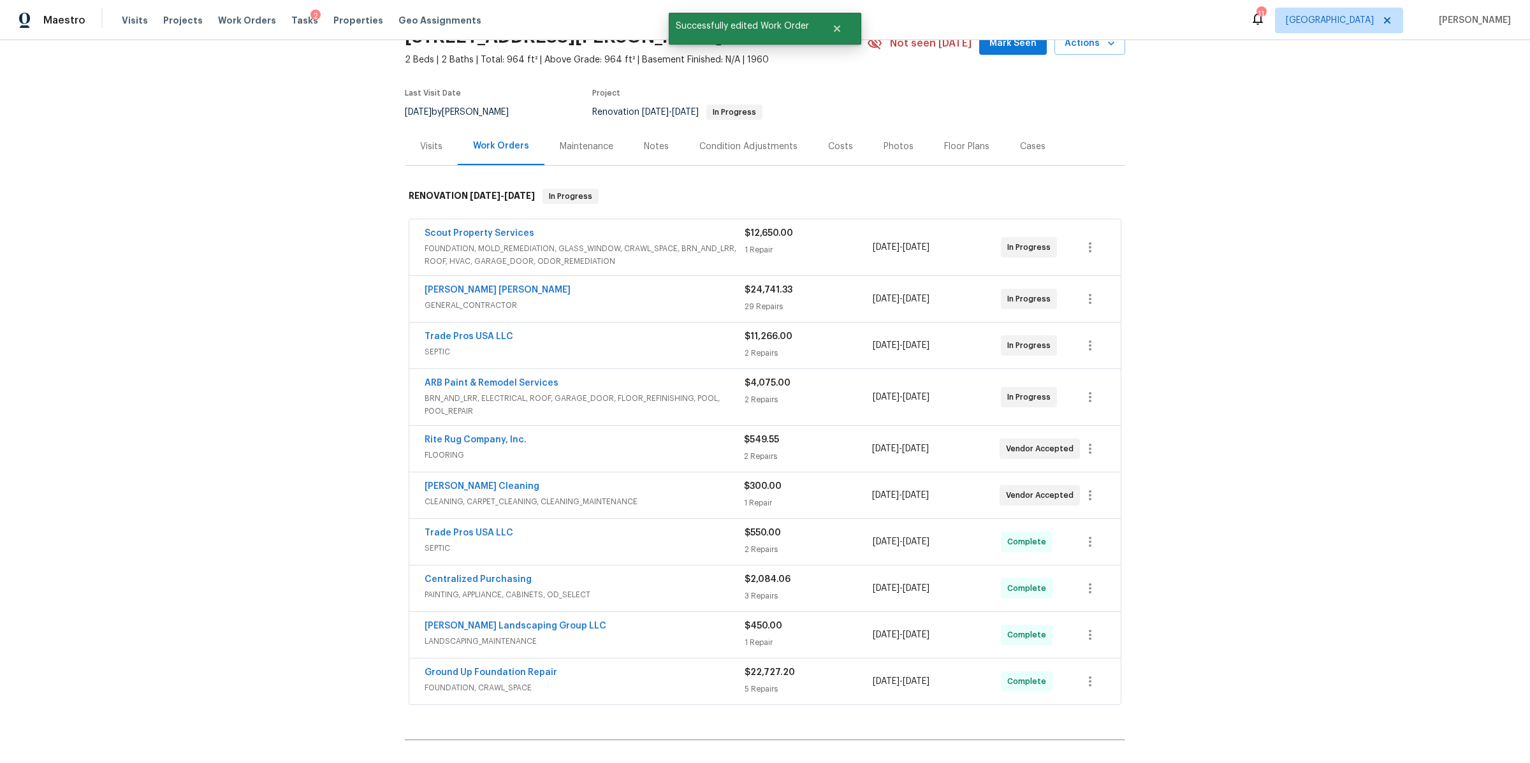
scroll to position [77, 0]
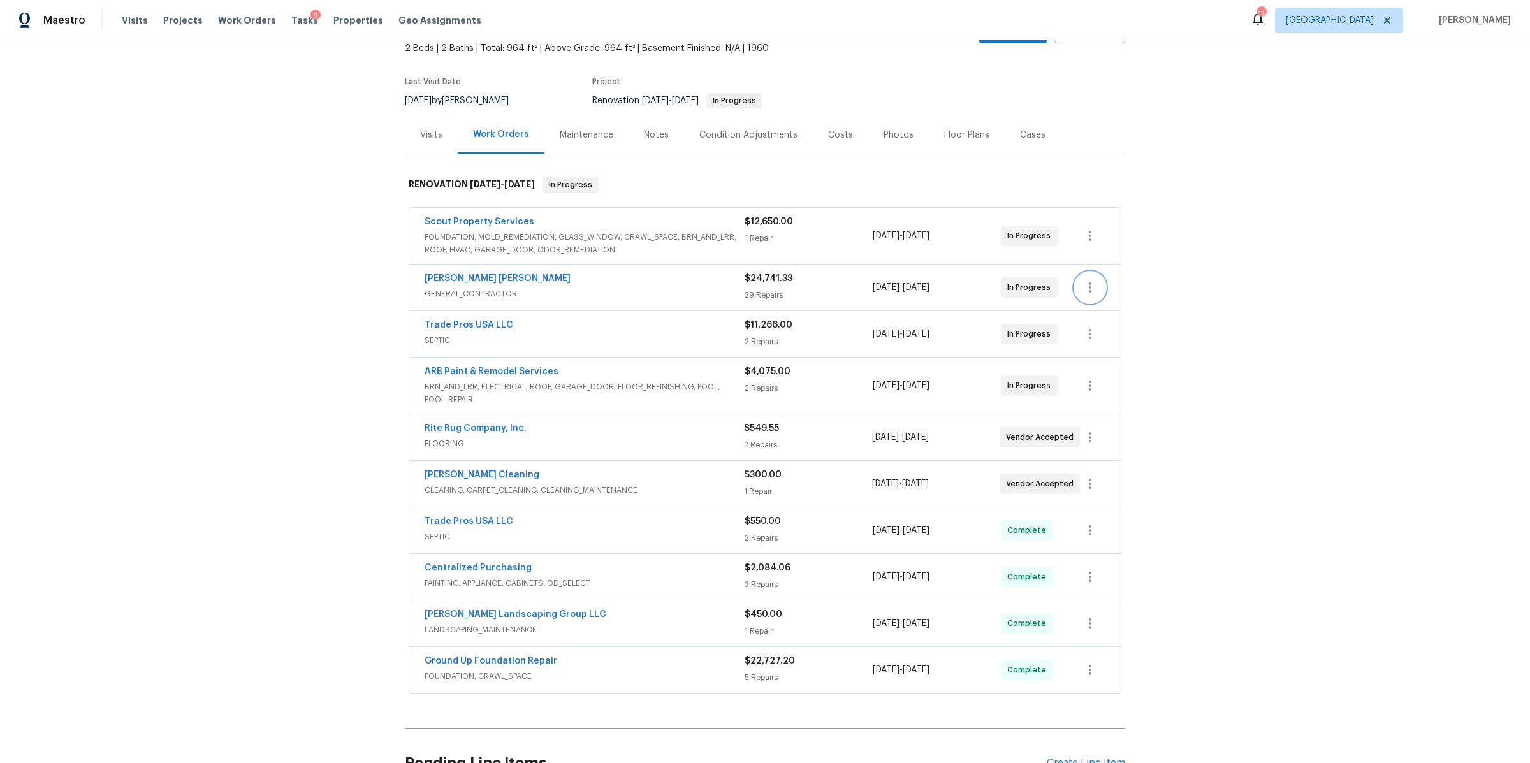
click at [1086, 286] on icon "button" at bounding box center [1089, 287] width 15 height 15
click at [1088, 287] on li "Edit" at bounding box center [1137, 287] width 138 height 21
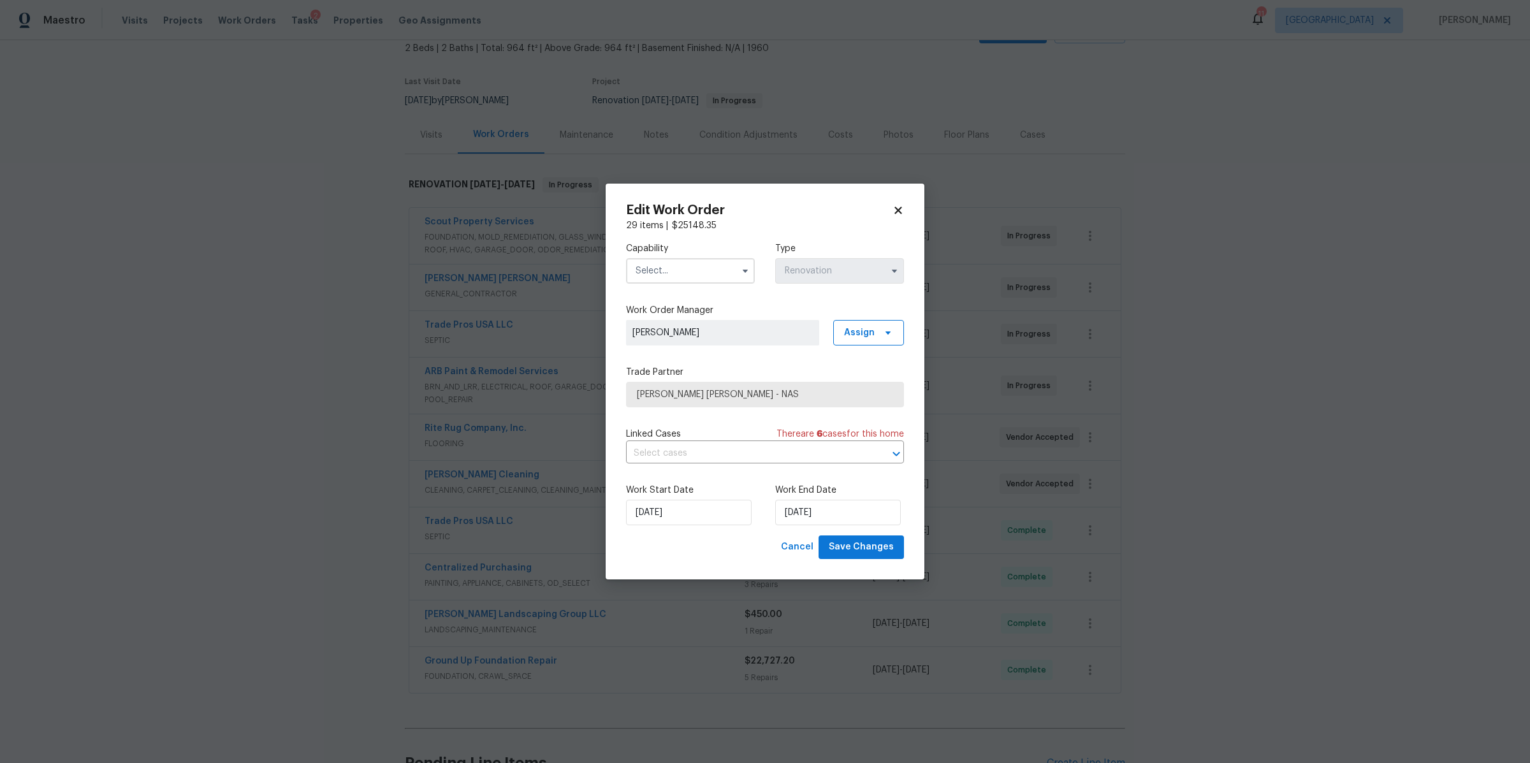
click at [702, 265] on input "text" at bounding box center [690, 270] width 129 height 25
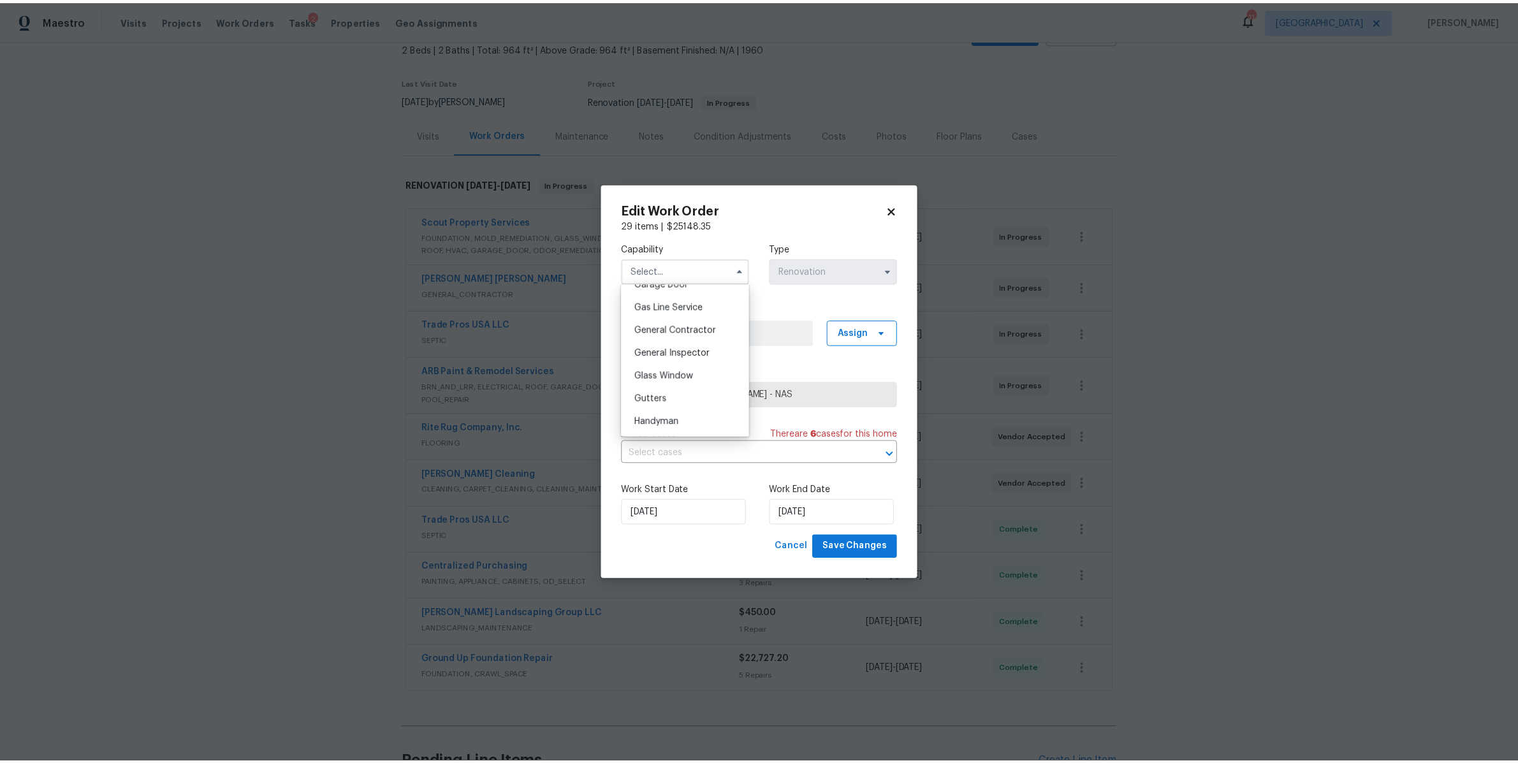
scroll to position [618, 0]
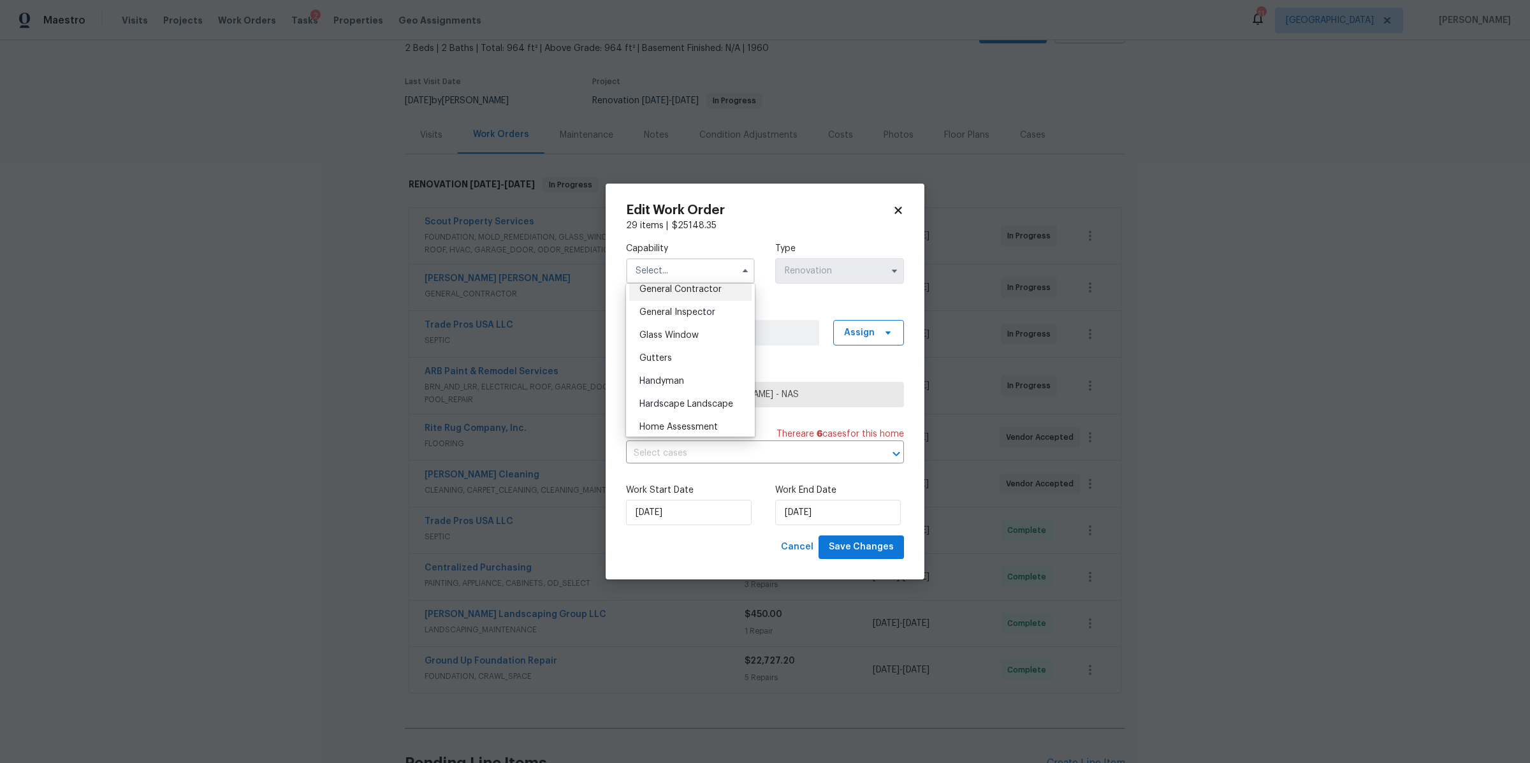
click at [690, 294] on span "General Contractor" at bounding box center [680, 289] width 82 height 9
type input "General Contractor"
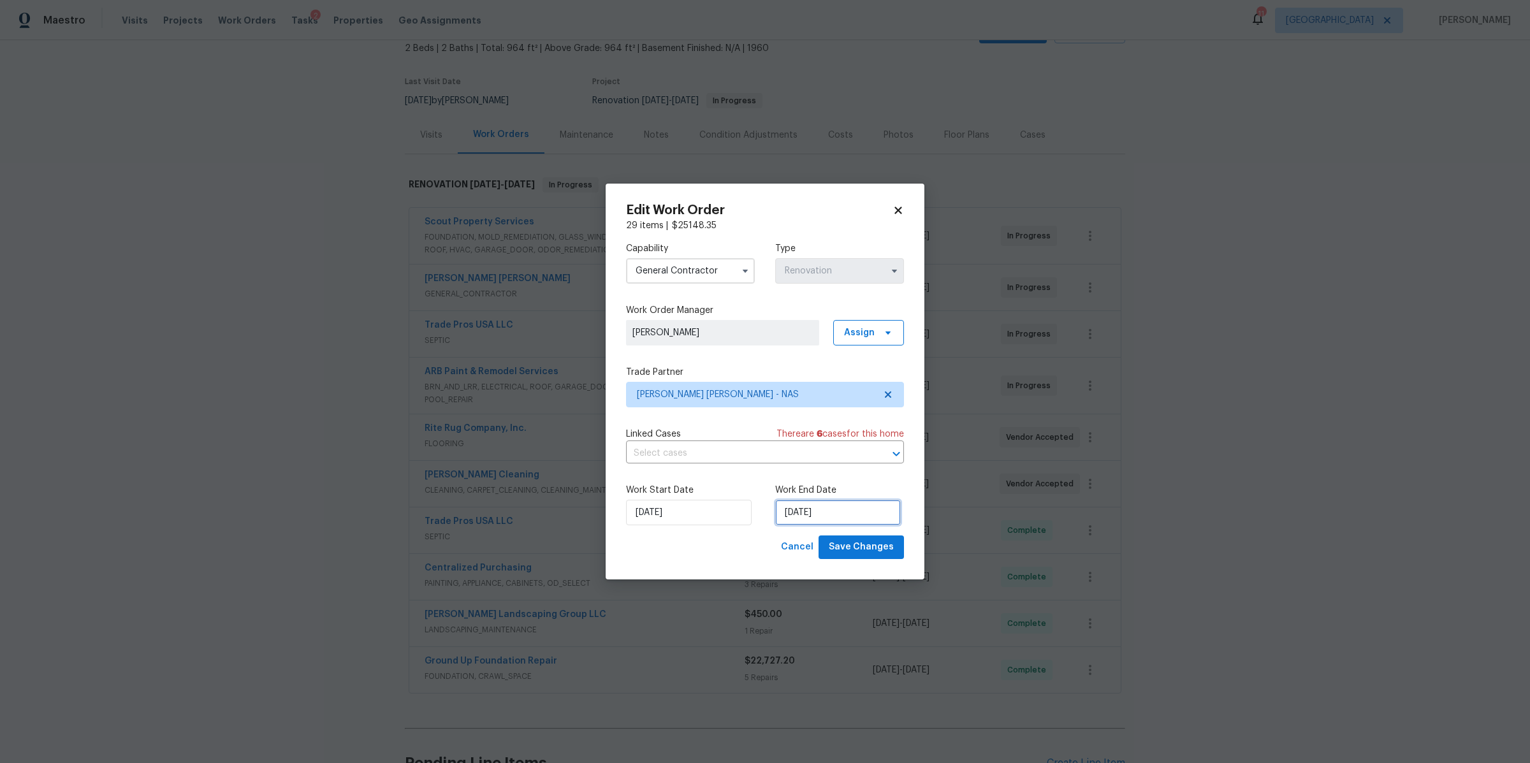
click at [821, 521] on input "9/22/2025" at bounding box center [838, 512] width 126 height 25
select select "8"
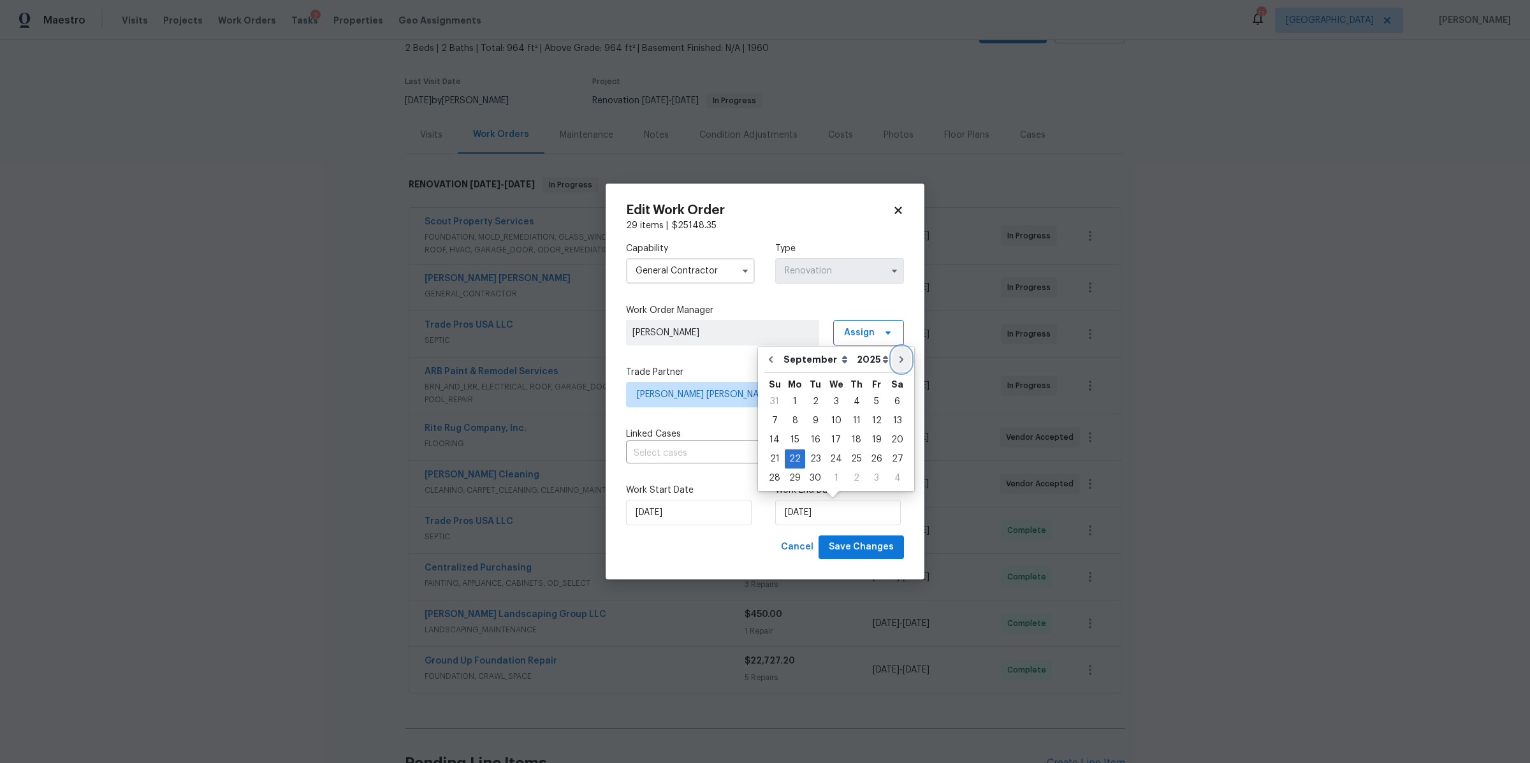
click at [897, 356] on icon "Go to next month" at bounding box center [901, 359] width 10 height 10
type input "10/22/2025"
select select "9"
click at [874, 402] on div "3" at bounding box center [876, 402] width 21 height 18
type input "10/3/2025"
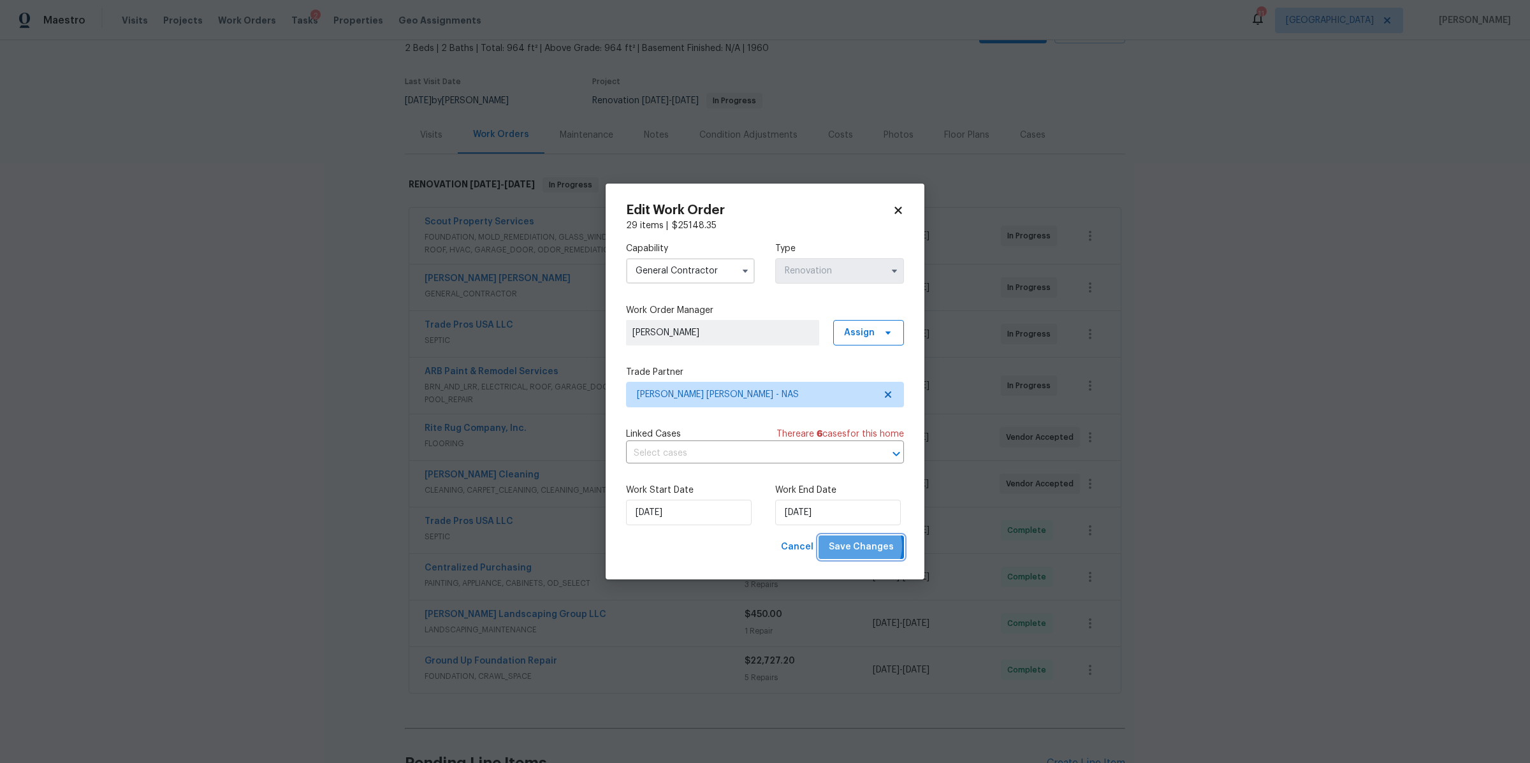
click at [863, 546] on span "Save Changes" at bounding box center [861, 547] width 65 height 16
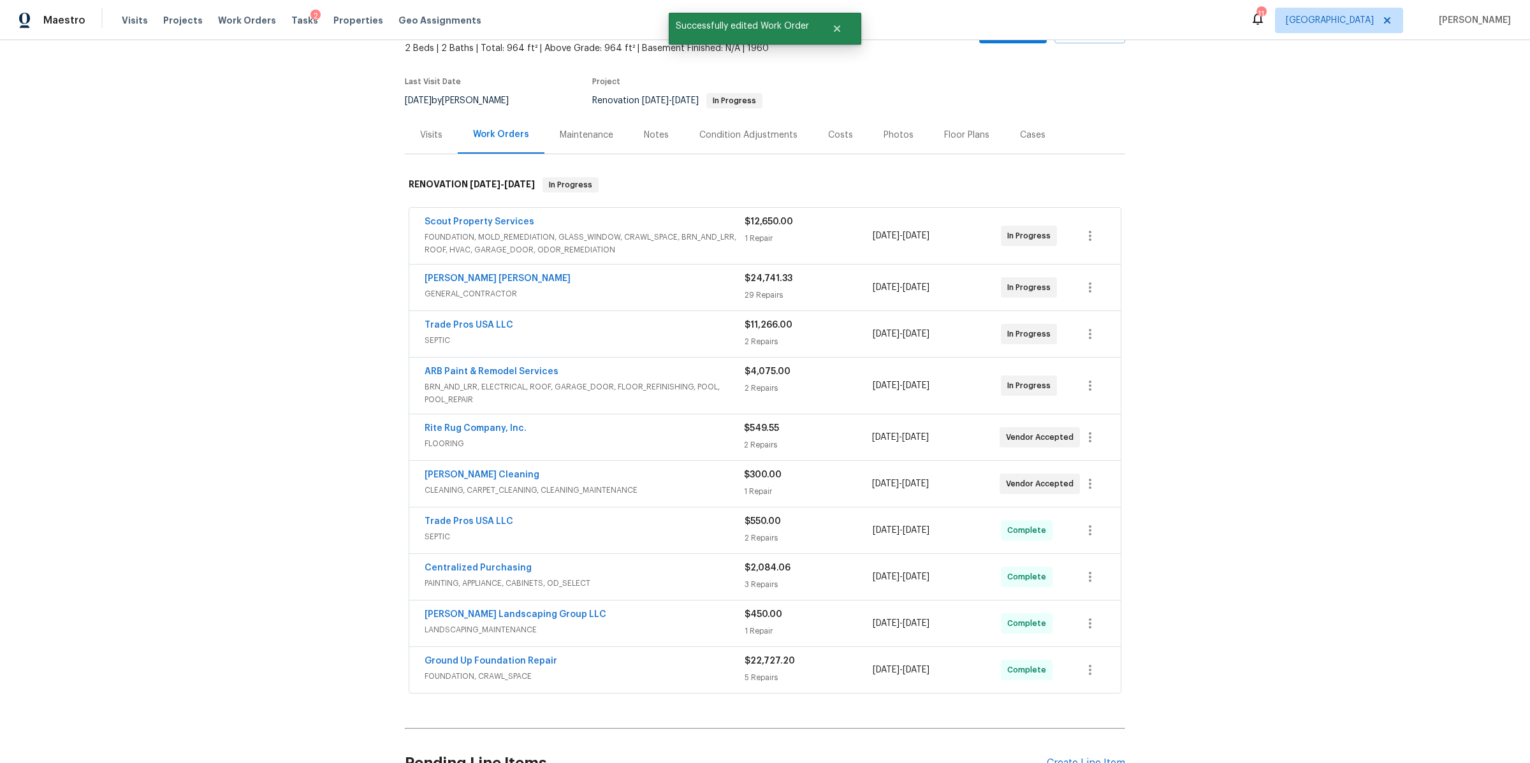
click at [488, 215] on span "Scout Property Services" at bounding box center [480, 221] width 110 height 13
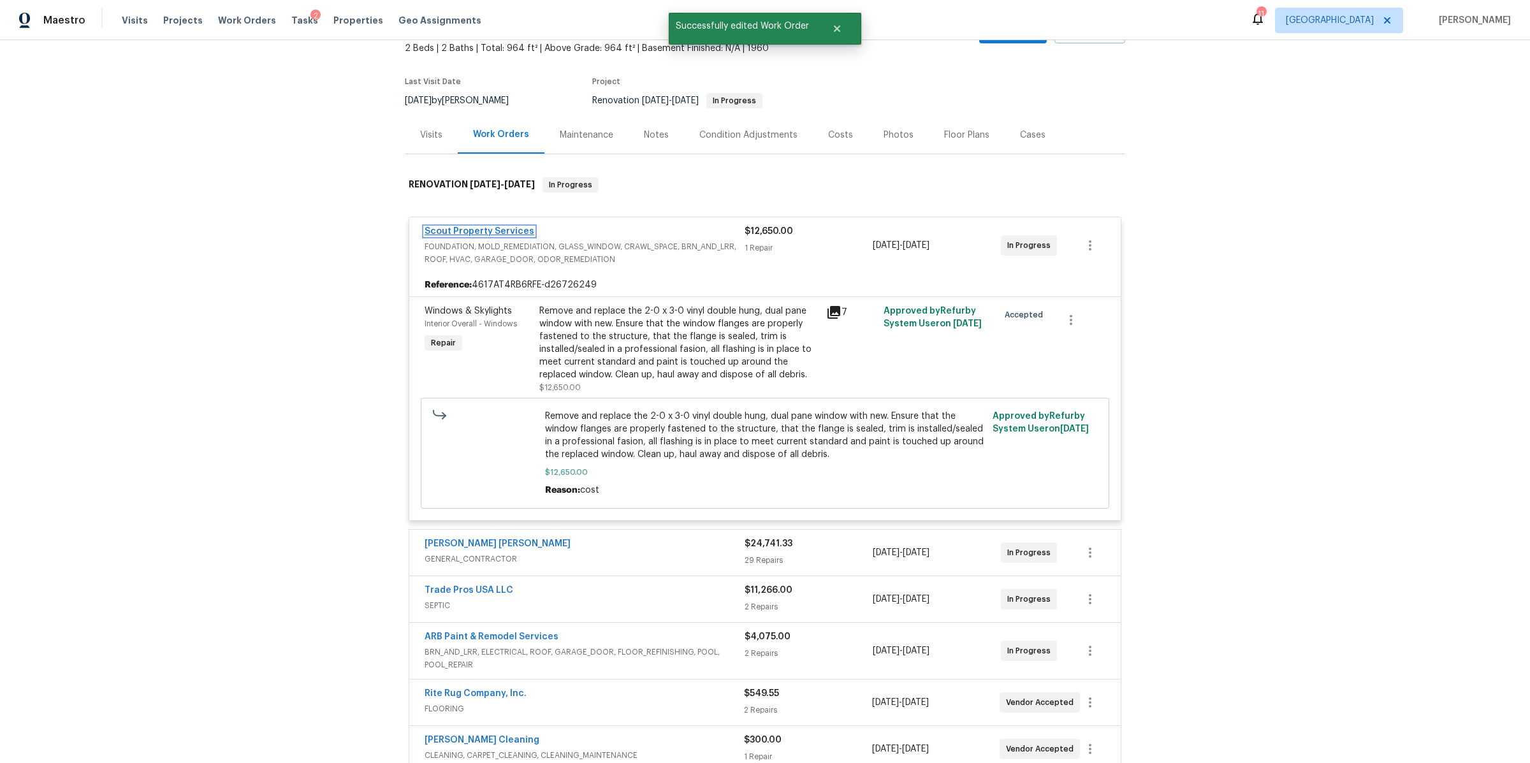
click at [489, 228] on link "Scout Property Services" at bounding box center [480, 231] width 110 height 9
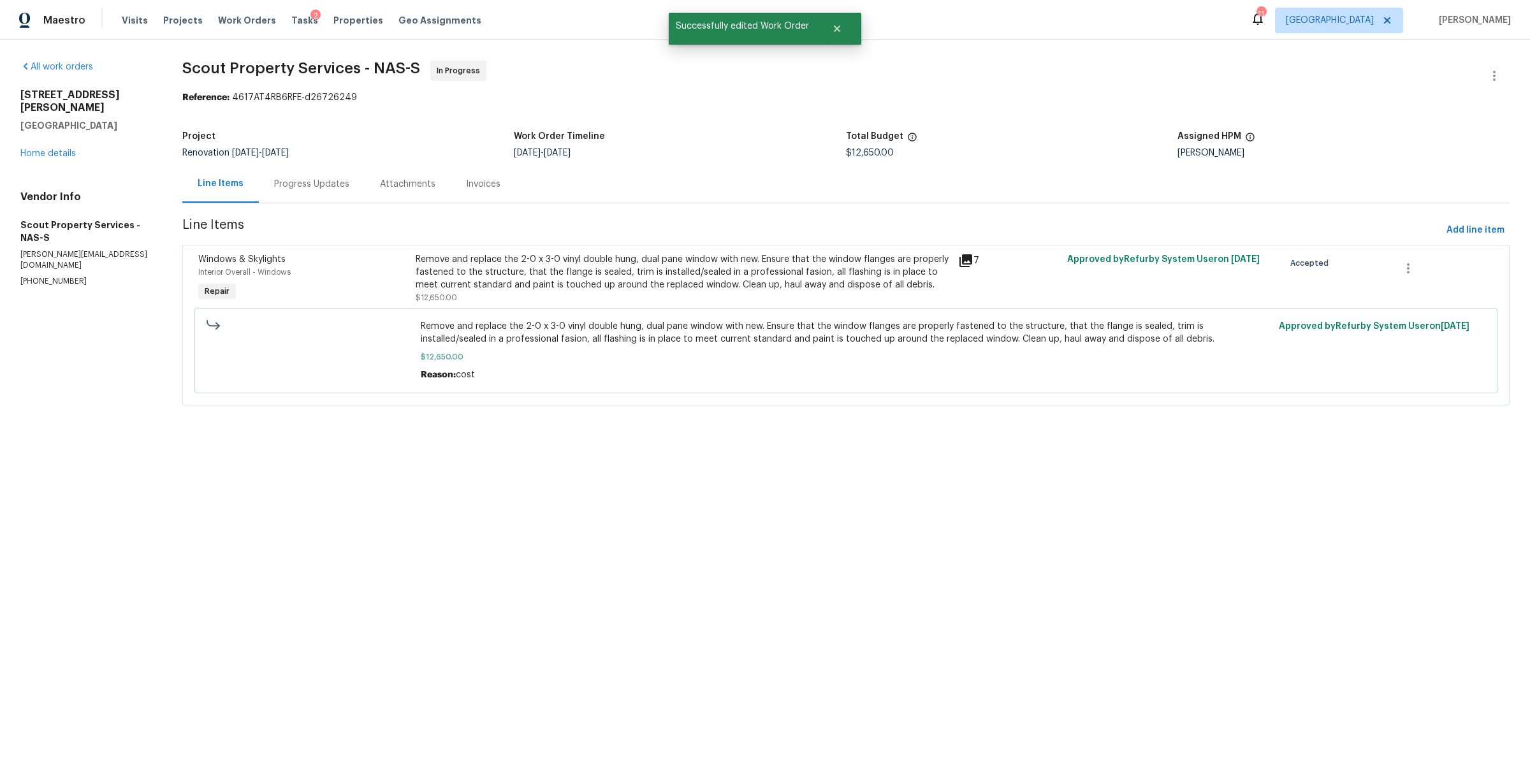
click at [299, 178] on div "Progress Updates" at bounding box center [311, 184] width 75 height 13
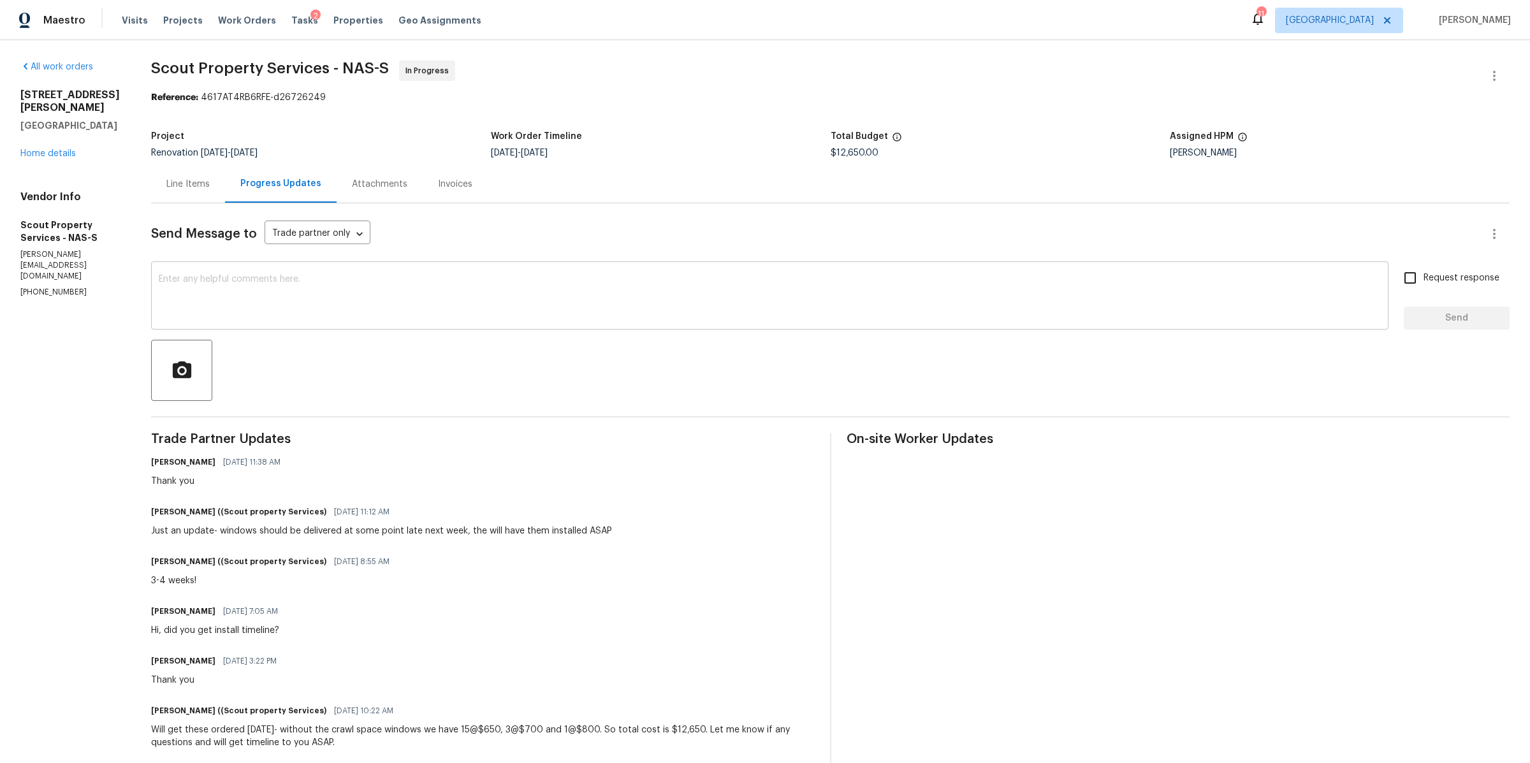
click at [267, 313] on textarea at bounding box center [770, 297] width 1222 height 45
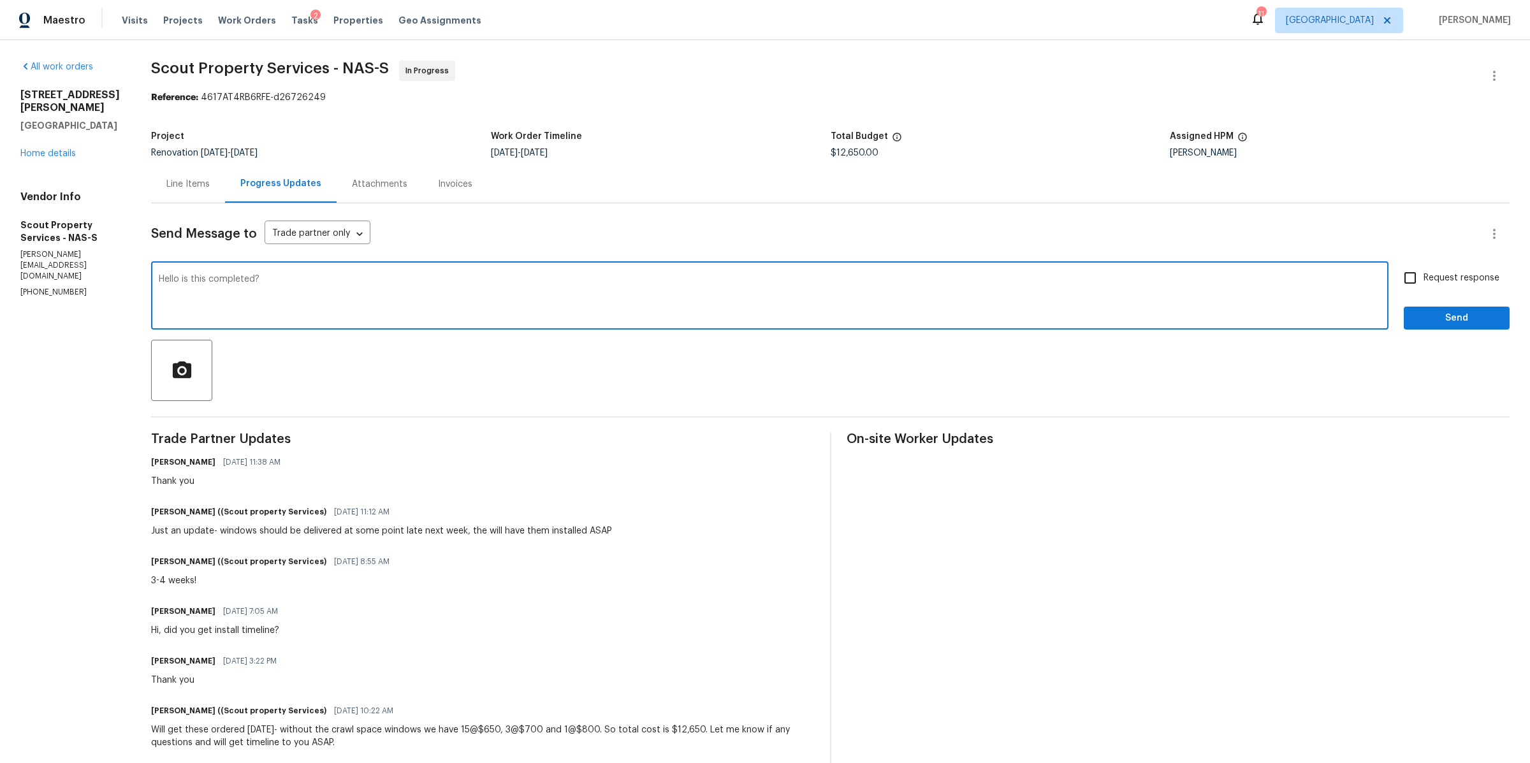
type textarea "Hello is this completed?"
click at [1436, 270] on label "Request response" at bounding box center [1448, 278] width 103 height 27
click at [1423, 270] on input "Request response" at bounding box center [1410, 278] width 27 height 27
checkbox input "true"
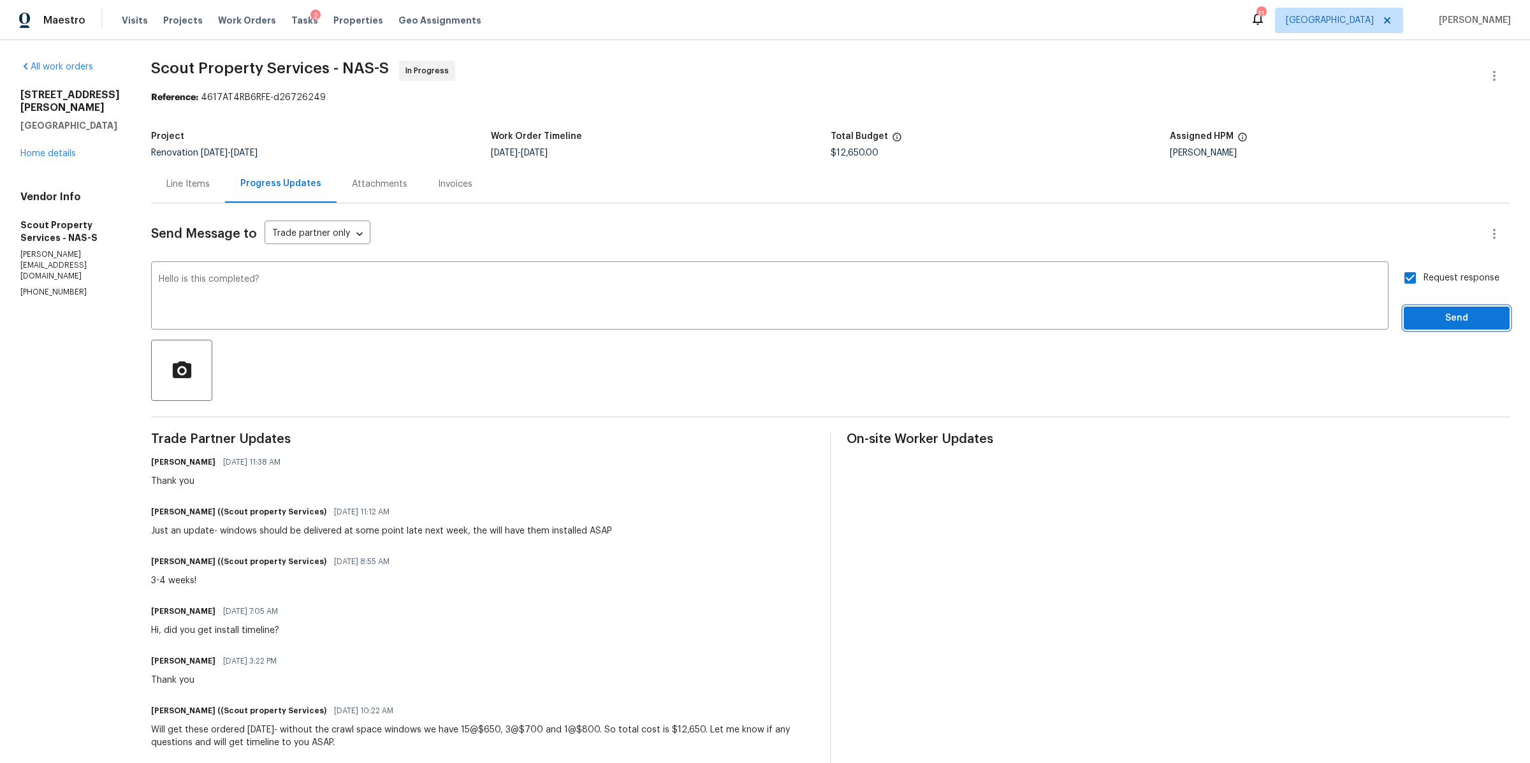
click at [1427, 309] on button "Send" at bounding box center [1457, 319] width 106 height 24
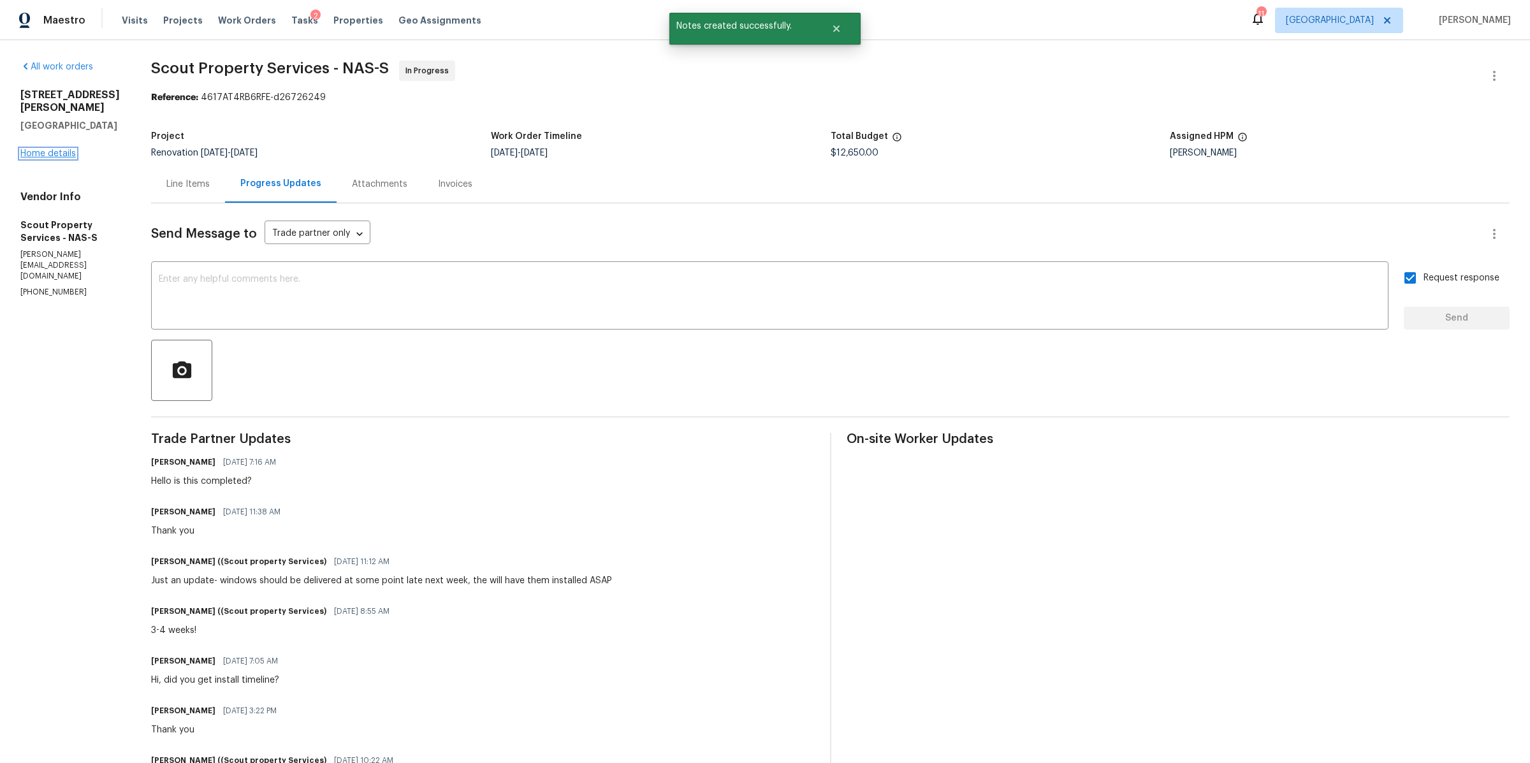
click at [60, 149] on link "Home details" at bounding box center [47, 153] width 55 height 9
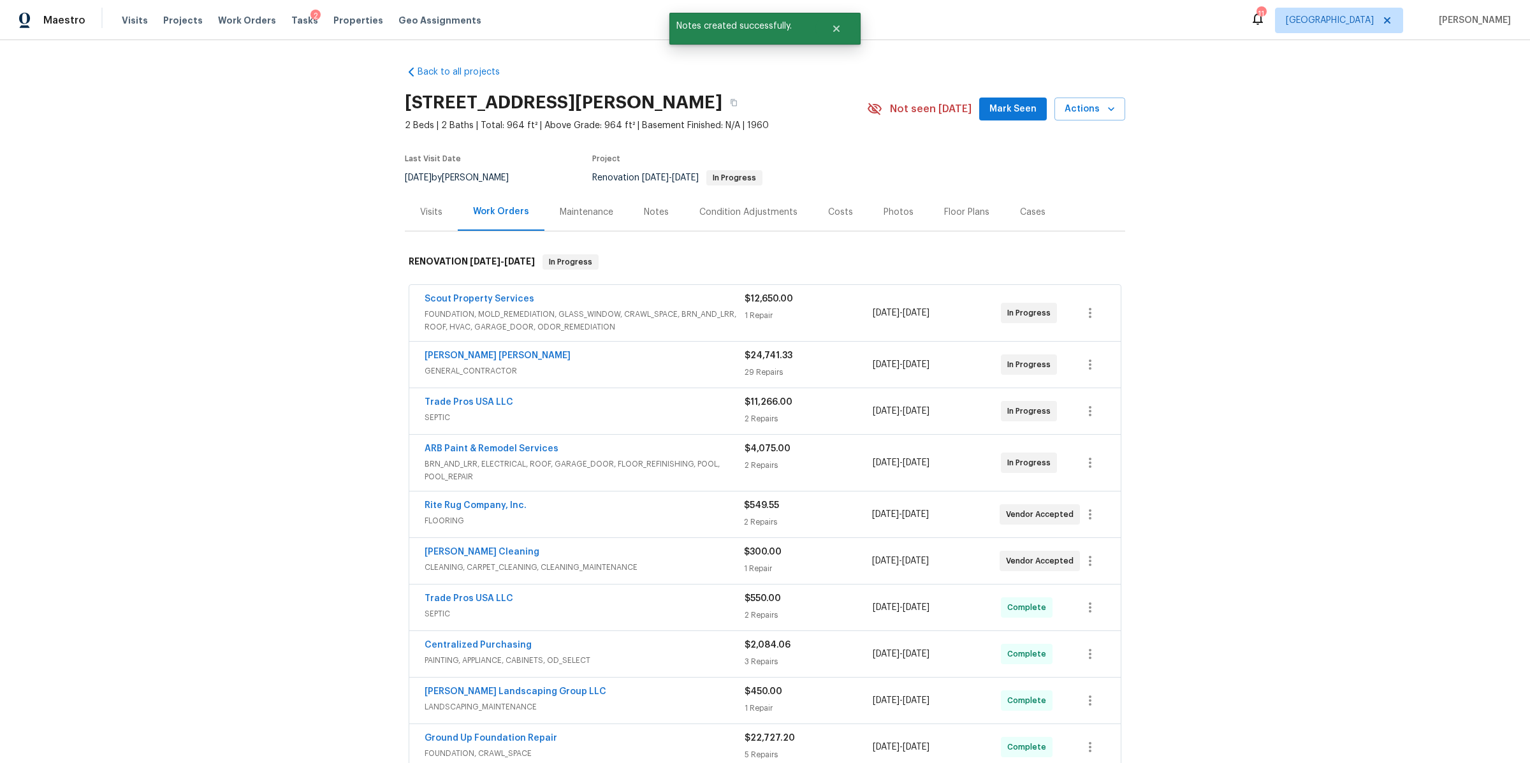
click at [655, 216] on div "Notes" at bounding box center [656, 212] width 25 height 13
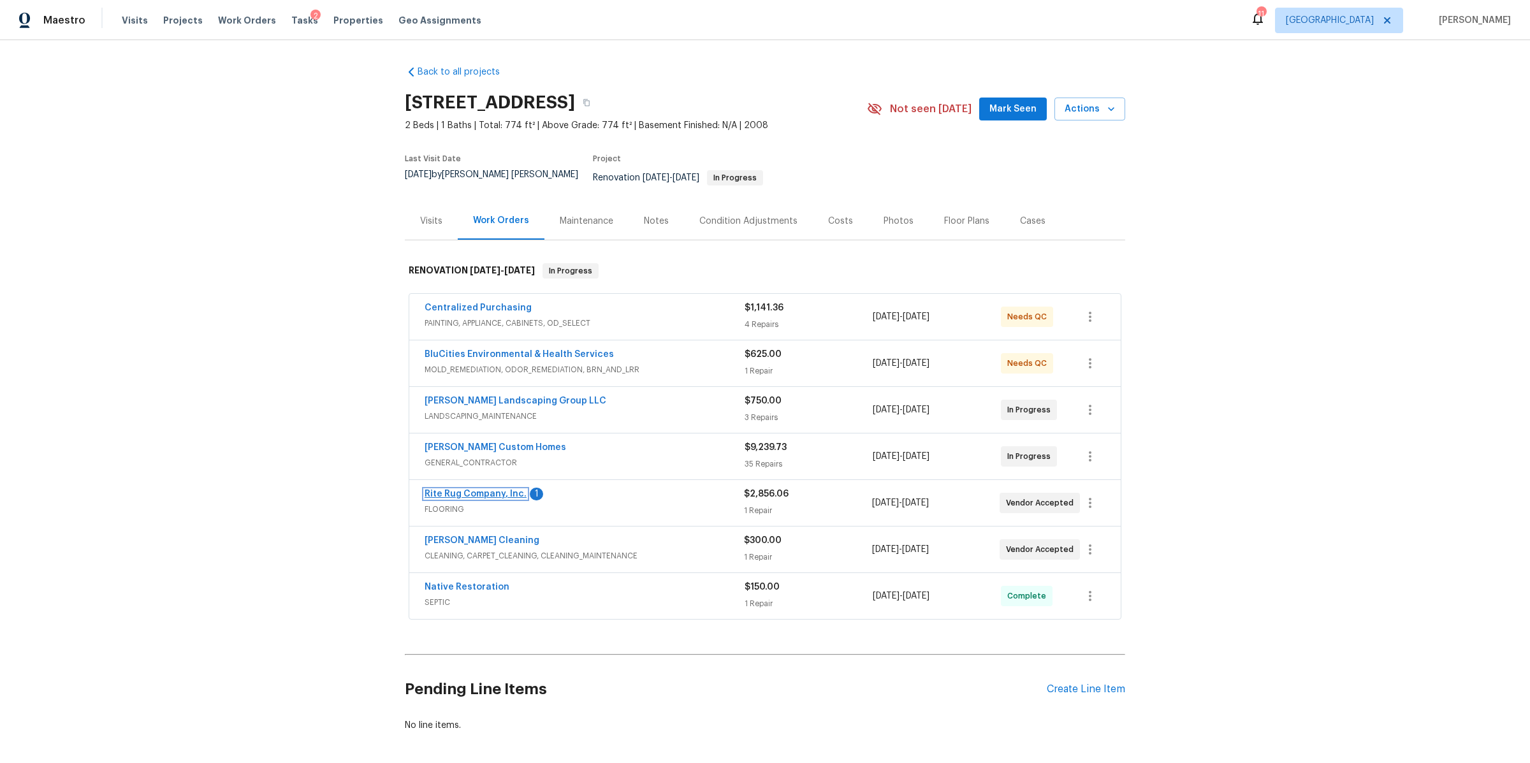
click at [453, 490] on link "Rite Rug Company, Inc." at bounding box center [476, 494] width 102 height 9
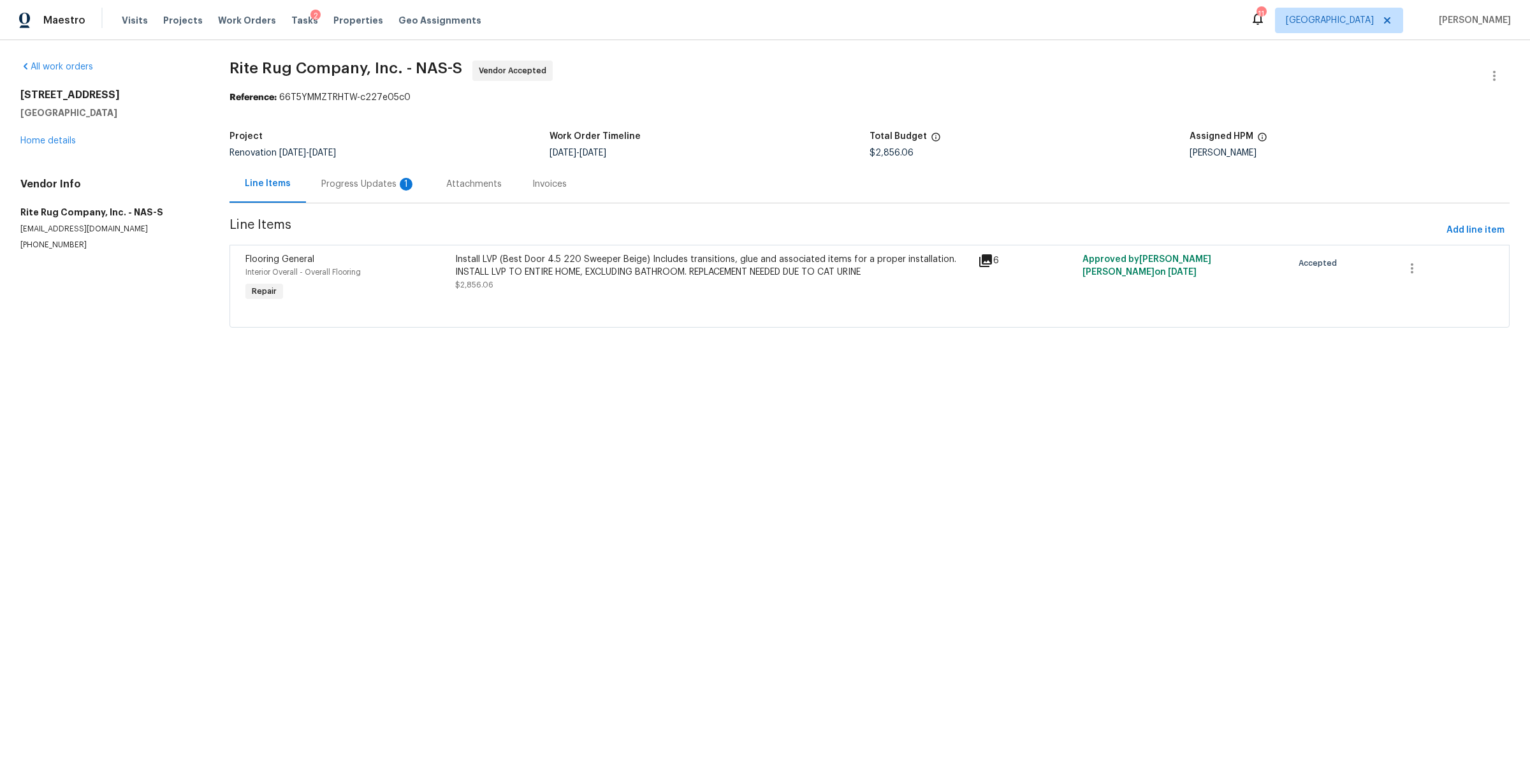
click at [367, 188] on div "Progress Updates 1" at bounding box center [368, 184] width 94 height 13
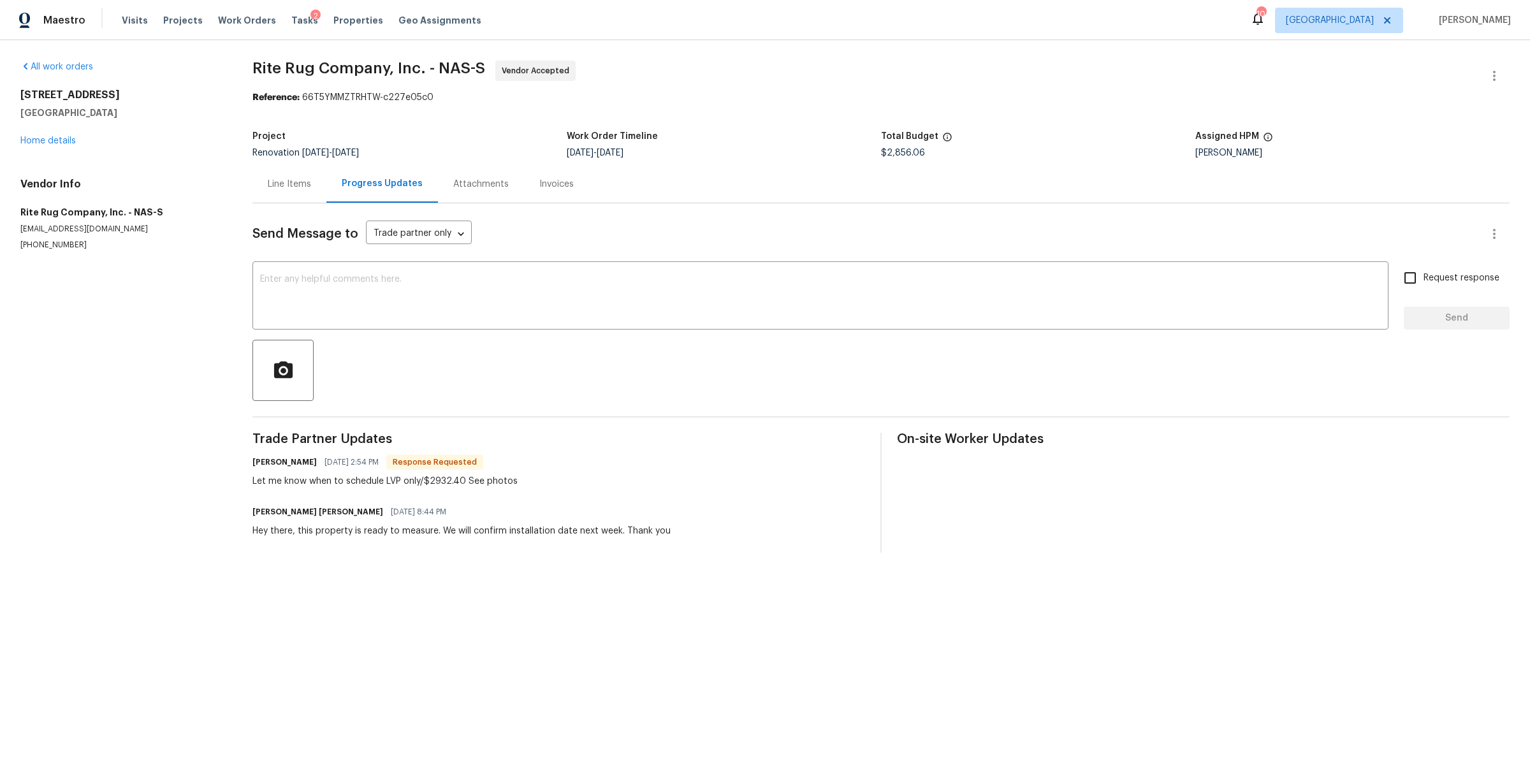
click at [312, 178] on div "Line Items" at bounding box center [289, 184] width 74 height 38
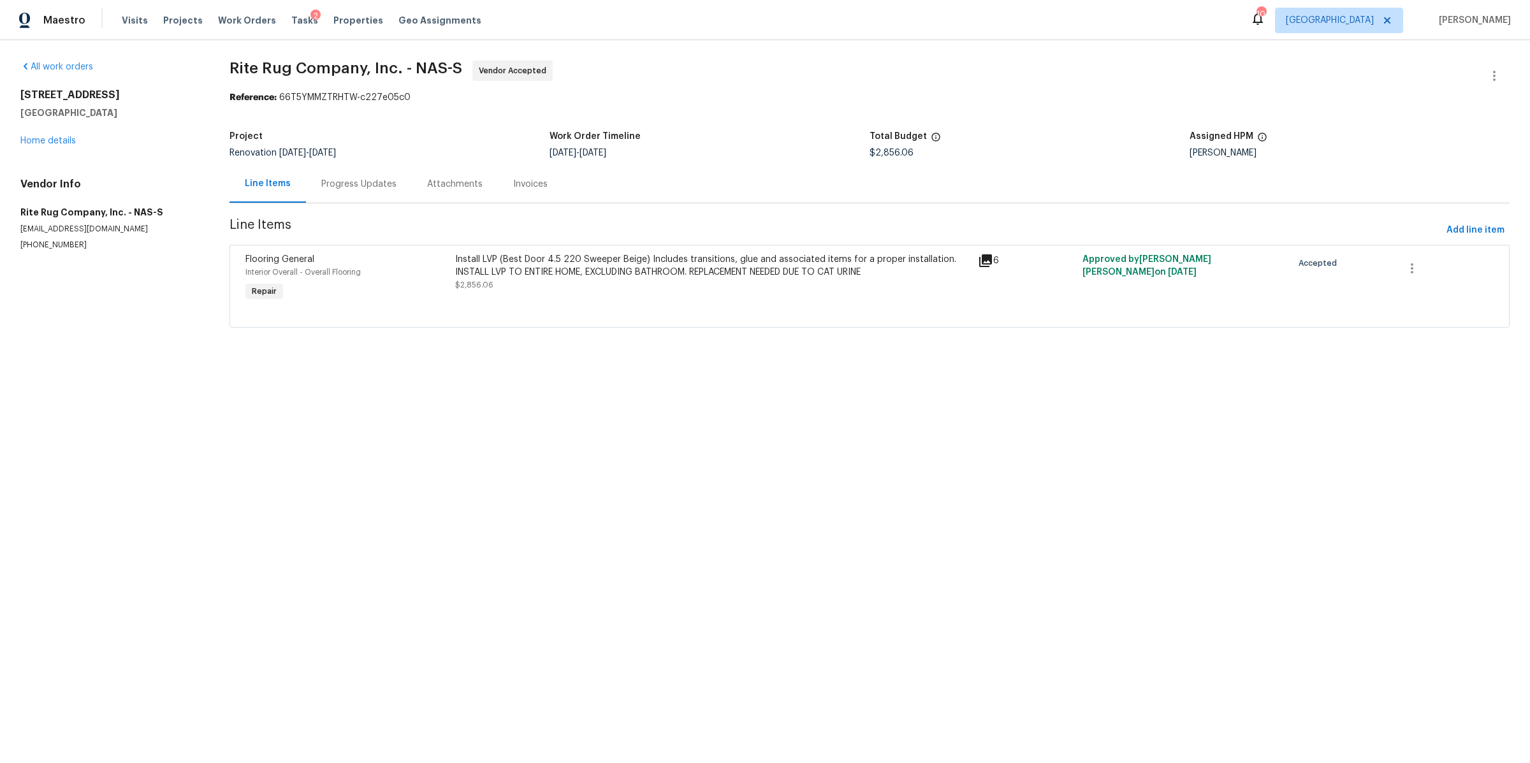
click at [585, 280] on div "Install LVP (Best Door 4.5 220 Sweeper Beige) Includes transitions, glue and as…" at bounding box center [713, 272] width 516 height 38
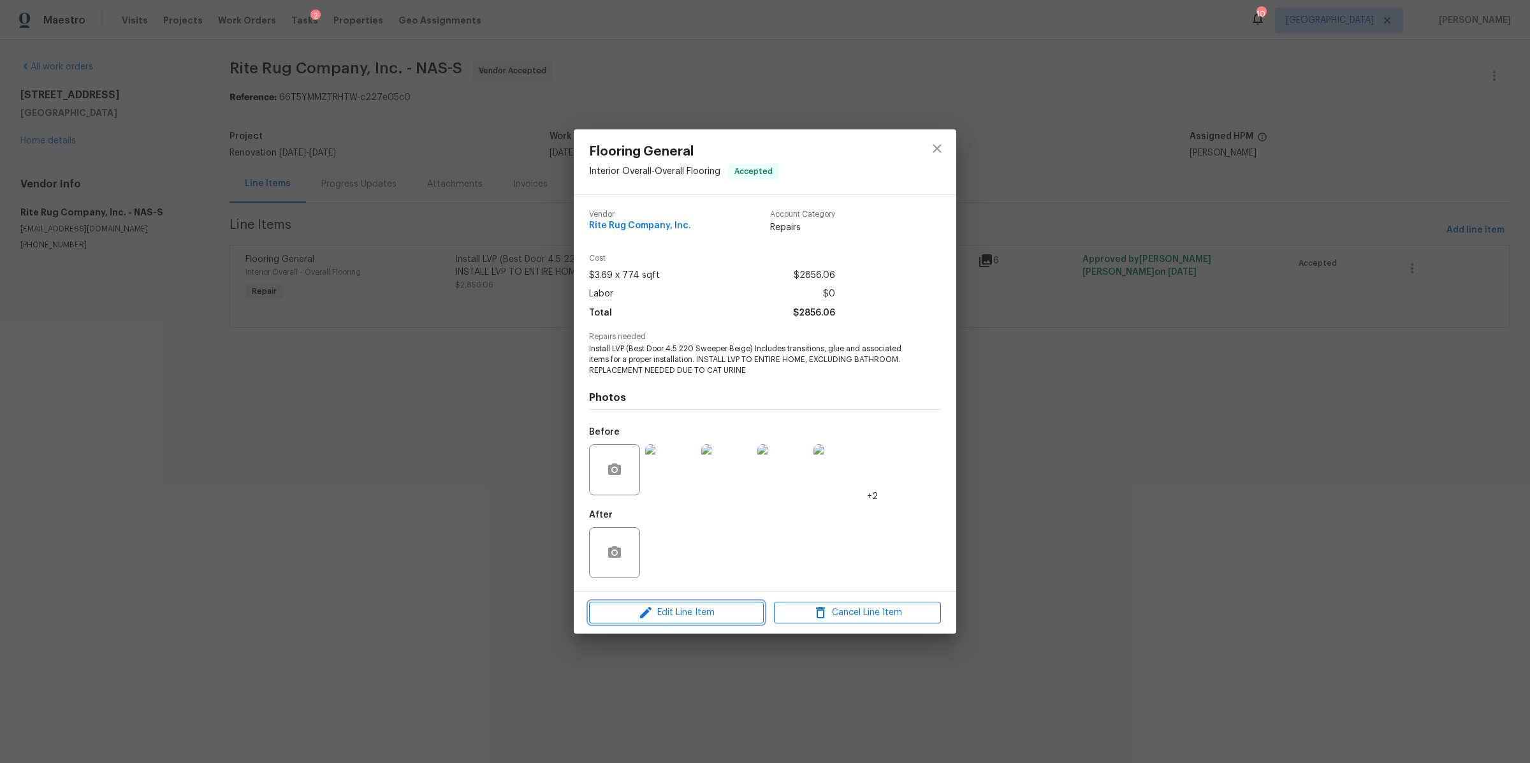
click at [726, 618] on span "Edit Line Item" at bounding box center [676, 613] width 167 height 16
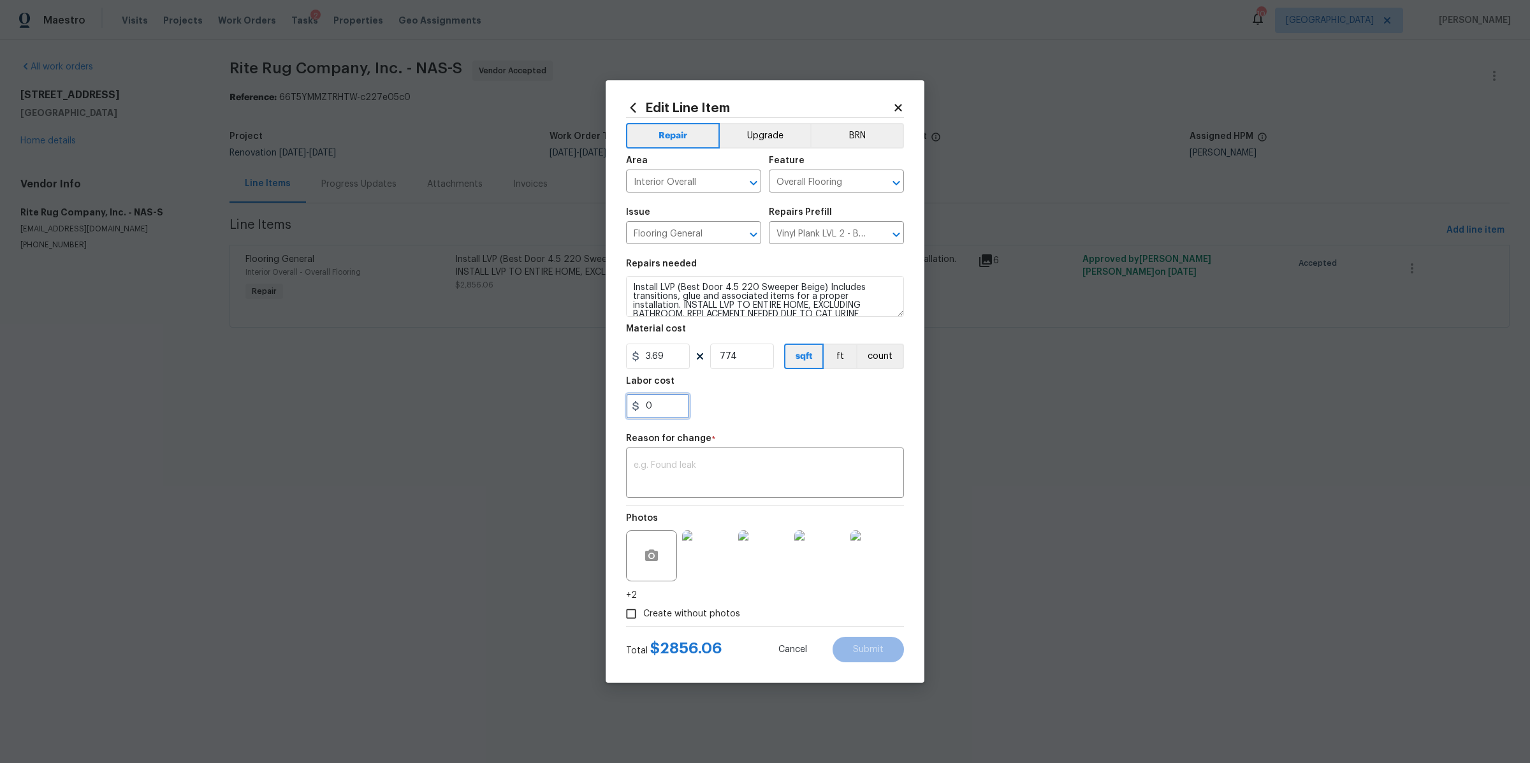
click at [680, 403] on input "0" at bounding box center [658, 405] width 64 height 25
type input "76.34"
click at [715, 466] on textarea at bounding box center [765, 474] width 263 height 27
type textarea "cost"
click at [863, 648] on span "Submit" at bounding box center [868, 650] width 31 height 10
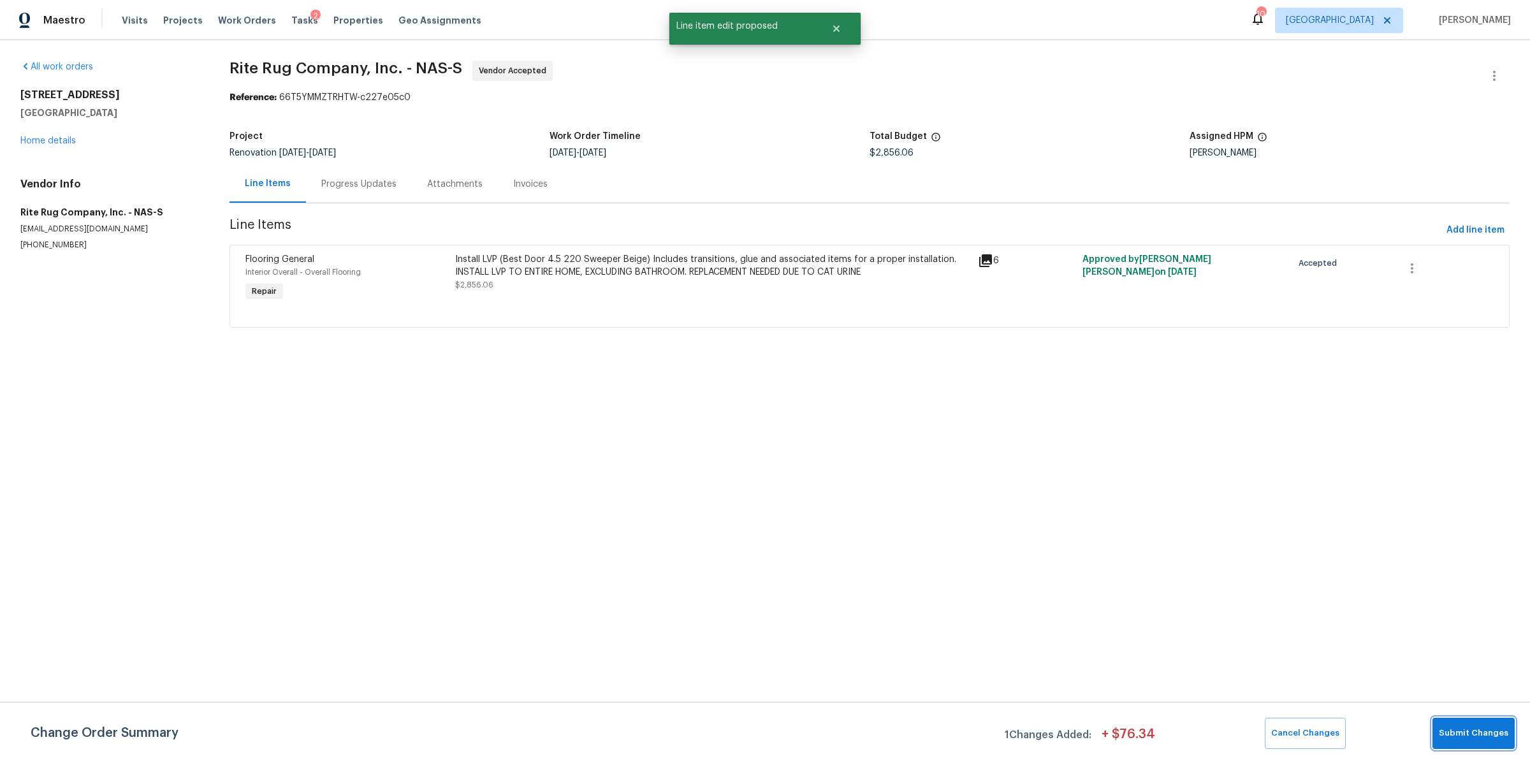
click at [1476, 734] on span "Submit Changes" at bounding box center [1473, 733] width 69 height 15
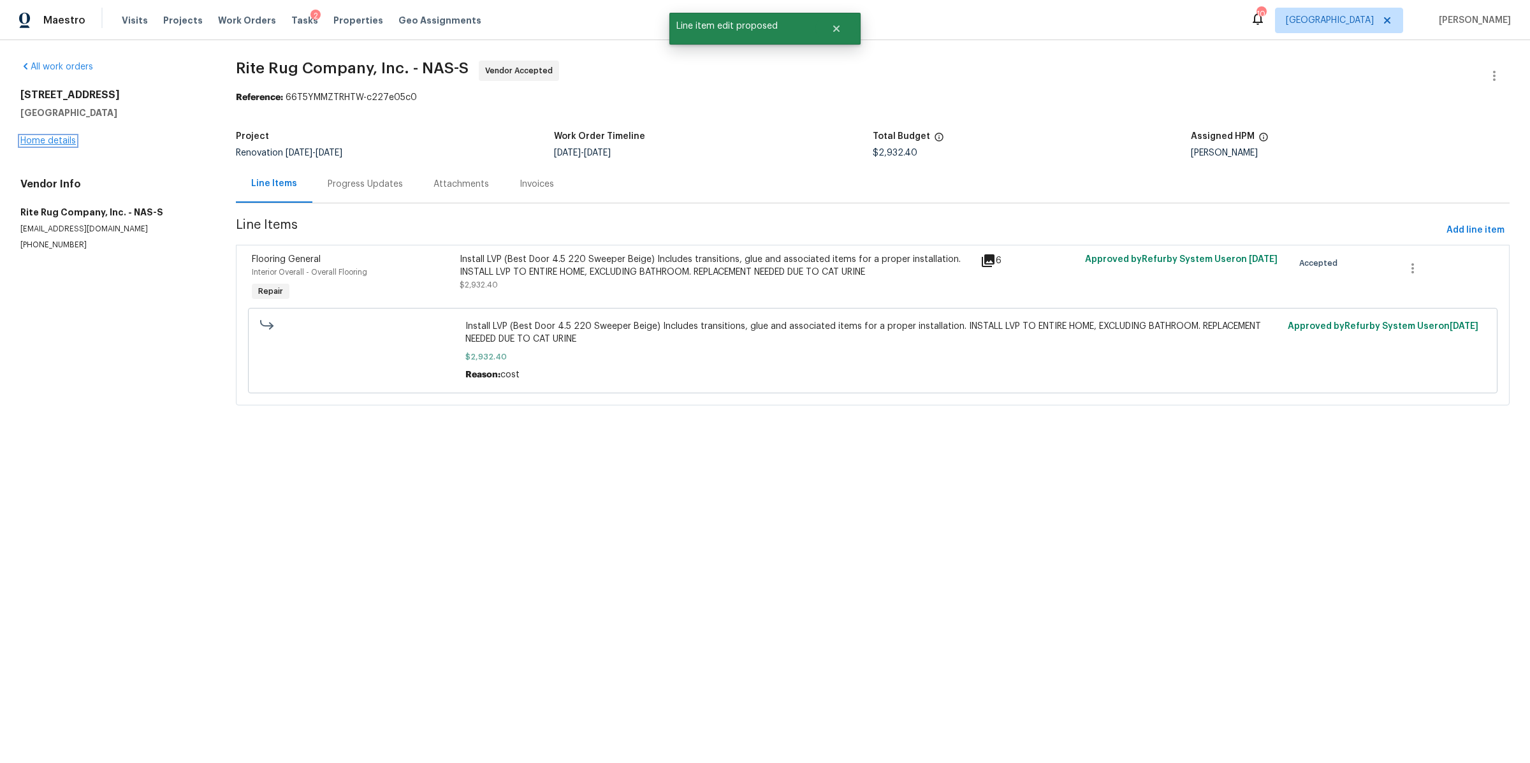
click at [52, 137] on link "Home details" at bounding box center [47, 140] width 55 height 9
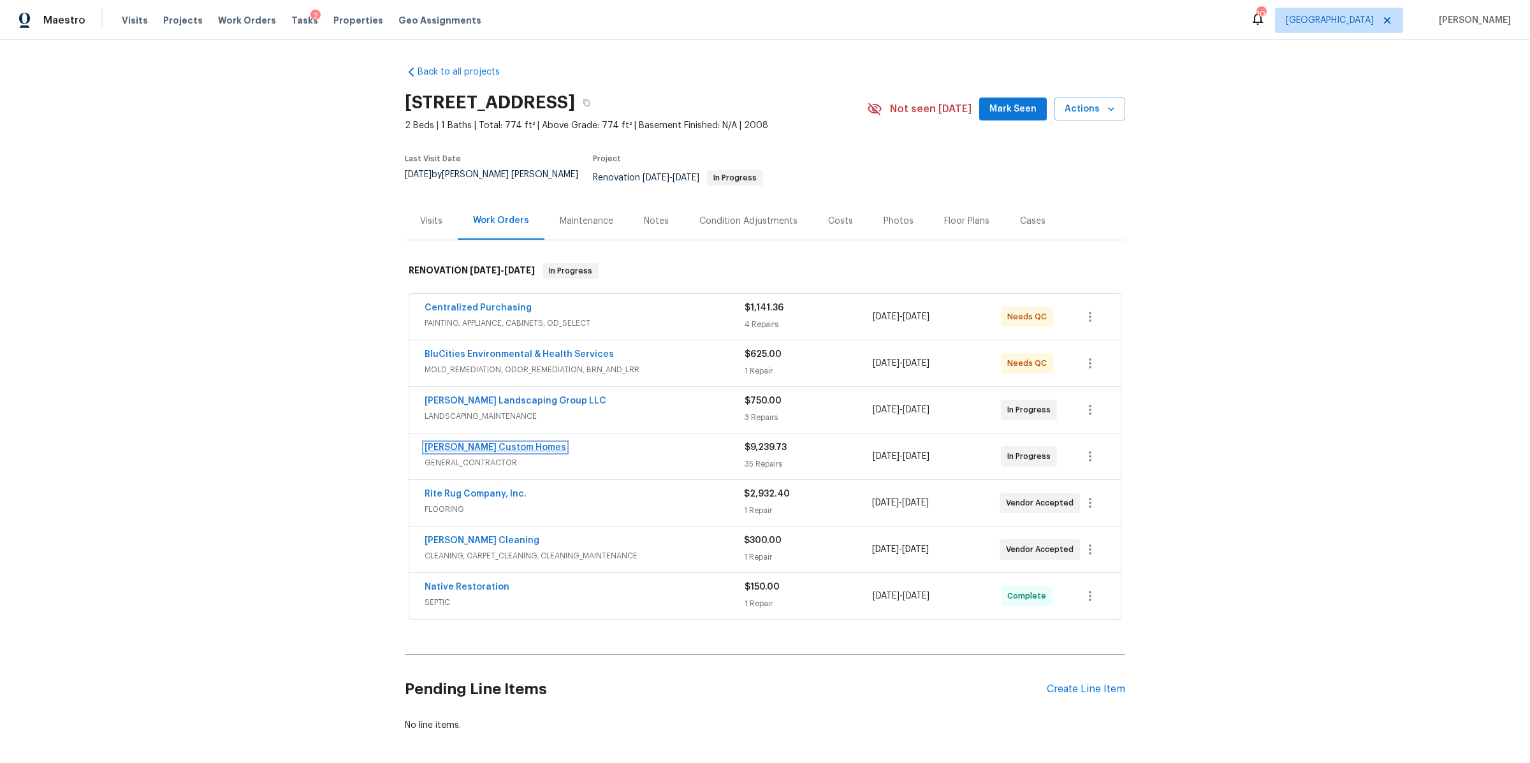
click at [467, 443] on link "[PERSON_NAME] Custom Homes" at bounding box center [496, 447] width 142 height 9
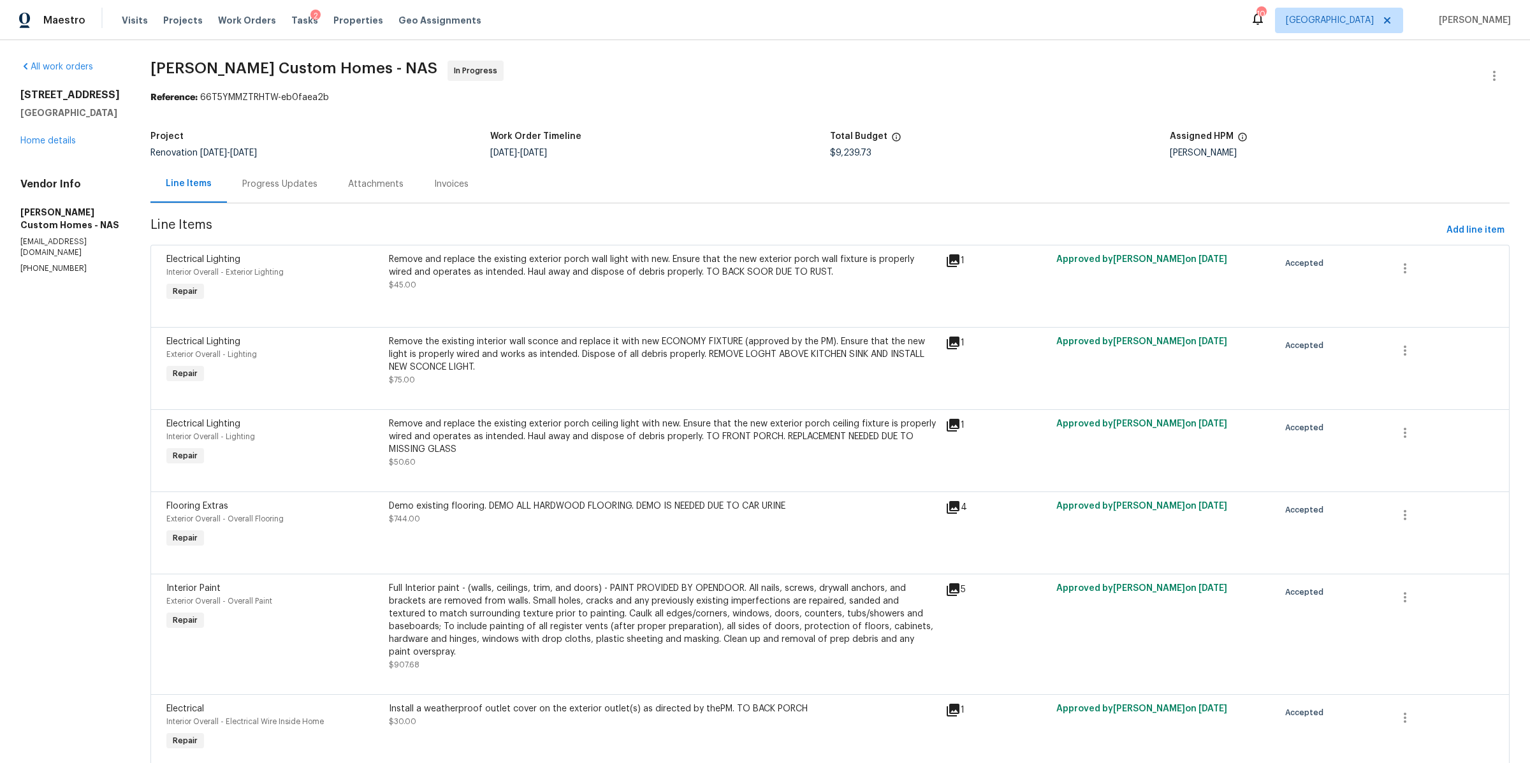
click at [309, 187] on div "Progress Updates" at bounding box center [279, 184] width 75 height 13
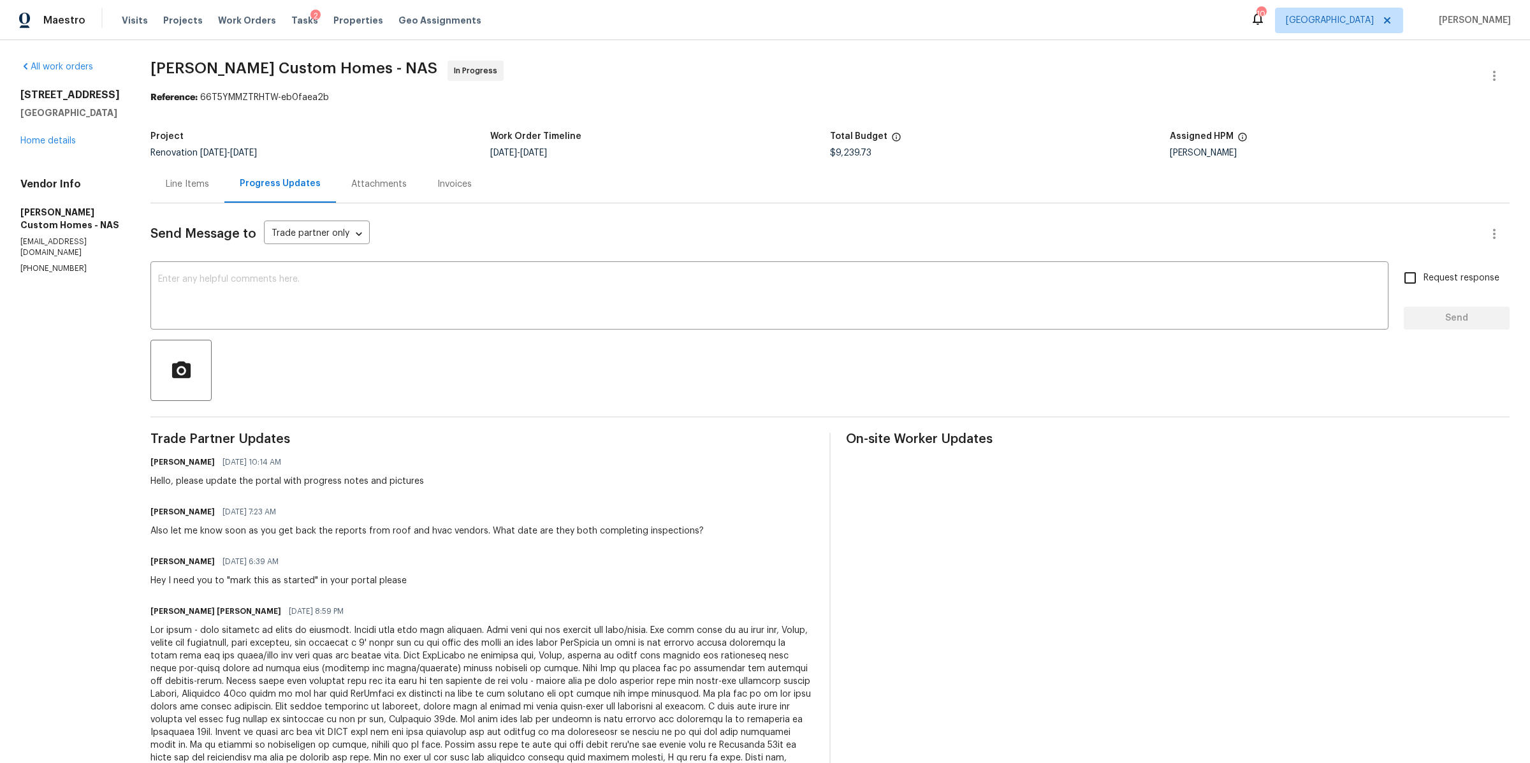
scroll to position [112, 0]
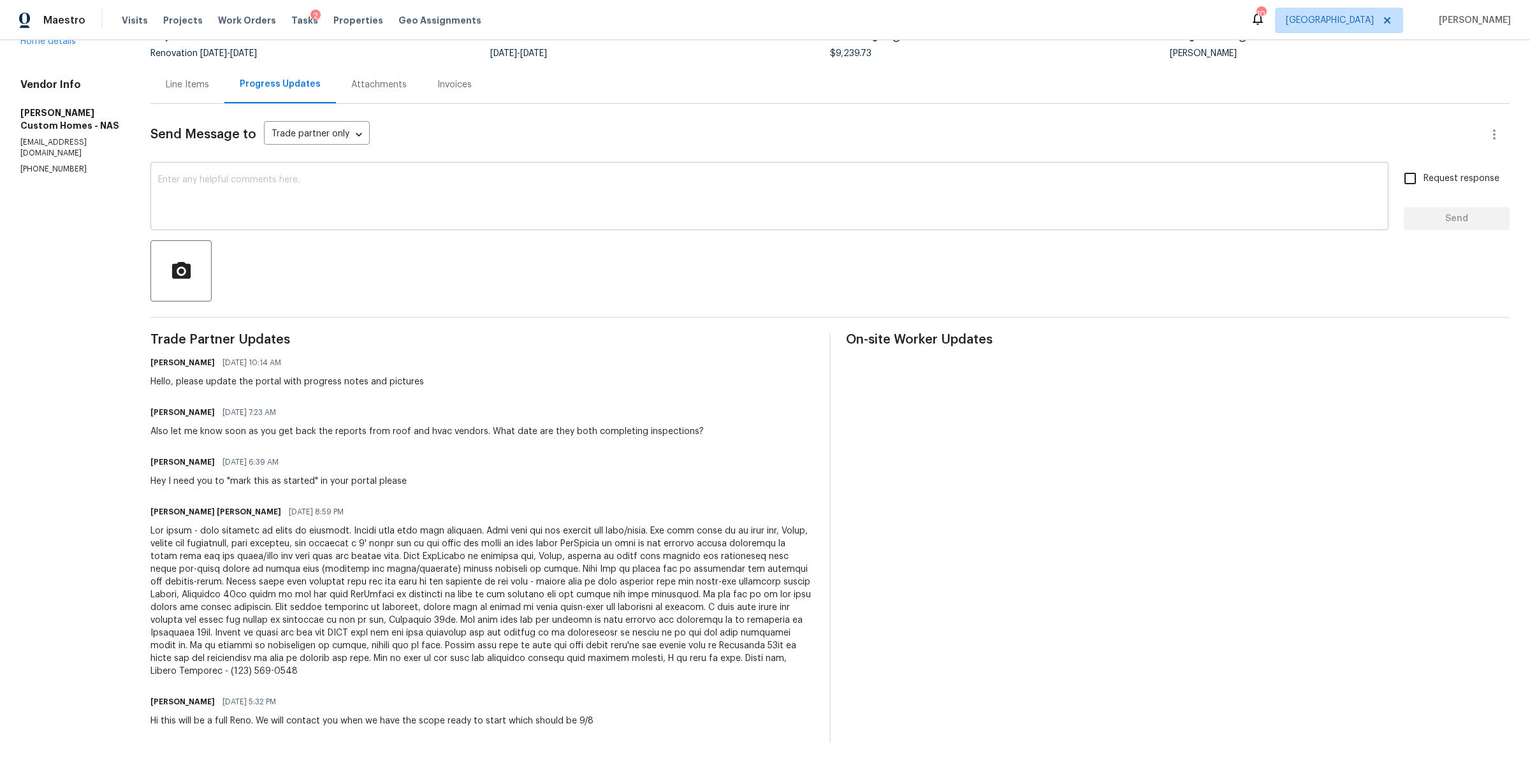
click at [287, 195] on textarea at bounding box center [769, 197] width 1223 height 45
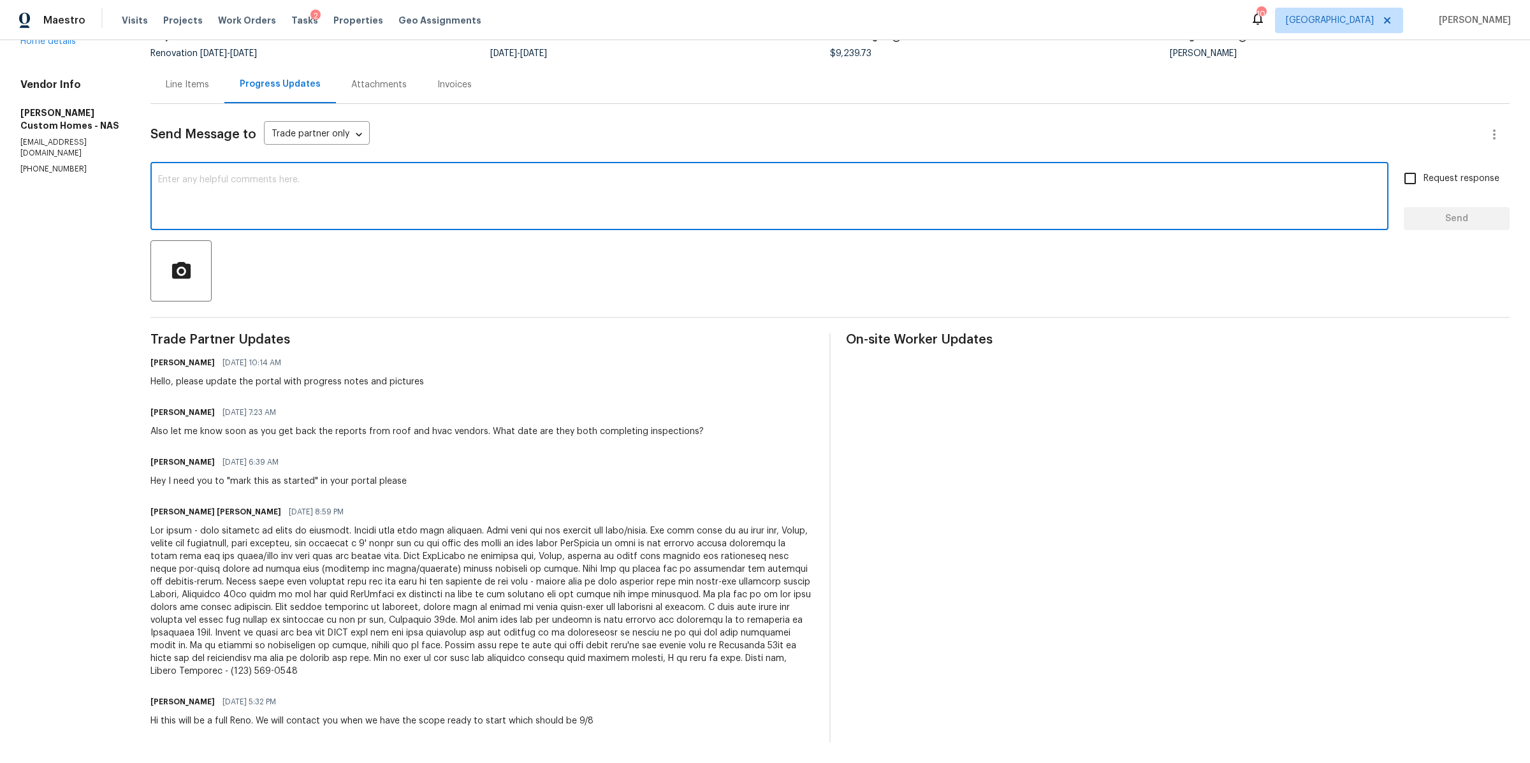
scroll to position [98, 0]
type textarea "Hello, any udpate?"
click at [1403, 176] on input "Request response" at bounding box center [1410, 180] width 27 height 27
checkbox input "true"
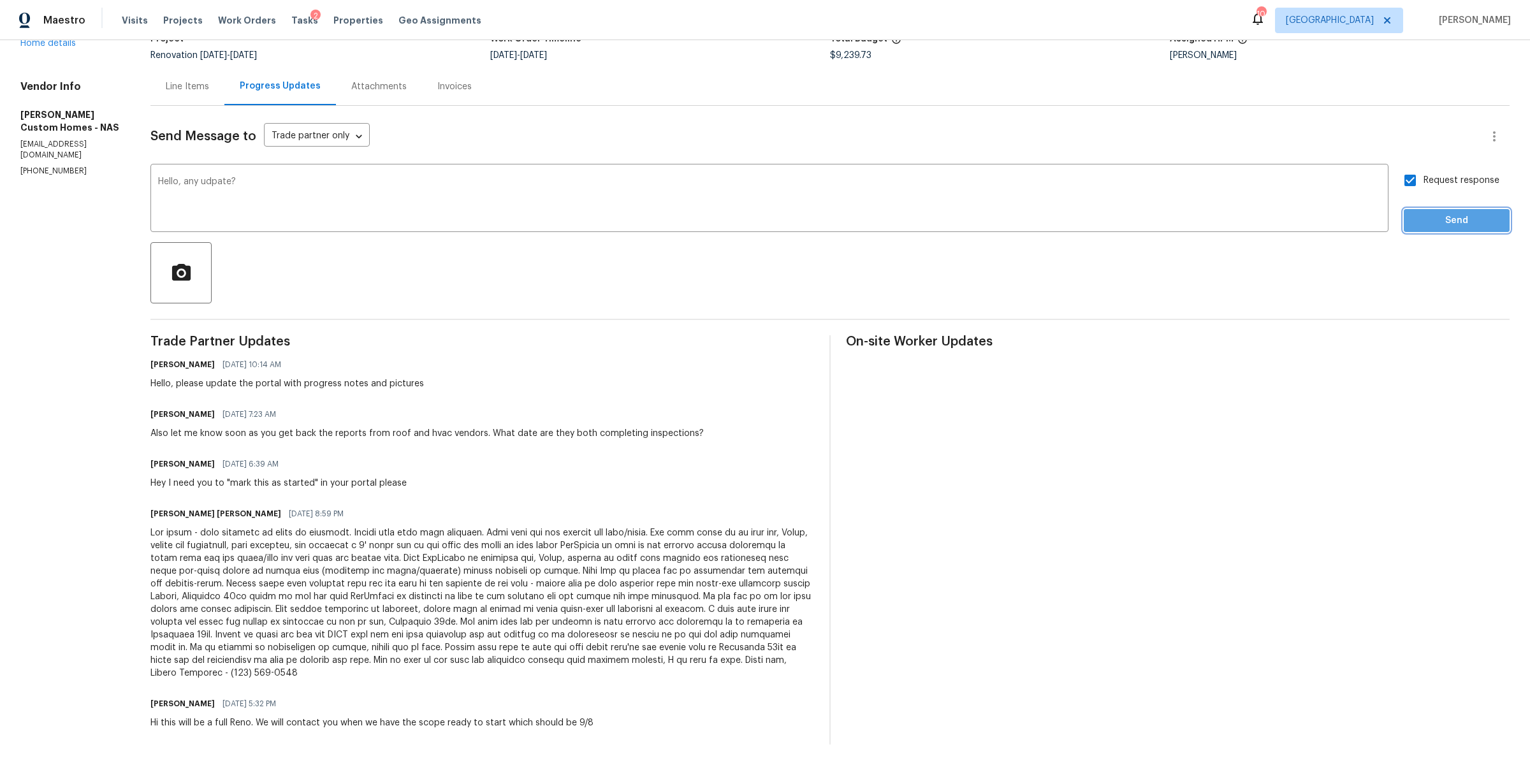
click at [1414, 223] on span "Send" at bounding box center [1456, 221] width 85 height 16
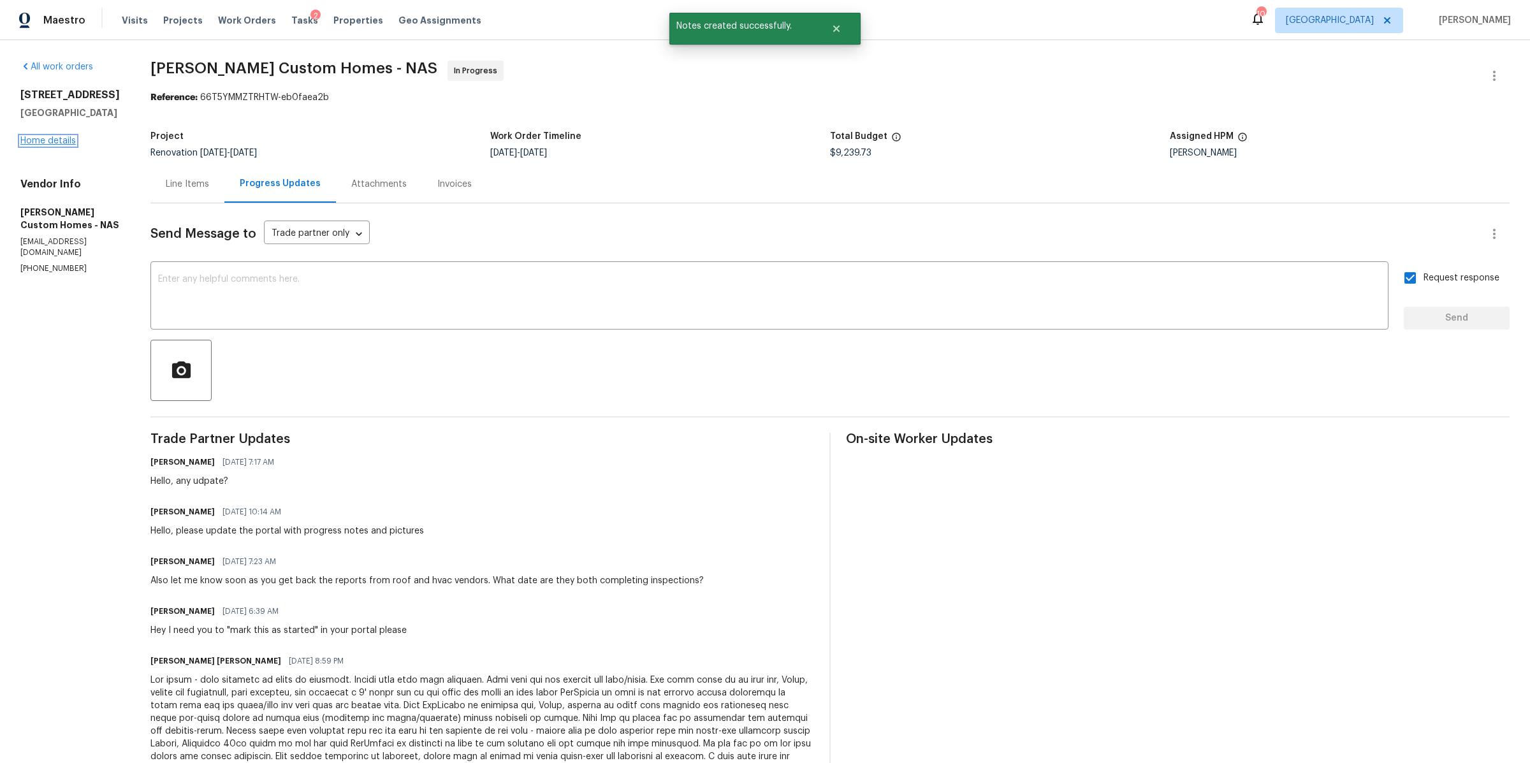
click at [53, 141] on link "Home details" at bounding box center [47, 140] width 55 height 9
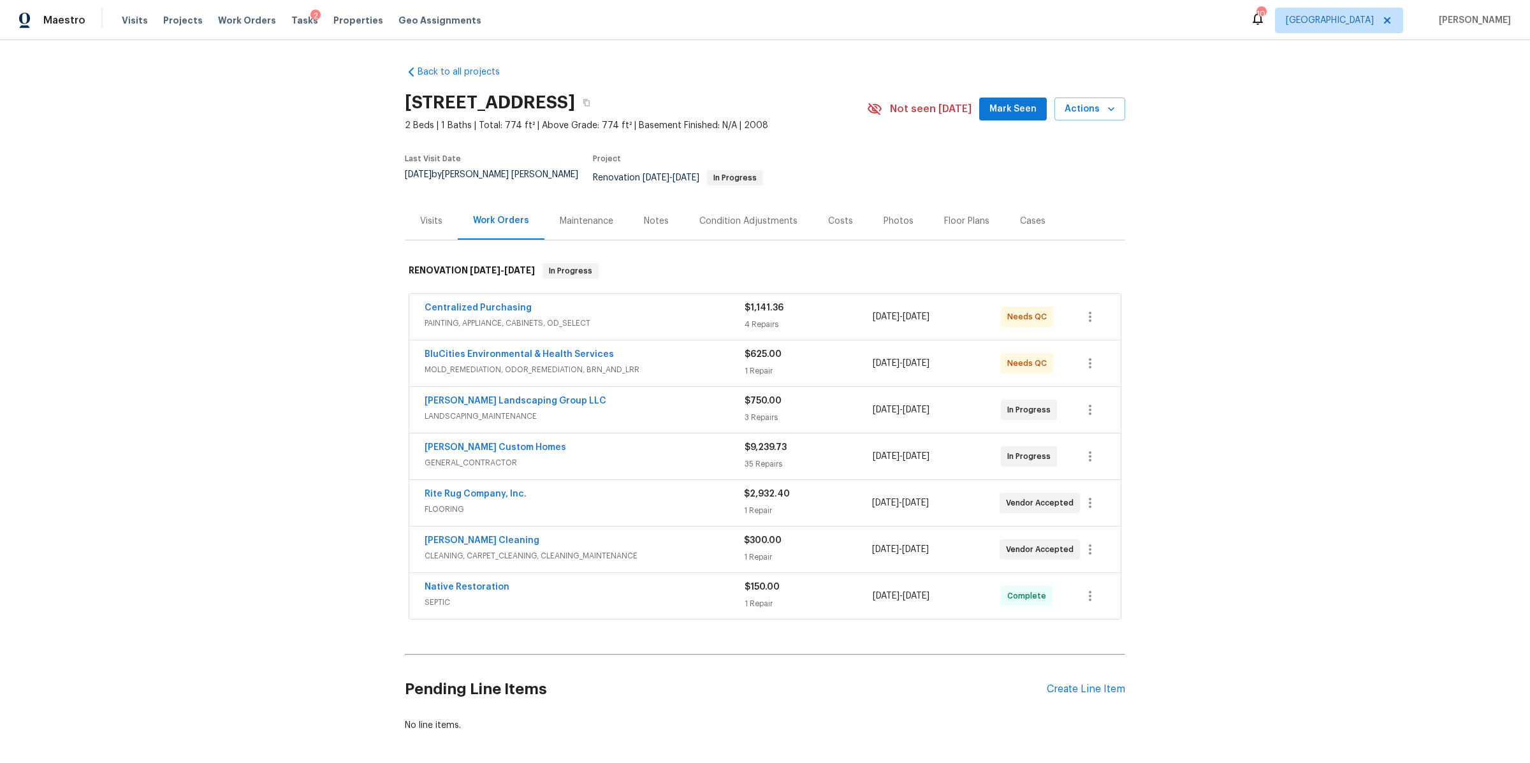
click at [644, 216] on div "Notes" at bounding box center [656, 221] width 25 height 13
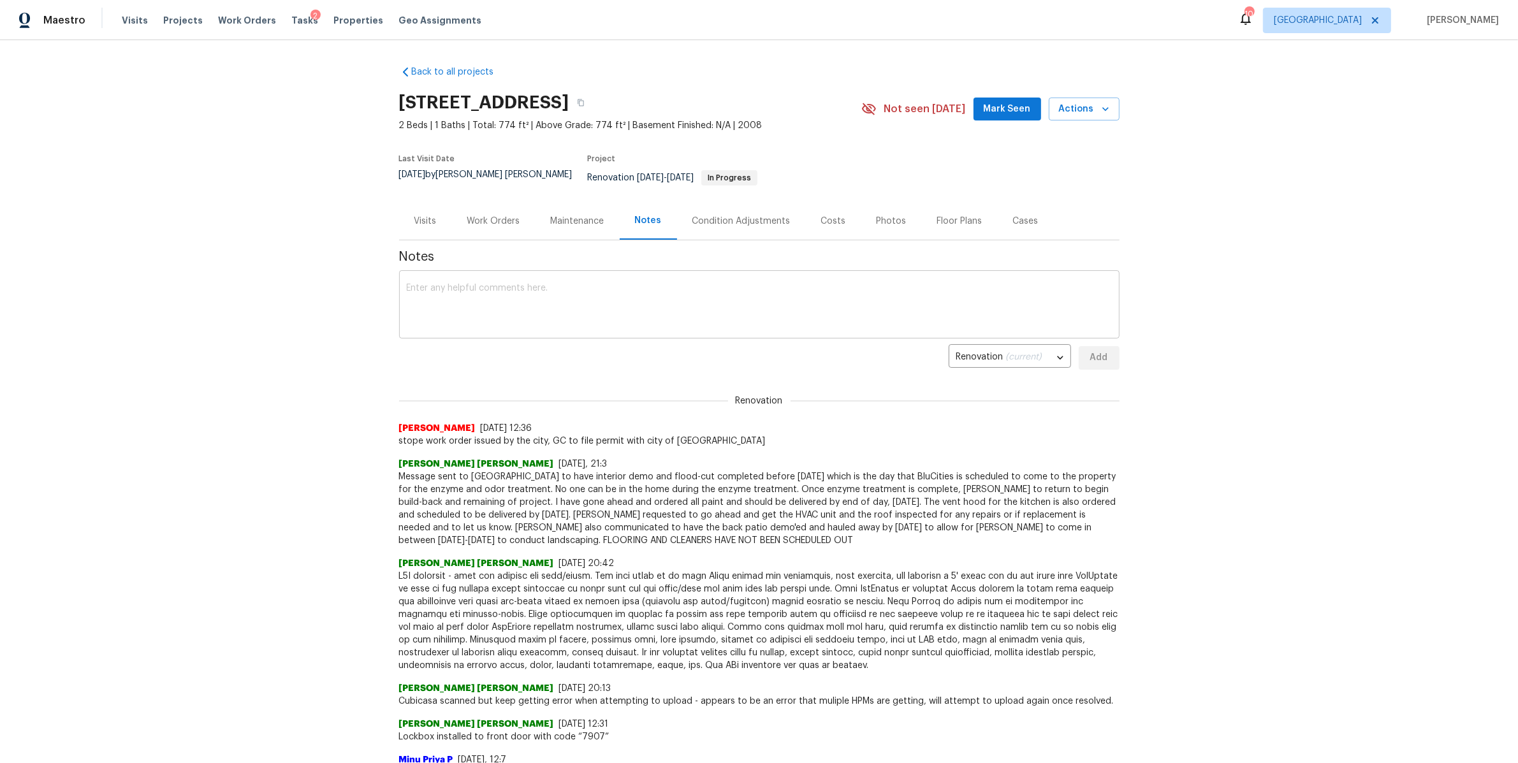
click at [575, 304] on textarea at bounding box center [759, 306] width 705 height 45
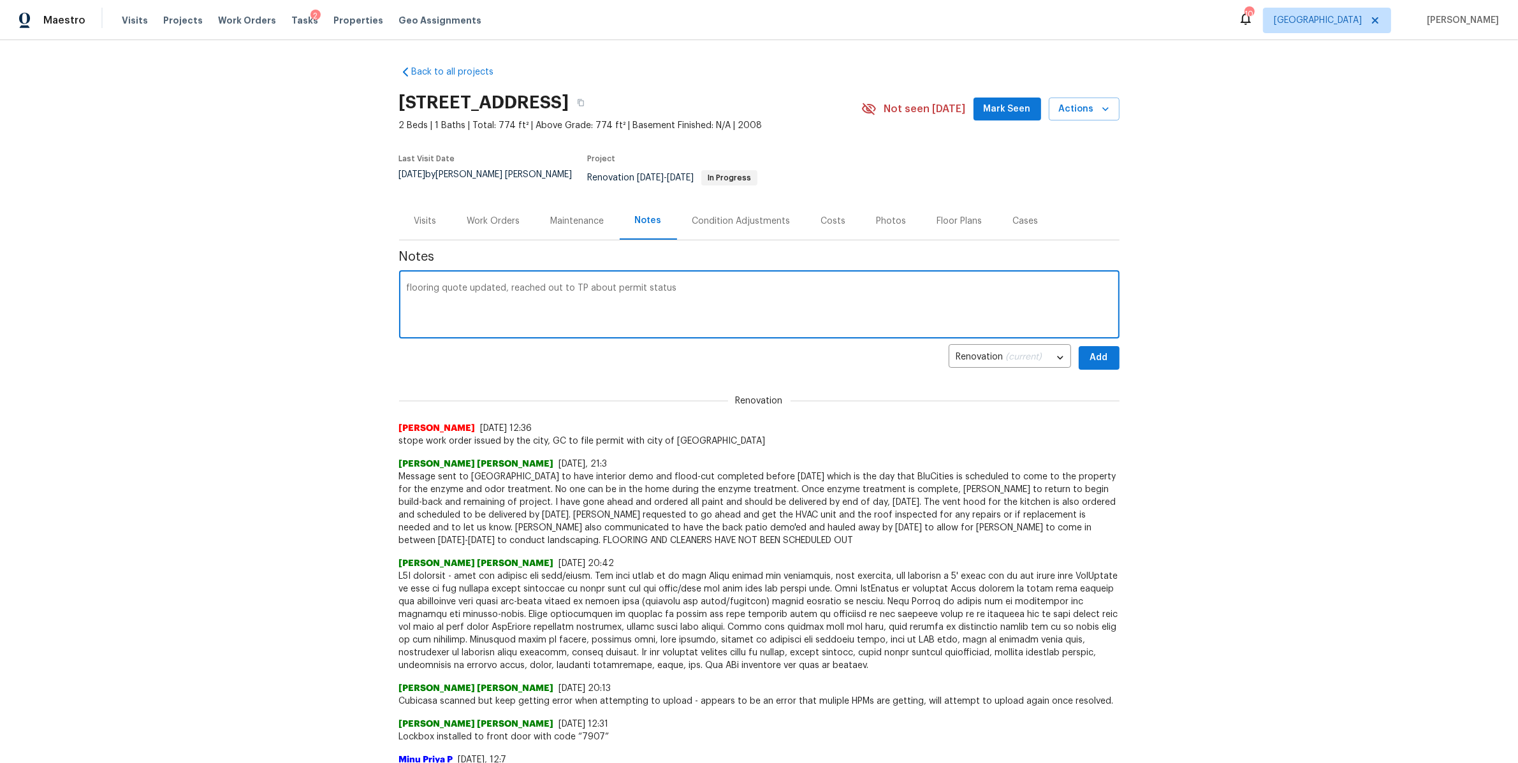
type textarea "flooring quote updated, reached out to TP about permit status"
click at [1107, 347] on button "Add" at bounding box center [1099, 358] width 41 height 24
